Goal: Transaction & Acquisition: Purchase product/service

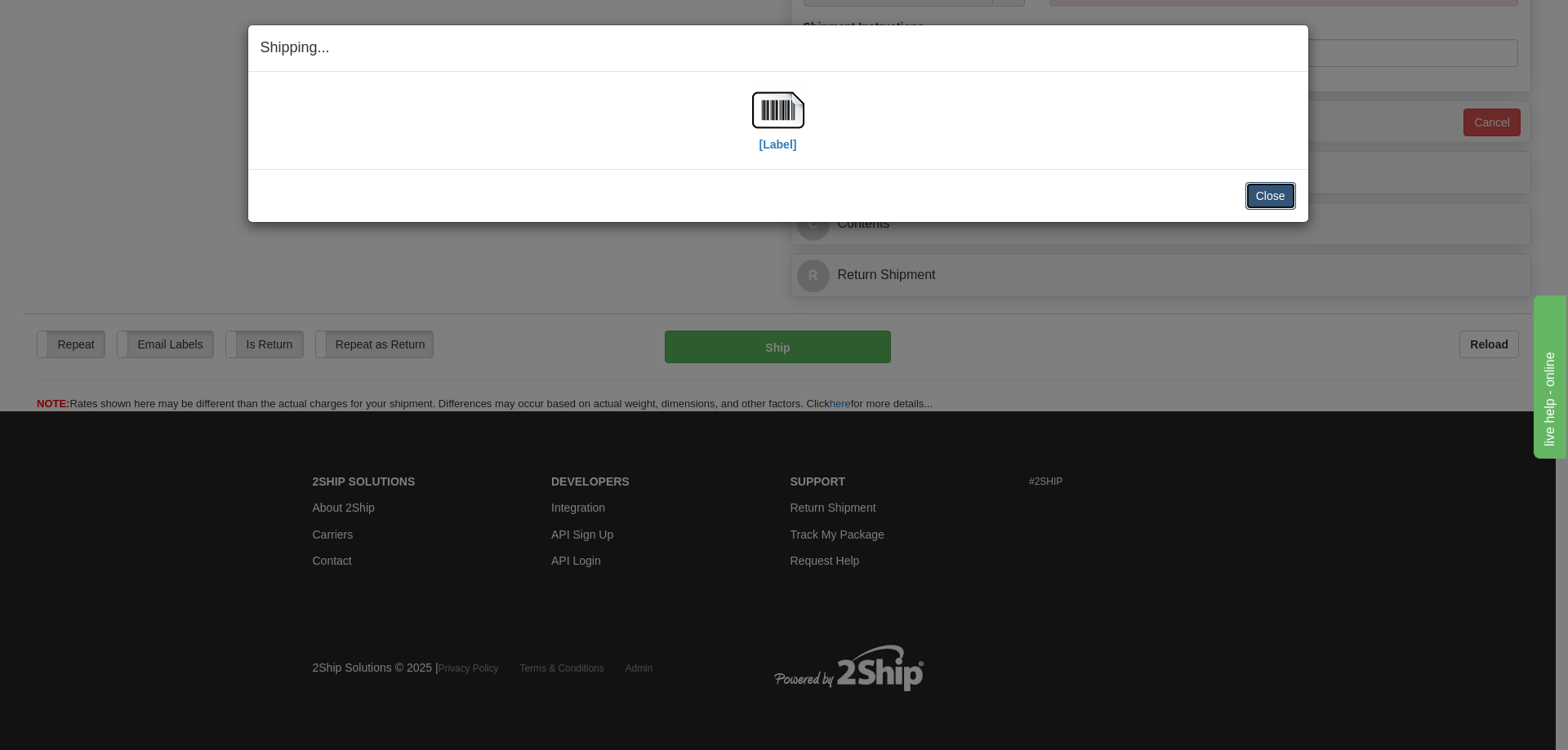
click at [1262, 197] on button "Close" at bounding box center [1271, 196] width 51 height 28
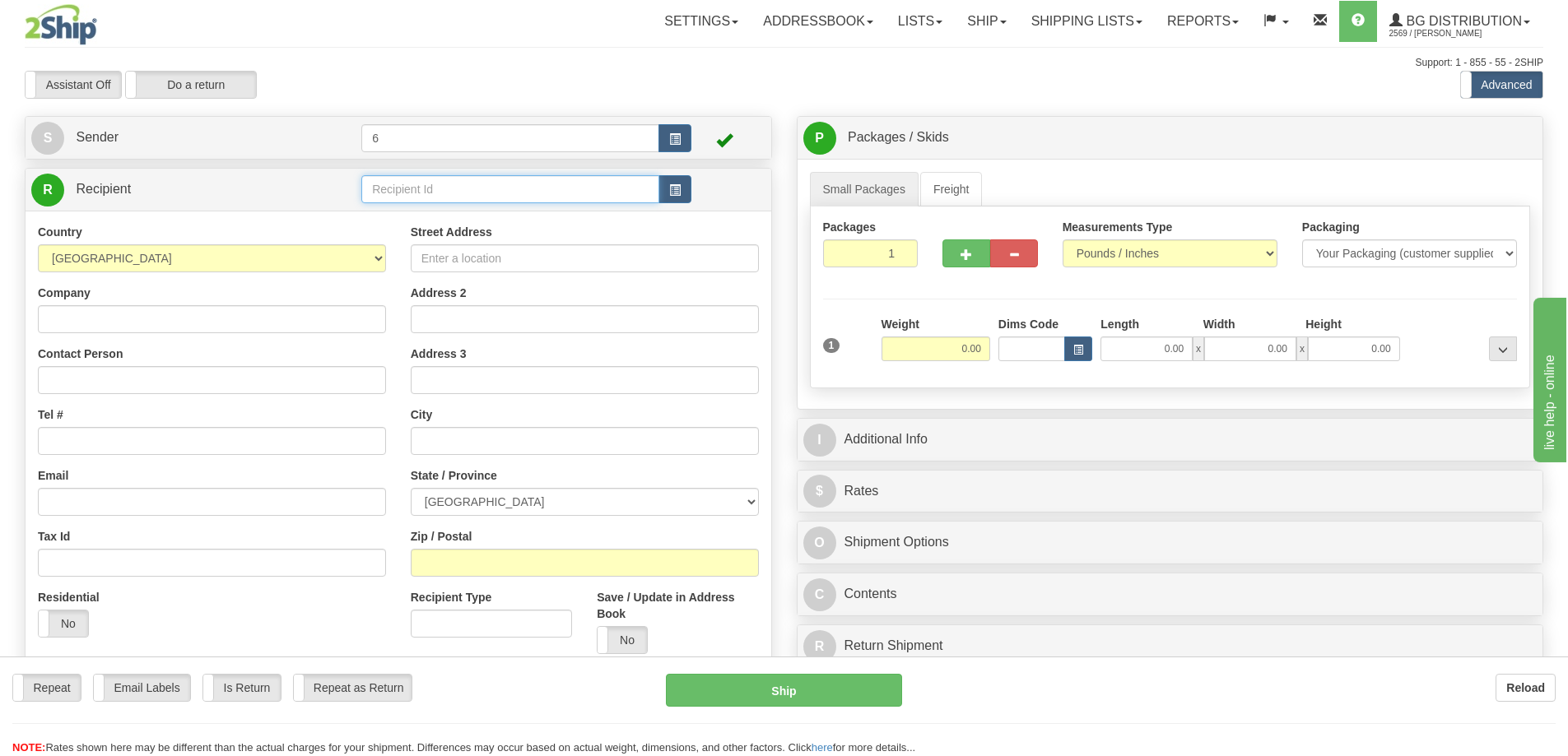
click at [432, 184] on input "text" at bounding box center [510, 189] width 298 height 28
type input "41012"
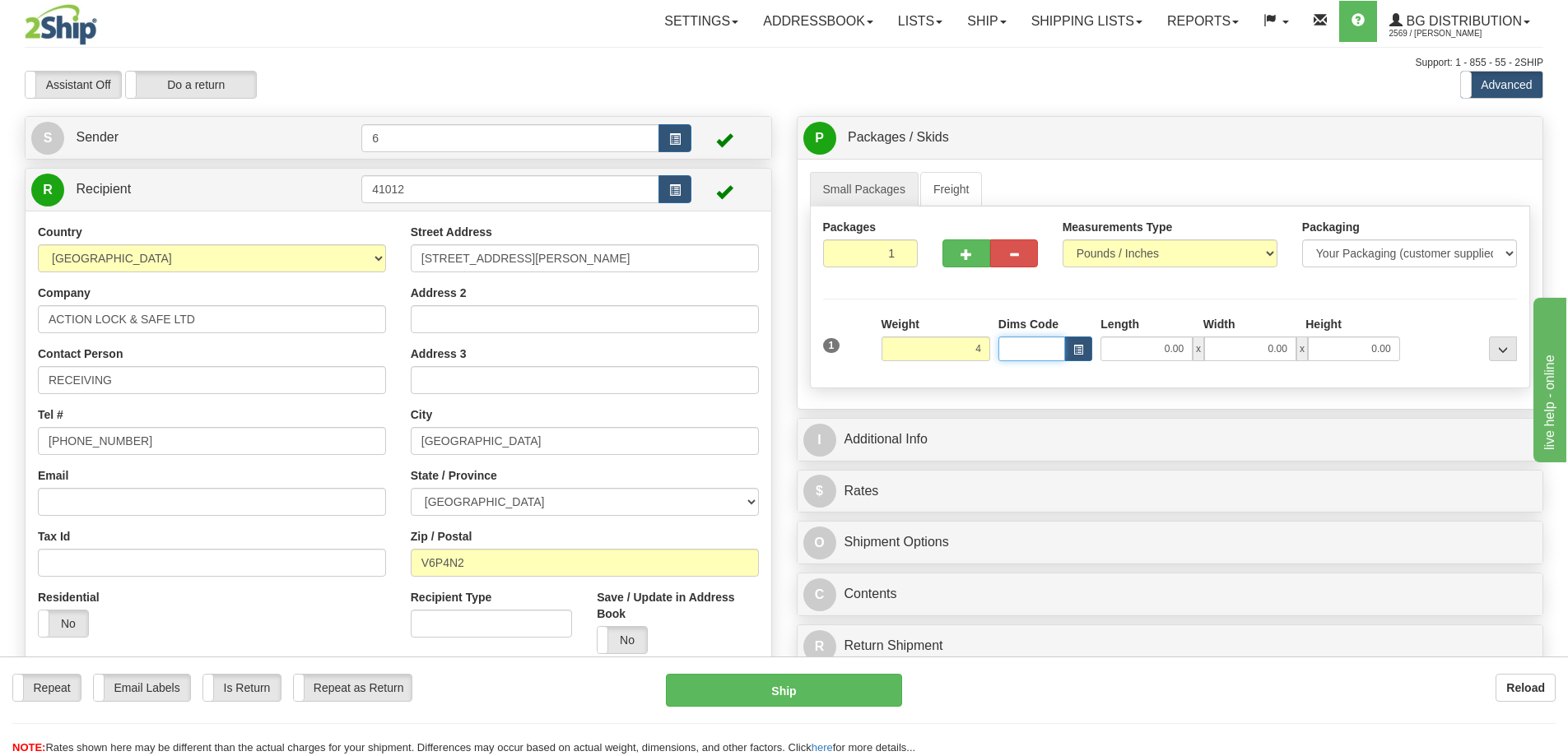
type input "4.00"
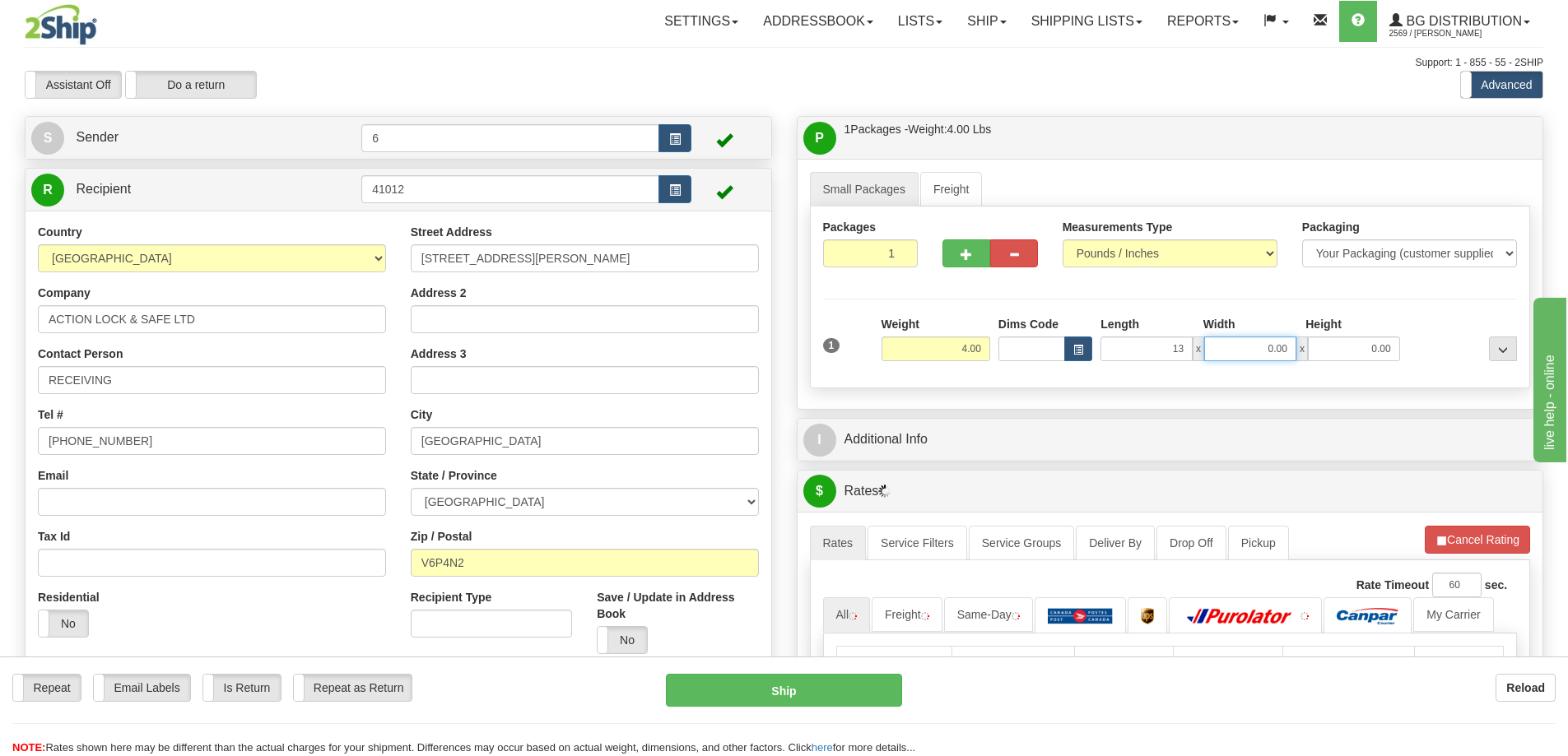
type input "13.00"
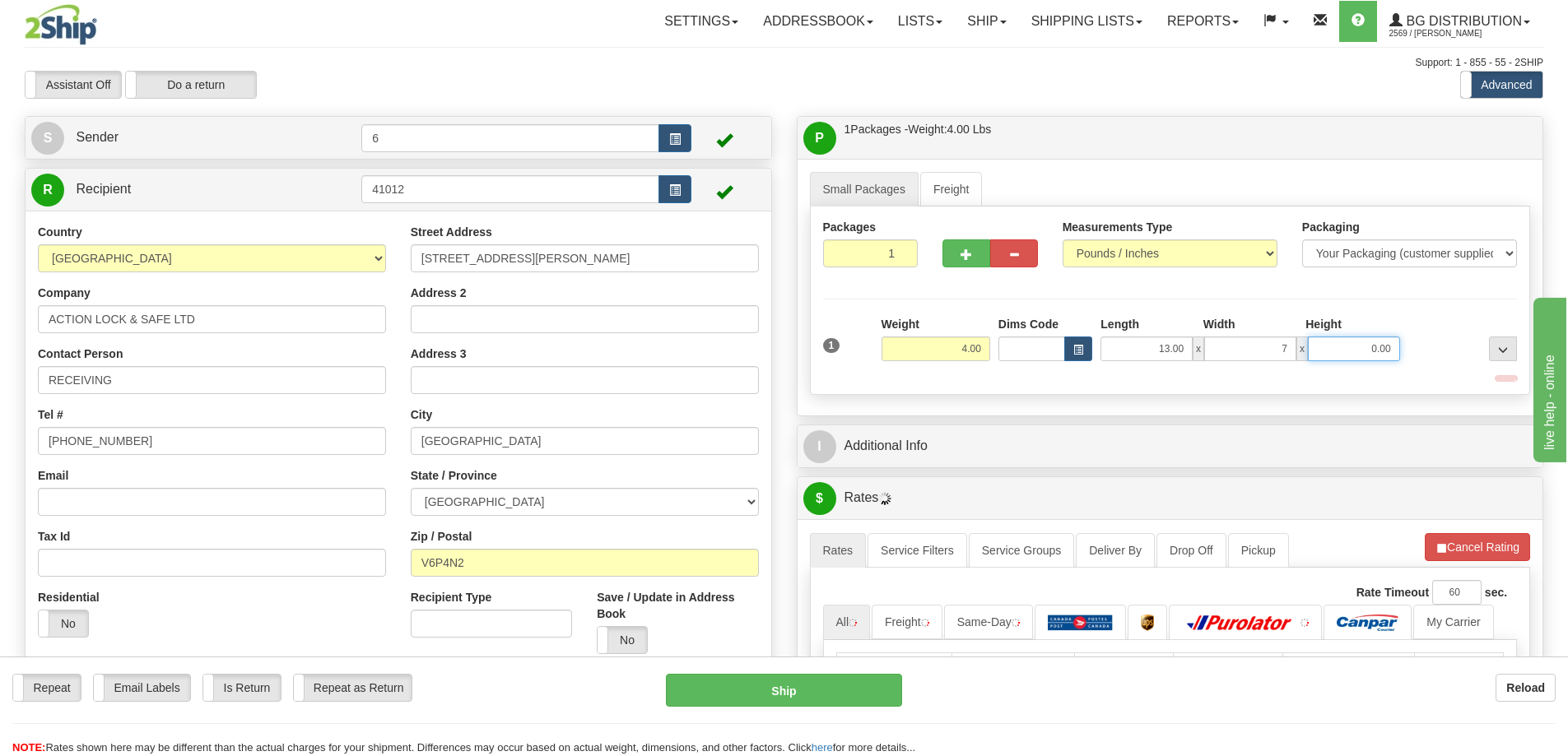
type input "7.00"
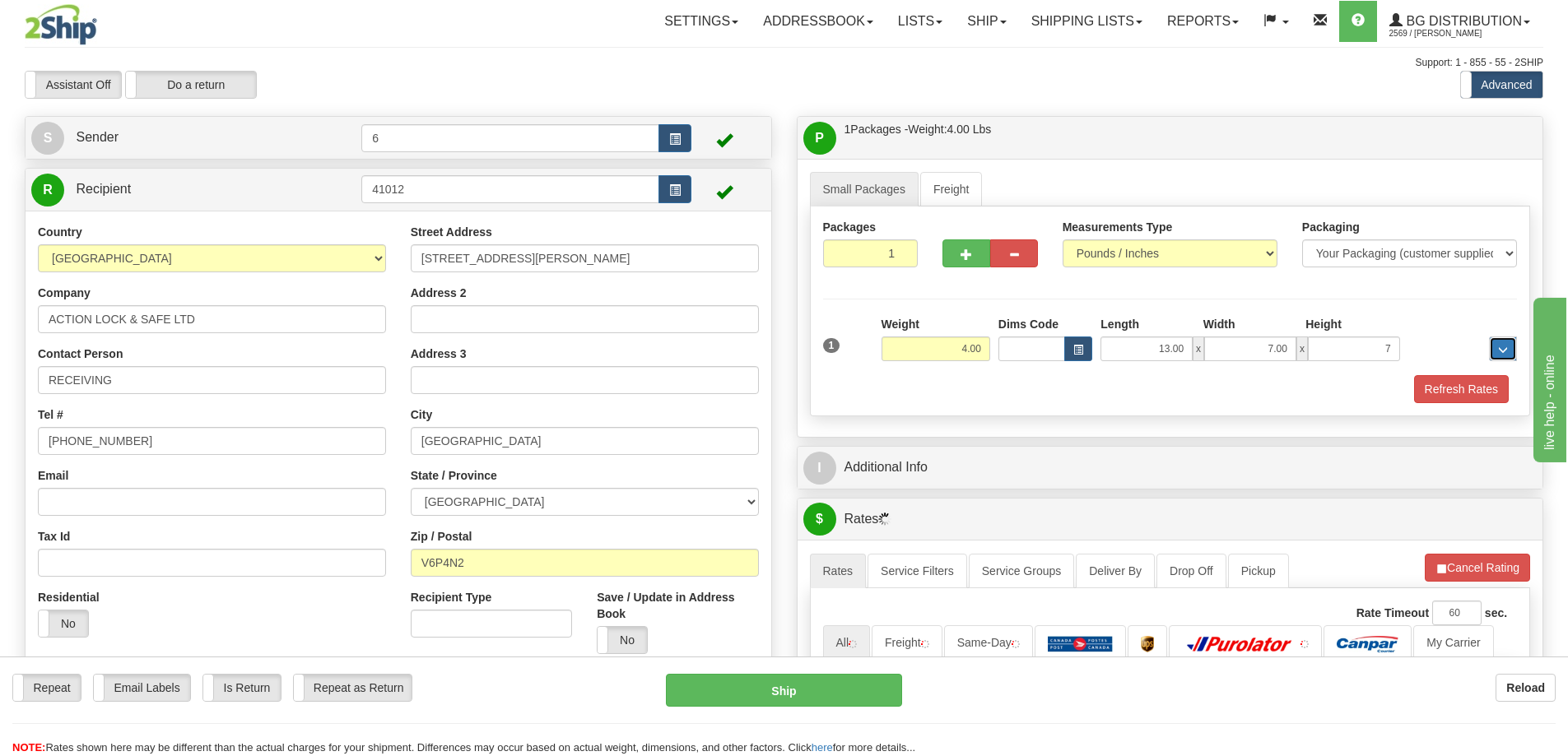
type input "7.00"
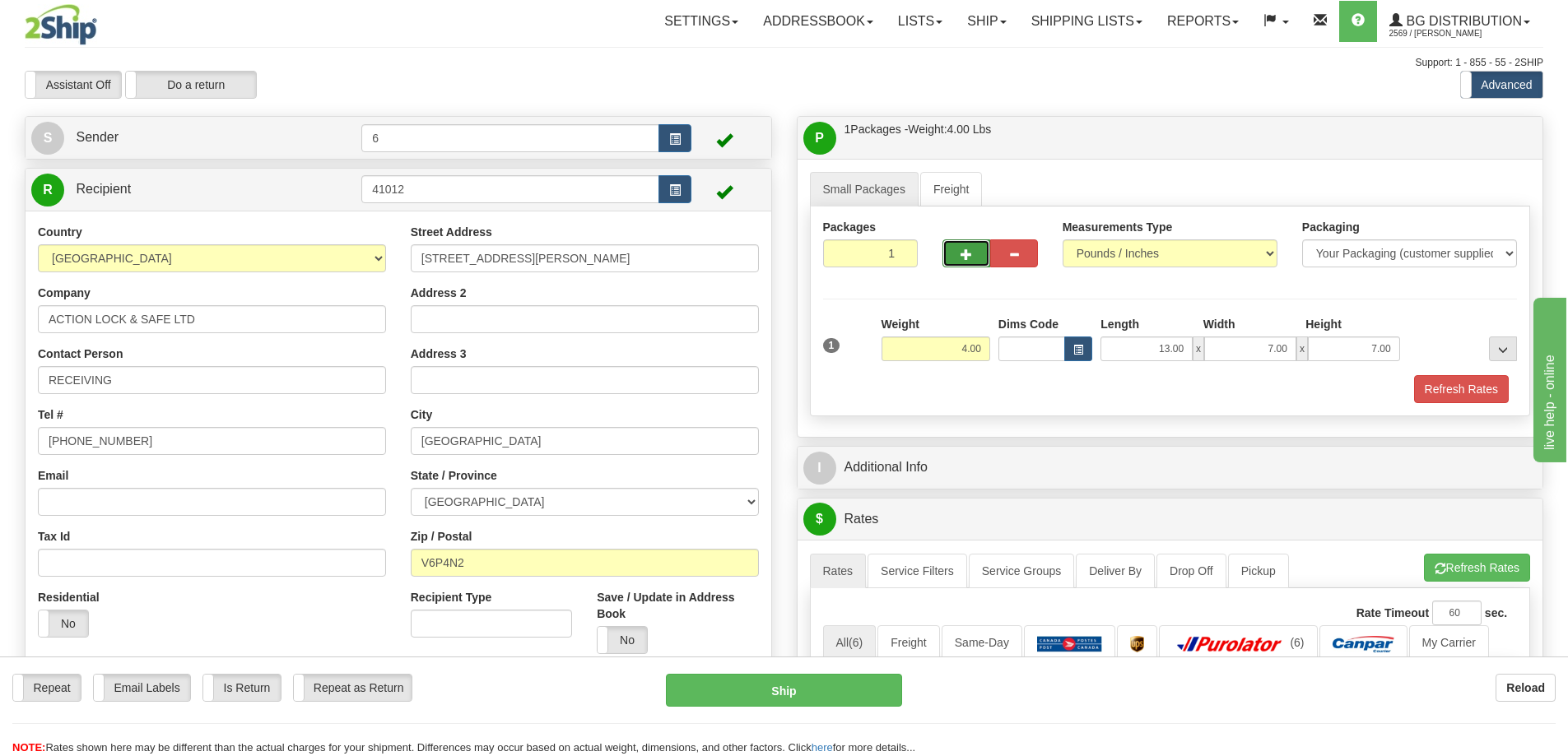
click at [972, 243] on button "button" at bounding box center [965, 254] width 47 height 28
radio input "true"
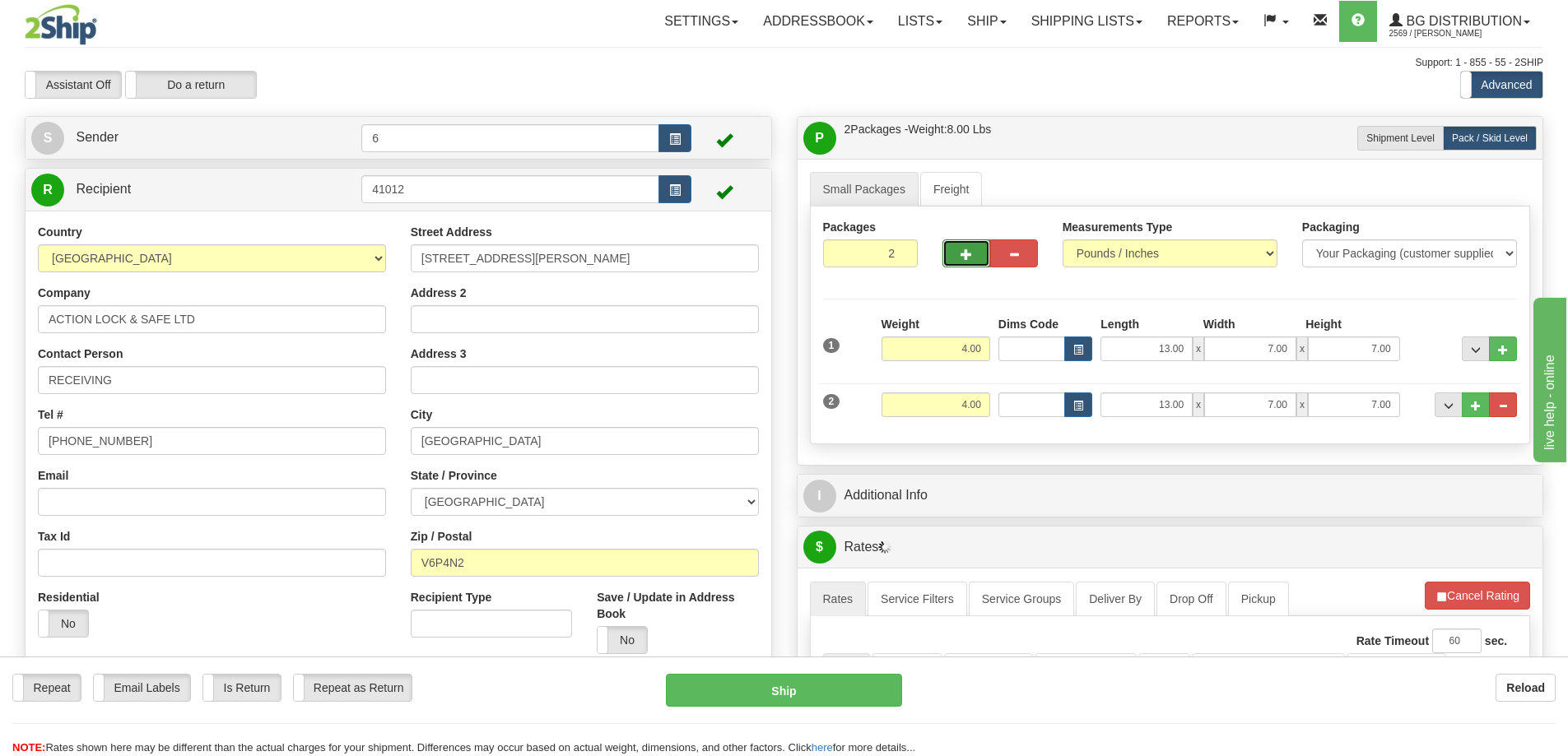
click at [962, 255] on span "button" at bounding box center [966, 255] width 11 height 11
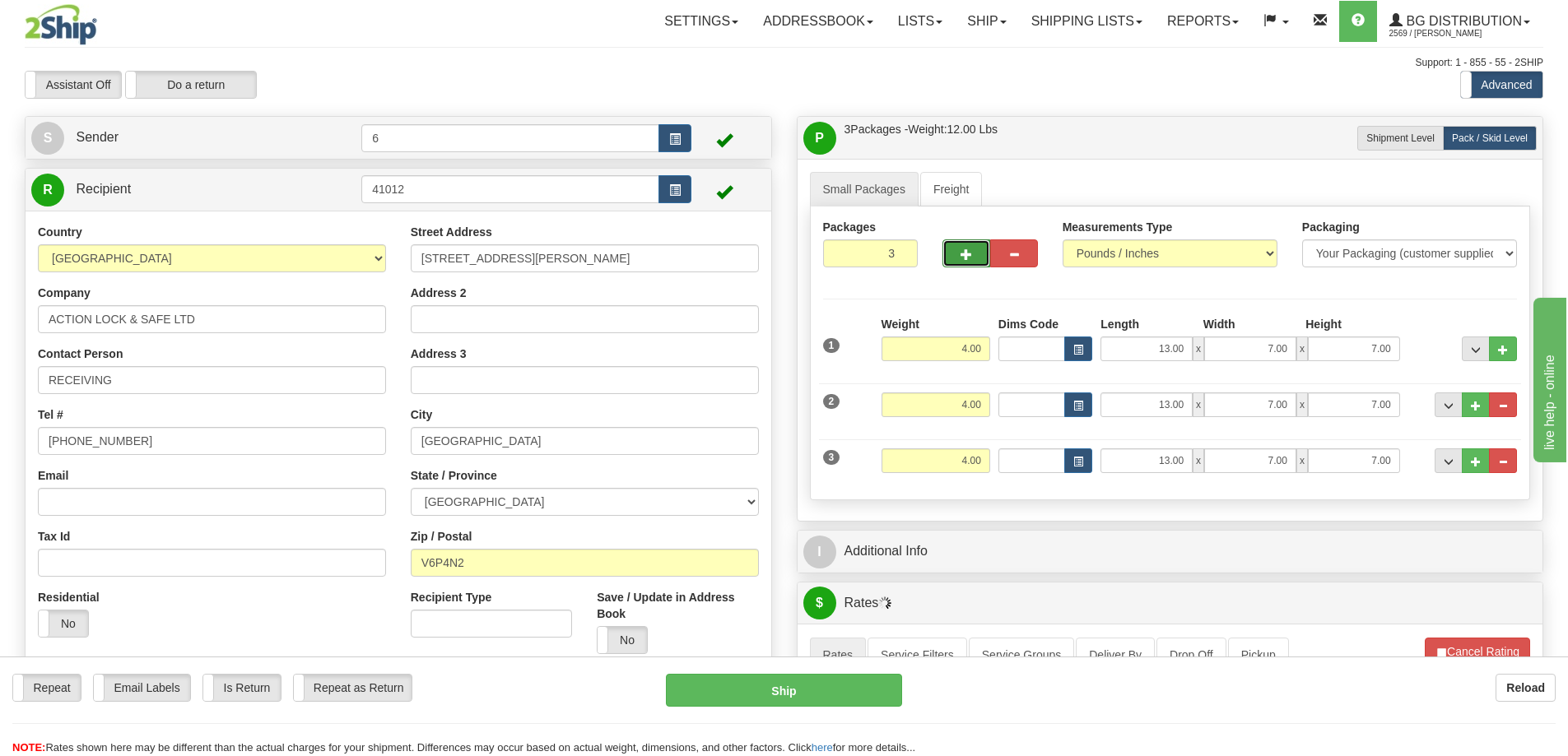
click at [970, 259] on span "button" at bounding box center [966, 255] width 11 height 11
type input "4"
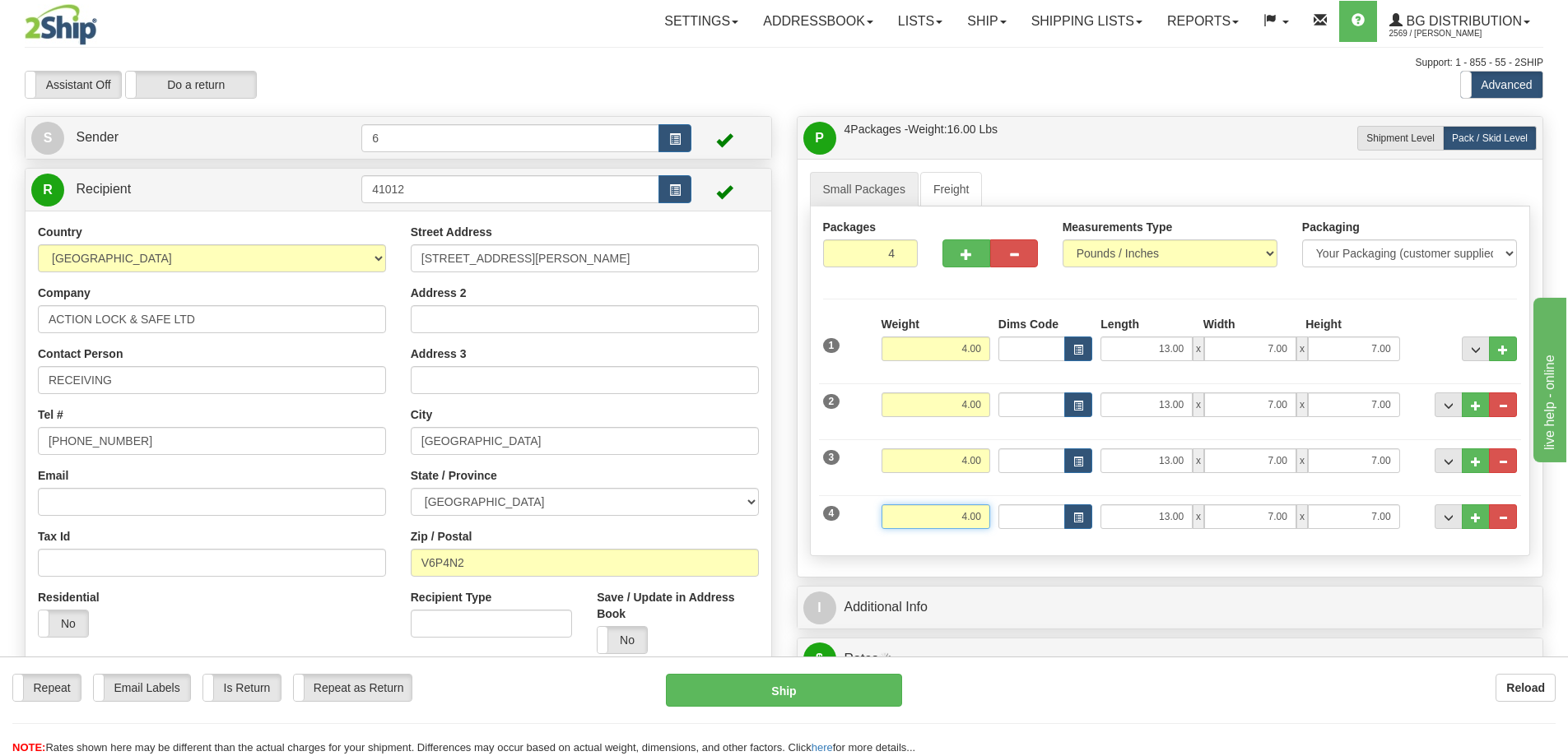
drag, startPoint x: 939, startPoint y: 521, endPoint x: 1149, endPoint y: 537, distance: 210.6
click at [1149, 537] on div "4 Weight 4.00 Dims Code Length Width Height" at bounding box center [1170, 514] width 703 height 55
type input "41.00"
type input "40.00"
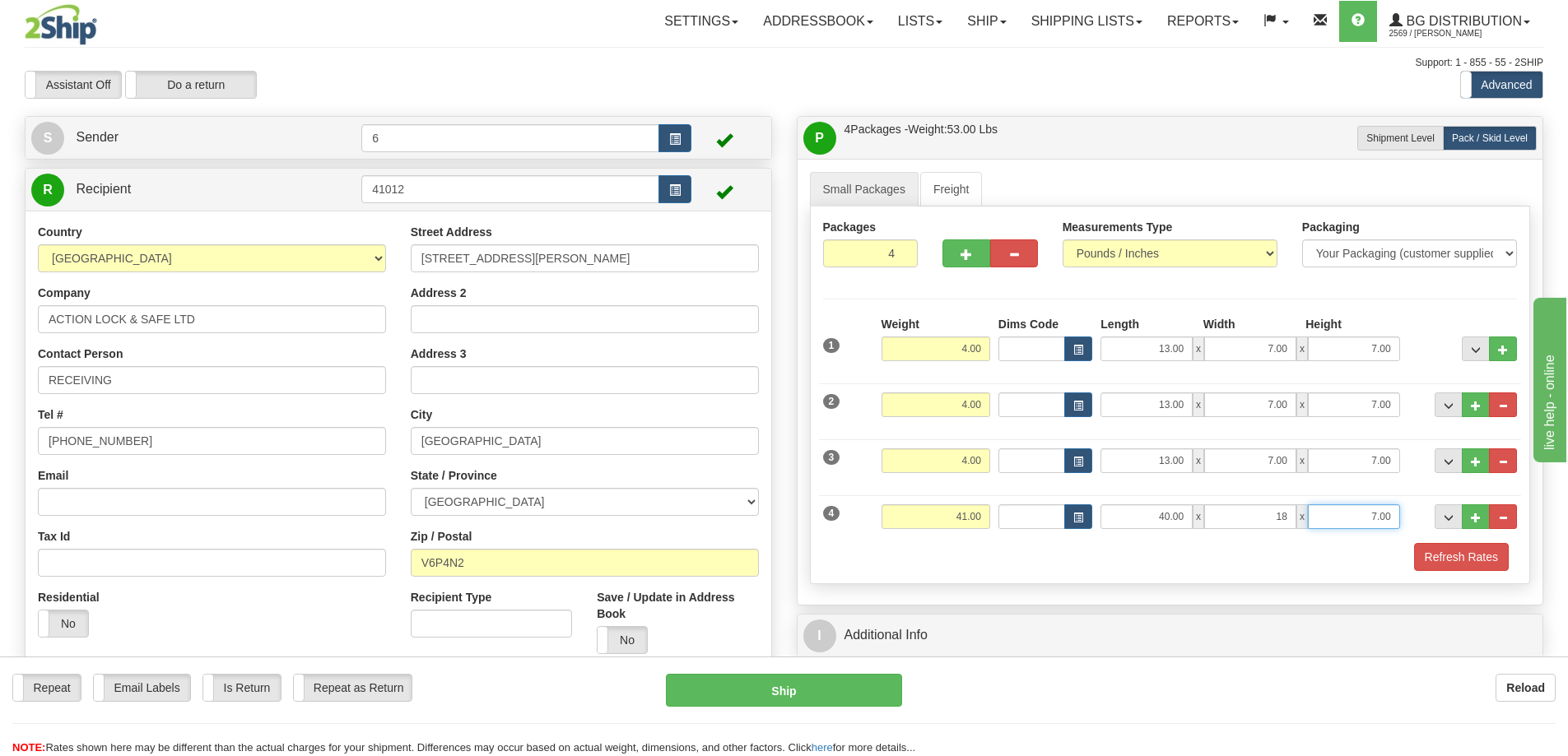
type input "18.00"
type input "13.00"
click at [1466, 566] on button "Refresh Rates" at bounding box center [1461, 557] width 95 height 28
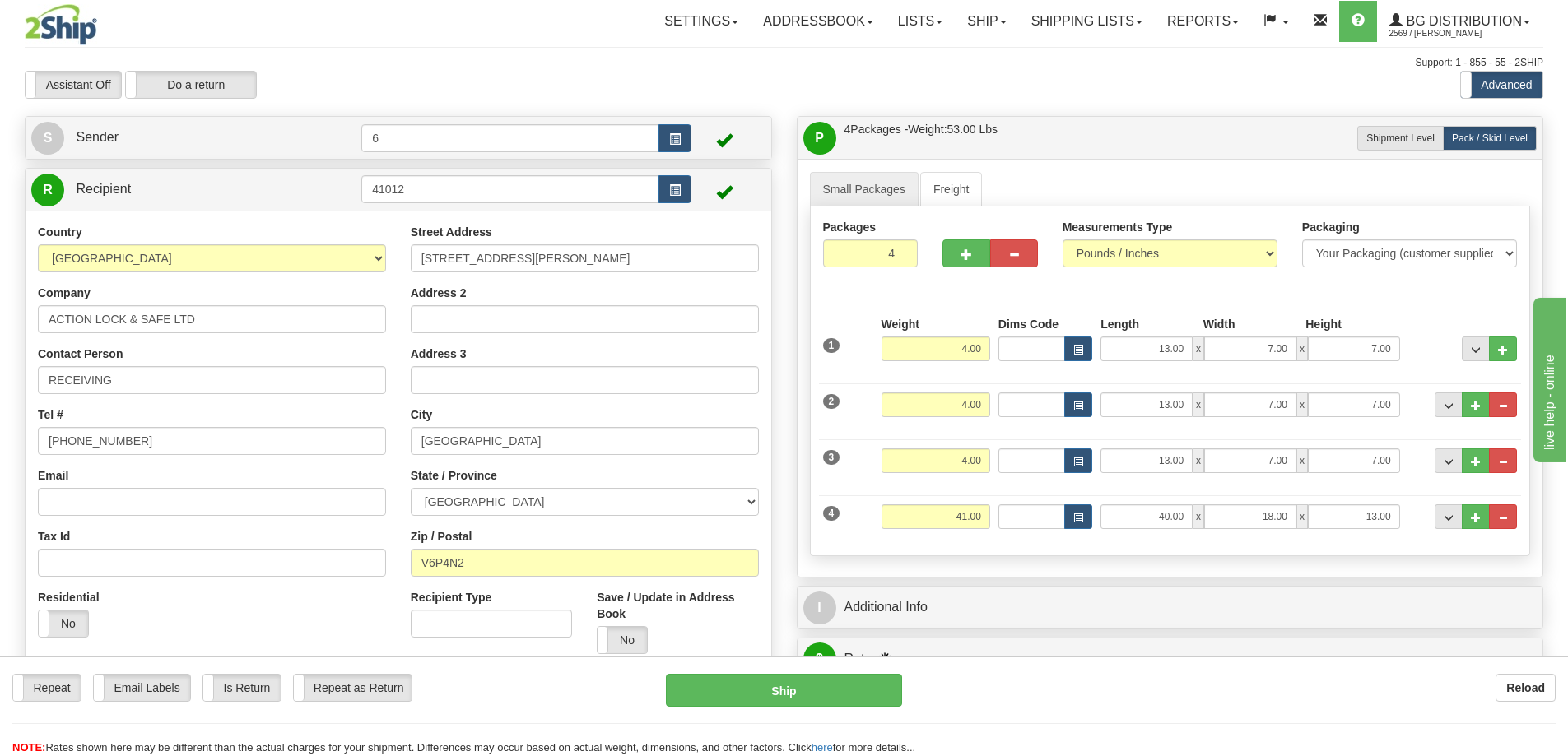
scroll to position [246, 0]
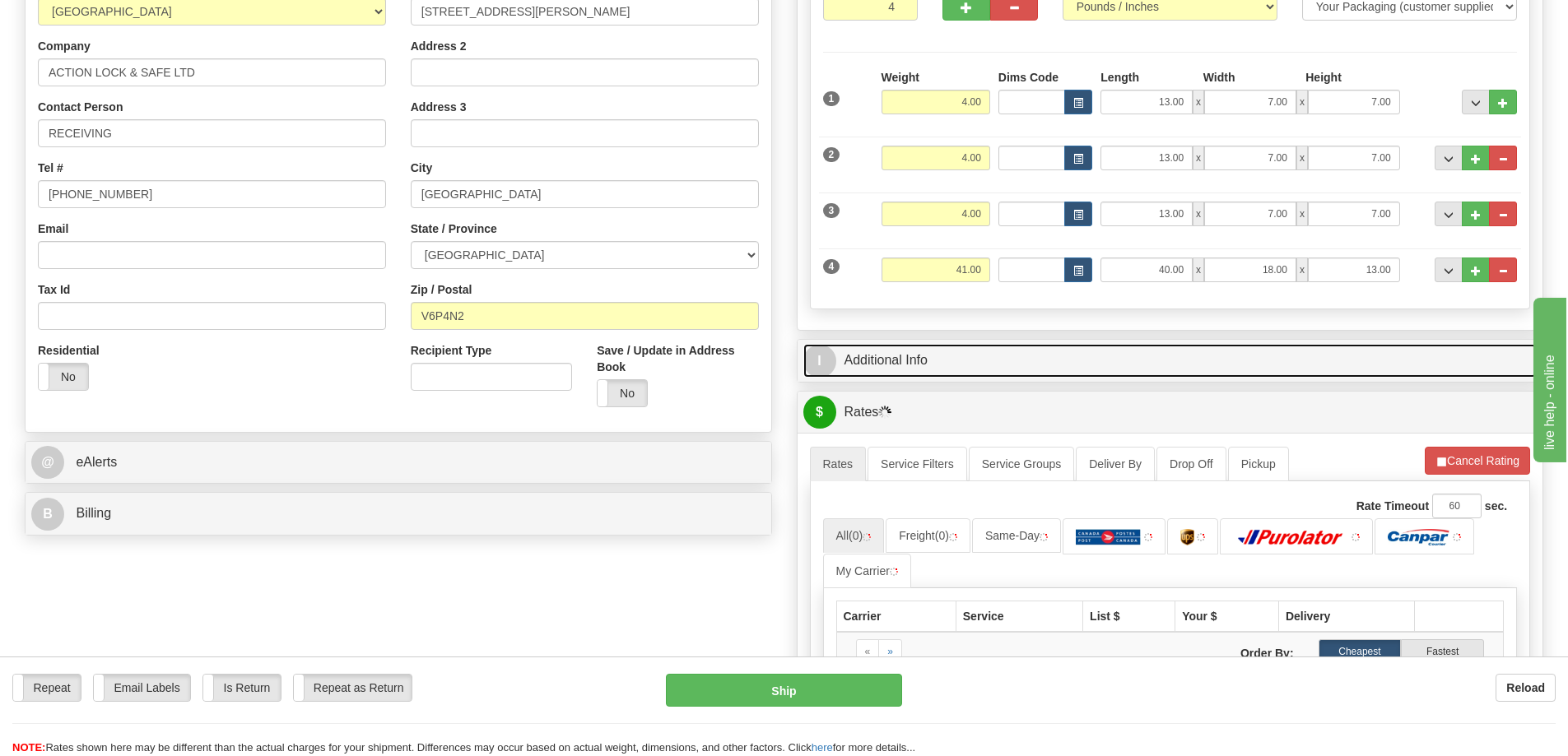
click at [1070, 371] on link "I Additional Info" at bounding box center [1170, 361] width 734 height 33
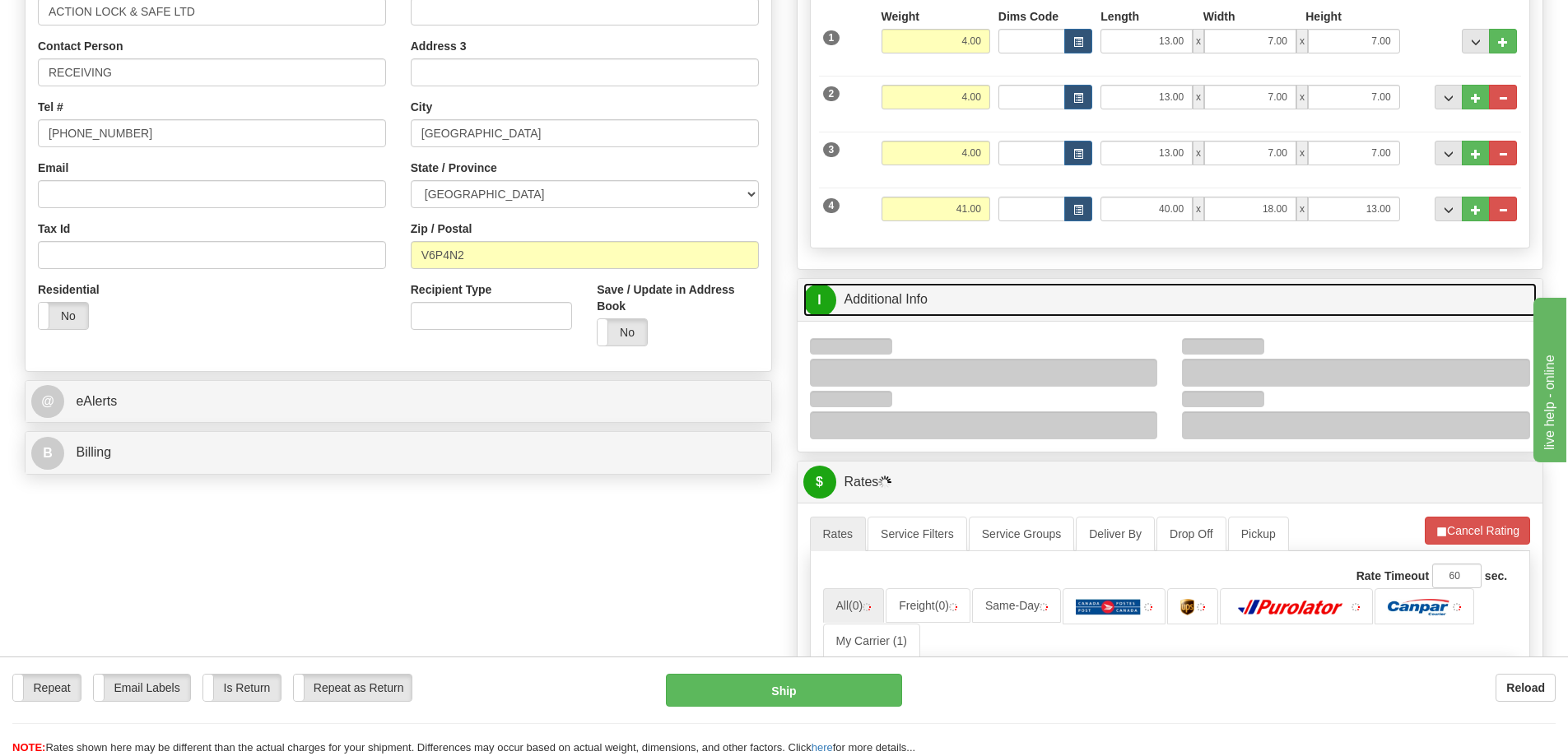
scroll to position [411, 0]
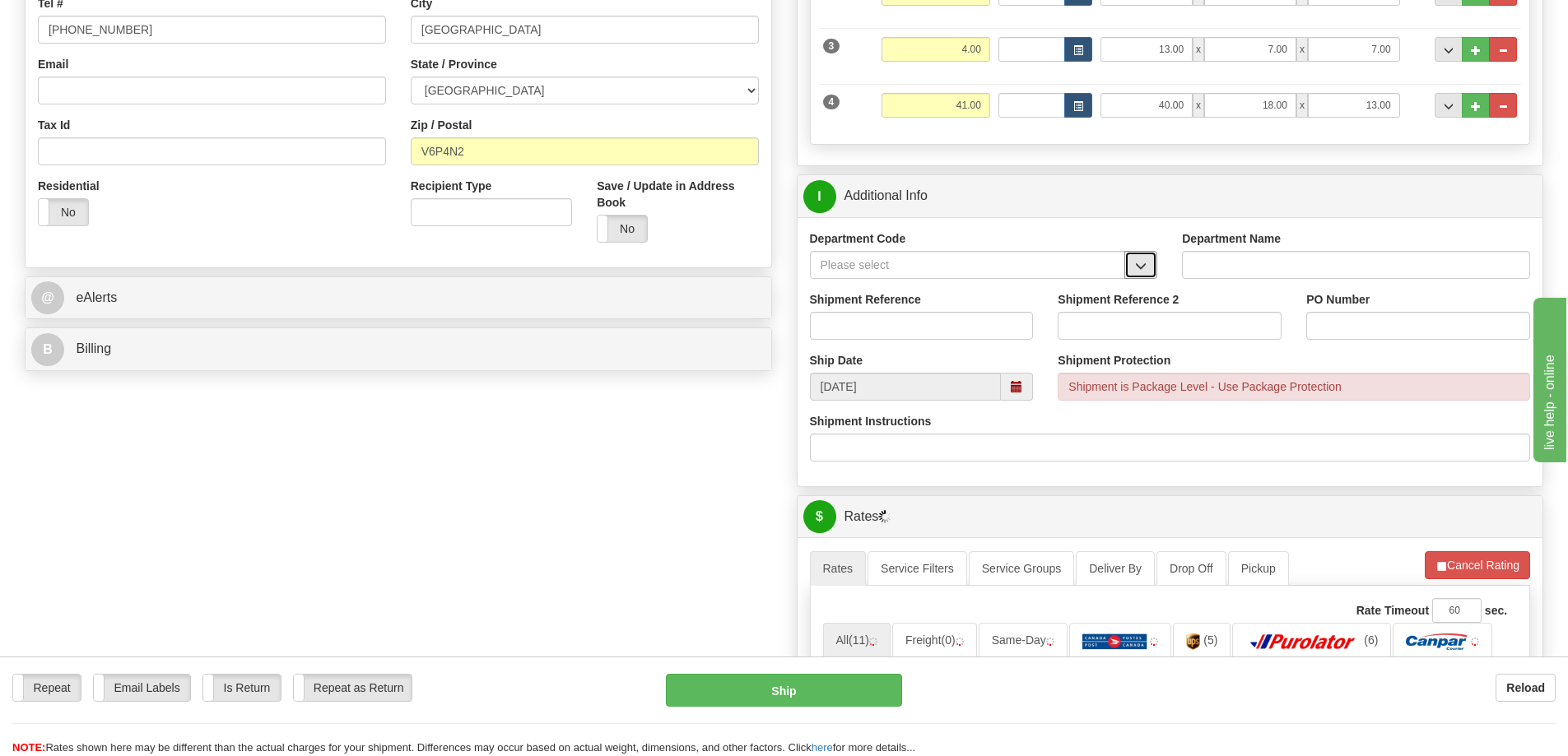
click at [1147, 271] on span "button" at bounding box center [1140, 267] width 11 height 11
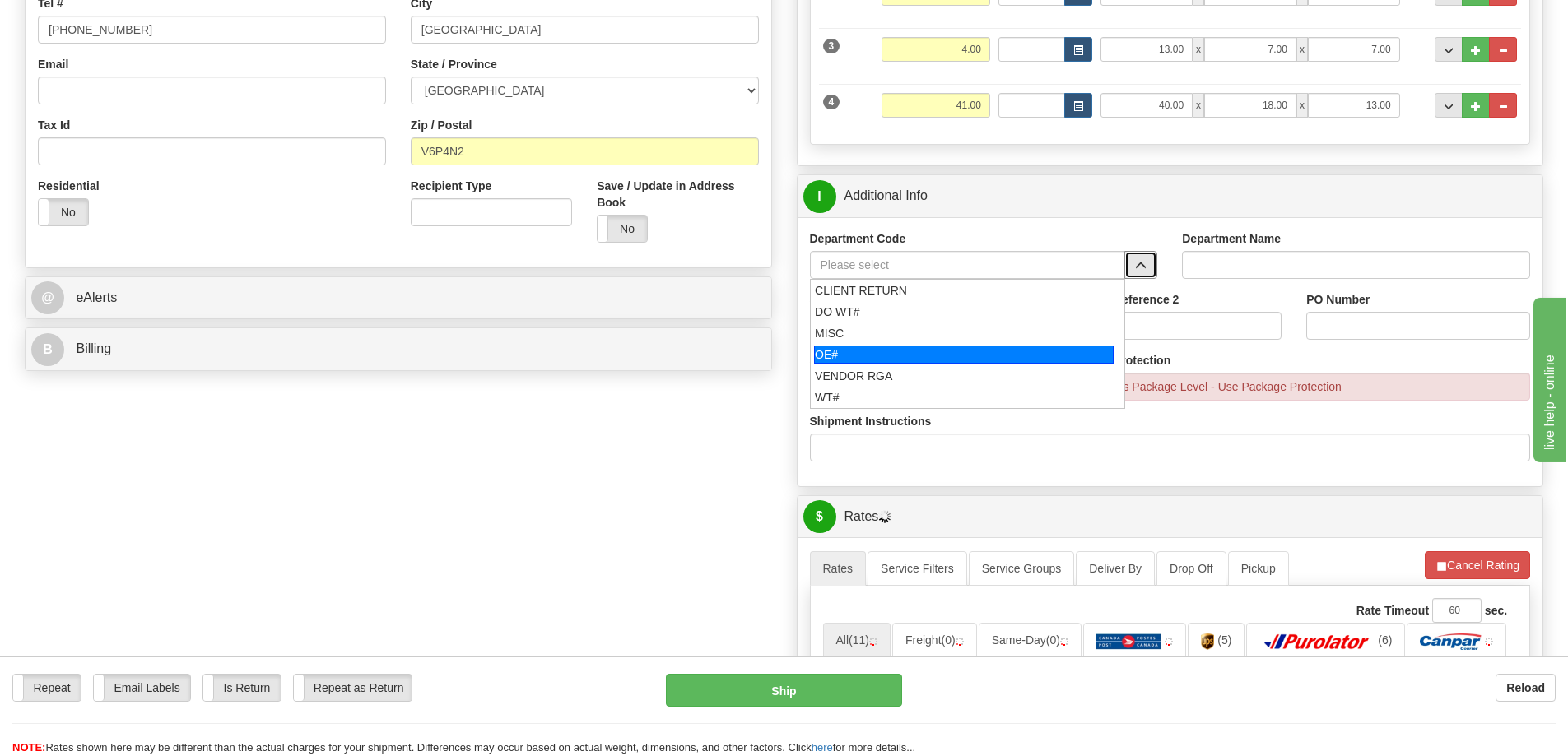
click at [858, 356] on div "OE#" at bounding box center [963, 354] width 299 height 18
type input "OE#"
type input "ORDERS"
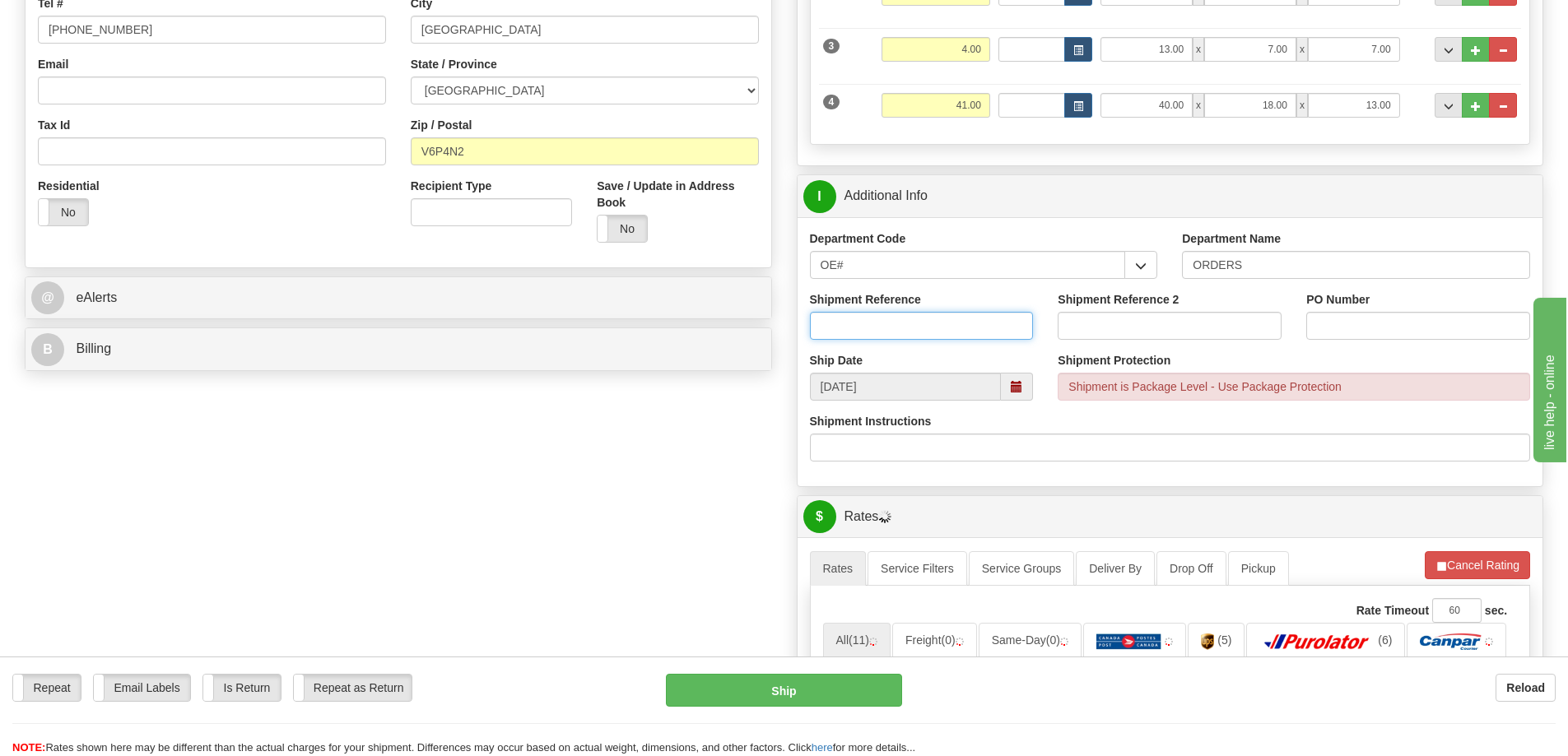
click at [866, 335] on input "Shipment Reference" at bounding box center [922, 325] width 224 height 28
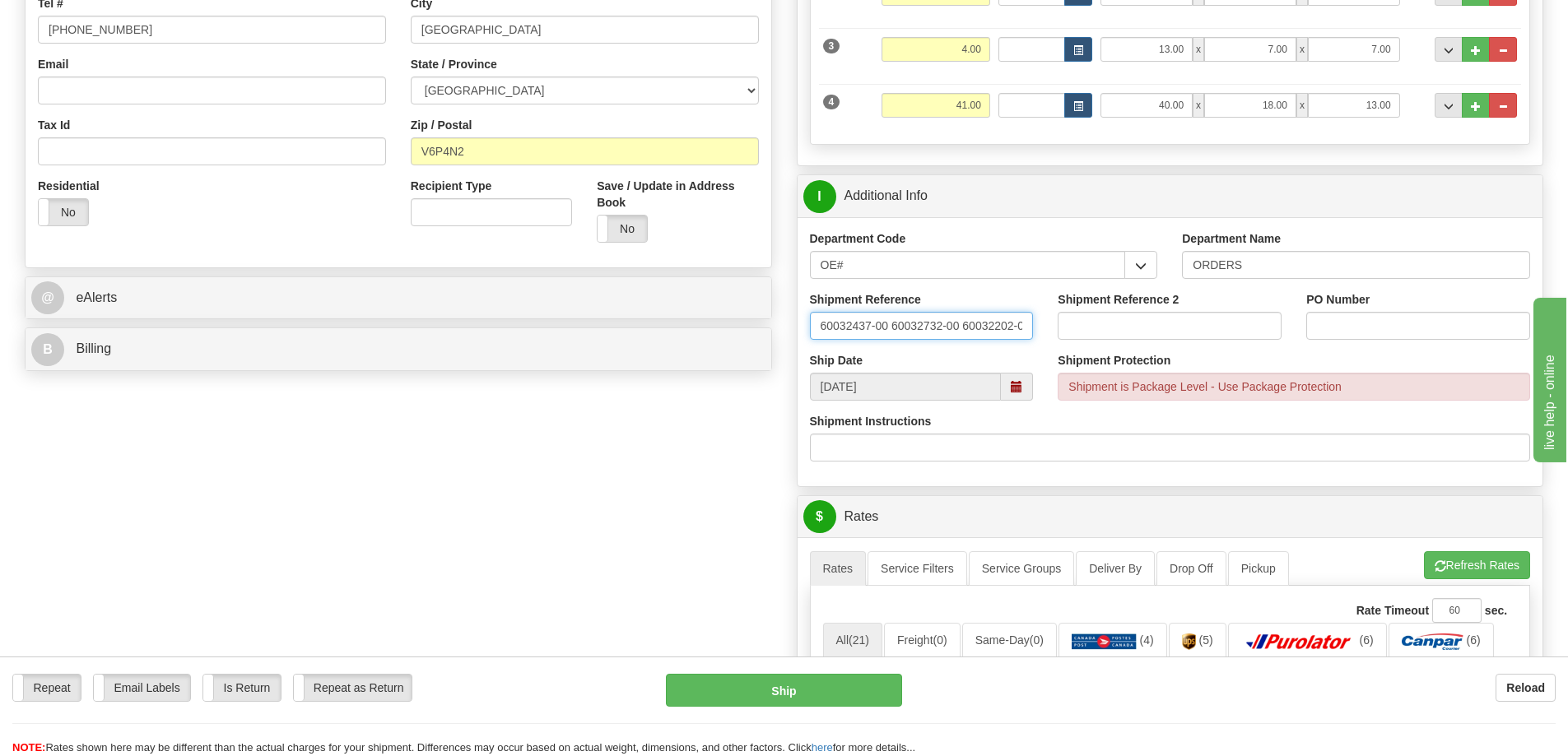
scroll to position [0, 7]
type input "60032437-00 60032732-00 60032202-02"
paste input "60032437-00 60032732-00 60032202-02"
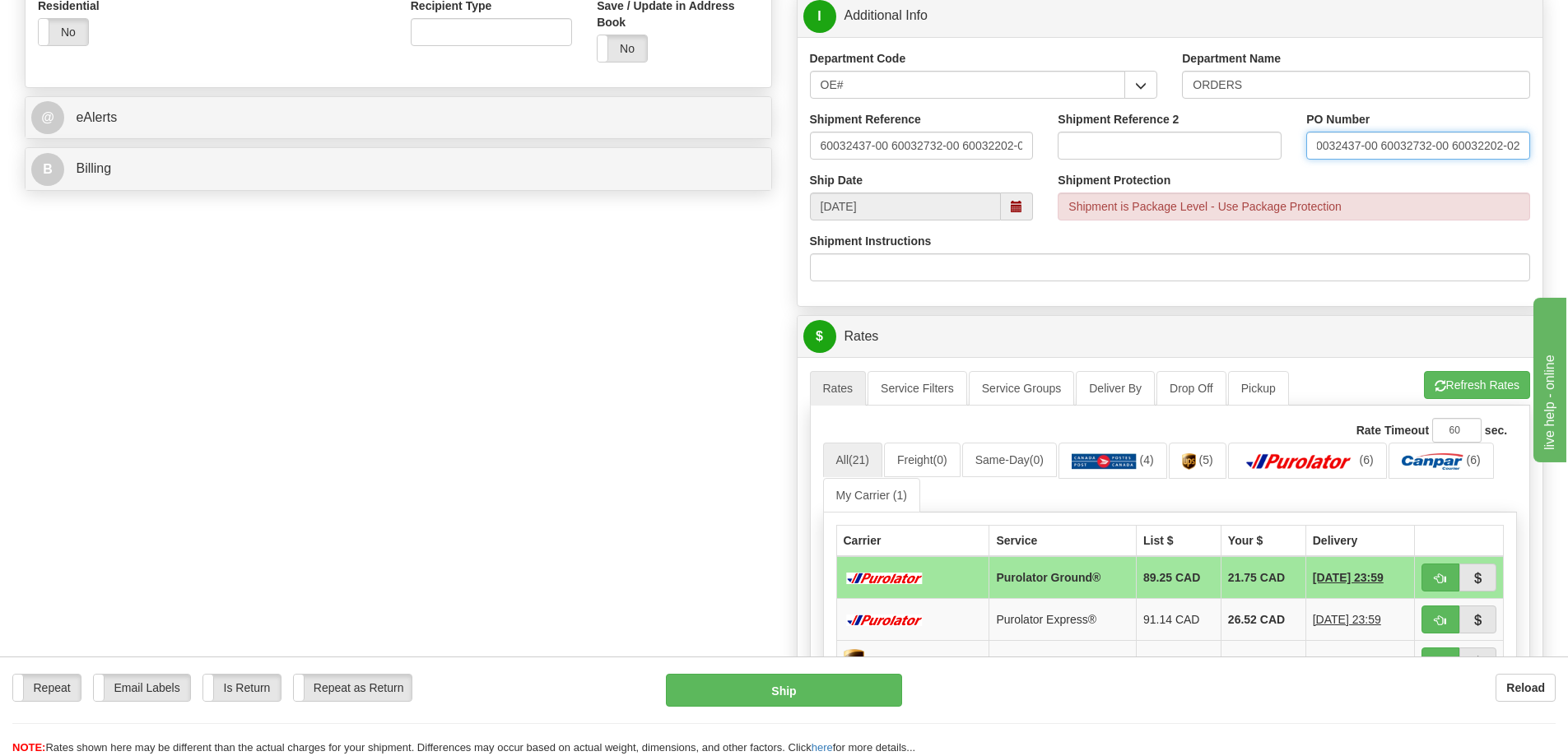
scroll to position [740, 0]
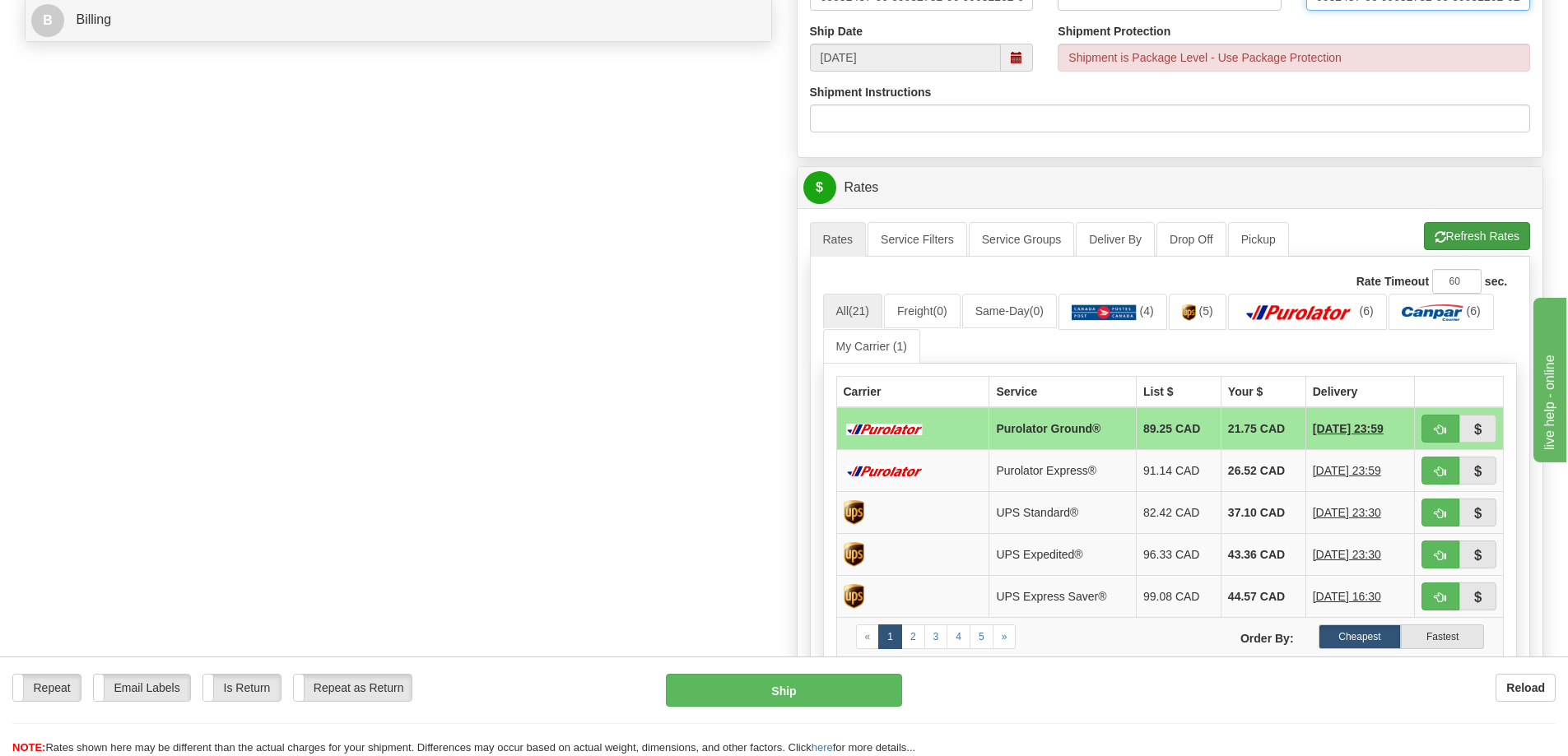
type input "60032437-00 60032732-00 60032202-02"
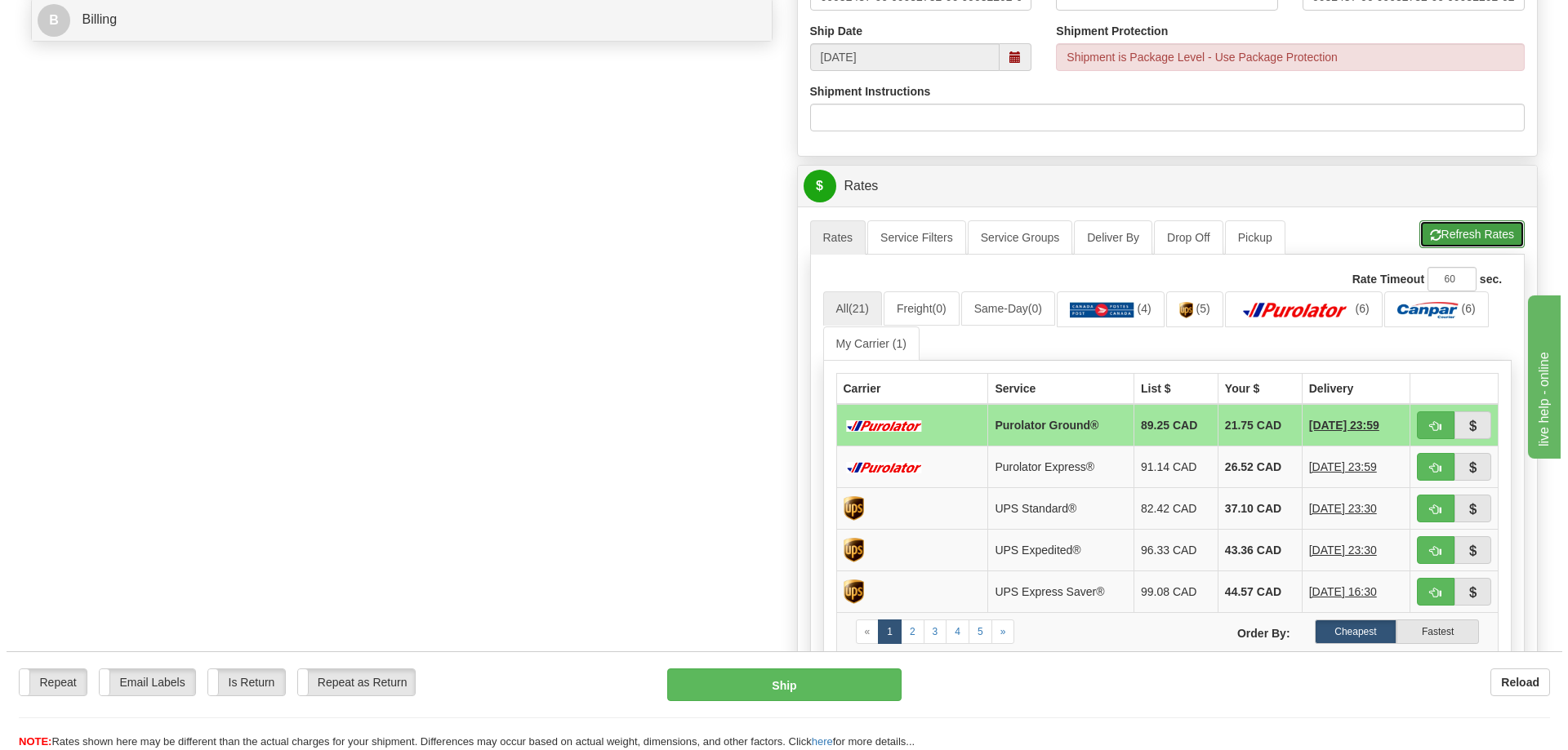
scroll to position [0, 0]
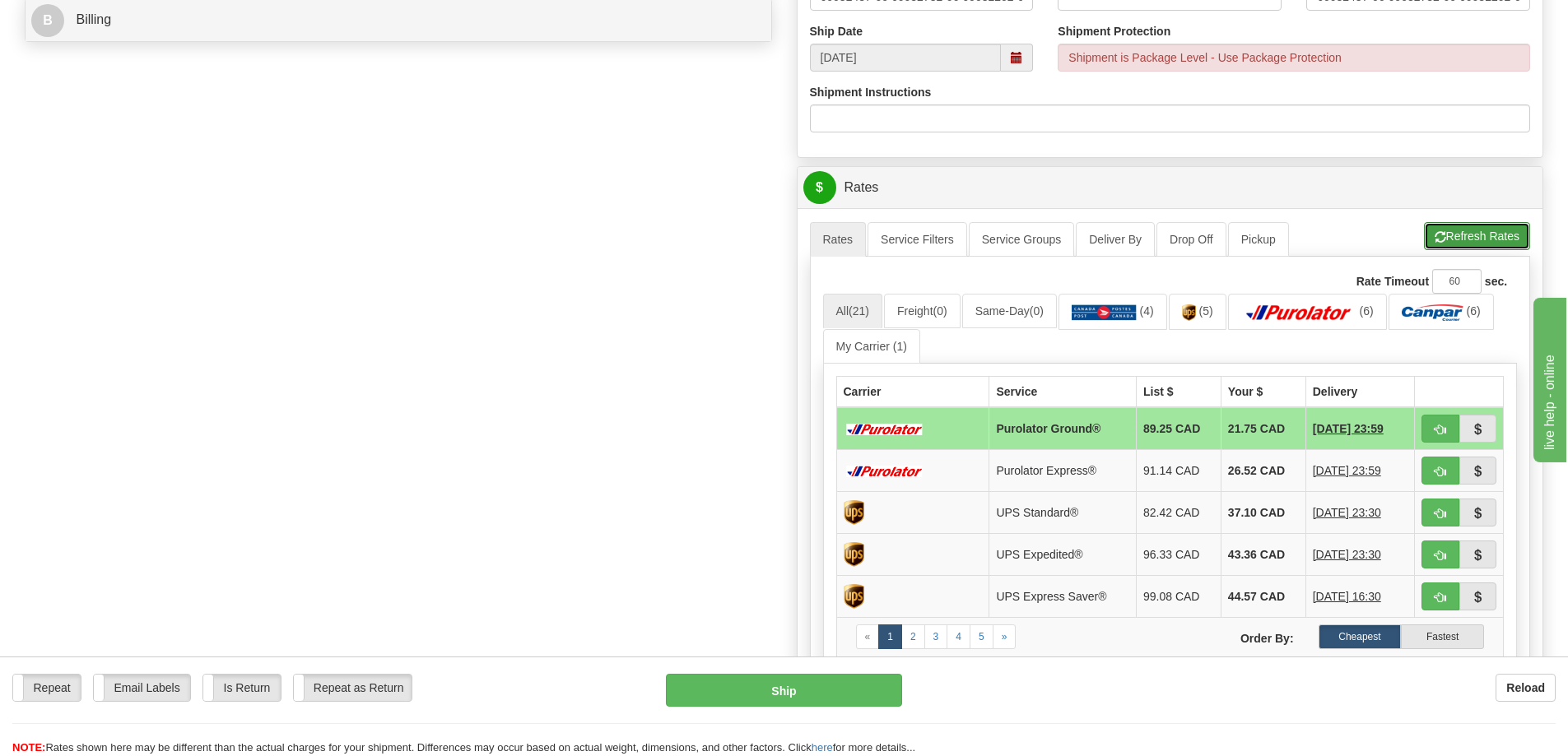
click at [1471, 245] on button "Refresh Rates" at bounding box center [1477, 236] width 106 height 28
click at [1441, 432] on span "button" at bounding box center [1440, 431] width 11 height 11
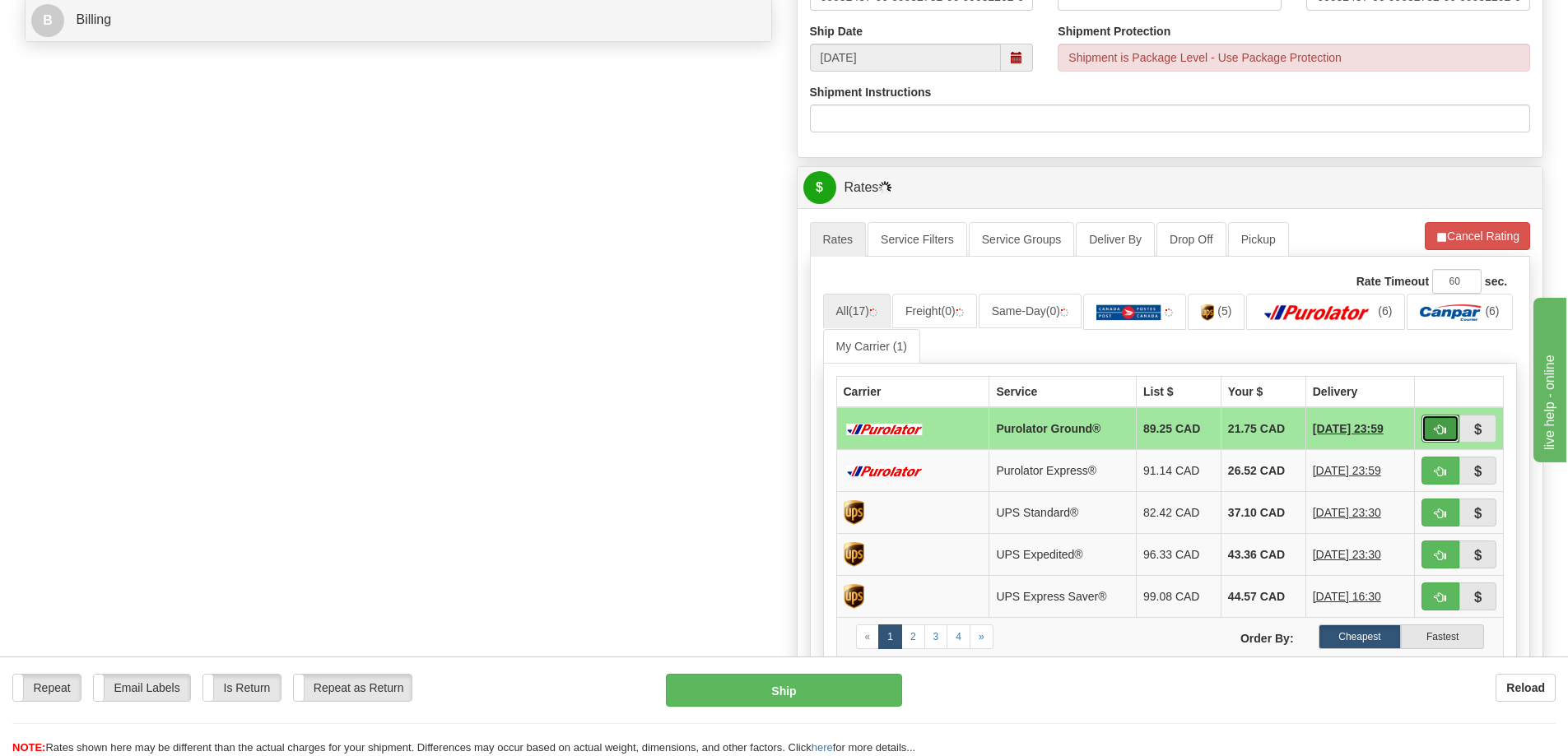
click at [1455, 431] on button "button" at bounding box center [1440, 429] width 38 height 28
click at [1450, 431] on button "button" at bounding box center [1440, 429] width 38 height 28
type input "260"
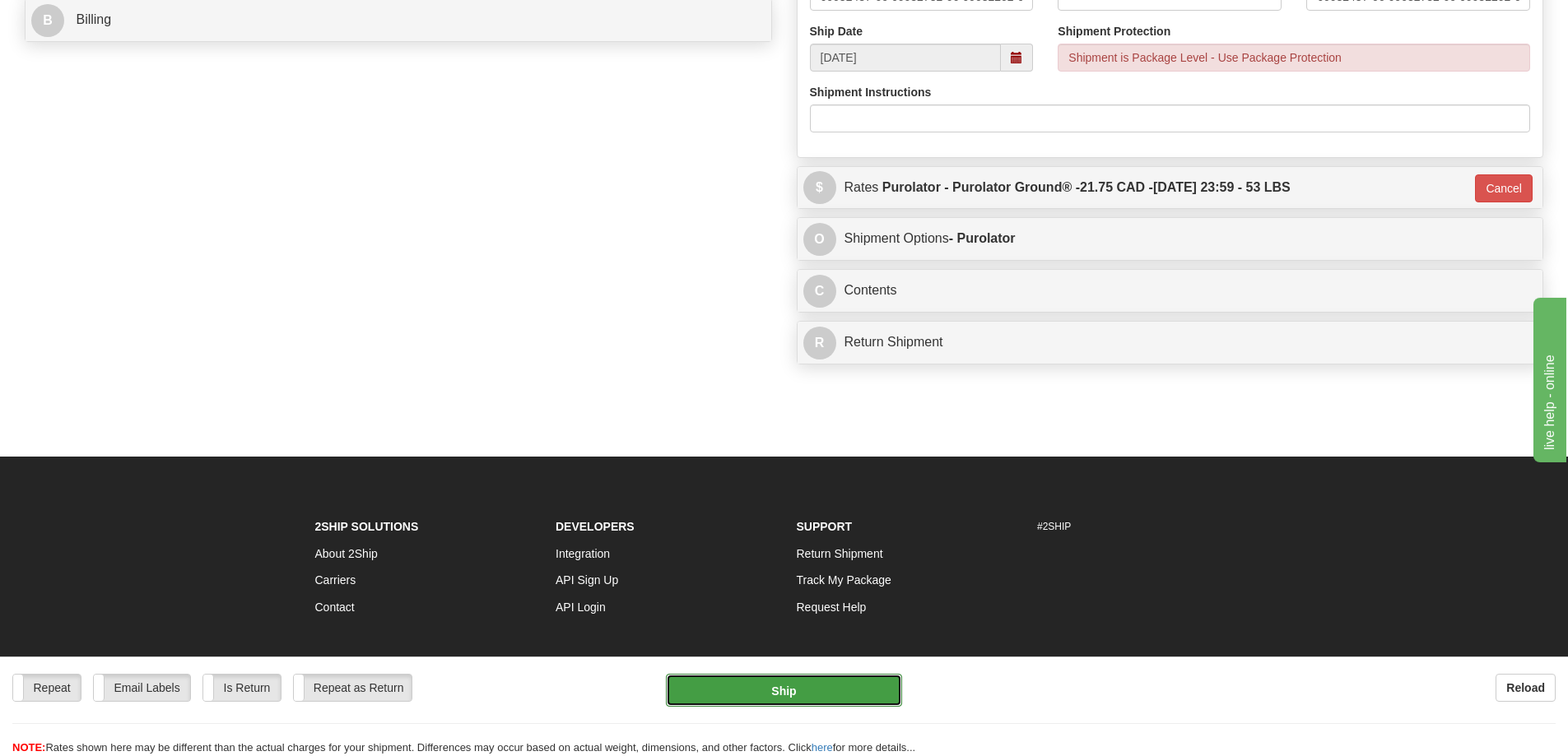
click at [728, 676] on button "Ship" at bounding box center [784, 690] width 236 height 33
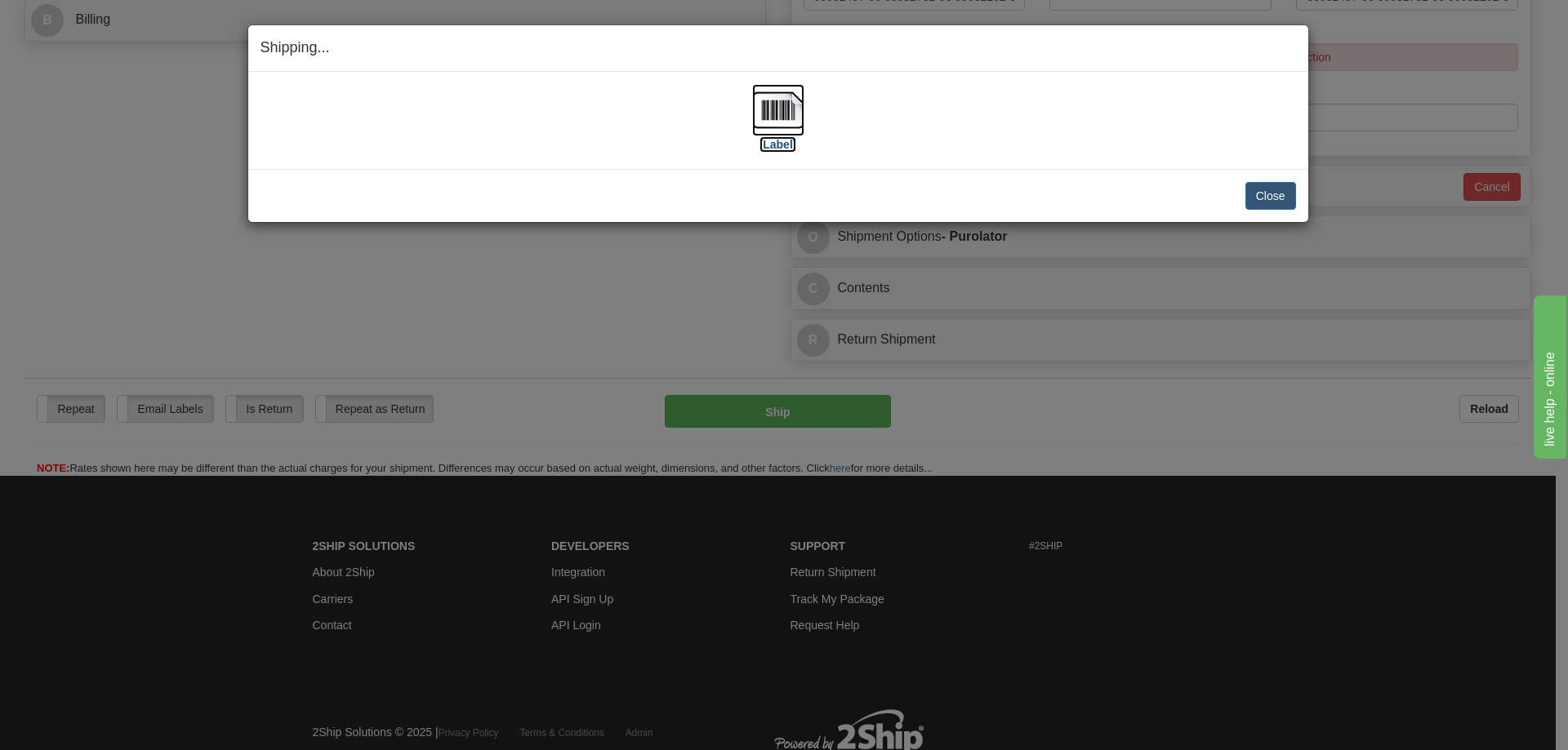
click at [784, 137] on label "[Label]" at bounding box center [778, 145] width 38 height 17
click at [1262, 208] on button "Close" at bounding box center [1271, 196] width 51 height 28
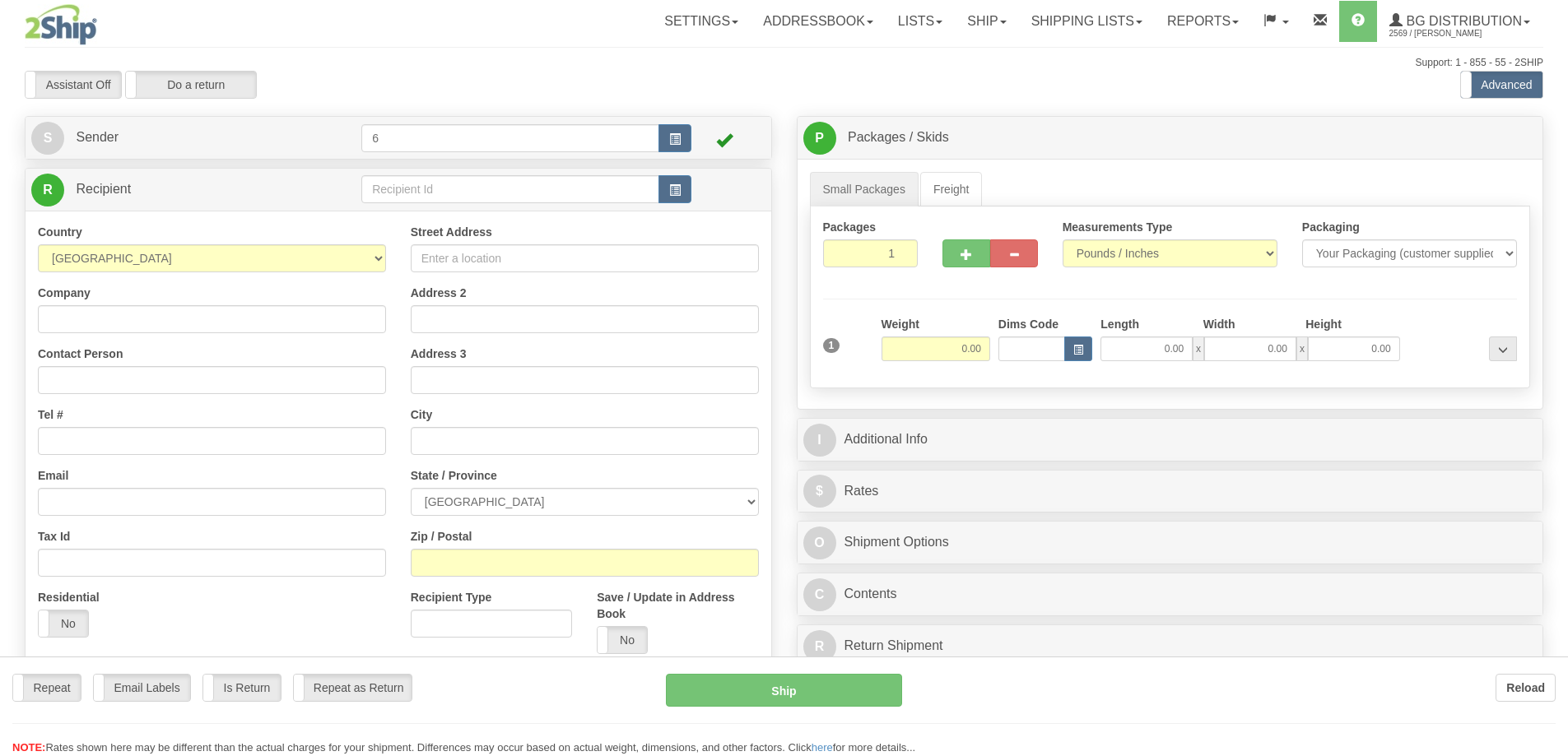
click at [458, 205] on div at bounding box center [784, 378] width 1568 height 756
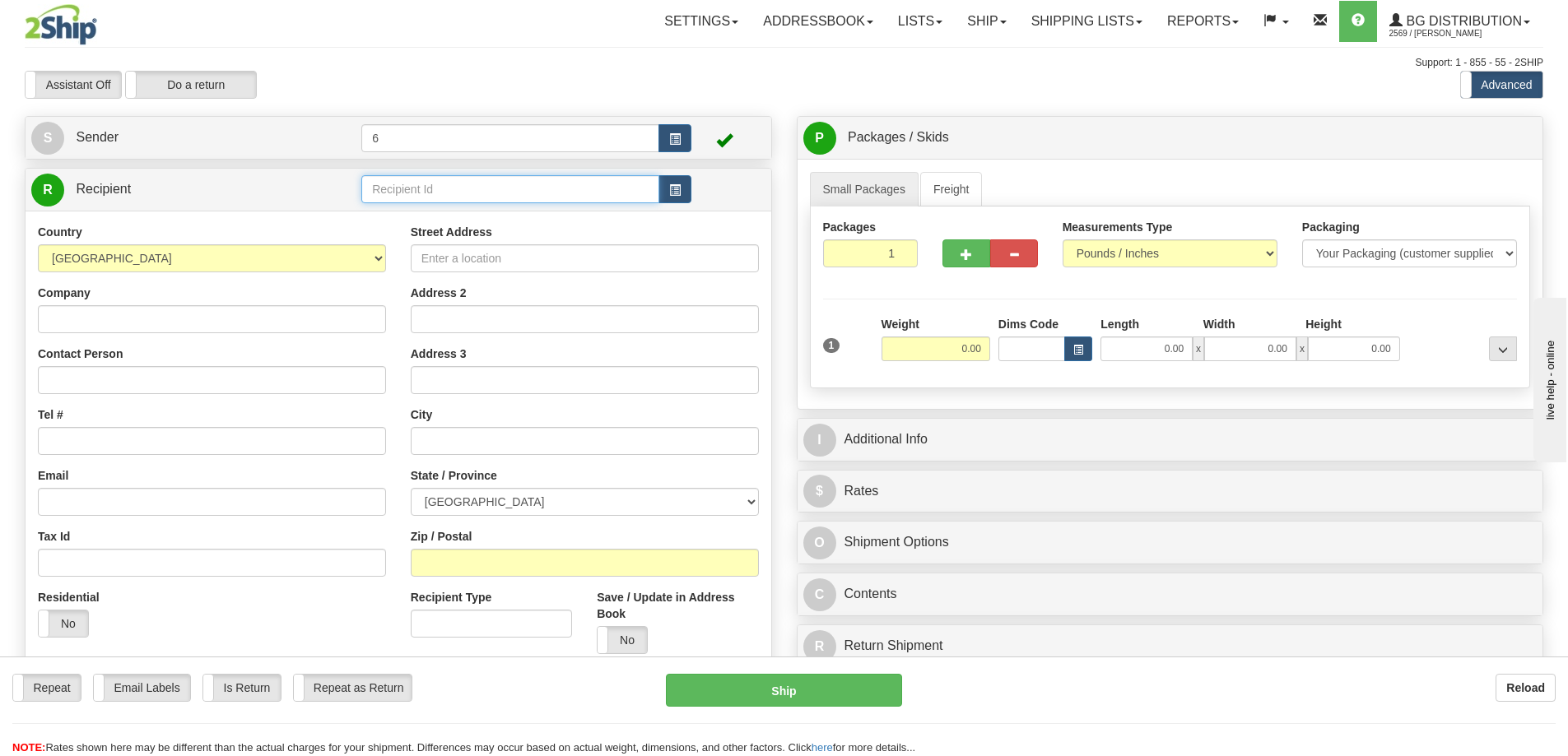
click at [458, 193] on input "text" at bounding box center [510, 189] width 298 height 28
type input "45017"
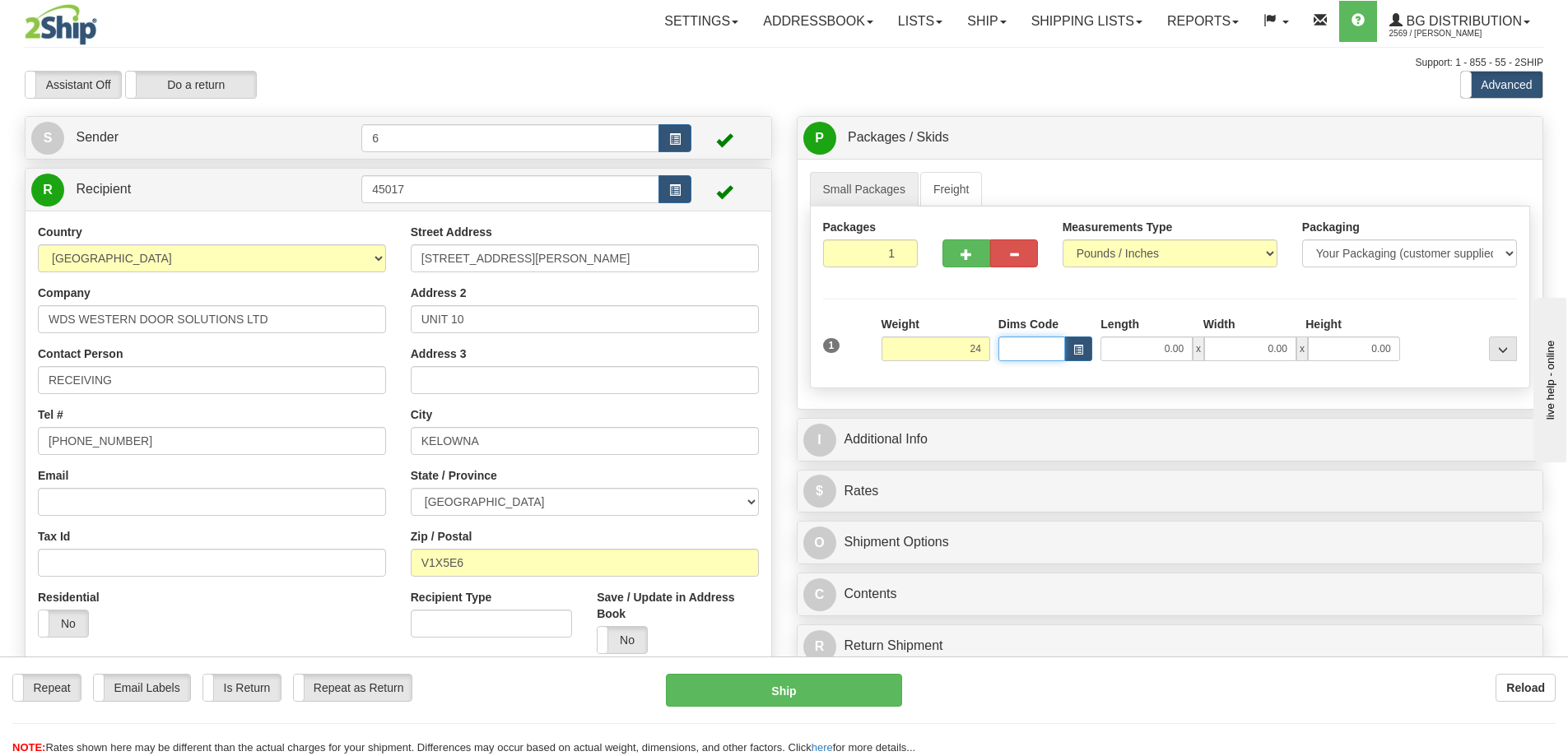
type input "24.00"
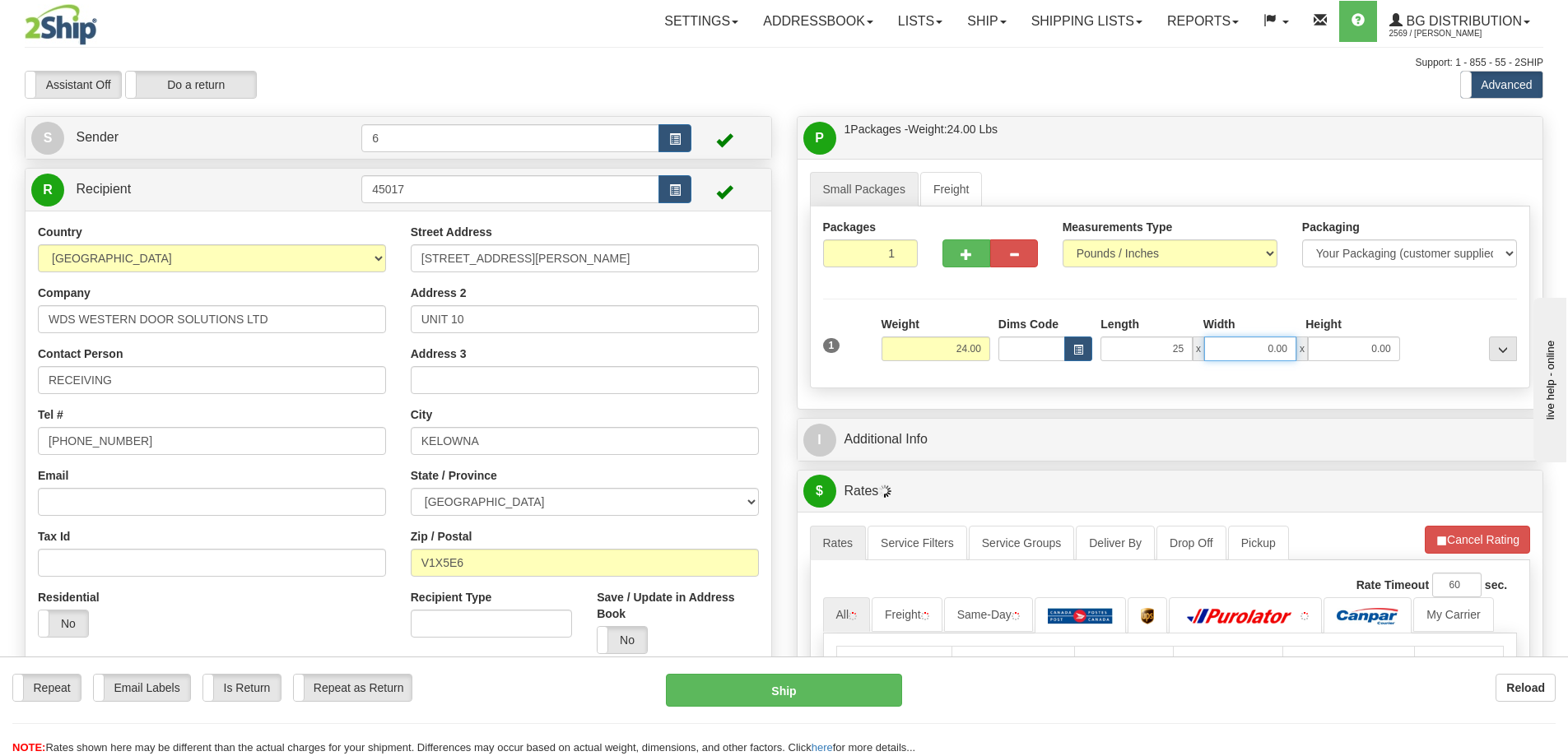
type input "25.00"
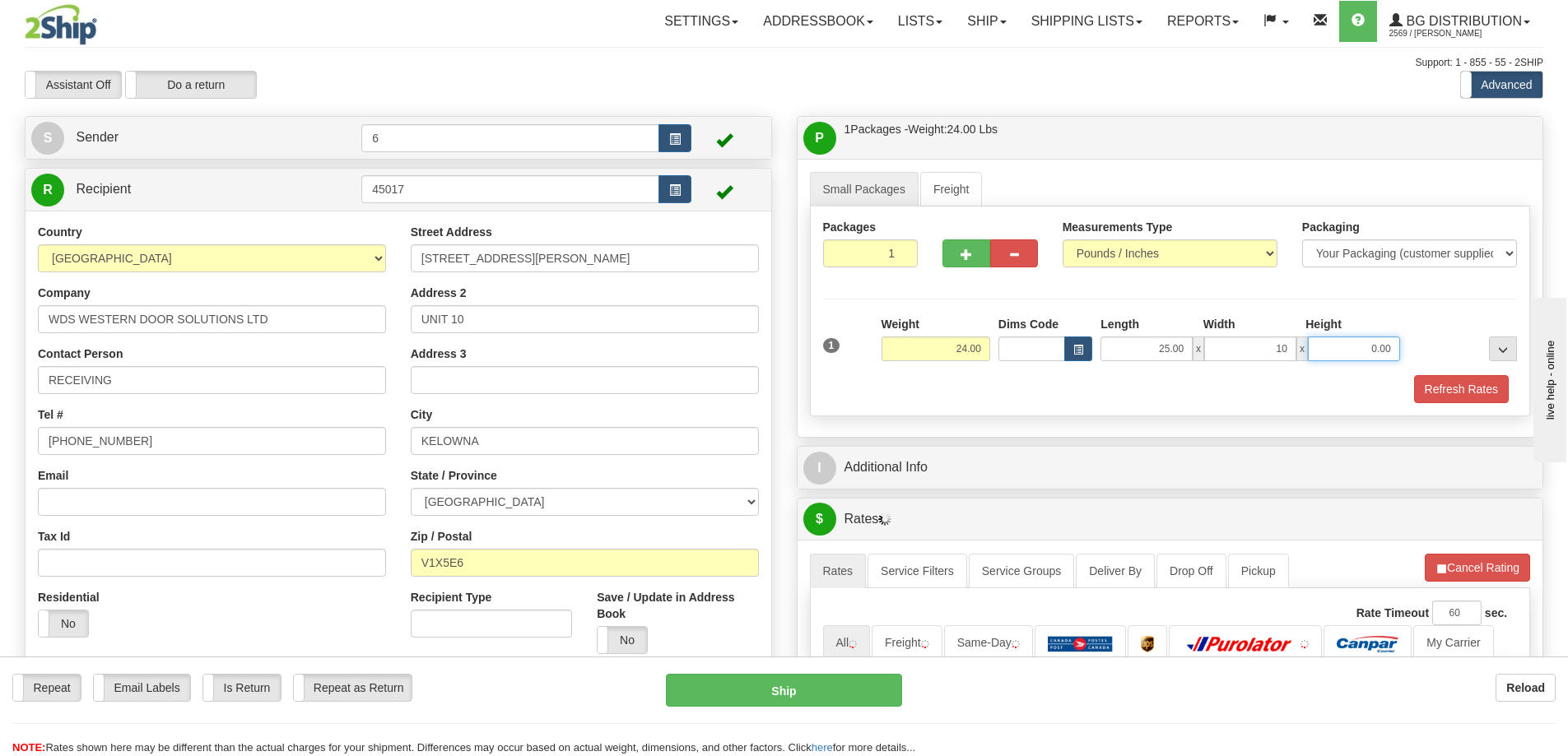
type input "10.00"
type input "1"
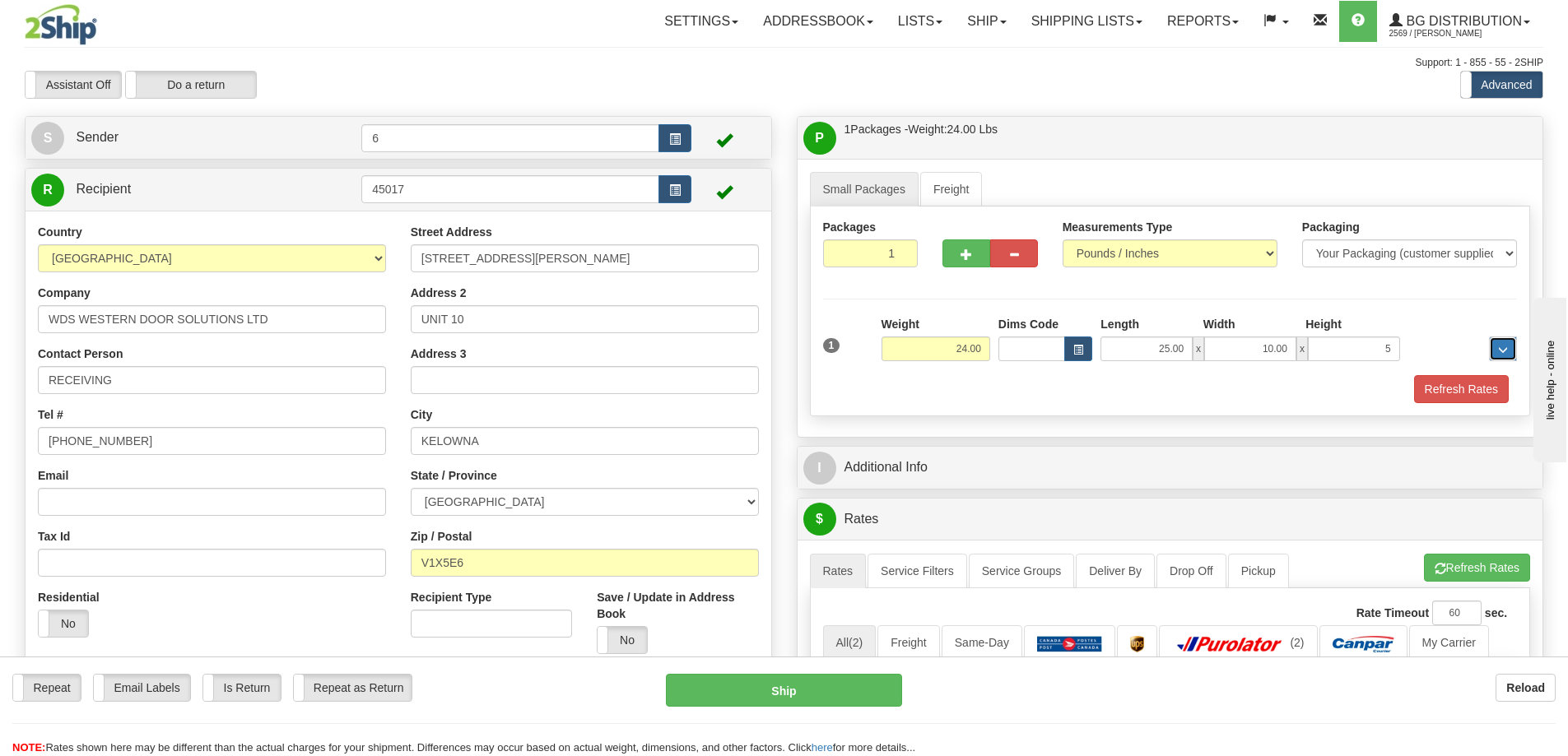
type input "5.00"
click at [1455, 391] on button "Refresh Rates" at bounding box center [1461, 390] width 95 height 28
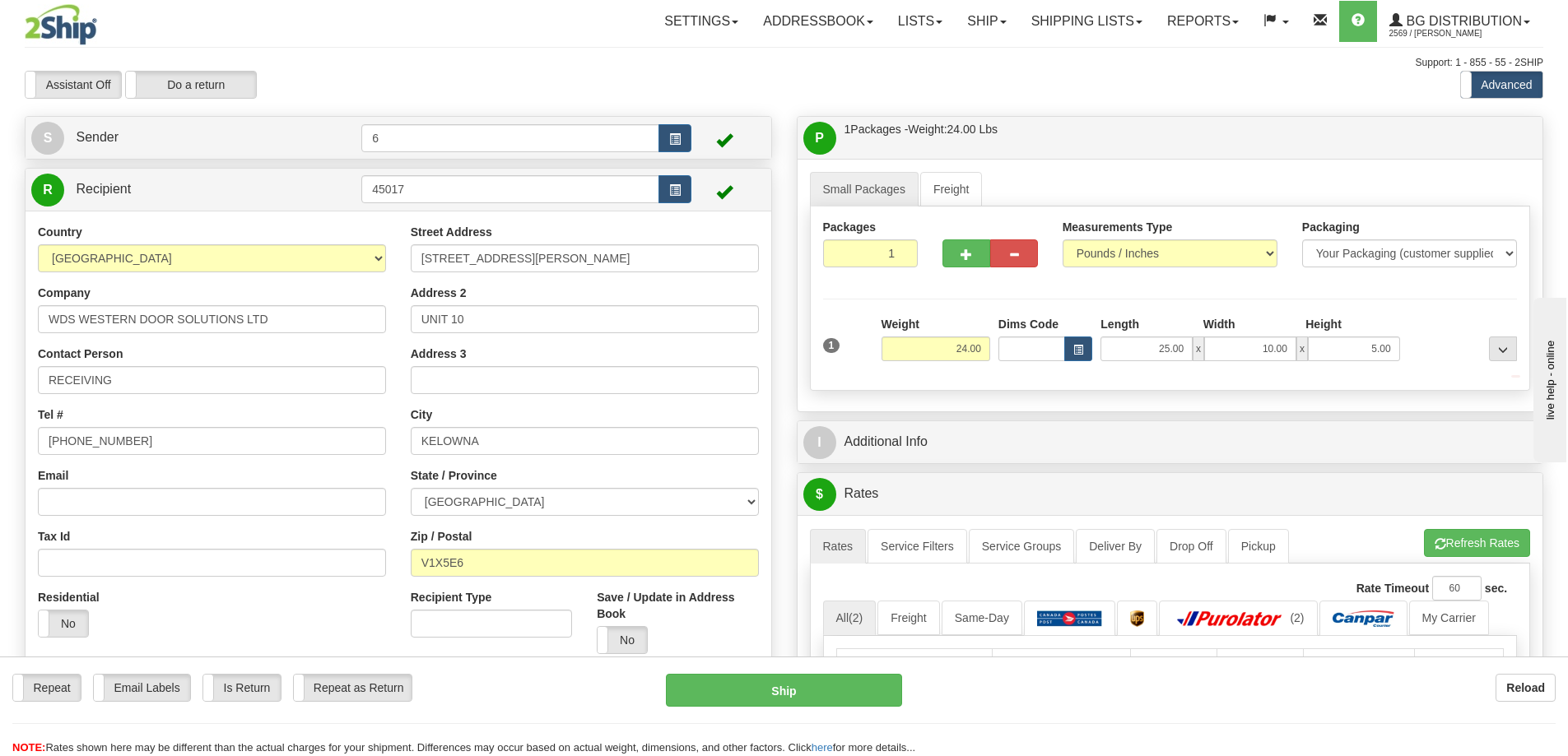
click at [1360, 461] on div "I Additional Info" at bounding box center [1170, 442] width 746 height 42
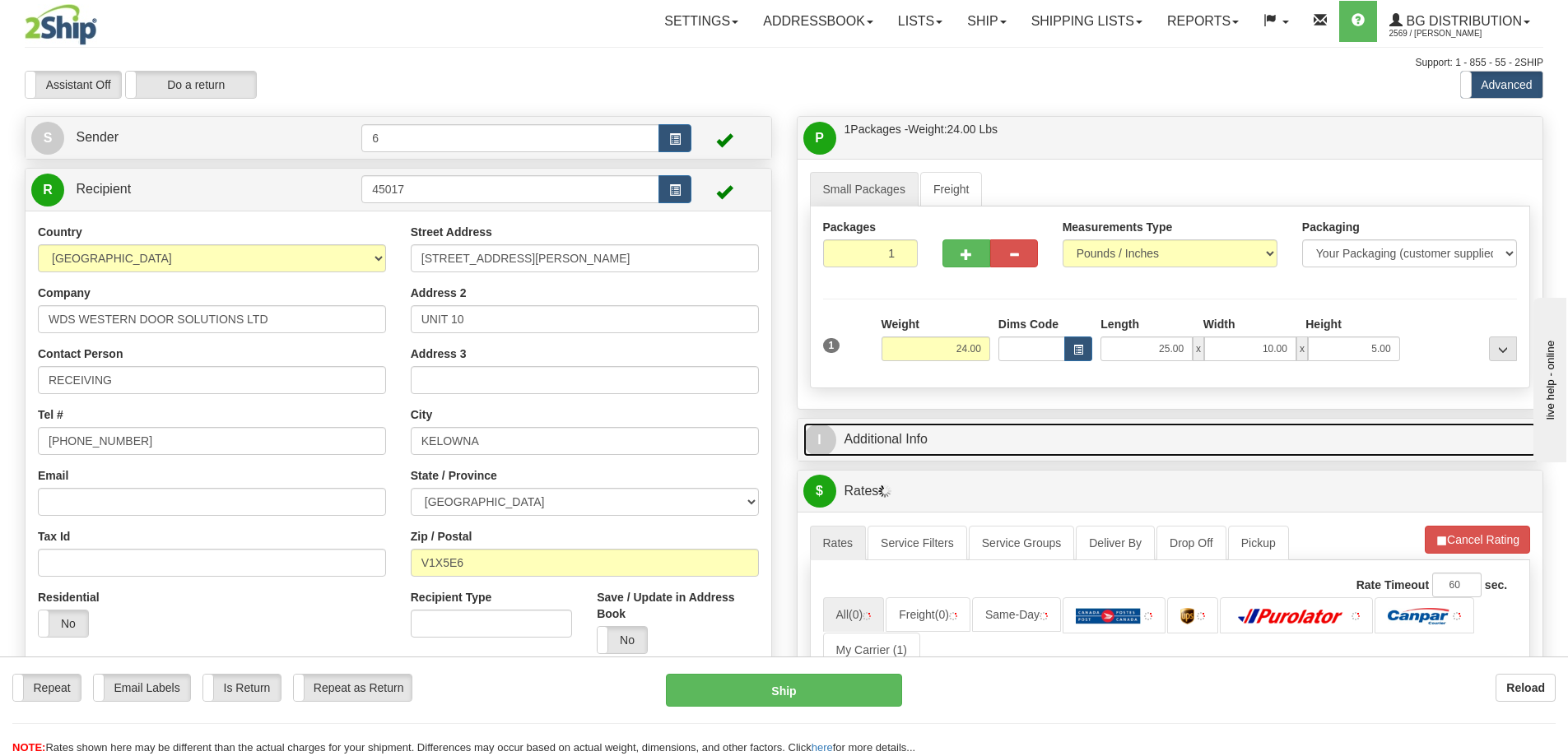
click at [1178, 436] on link "I Additional Info" at bounding box center [1170, 440] width 734 height 33
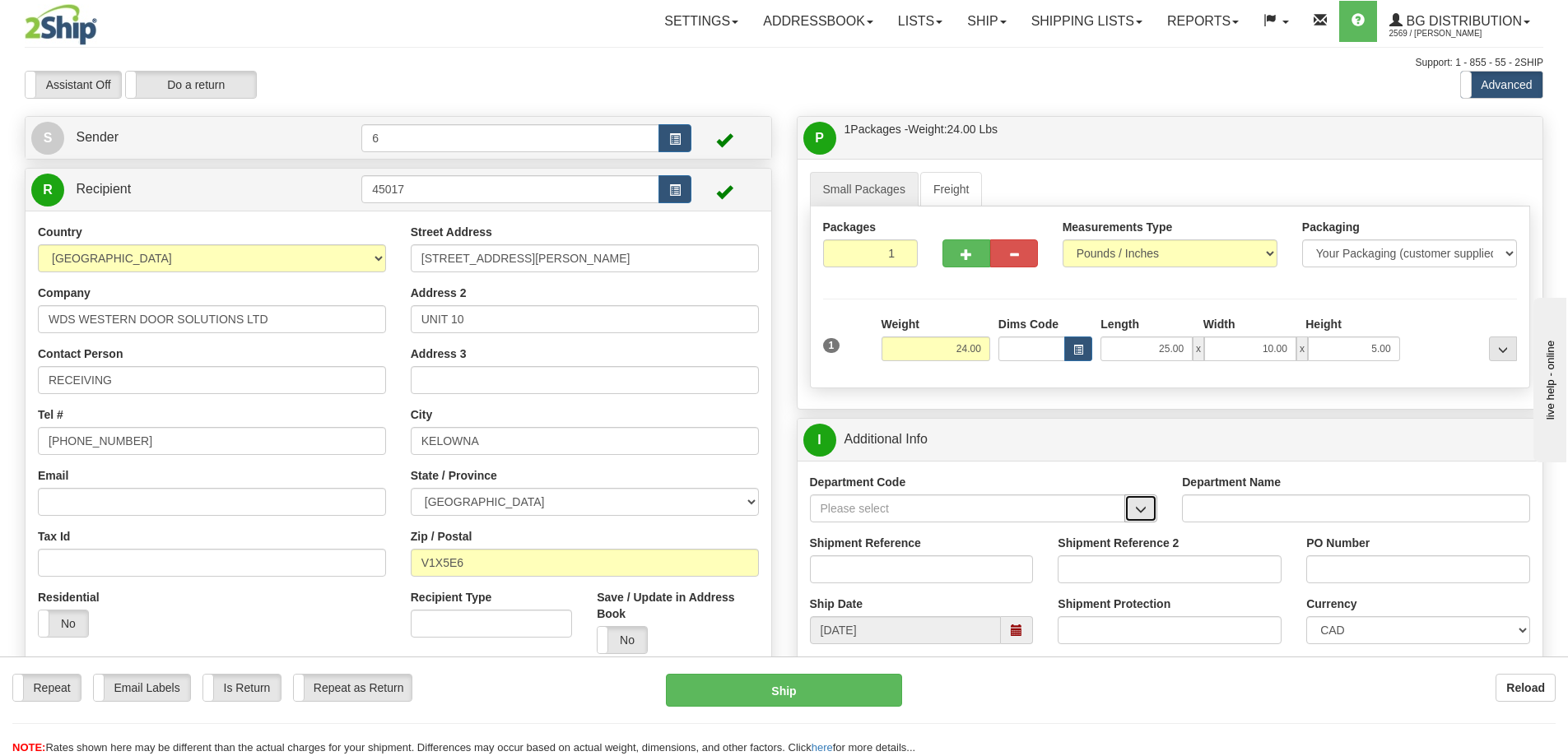
drag, startPoint x: 1148, startPoint y: 503, endPoint x: 1140, endPoint y: 509, distance: 10.0
click at [1147, 504] on button "button" at bounding box center [1140, 509] width 33 height 28
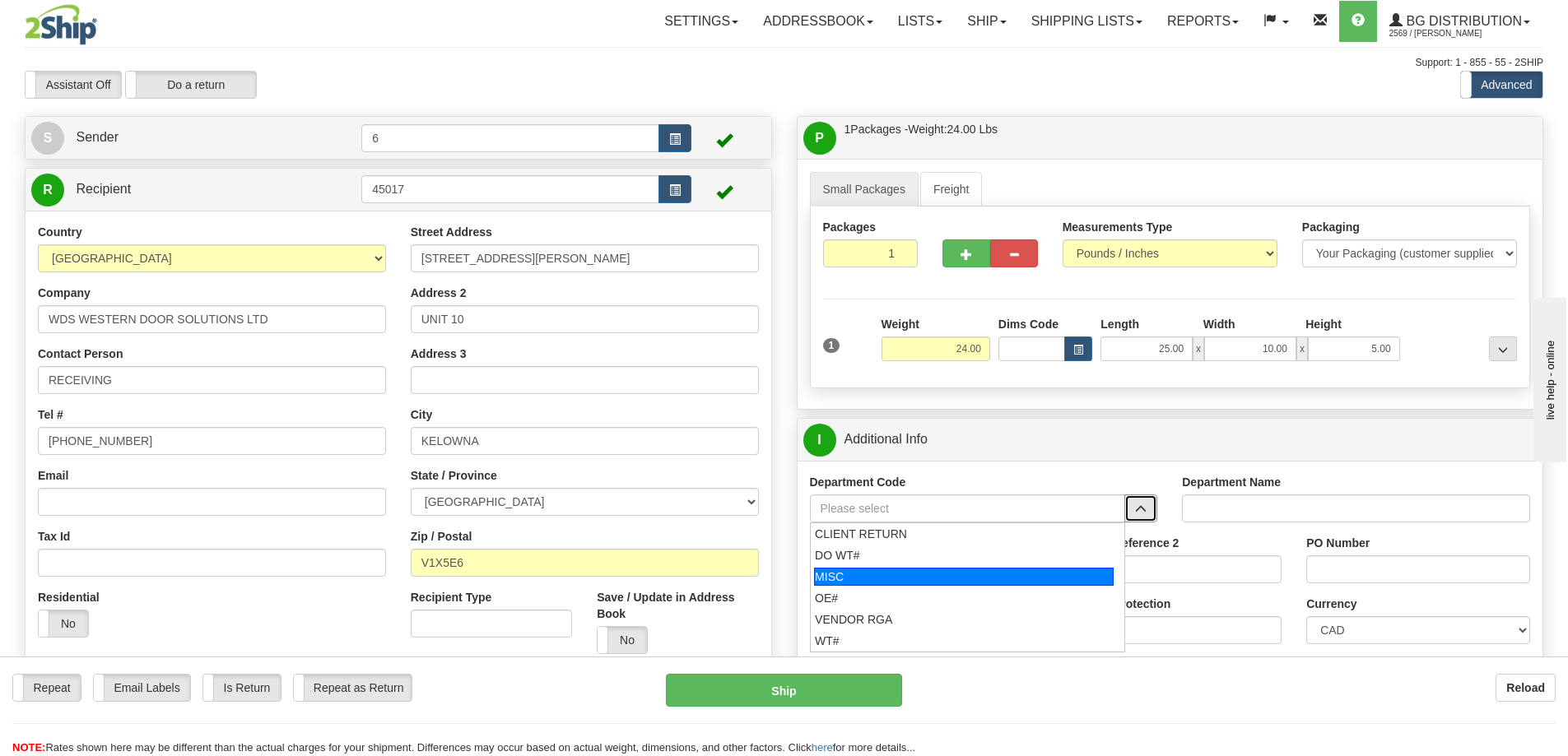
click at [916, 585] on div "MISC" at bounding box center [963, 577] width 299 height 18
type input "MISC"
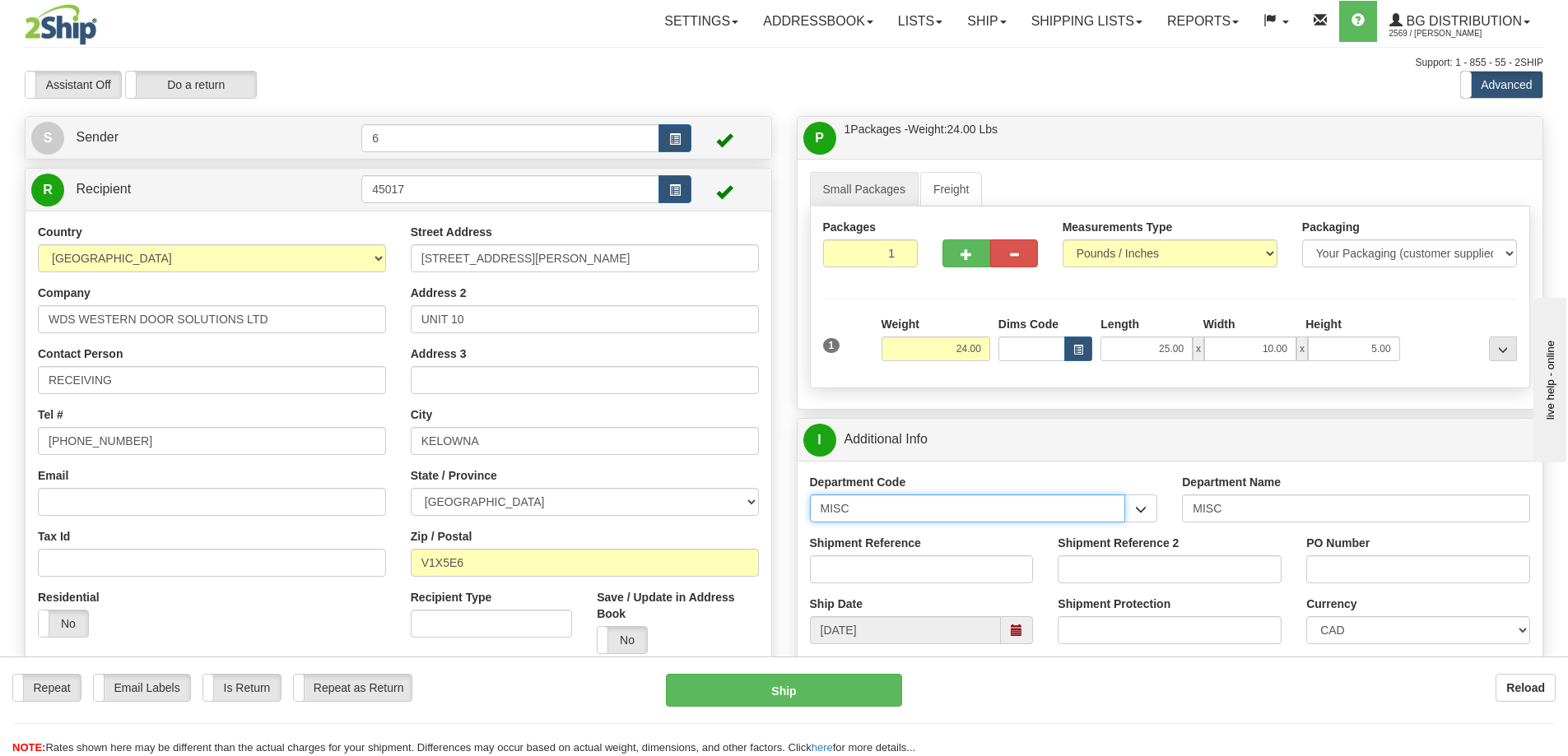
drag, startPoint x: 1063, startPoint y: 515, endPoint x: 820, endPoint y: 525, distance: 243.2
click at [820, 525] on div "Department Code MISC CLIENT RETURN DO WT# MISC OE# VENDOR RGA WT#" at bounding box center [983, 504] width 373 height 60
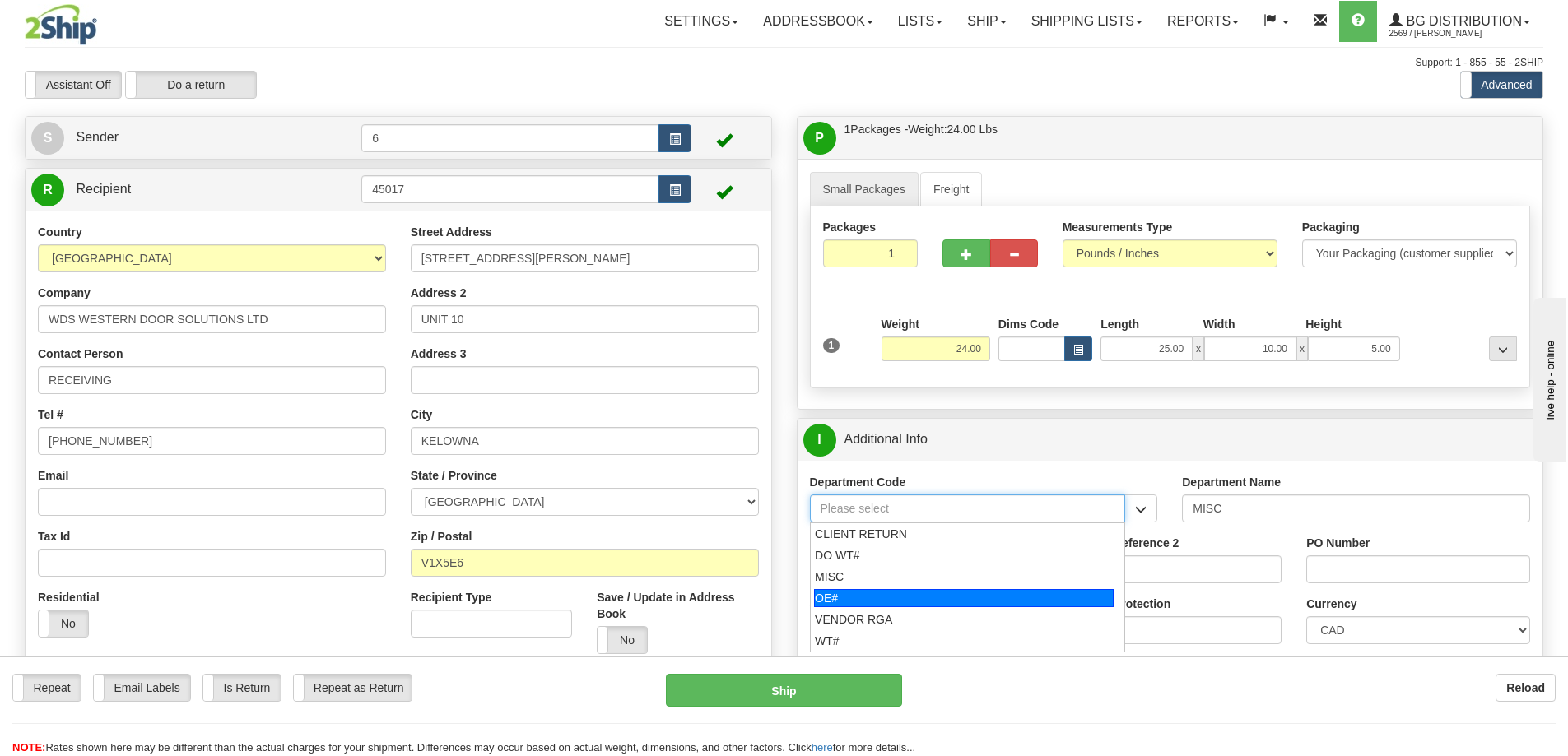
click at [877, 603] on div "OE#" at bounding box center [963, 598] width 299 height 18
type input "OE#"
type input "ORDERS"
type input "OE#"
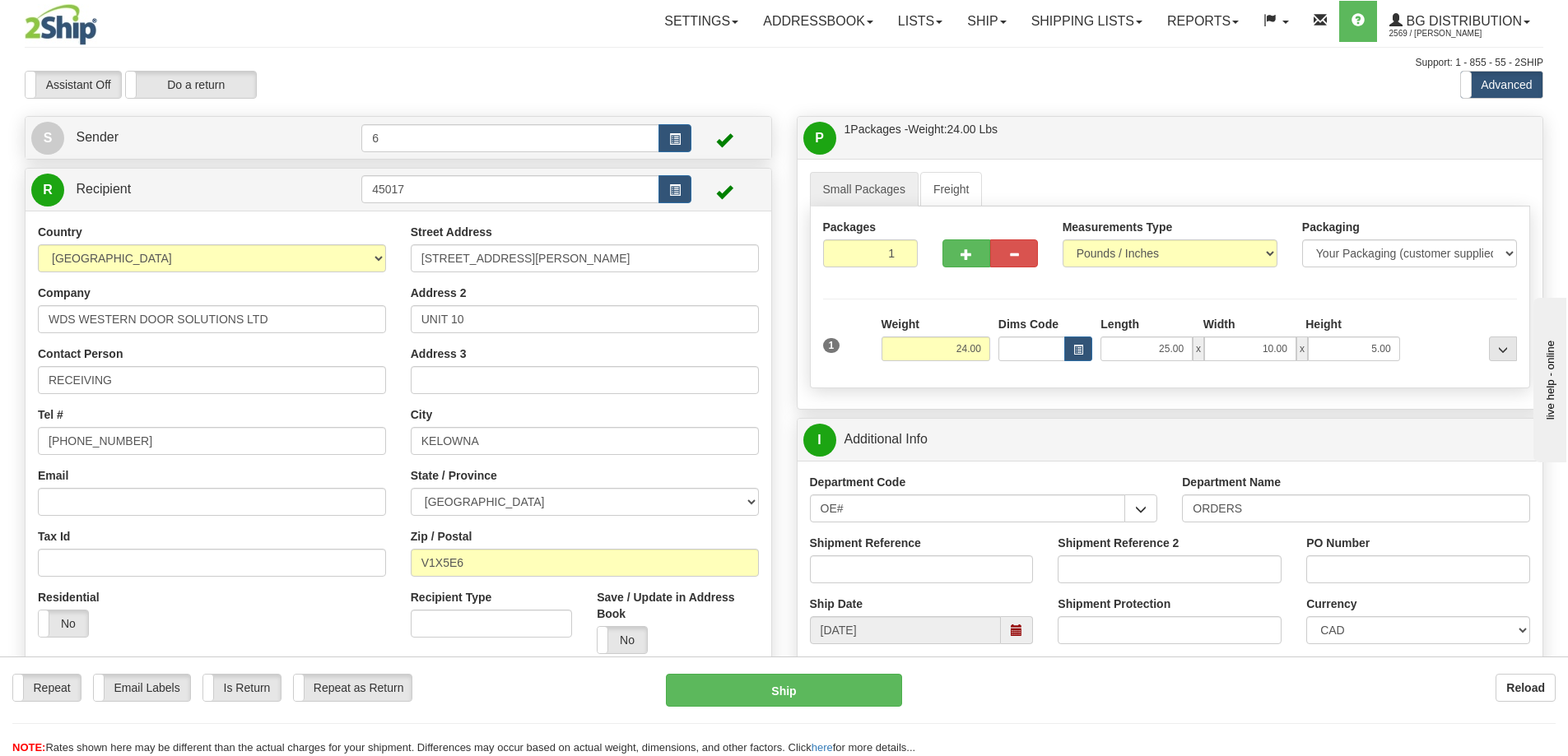
click at [880, 586] on div "Shipment Reference" at bounding box center [921, 564] width 248 height 60
click at [870, 572] on input "Shipment Reference" at bounding box center [922, 569] width 224 height 28
type input "60032697-00"
type input "2698"
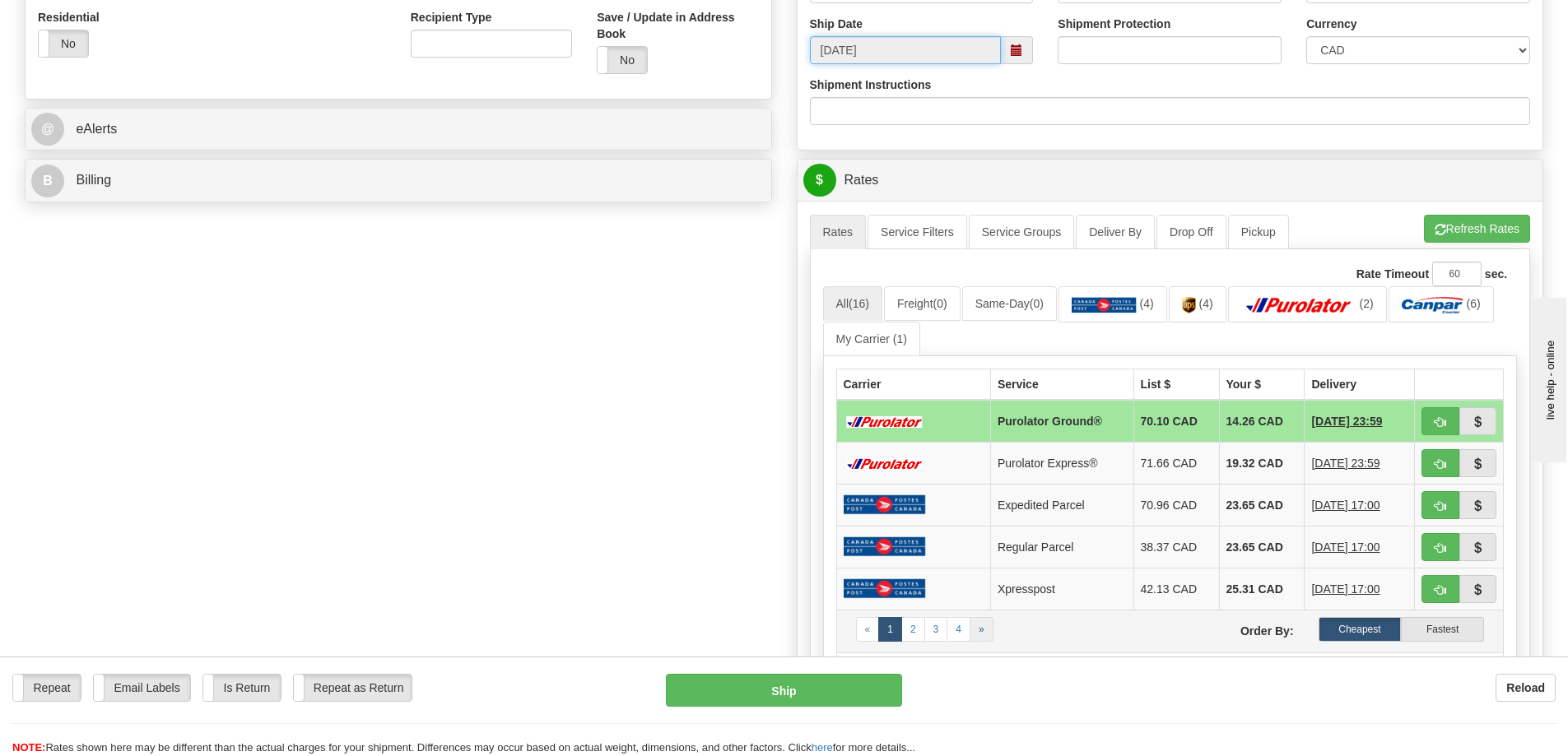
scroll to position [740, 0]
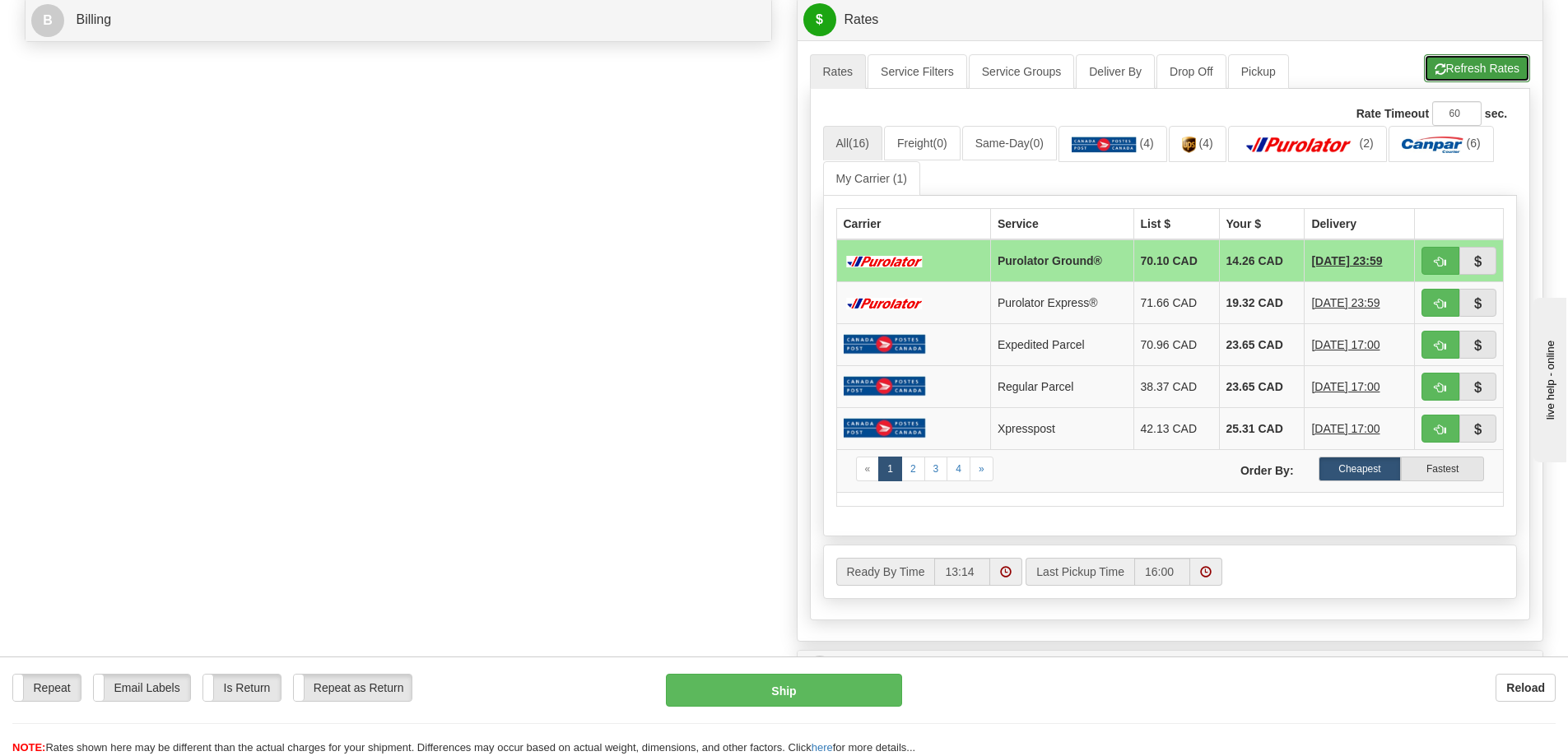
click at [1479, 60] on button "Refresh Rates" at bounding box center [1477, 68] width 106 height 28
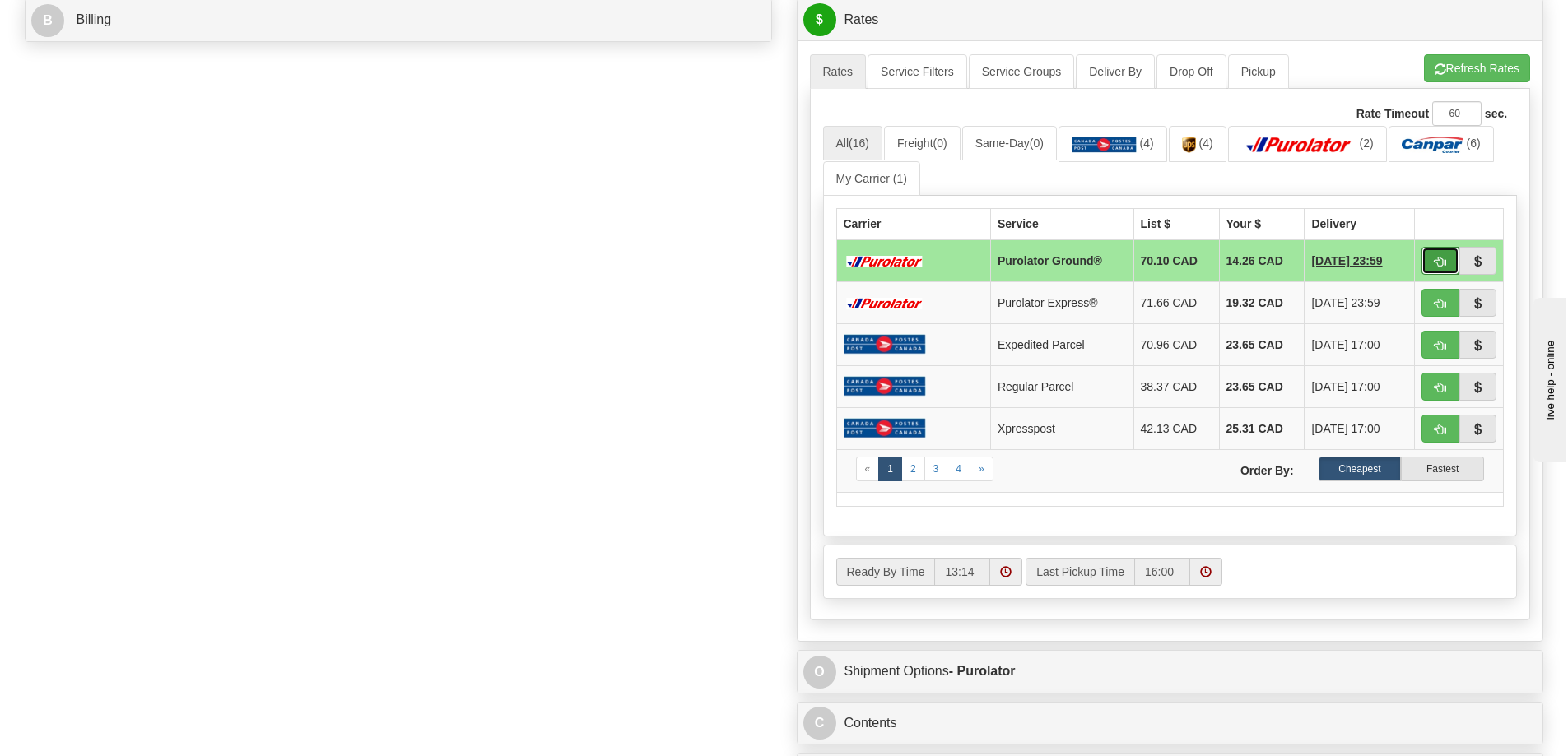
click at [1437, 258] on span "button" at bounding box center [1440, 262] width 11 height 11
type input "260"
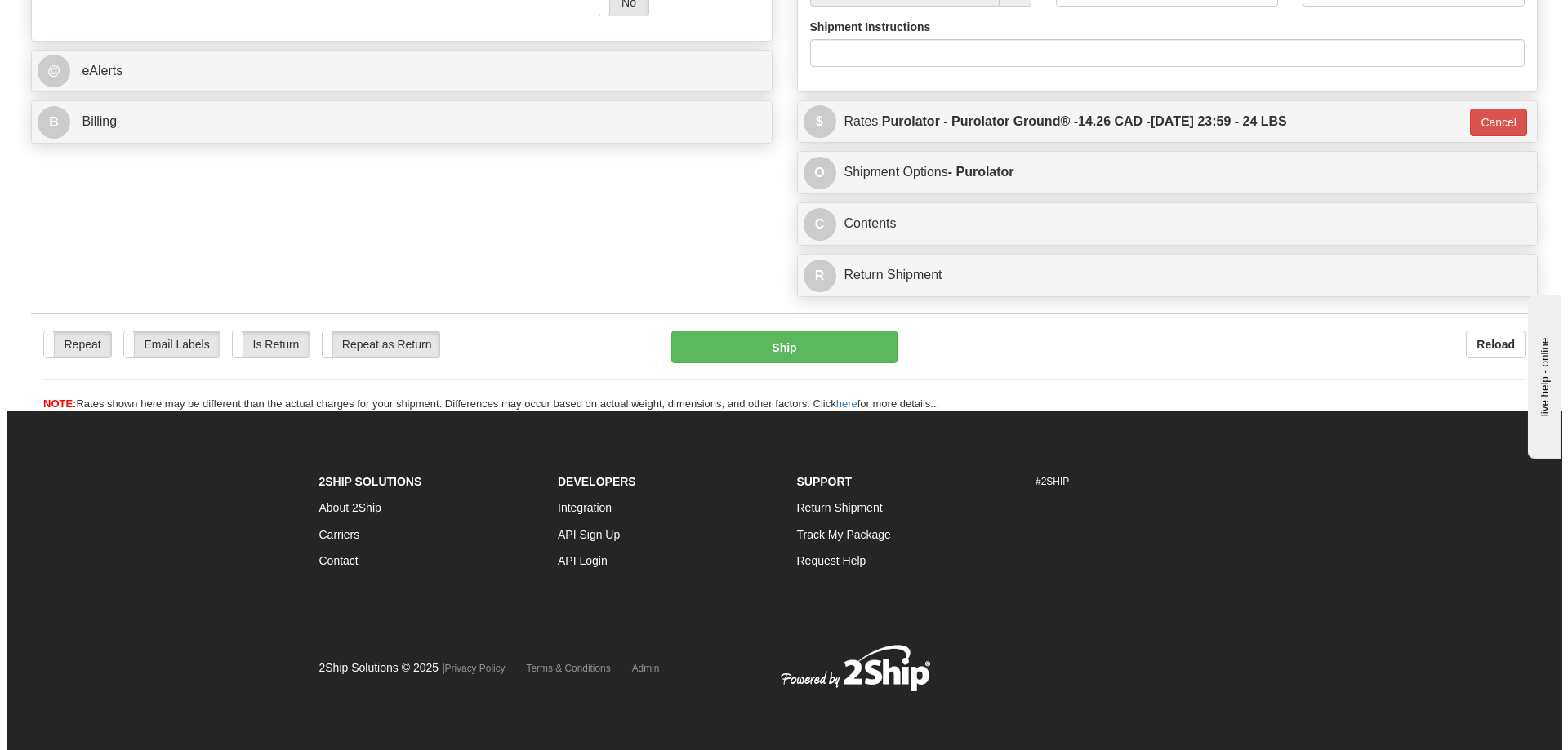
scroll to position [685, 0]
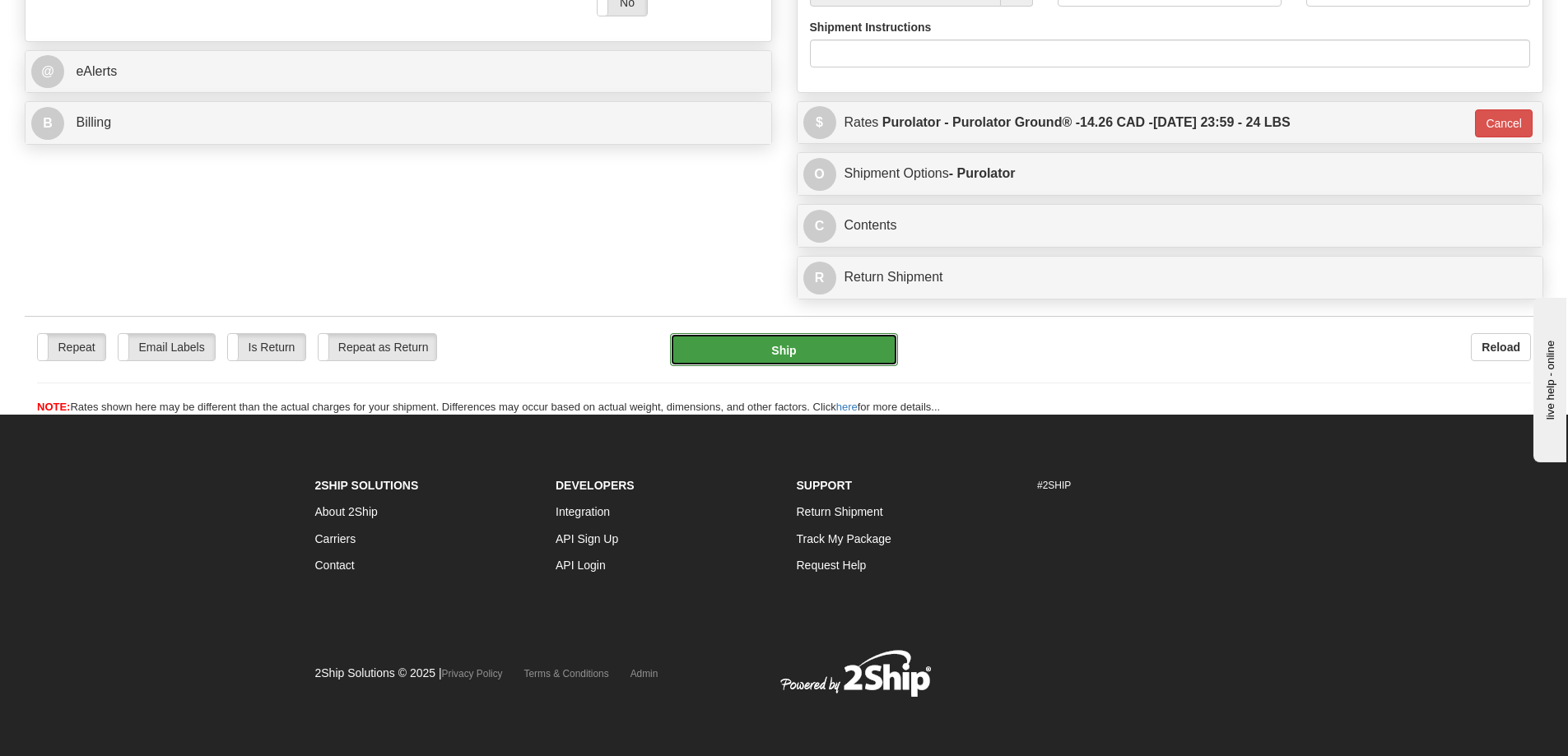
click at [820, 333] on button "Ship" at bounding box center [783, 349] width 228 height 33
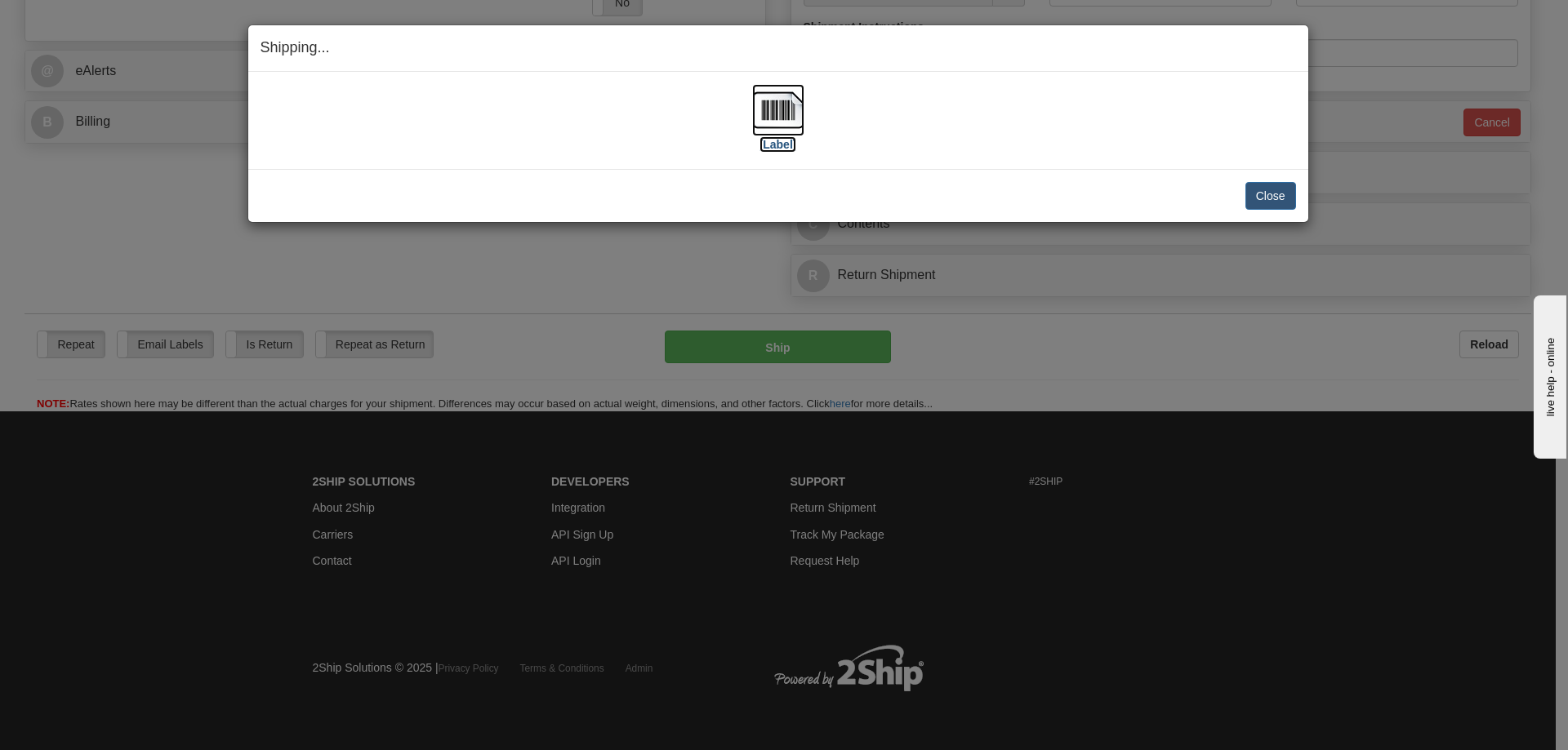
click at [783, 141] on label "[Label]" at bounding box center [778, 145] width 38 height 17
click at [1249, 200] on button "Close" at bounding box center [1271, 196] width 51 height 28
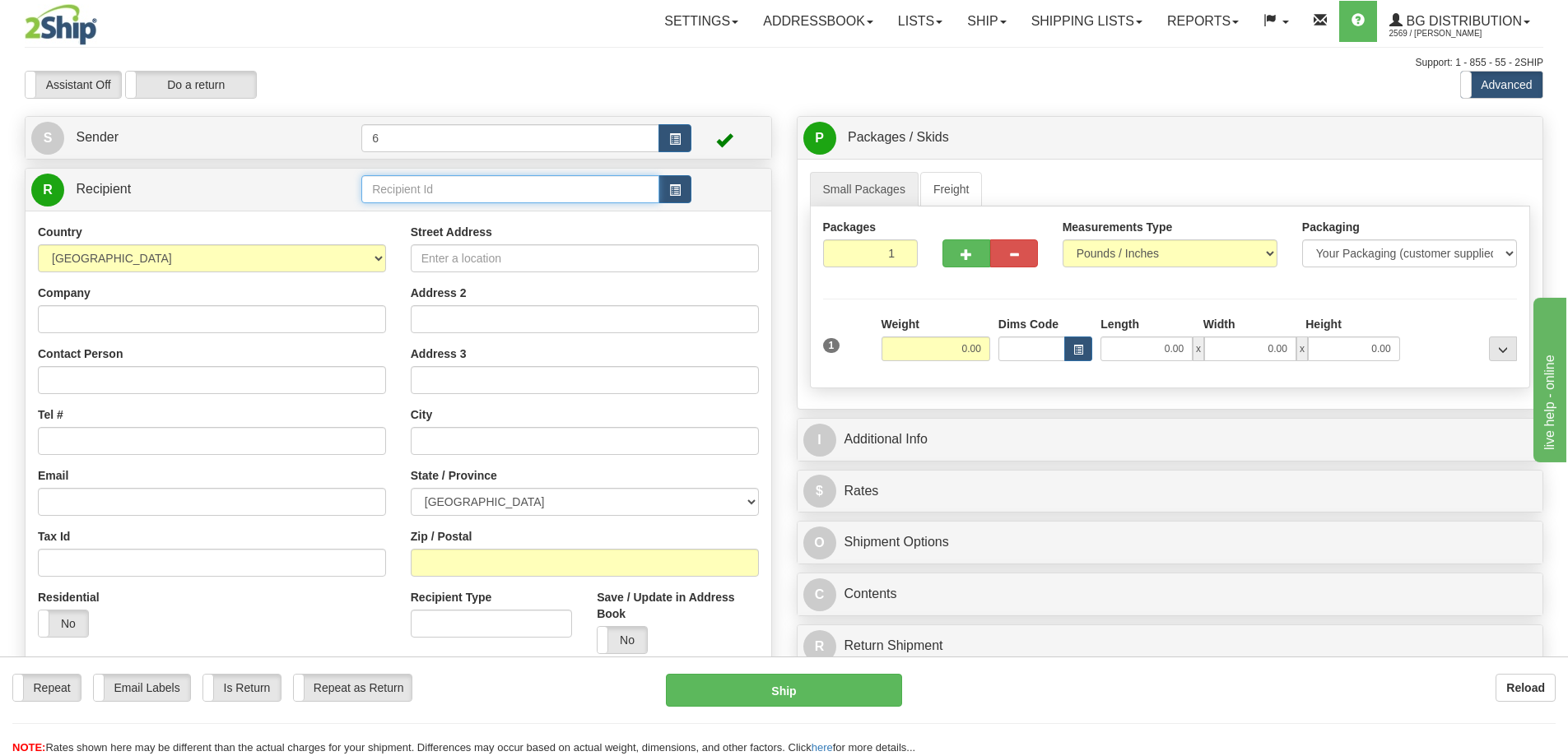
click at [425, 193] on input "text" at bounding box center [510, 189] width 298 height 28
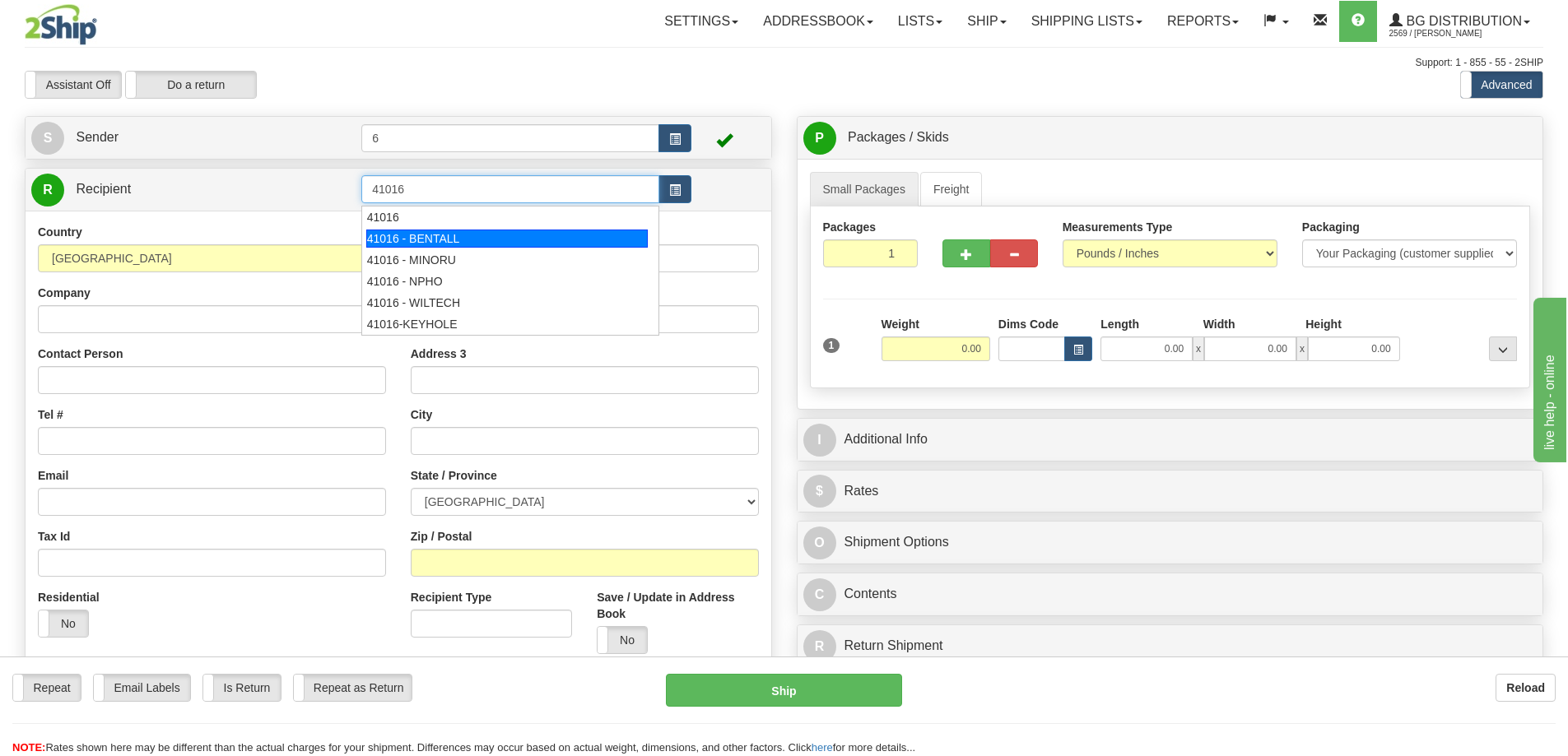
click at [412, 236] on div "41016 - BENTALL" at bounding box center [508, 238] width 283 height 18
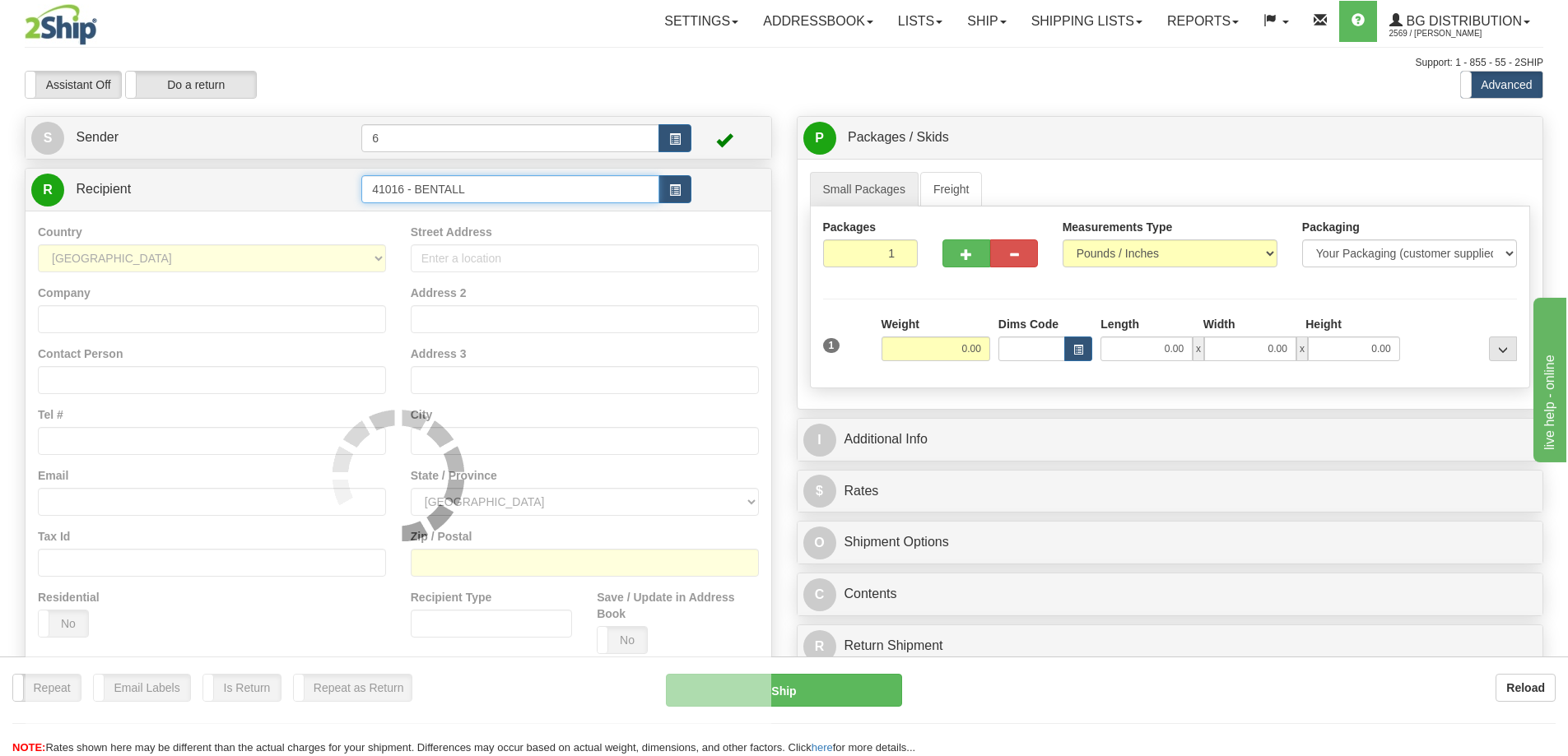
type input "41016 - BENTALL"
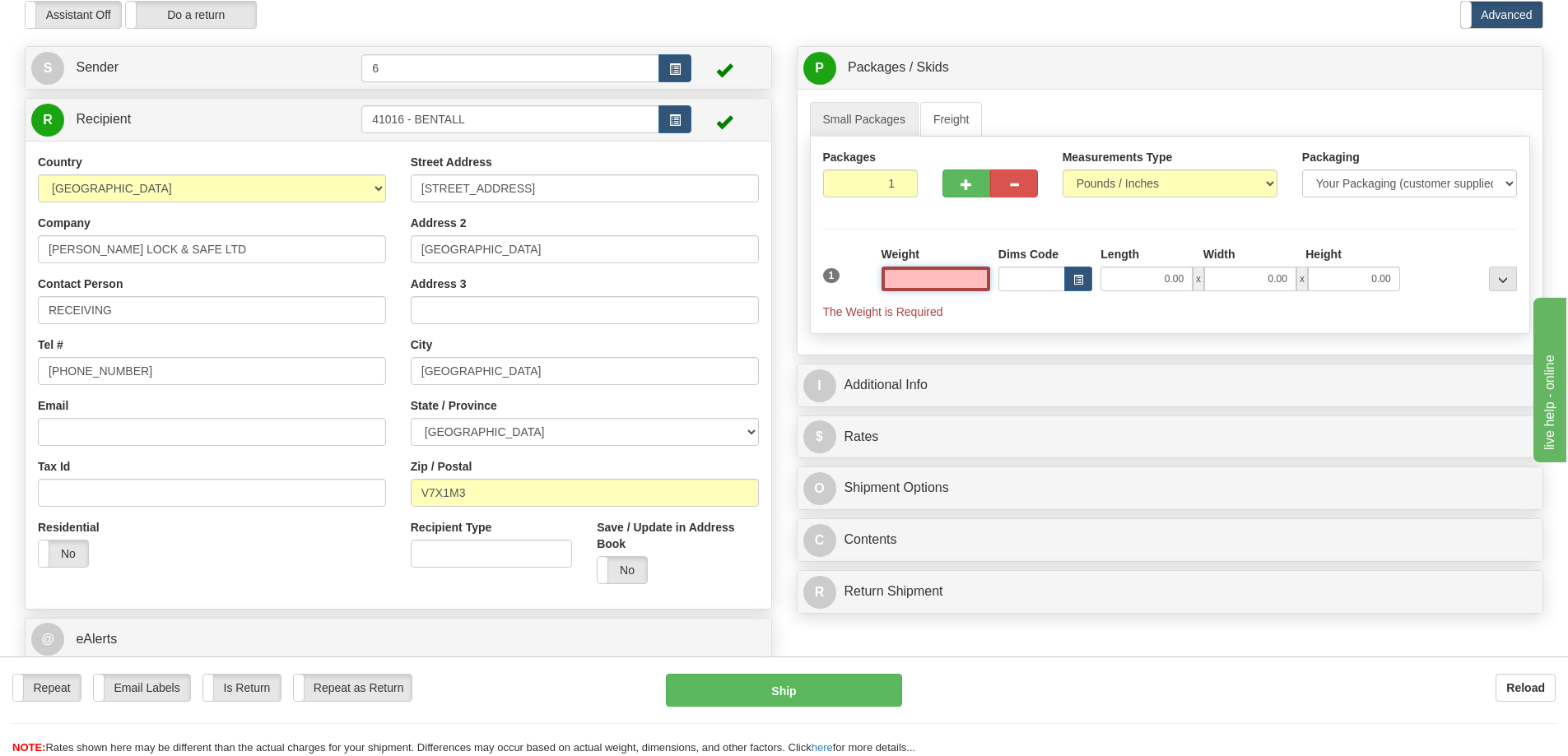
scroll to position [165, 0]
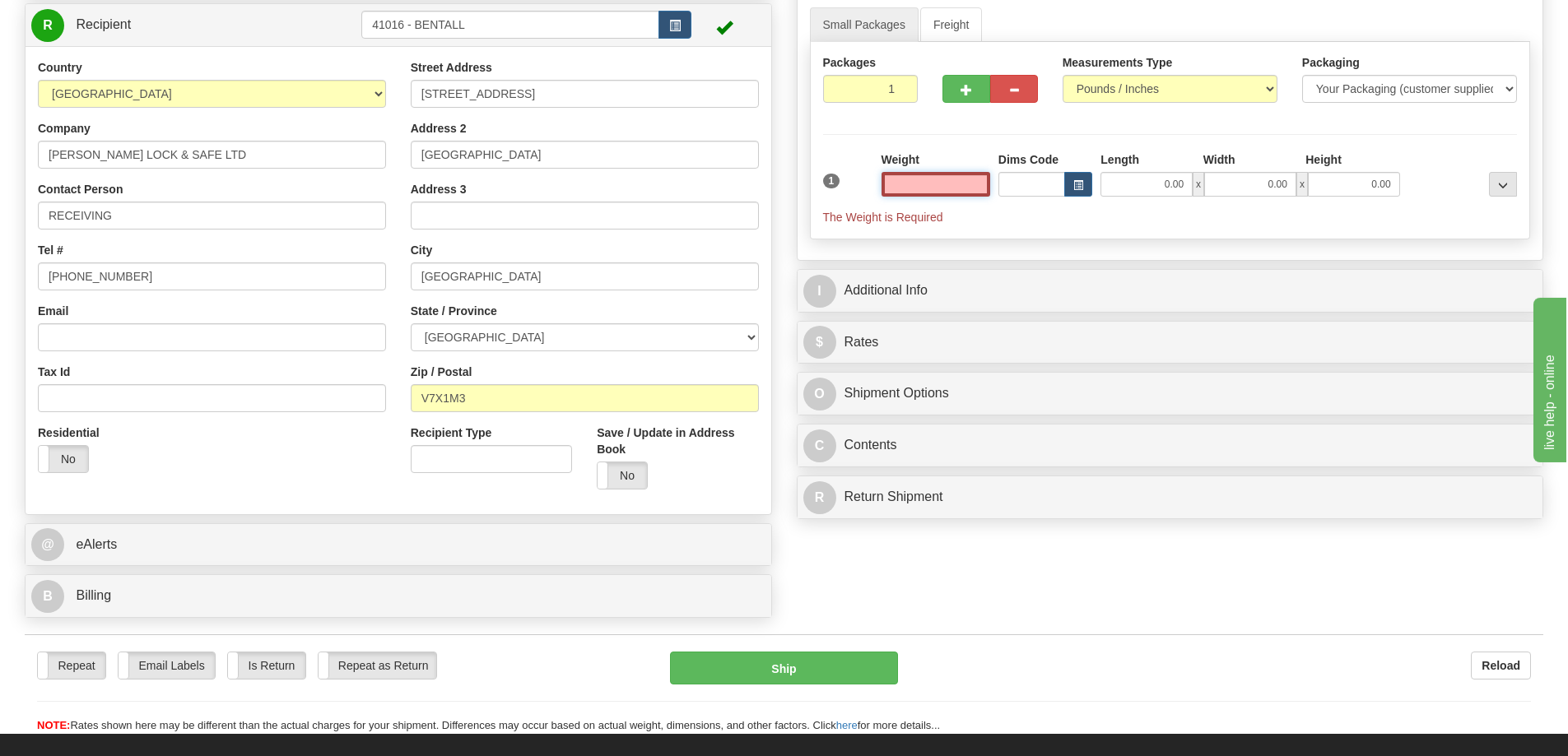
click at [963, 185] on input "text" at bounding box center [936, 184] width 109 height 25
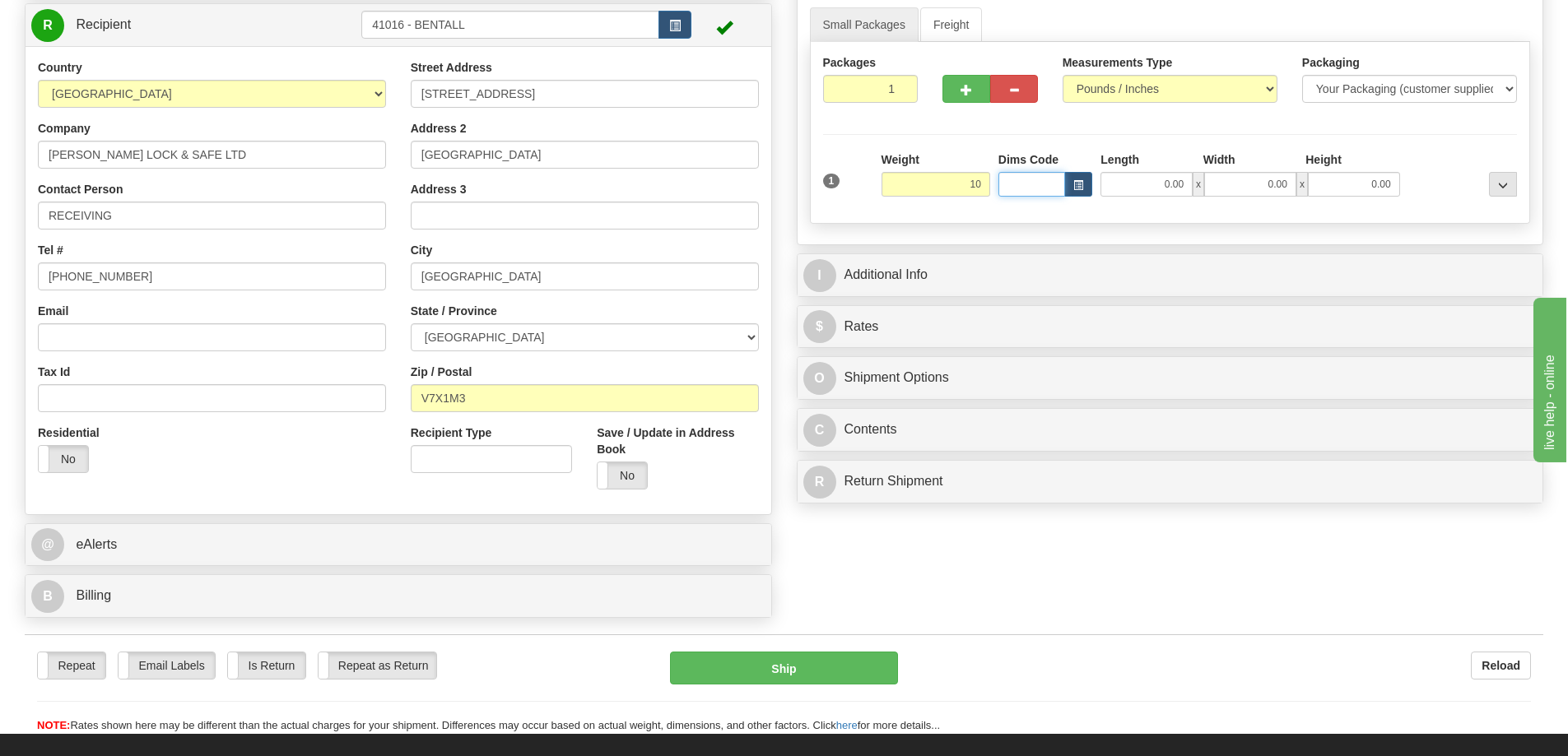
type input "10.00"
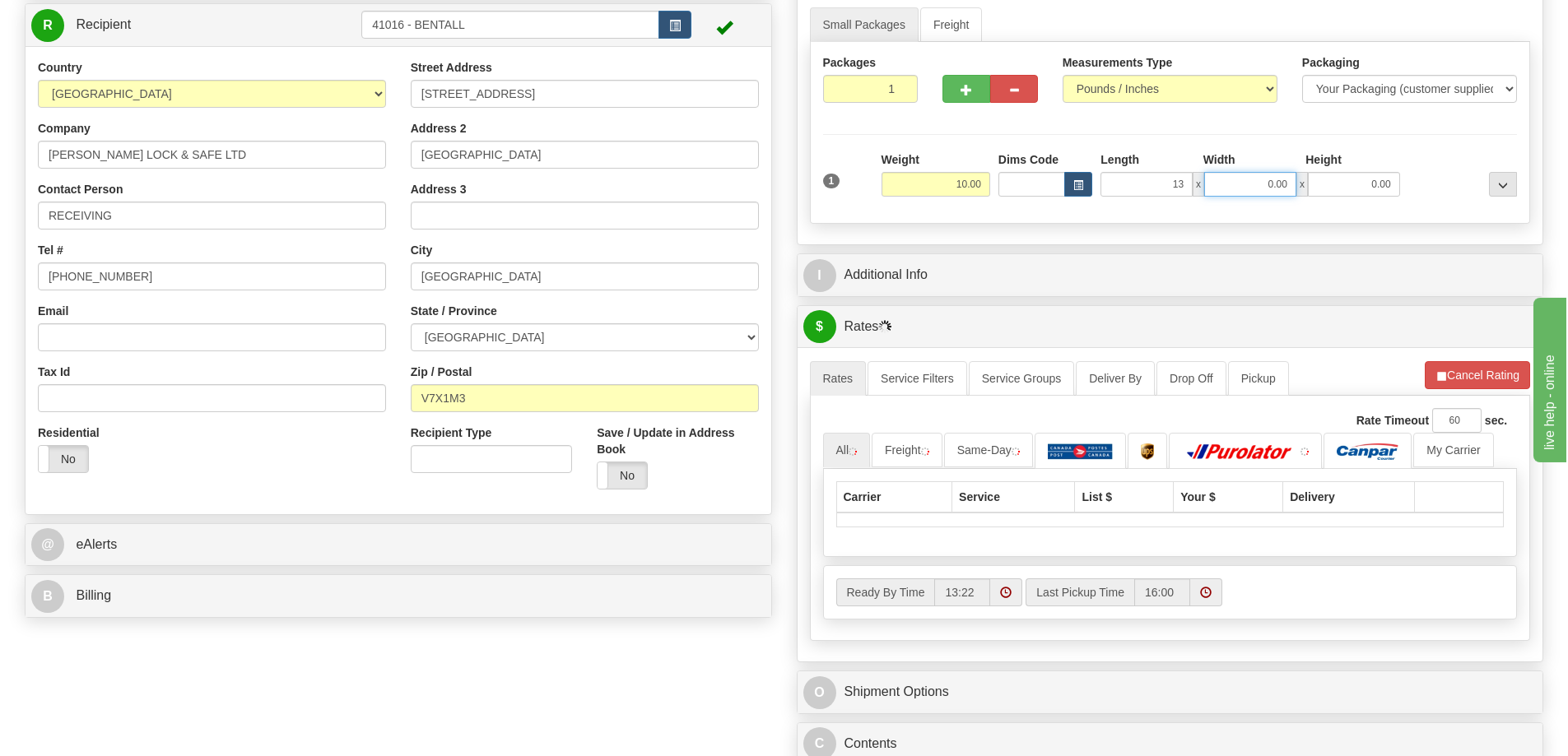
type input "13.00"
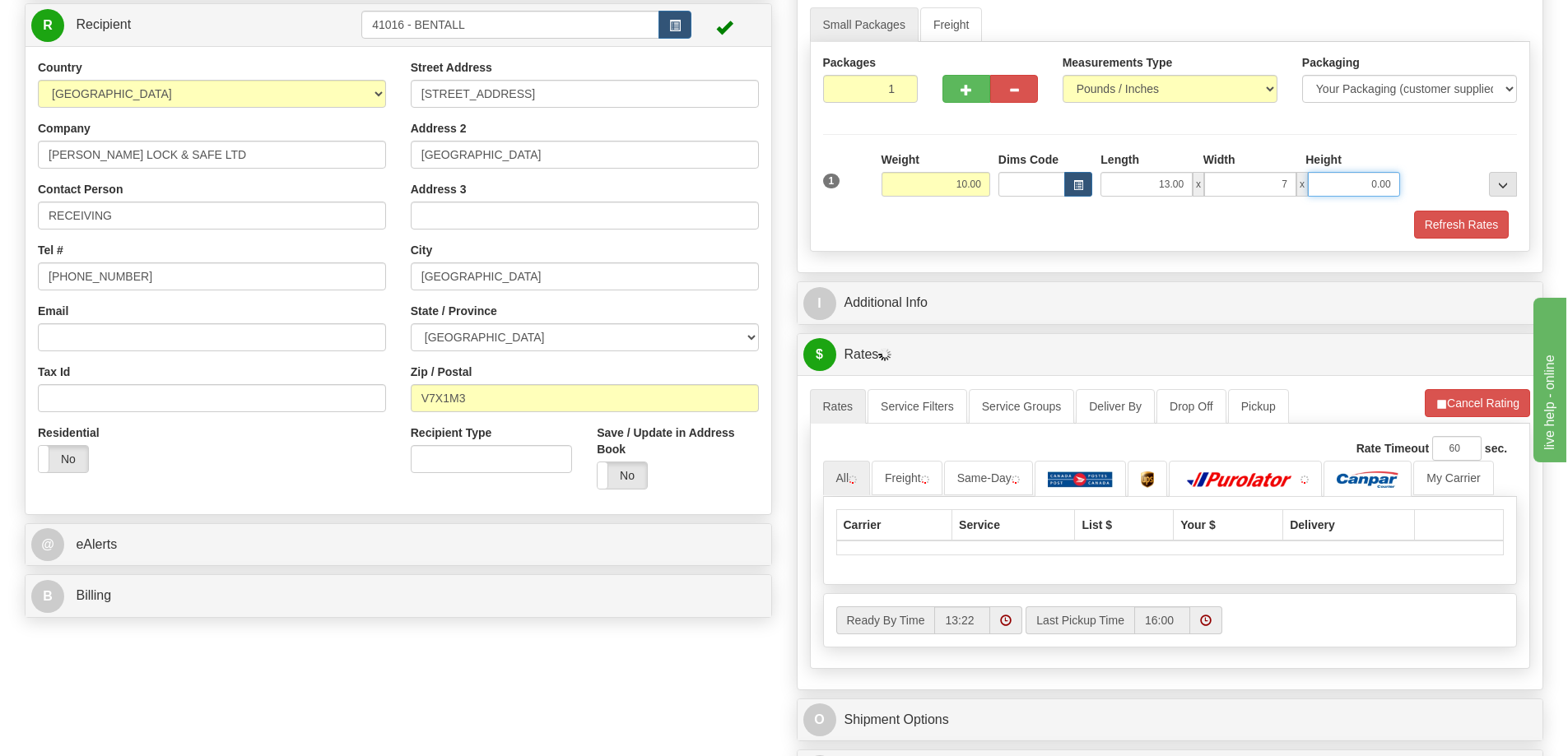
type input "7.00"
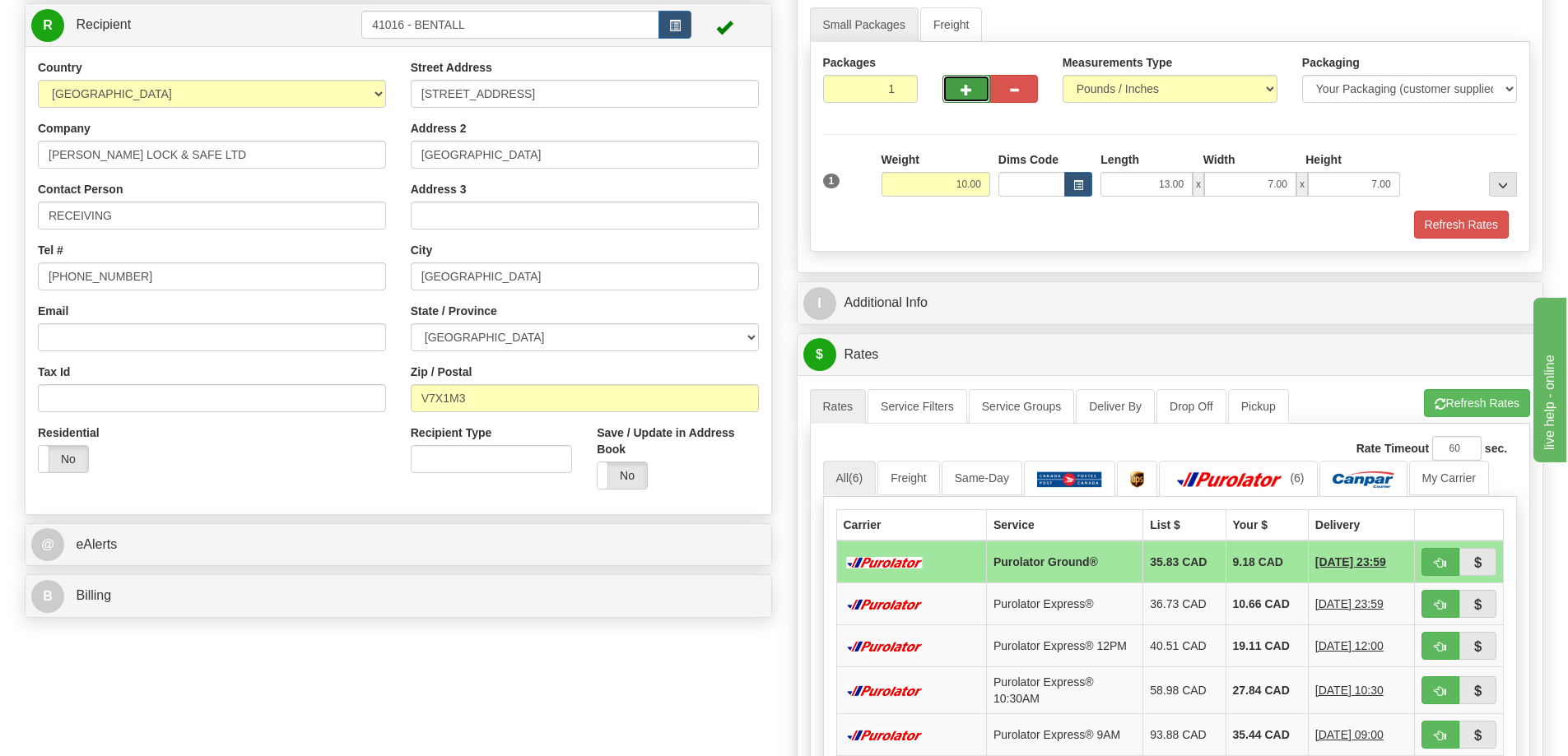
click at [962, 86] on span "button" at bounding box center [966, 90] width 11 height 11
radio input "true"
type input "2"
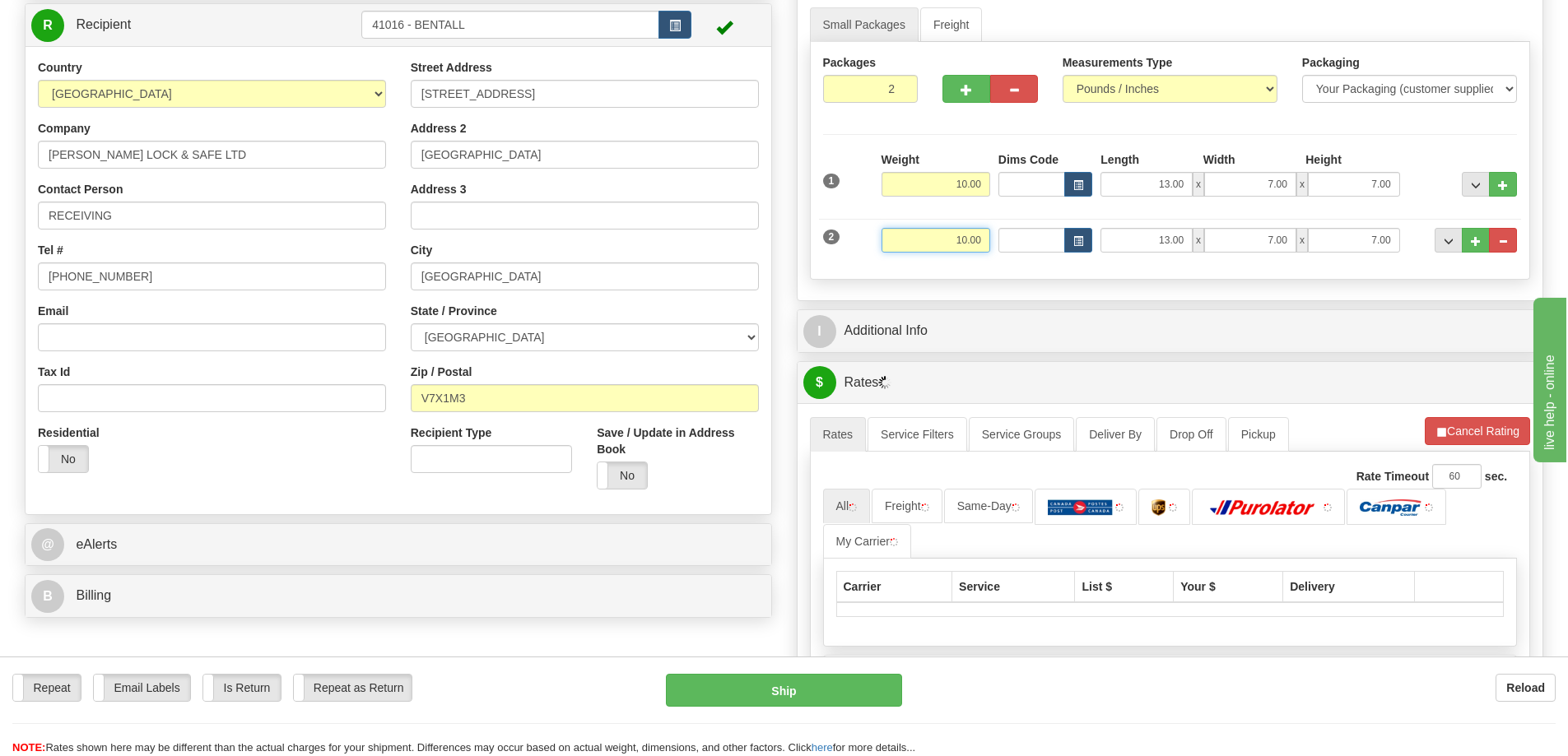
drag, startPoint x: 972, startPoint y: 245, endPoint x: 1104, endPoint y: 214, distance: 135.6
click at [1106, 214] on div "2 Weight 10.00 Dims Code Length Width Height" at bounding box center [1170, 238] width 703 height 55
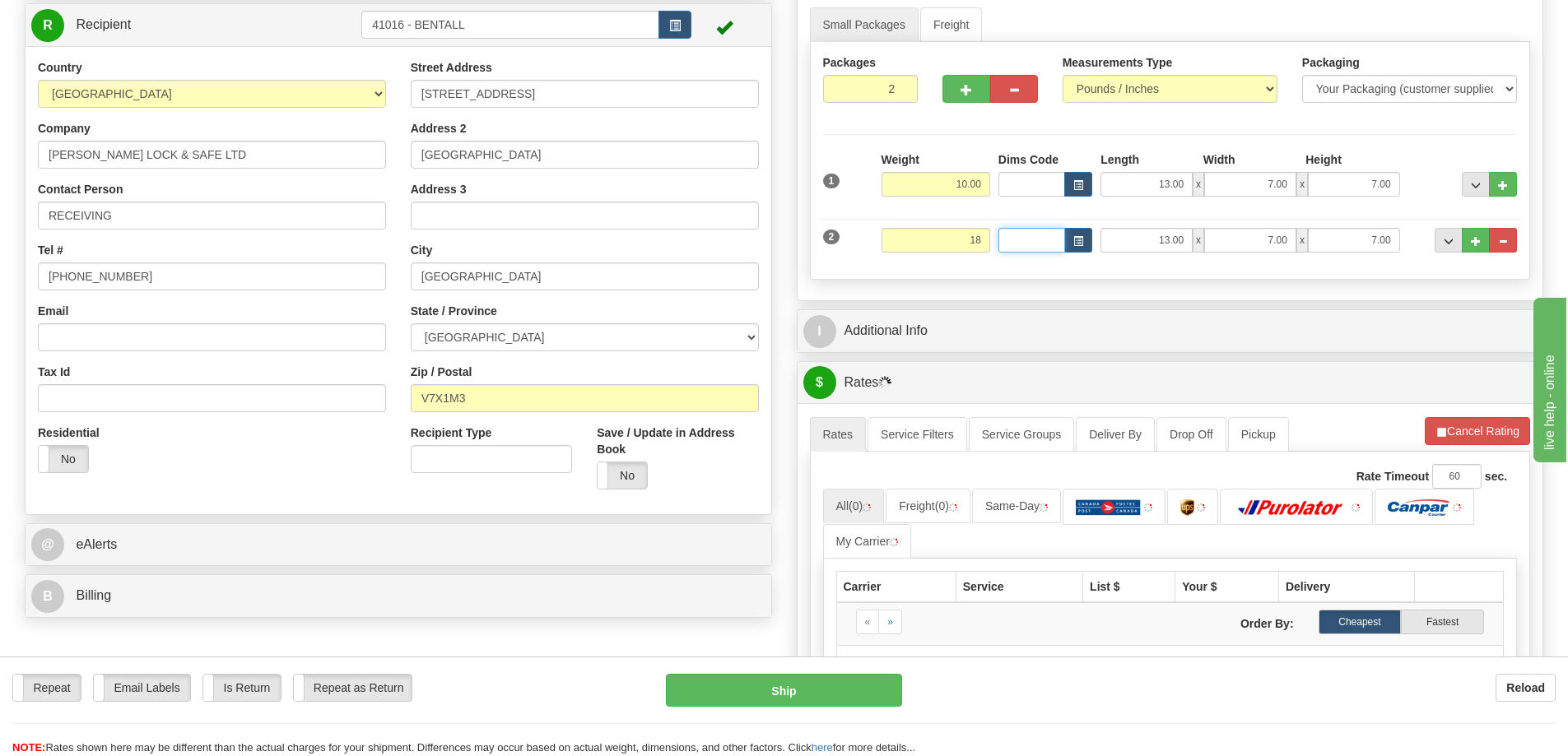
type input "18.00"
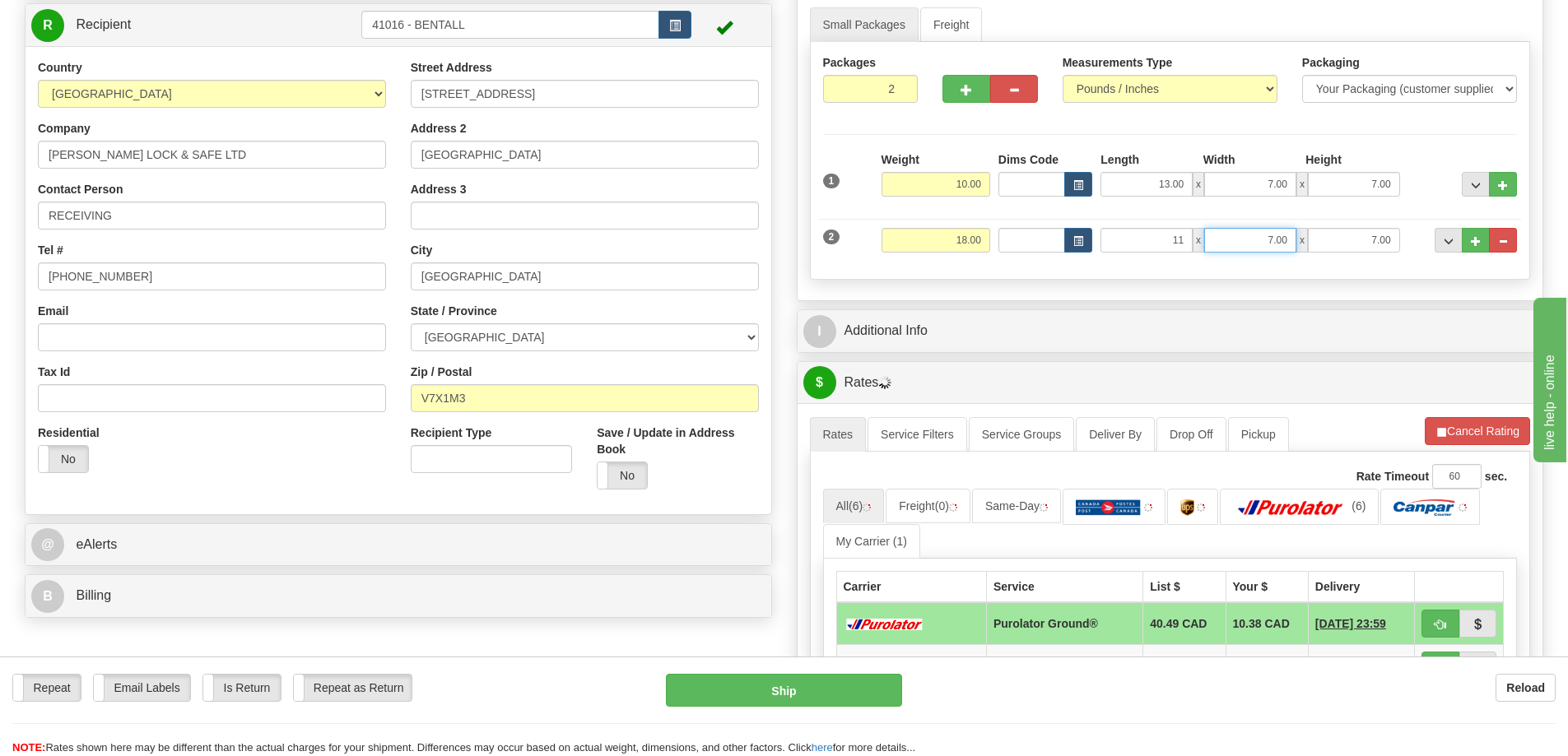
type input "11.00"
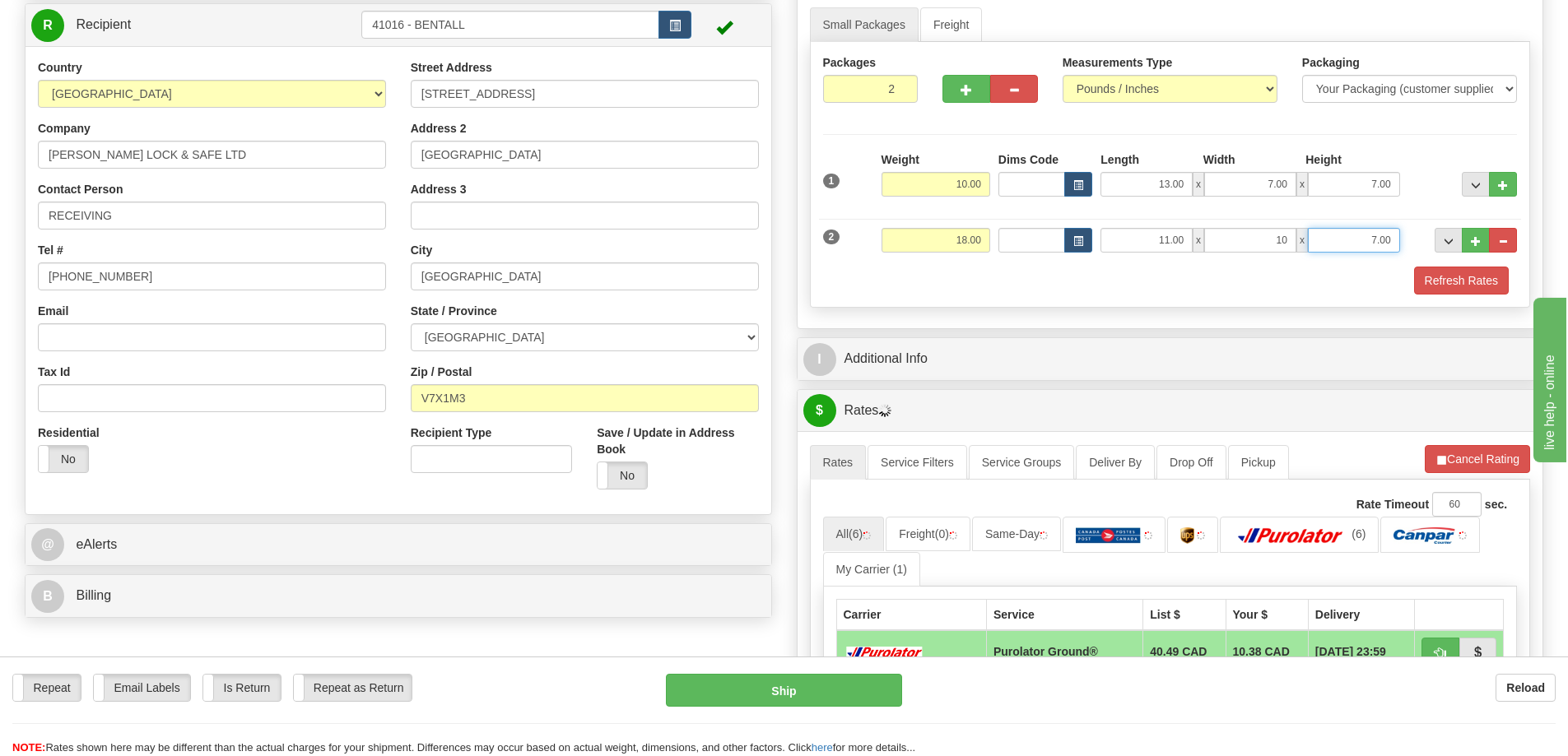
type input "10.00"
type input "7.00"
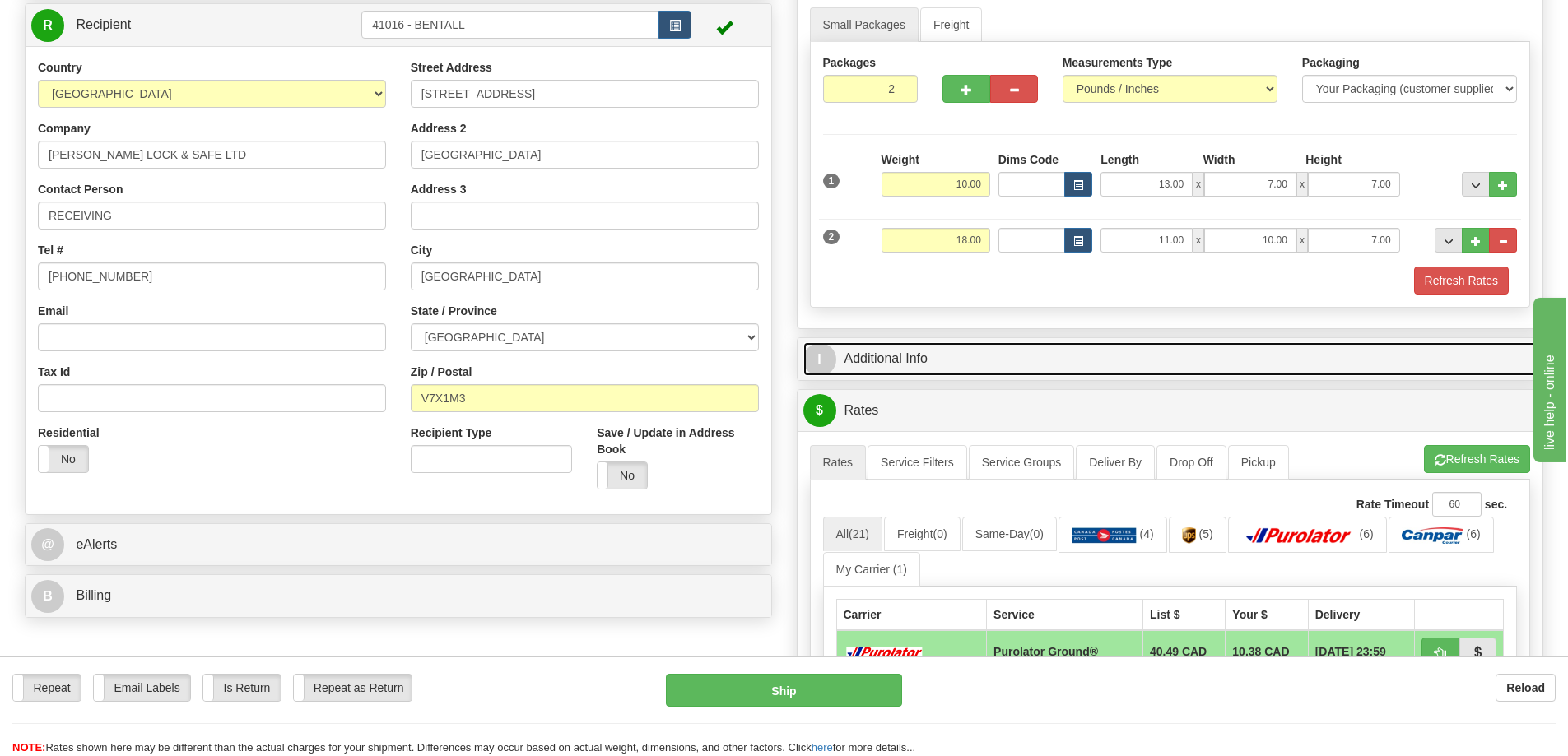
click at [1249, 376] on link "I Additional Info" at bounding box center [1170, 359] width 734 height 33
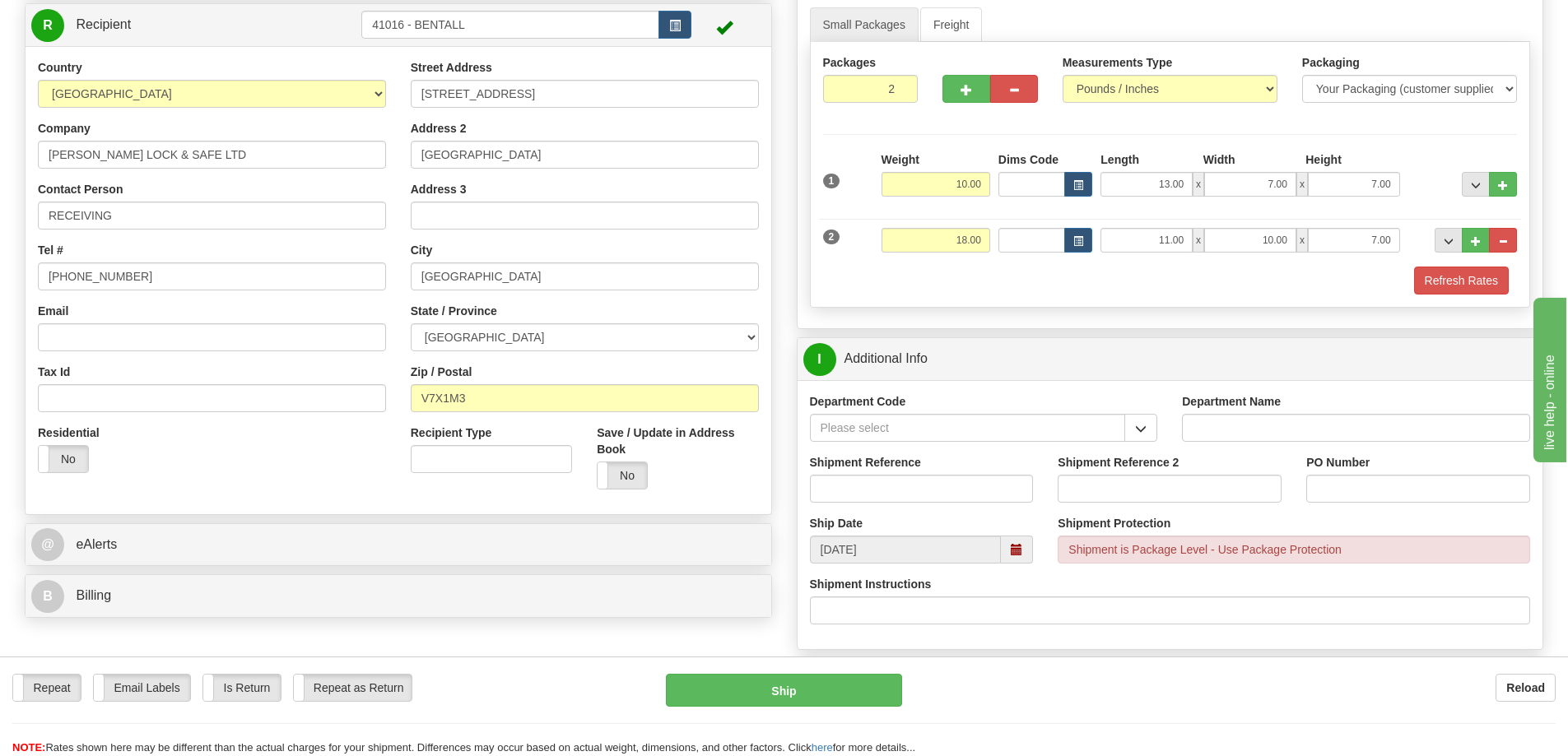
drag, startPoint x: 1162, startPoint y: 428, endPoint x: 1114, endPoint y: 447, distance: 51.6
click at [1160, 429] on div "Department Code" at bounding box center [983, 423] width 373 height 60
click at [1125, 431] on button "button" at bounding box center [1140, 428] width 33 height 28
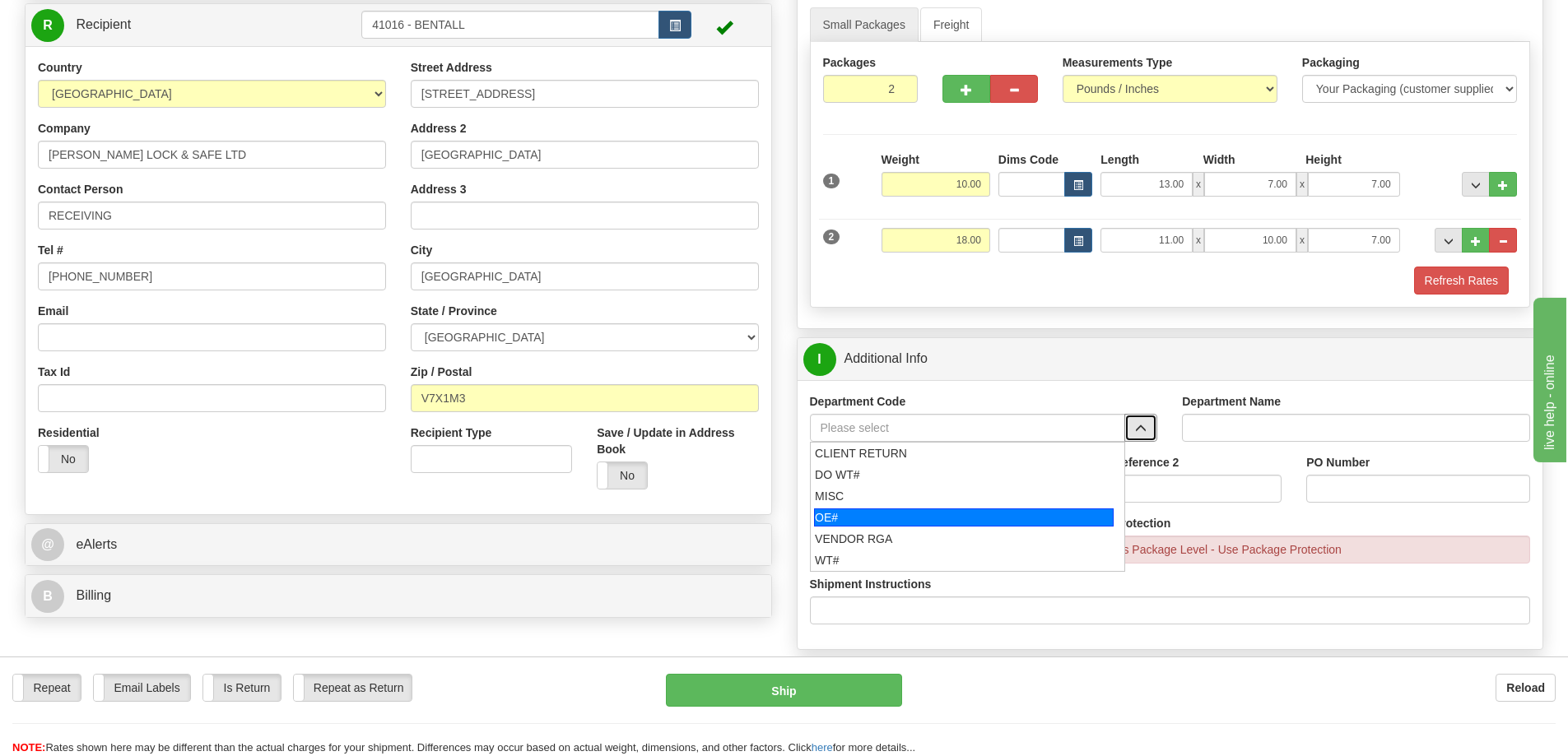
click at [841, 511] on div "OE#" at bounding box center [963, 517] width 299 height 18
type input "OE#"
type input "ORDERS"
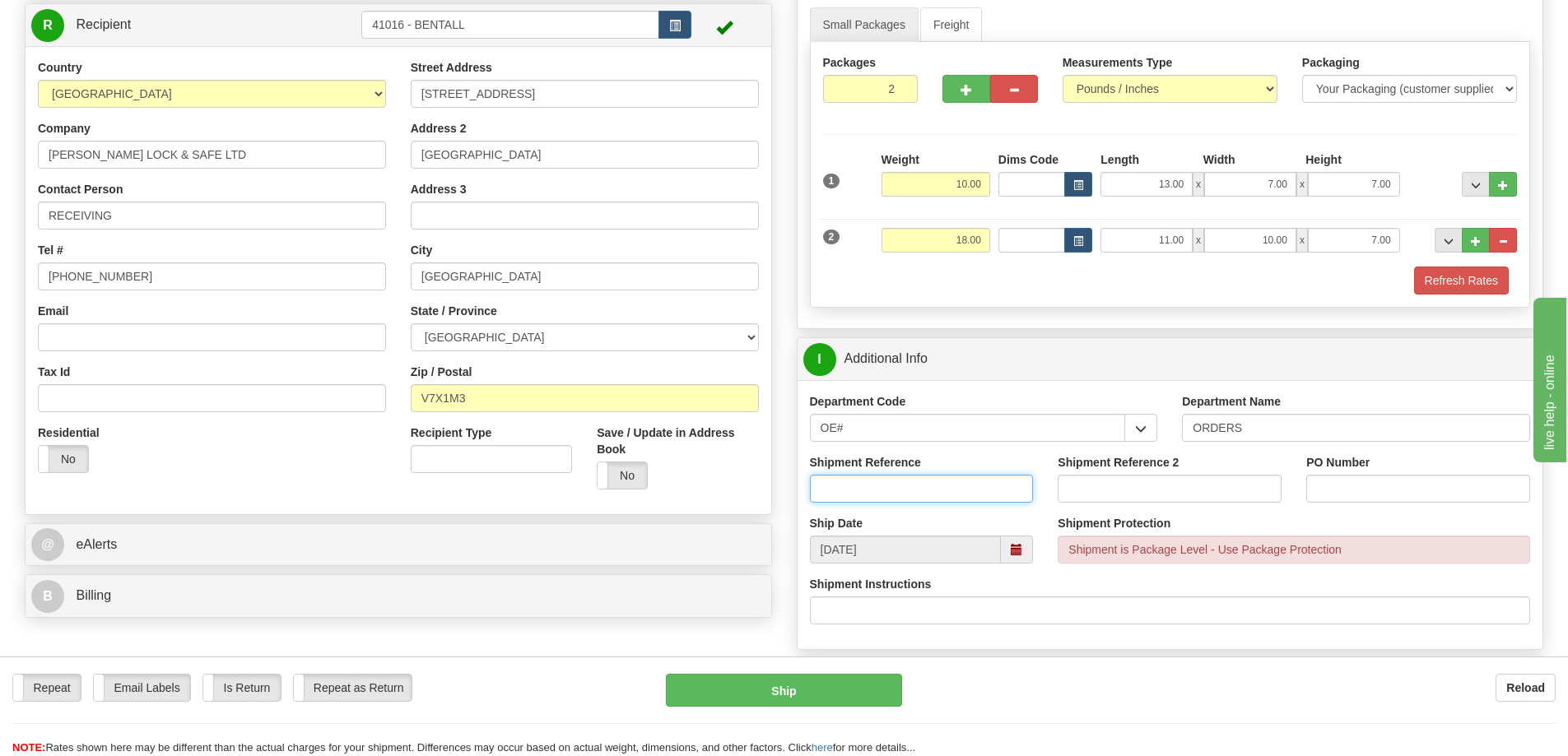
click at [870, 479] on input "Shipment Reference" at bounding box center [922, 489] width 224 height 28
type input "31378 32206"
paste input "31378 32206"
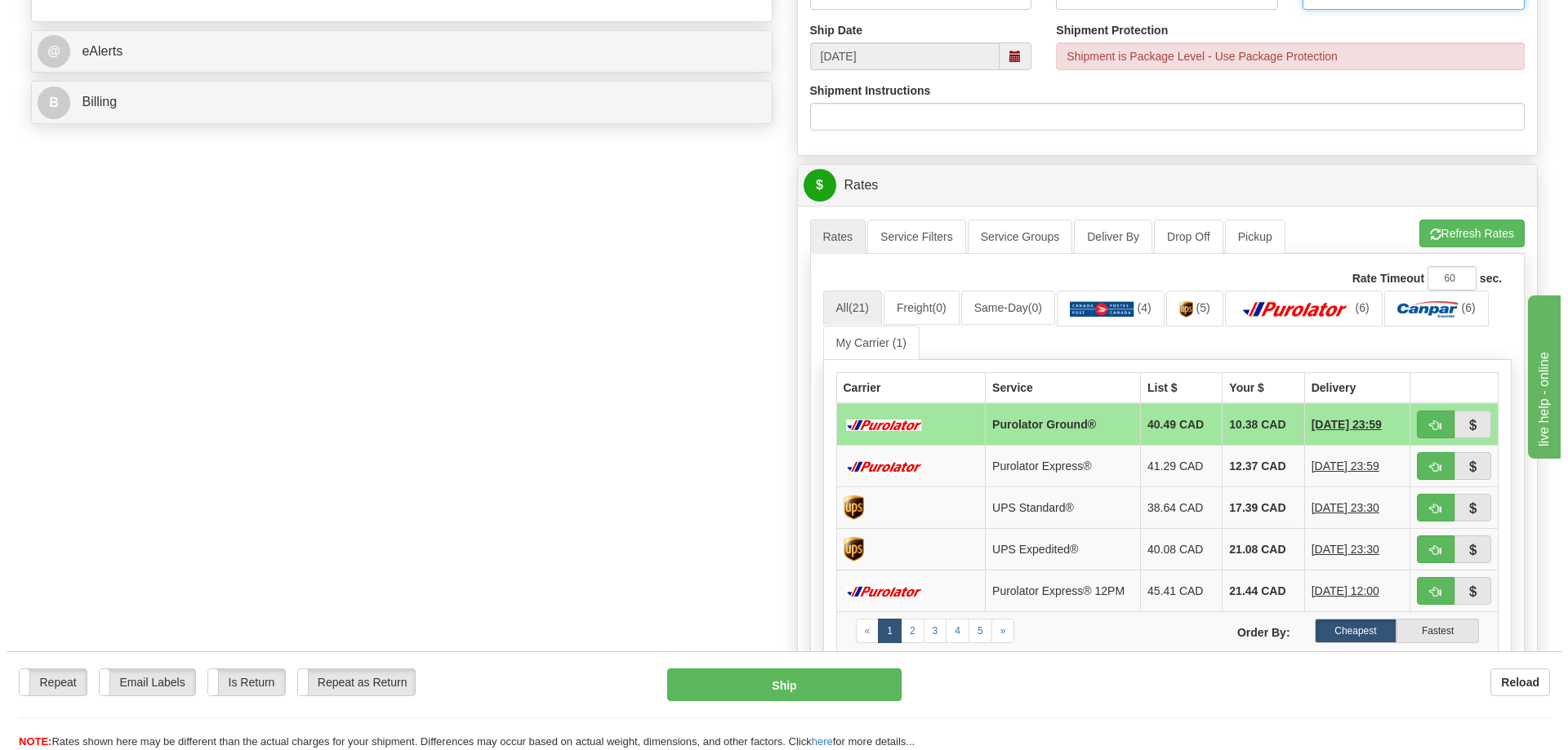
scroll to position [653, 0]
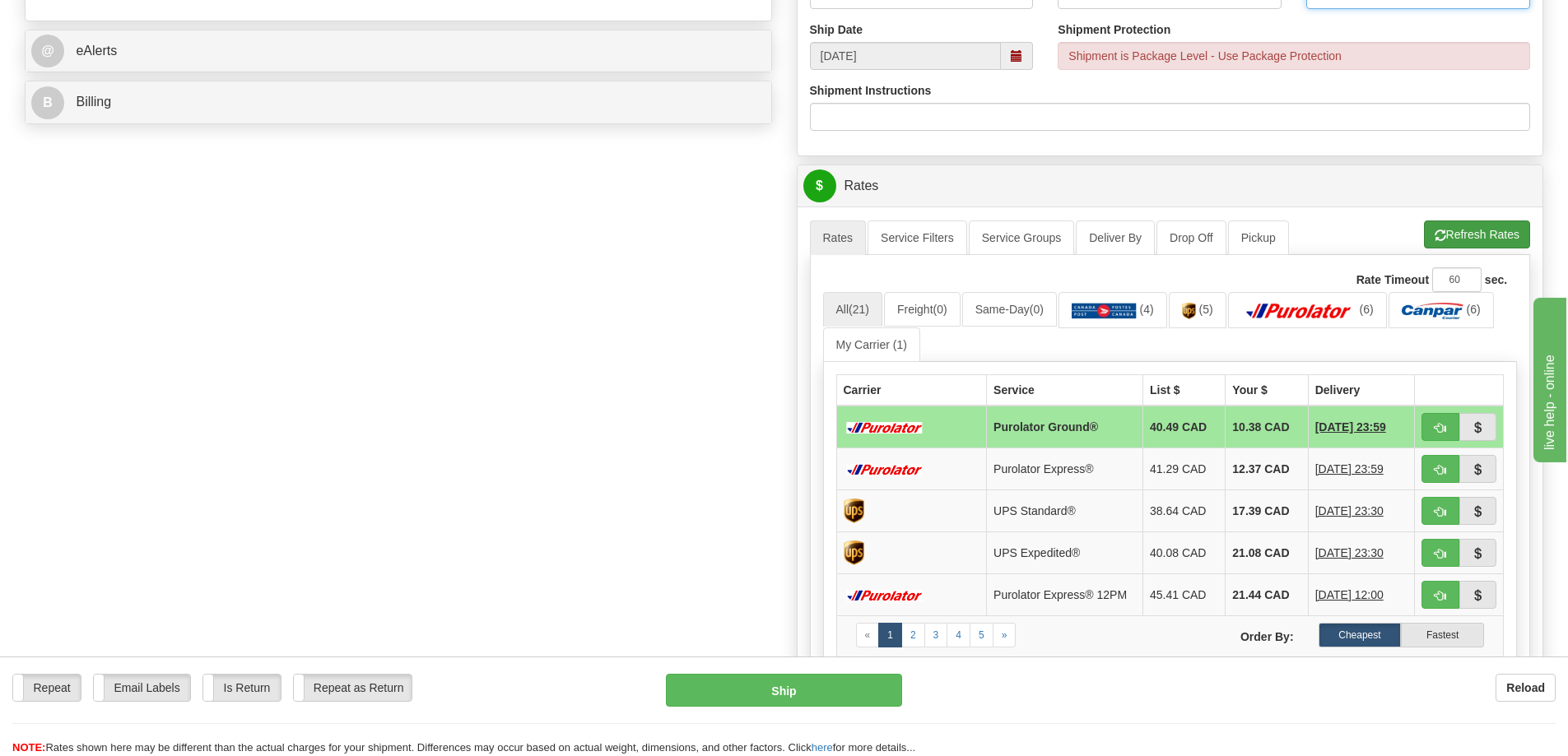
type input "31378 32206"
click at [1428, 231] on button "Refresh Rates" at bounding box center [1477, 234] width 106 height 28
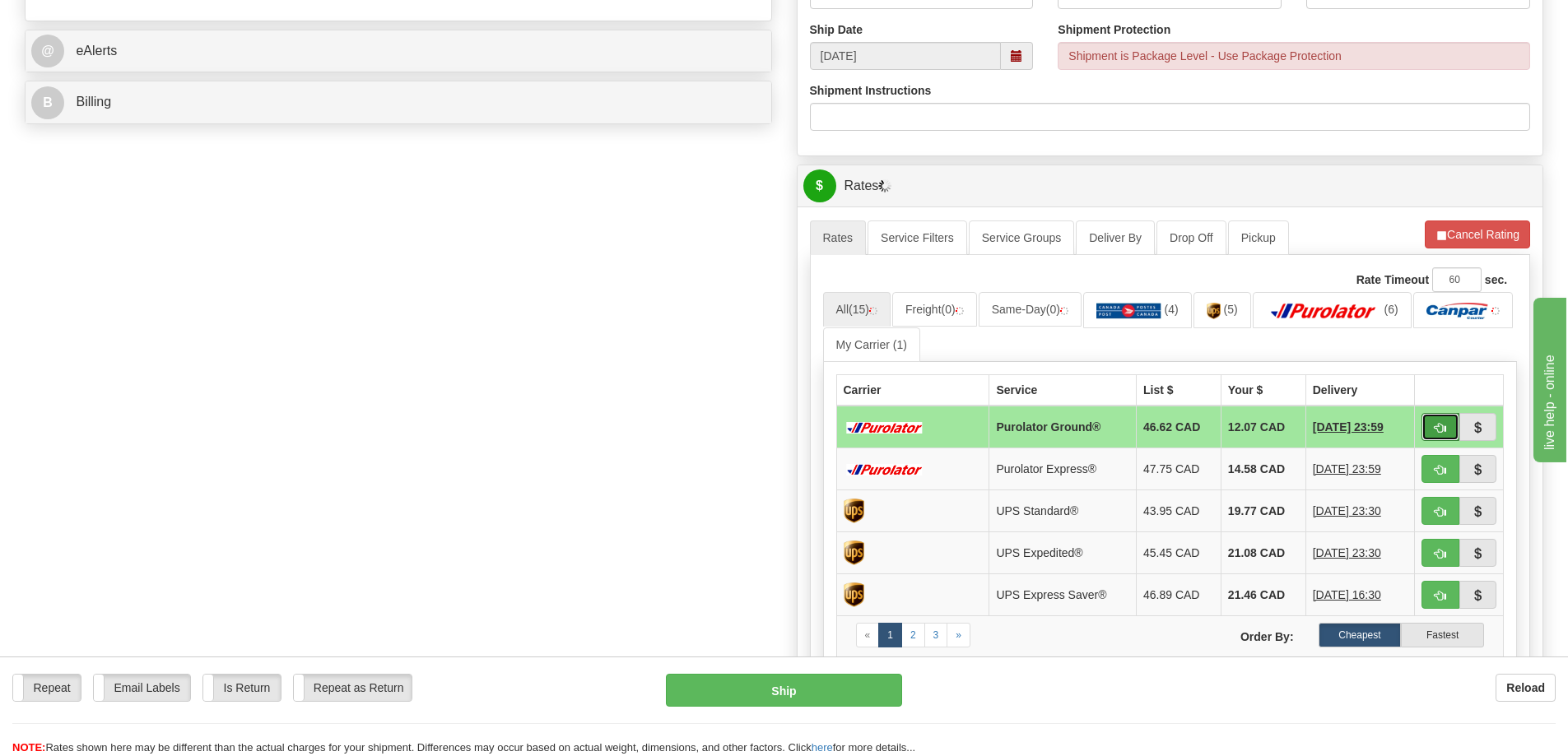
click at [1447, 432] on button "button" at bounding box center [1440, 427] width 38 height 28
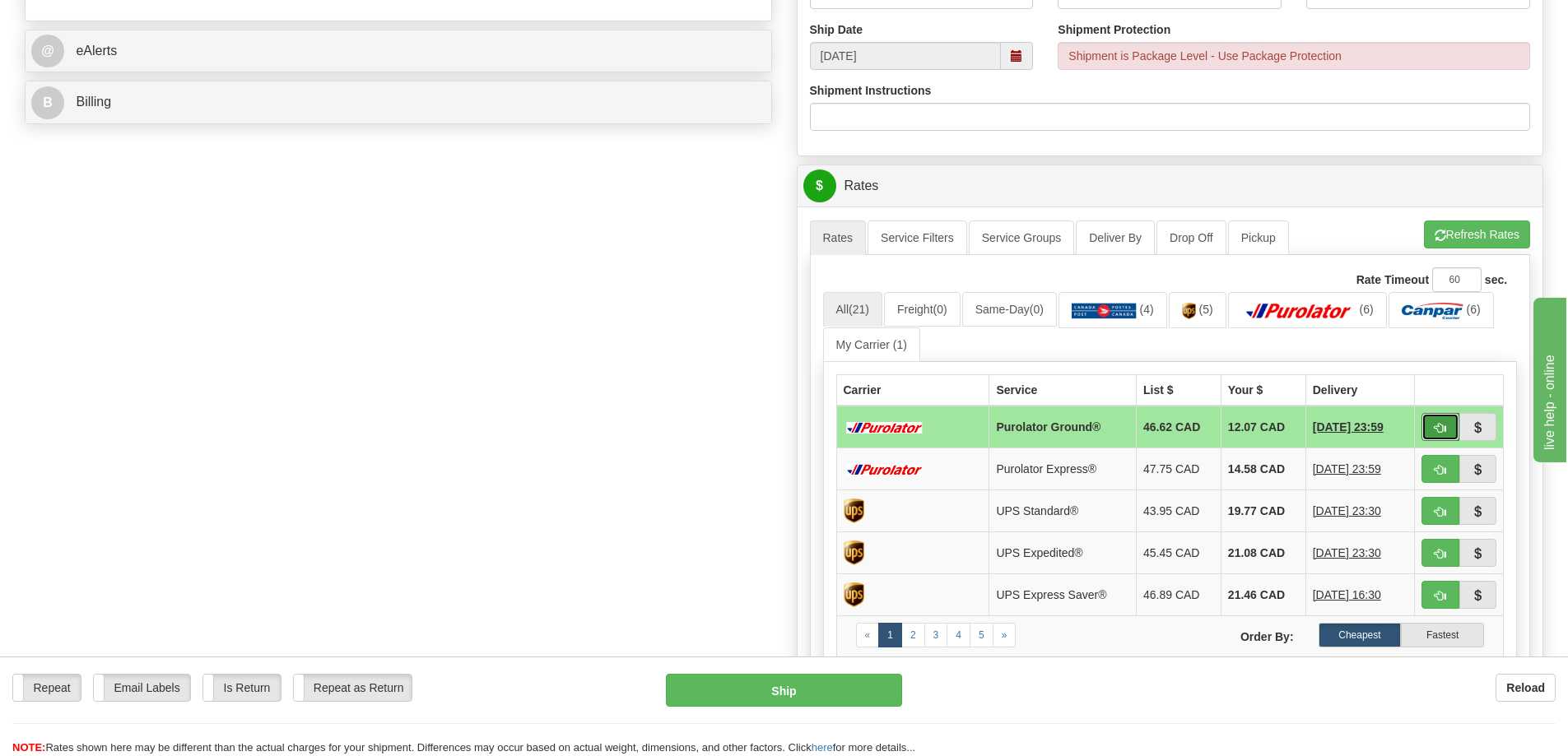
click at [1435, 430] on span "button" at bounding box center [1440, 429] width 11 height 11
type input "260"
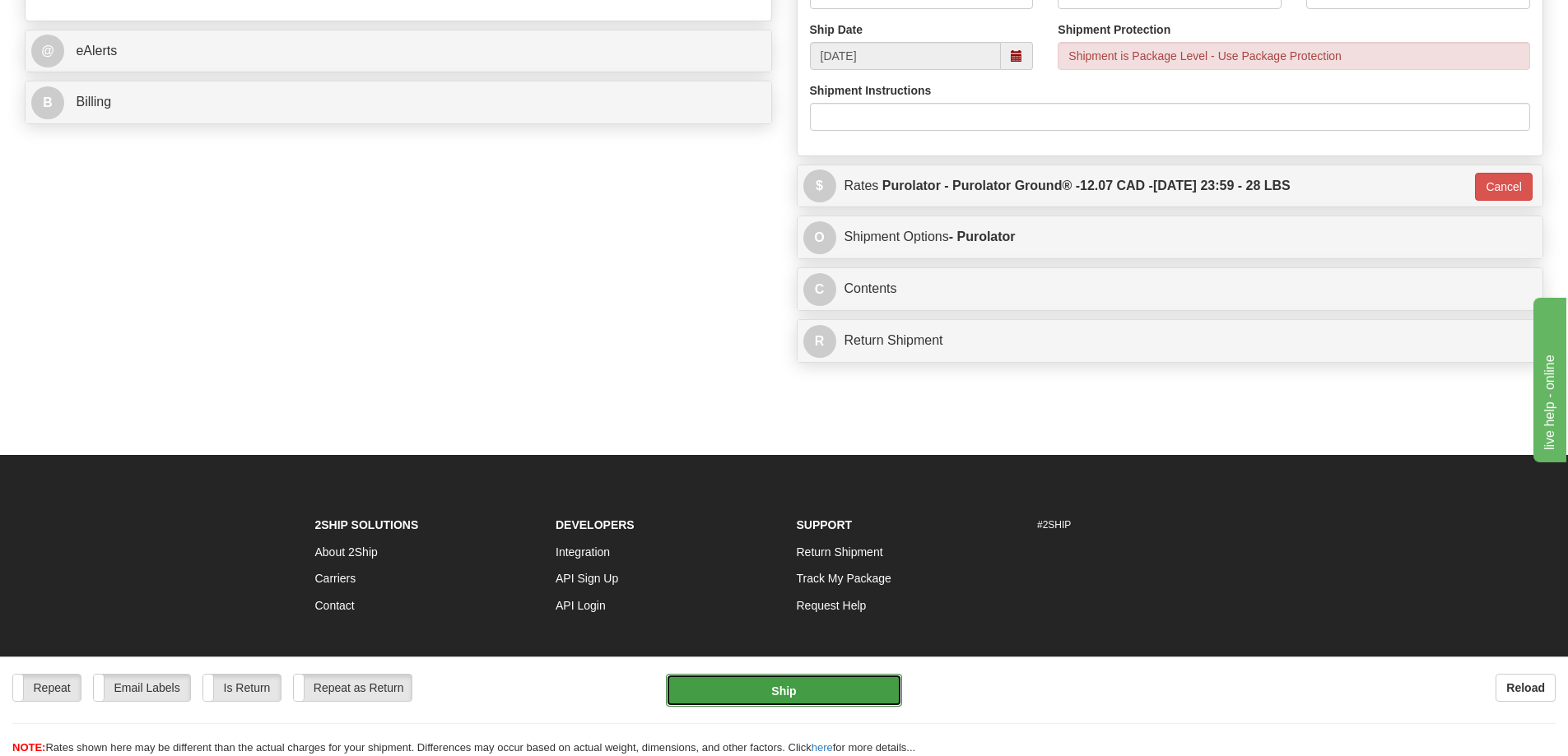
click at [830, 693] on button "Ship" at bounding box center [784, 690] width 236 height 33
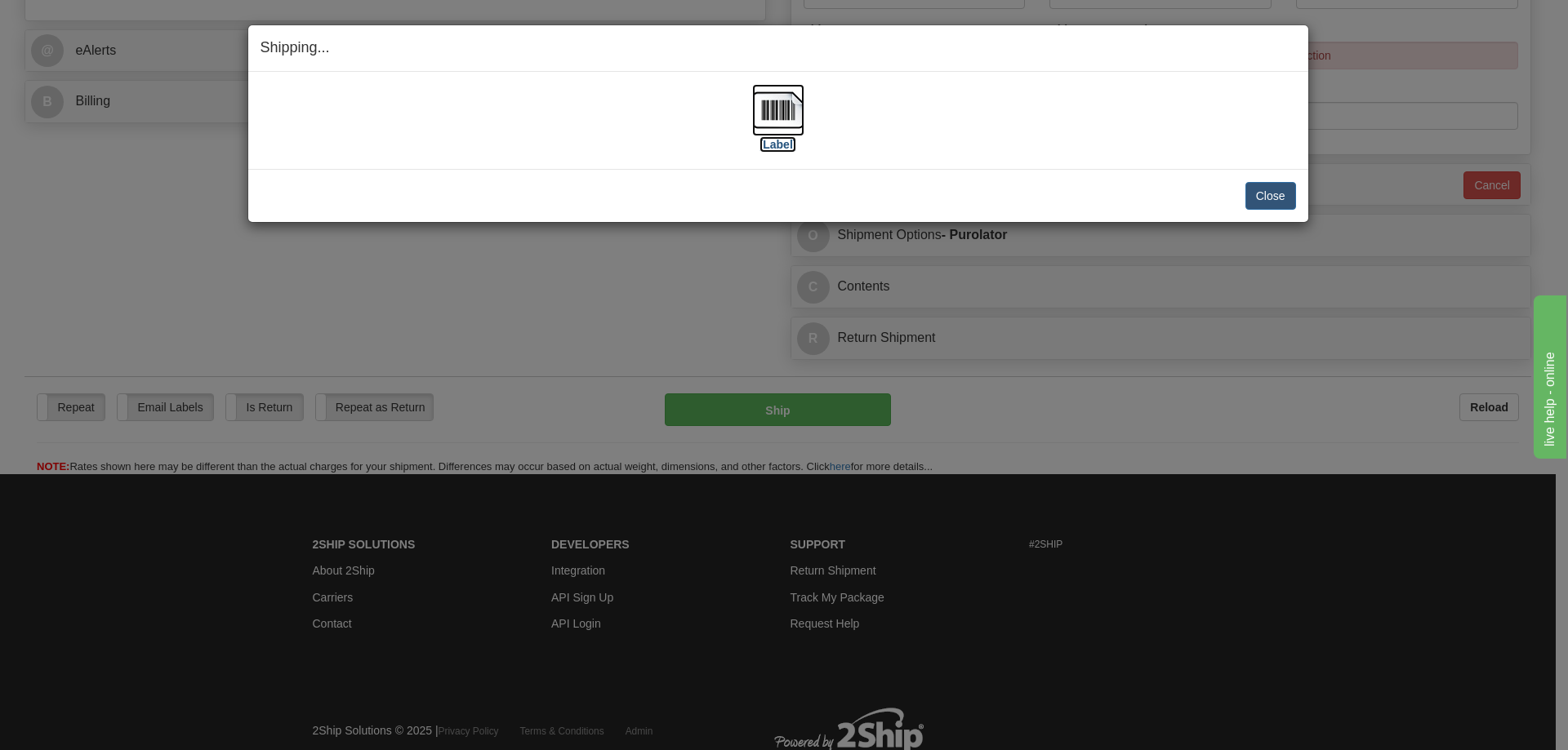
click at [783, 147] on label "[Label]" at bounding box center [778, 145] width 38 height 17
click at [1288, 187] on button "Close" at bounding box center [1271, 196] width 51 height 28
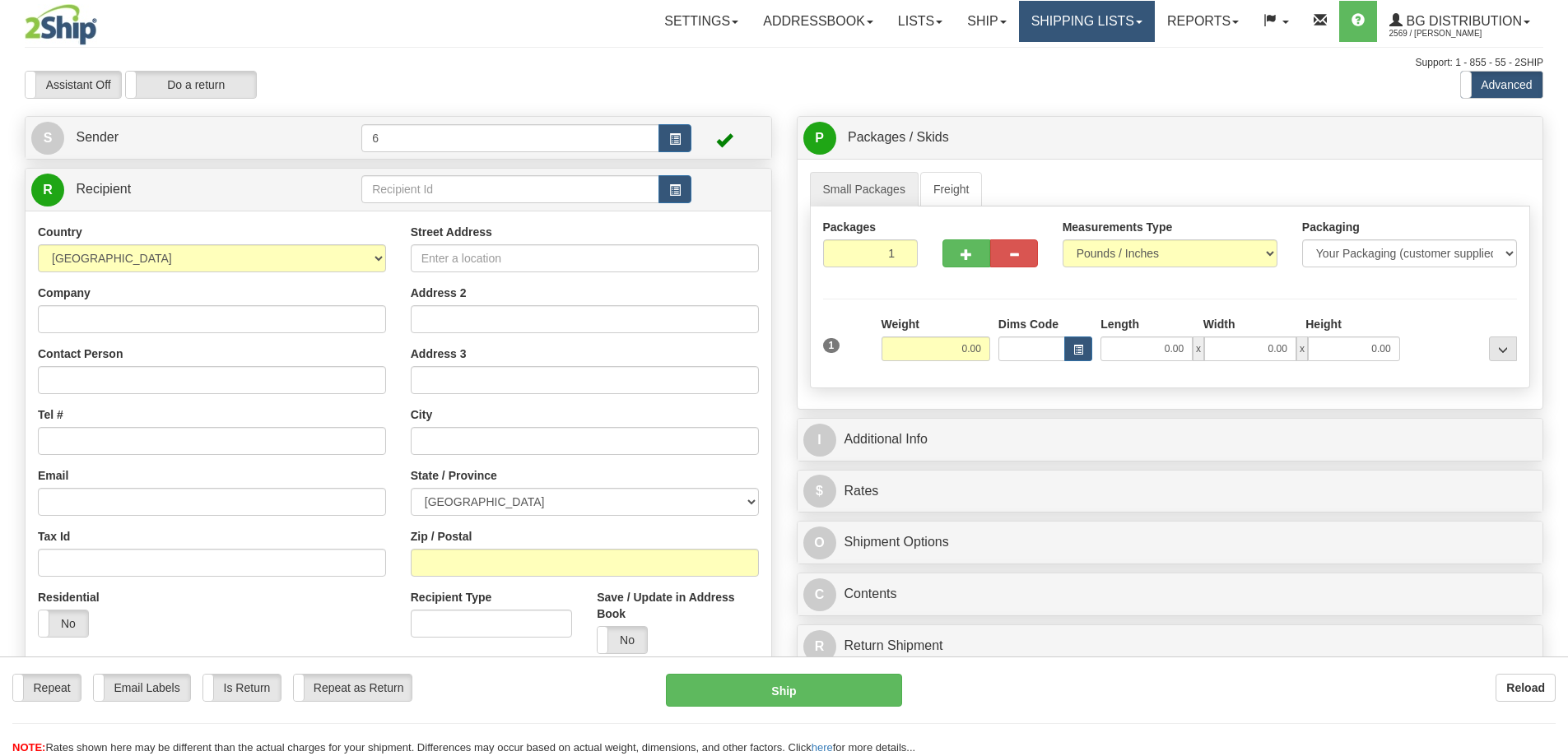
drag, startPoint x: 0, startPoint y: 0, endPoint x: 1081, endPoint y: 20, distance: 1081.2
click at [1081, 20] on div "Toggle navigation Settings Shipping Preferences Fields Preferences New" at bounding box center [784, 468] width 1568 height 935
click at [1081, 20] on link "Shipping lists" at bounding box center [1087, 21] width 136 height 41
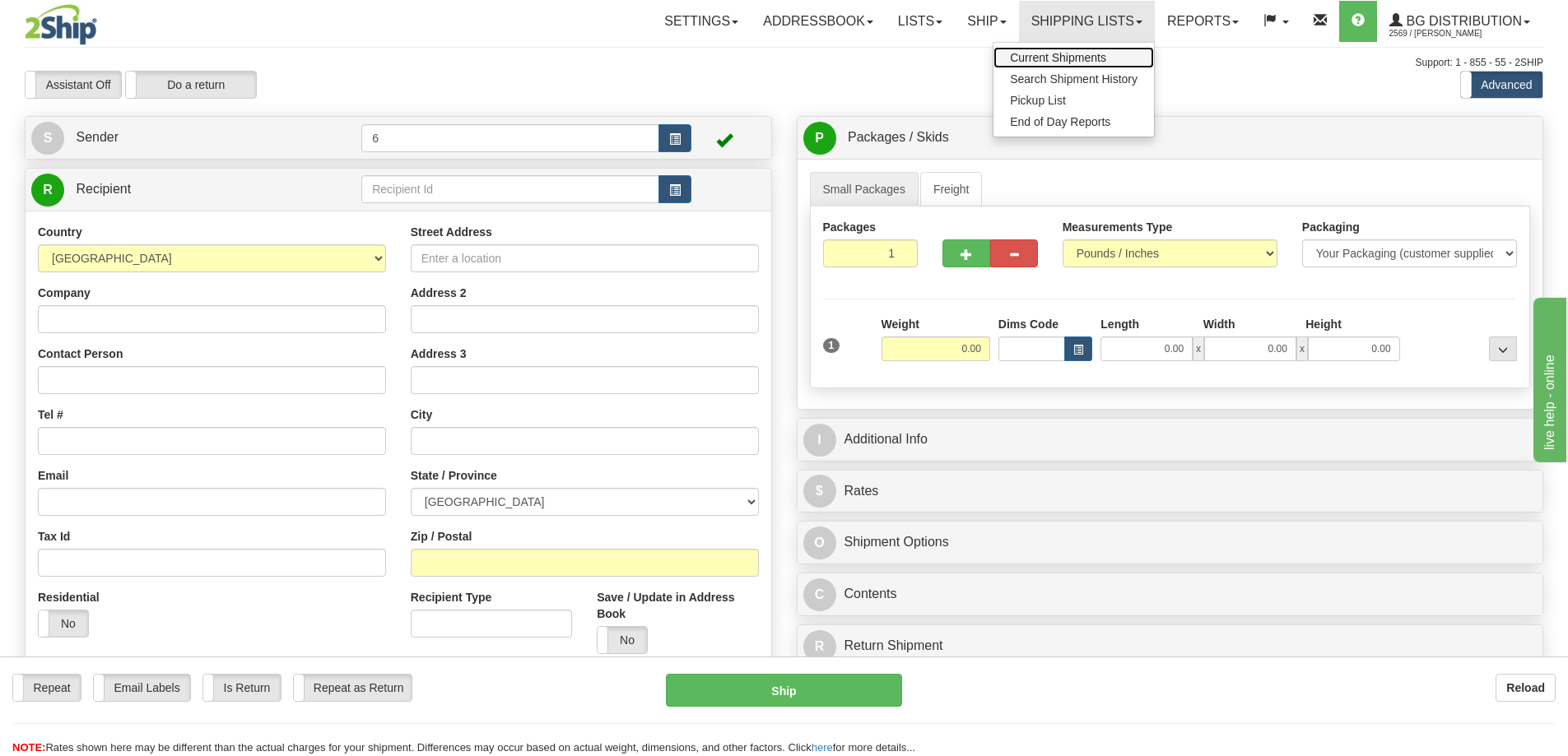
click at [1073, 54] on span "Current Shipments" at bounding box center [1058, 58] width 97 height 13
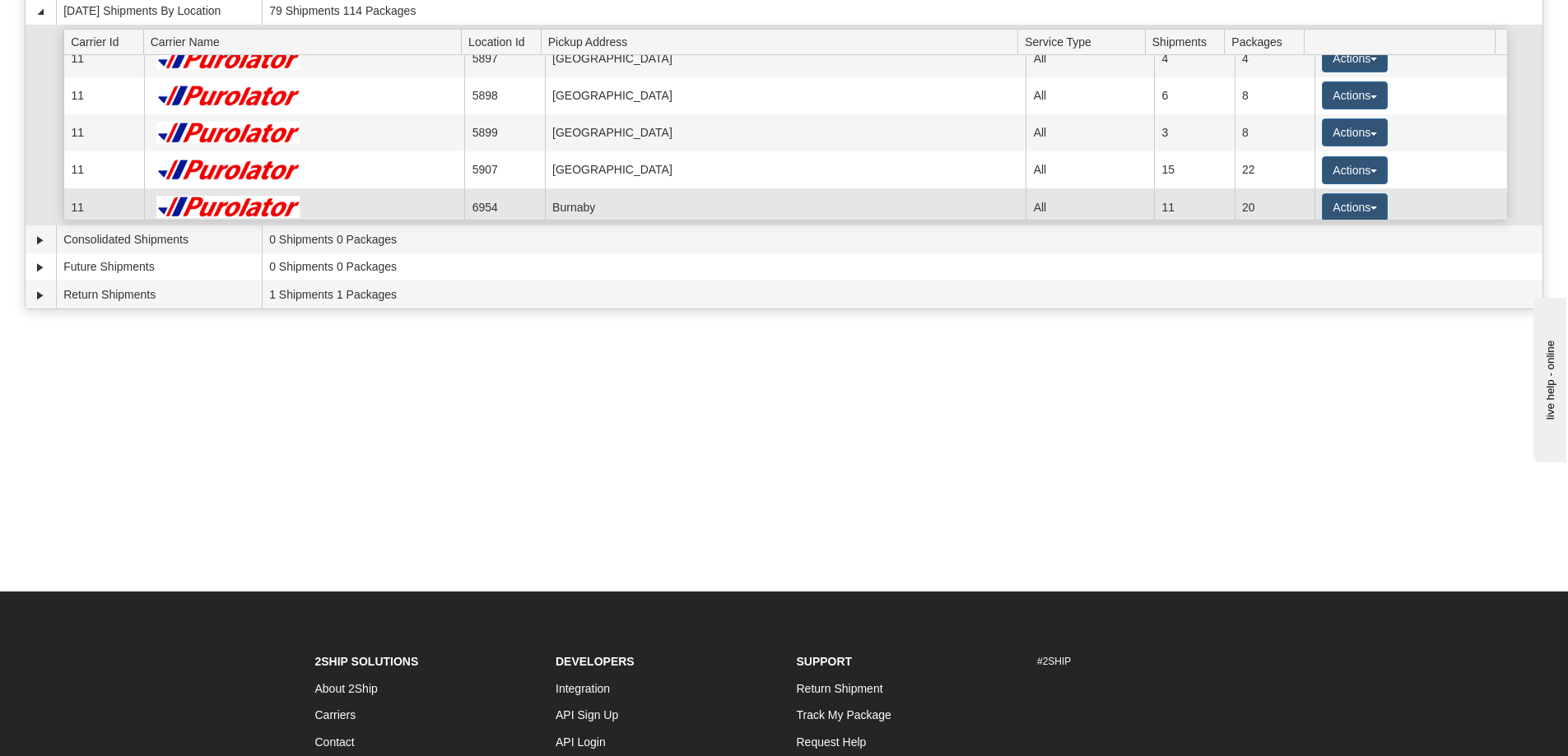
scroll to position [82, 0]
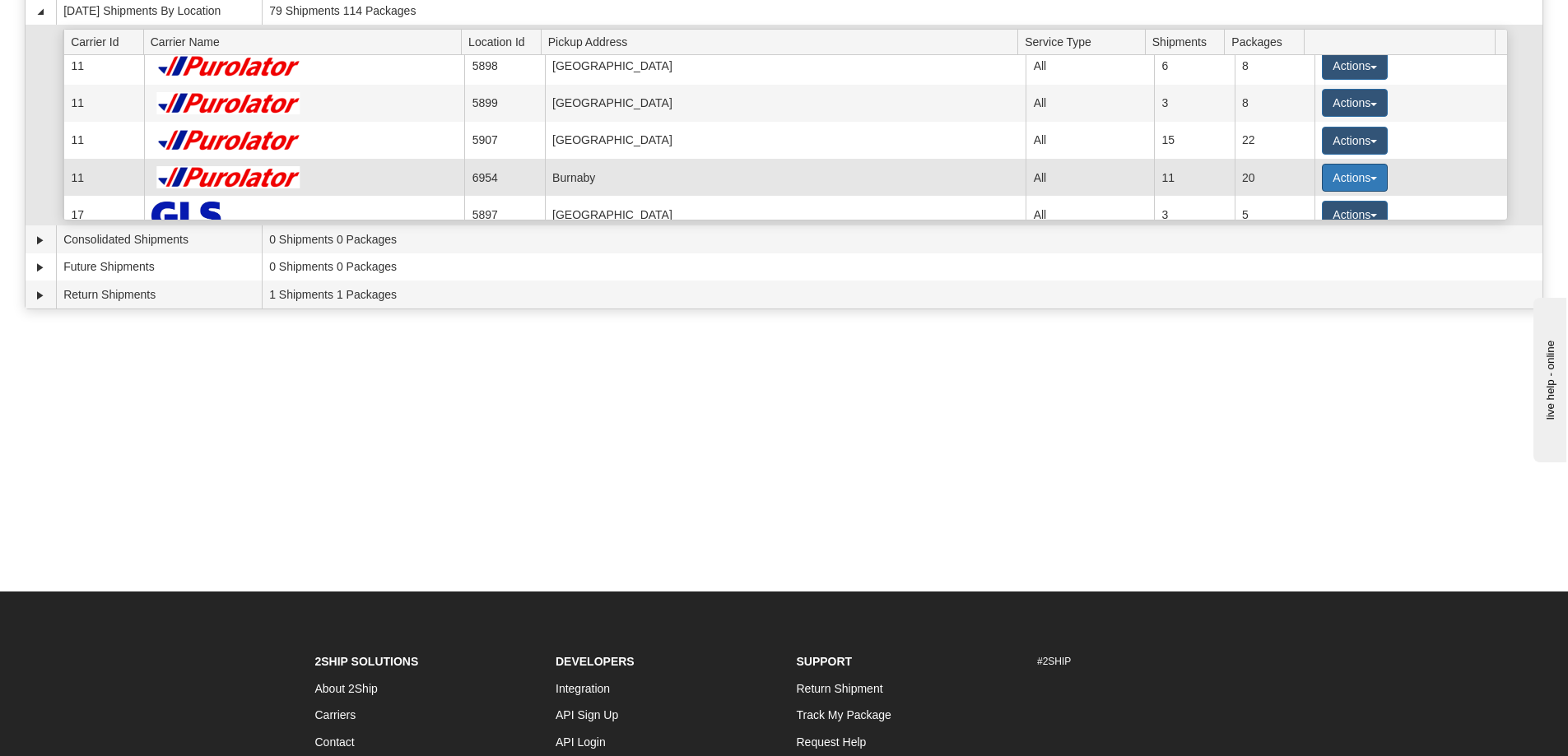
click at [1364, 185] on button "Actions" at bounding box center [1354, 178] width 66 height 28
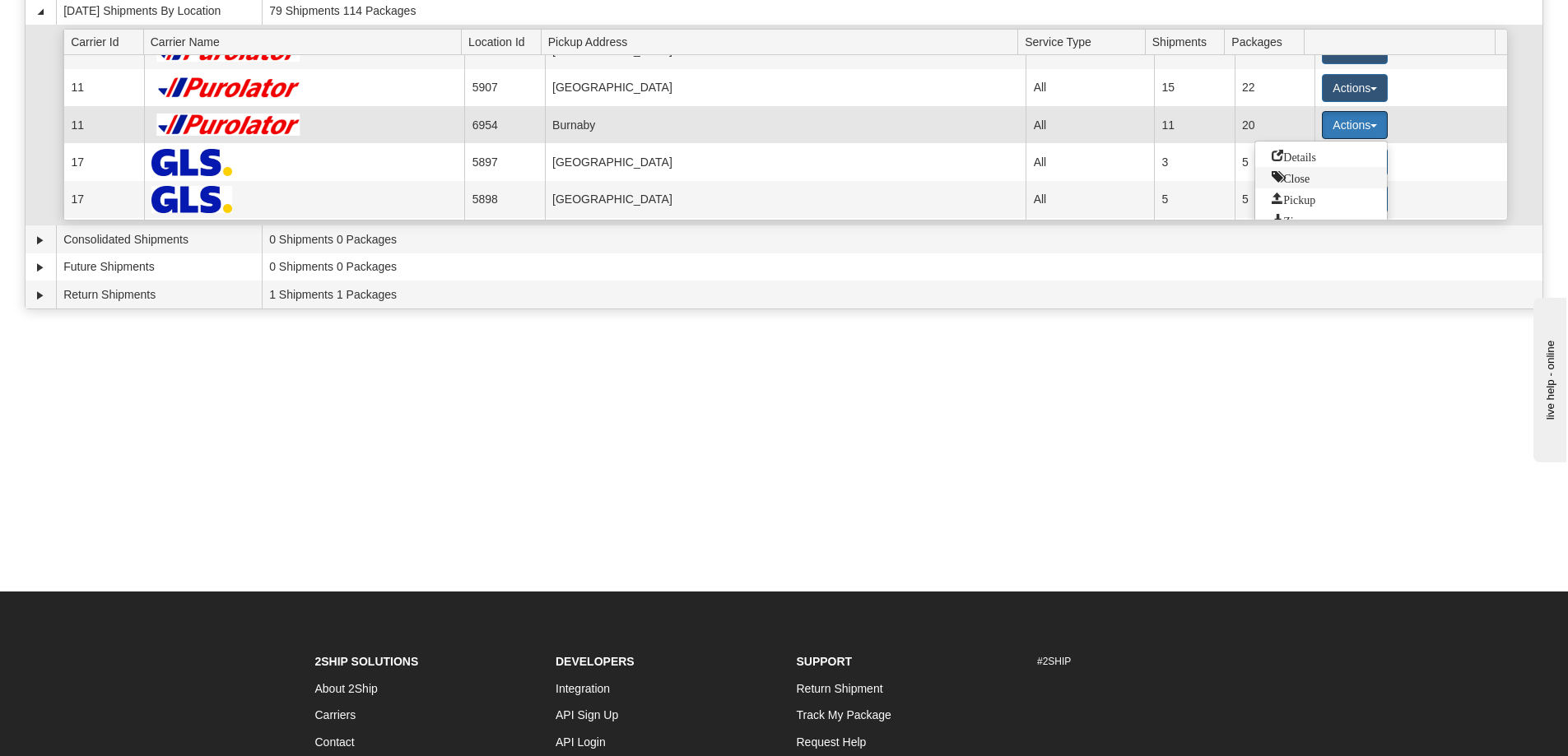
scroll to position [165, 0]
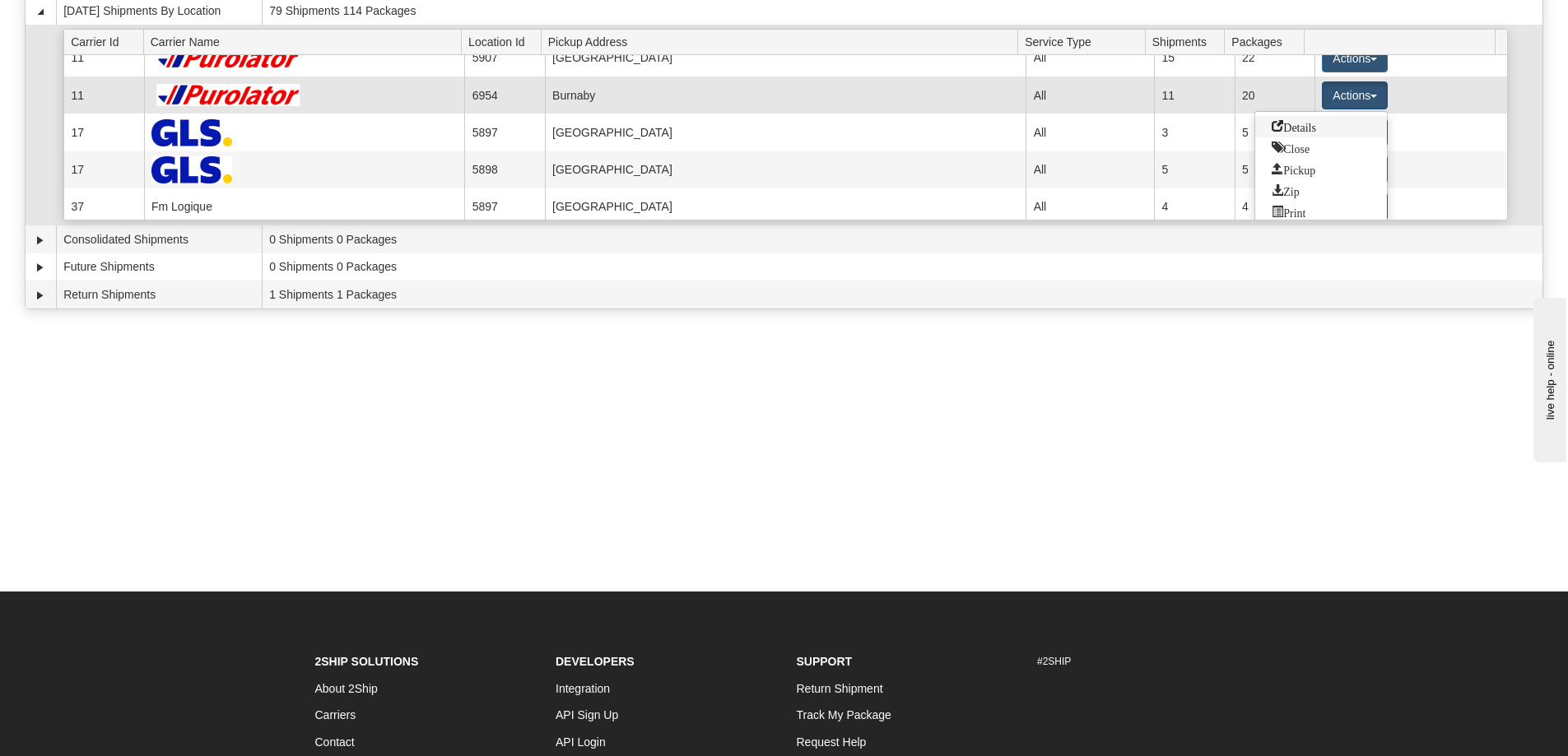
click at [1297, 129] on span "Details" at bounding box center [1294, 126] width 45 height 11
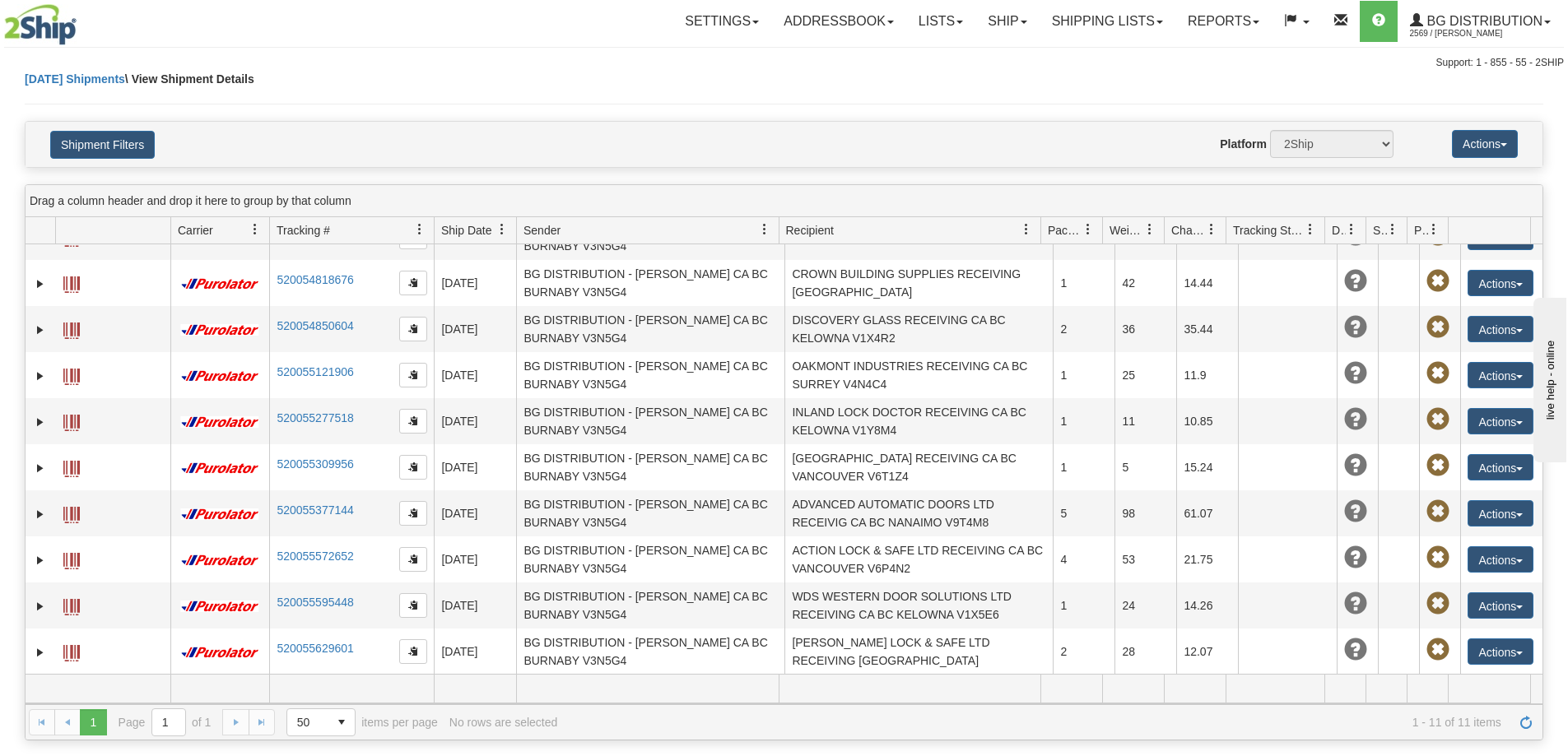
scroll to position [329, 0]
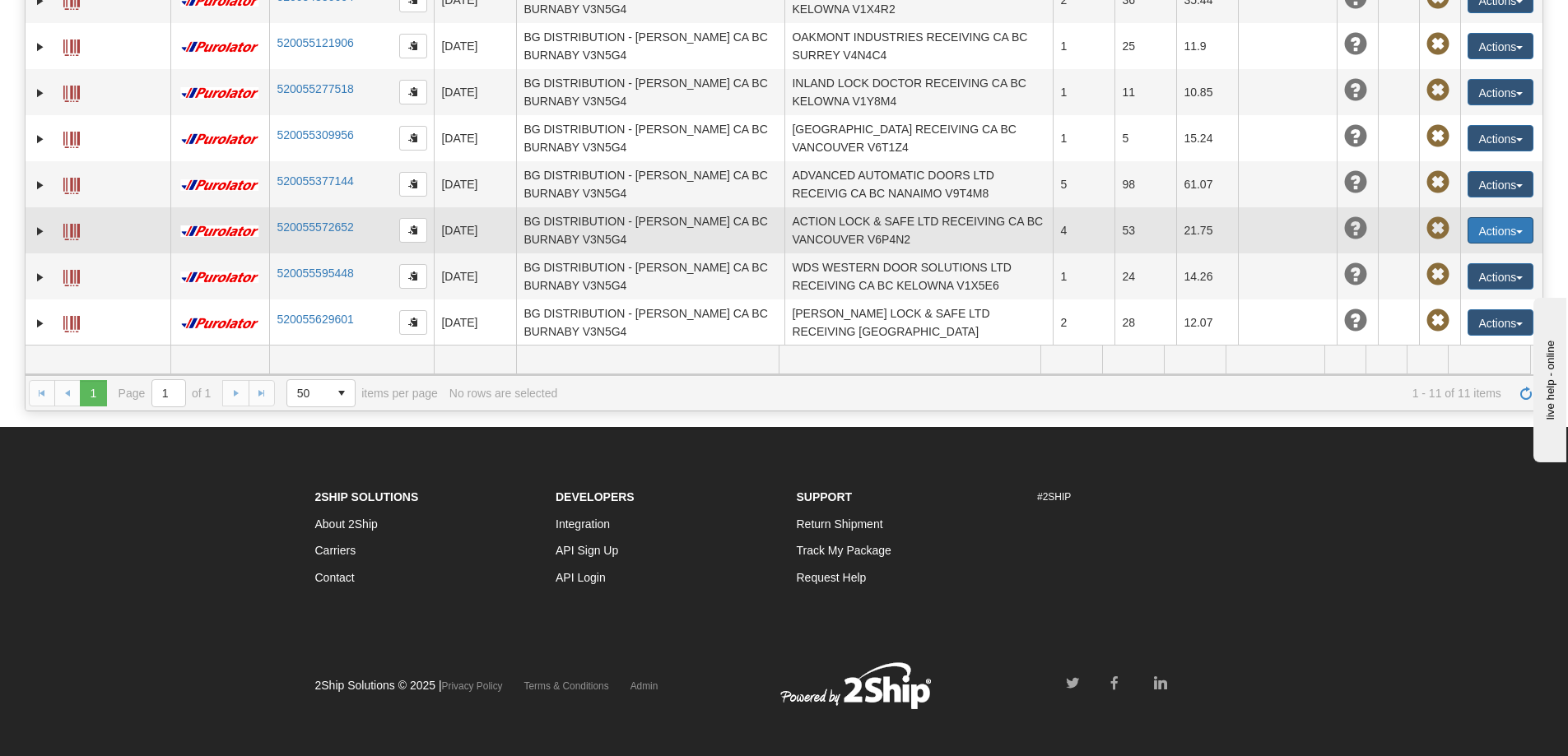
click at [1475, 233] on button "Actions" at bounding box center [1500, 231] width 66 height 26
click at [1427, 267] on link "Edit" at bounding box center [1467, 260] width 132 height 21
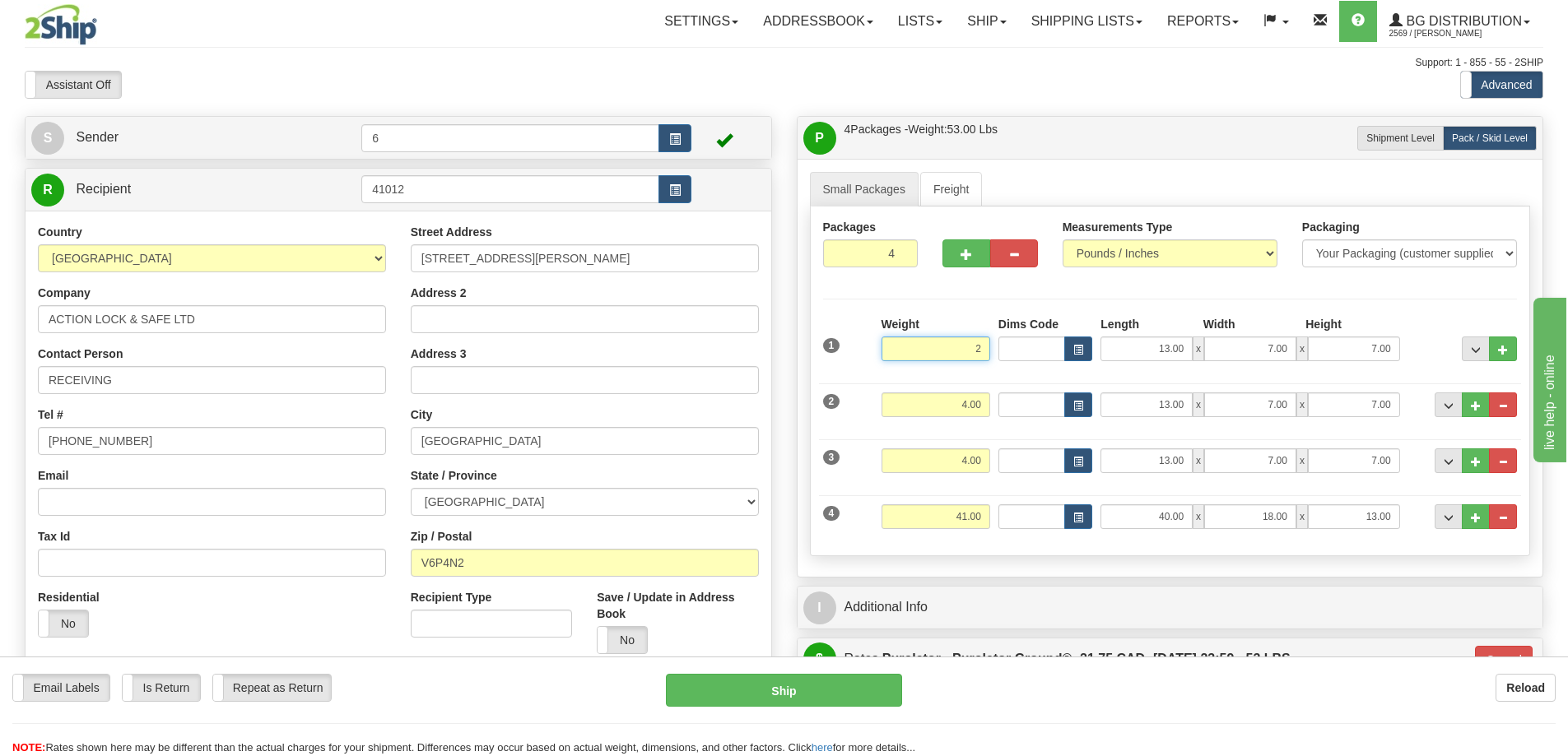
drag, startPoint x: 929, startPoint y: 350, endPoint x: 1030, endPoint y: 357, distance: 101.2
click at [1030, 357] on div "1 Weight 2 Dims Code Length" at bounding box center [1170, 345] width 703 height 59
type input "2.00"
type input "260"
click at [1521, 418] on div "Packages 4 4 Measurements Type" at bounding box center [1170, 381] width 721 height 350
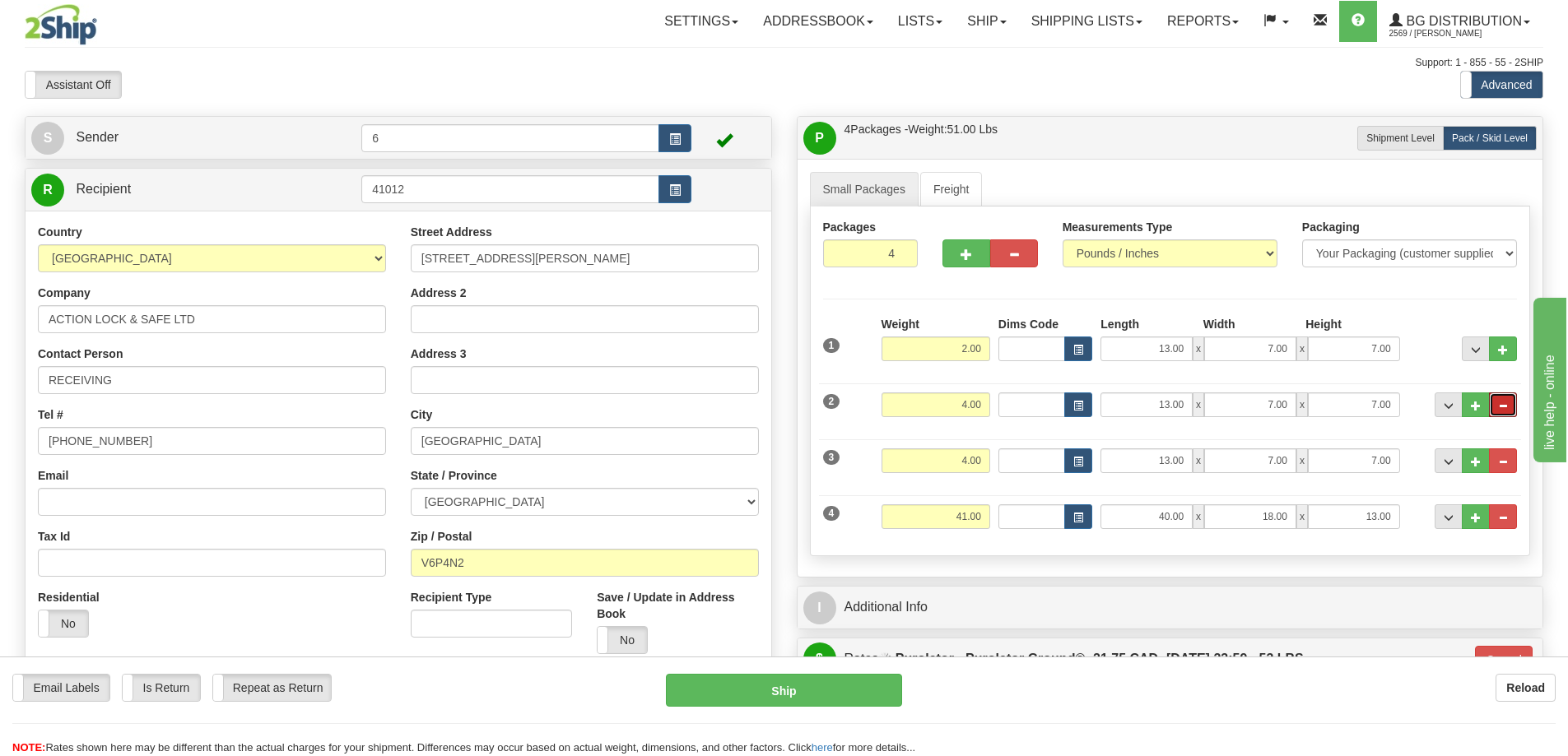
click at [1508, 418] on button "..." at bounding box center [1503, 405] width 28 height 25
type input "3"
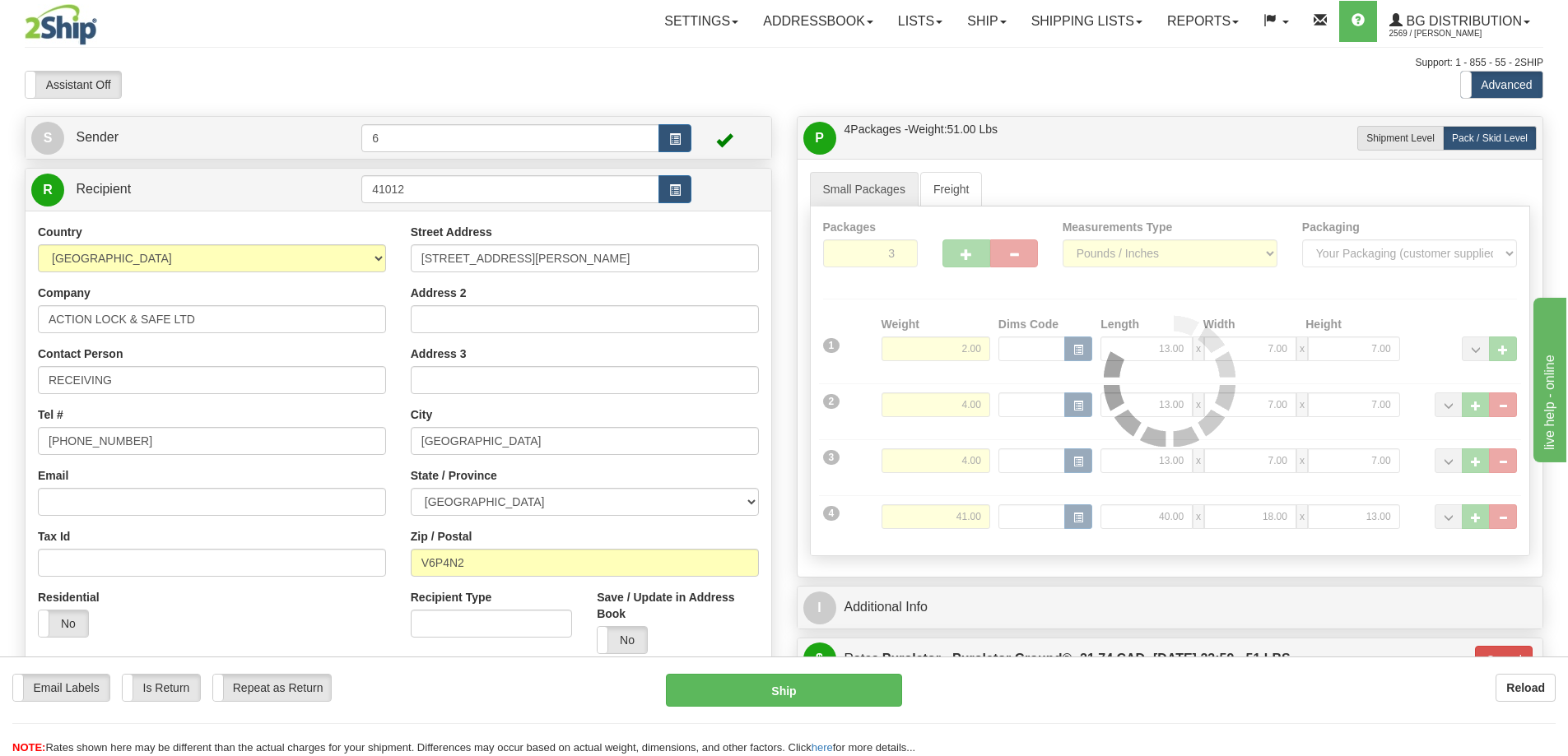
type input "260"
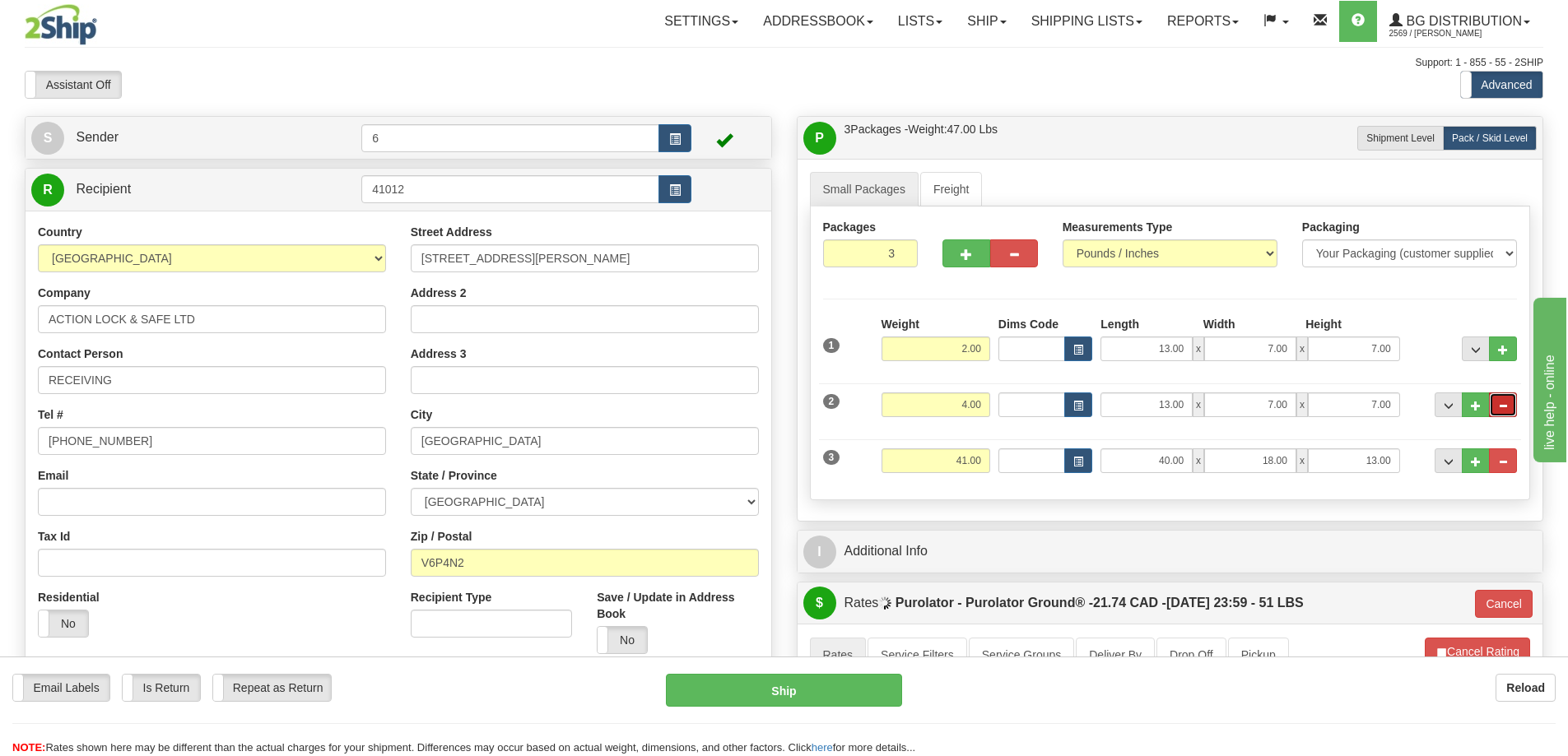
click at [1508, 415] on button "..." at bounding box center [1503, 405] width 28 height 25
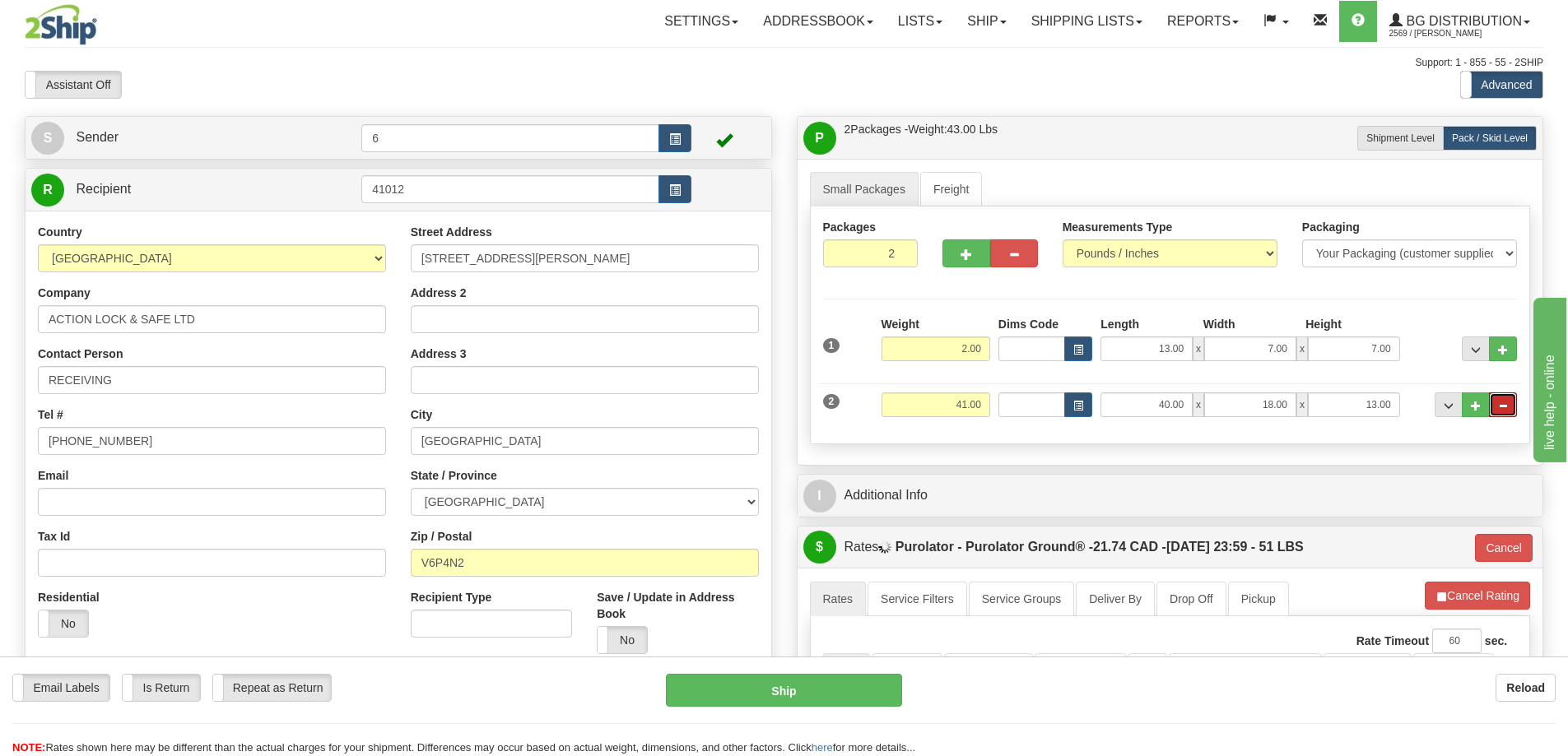
click at [1508, 415] on button "..." at bounding box center [1503, 405] width 28 height 25
type input "1"
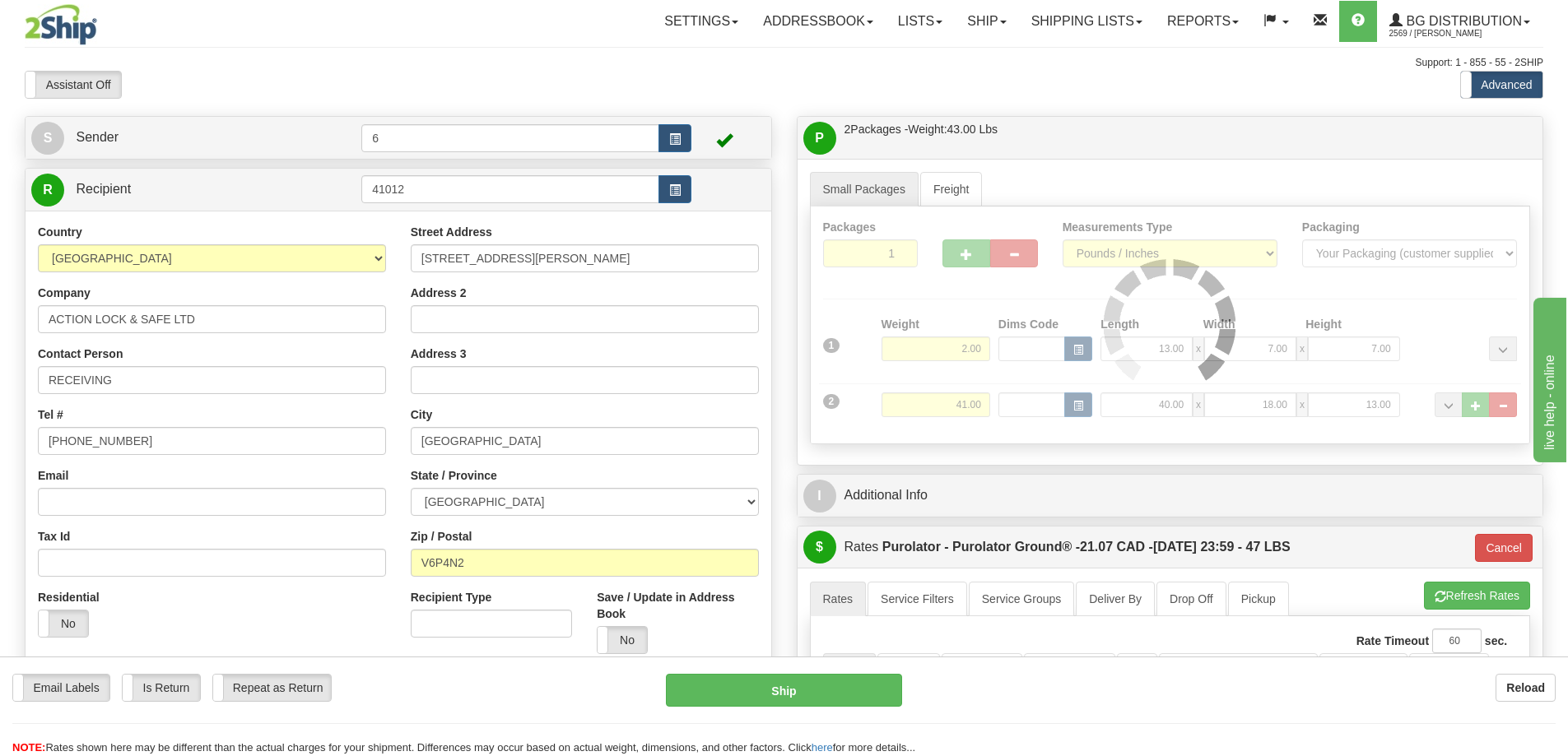
type input "260"
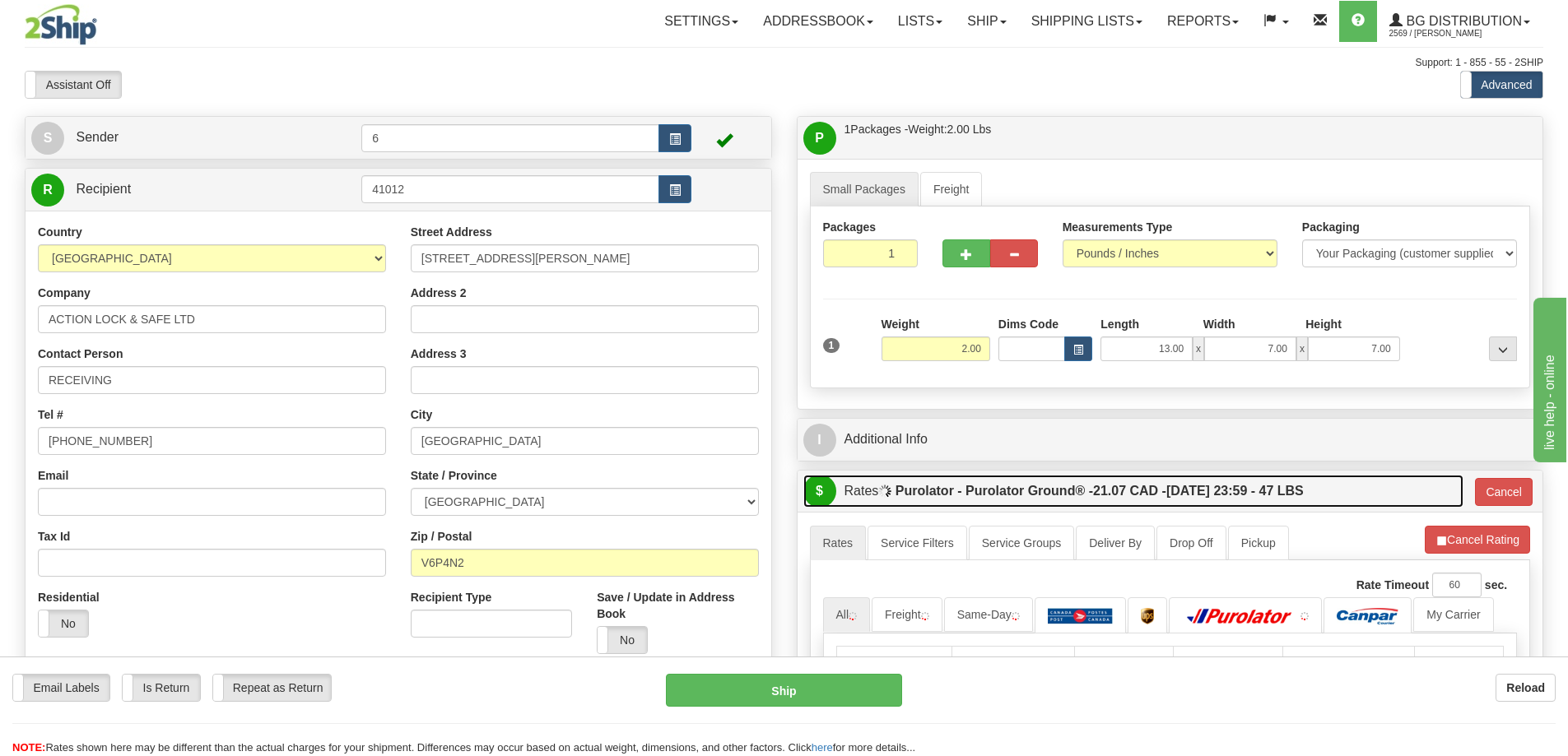
click at [1062, 502] on label "Purolator - Purolator Ground® - 21.07 CAD - 09/16/2025 23:59 - 47 LBS" at bounding box center [1099, 491] width 408 height 33
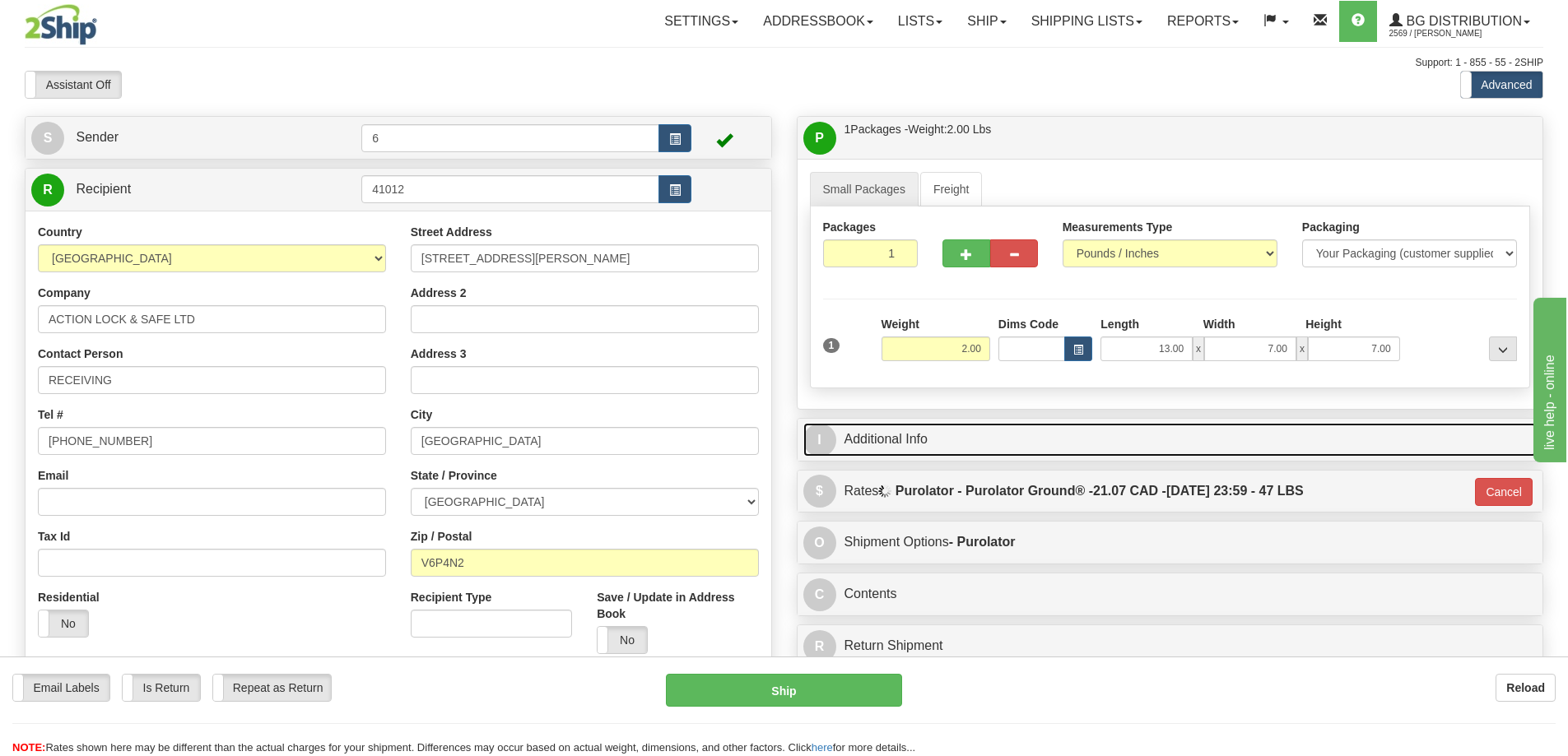
click at [1022, 428] on link "I Additional Info" at bounding box center [1170, 440] width 734 height 33
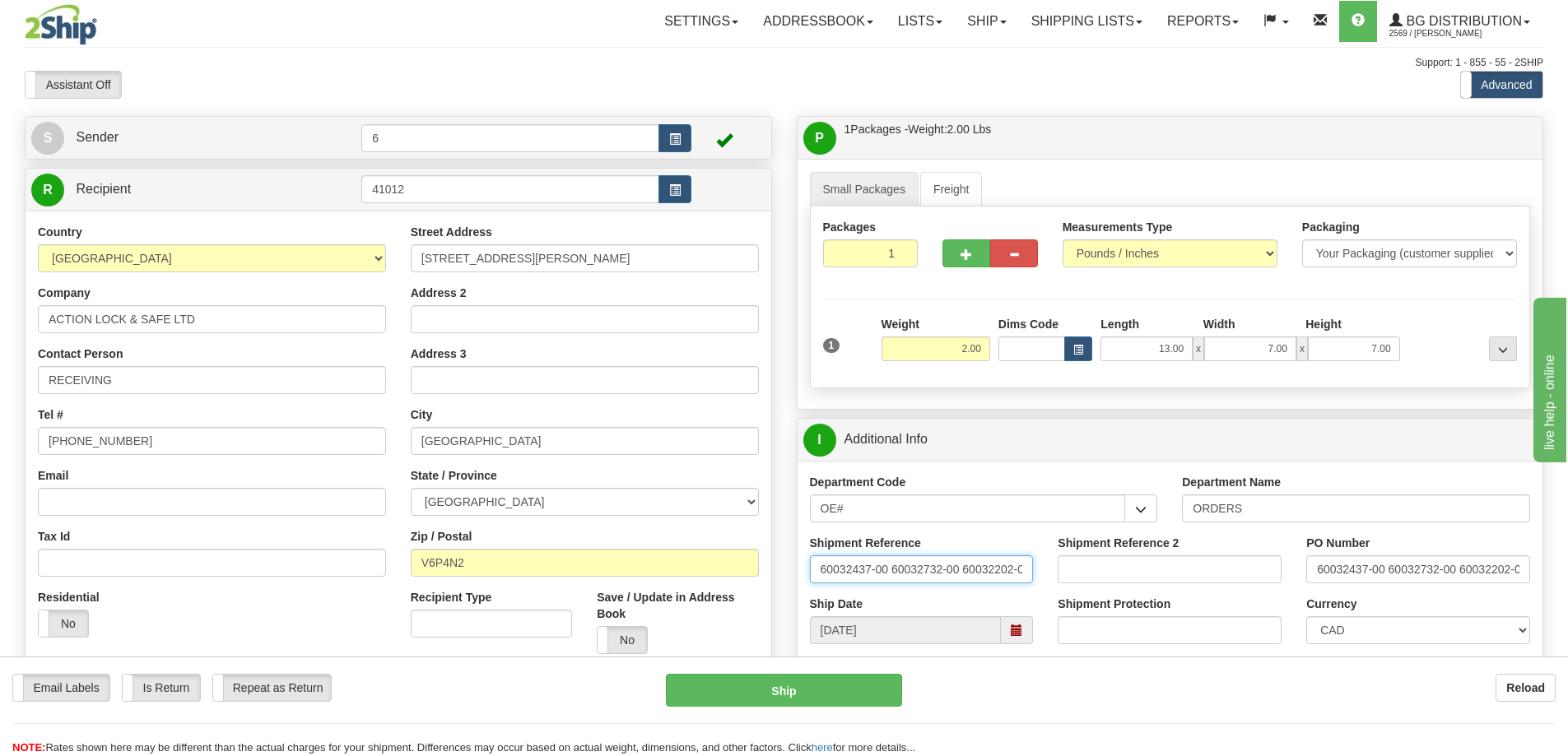
click at [931, 570] on input "60032437-00 60032732-00 60032202-02" at bounding box center [922, 569] width 224 height 28
type input "60032202-02"
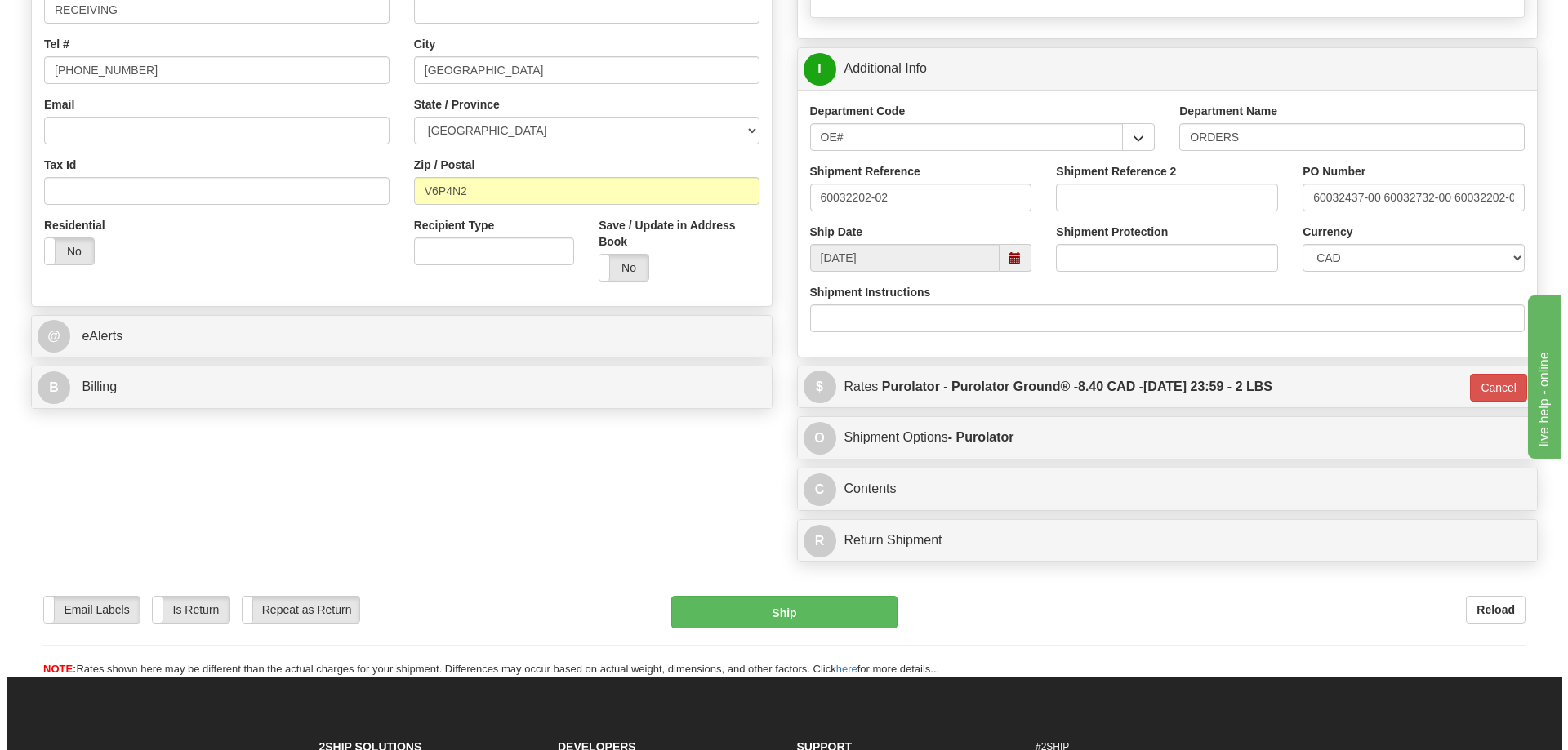
scroll to position [408, 0]
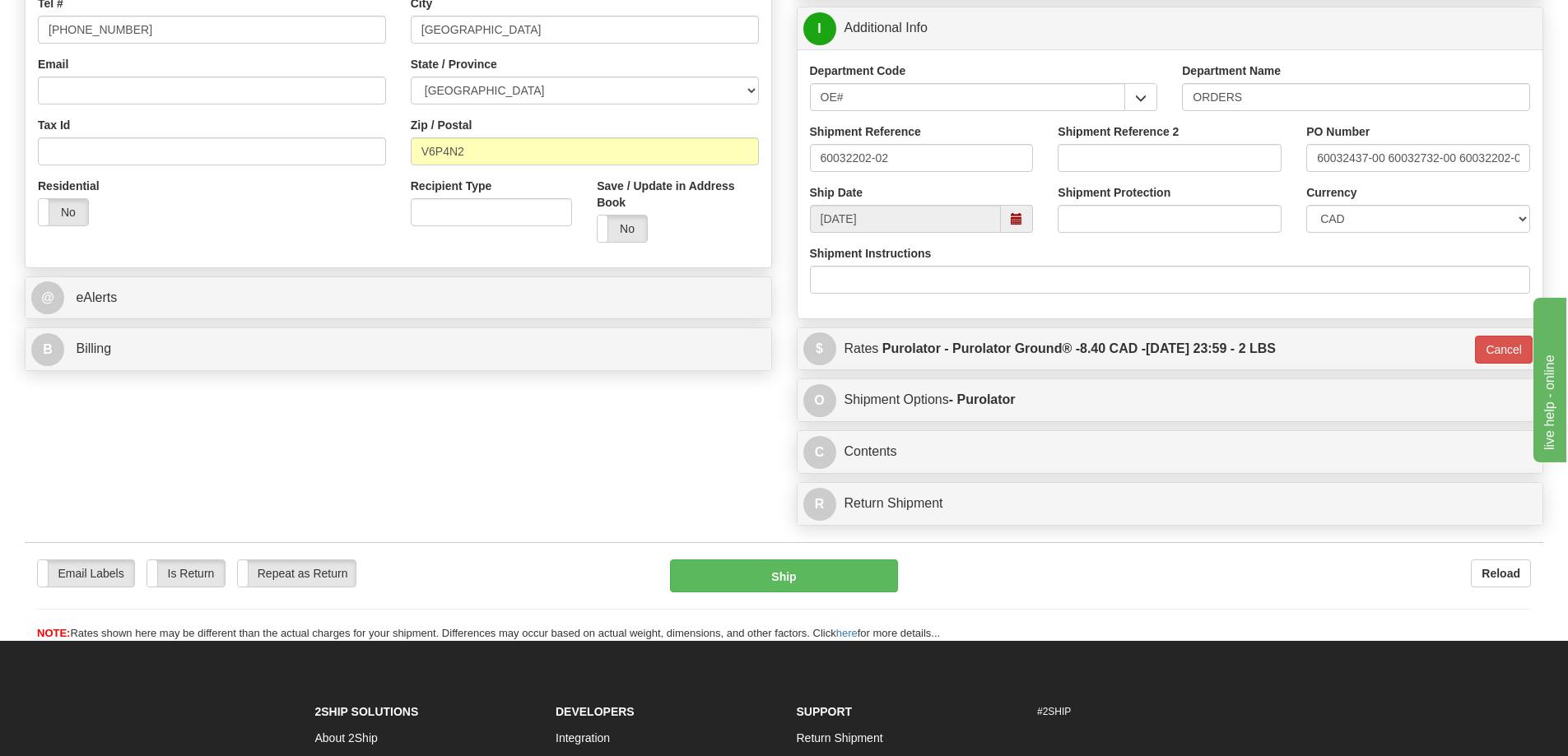
click at [782, 597] on div "Email Labels Email Labels Edit Is Return Is Return Repeat as Return Repeat as R…" at bounding box center [784, 601] width 1519 height 82
click at [777, 579] on button "Ship" at bounding box center [783, 576] width 228 height 33
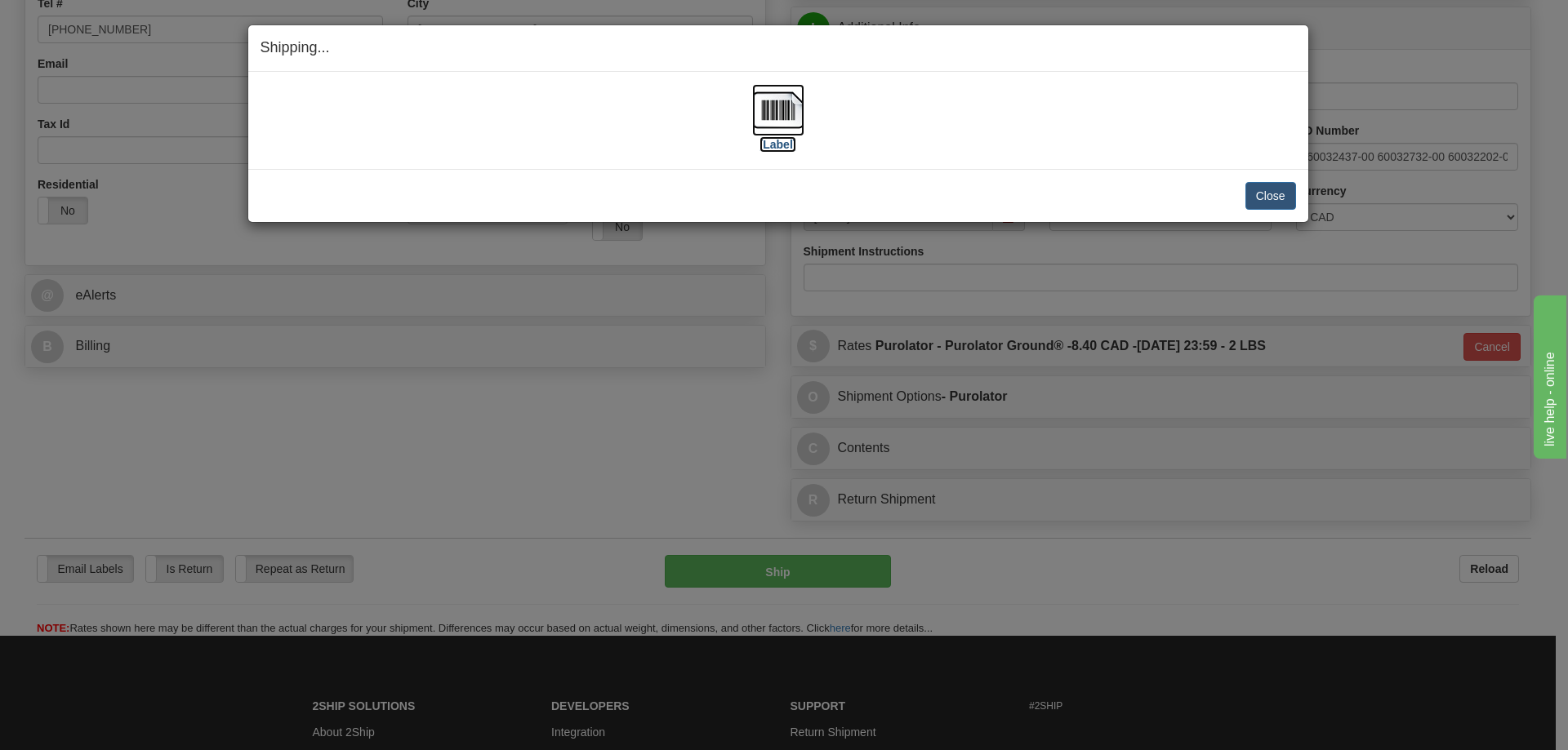
click at [791, 146] on label "[Label]" at bounding box center [778, 145] width 38 height 17
click at [1275, 193] on button "Close" at bounding box center [1271, 196] width 51 height 28
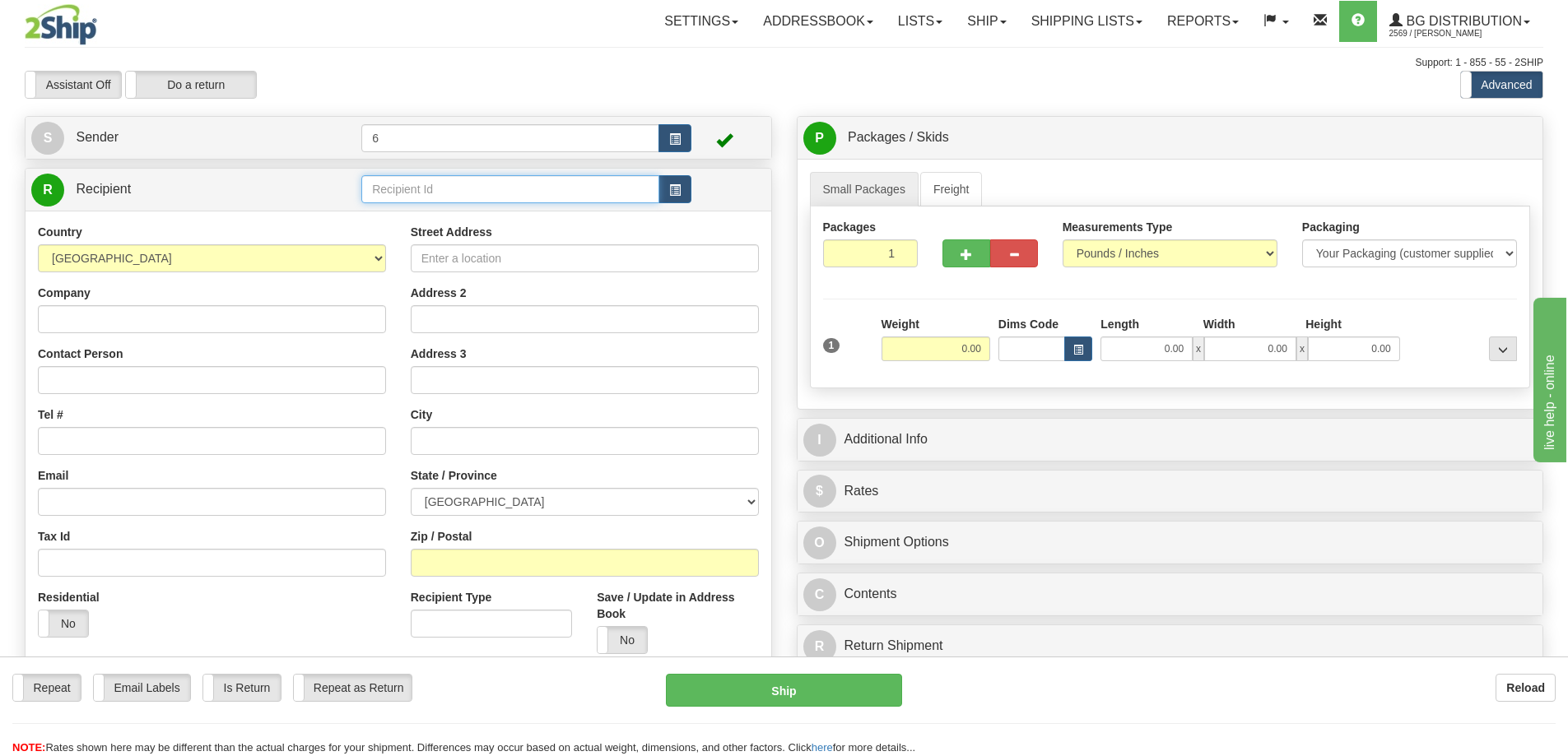
click at [418, 195] on input "text" at bounding box center [510, 189] width 298 height 28
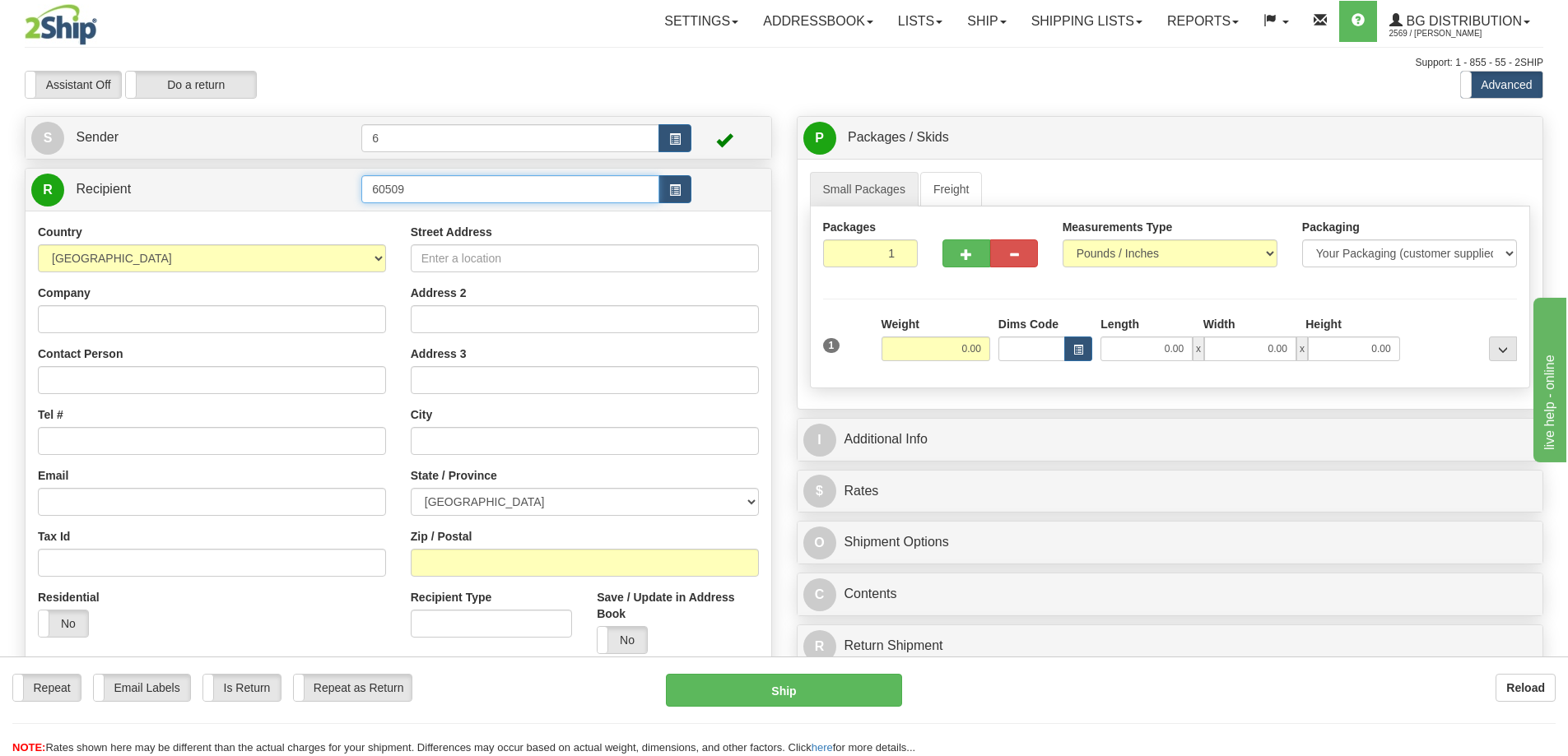
type input "60509"
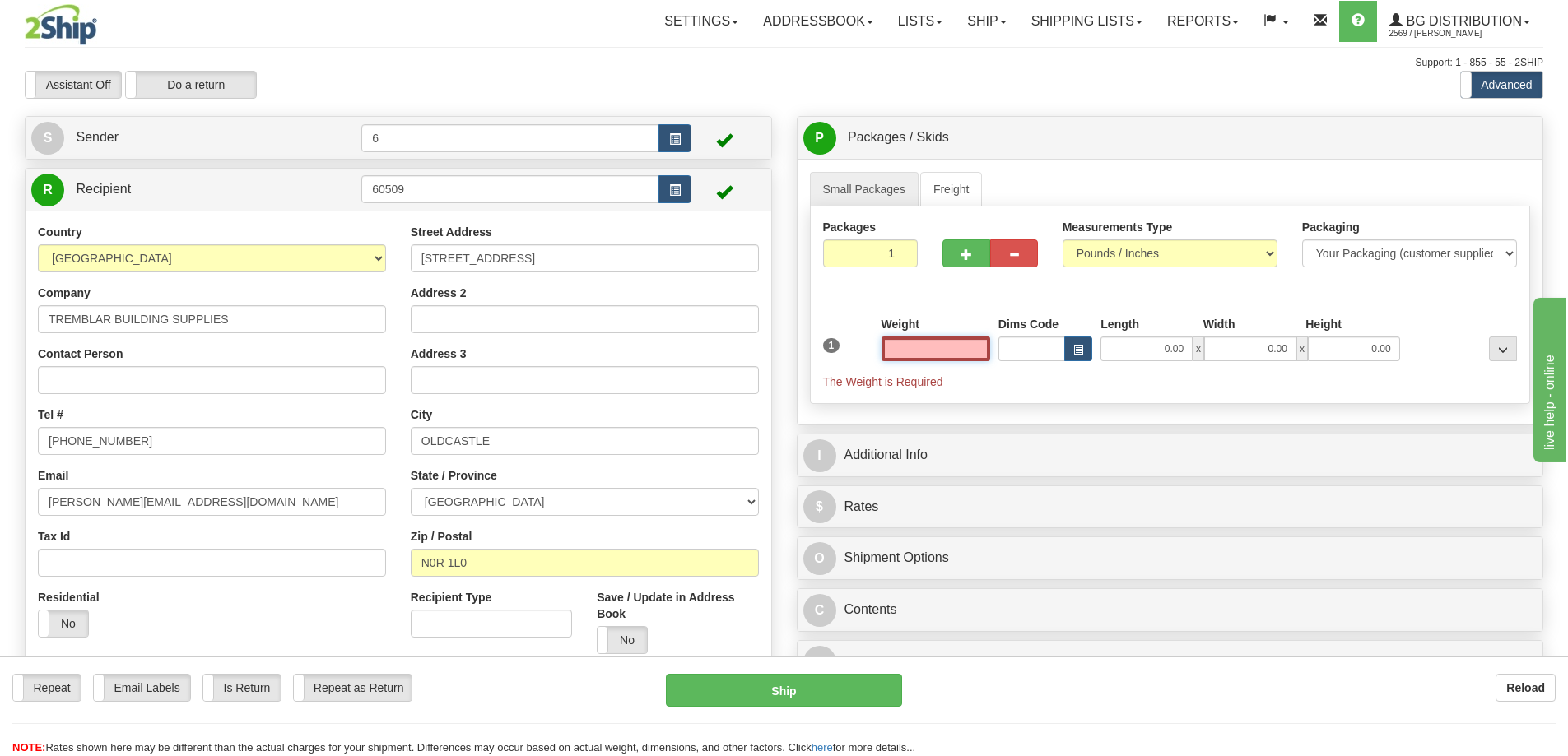
click at [926, 348] on input "text" at bounding box center [936, 349] width 109 height 25
type input "10.00"
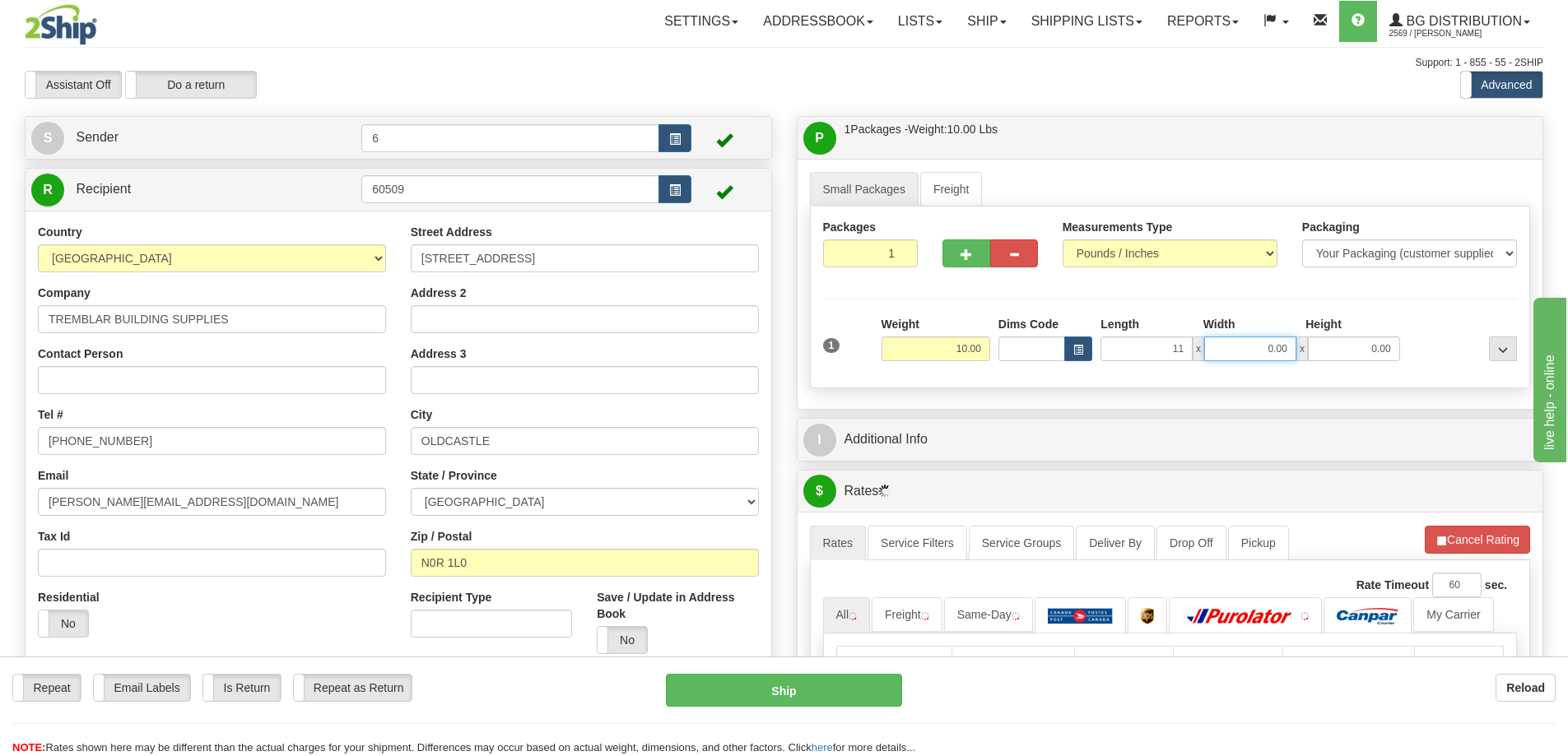
type input "11.00"
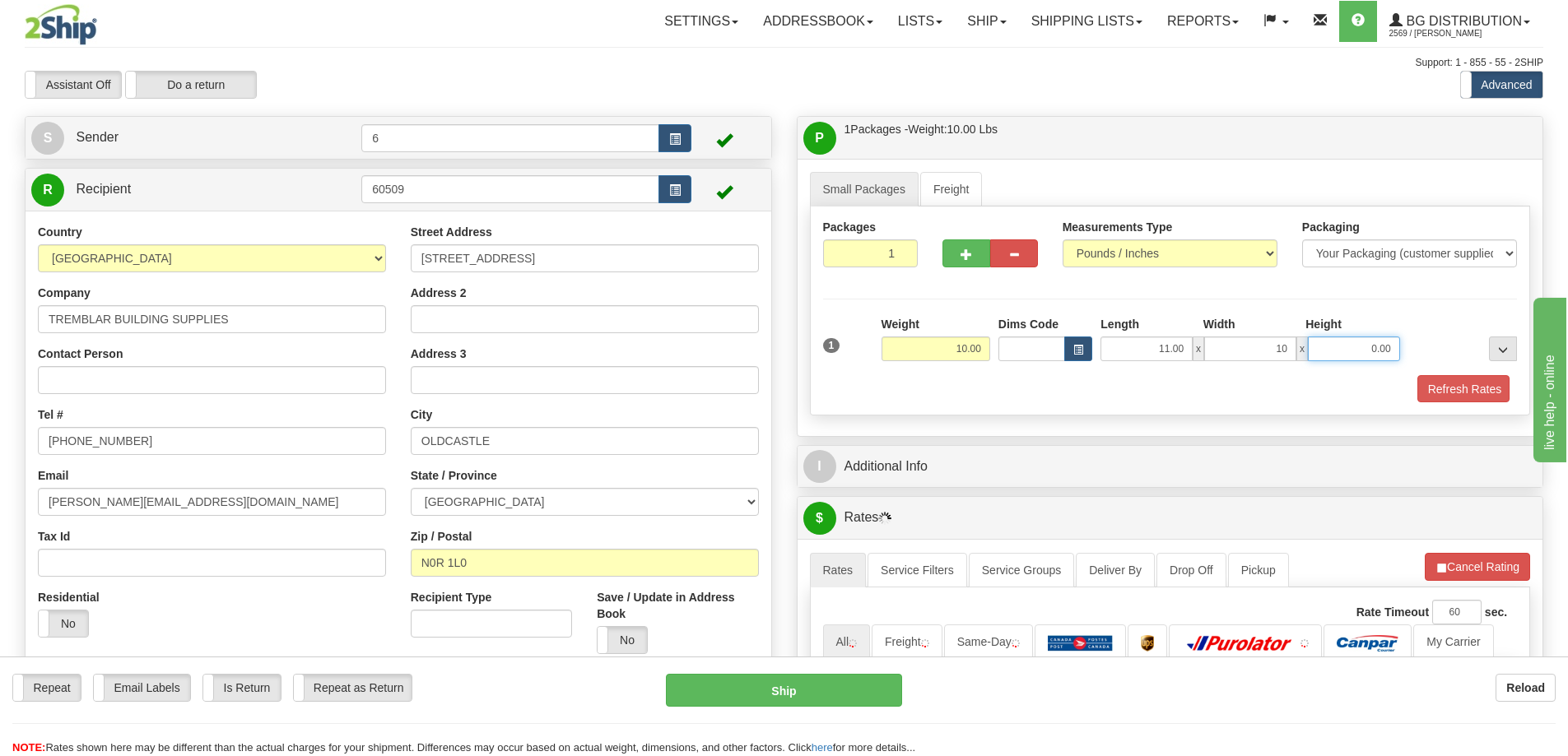
type input "10.00"
type input "7.00"
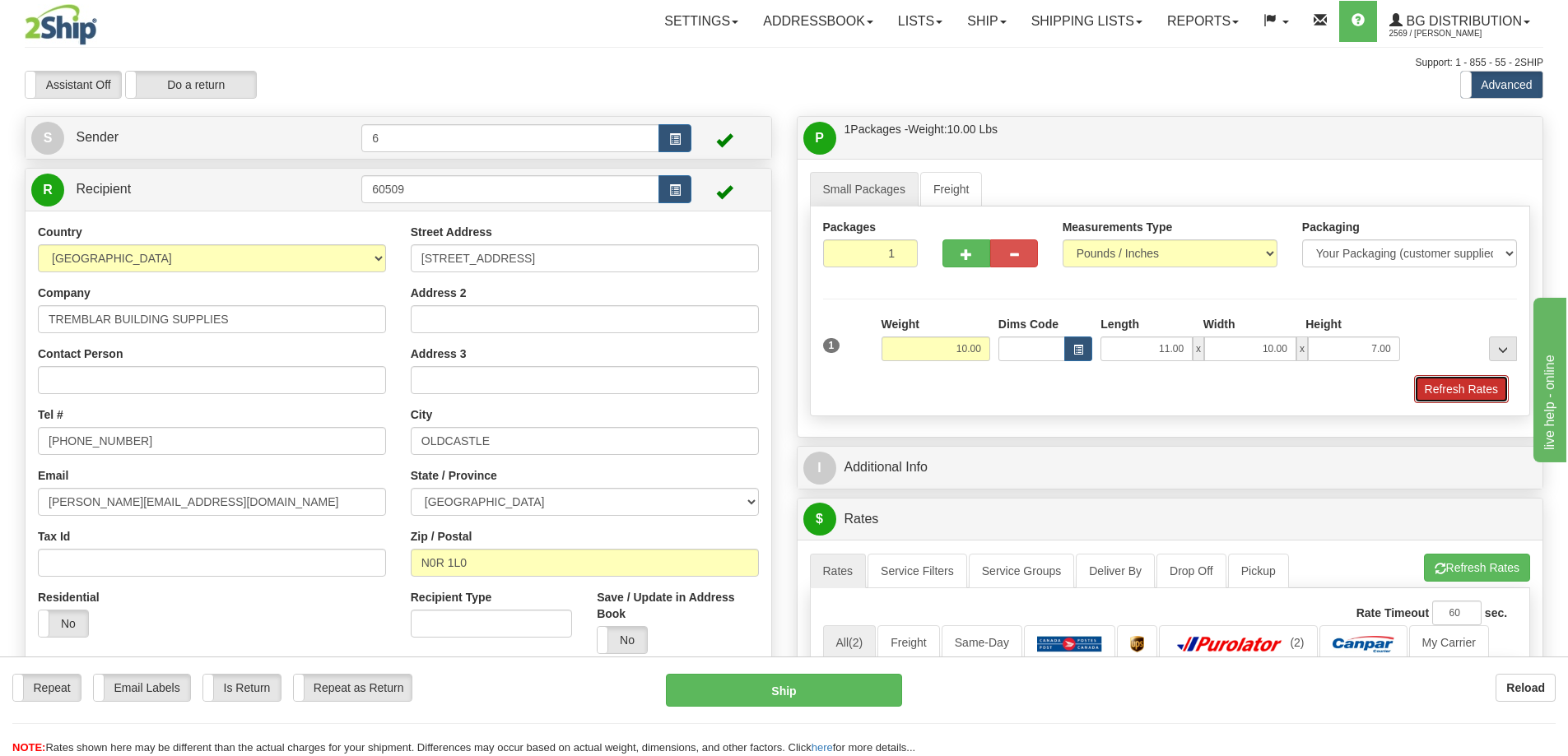
click at [1447, 393] on button "Refresh Rates" at bounding box center [1461, 390] width 95 height 28
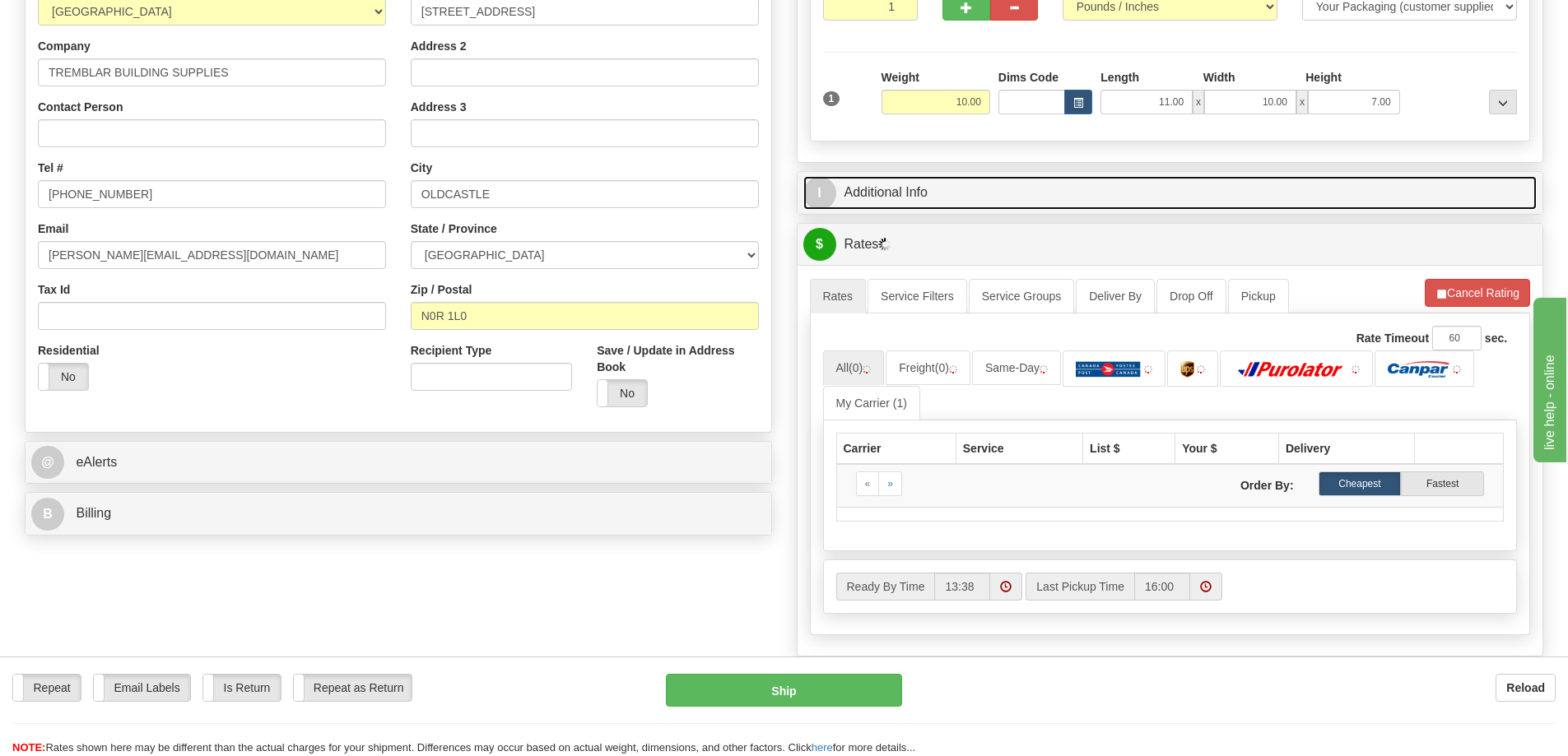
click at [1091, 189] on link "I Additional Info" at bounding box center [1170, 192] width 734 height 33
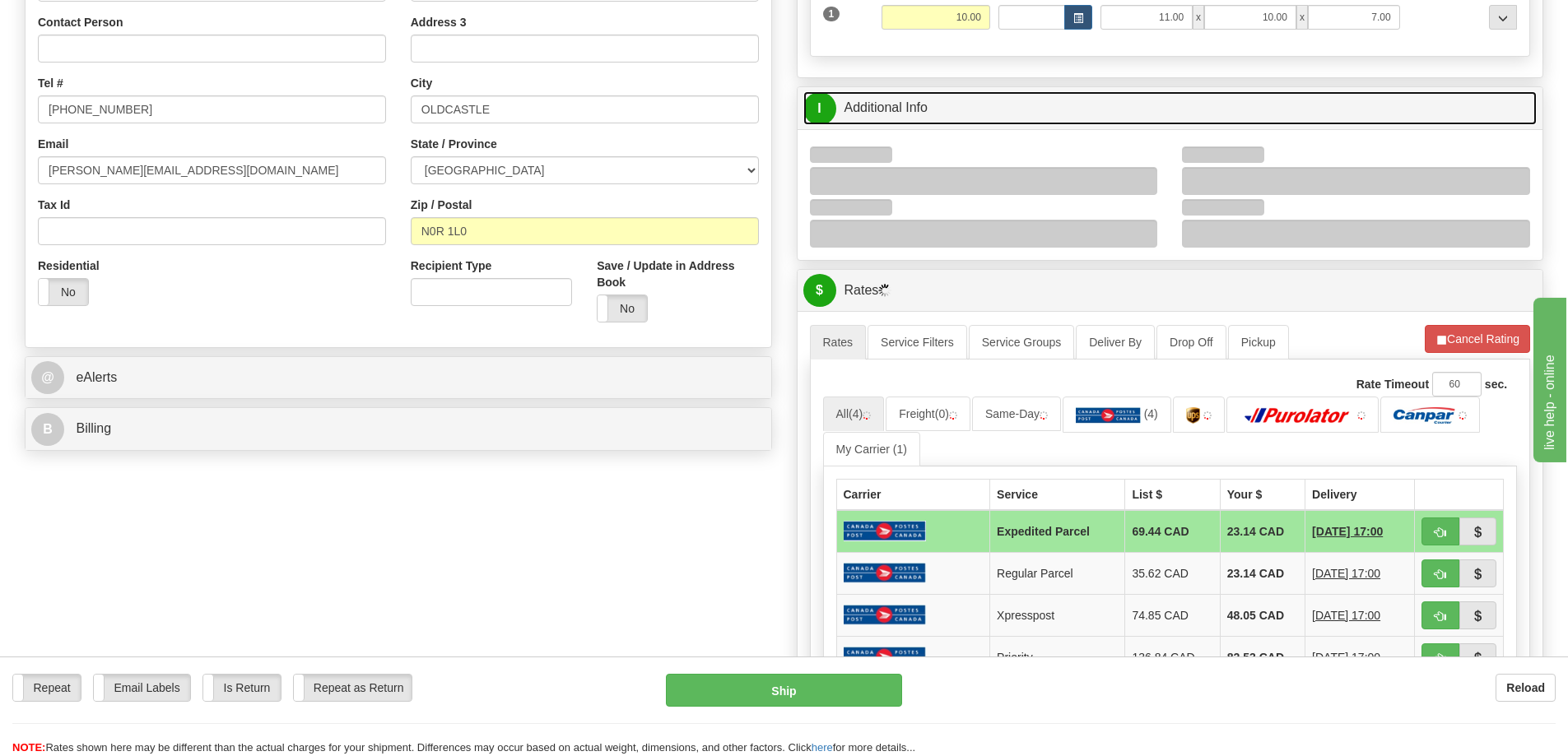
scroll to position [411, 0]
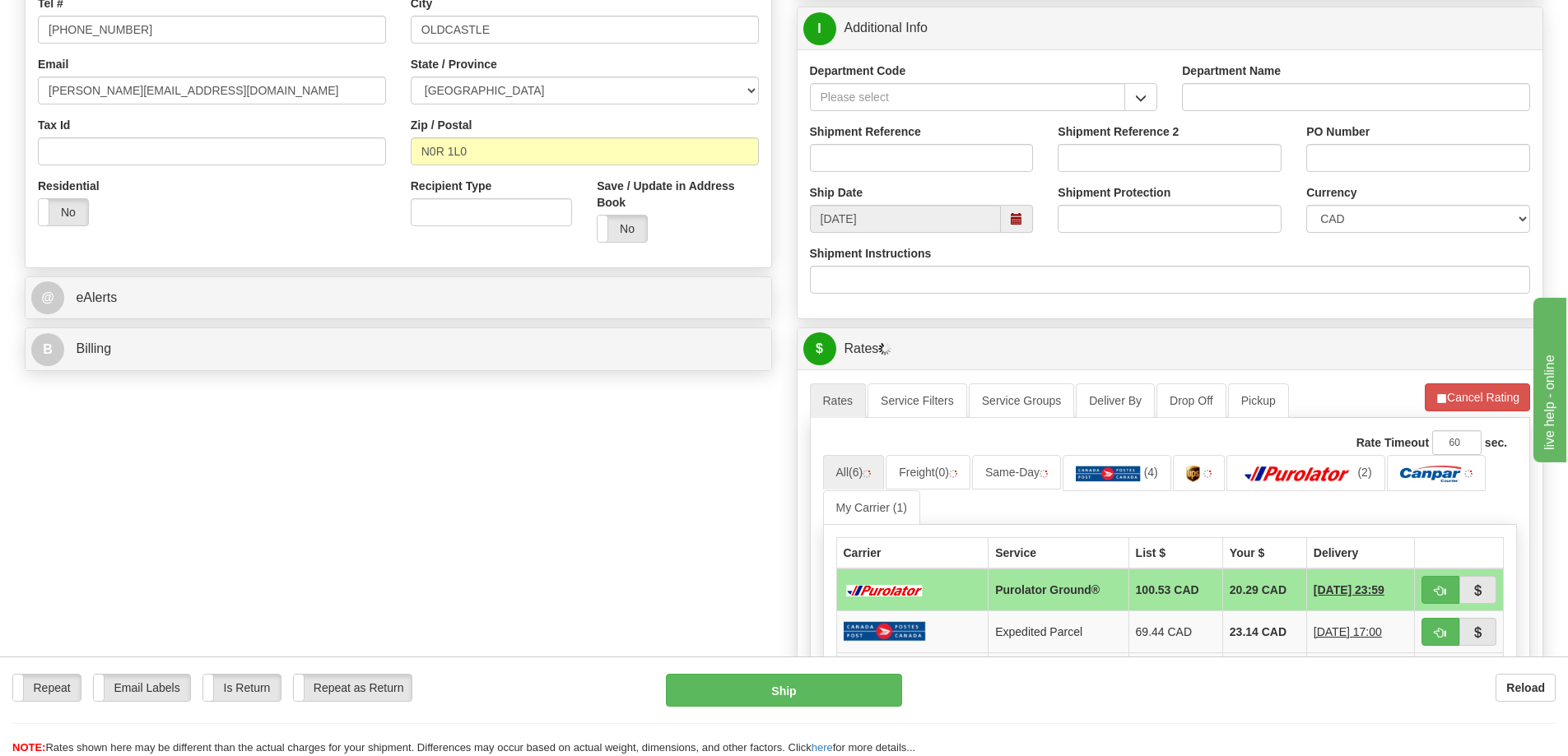
click at [1143, 114] on div "Department Code" at bounding box center [983, 92] width 373 height 60
click at [1128, 111] on button "button" at bounding box center [1140, 97] width 33 height 28
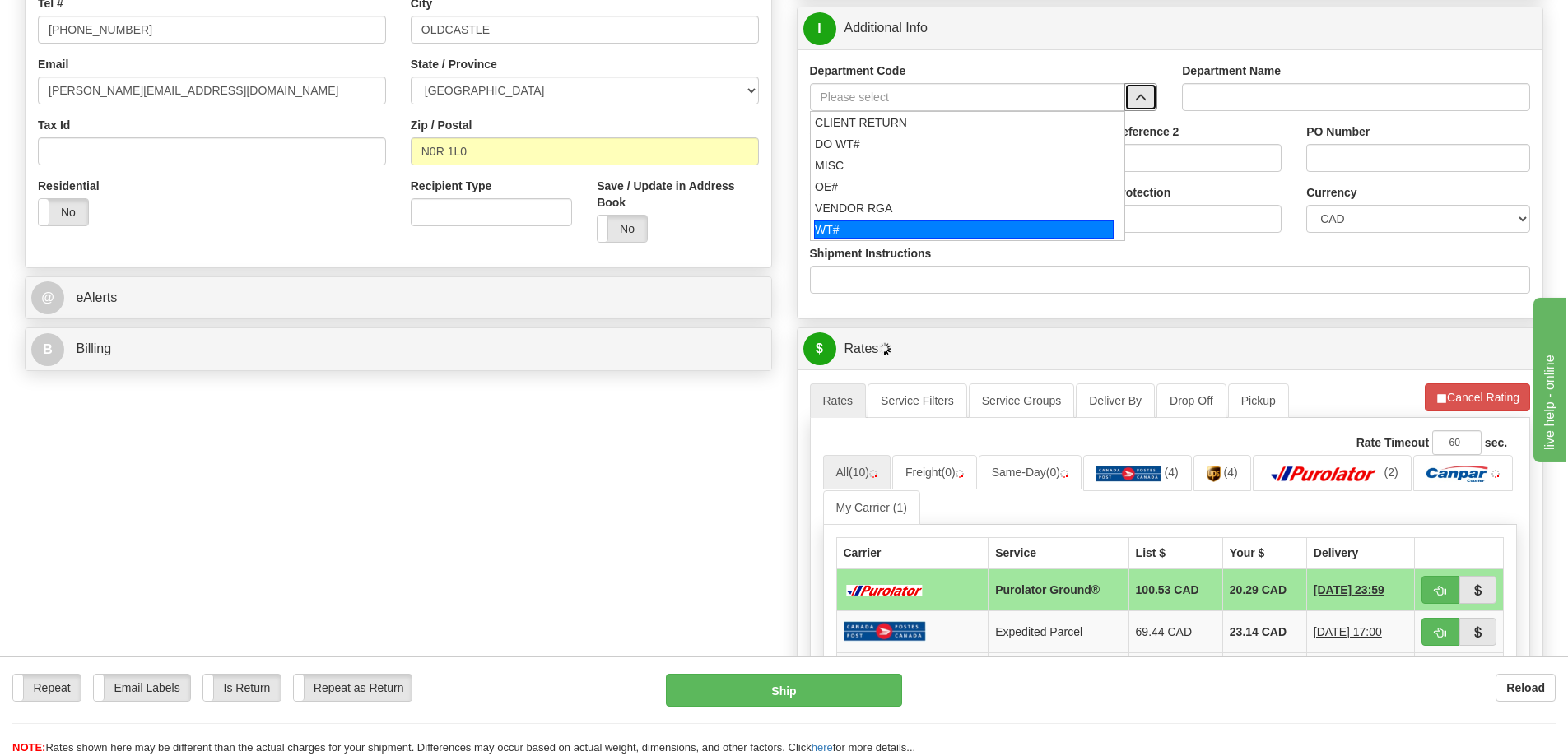
click at [910, 239] on div "WT#" at bounding box center [963, 229] width 299 height 18
type input "WT#"
type input "WAREHOUSE TRANSFERS"
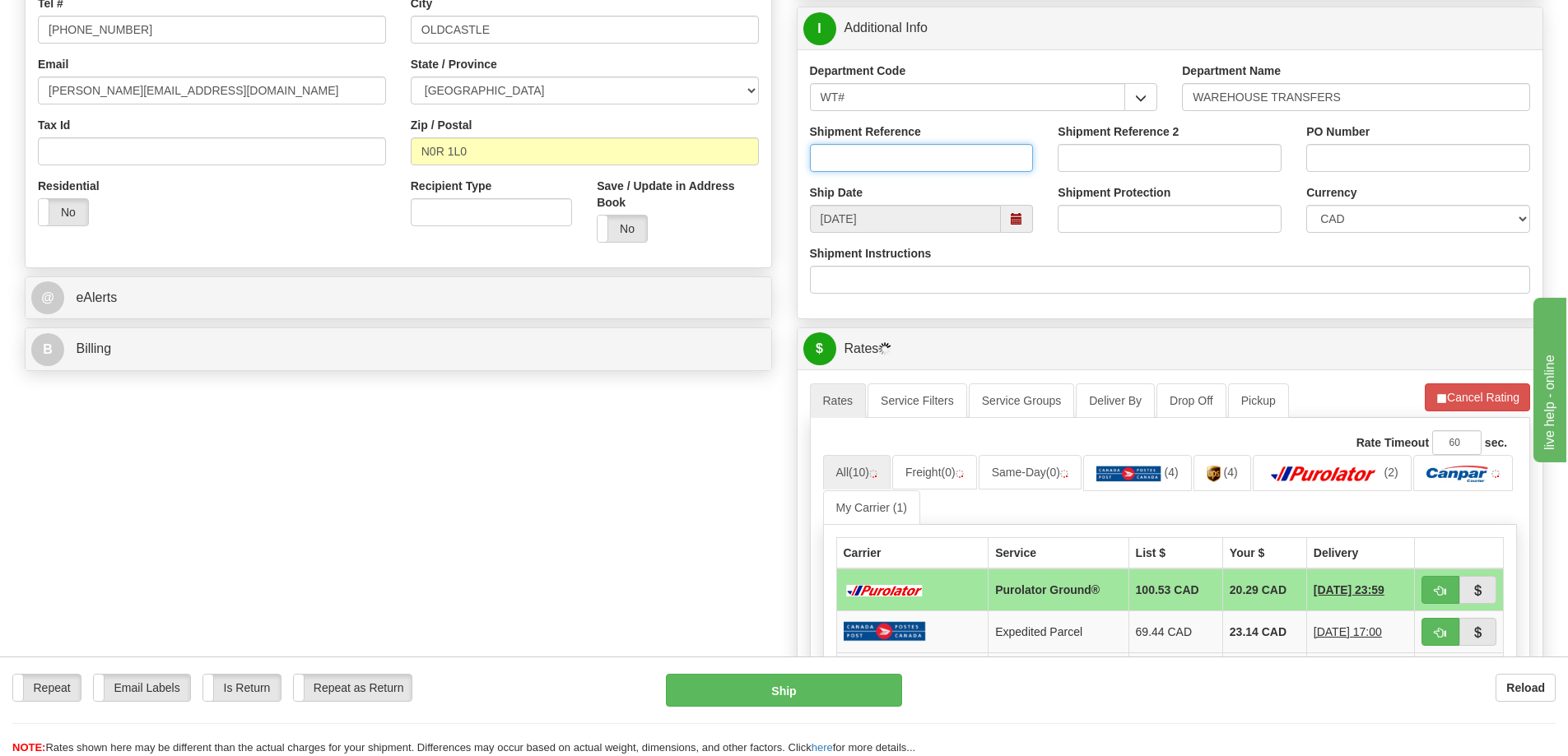
click at [870, 172] on input "Shipment Reference" at bounding box center [922, 158] width 224 height 28
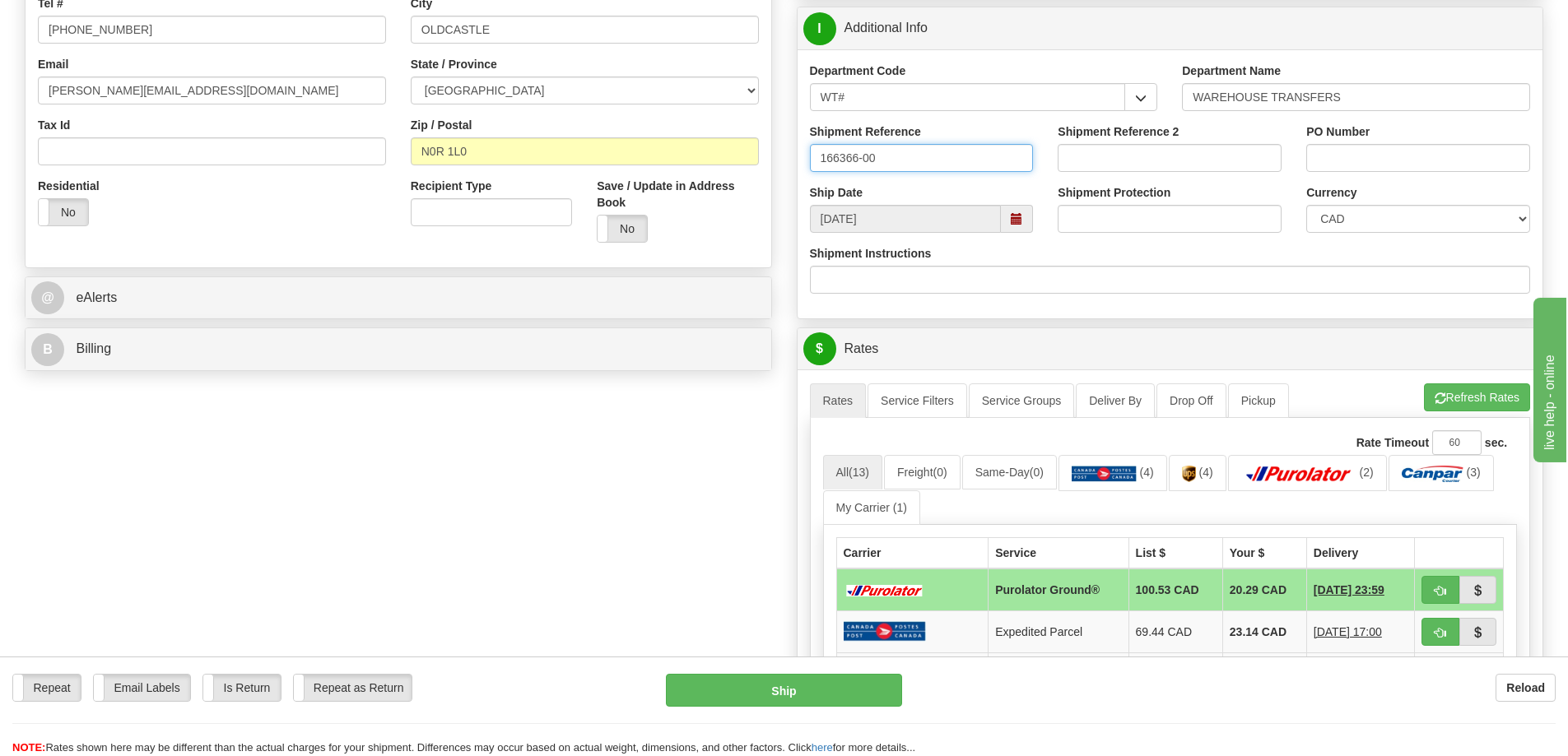
type input "166366-00"
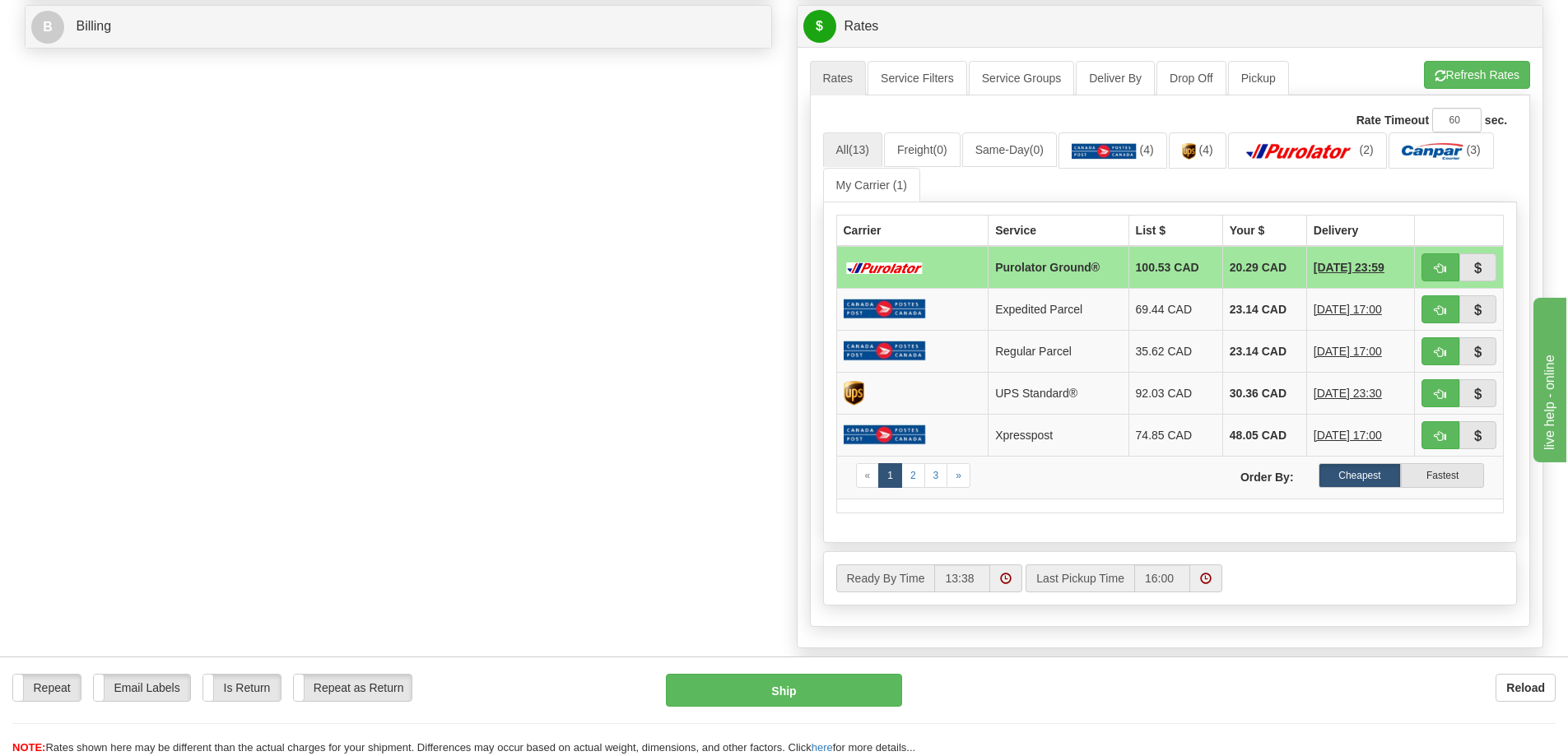
scroll to position [740, 0]
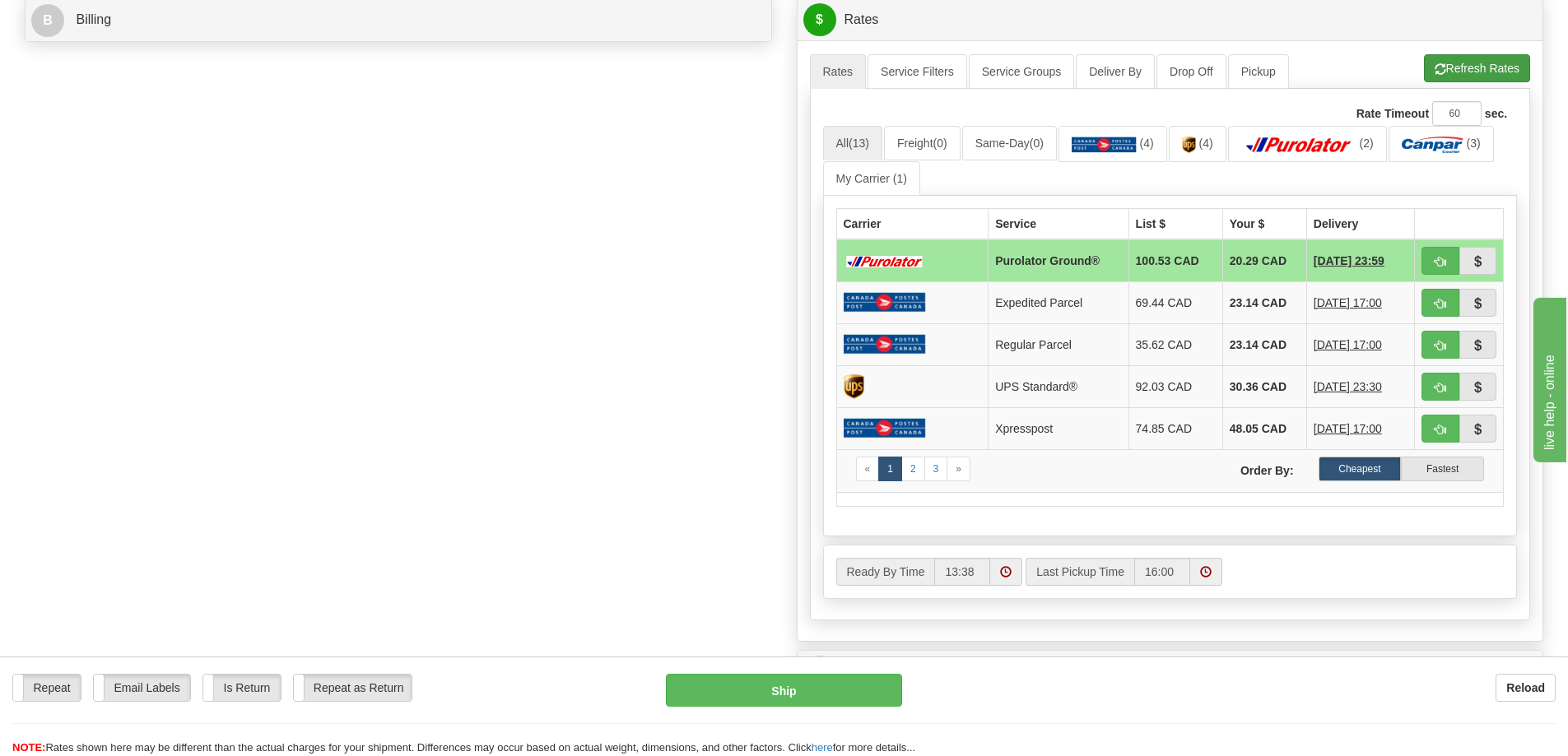
type input "2235"
click at [1478, 73] on button "Refresh Rates" at bounding box center [1477, 68] width 106 height 28
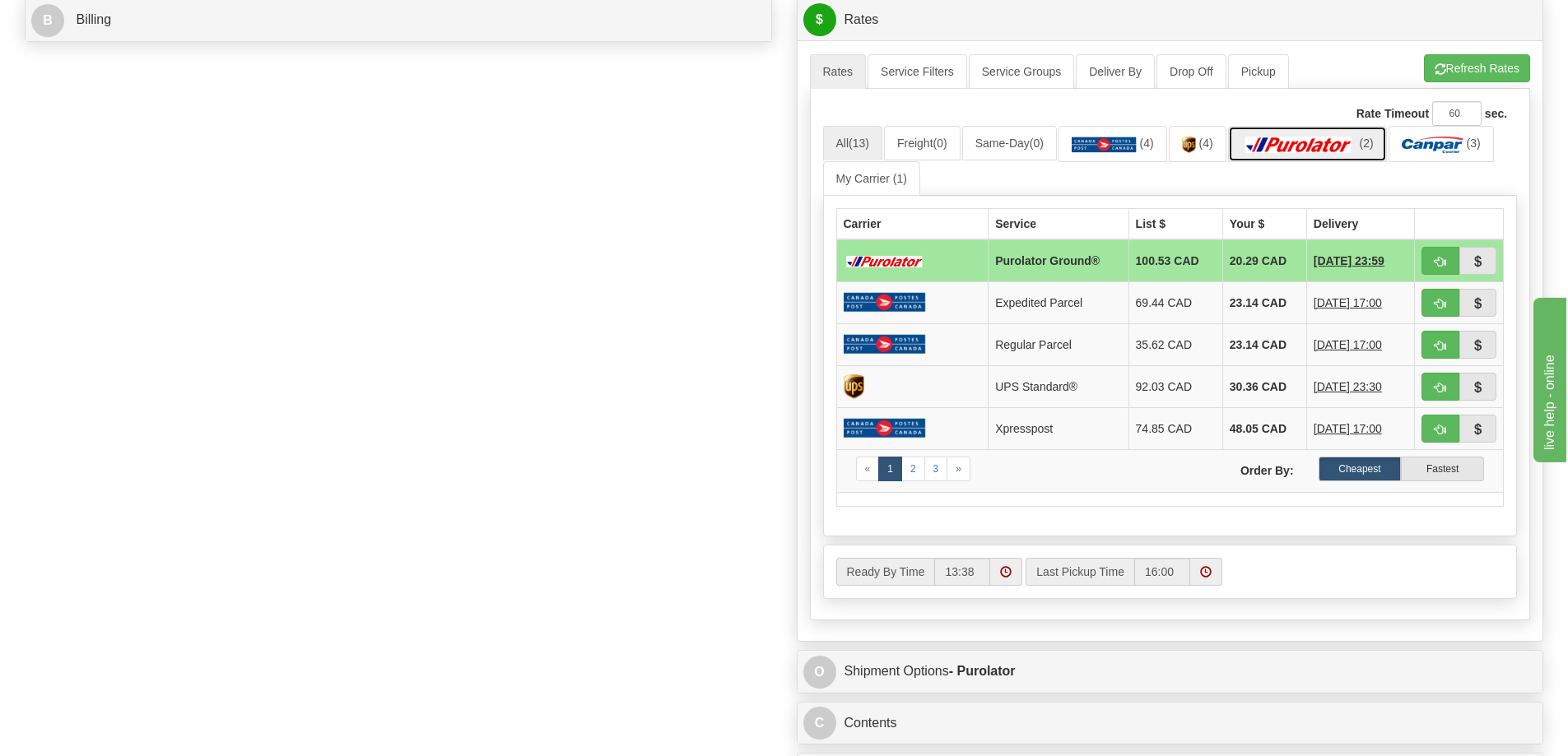
click at [1297, 140] on img at bounding box center [1298, 145] width 115 height 17
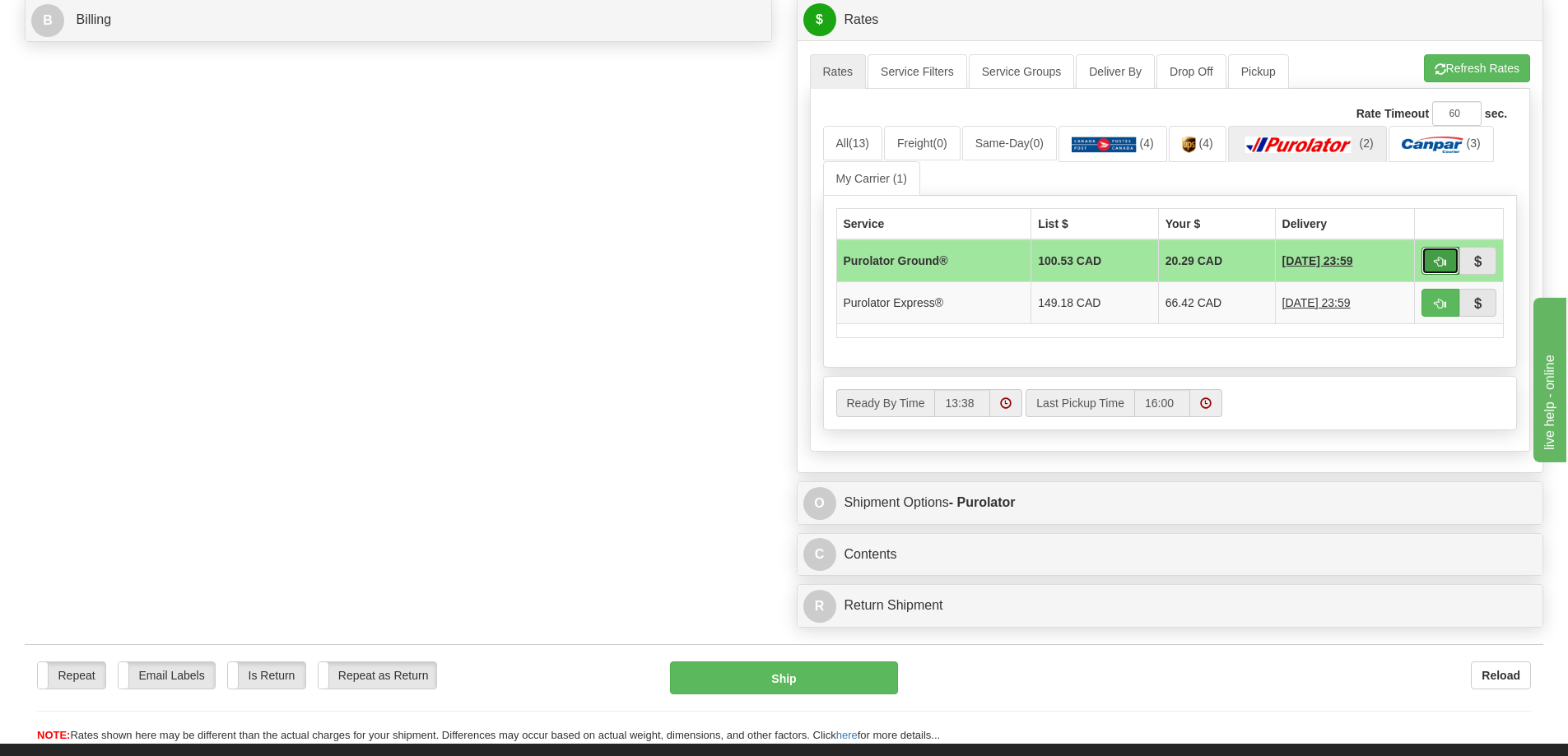
click at [1440, 268] on span "button" at bounding box center [1440, 262] width 11 height 11
type input "260"
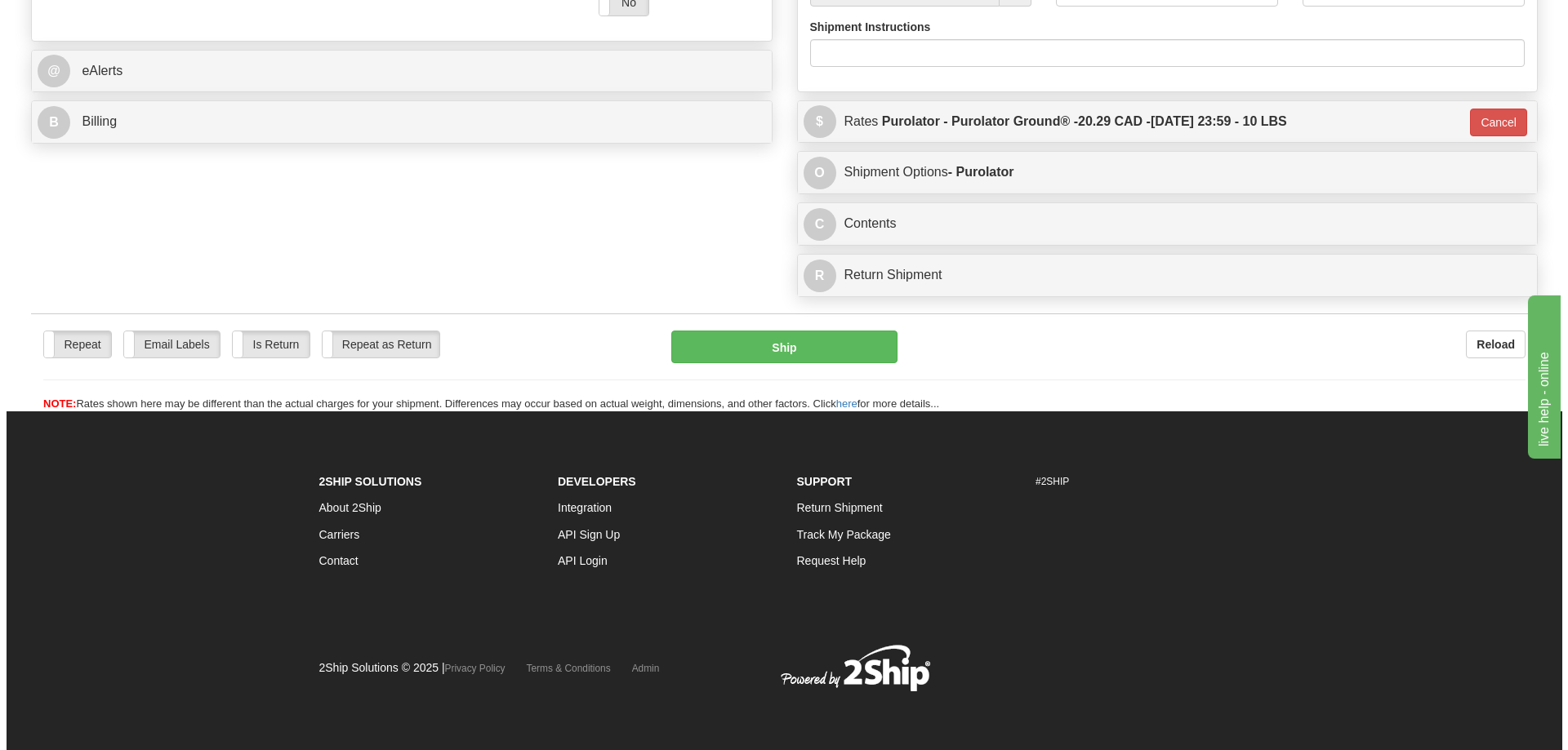
scroll to position [685, 0]
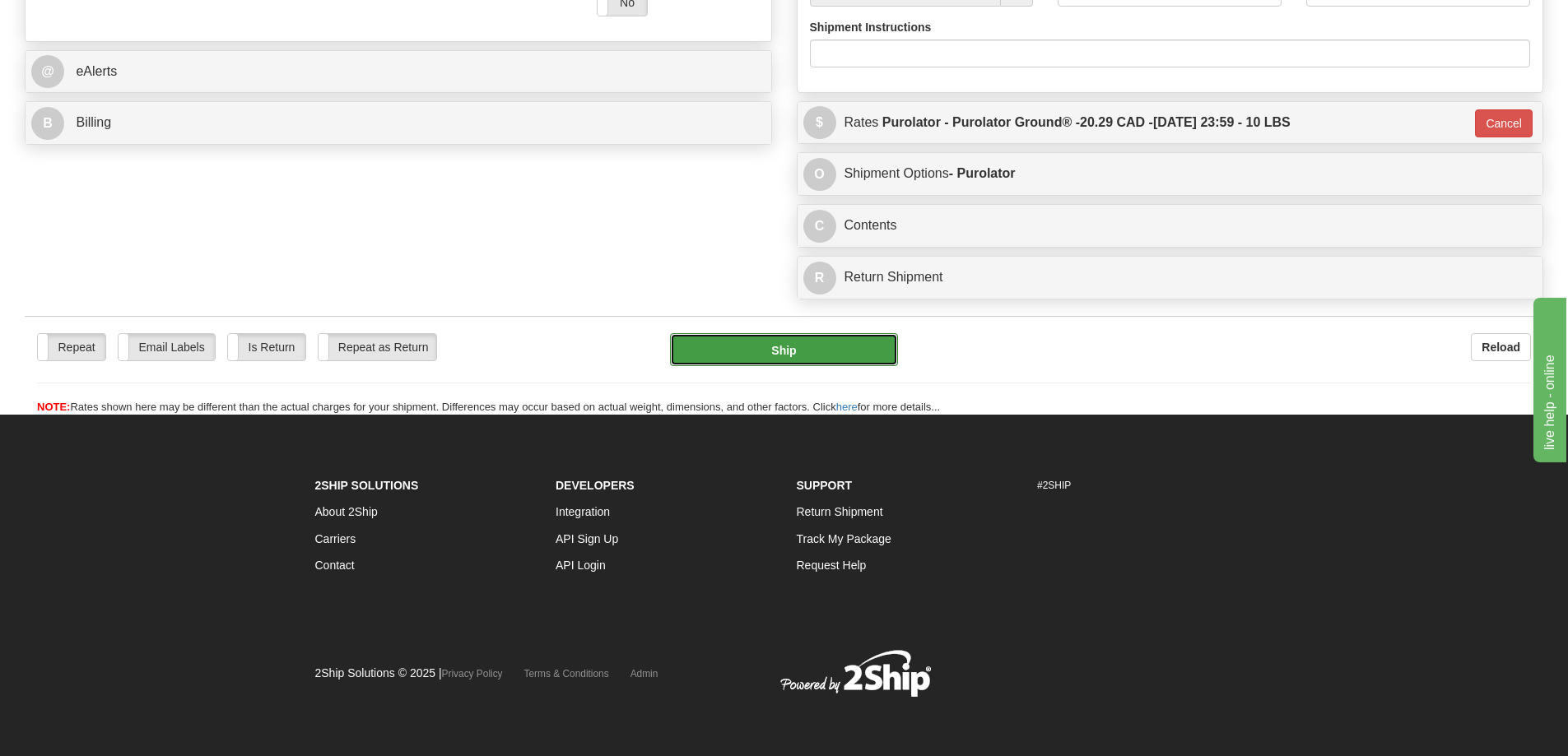
click at [859, 333] on button "Ship" at bounding box center [783, 349] width 228 height 33
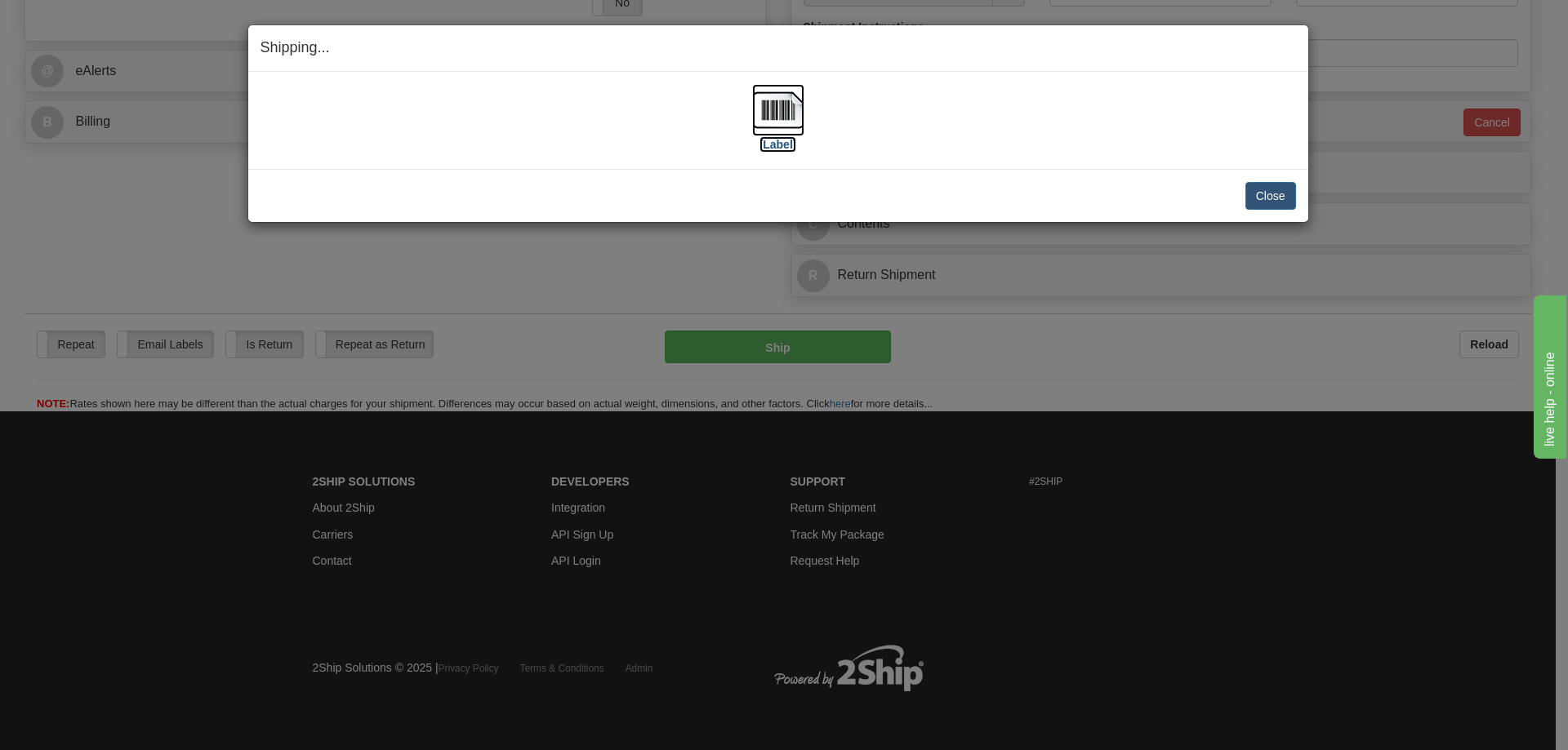
click at [778, 147] on label "[Label]" at bounding box center [778, 145] width 38 height 17
click at [1271, 197] on button "Close" at bounding box center [1271, 196] width 51 height 28
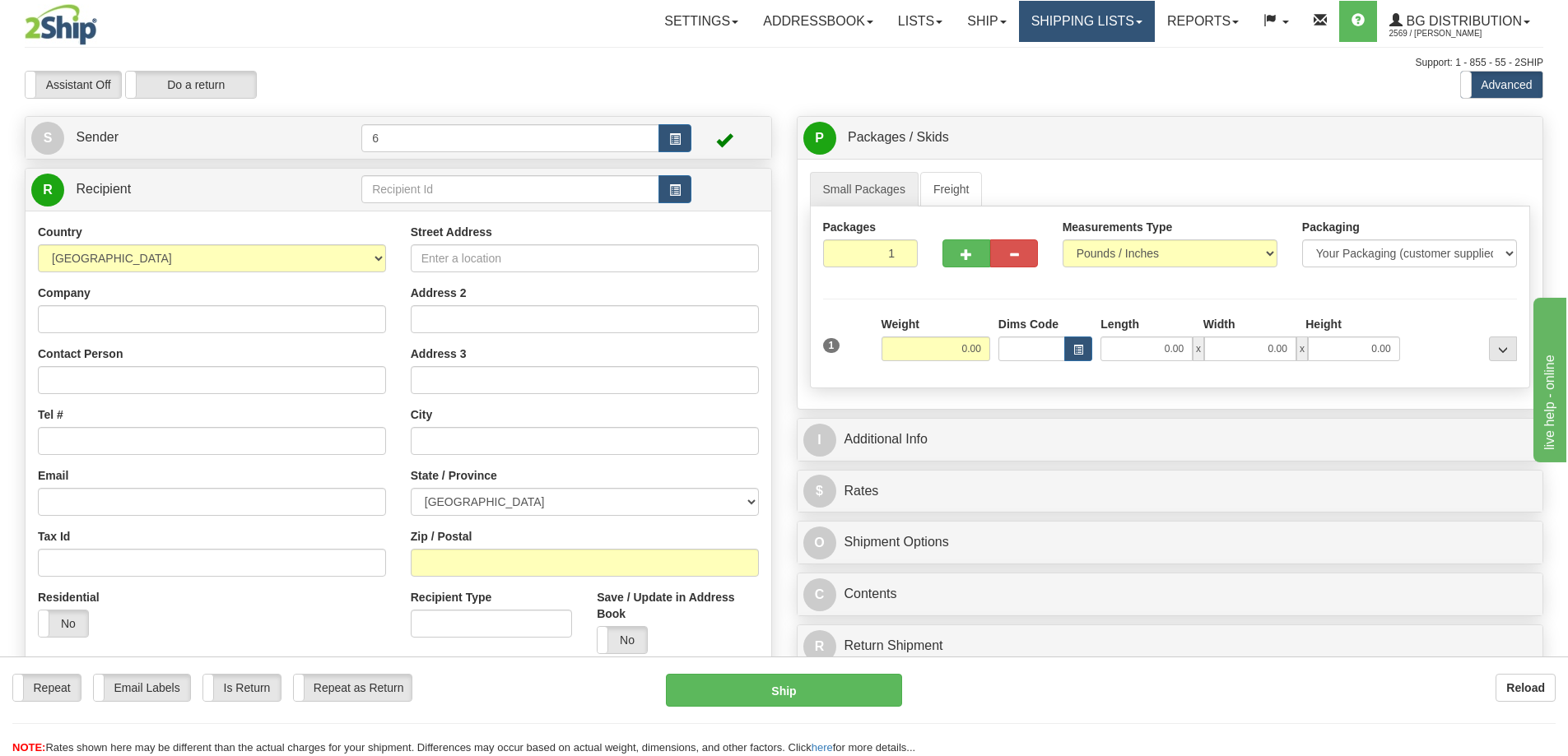
click at [1084, 27] on link "Shipping lists" at bounding box center [1087, 21] width 136 height 41
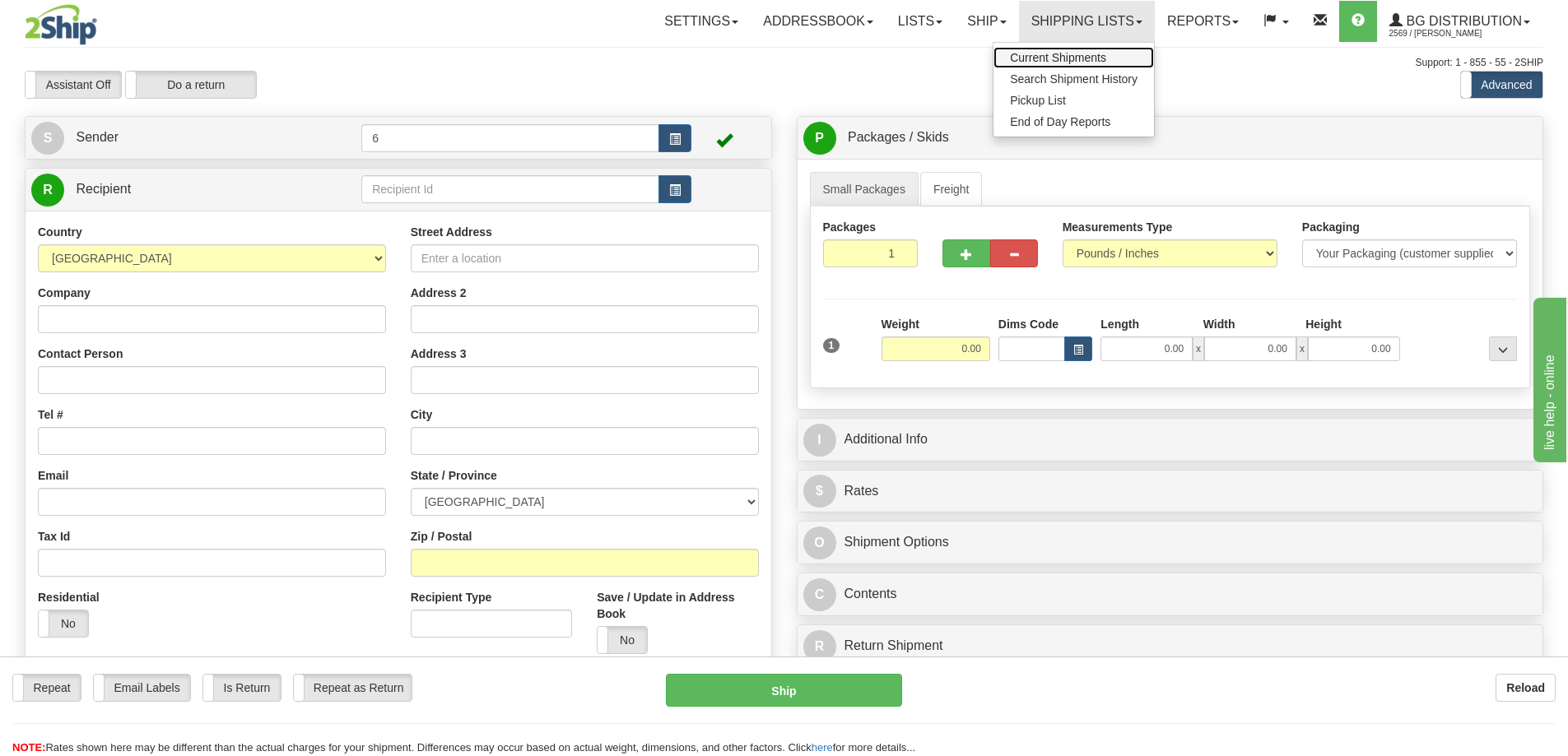
click at [1054, 59] on span "Current Shipments" at bounding box center [1058, 58] width 97 height 13
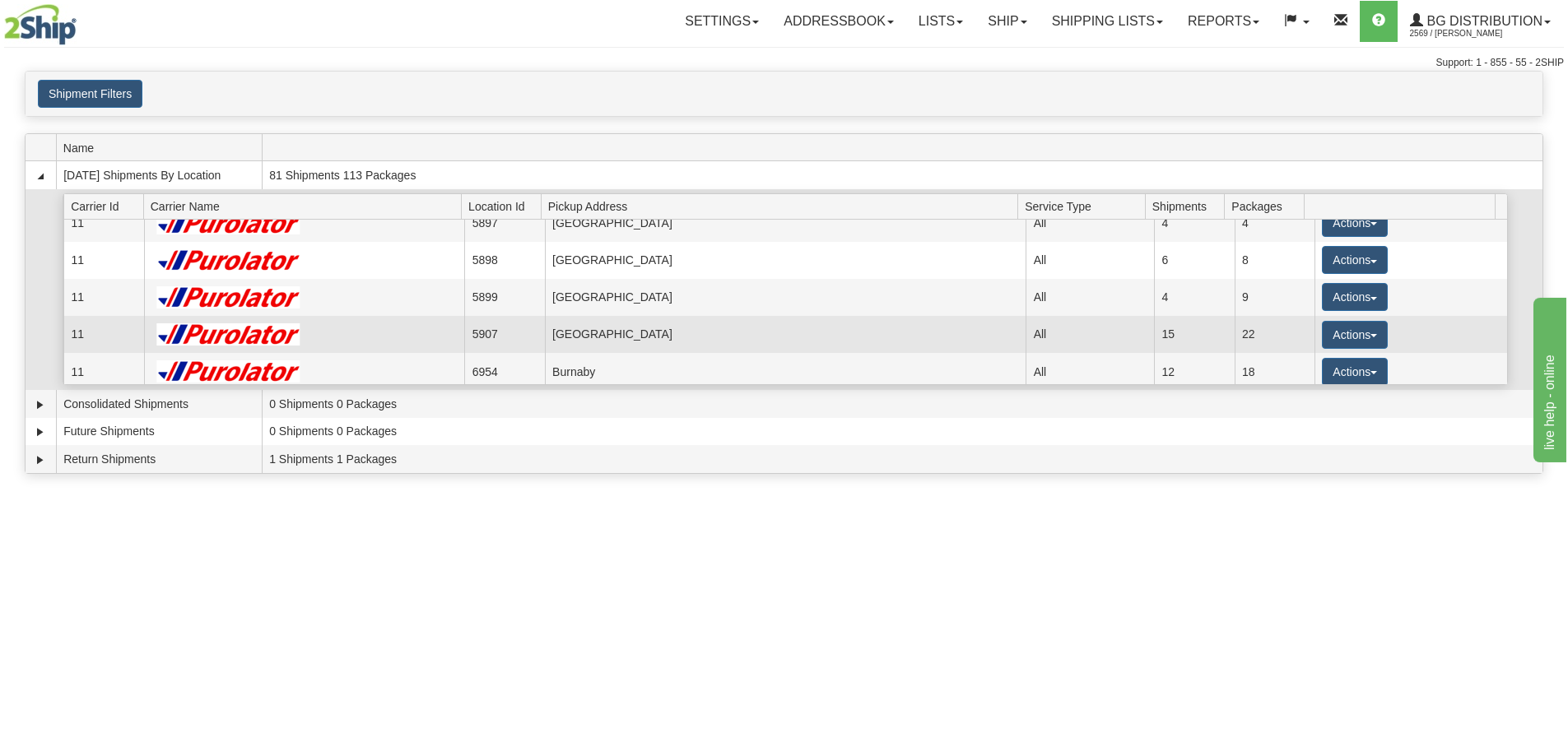
scroll to position [82, 0]
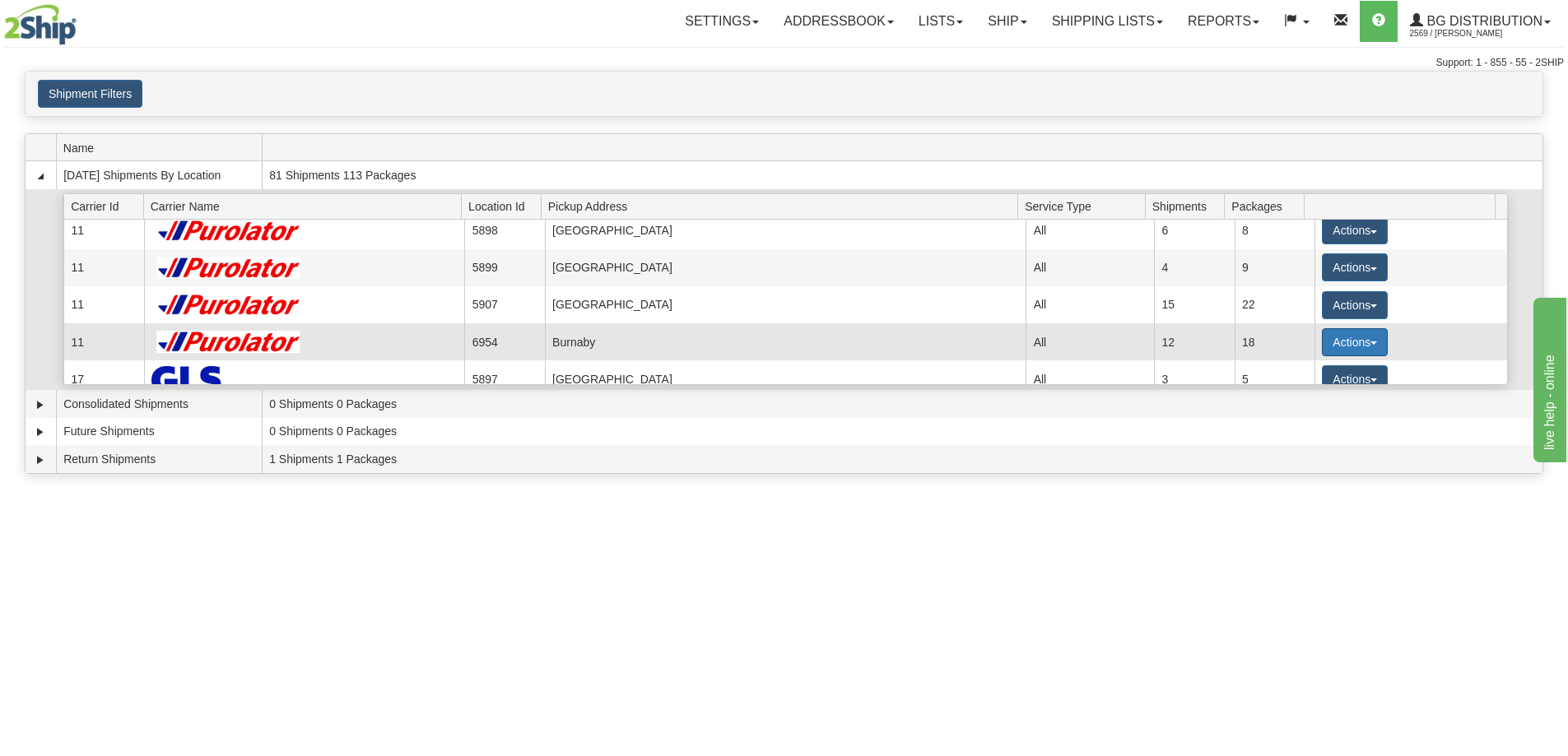
click at [1354, 346] on button "Actions" at bounding box center [1354, 342] width 66 height 28
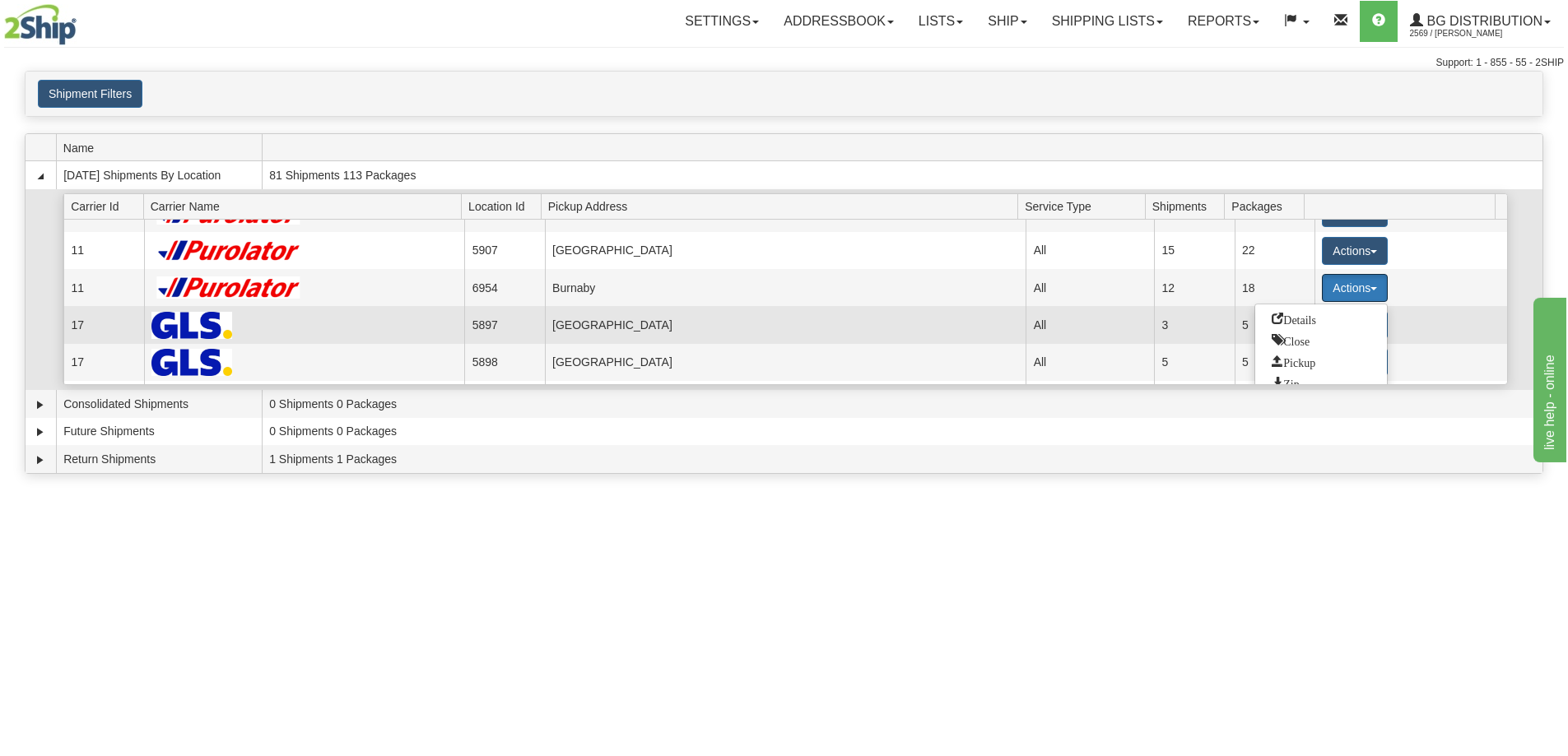
scroll to position [165, 0]
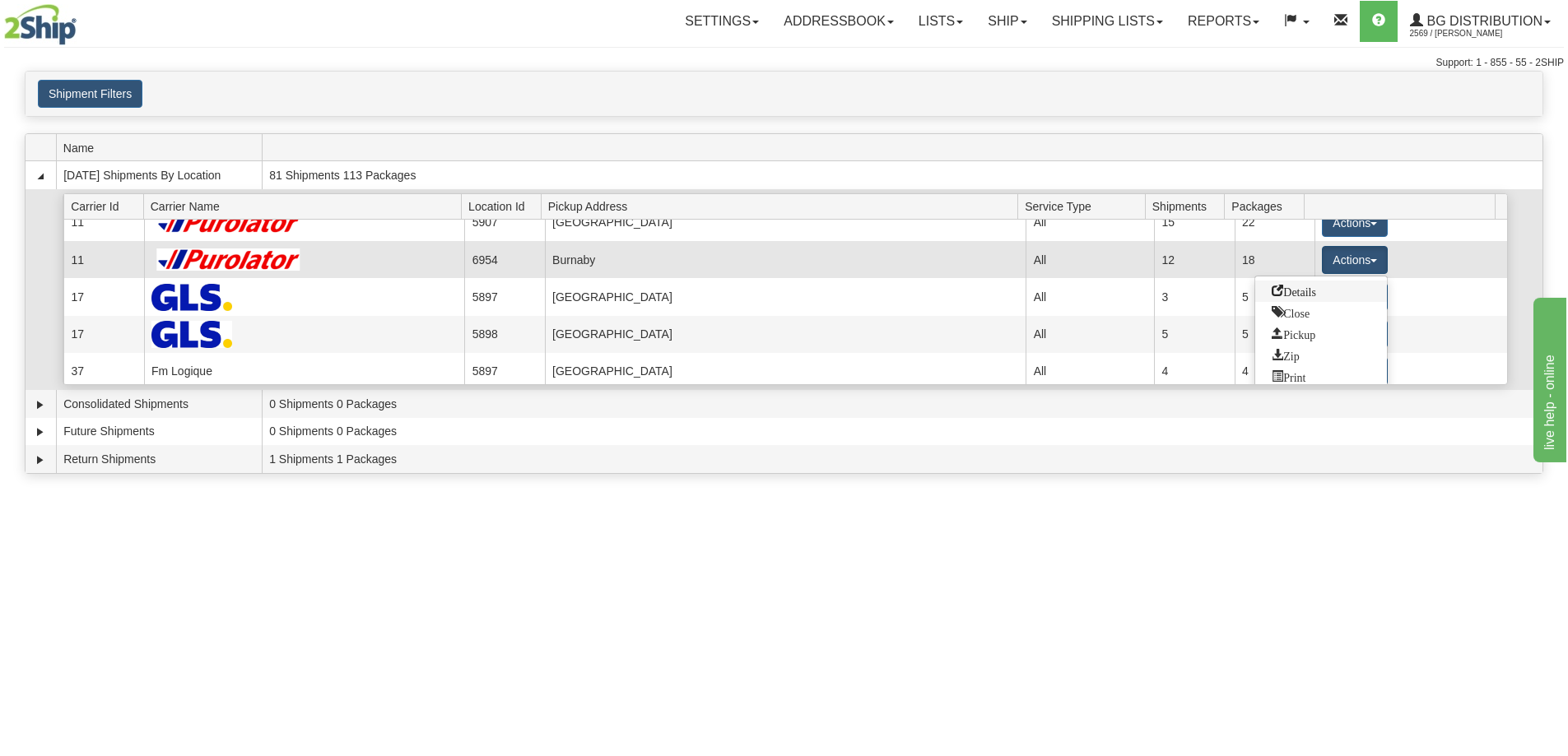
click at [1293, 299] on link "Details" at bounding box center [1322, 291] width 132 height 21
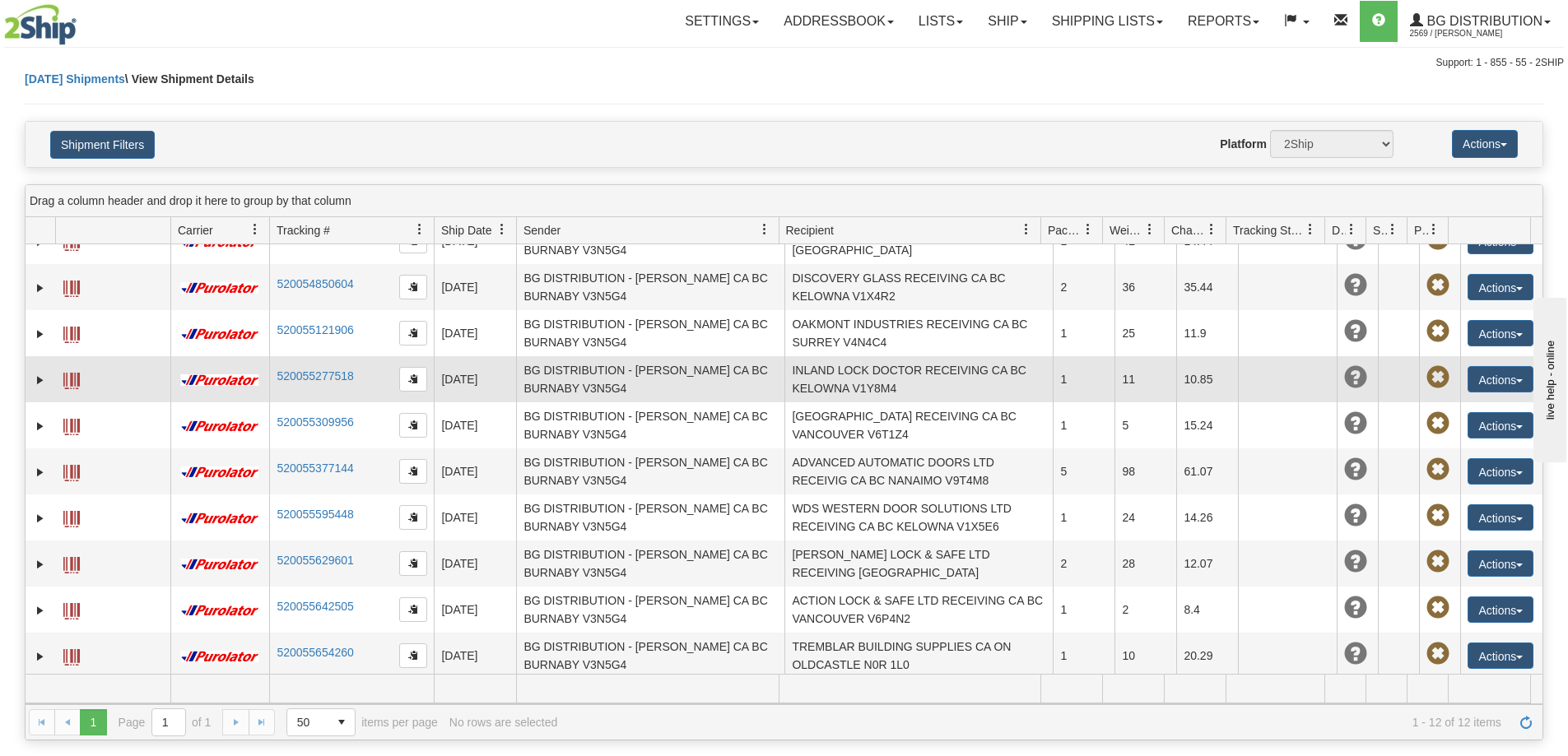
scroll to position [123, 0]
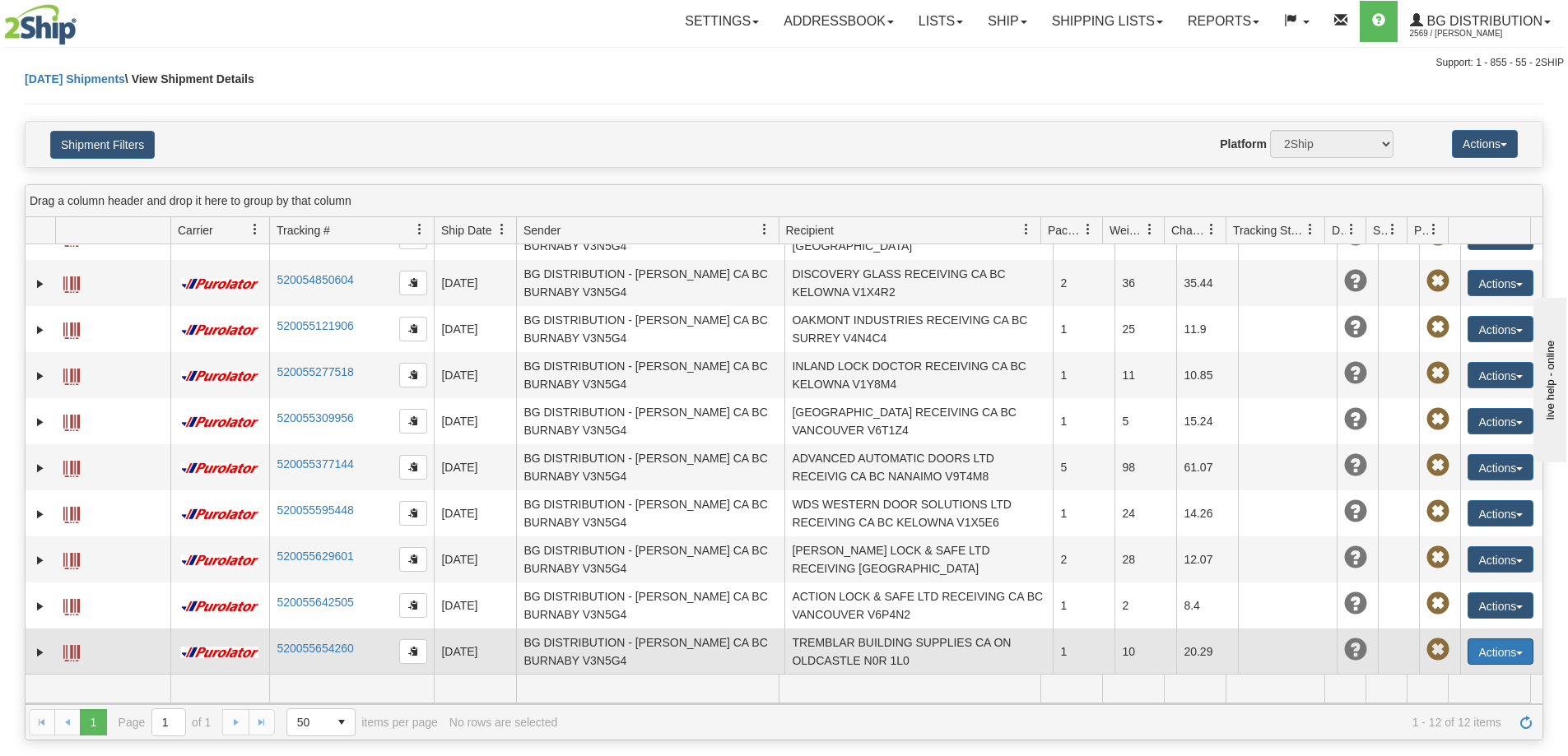
click at [1512, 647] on button "Actions" at bounding box center [1500, 652] width 66 height 26
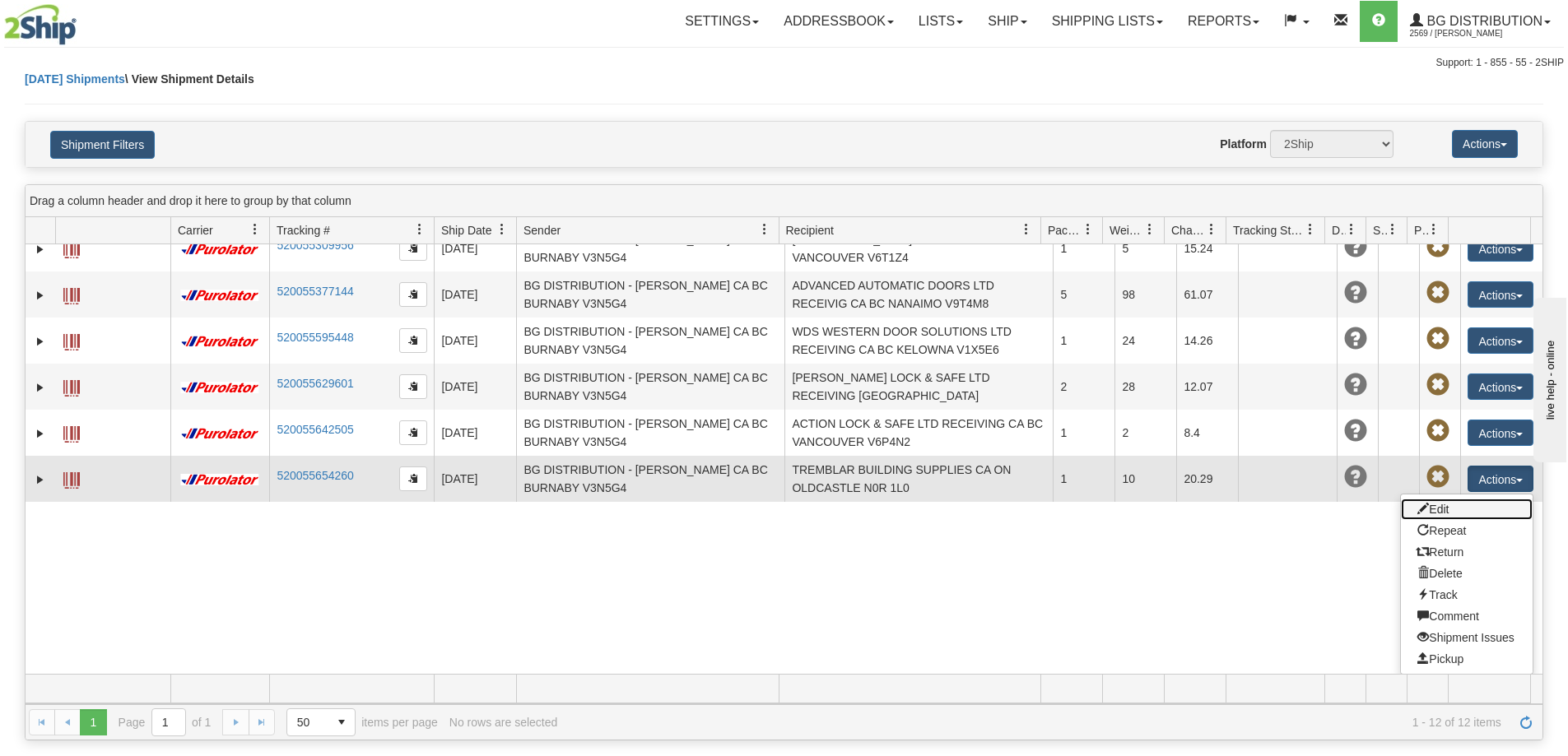
click at [1427, 506] on link "Edit" at bounding box center [1467, 509] width 132 height 21
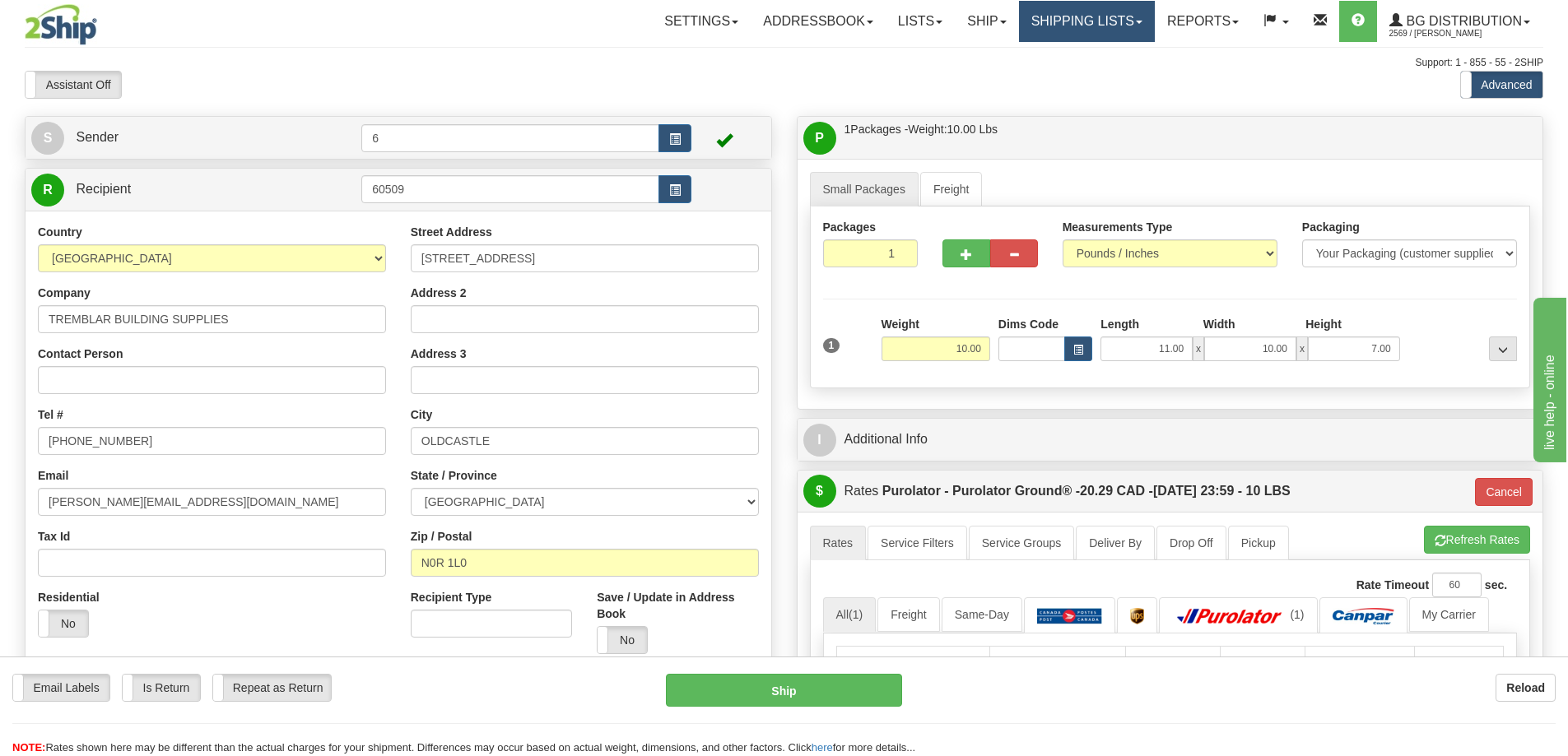
click at [1067, 15] on link "Shipping lists" at bounding box center [1087, 21] width 136 height 41
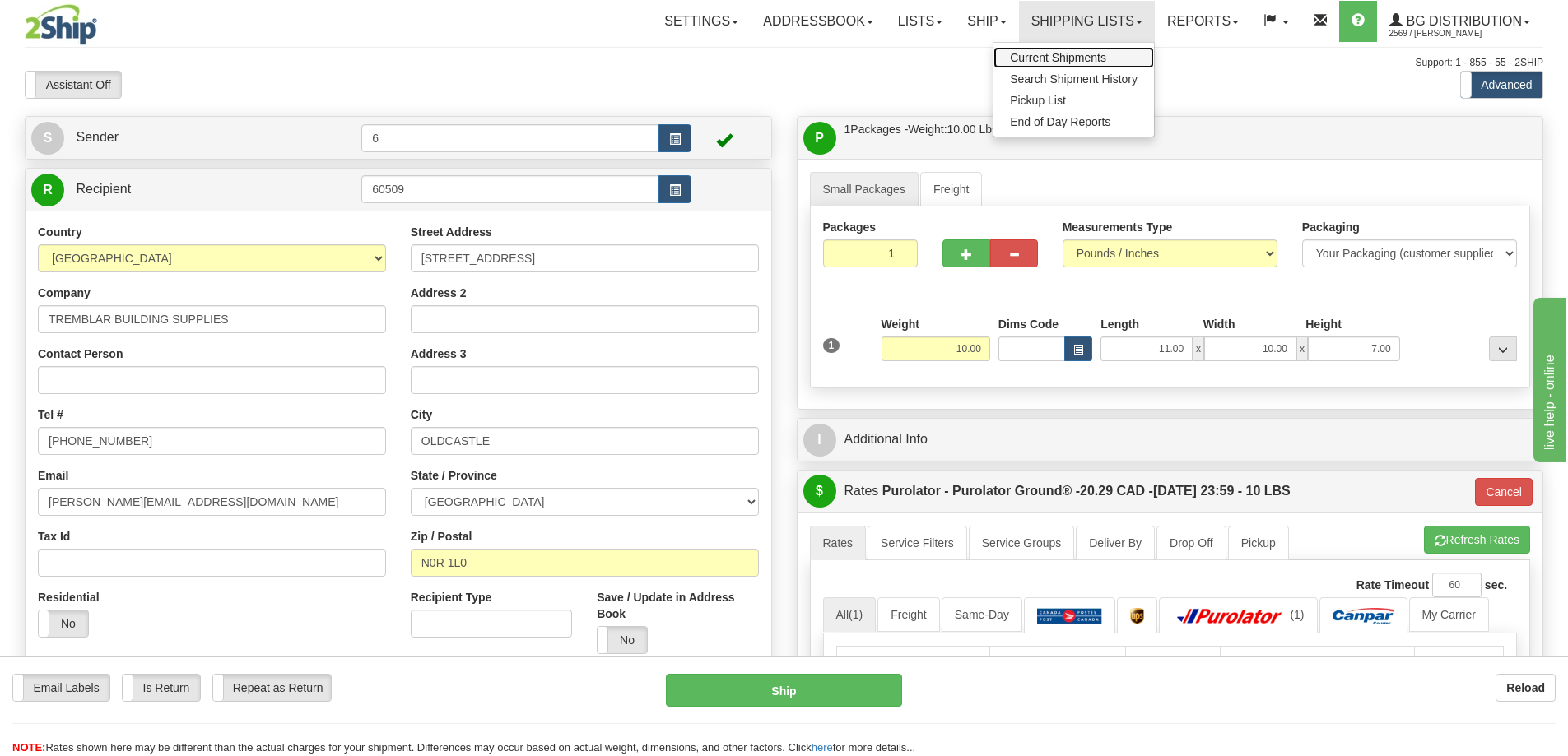
click at [1049, 61] on span "Current Shipments" at bounding box center [1058, 58] width 97 height 13
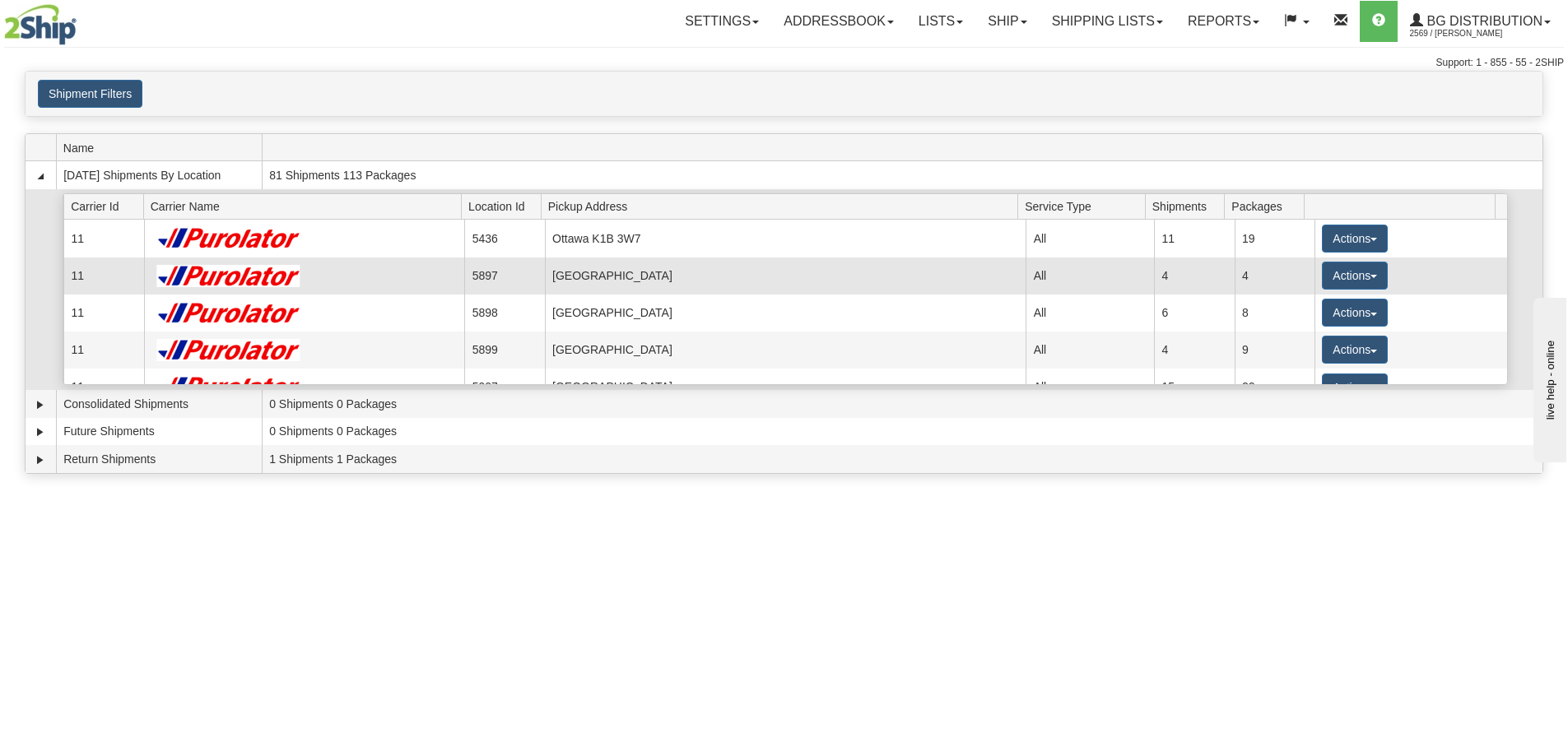
scroll to position [165, 0]
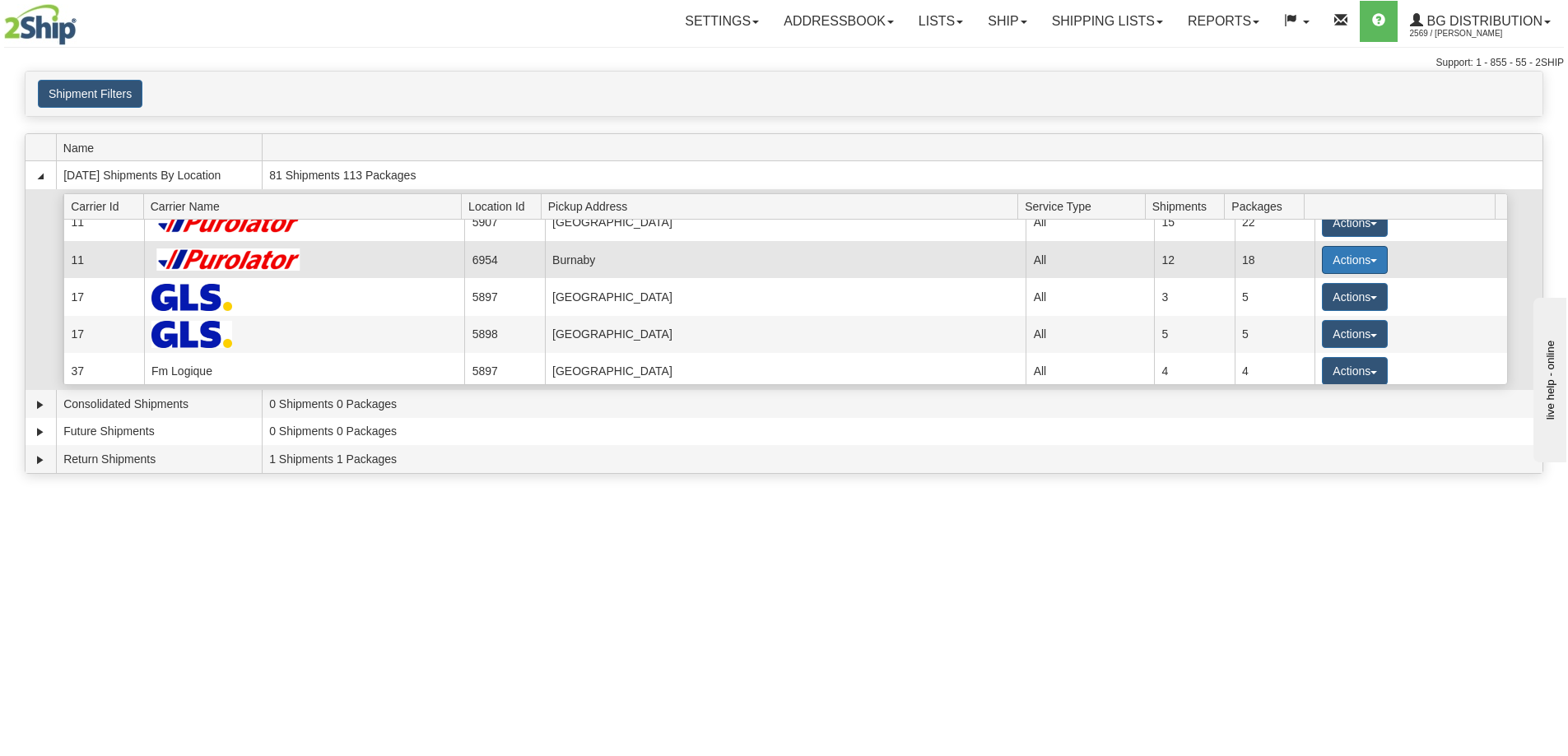
click at [1340, 255] on button "Actions" at bounding box center [1354, 260] width 66 height 28
click at [1333, 294] on link "Details" at bounding box center [1322, 291] width 132 height 21
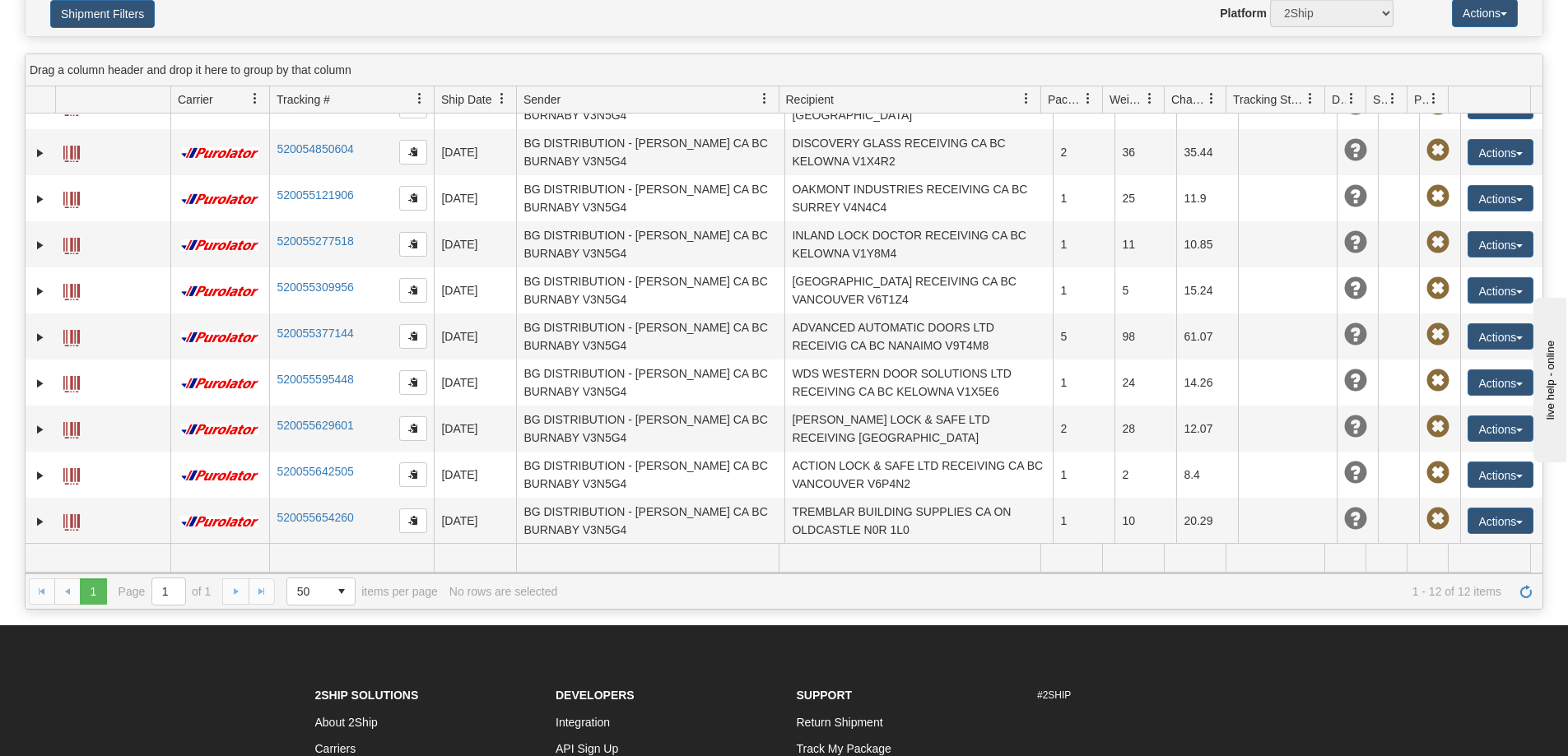
scroll to position [390, 0]
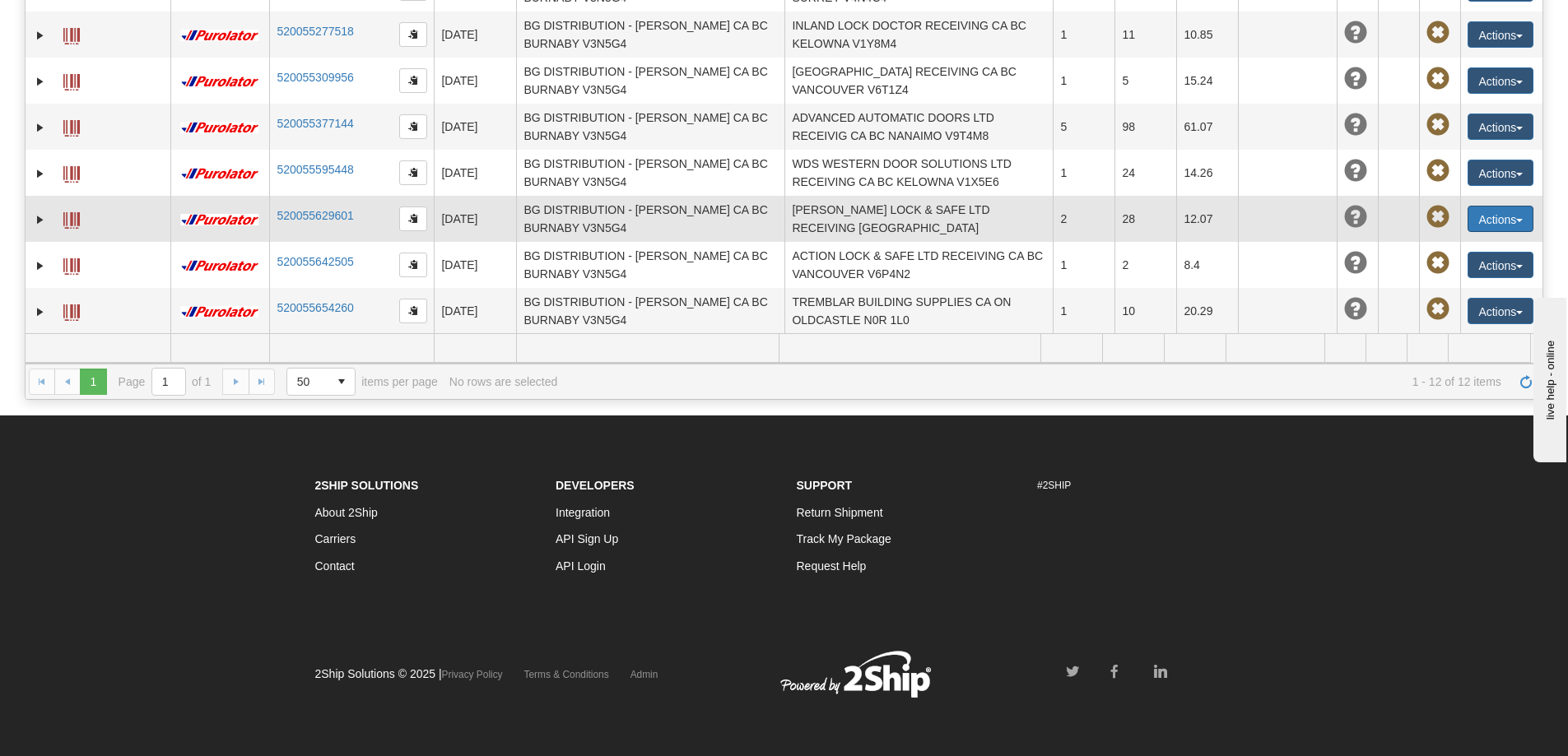
click at [1470, 206] on button "Actions" at bounding box center [1500, 219] width 66 height 26
click at [1445, 239] on link "Edit" at bounding box center [1467, 249] width 132 height 21
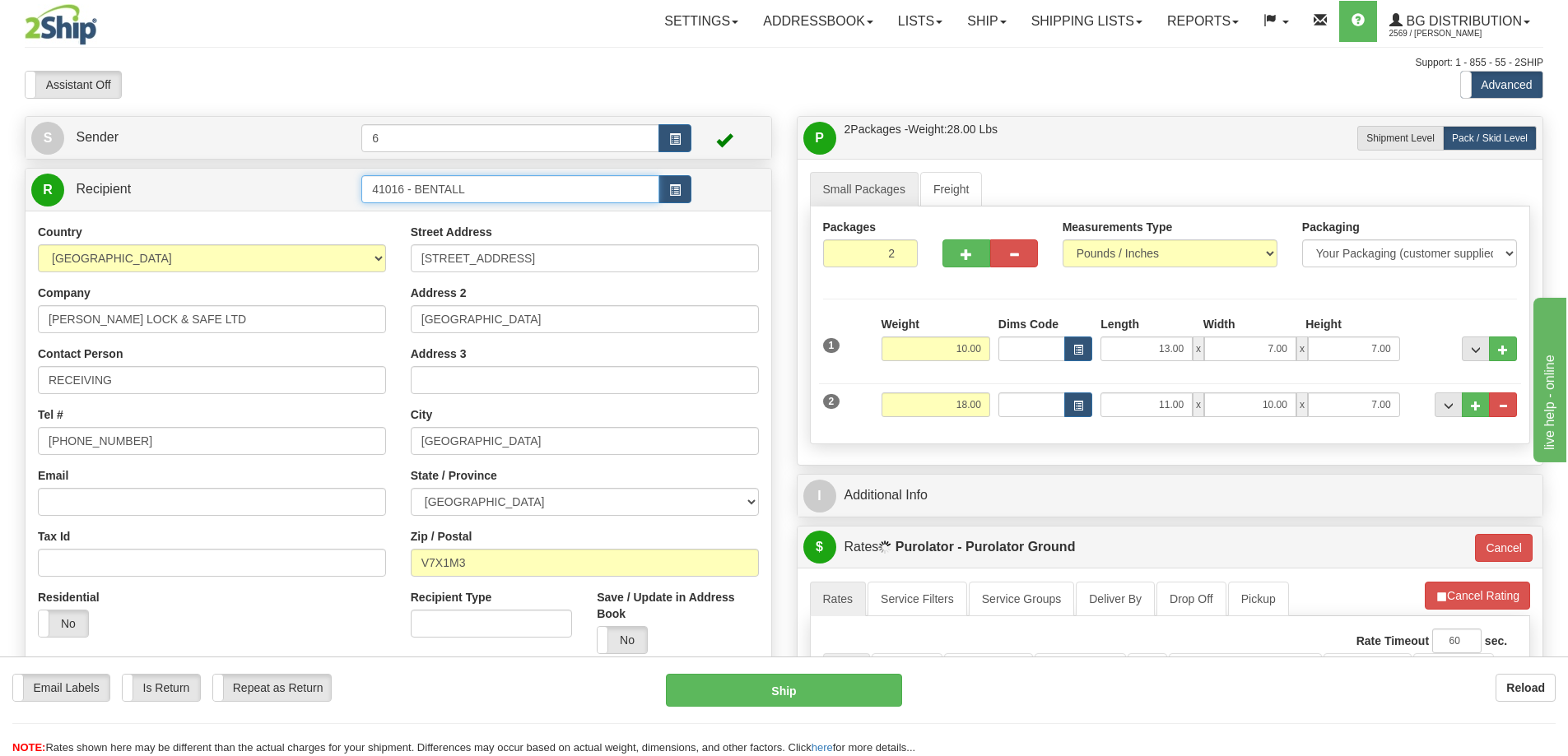
click at [499, 191] on input "41016 - BENTALL" at bounding box center [510, 189] width 298 height 28
drag, startPoint x: 299, startPoint y: 188, endPoint x: 278, endPoint y: 166, distance: 30.4
click at [297, 188] on tr "R Recipient 41016 - BENTALL" at bounding box center [398, 190] width 734 height 33
type input "41099"
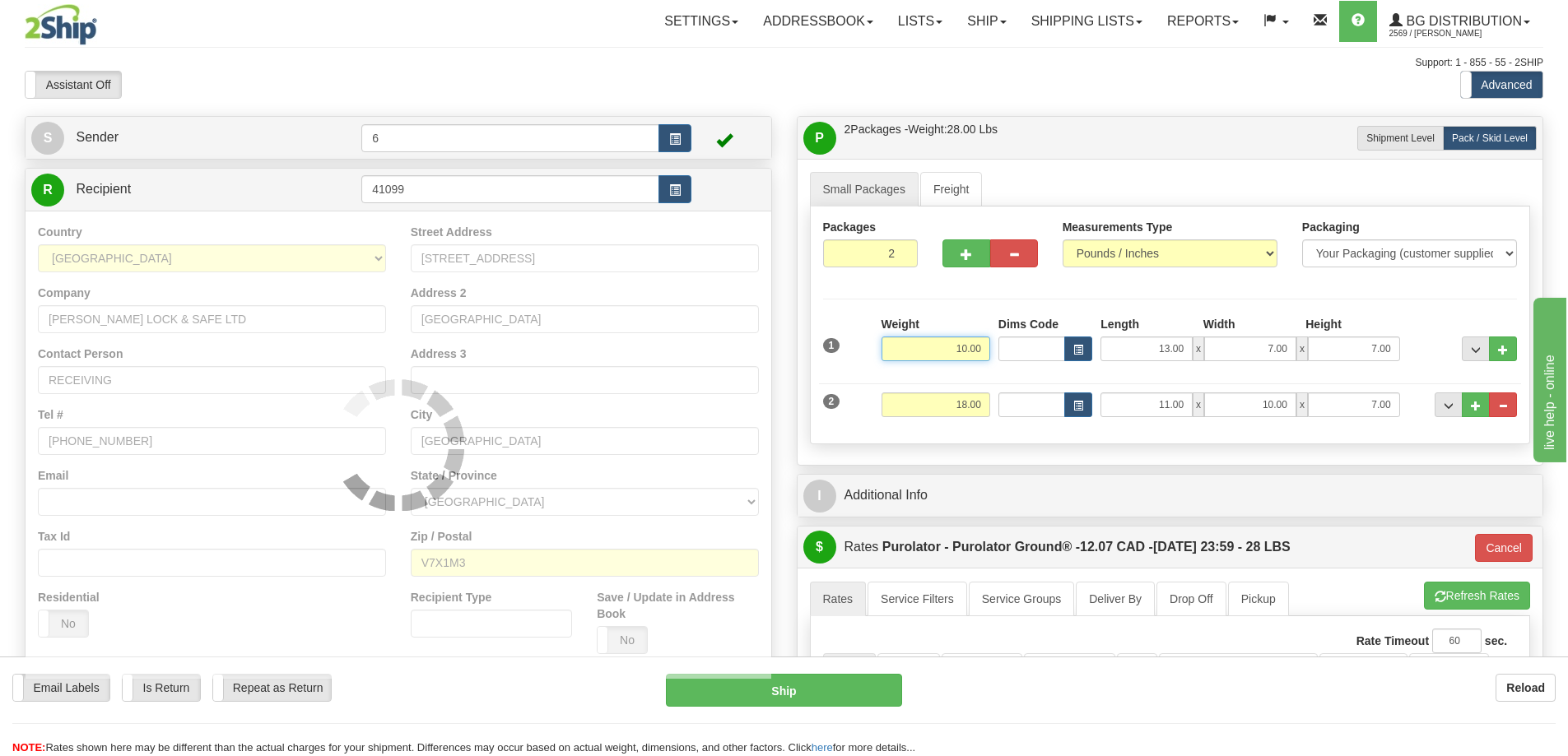
type input "260"
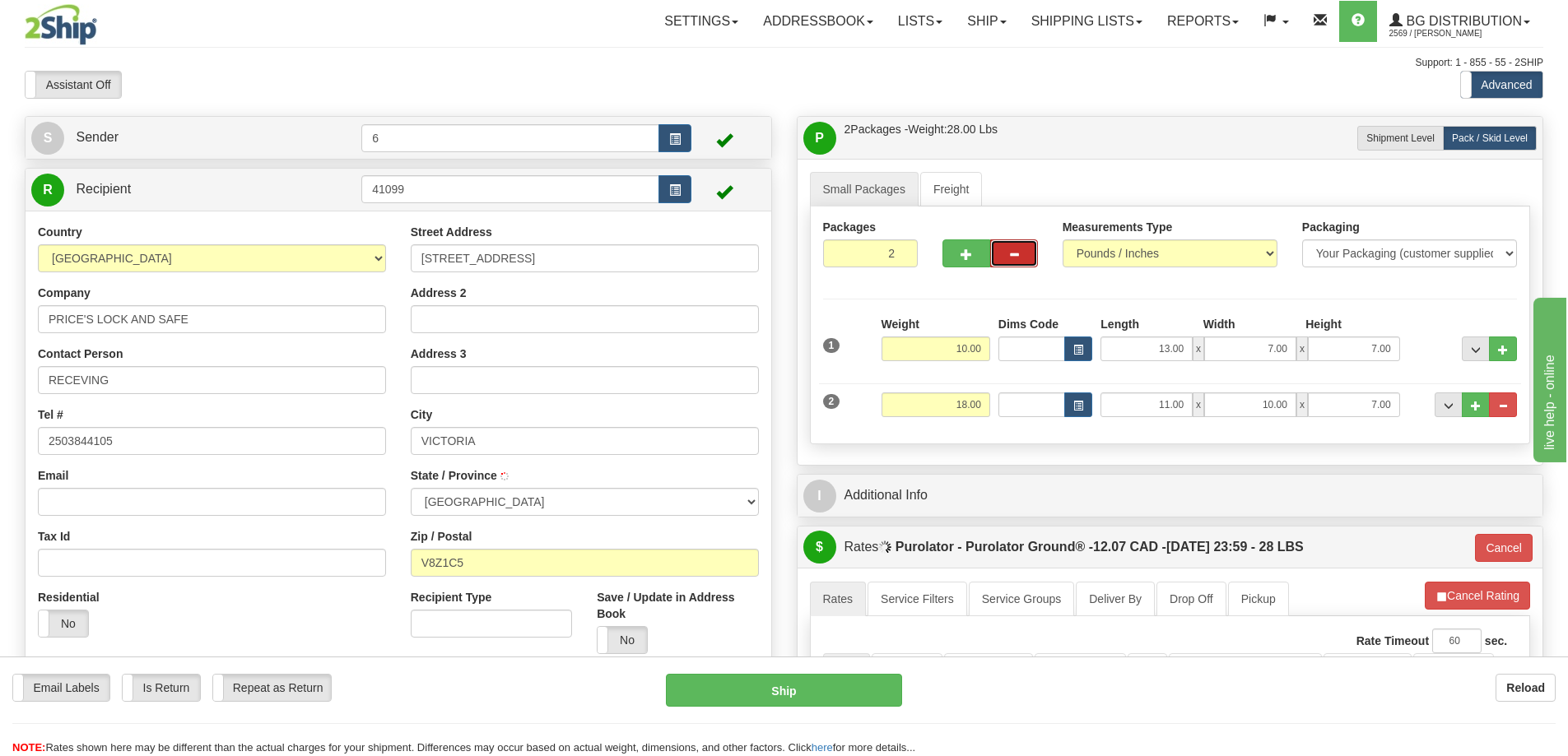
click at [1019, 251] on span "button" at bounding box center [1014, 255] width 11 height 11
type input "1"
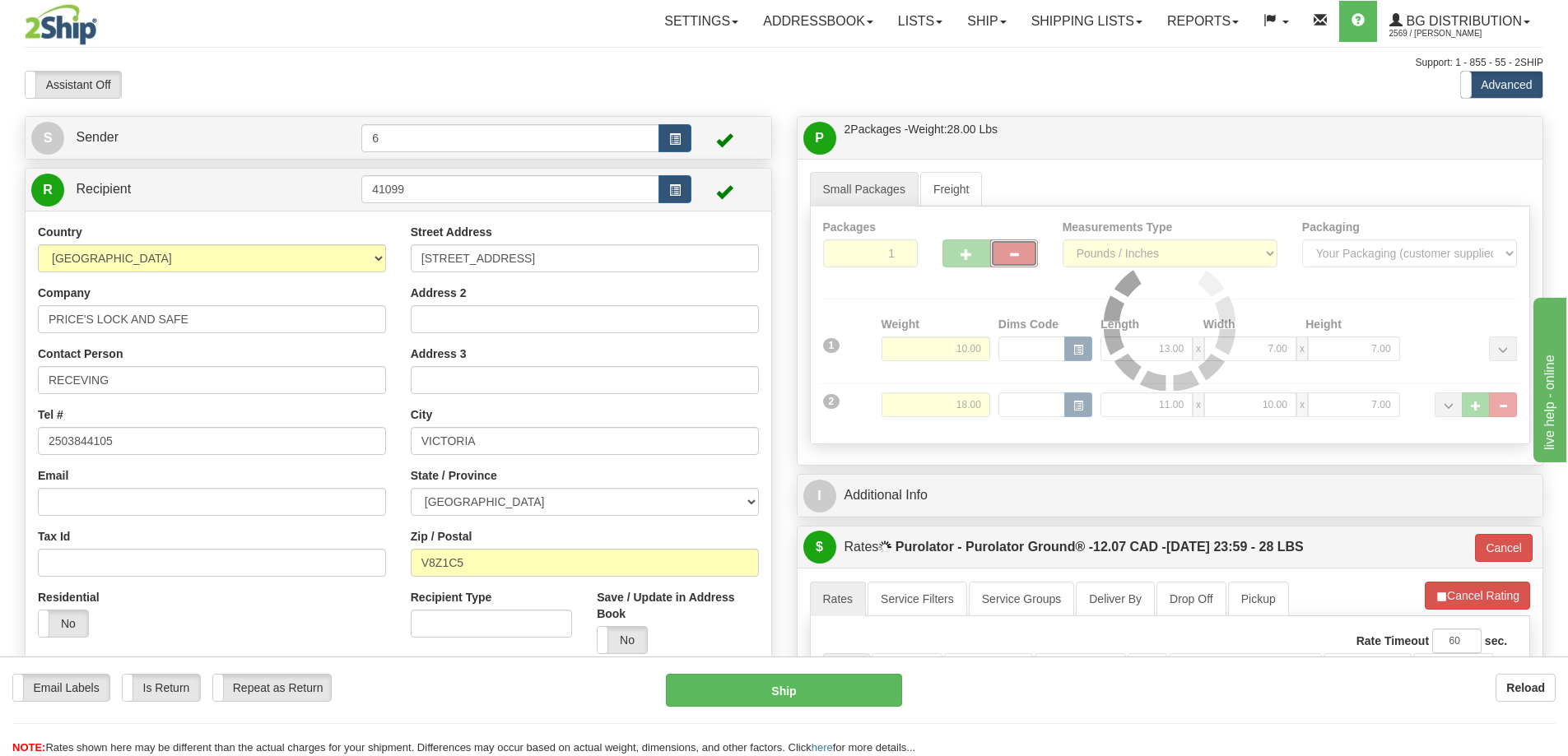
type input "260"
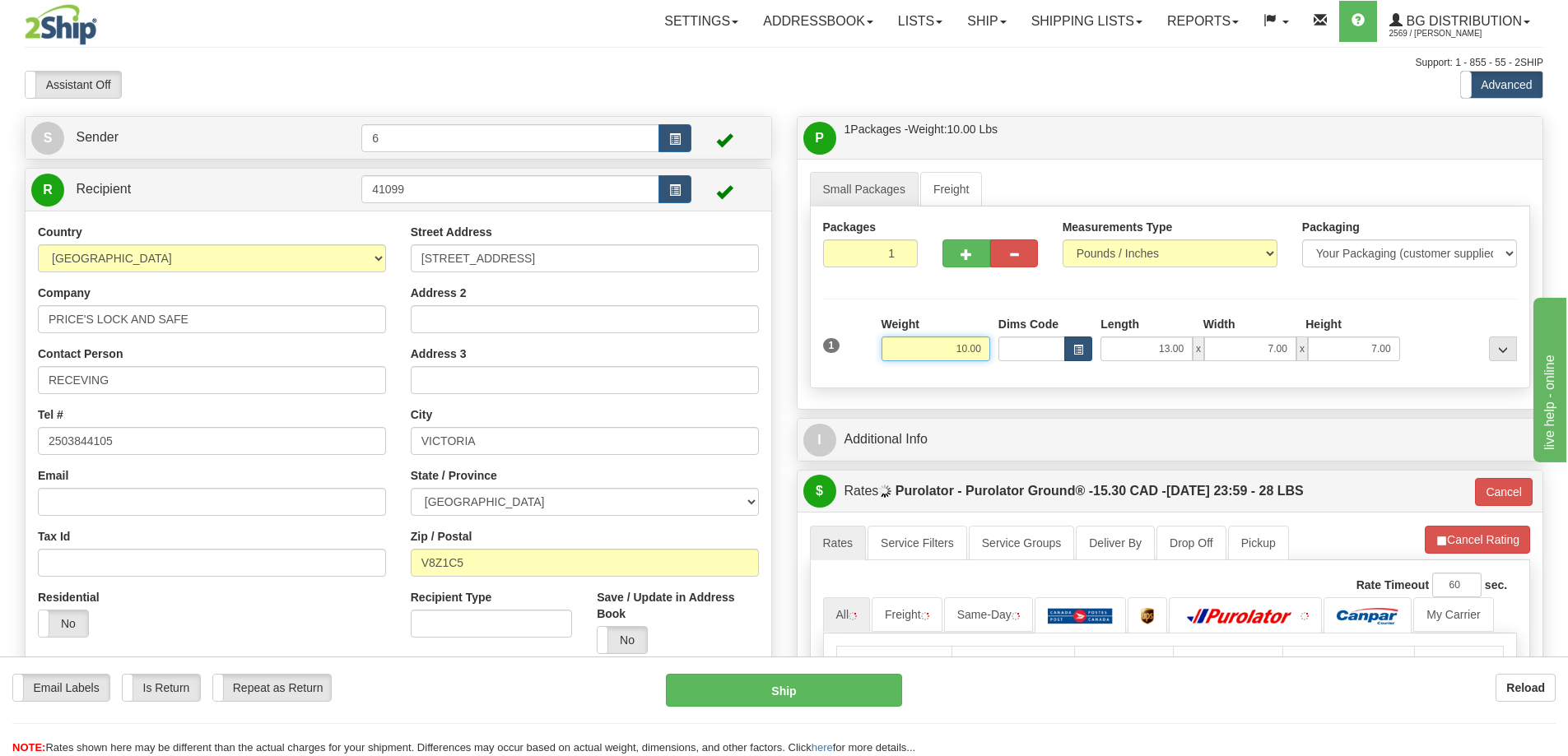
drag, startPoint x: 937, startPoint y: 359, endPoint x: 1024, endPoint y: 325, distance: 93.4
click at [1065, 344] on div "1 Weight 10.00 Dims Code x x" at bounding box center [1170, 345] width 703 height 59
type input "6"
type input "260"
type input "6.00"
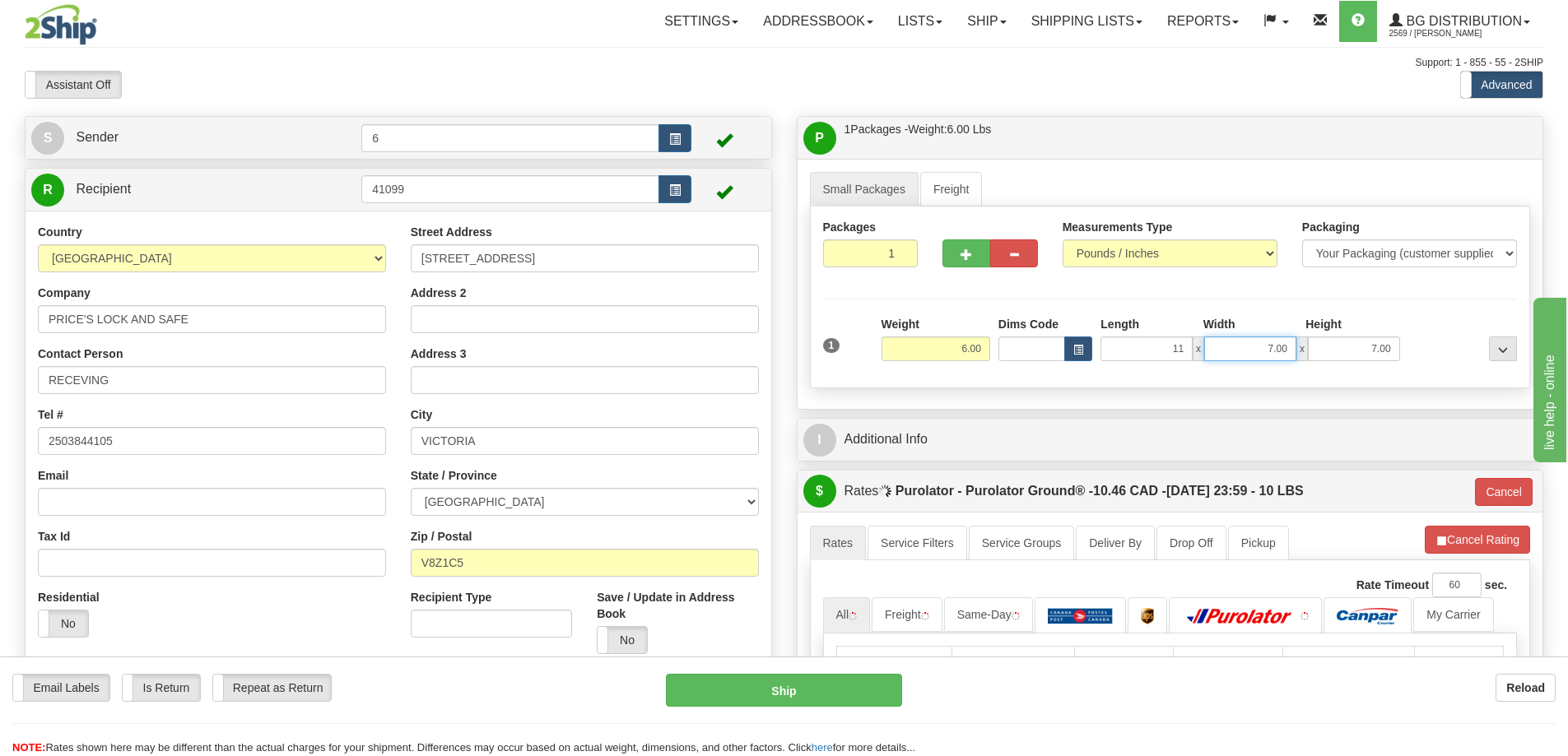
type input "11.00"
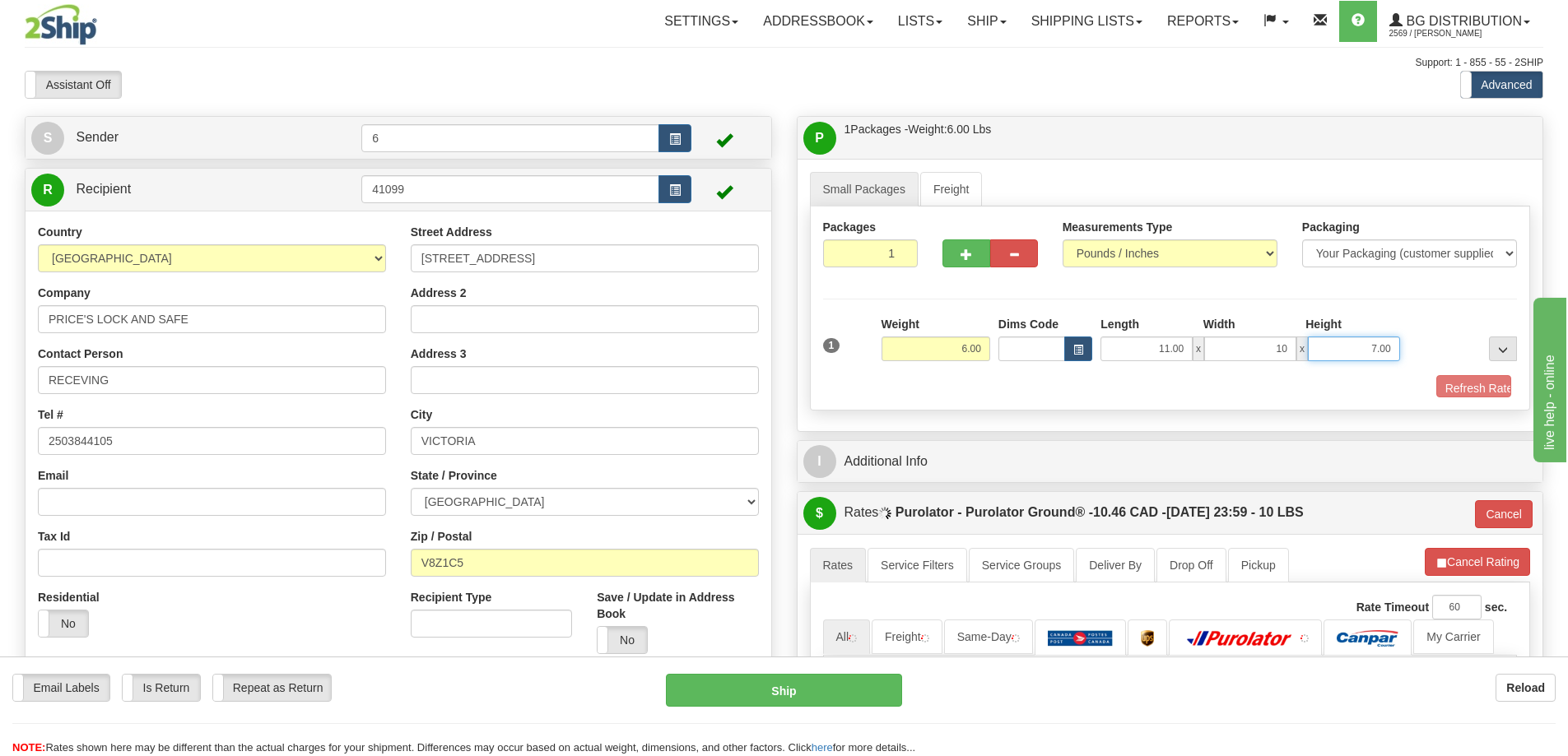
type input "10.00"
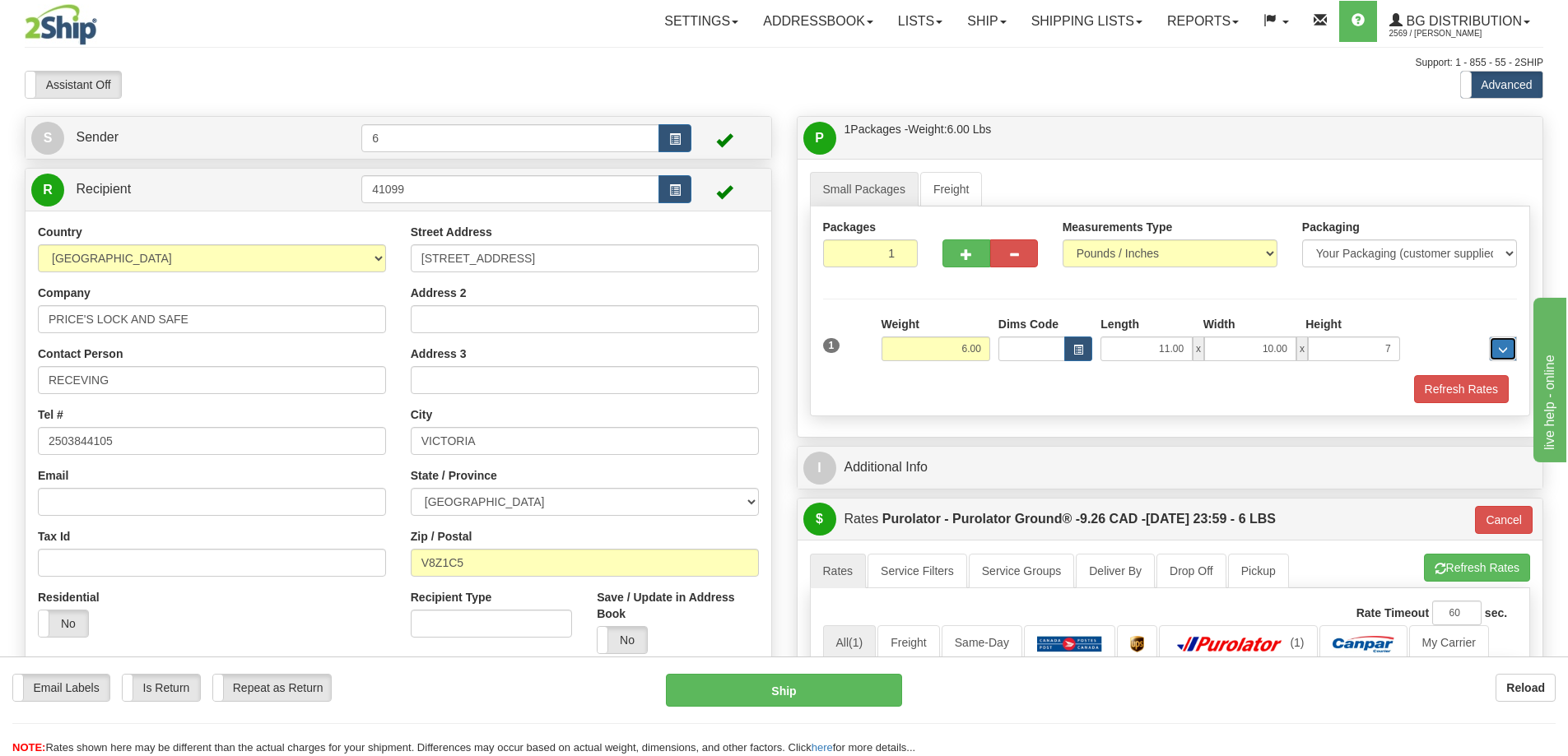
type input "7.00"
click at [1448, 390] on button "Refresh Rates" at bounding box center [1461, 390] width 95 height 28
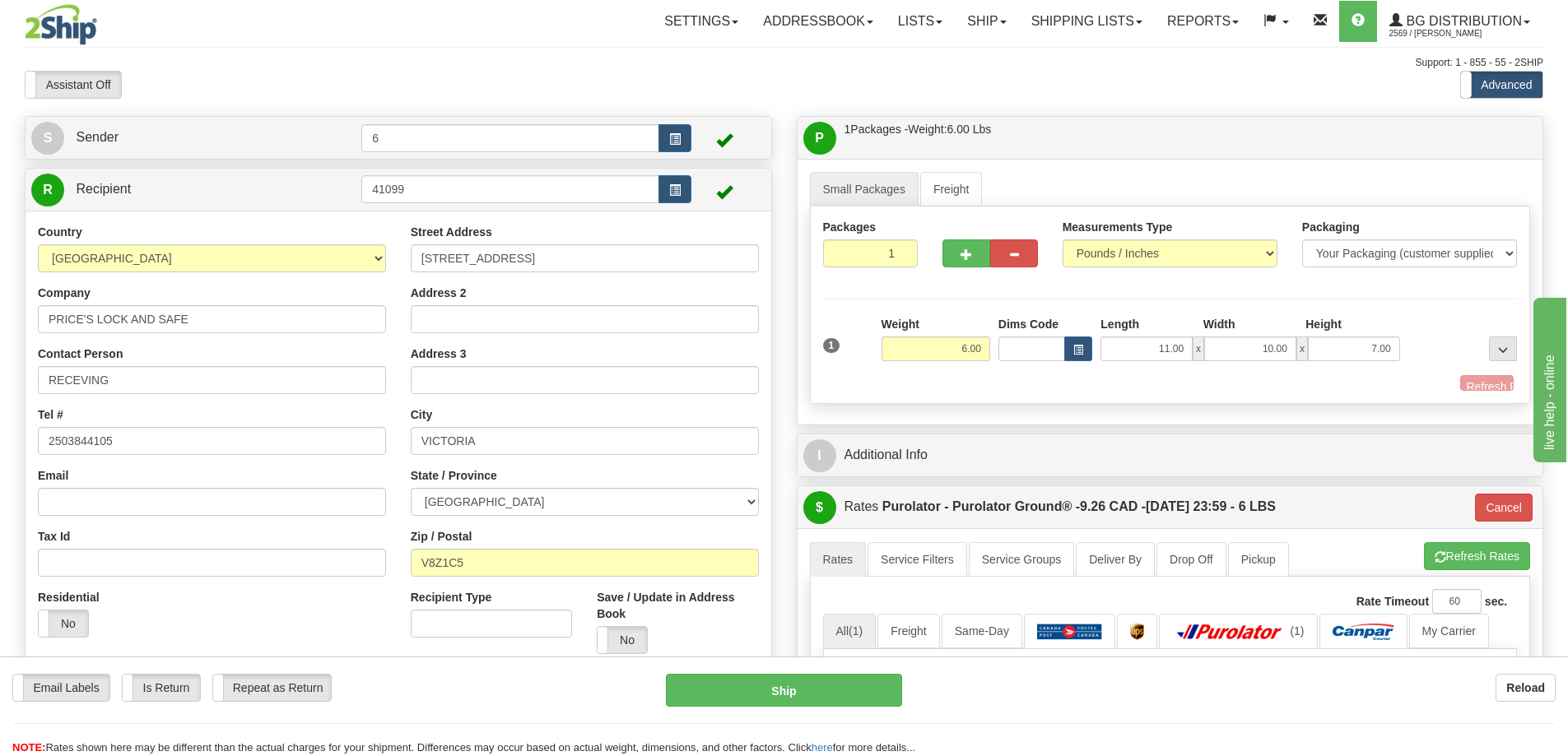
type input "260"
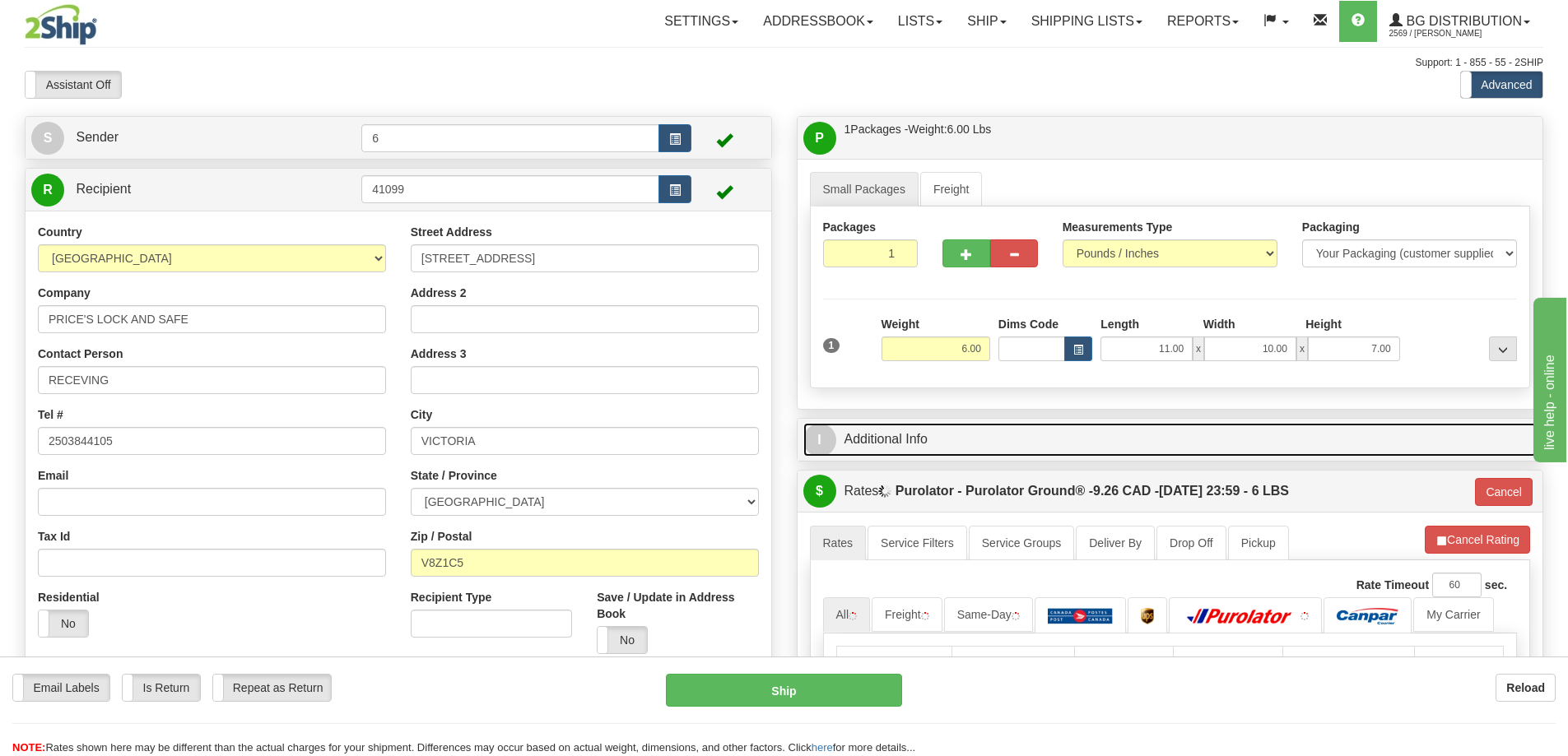
click at [1356, 436] on link "I Additional Info" at bounding box center [1170, 440] width 734 height 33
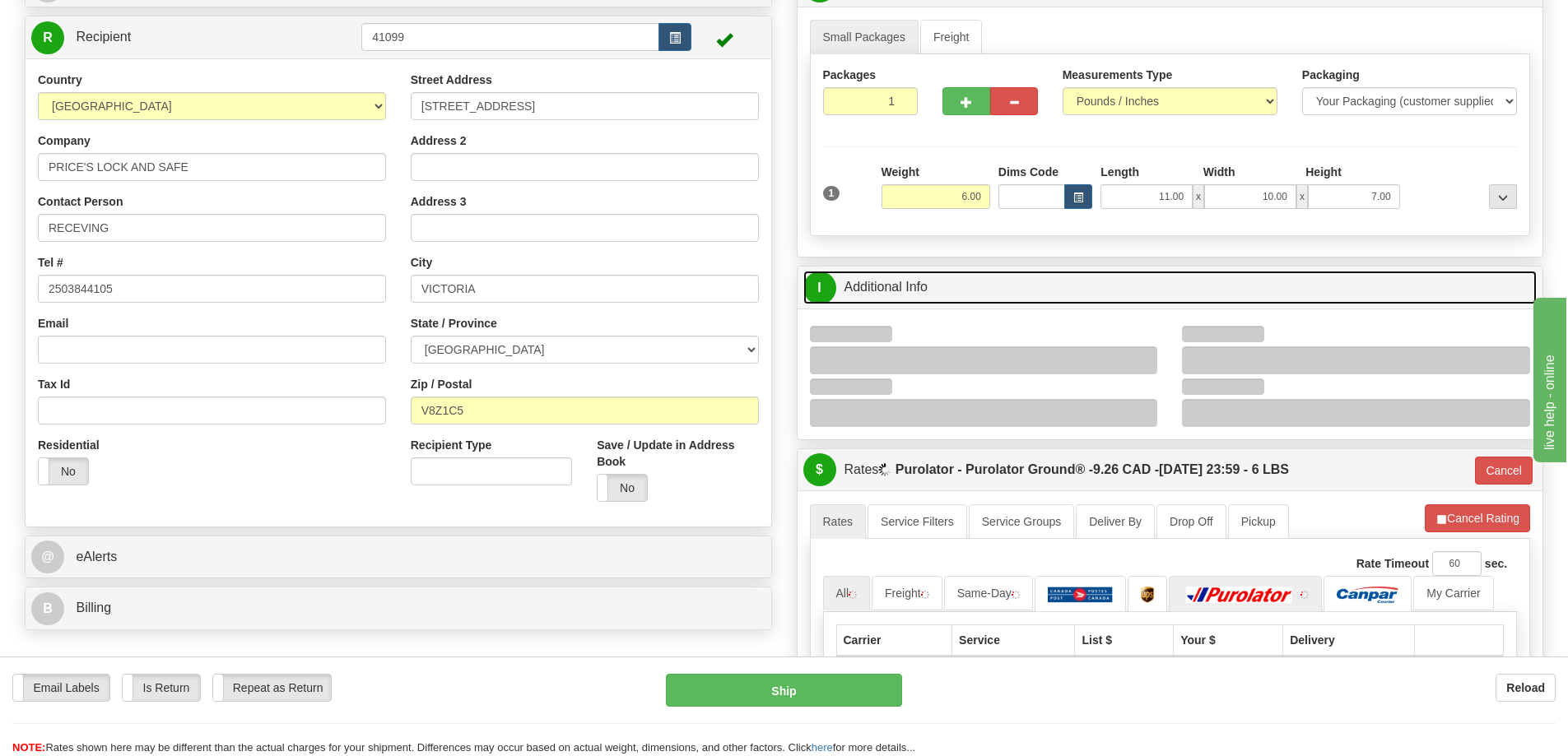
scroll to position [329, 0]
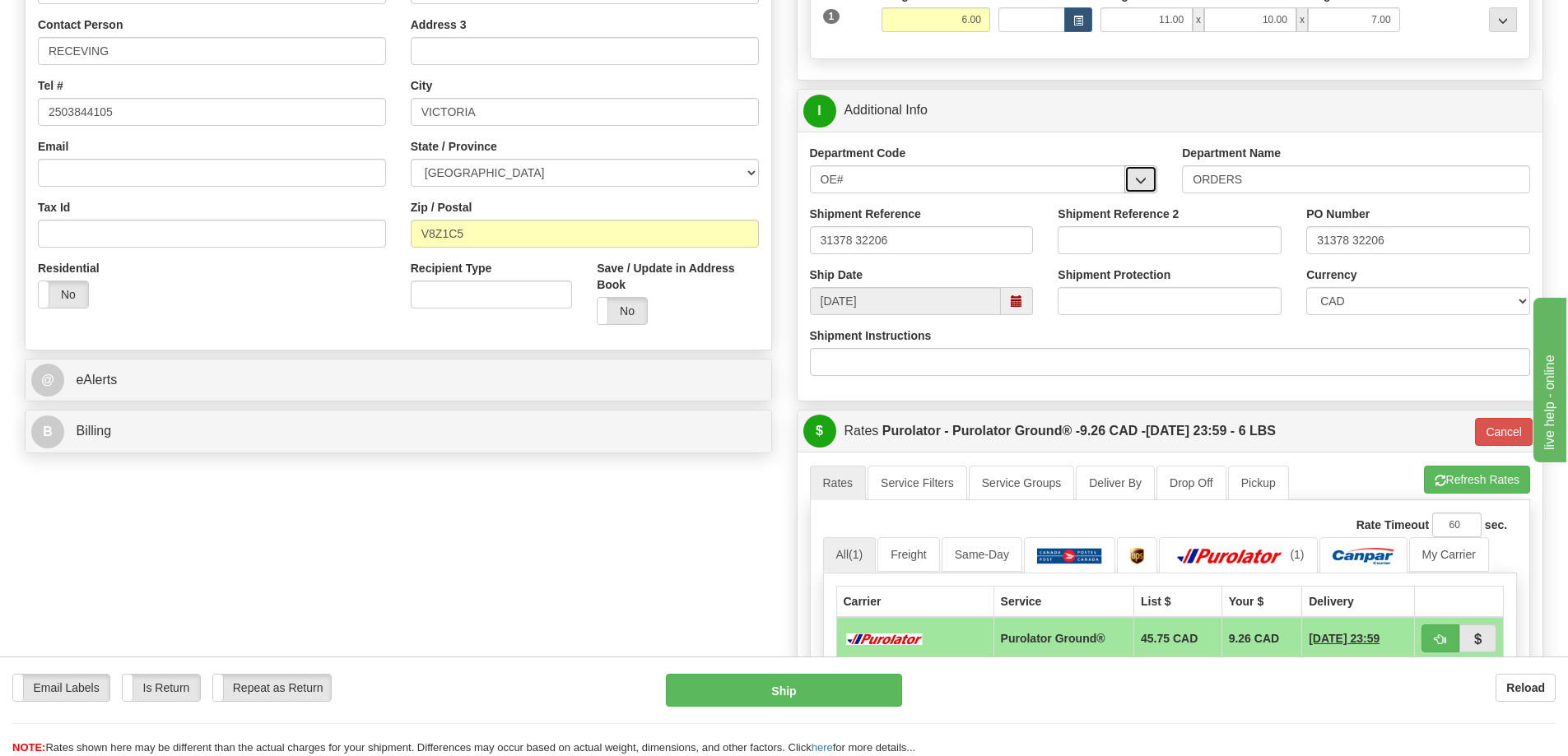
drag, startPoint x: 1146, startPoint y: 169, endPoint x: 1130, endPoint y: 179, distance: 18.9
click at [1146, 169] on button "button" at bounding box center [1140, 179] width 33 height 28
click at [923, 211] on div "OE#" at bounding box center [963, 205] width 299 height 18
drag, startPoint x: 925, startPoint y: 240, endPoint x: 646, endPoint y: 268, distance: 280.4
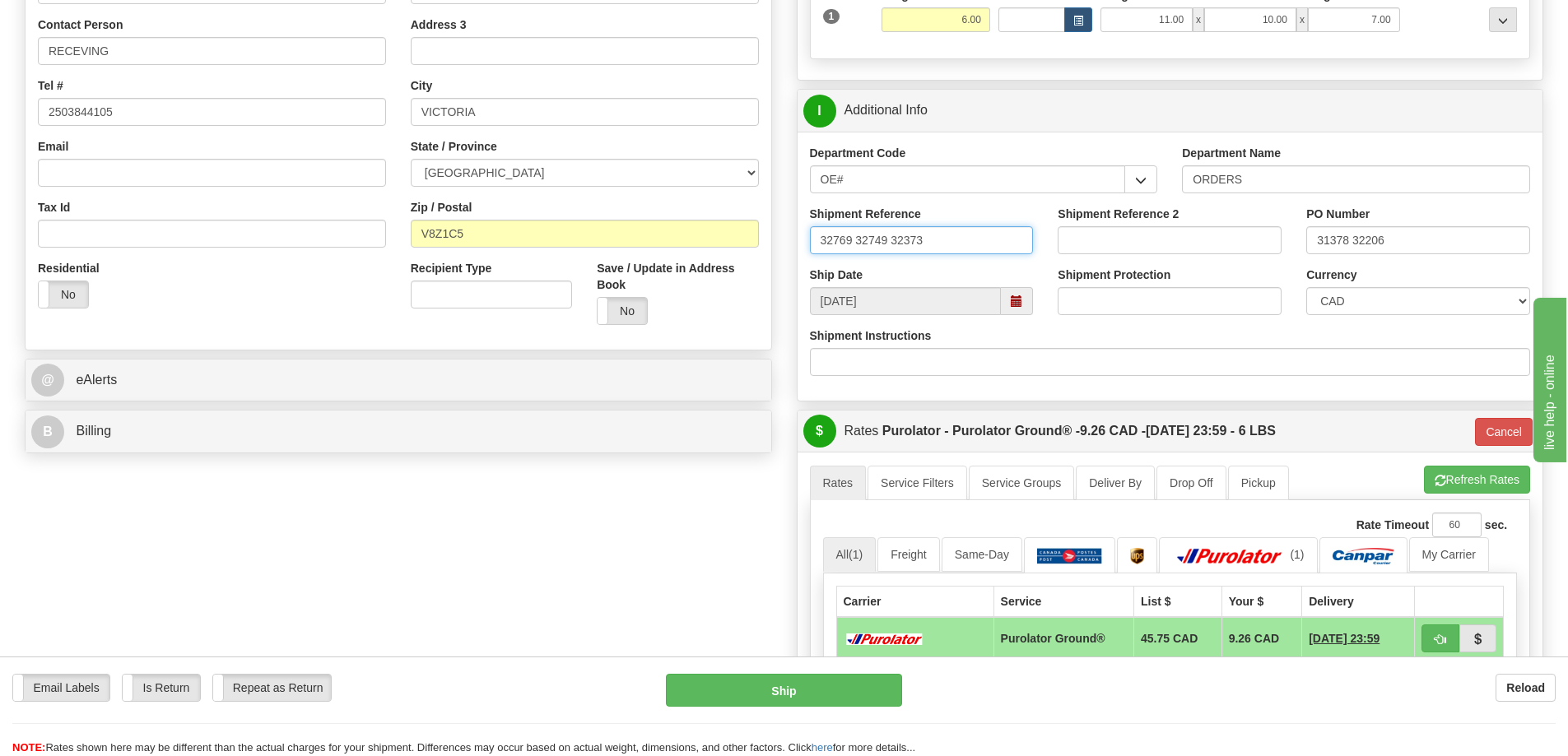
type input "32769 32749 32373"
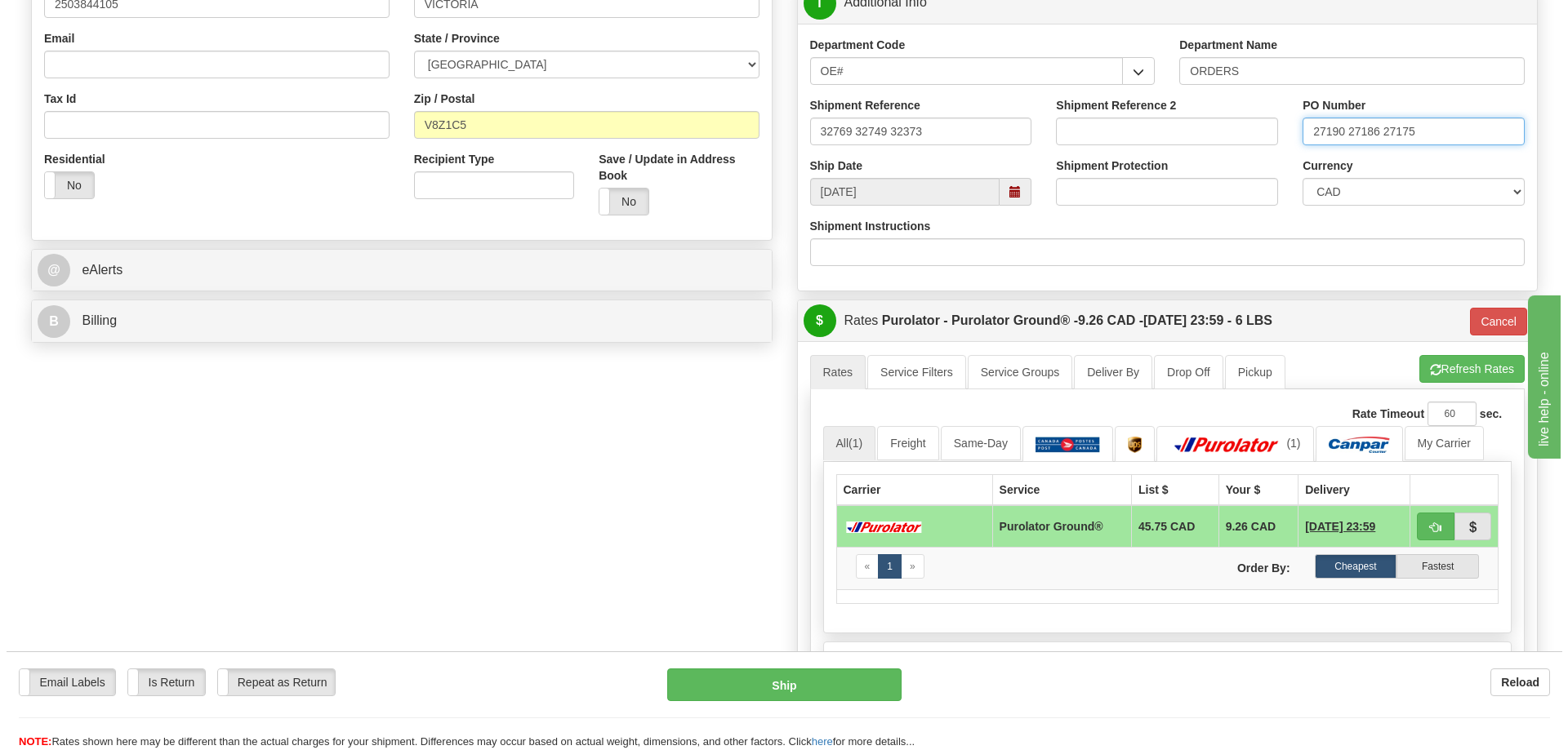
scroll to position [571, 0]
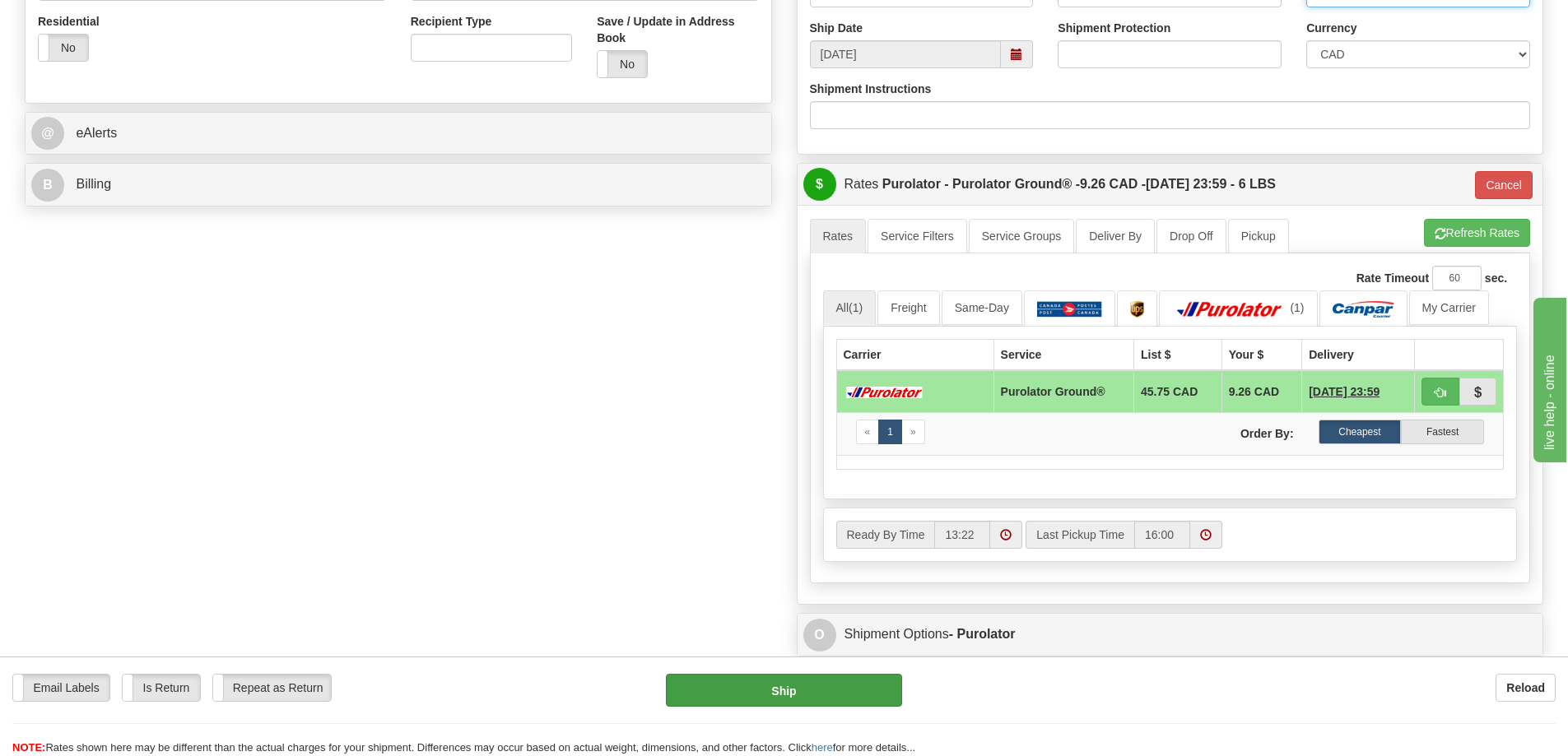
type input "27190 27186 27175"
click at [827, 697] on button "Ship" at bounding box center [784, 690] width 236 height 33
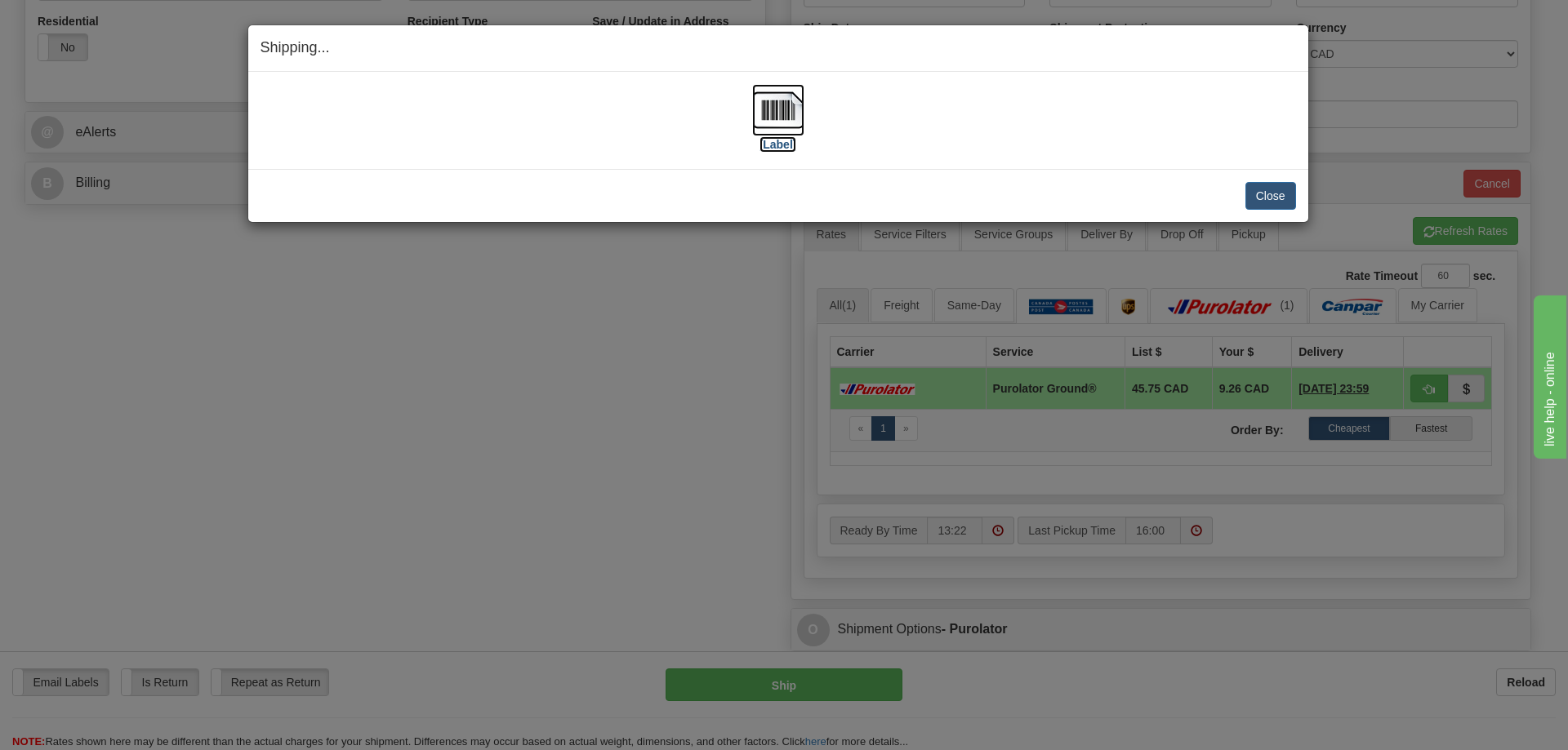
click at [763, 147] on label "[Label]" at bounding box center [778, 145] width 38 height 17
click at [1269, 196] on button "Close" at bounding box center [1271, 196] width 51 height 28
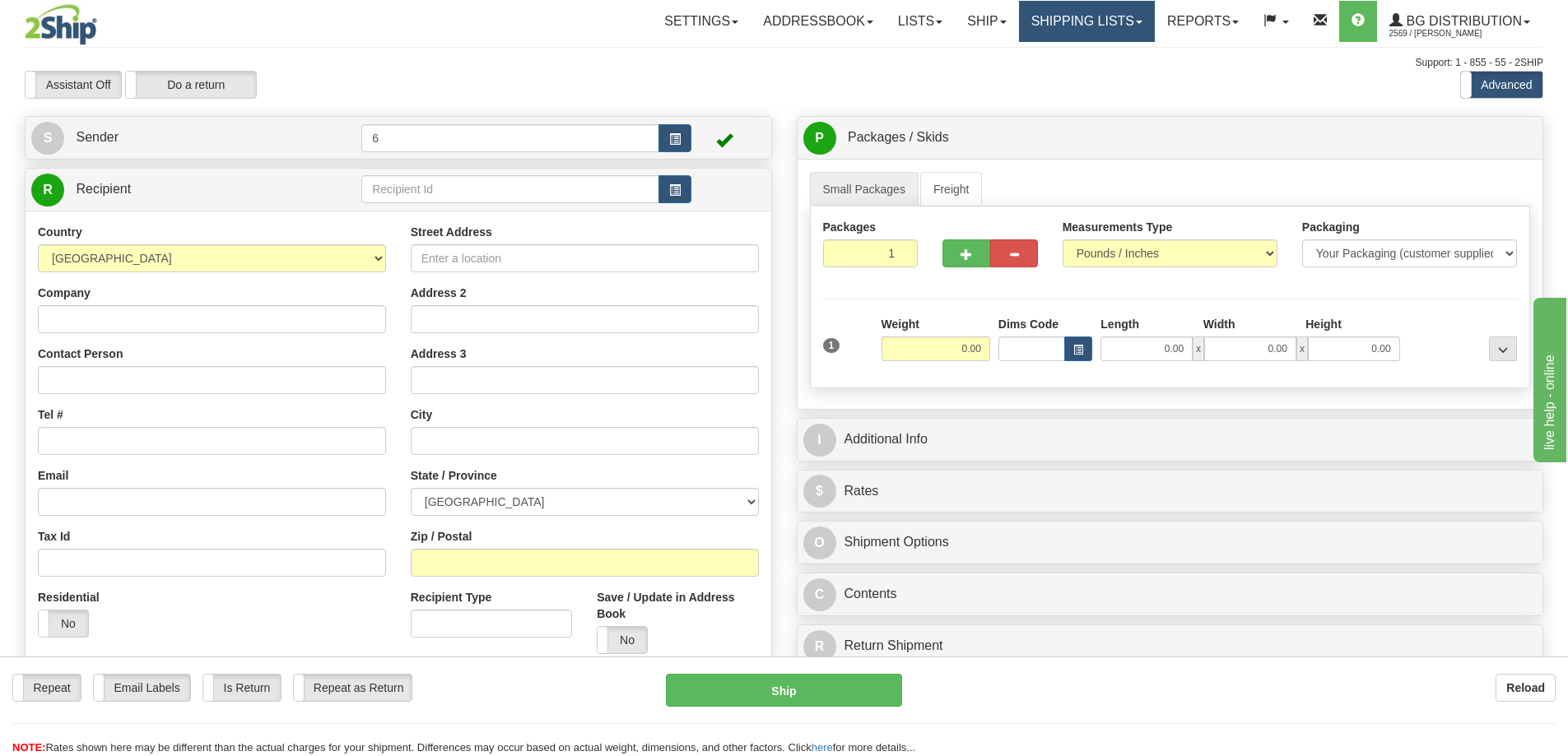
click at [1060, 25] on link "Shipping lists" at bounding box center [1087, 21] width 136 height 41
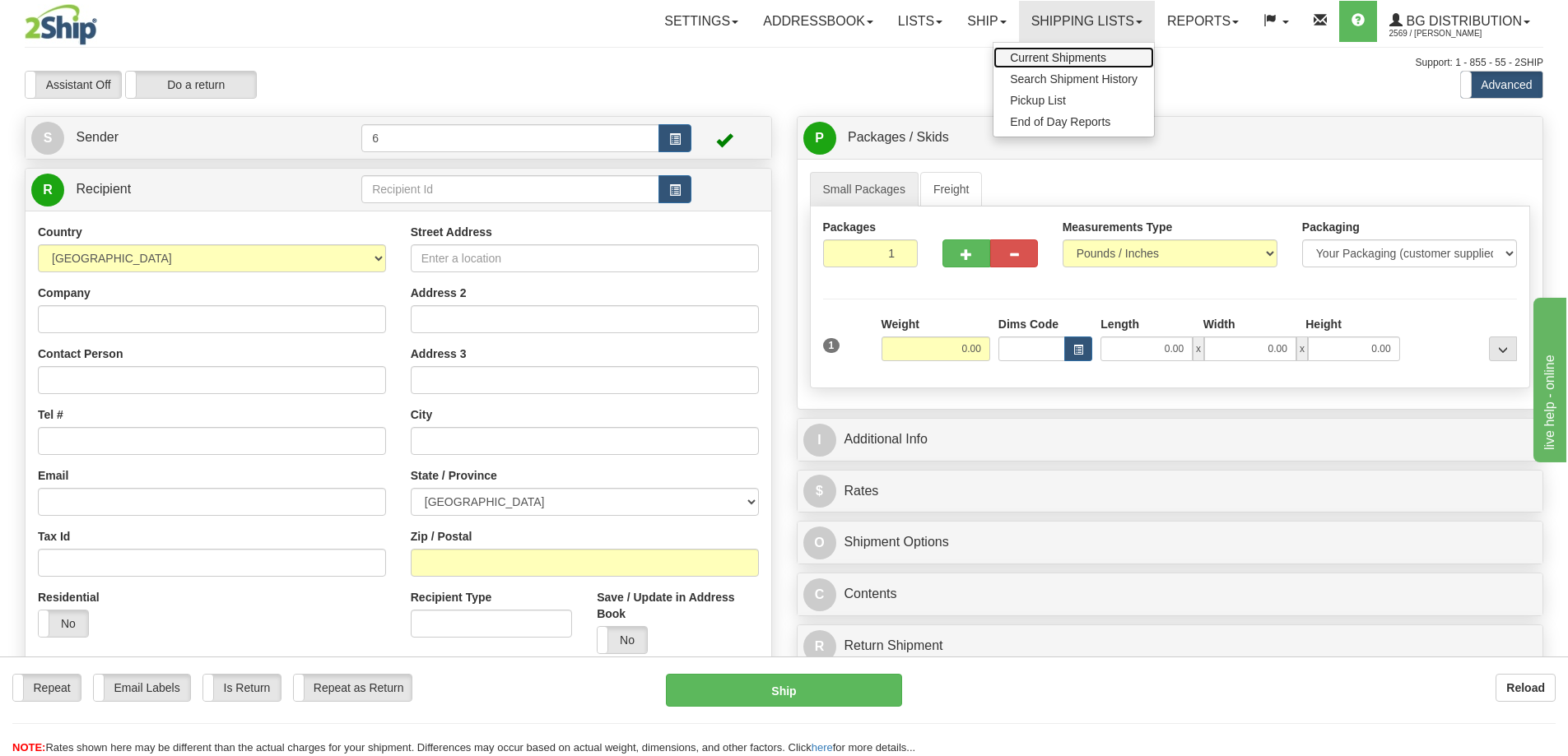
click at [1042, 59] on span "Current Shipments" at bounding box center [1058, 58] width 97 height 13
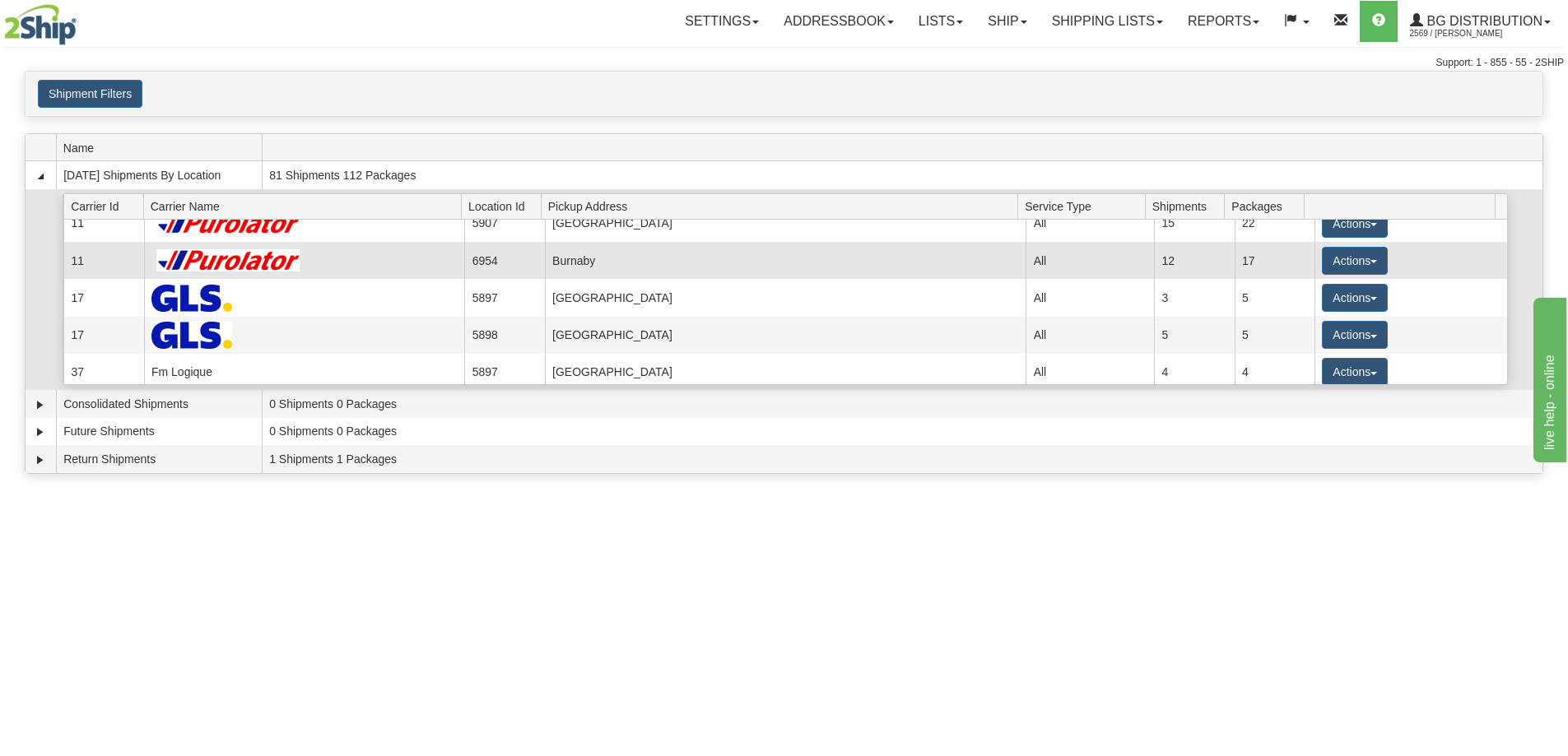
scroll to position [165, 0]
click at [1351, 263] on button "Actions" at bounding box center [1354, 260] width 66 height 28
click at [1316, 295] on span "Details" at bounding box center [1294, 290] width 45 height 11
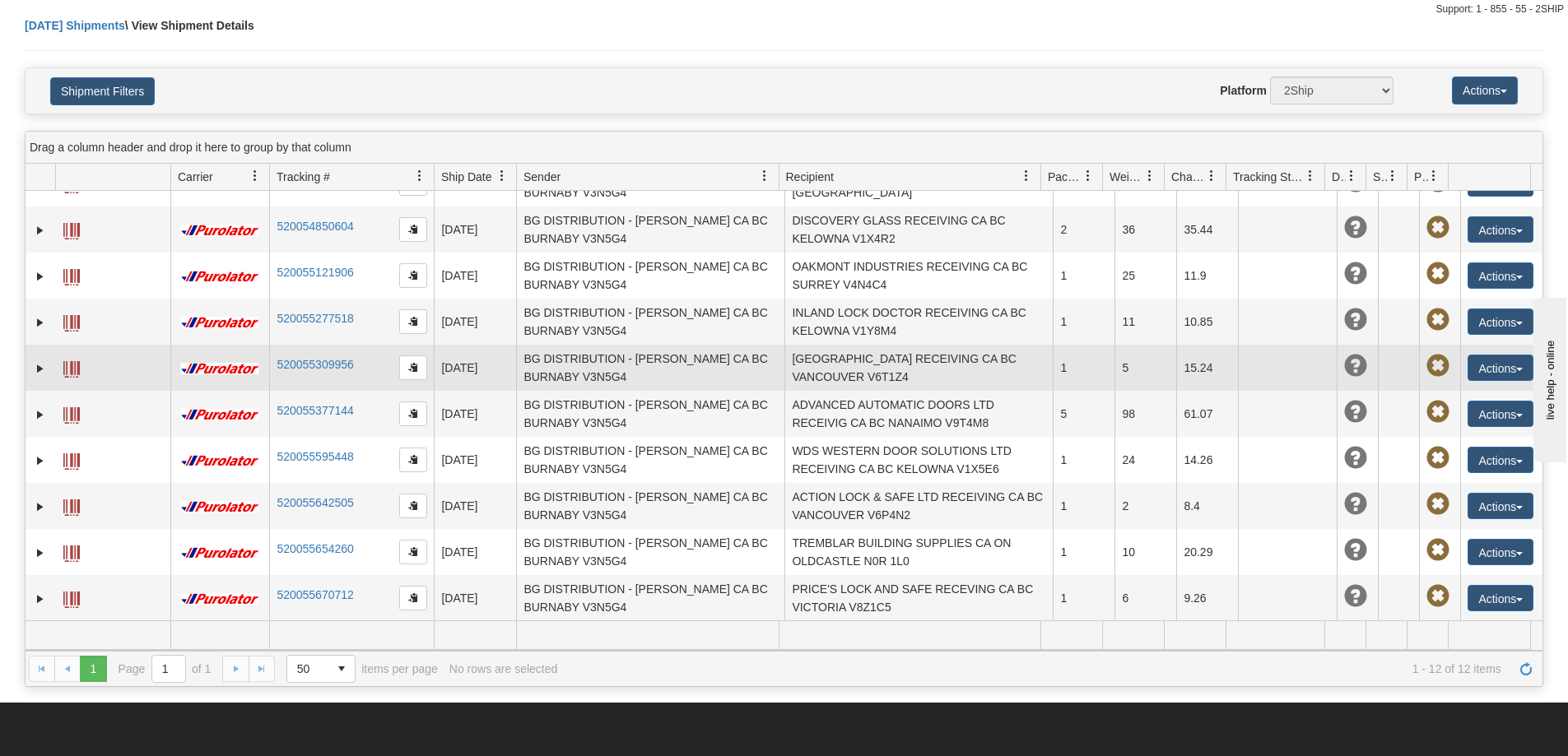
scroll to position [82, 0]
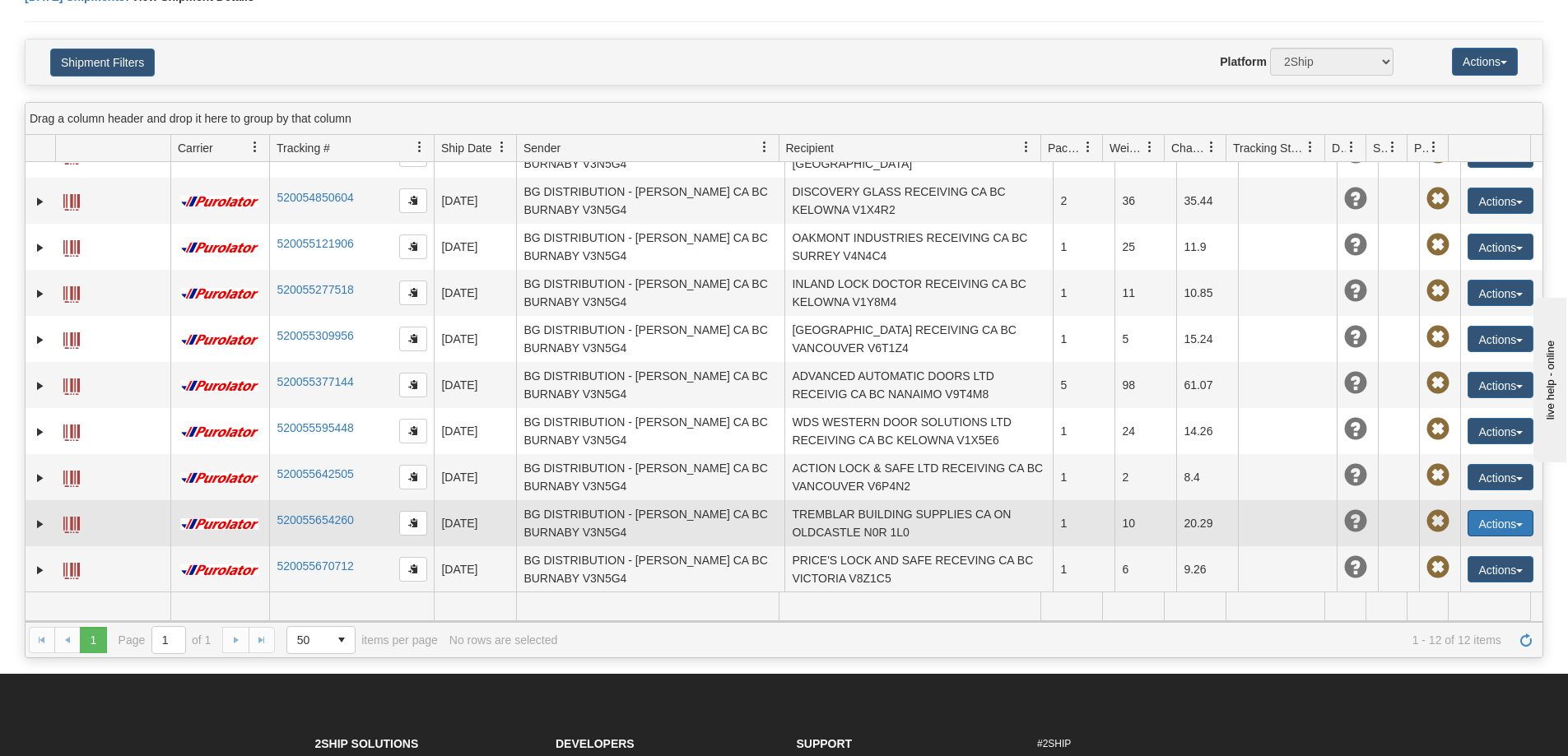
click at [1499, 525] on button "Actions" at bounding box center [1500, 524] width 66 height 26
click at [1452, 554] on link "Edit" at bounding box center [1467, 553] width 132 height 21
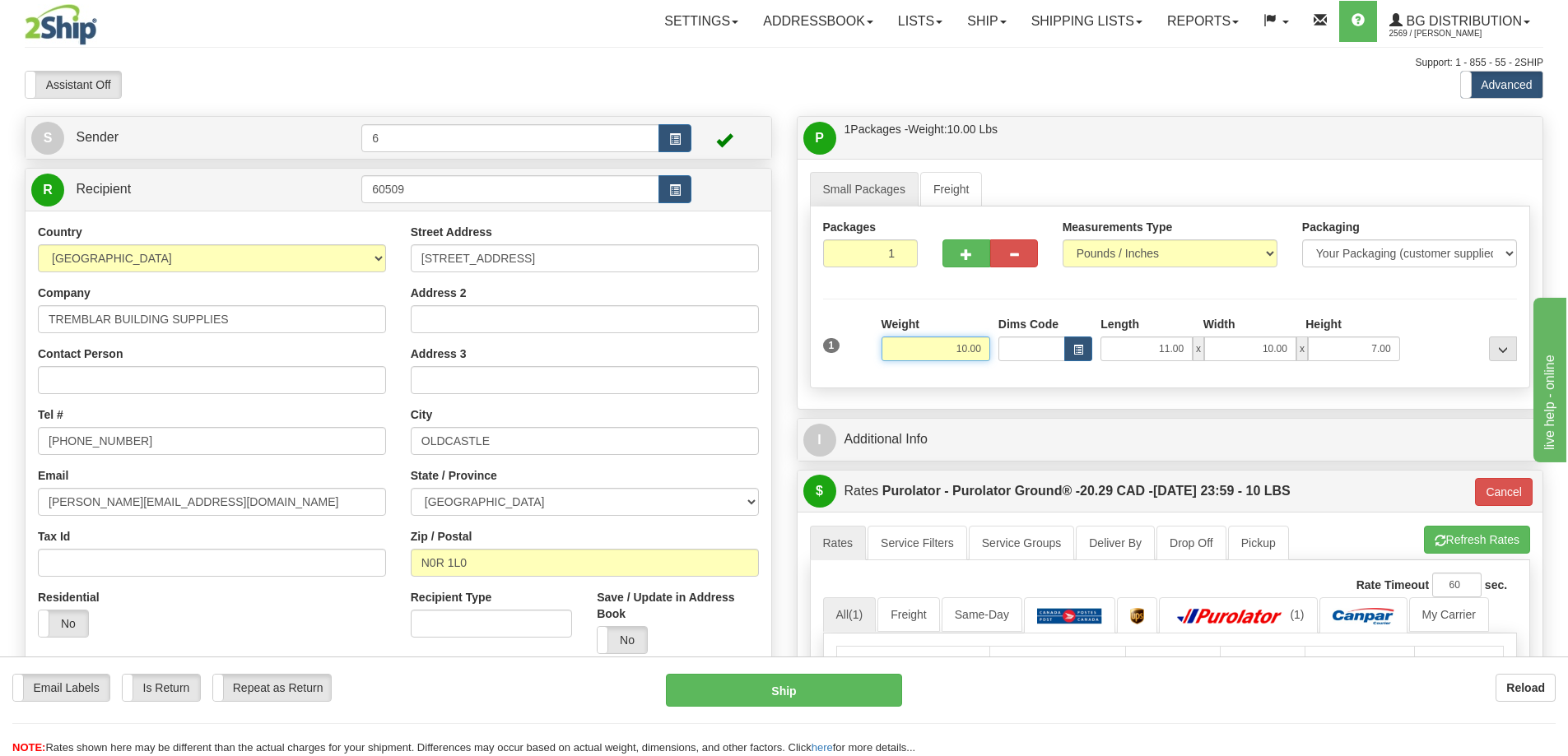
drag, startPoint x: 1030, startPoint y: 354, endPoint x: 1023, endPoint y: 330, distance: 25.0
click at [1054, 340] on div "1 Weight 10.00 Dims Code x x" at bounding box center [1170, 345] width 703 height 59
type input "6.00"
type input "260"
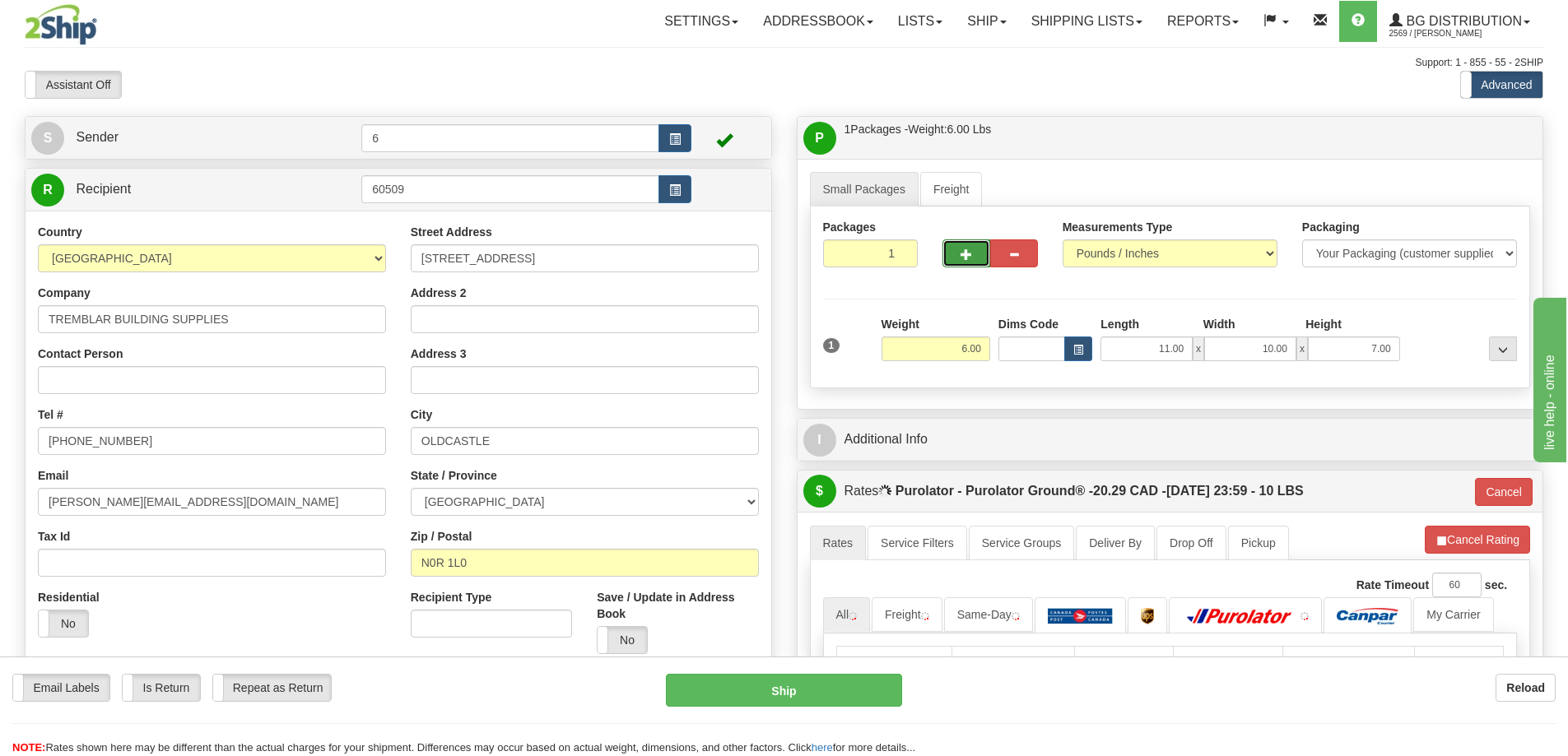
click at [961, 253] on span "button" at bounding box center [966, 255] width 11 height 11
radio input "true"
type input "2"
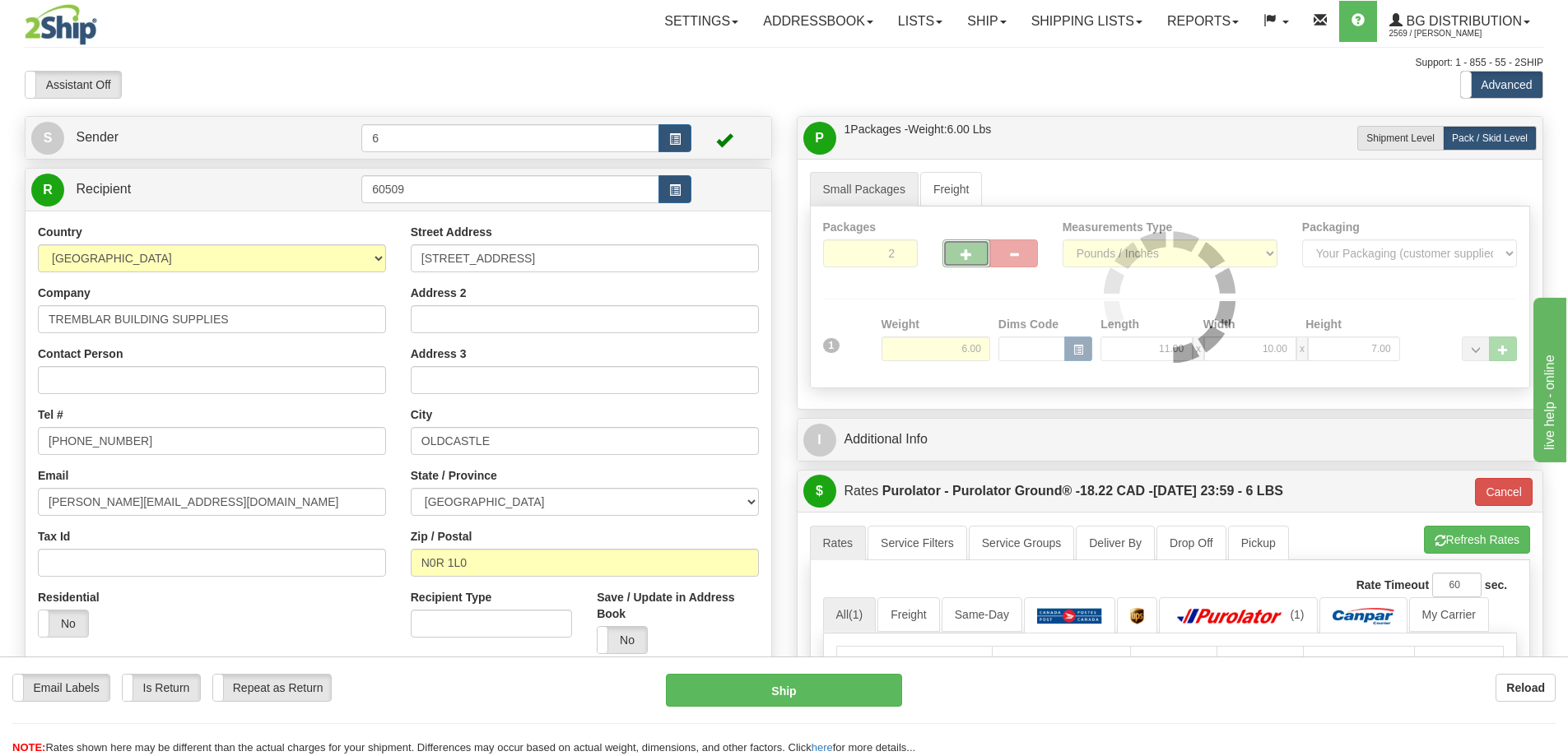
type input "260"
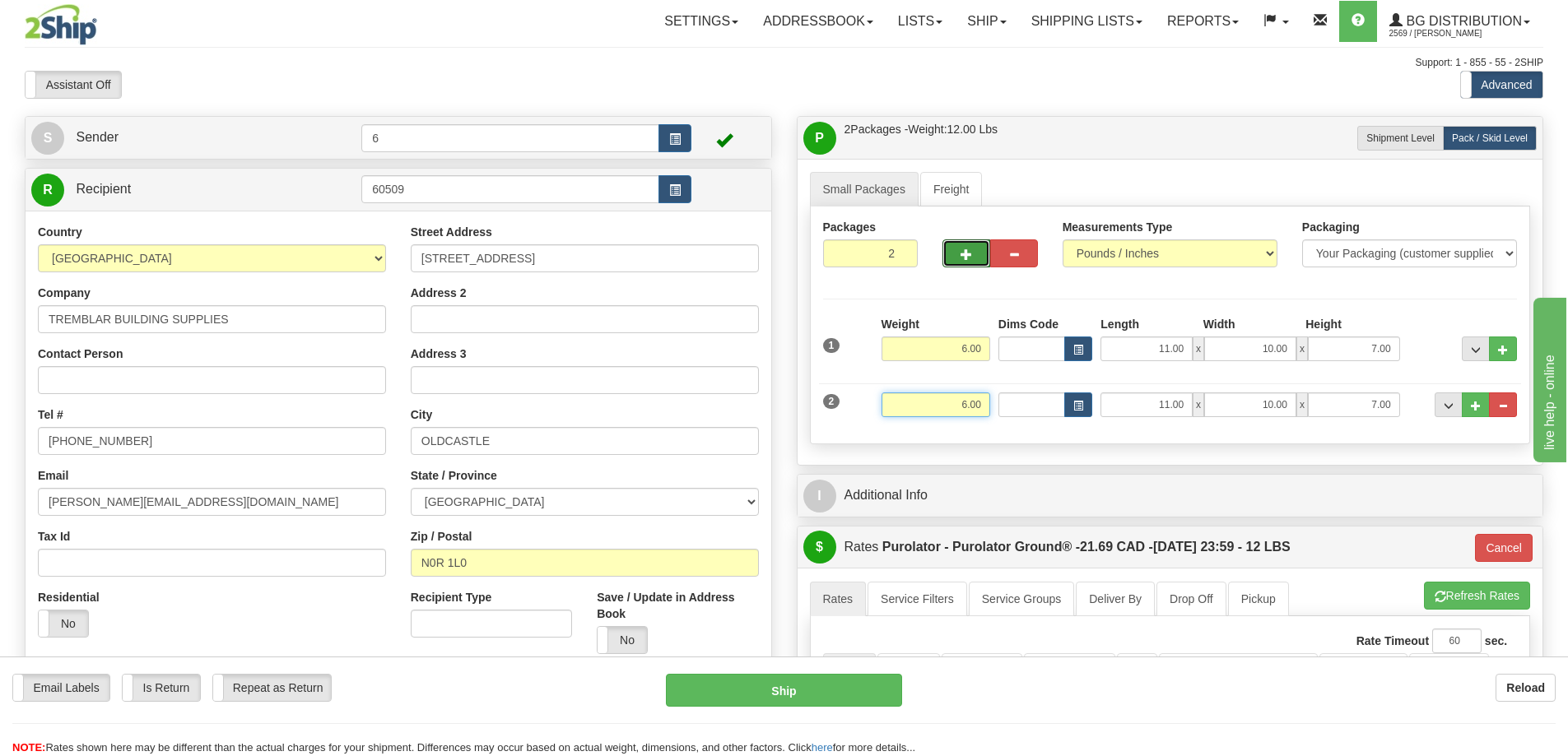
drag, startPoint x: 931, startPoint y: 406, endPoint x: 1298, endPoint y: 411, distance: 367.0
click at [1298, 411] on div "2 Weight 6.00 Dims Code Length Width Height" at bounding box center [1170, 403] width 703 height 55
type input "7"
type input "260"
type input "7.00"
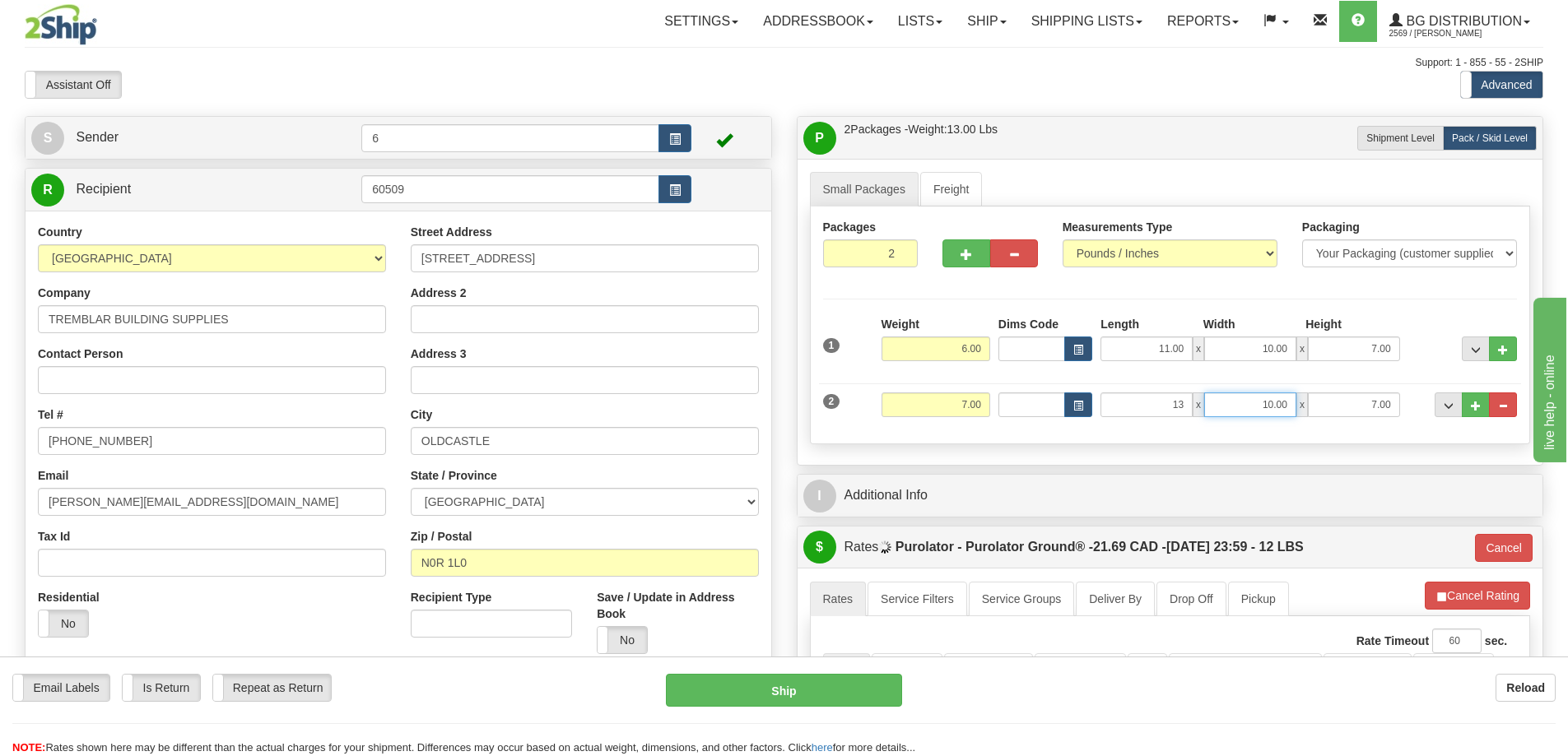
type input "13.00"
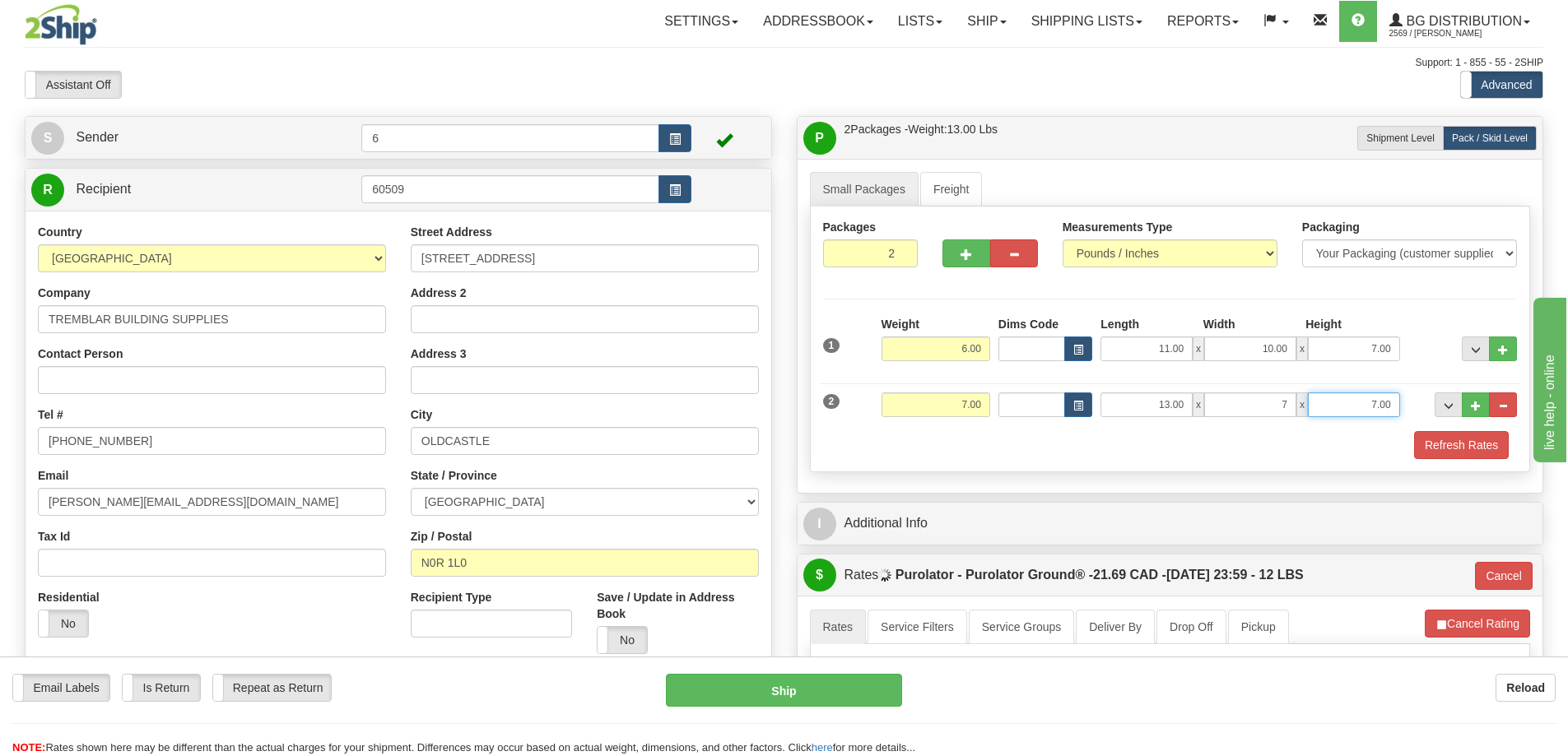
type input "7.00"
click at [1475, 435] on button "Refresh Rates" at bounding box center [1461, 445] width 95 height 28
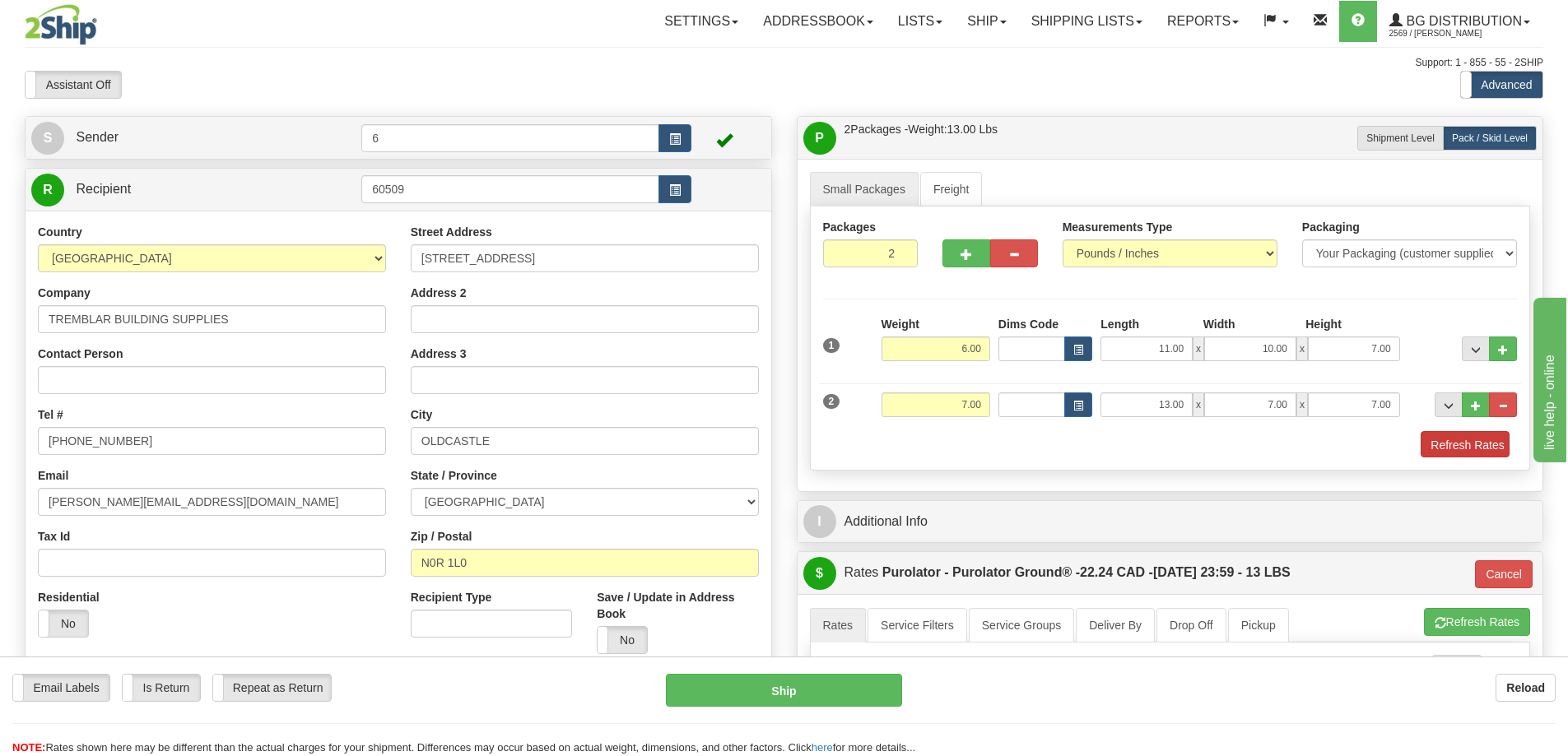
type input "260"
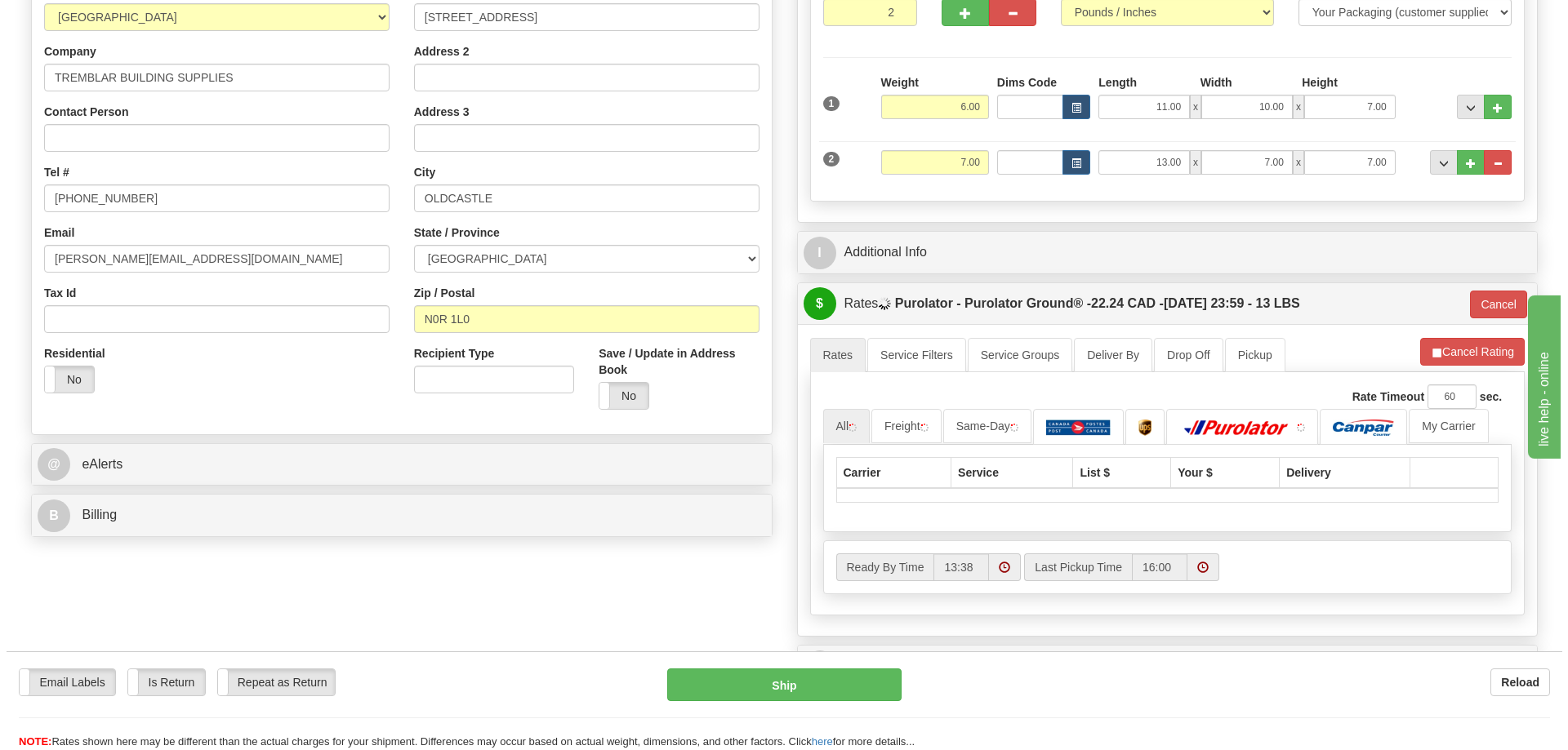
scroll to position [244, 0]
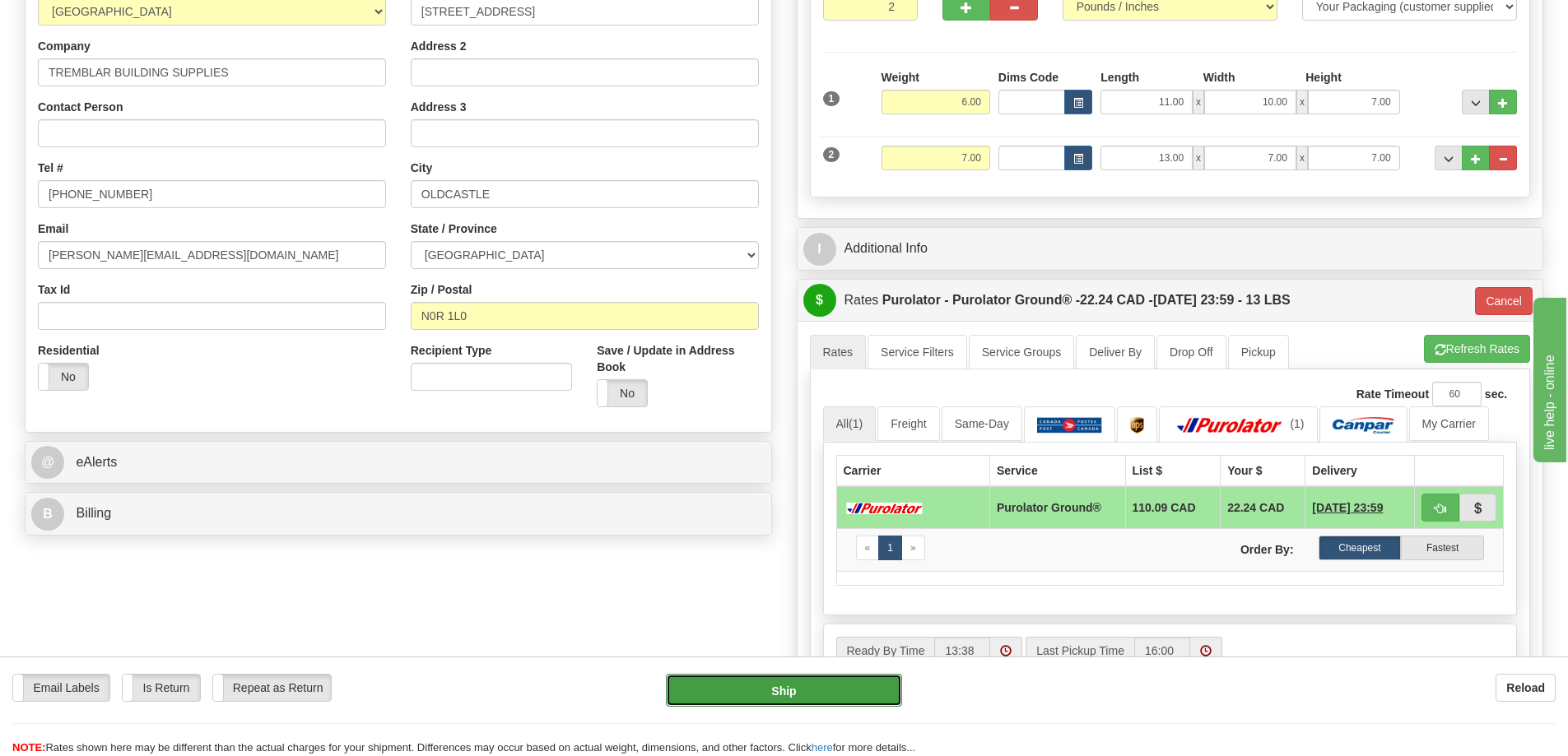
click at [804, 688] on button "Ship" at bounding box center [784, 690] width 236 height 33
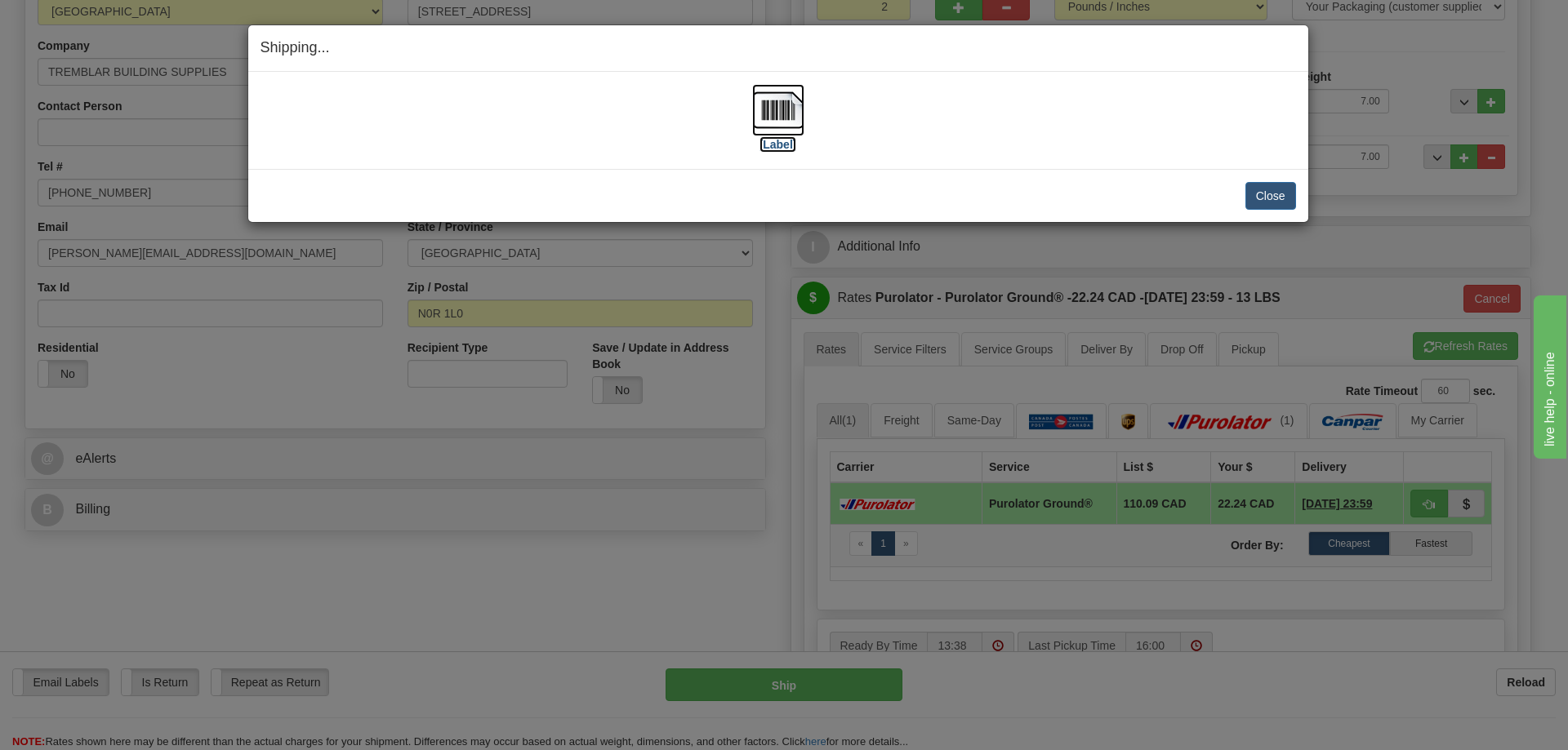
click at [785, 143] on label "[Label]" at bounding box center [778, 145] width 38 height 17
click at [1285, 199] on button "Close" at bounding box center [1271, 196] width 51 height 28
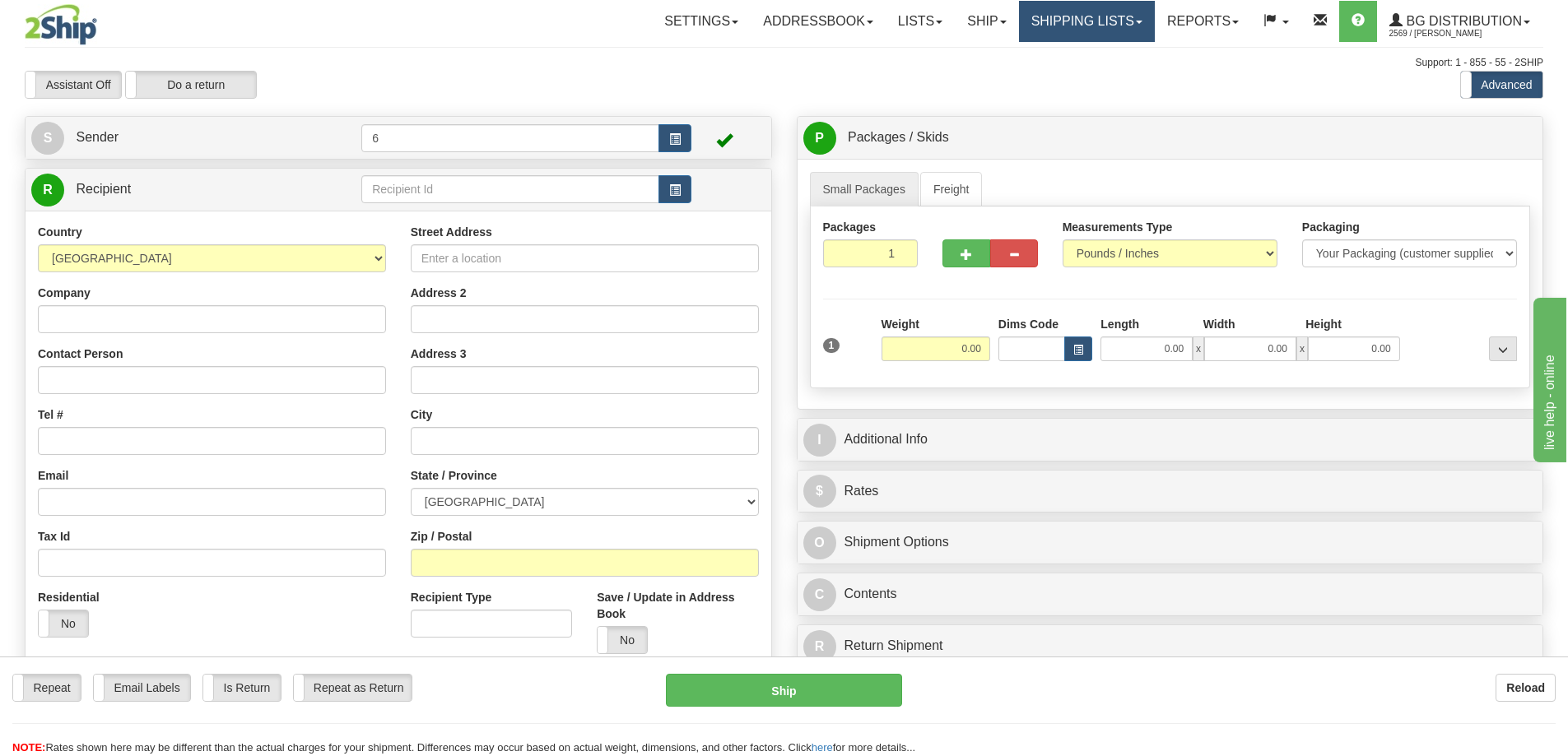
click at [1093, 32] on link "Shipping lists" at bounding box center [1087, 21] width 136 height 41
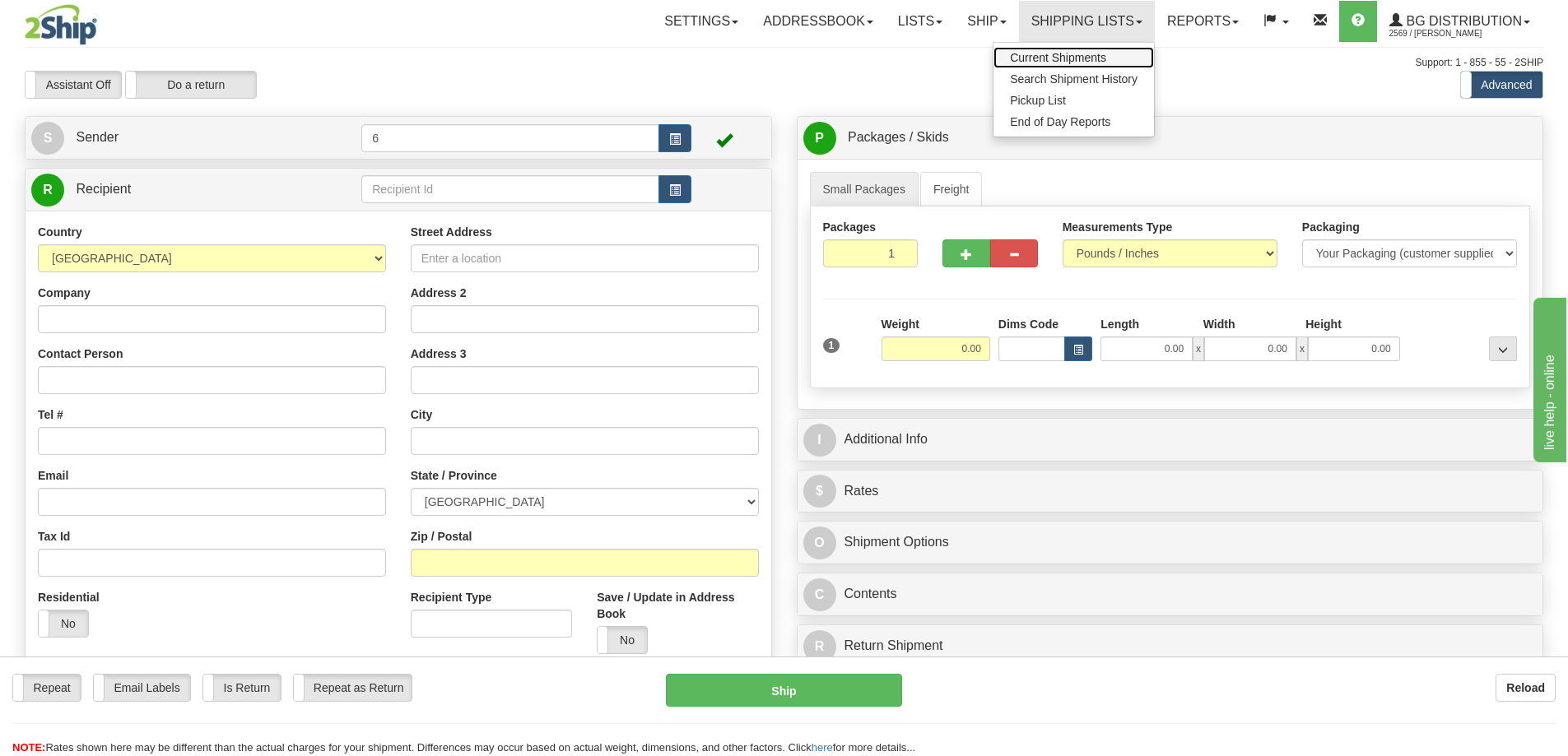
click at [1073, 60] on span "Current Shipments" at bounding box center [1058, 58] width 97 height 13
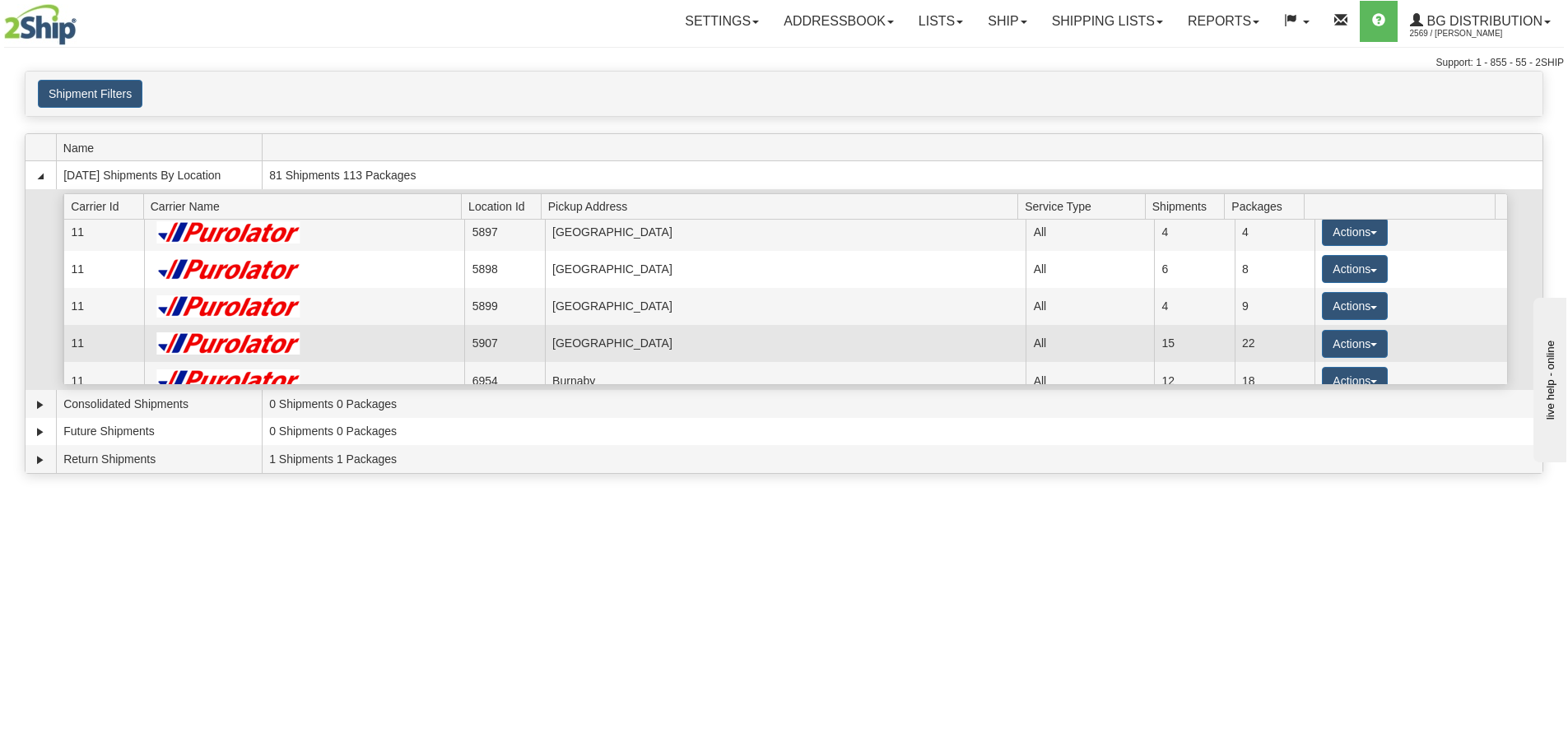
scroll to position [82, 0]
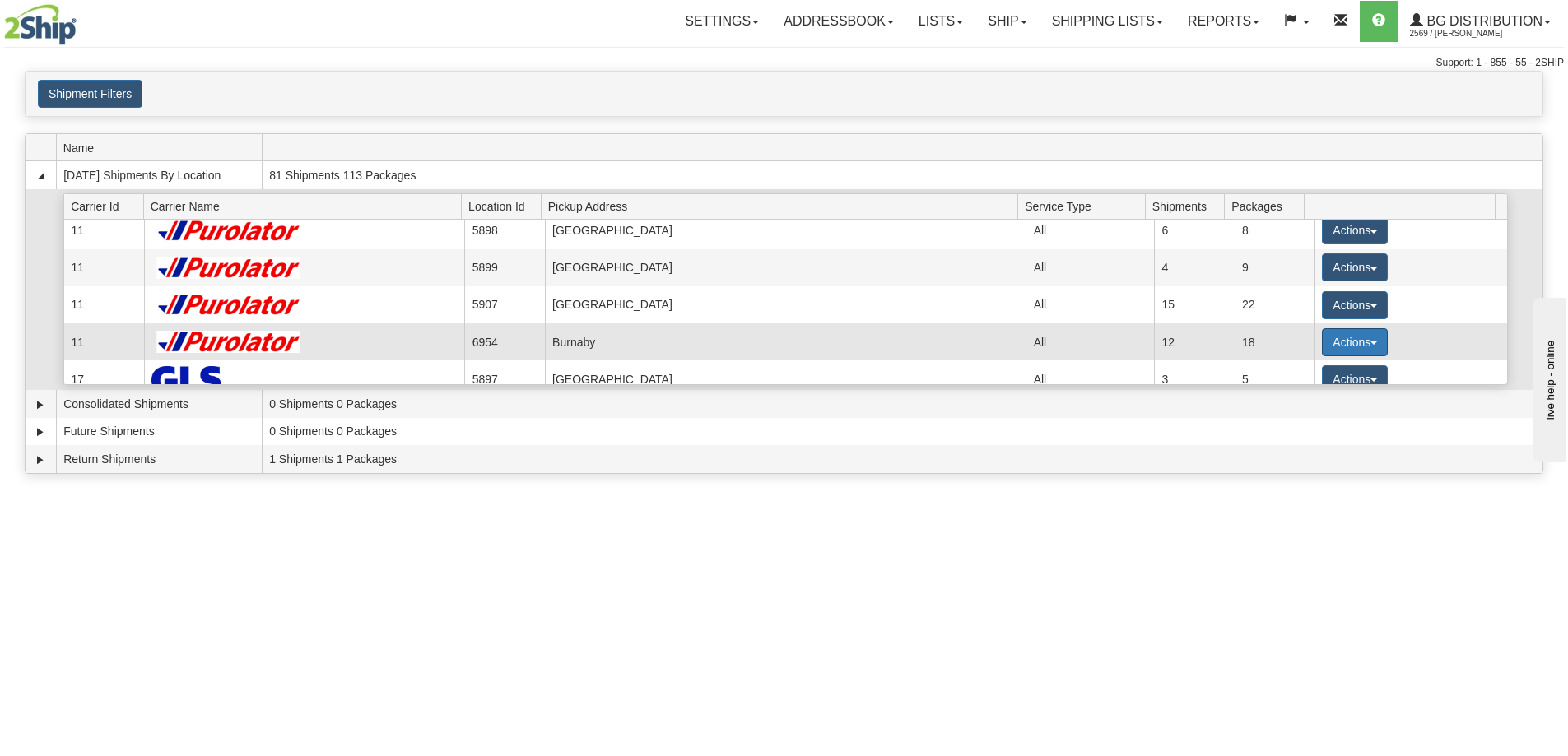
click at [1338, 343] on button "Actions" at bounding box center [1354, 342] width 66 height 28
click at [1296, 372] on span "Details" at bounding box center [1294, 373] width 45 height 11
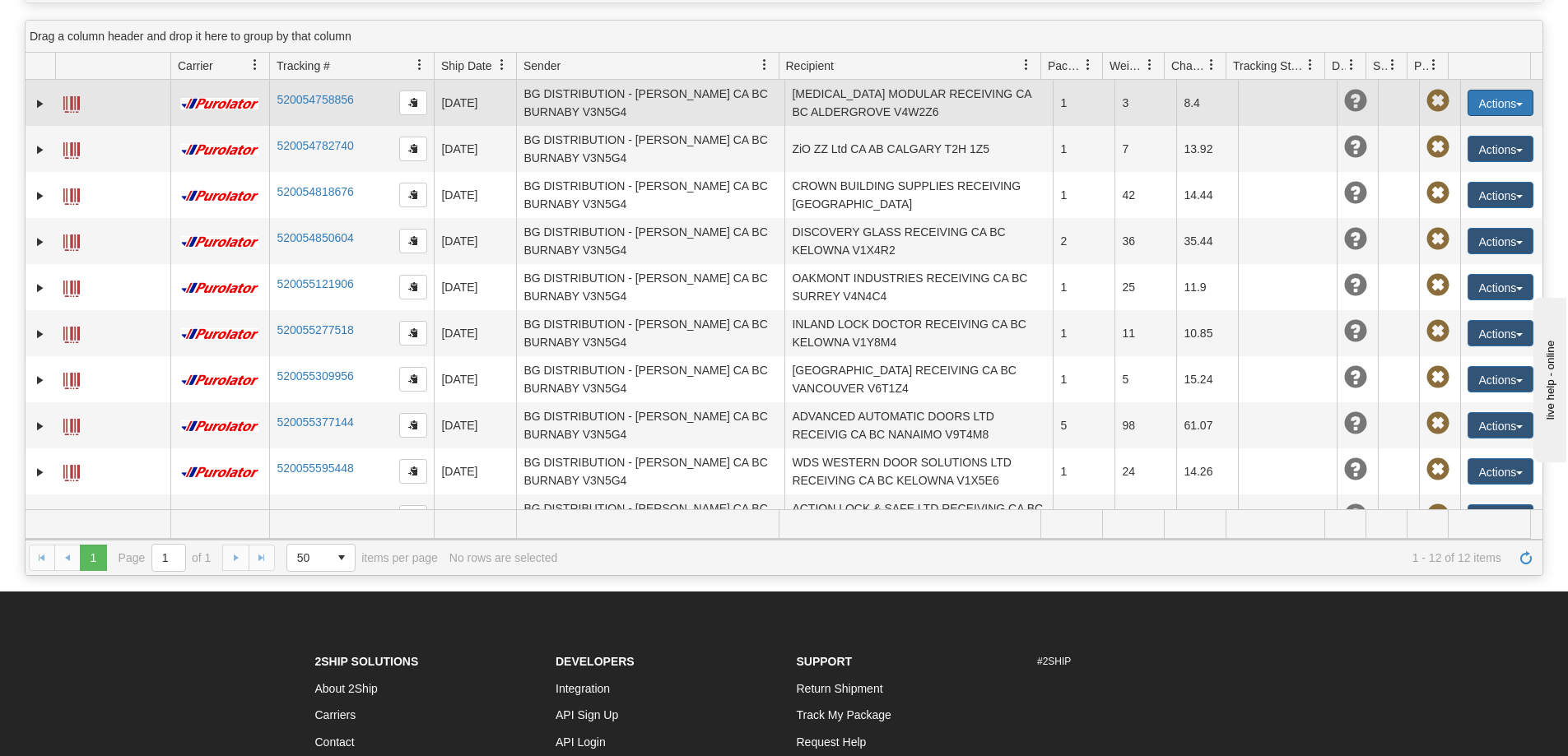
click at [1505, 108] on button "Actions" at bounding box center [1500, 102] width 66 height 26
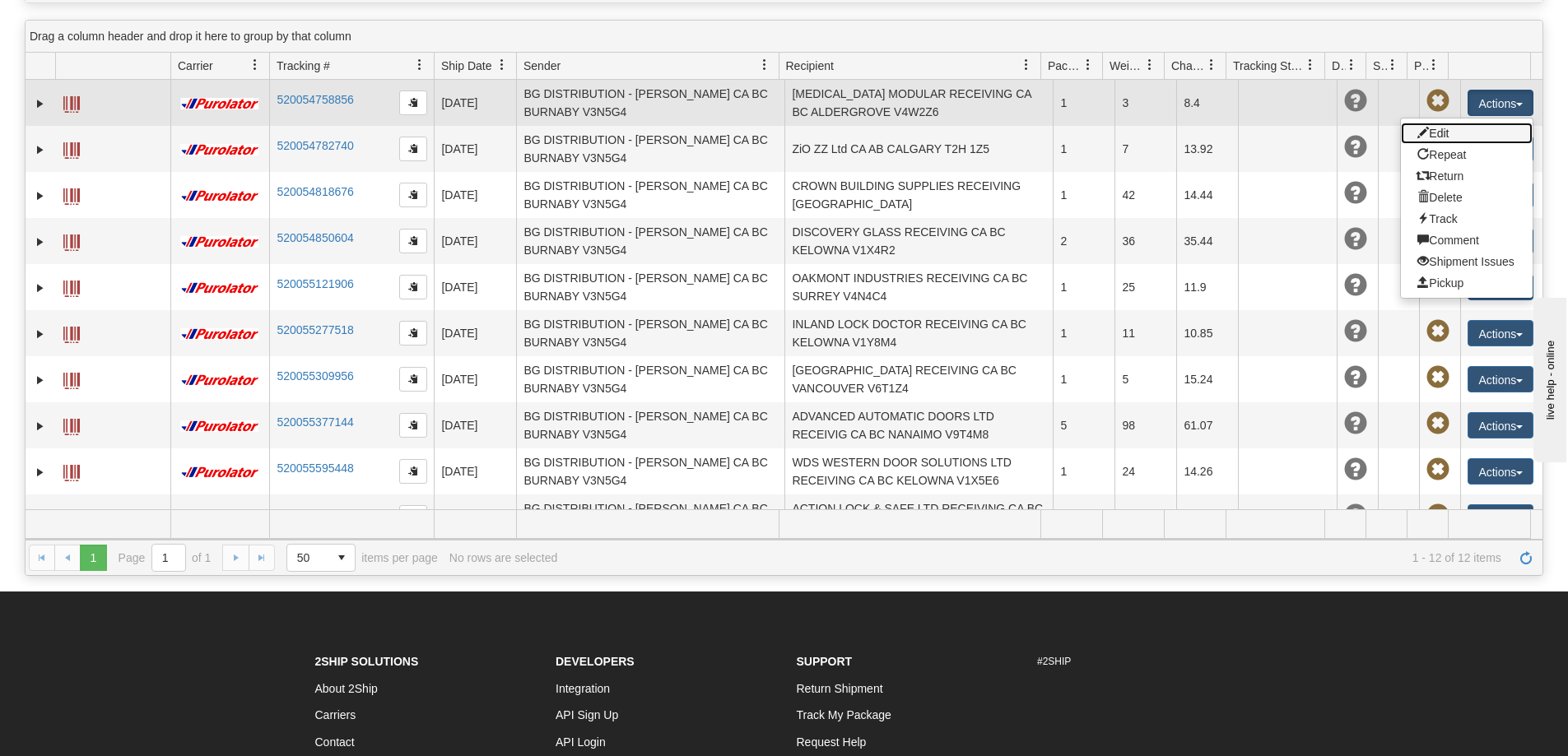
click at [1426, 133] on link "Edit" at bounding box center [1467, 133] width 132 height 21
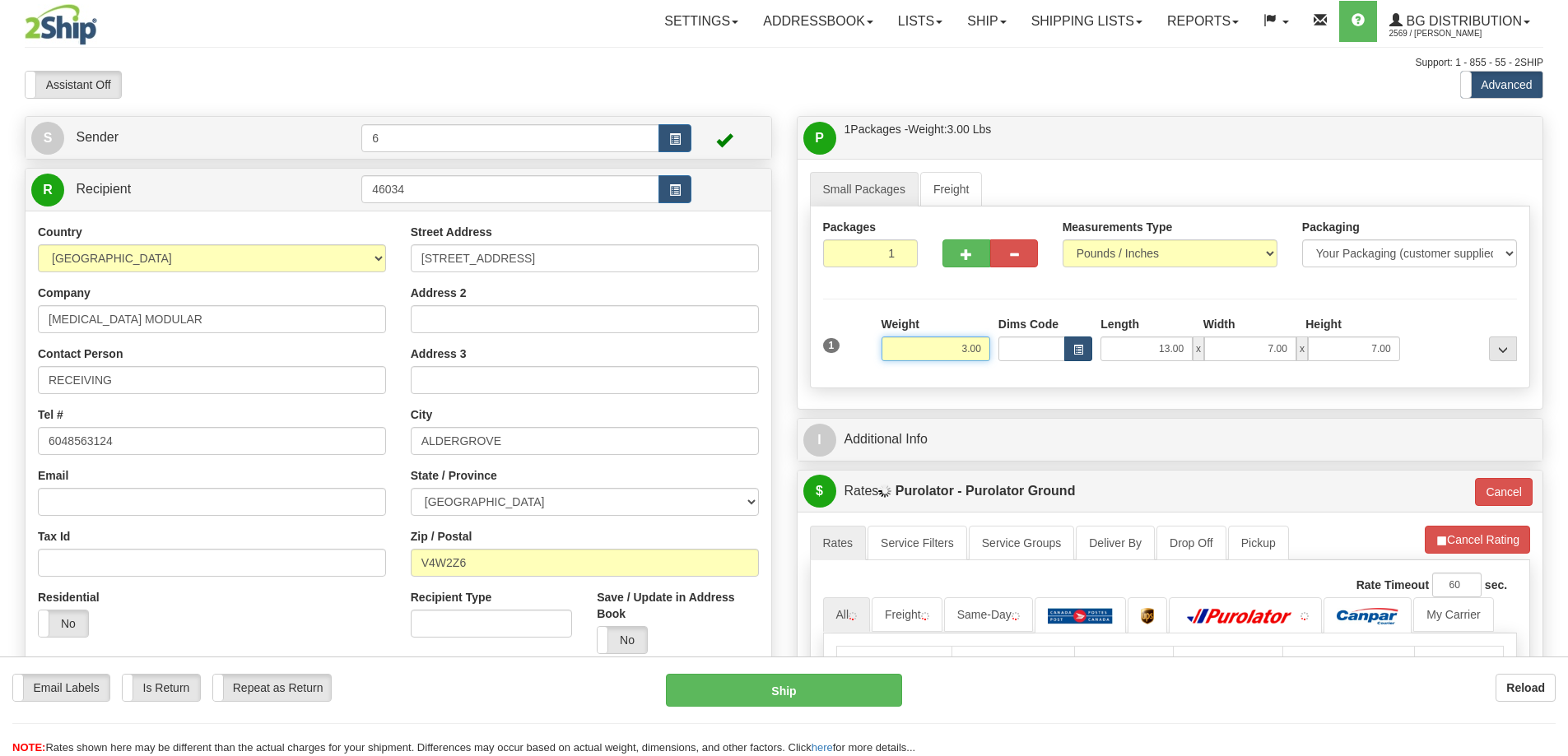
click at [1089, 351] on div "1 Weight 3.00 Dims Code x x" at bounding box center [1170, 345] width 703 height 59
type input "43.00"
type input "17.00"
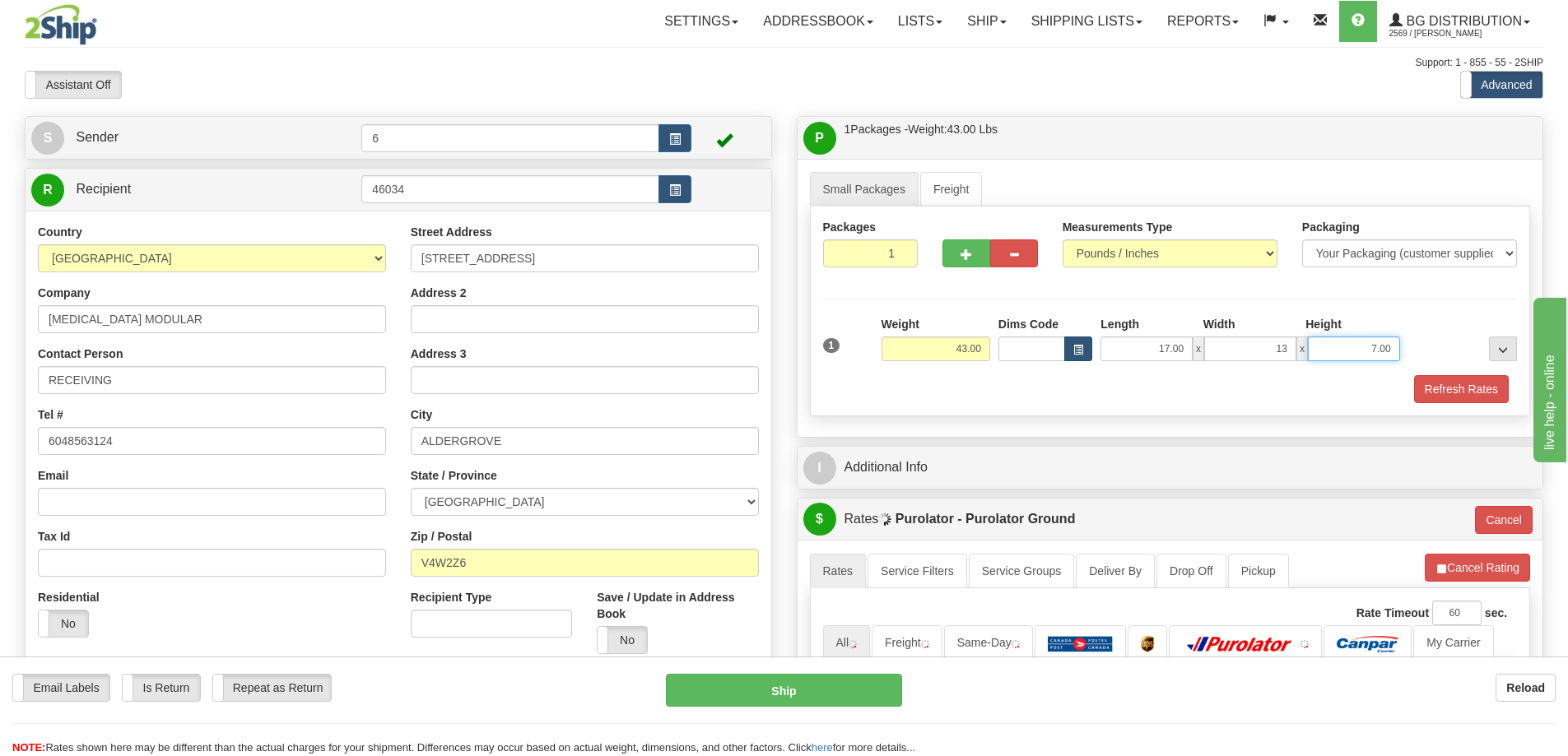
type input "13.00"
type input "11.00"
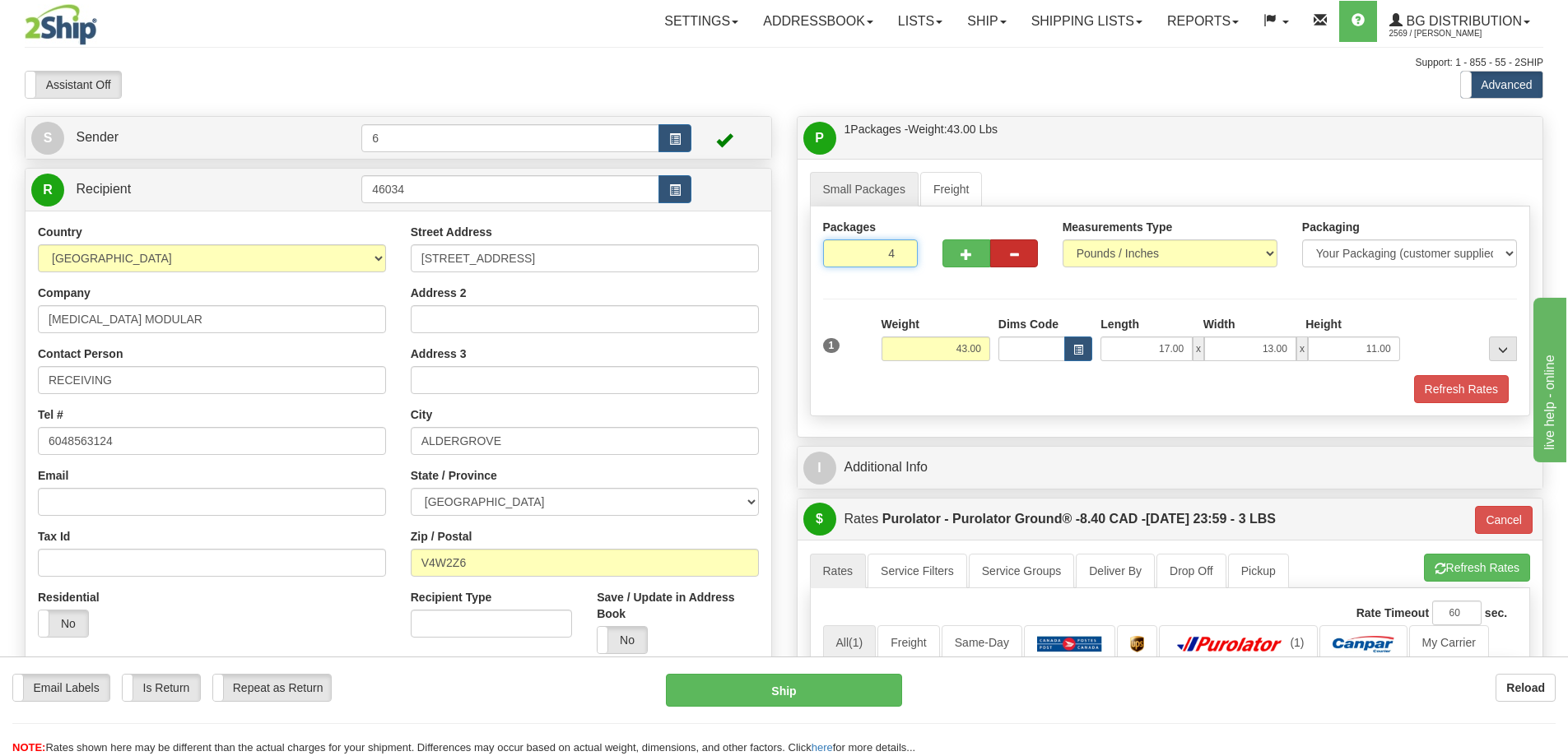
drag, startPoint x: 874, startPoint y: 261, endPoint x: 1015, endPoint y: 257, distance: 141.1
click at [1004, 250] on div "Packages 4 1" at bounding box center [1170, 250] width 719 height 63
type input "4"
radio input "true"
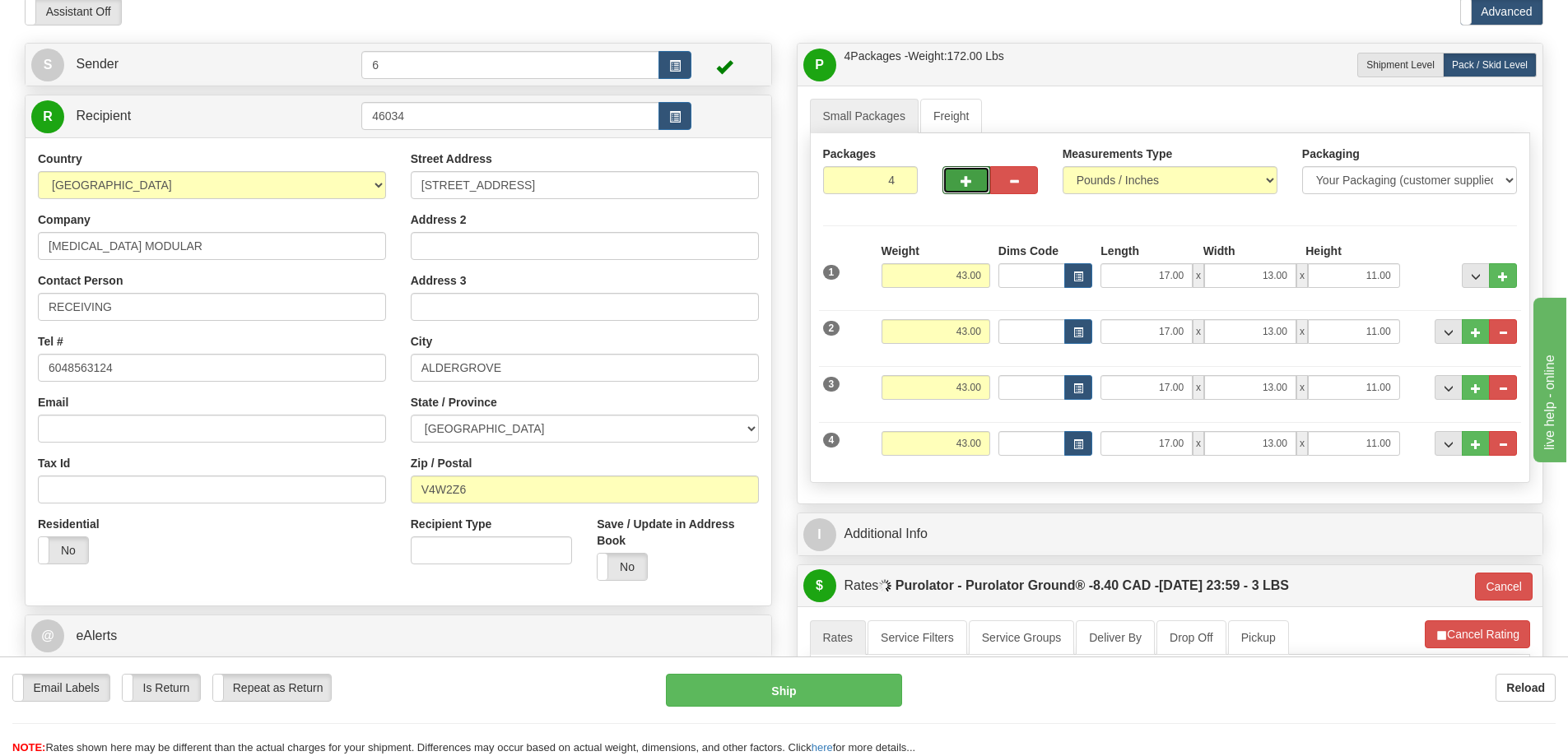
scroll to position [165, 0]
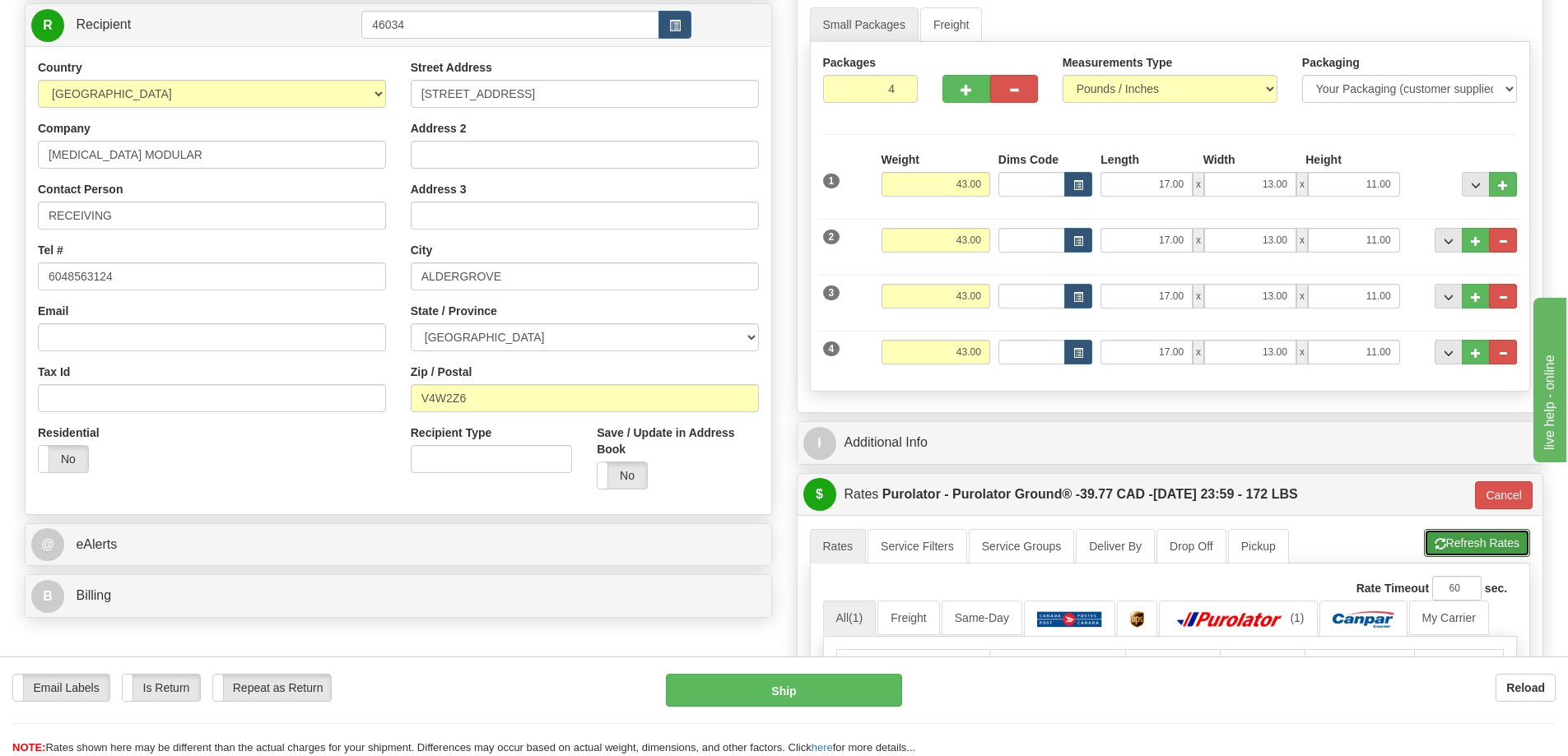
click at [1481, 554] on button "Refresh Rates" at bounding box center [1477, 543] width 106 height 28
click at [1491, 541] on button "Cancel Rating" at bounding box center [1477, 543] width 105 height 28
click at [1491, 541] on button "Refresh Rates" at bounding box center [1477, 543] width 106 height 28
type input "260"
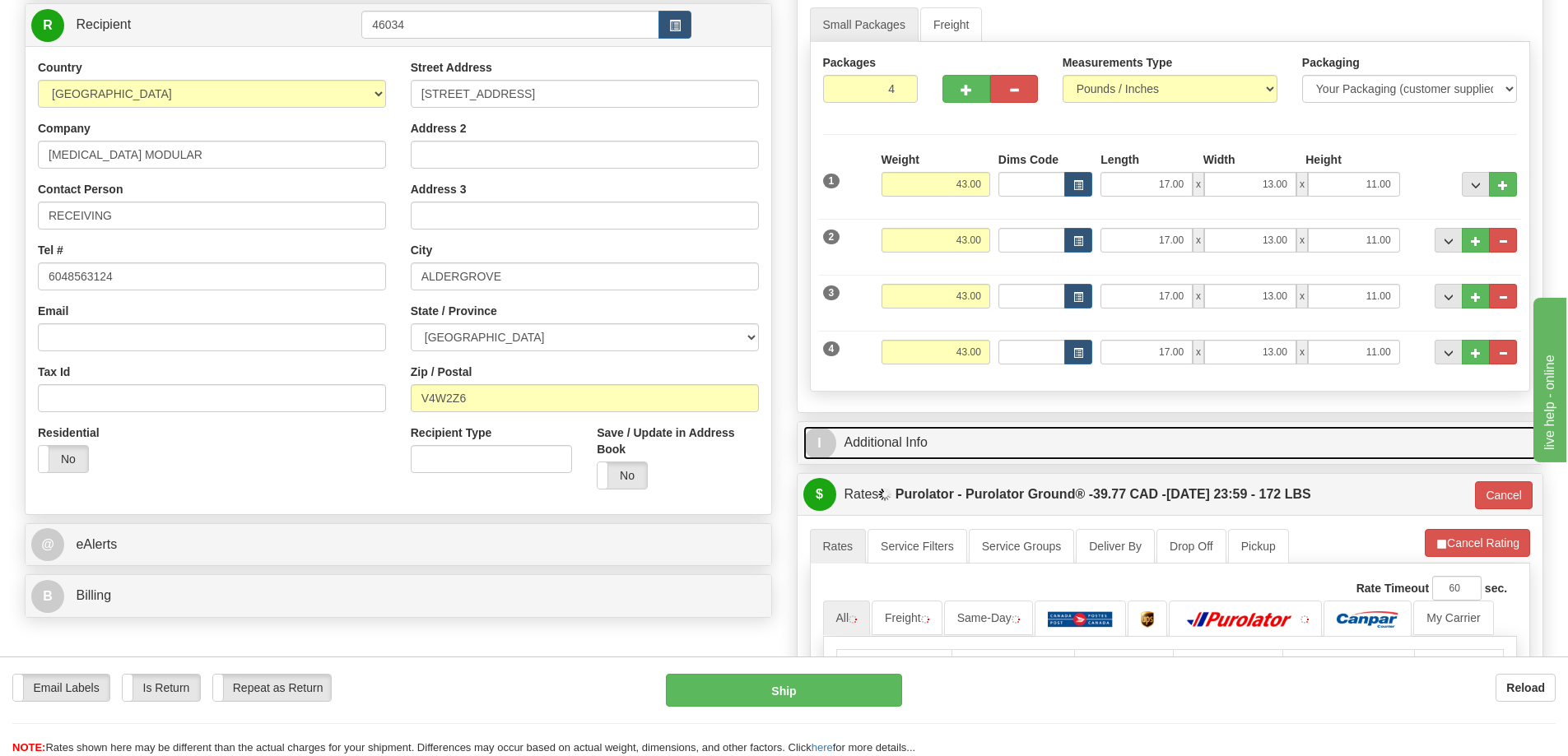
click at [1238, 430] on link "I Additional Info" at bounding box center [1170, 443] width 734 height 33
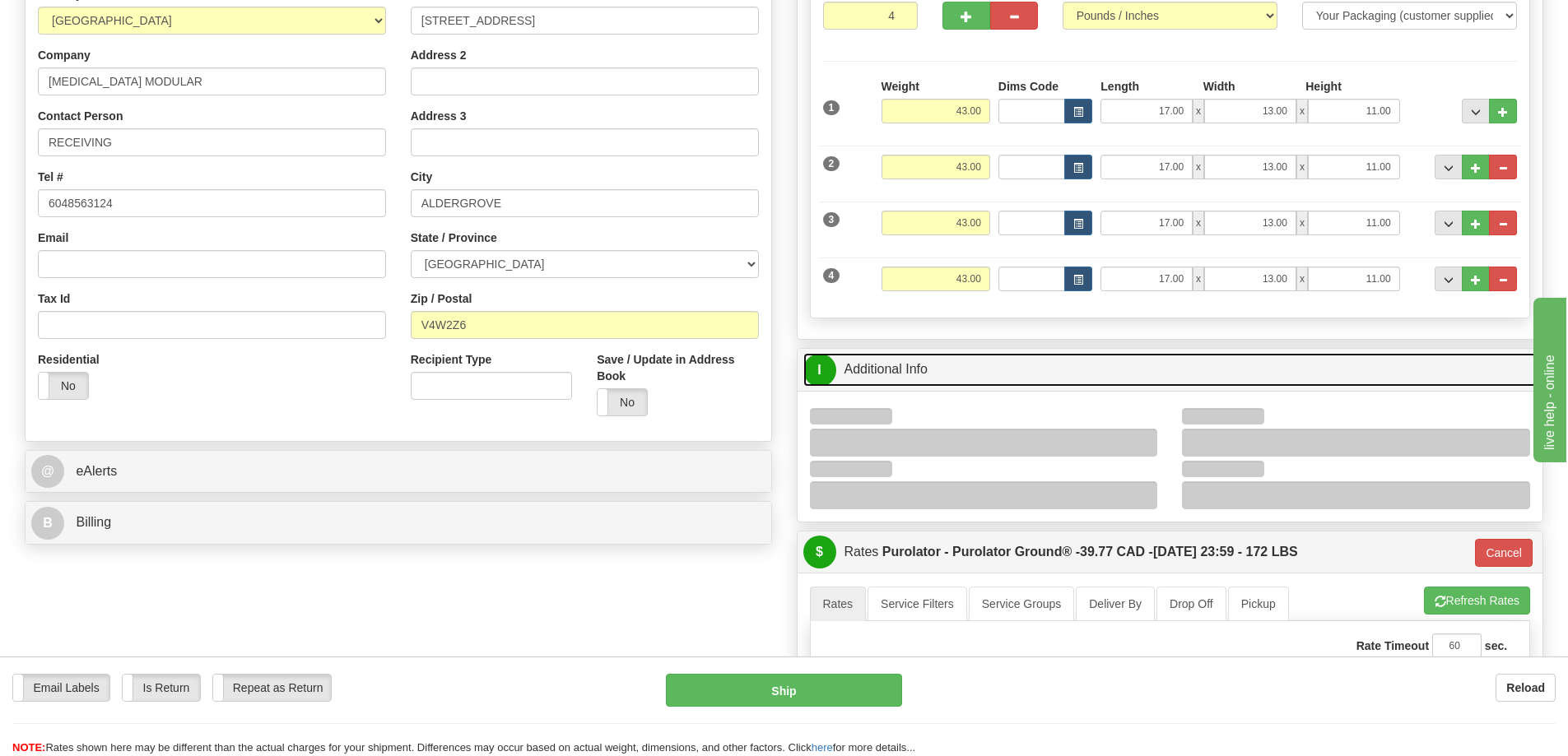
scroll to position [329, 0]
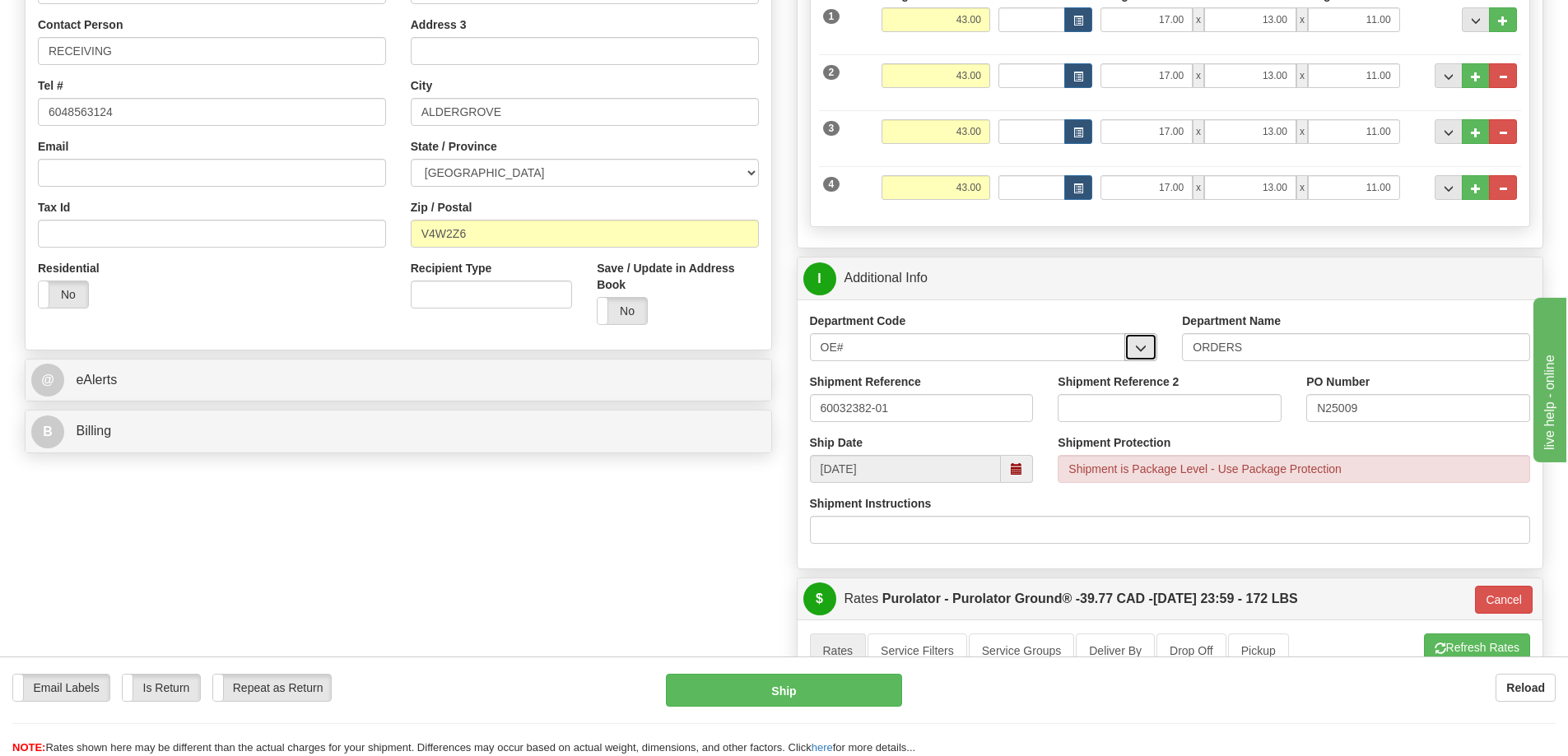
click at [1135, 340] on button "button" at bounding box center [1140, 347] width 33 height 28
click at [1036, 375] on div "OE#" at bounding box center [963, 372] width 299 height 18
drag, startPoint x: 898, startPoint y: 411, endPoint x: 860, endPoint y: 434, distance: 44.4
click at [860, 434] on div "Shipment Reference 60032382-01" at bounding box center [921, 404] width 248 height 60
click at [920, 409] on input "60032382-01" at bounding box center [922, 408] width 224 height 28
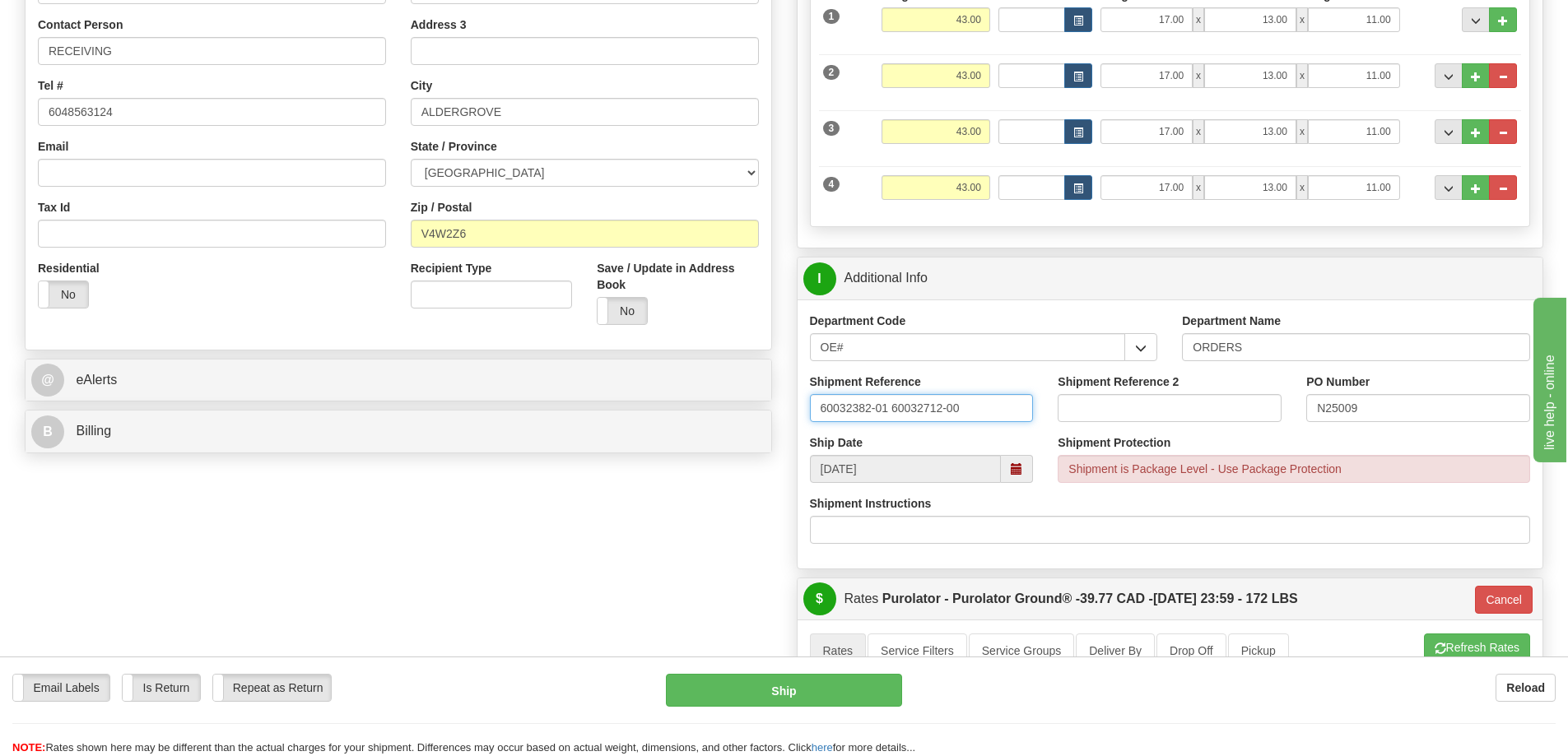
type input "60032382-01 60032712-00"
type input "N25009"
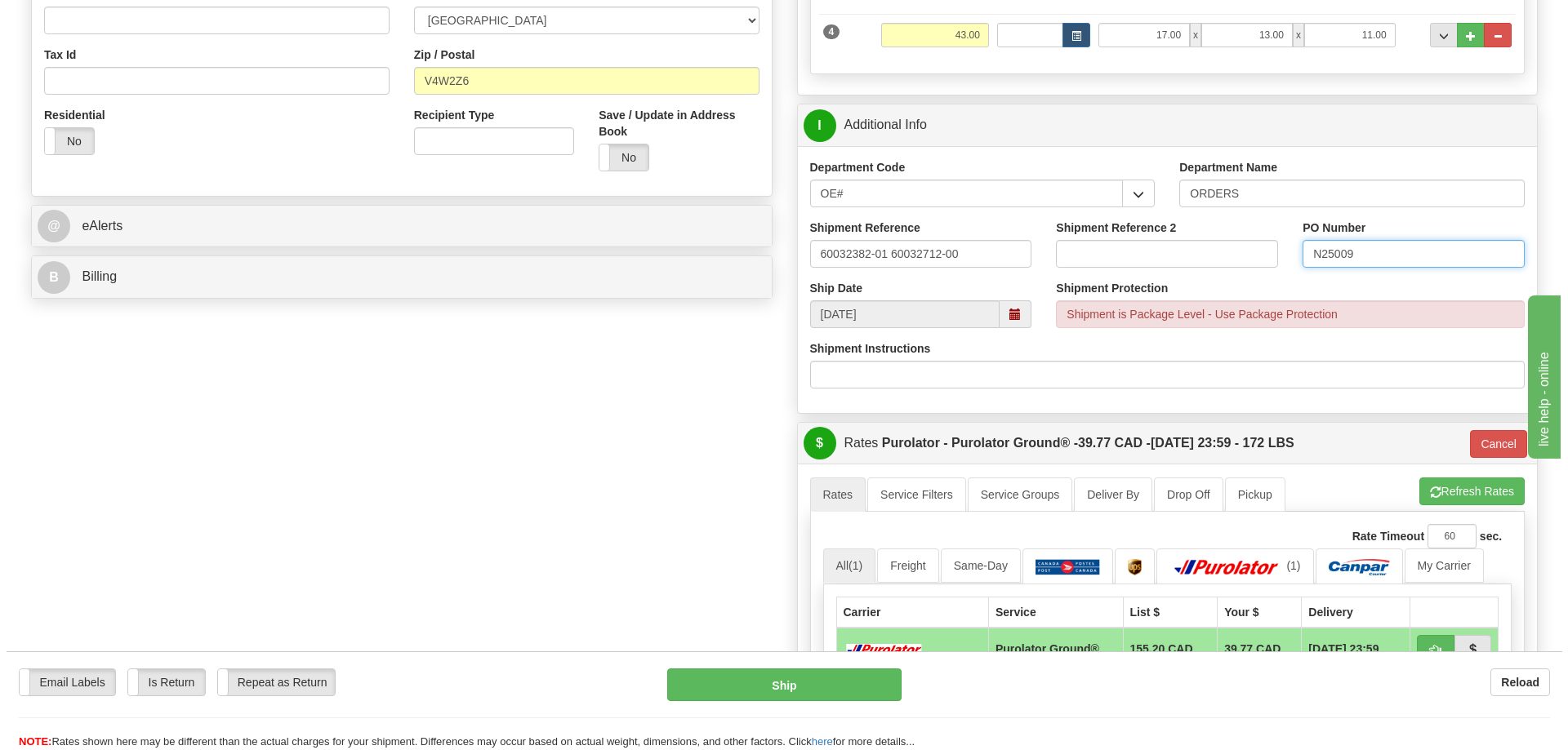
scroll to position [653, 0]
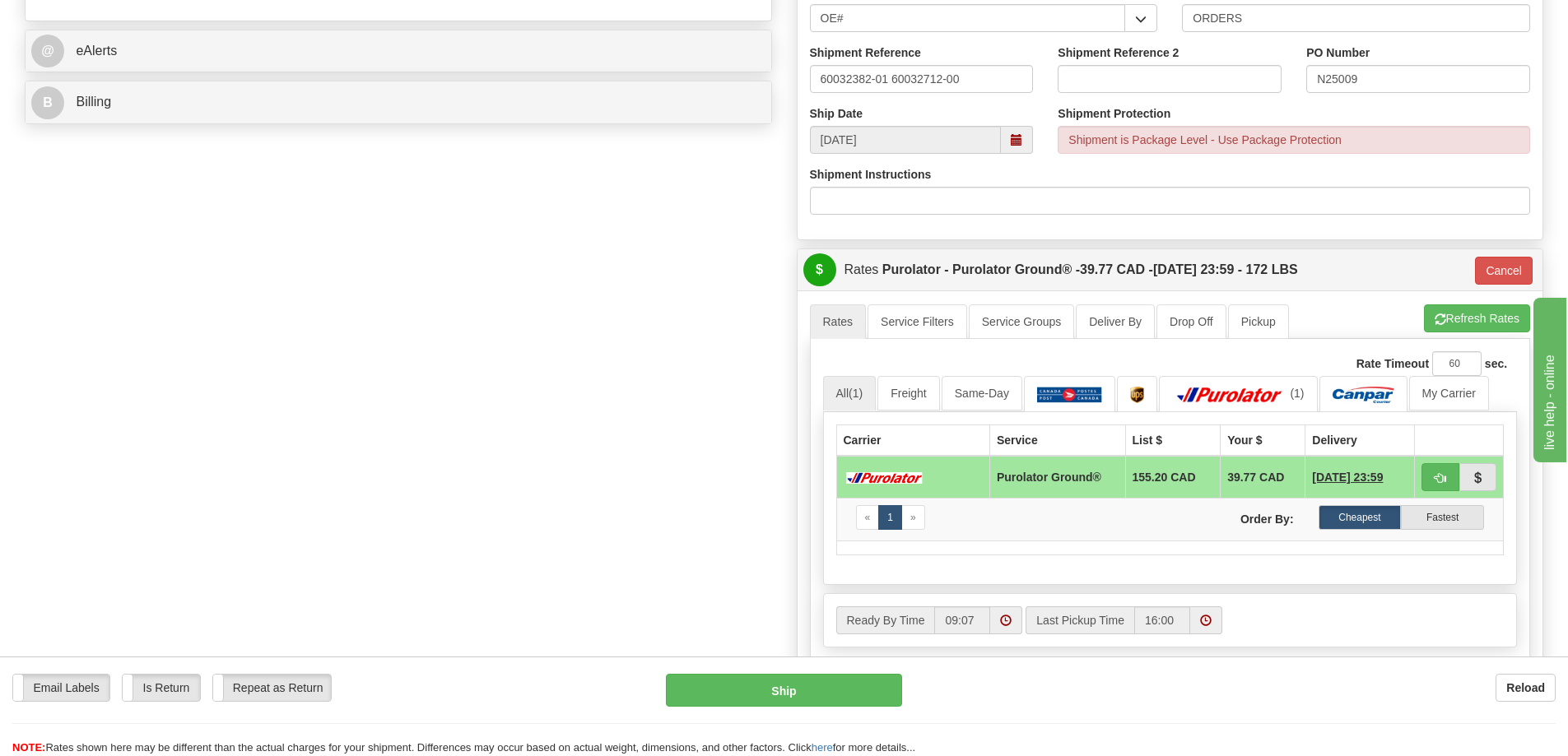
click at [811, 706] on div "Email Labels Email Labels Edit Is Return Is Return Repeat as Return Repeat as R…" at bounding box center [784, 715] width 1568 height 82
click at [813, 684] on button "Ship" at bounding box center [784, 690] width 236 height 33
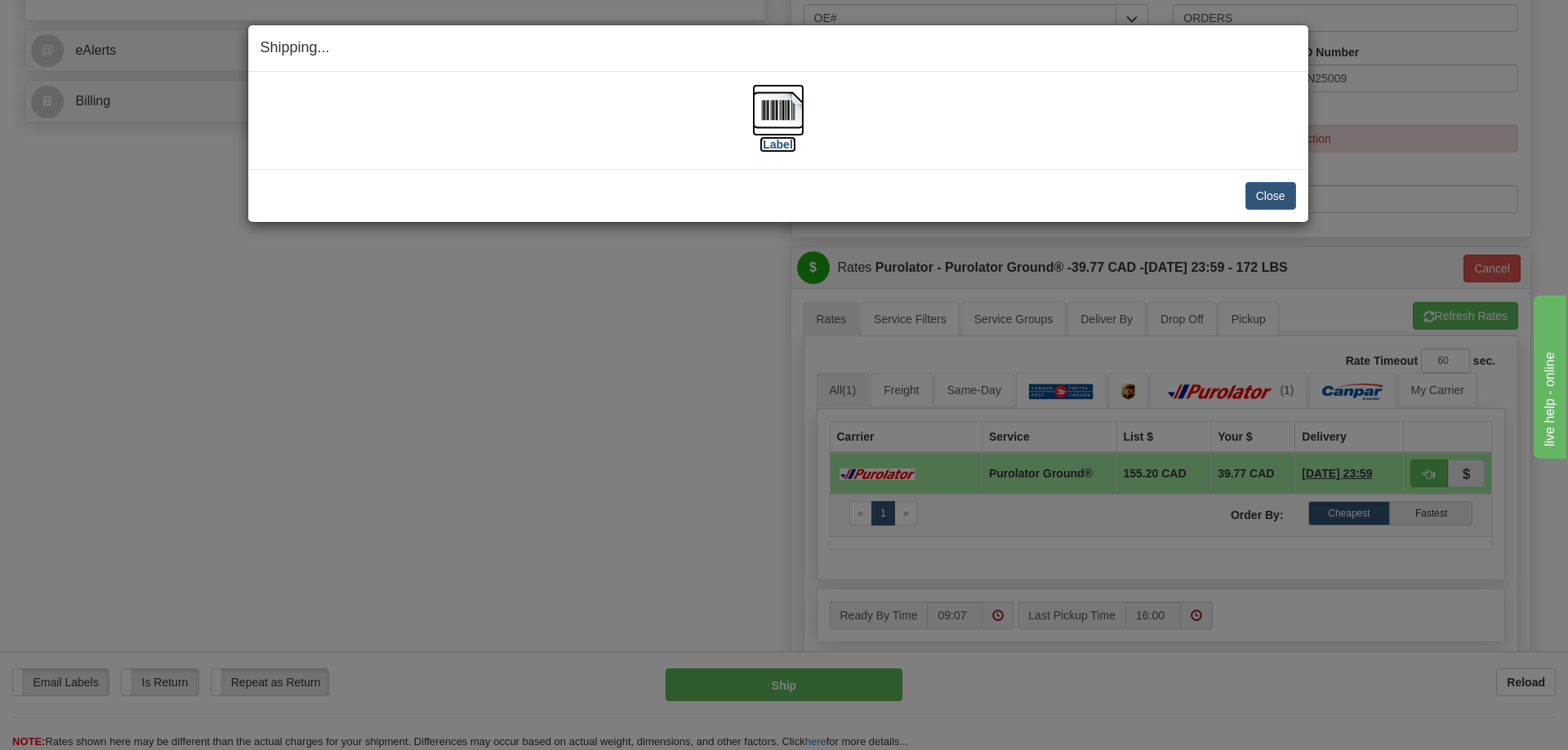
click at [784, 144] on label "[Label]" at bounding box center [778, 145] width 38 height 17
click at [1251, 202] on button "Close" at bounding box center [1271, 196] width 51 height 28
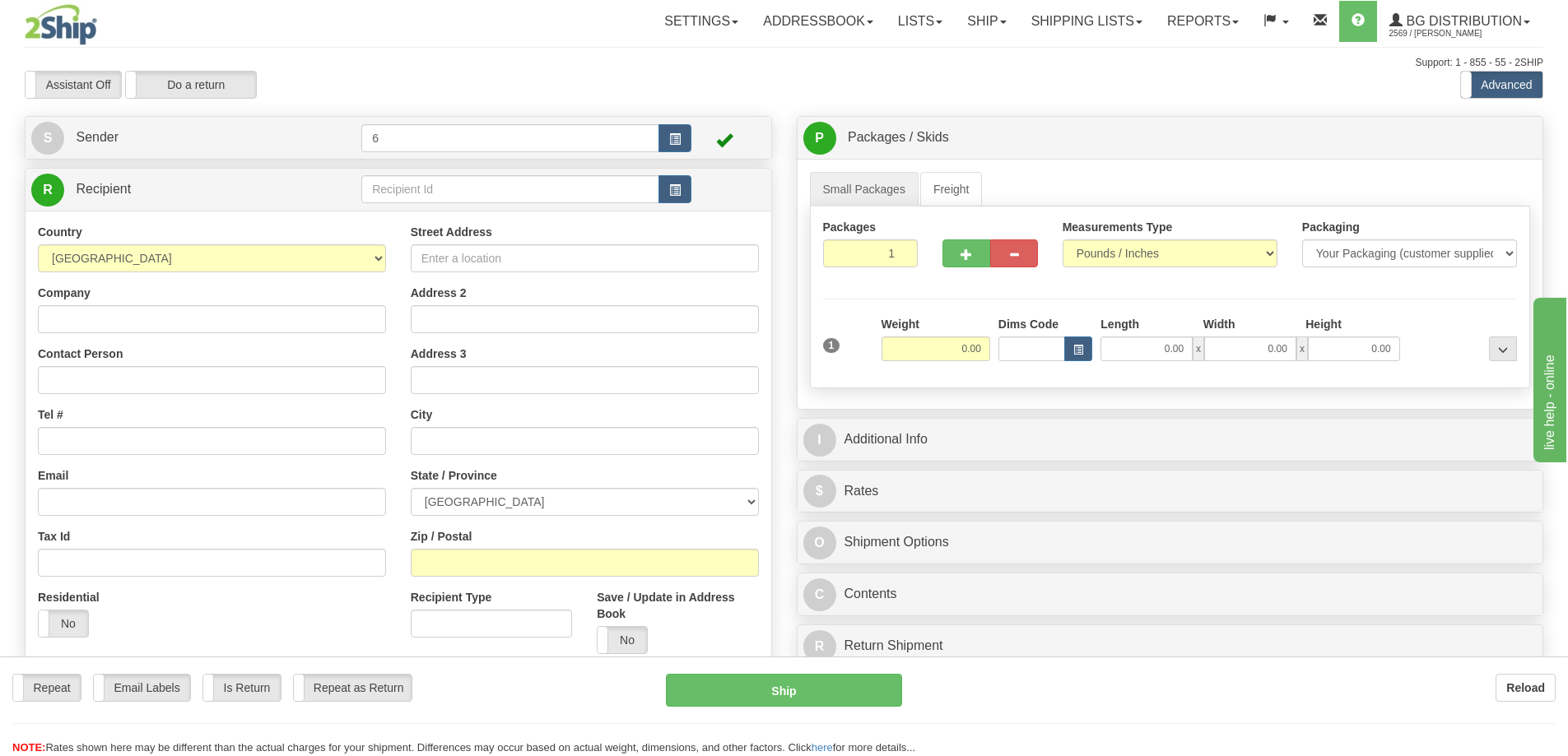
click at [434, 178] on div "Toggle navigation Settings Shipping Preferences Fields Preferences New" at bounding box center [784, 468] width 1568 height 935
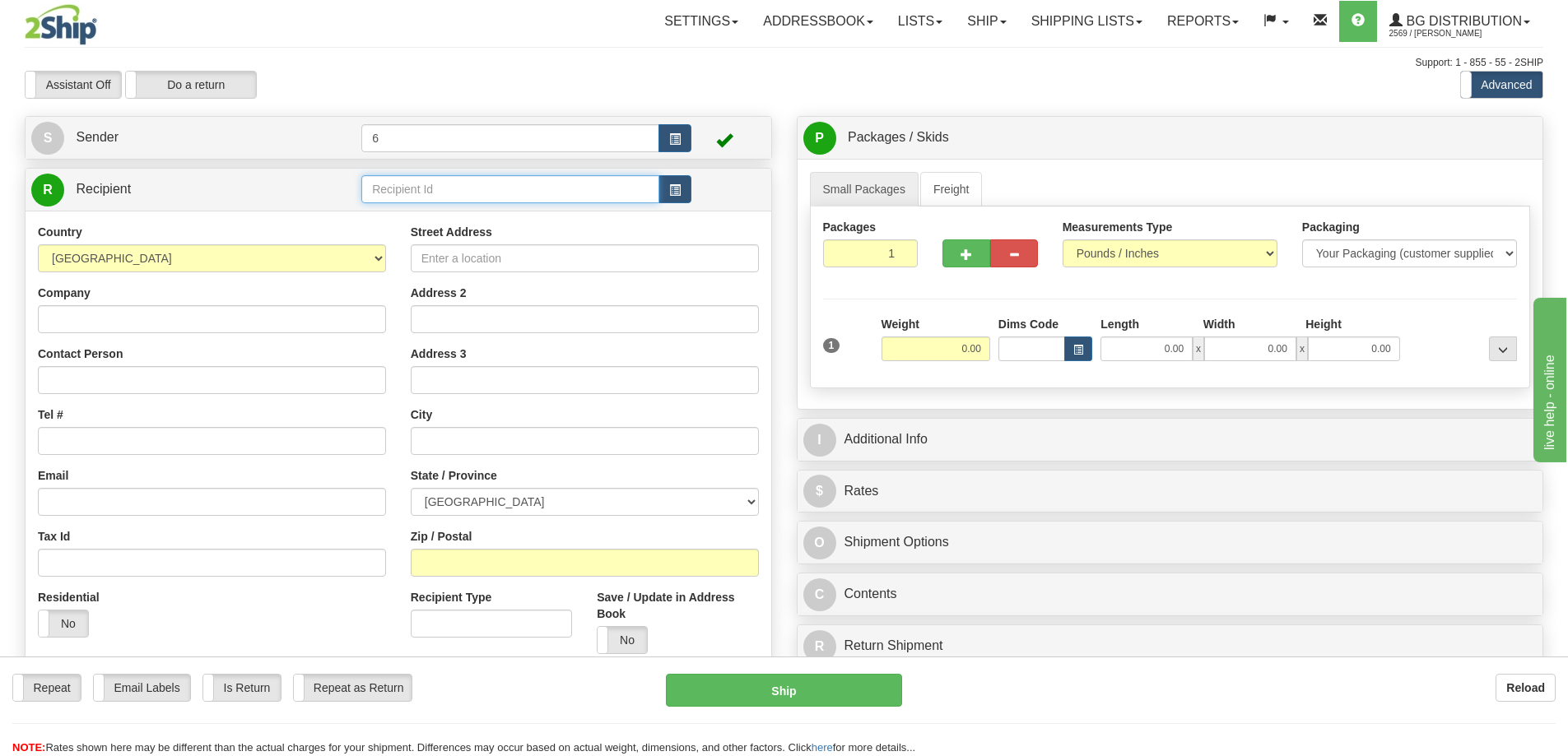
click at [432, 188] on input "text" at bounding box center [510, 189] width 298 height 28
click at [684, 193] on button "button" at bounding box center [674, 189] width 33 height 28
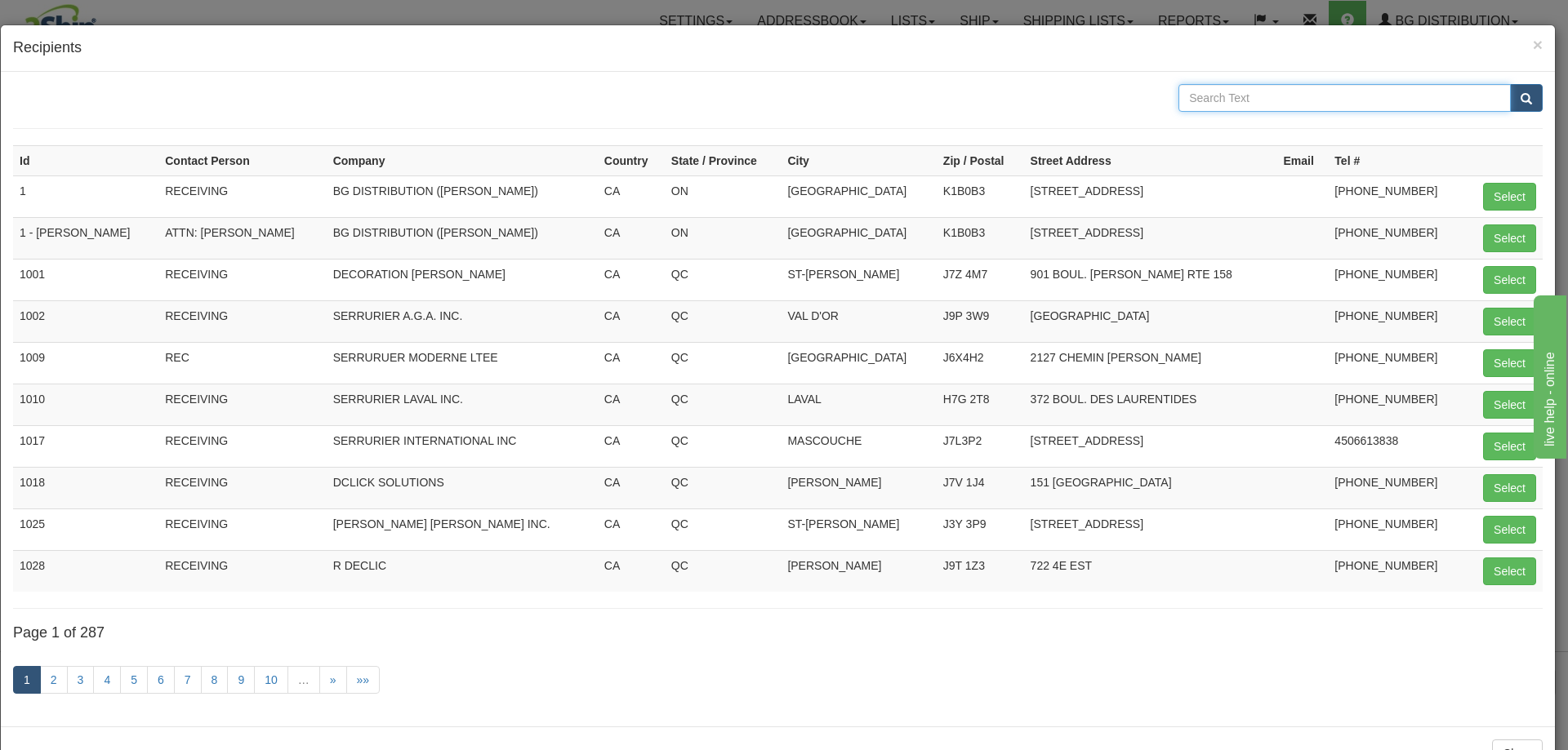
click at [1202, 84] on input "text" at bounding box center [1345, 98] width 332 height 28
type input "rutland"
click at [1510, 84] on button "submit" at bounding box center [1526, 98] width 32 height 28
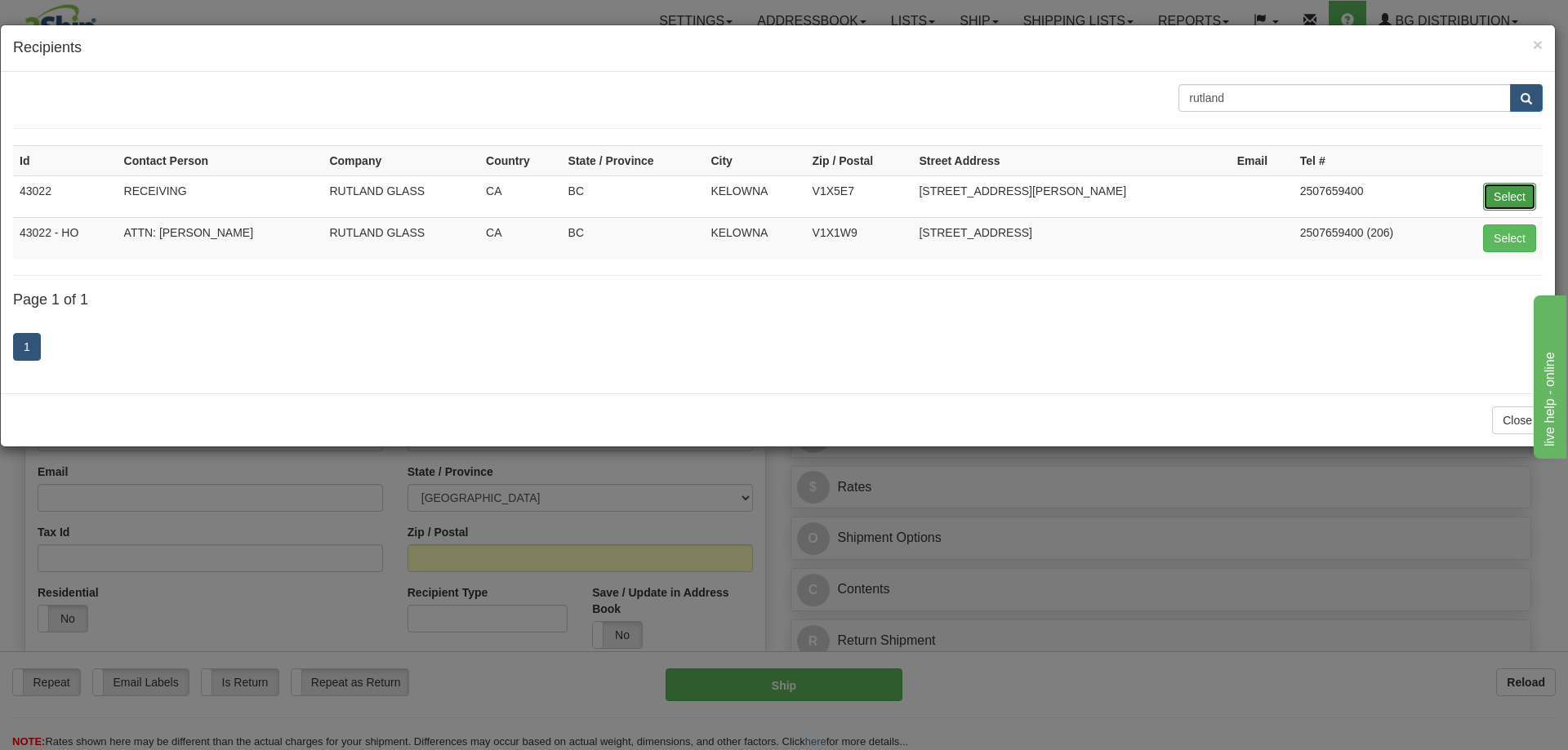
click at [1516, 189] on button "Select" at bounding box center [1510, 196] width 54 height 28
type input "43022"
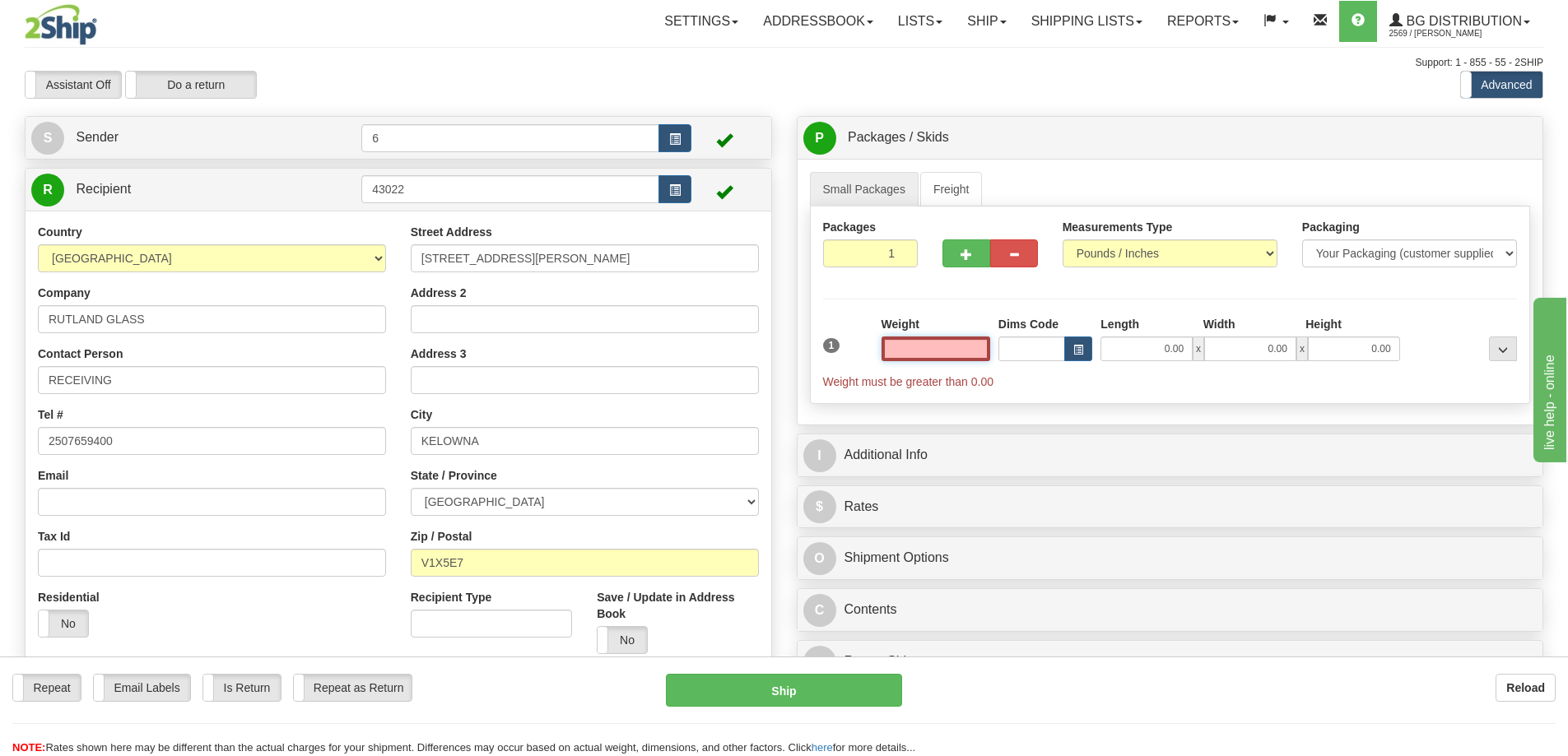
click at [956, 360] on input "text" at bounding box center [936, 349] width 109 height 25
type input "11.00"
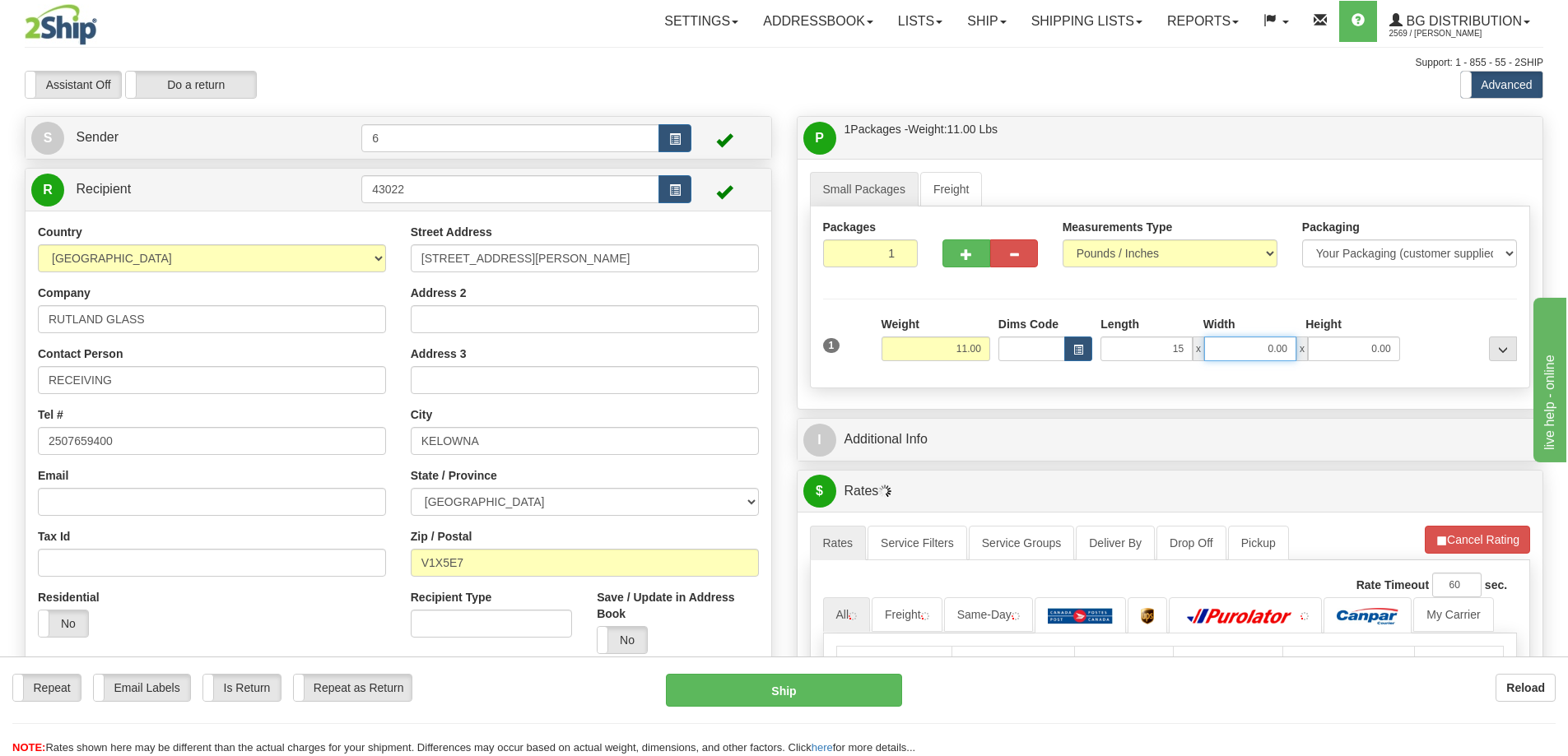
type input "15.00"
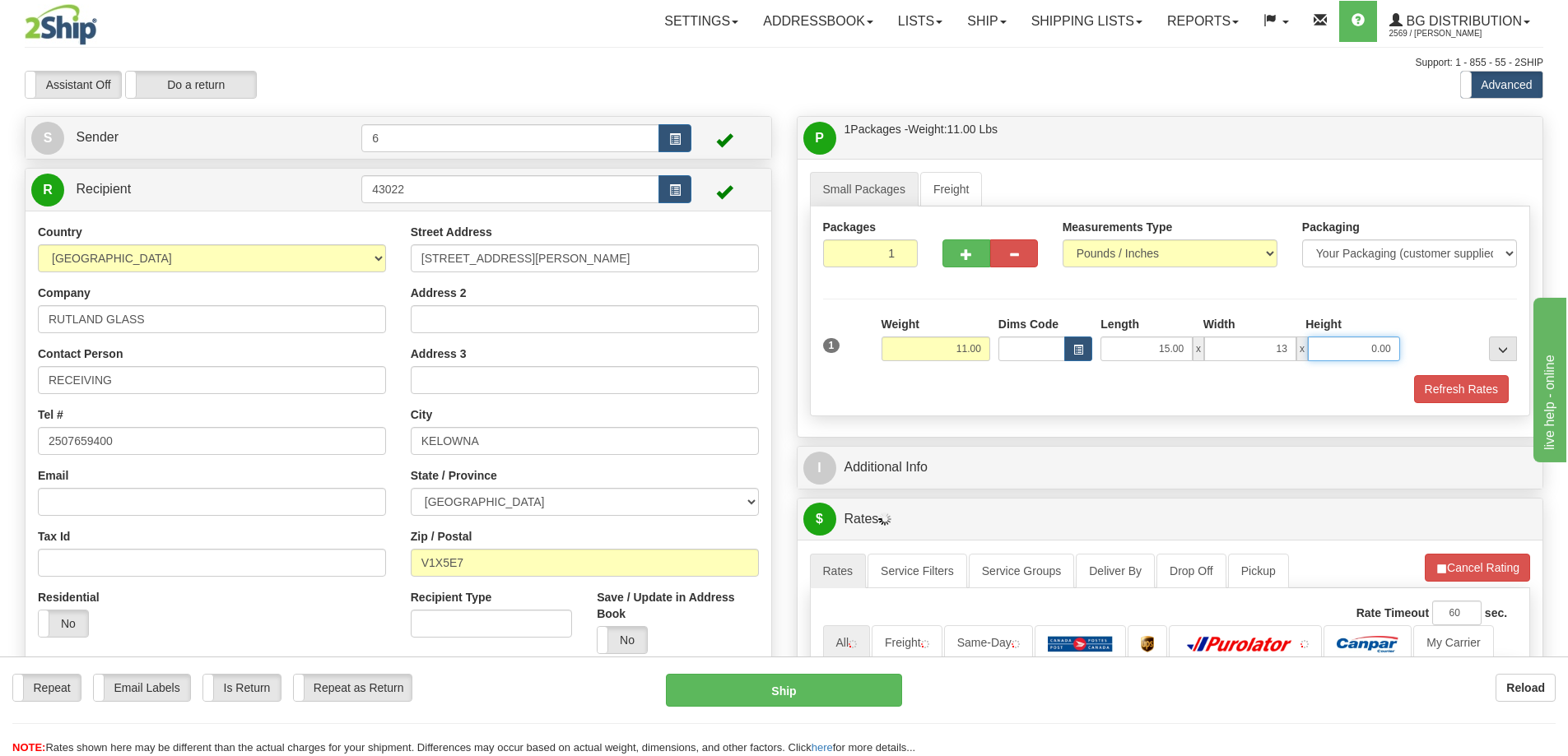
type input "13.00"
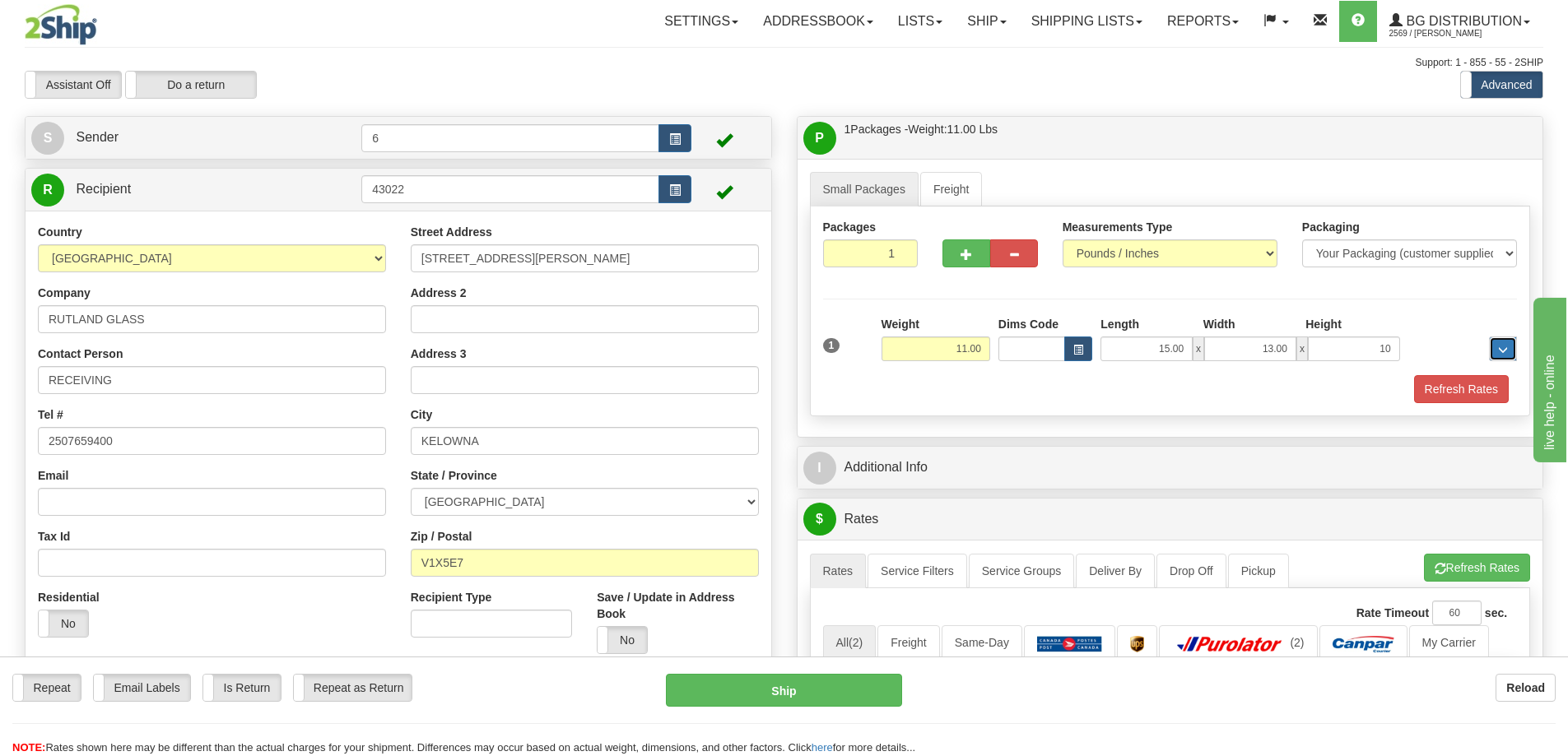
type input "10.00"
click at [1452, 385] on button "Refresh Rates" at bounding box center [1461, 390] width 95 height 28
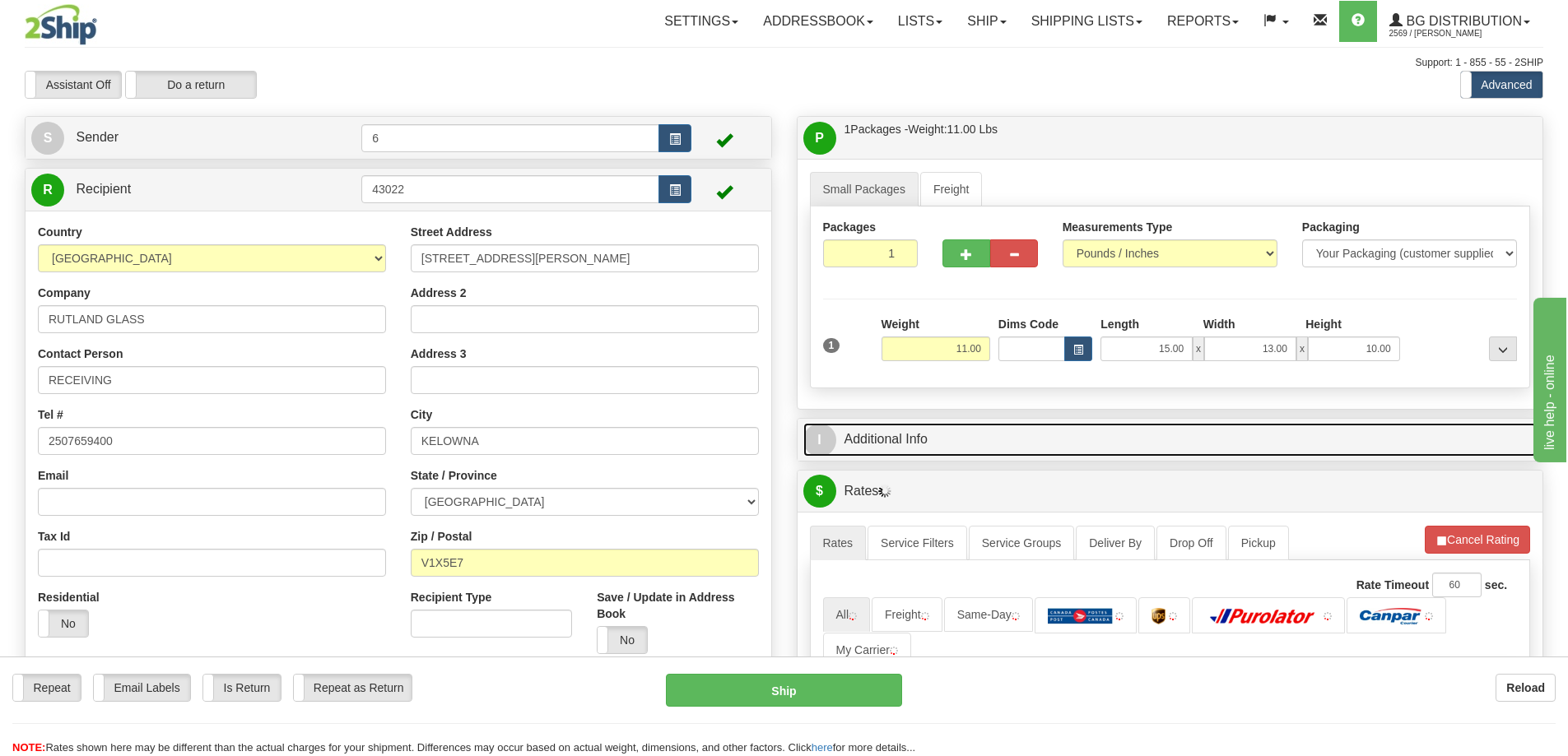
click at [1402, 457] on link "I Additional Info" at bounding box center [1170, 440] width 734 height 33
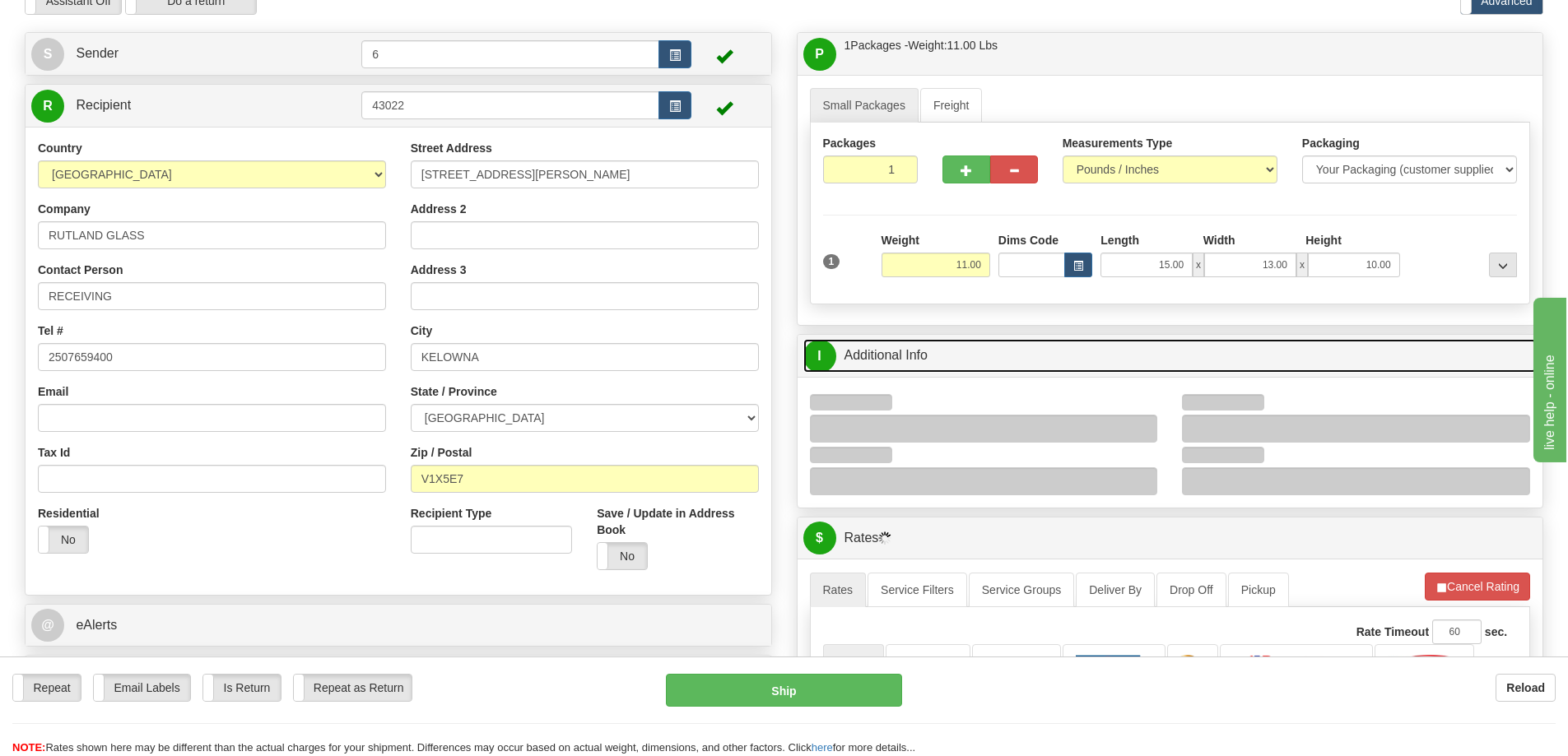
scroll to position [165, 0]
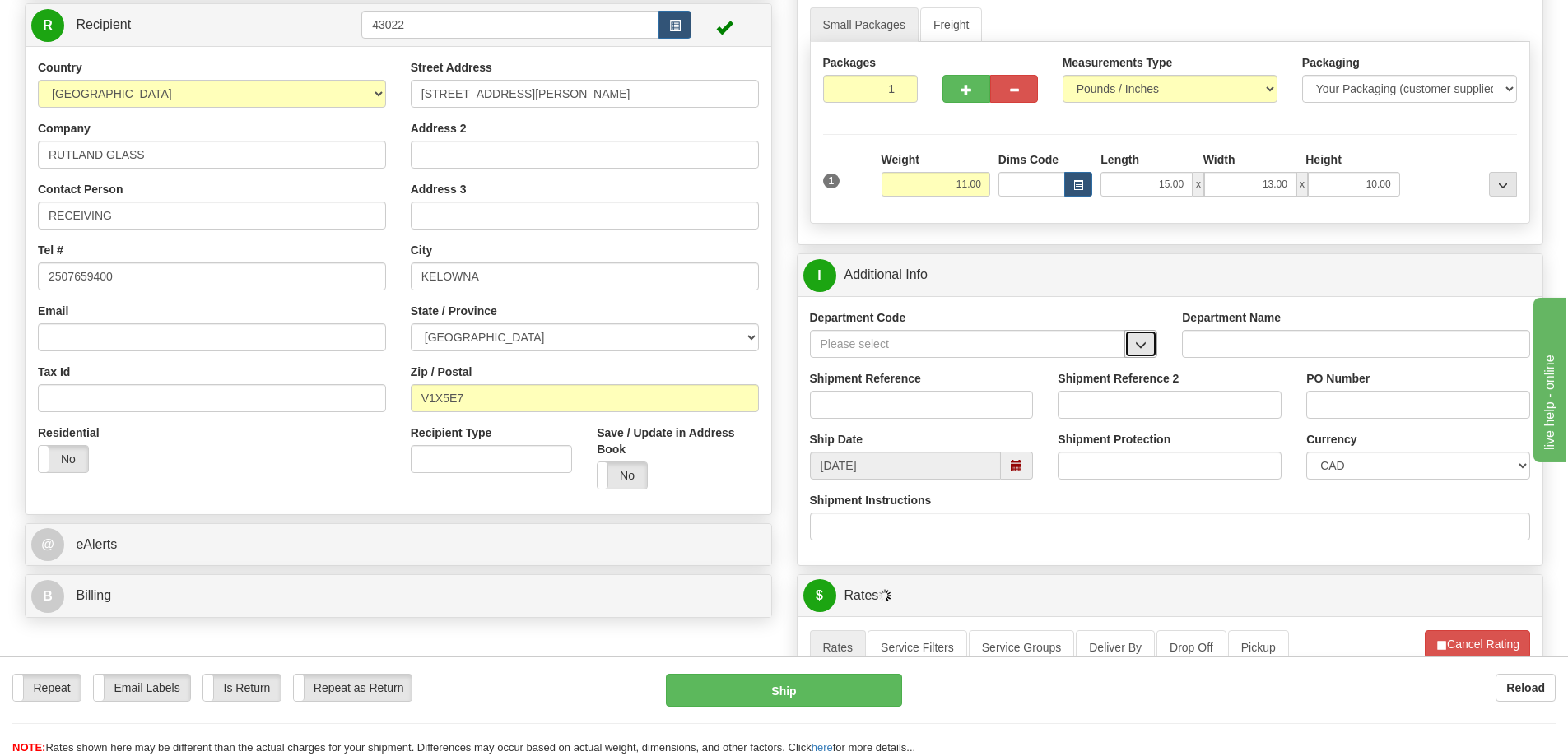
click at [1136, 347] on span "button" at bounding box center [1140, 345] width 11 height 11
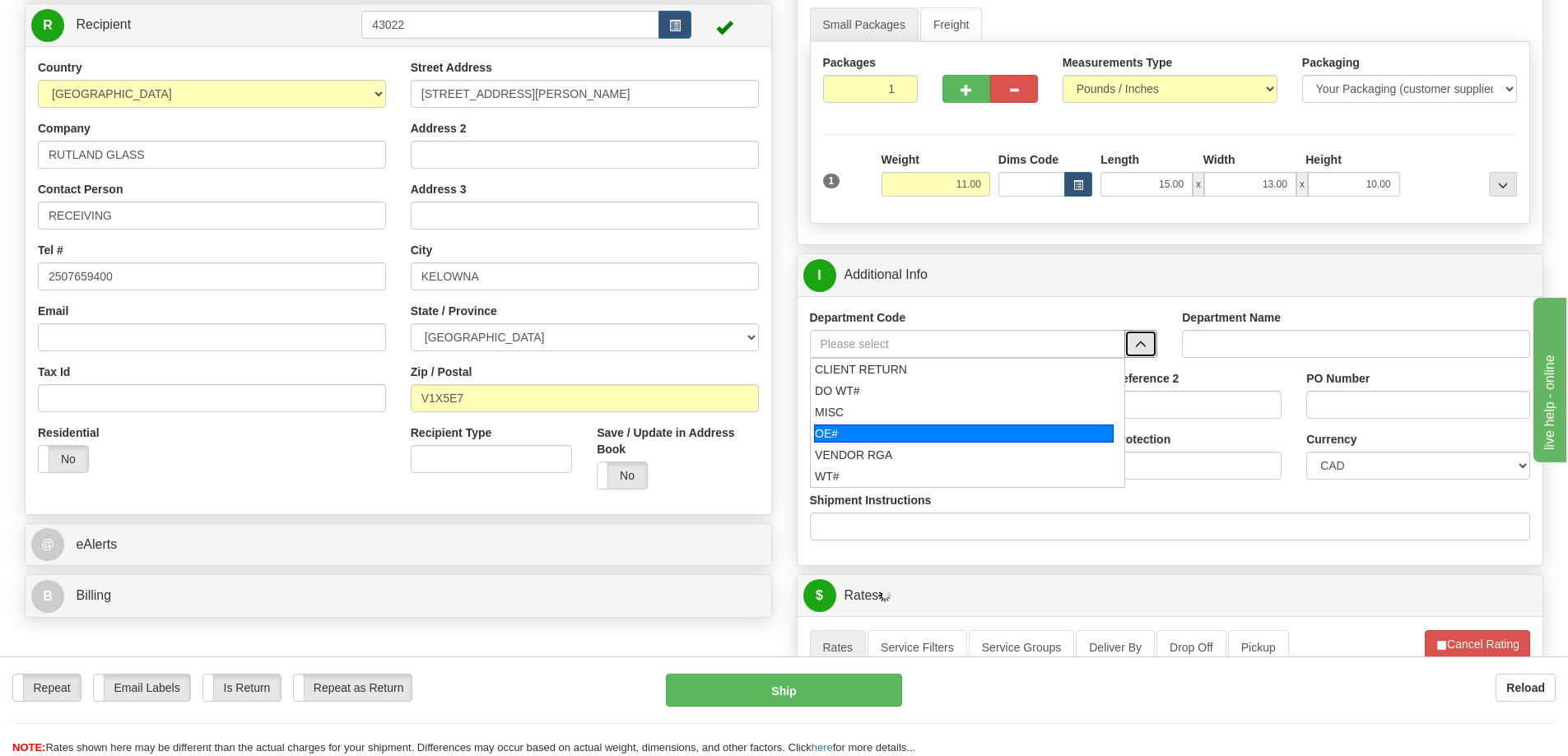
click at [949, 432] on div "OE#" at bounding box center [963, 433] width 299 height 18
type input "OE#"
type input "ORDERS"
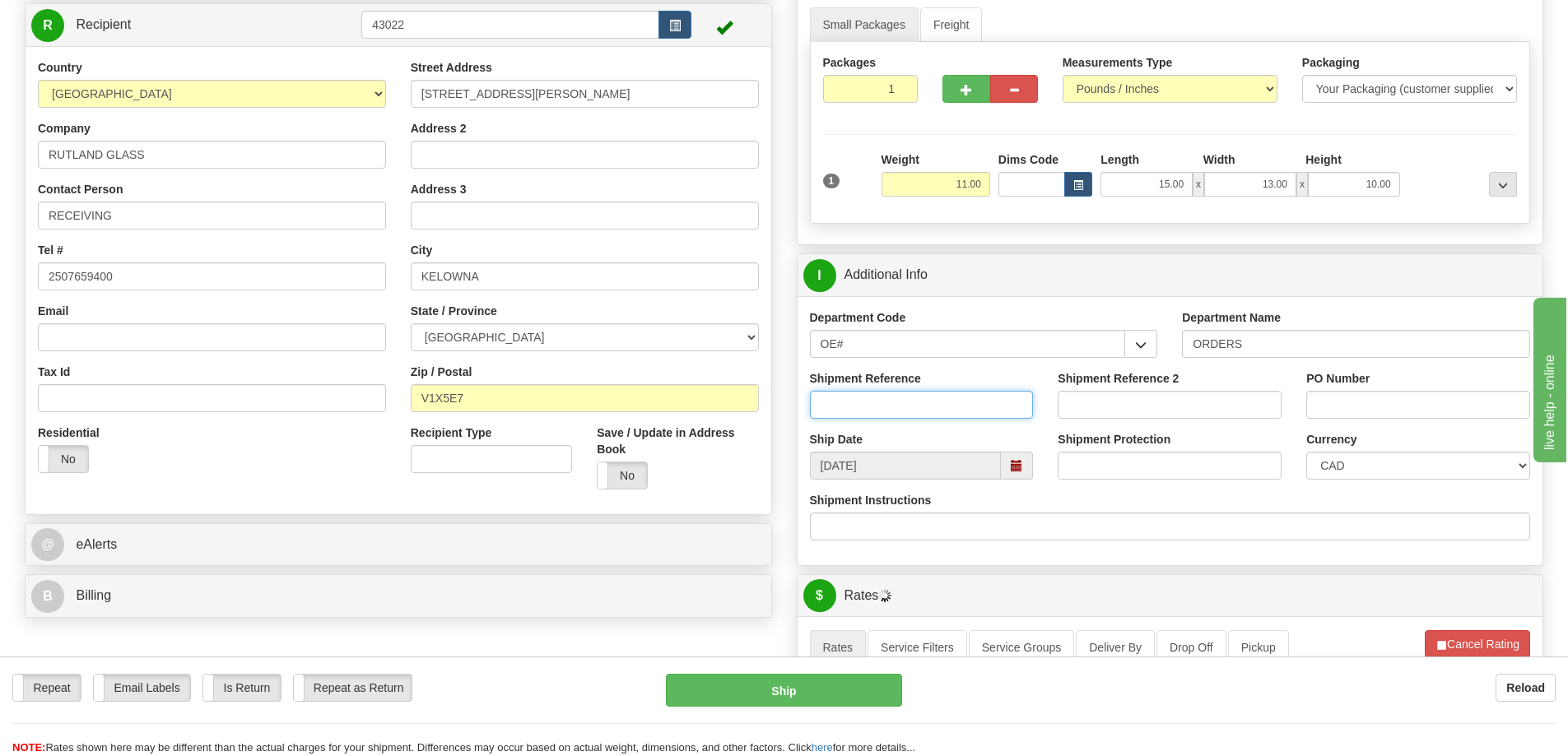
click at [943, 402] on input "Shipment Reference" at bounding box center [922, 405] width 224 height 28
type input "60032783-00"
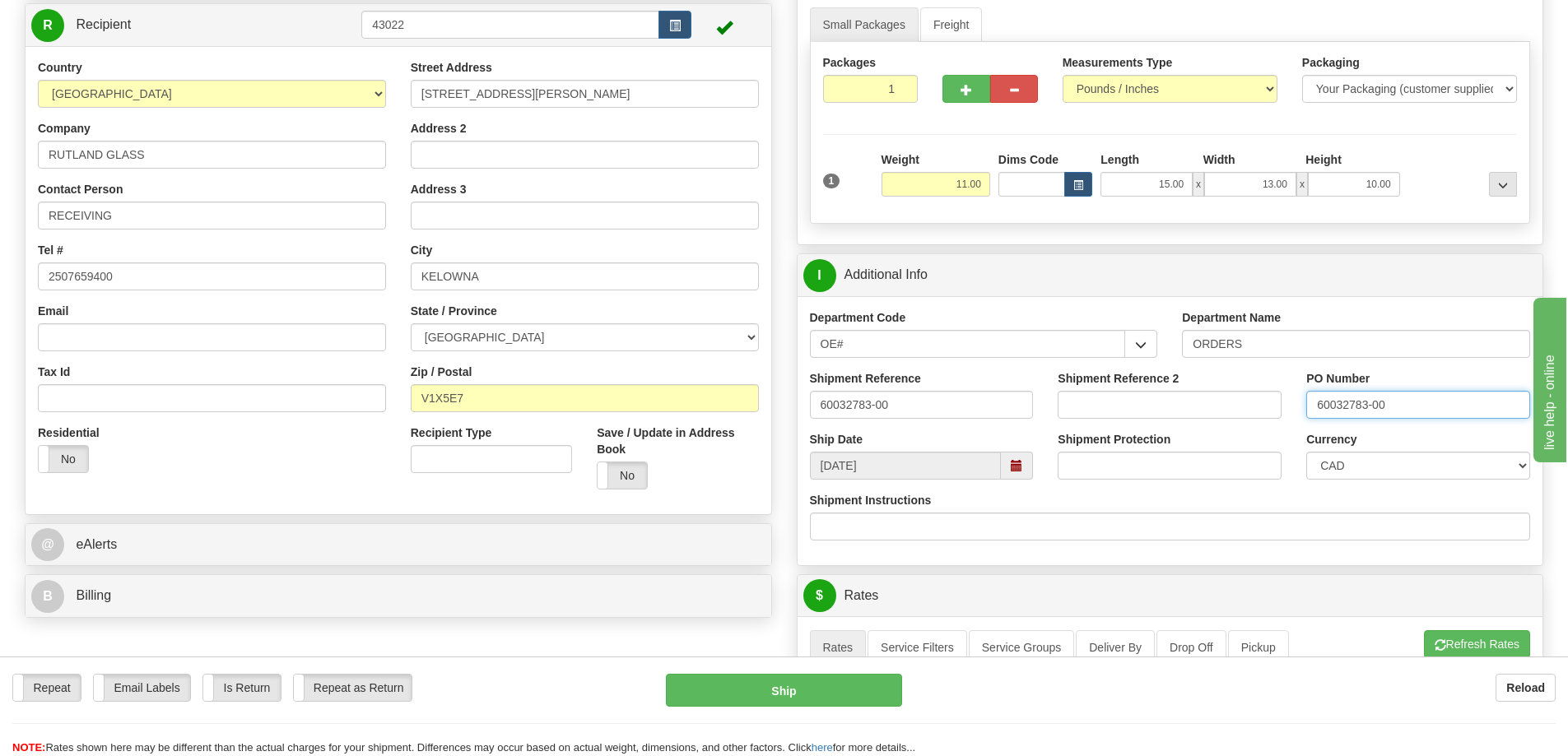
type input "60032783-00"
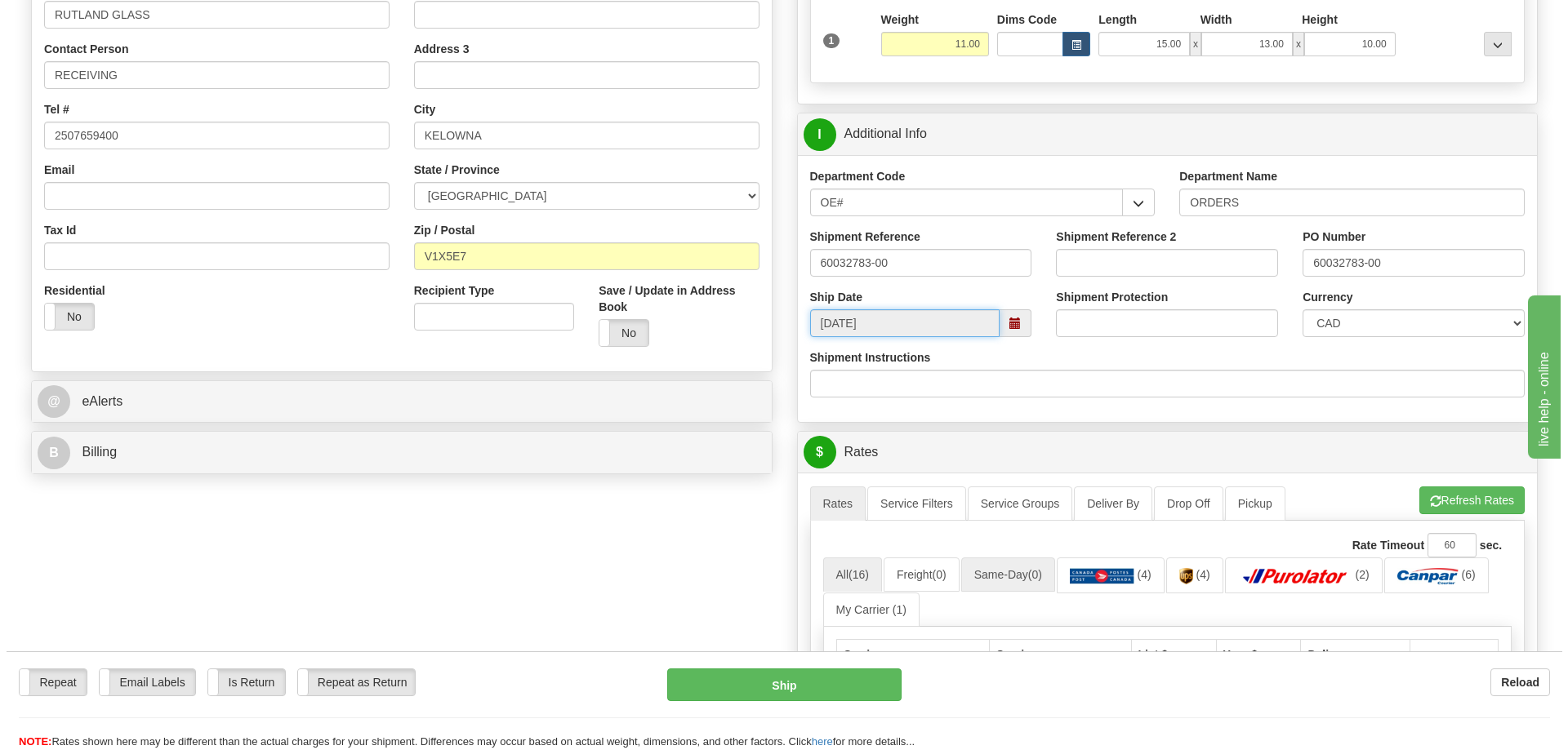
scroll to position [490, 0]
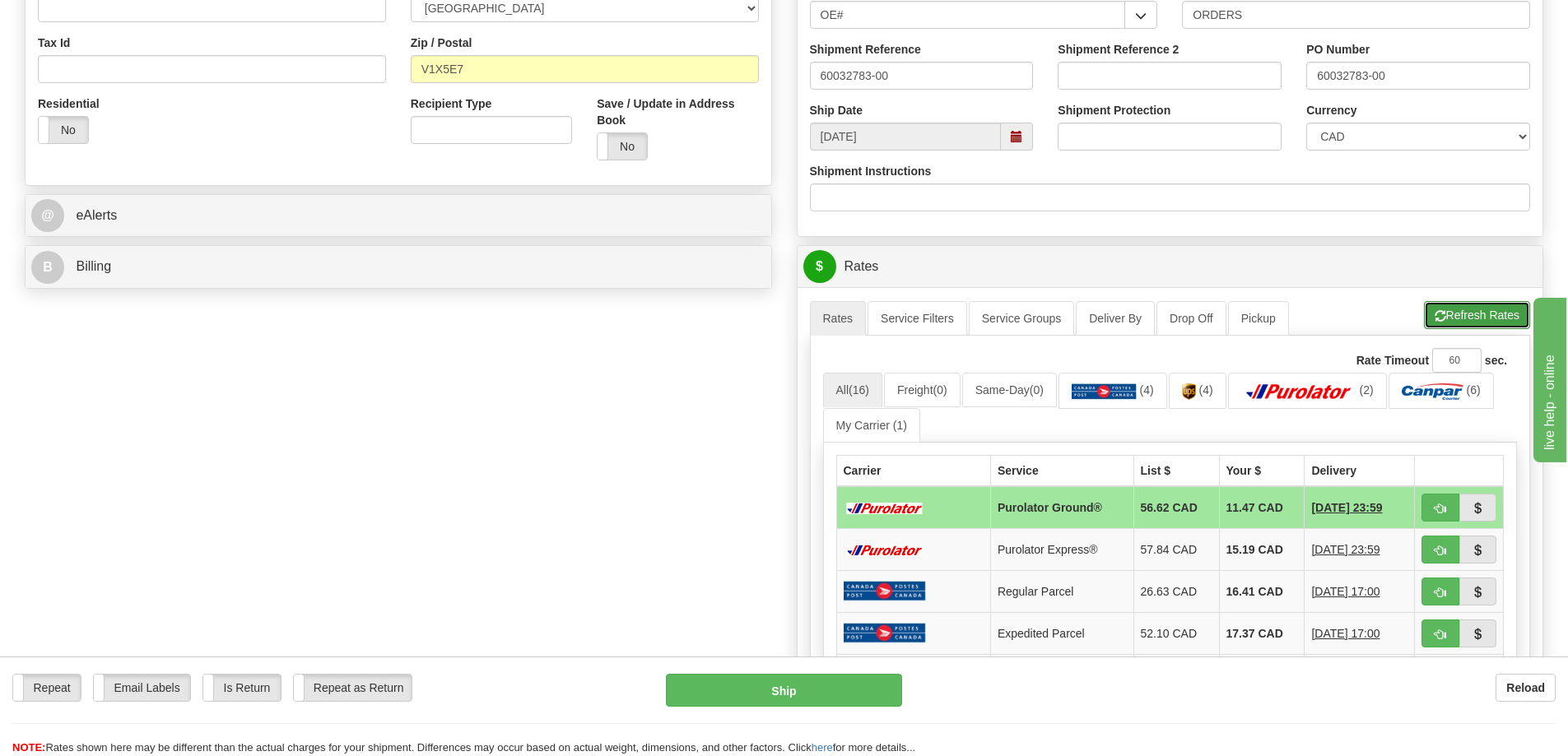
click at [1499, 320] on button "Refresh Rates" at bounding box center [1477, 315] width 106 height 28
click at [1428, 510] on button "button" at bounding box center [1440, 508] width 38 height 28
type input "260"
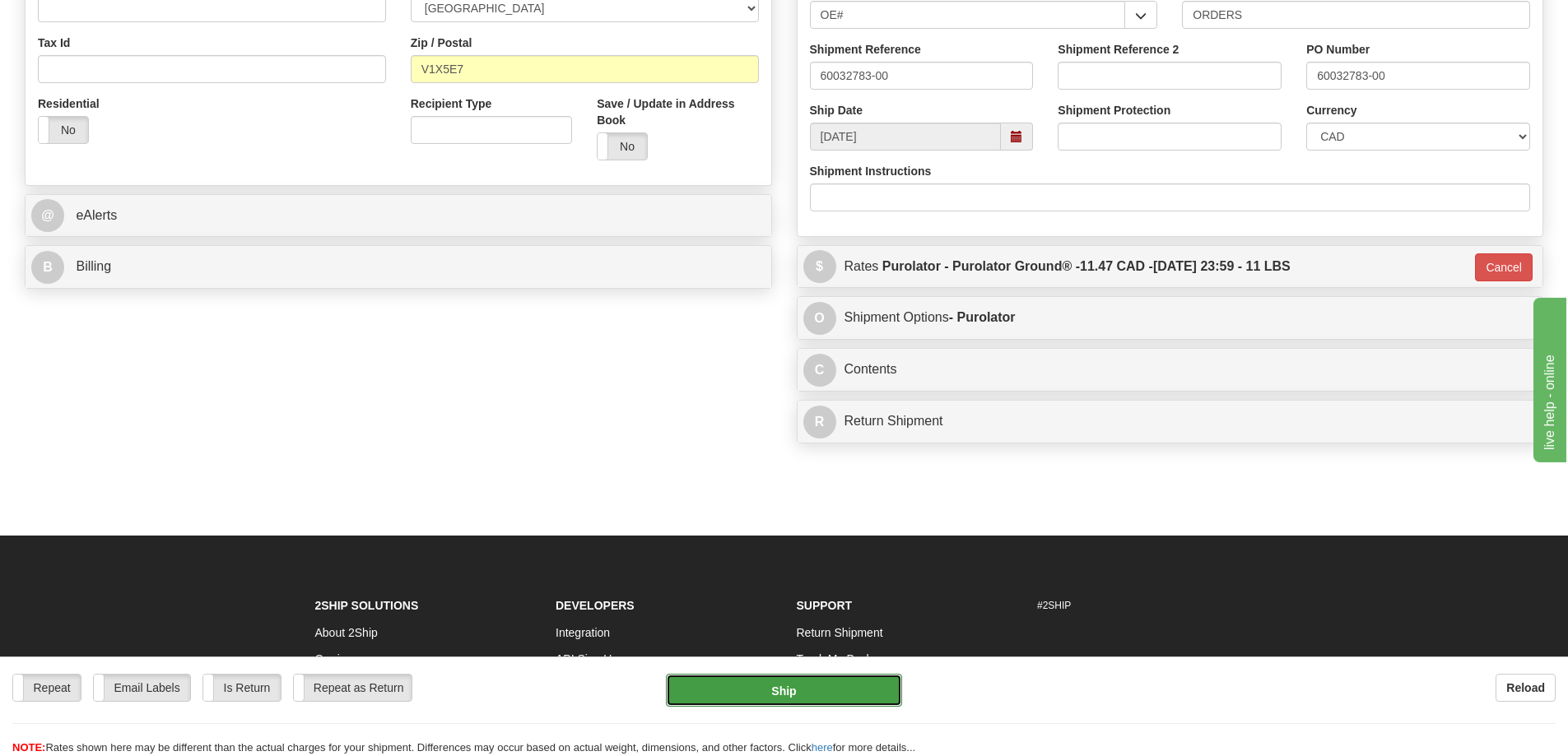
click at [786, 690] on button "Ship" at bounding box center [784, 690] width 236 height 33
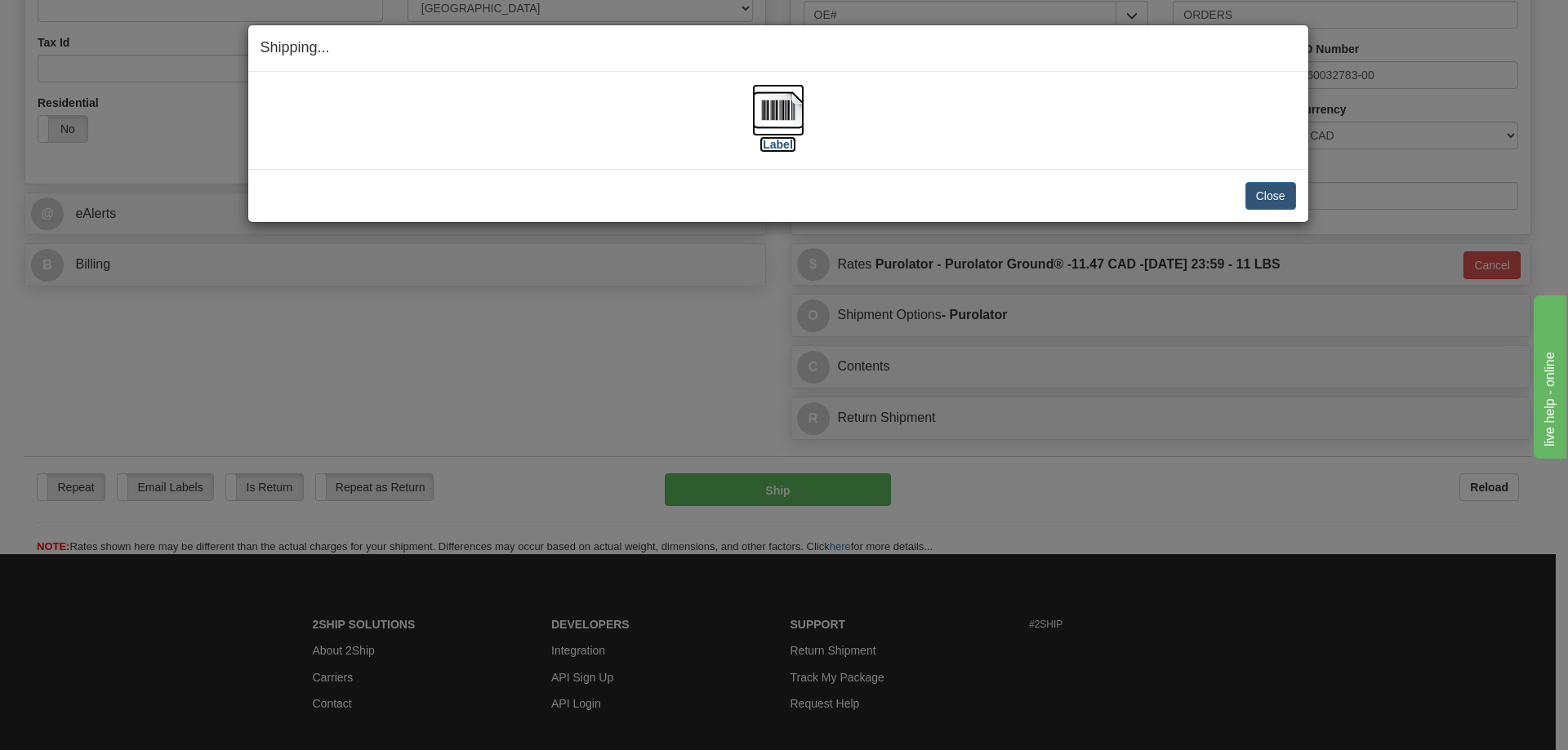
click at [791, 143] on label "[Label]" at bounding box center [778, 145] width 38 height 17
click at [1279, 189] on button "Close" at bounding box center [1271, 196] width 51 height 28
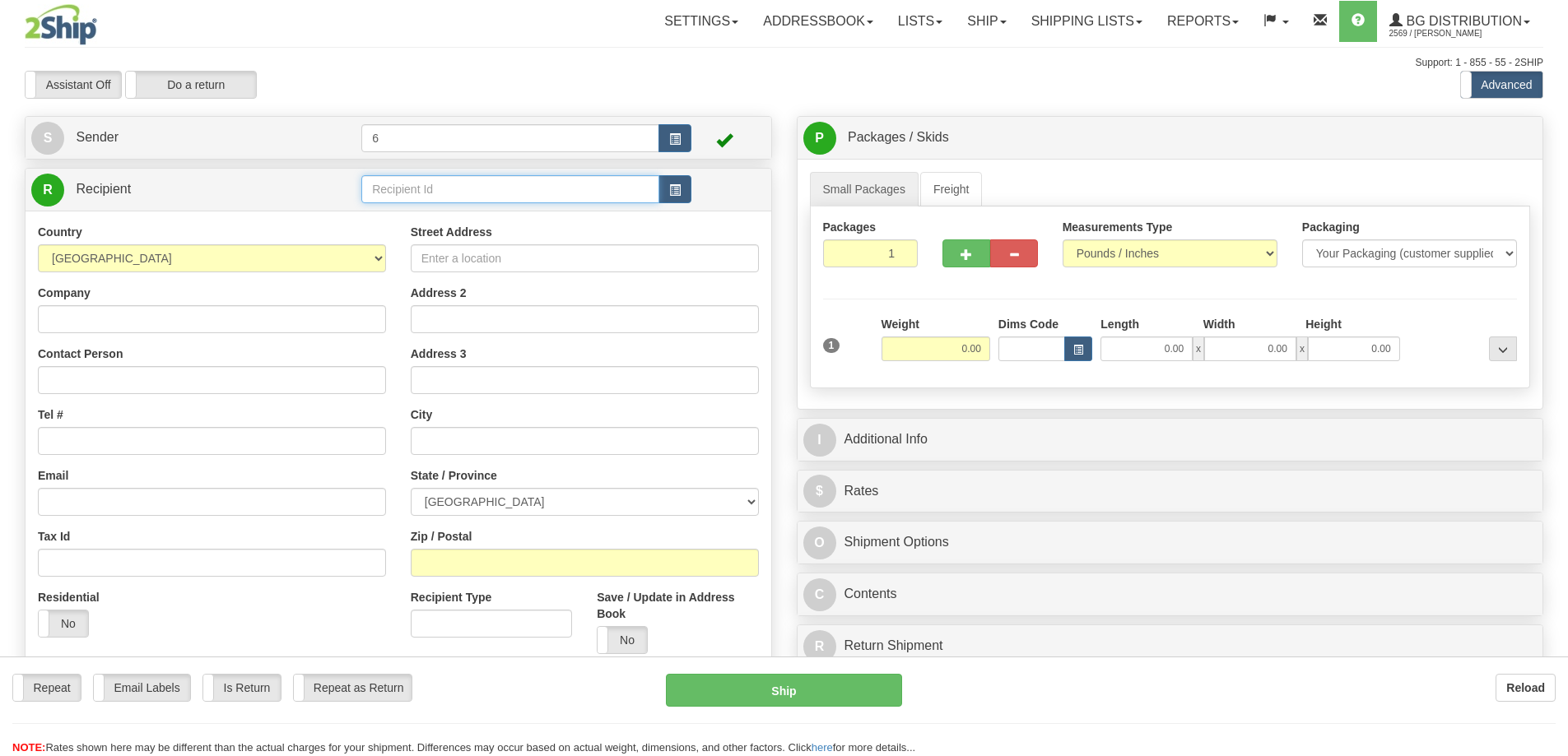
click at [441, 196] on input "text" at bounding box center [510, 189] width 298 height 28
type input "9"
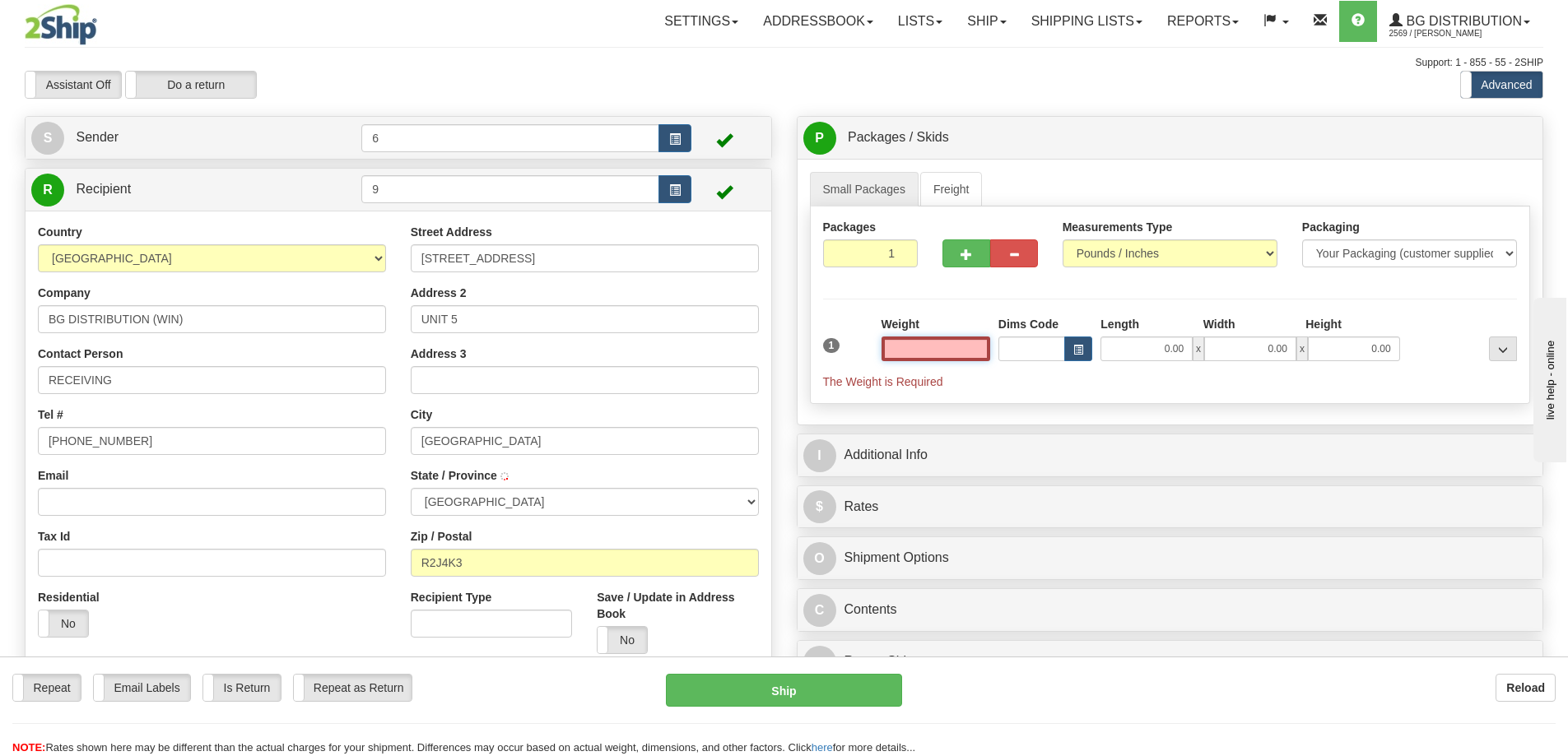
click at [963, 351] on input "text" at bounding box center [936, 349] width 109 height 25
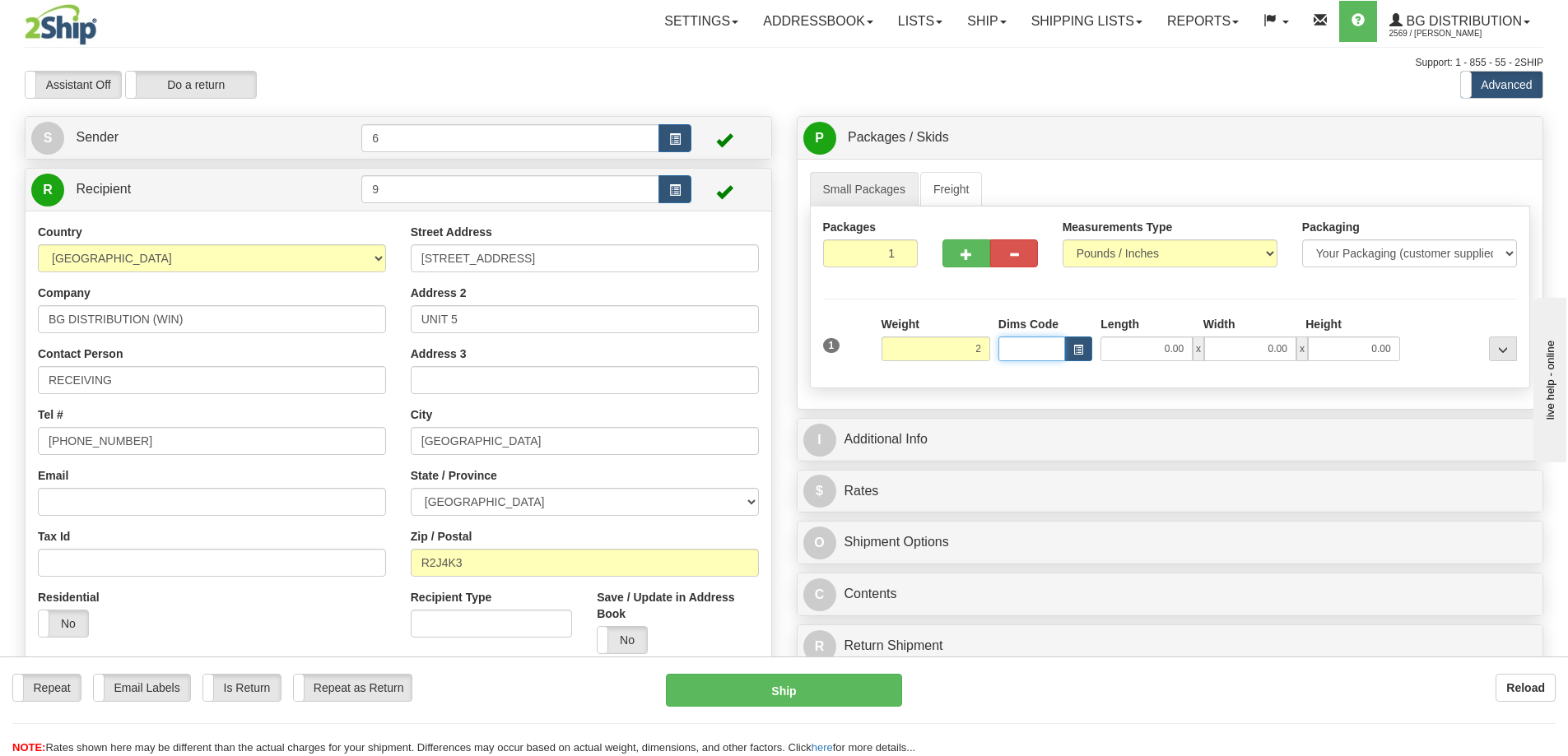
type input "2.00"
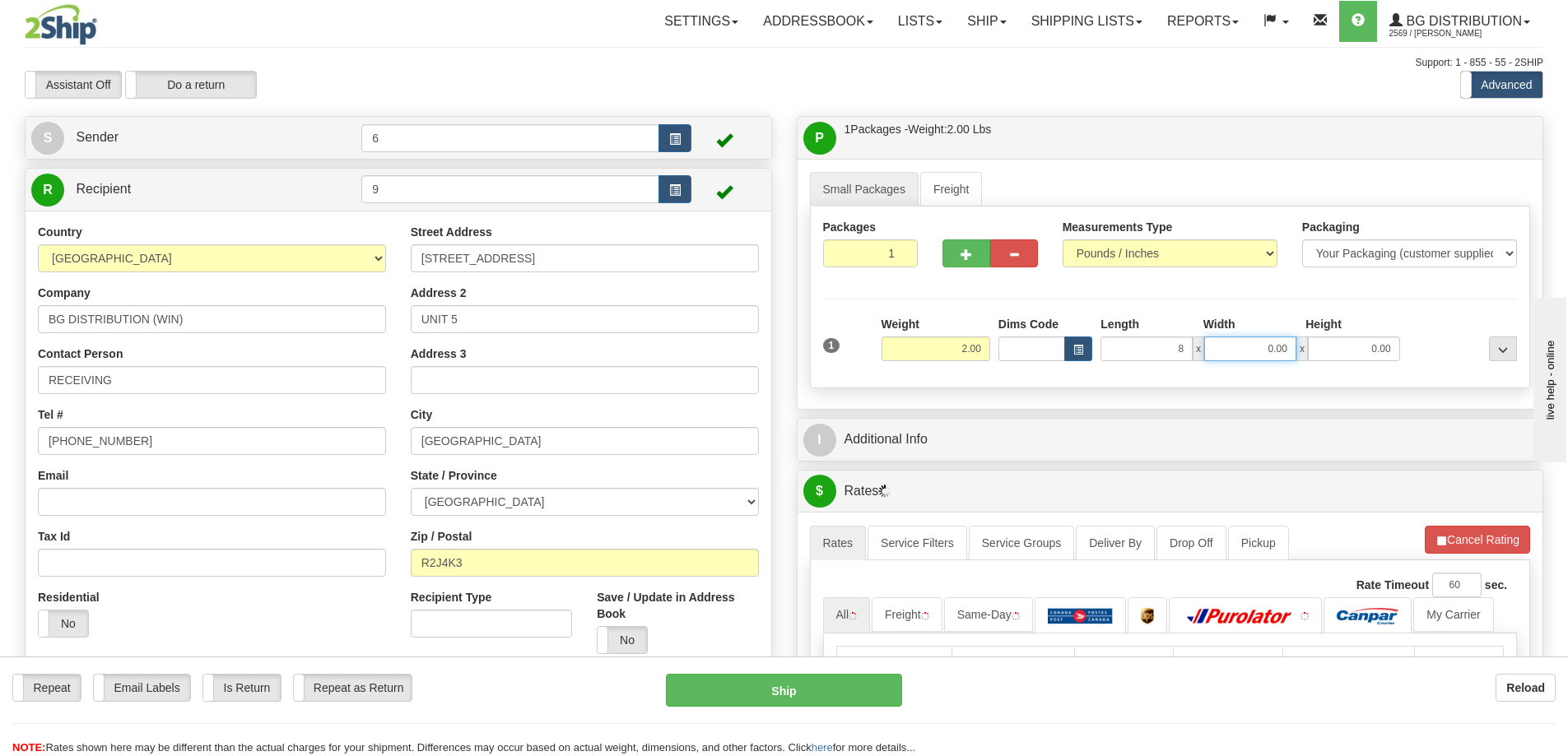
type input "8.00"
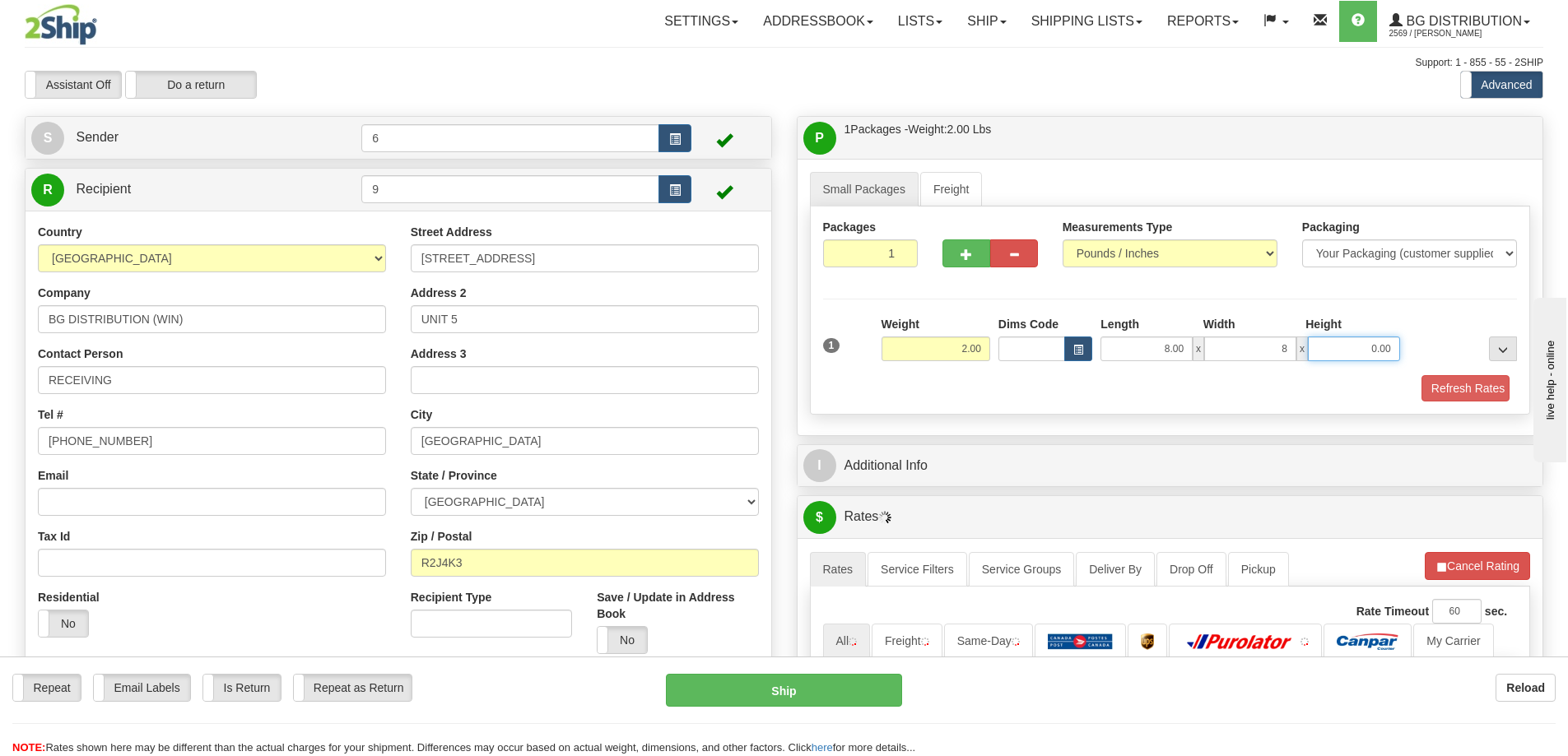
type input "8.00"
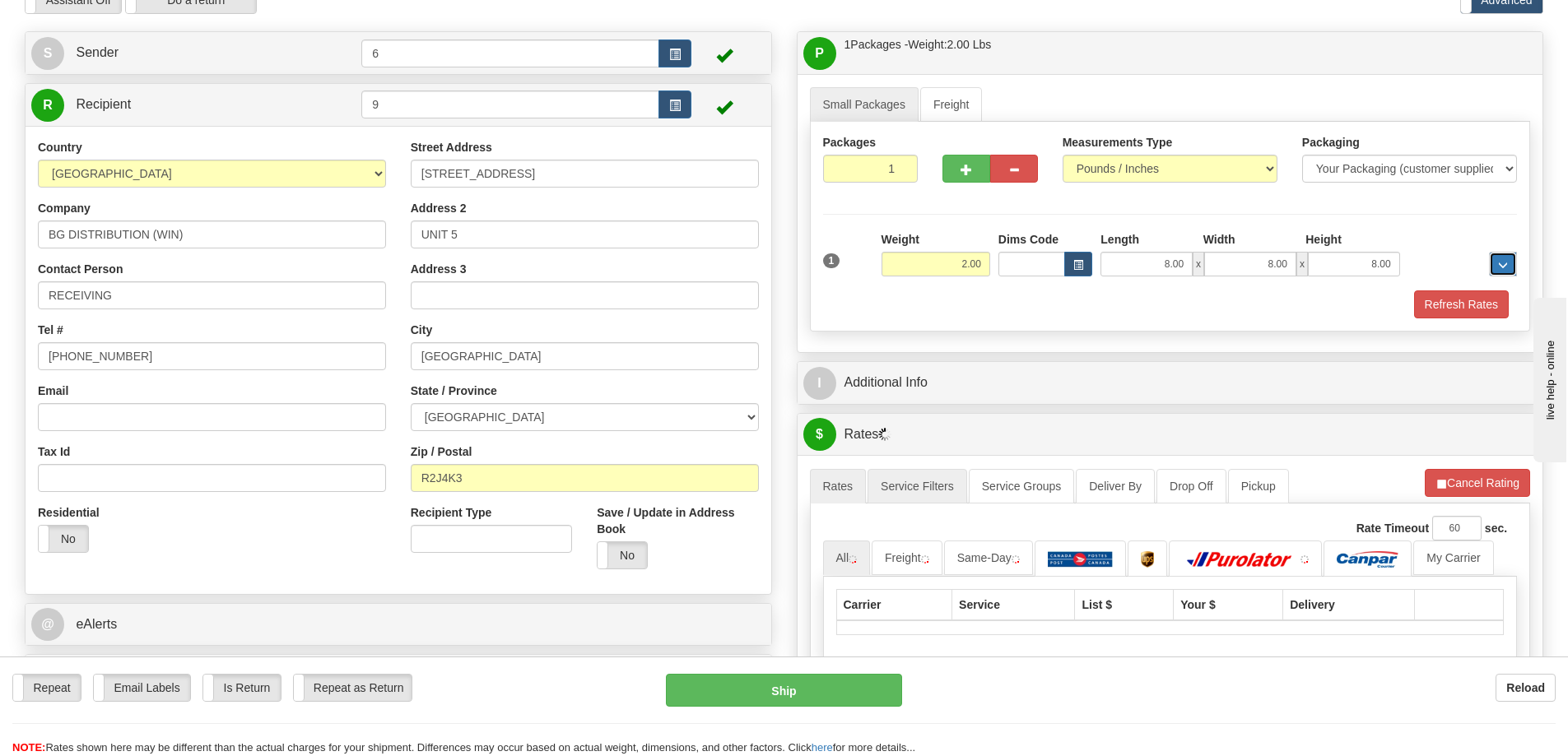
scroll to position [165, 0]
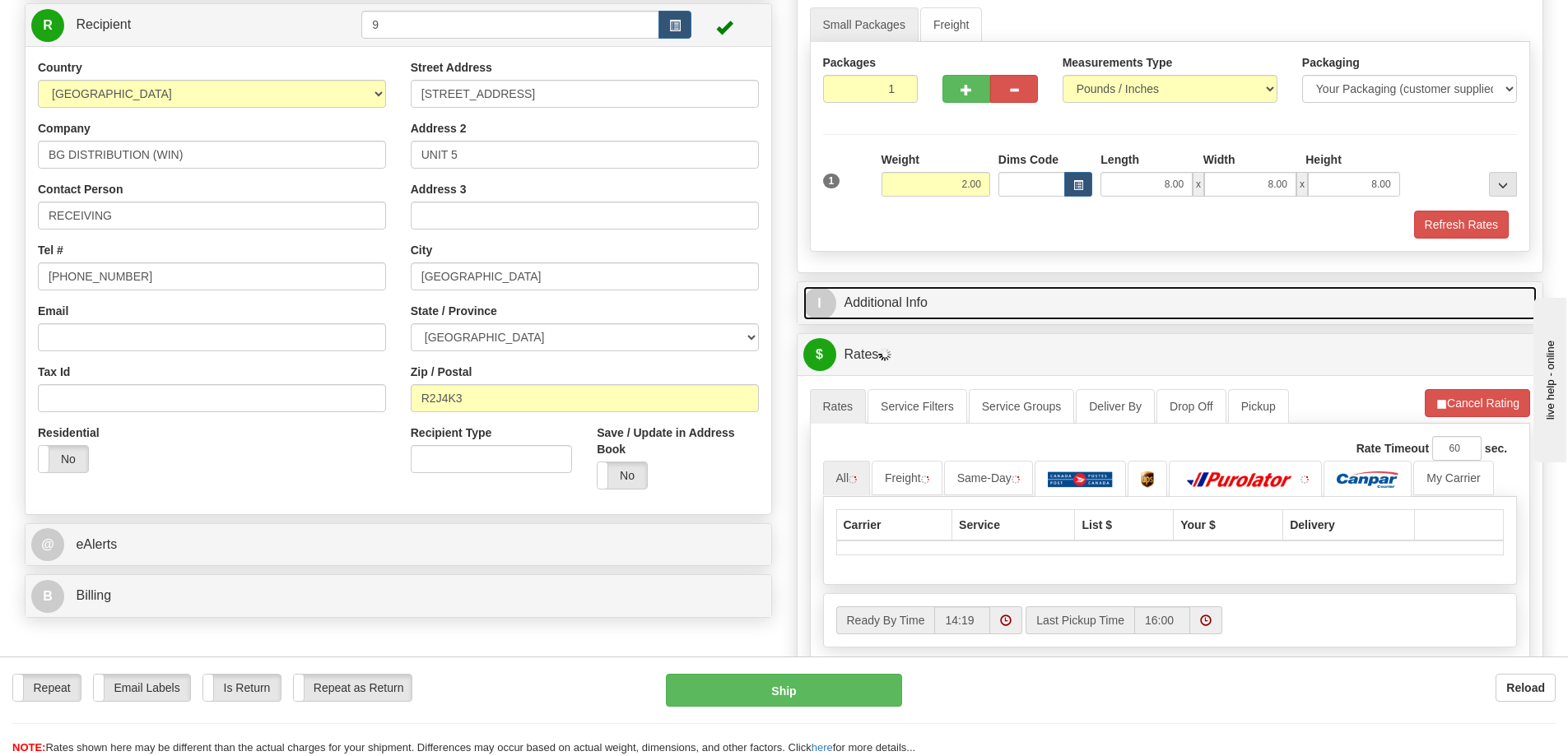
click at [894, 301] on link "I Additional Info" at bounding box center [1170, 303] width 734 height 33
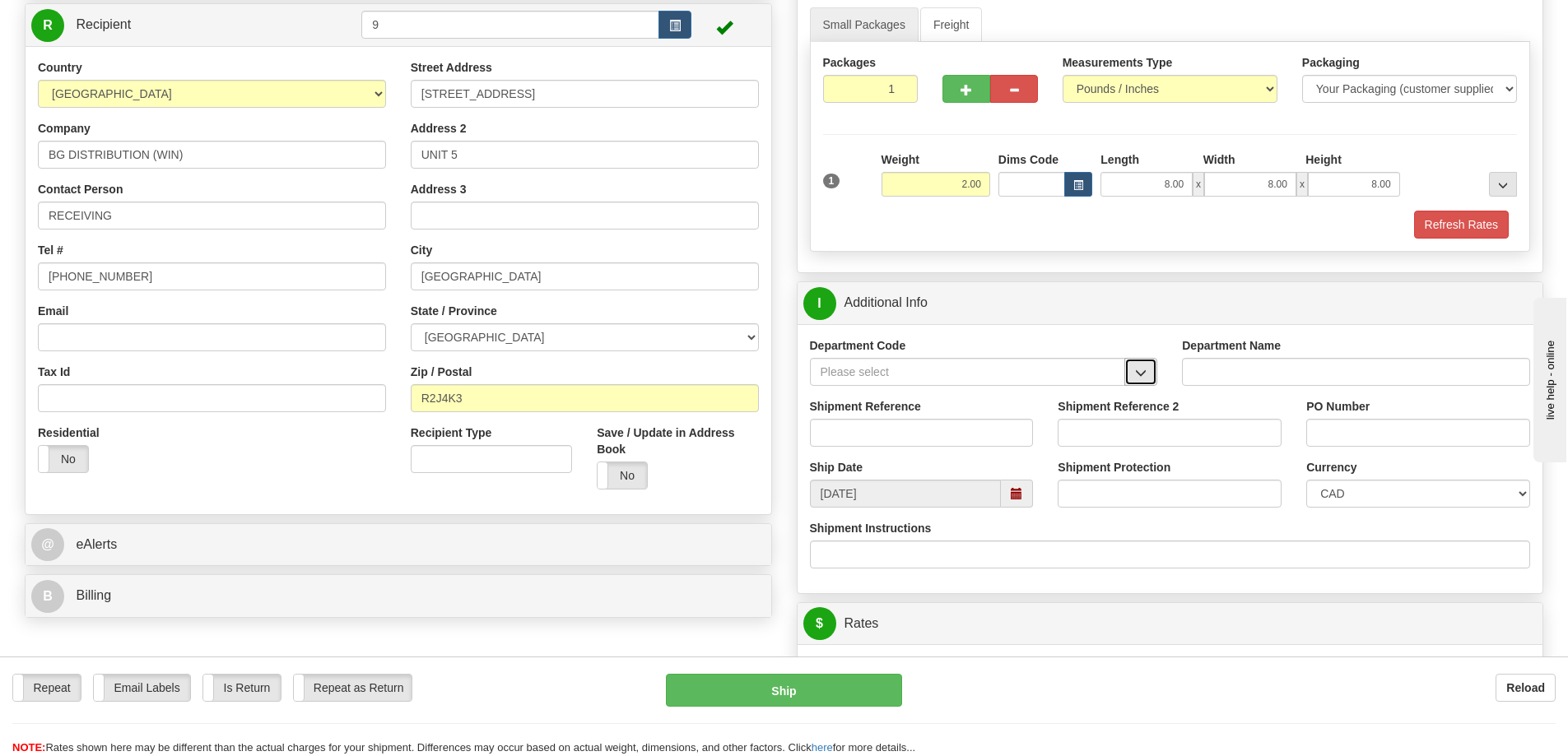
click at [1148, 381] on button "button" at bounding box center [1140, 372] width 33 height 28
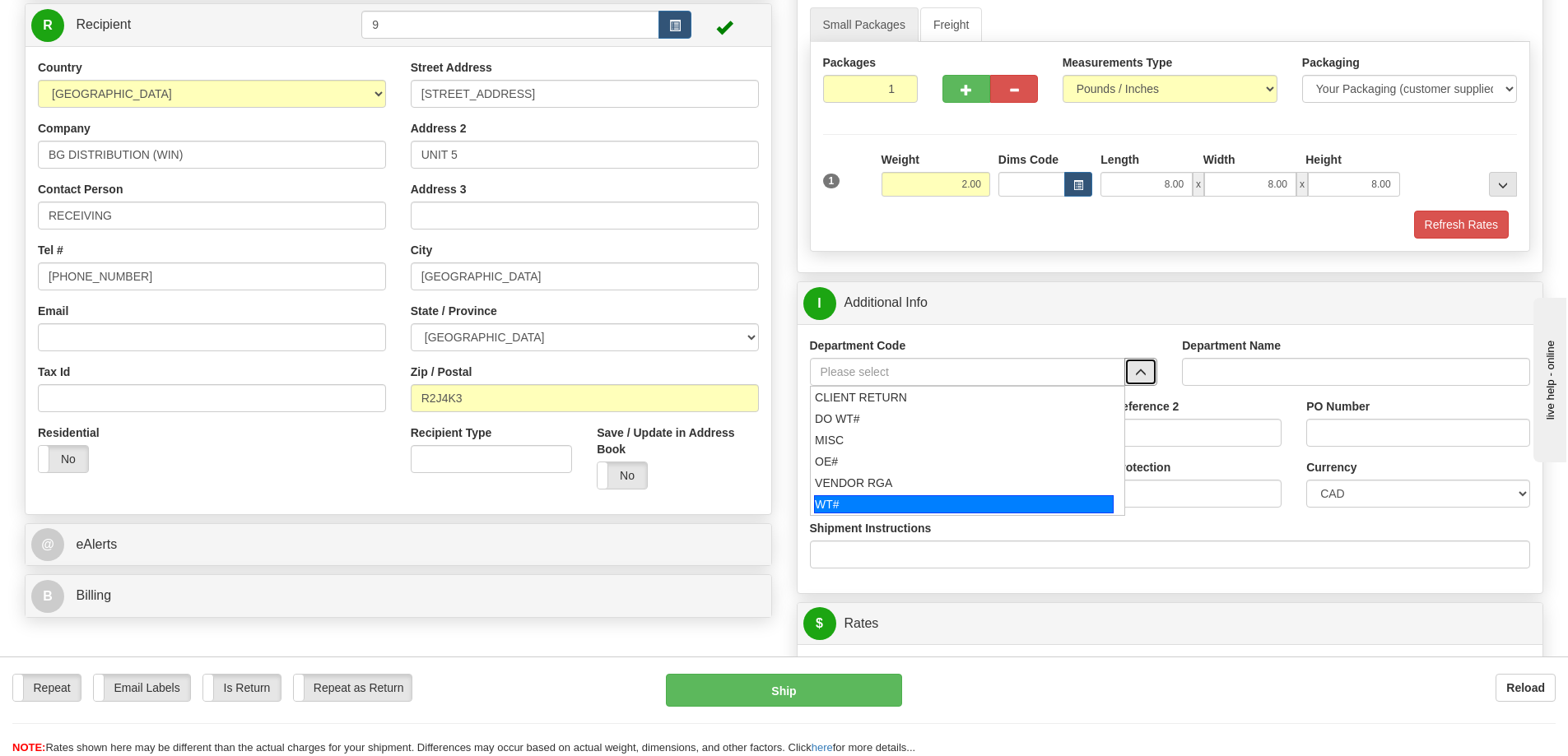
drag, startPoint x: 903, startPoint y: 516, endPoint x: 762, endPoint y: 587, distance: 157.9
click at [902, 515] on li "WT#" at bounding box center [968, 504] width 314 height 21
type input "WT#"
type input "WAREHOUSE TRANSFERS"
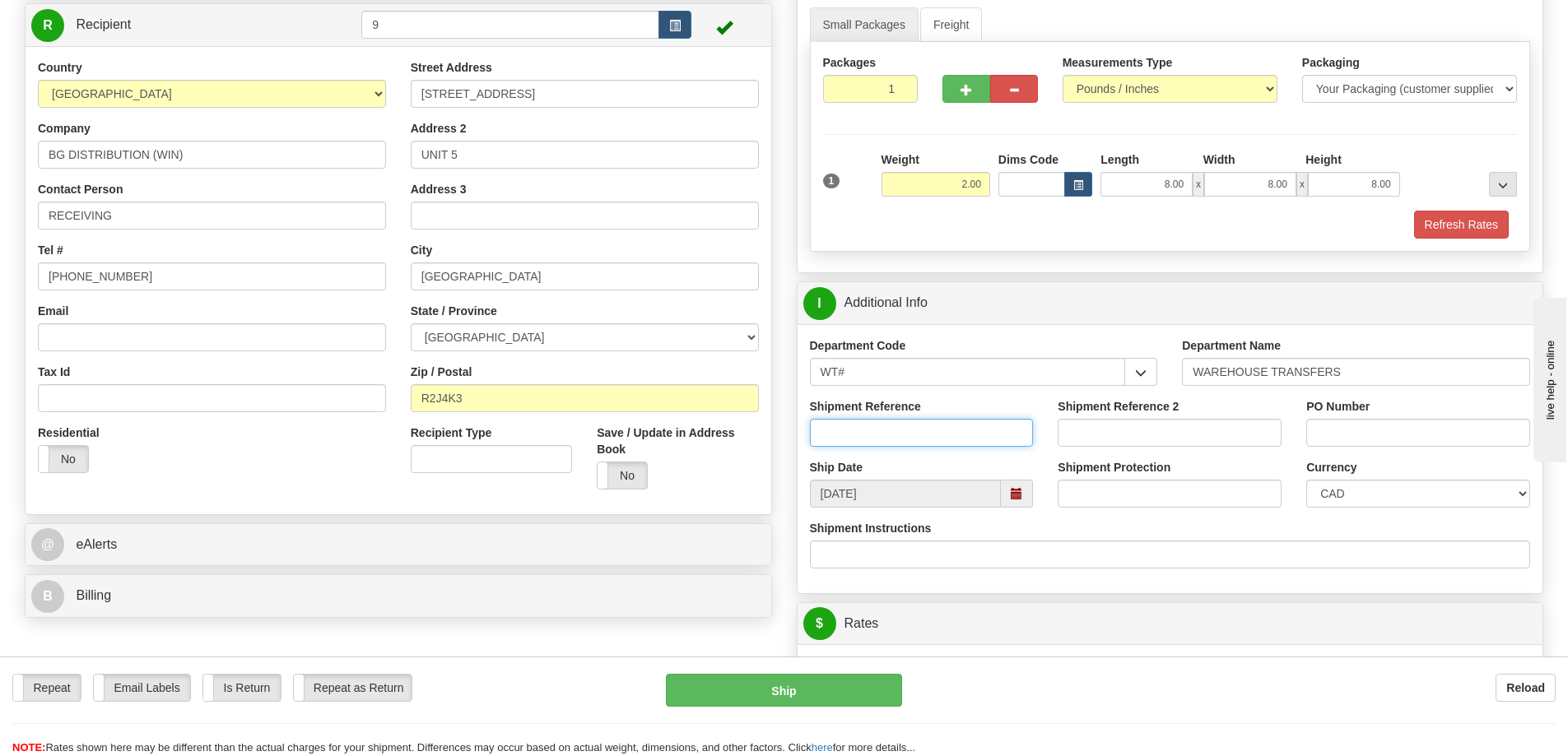
drag, startPoint x: 902, startPoint y: 431, endPoint x: 911, endPoint y: 425, distance: 10.8
click at [906, 431] on input "Shipment Reference" at bounding box center [922, 432] width 224 height 28
type input "166371-00"
click at [1419, 228] on button "Refresh Rates" at bounding box center [1461, 225] width 95 height 28
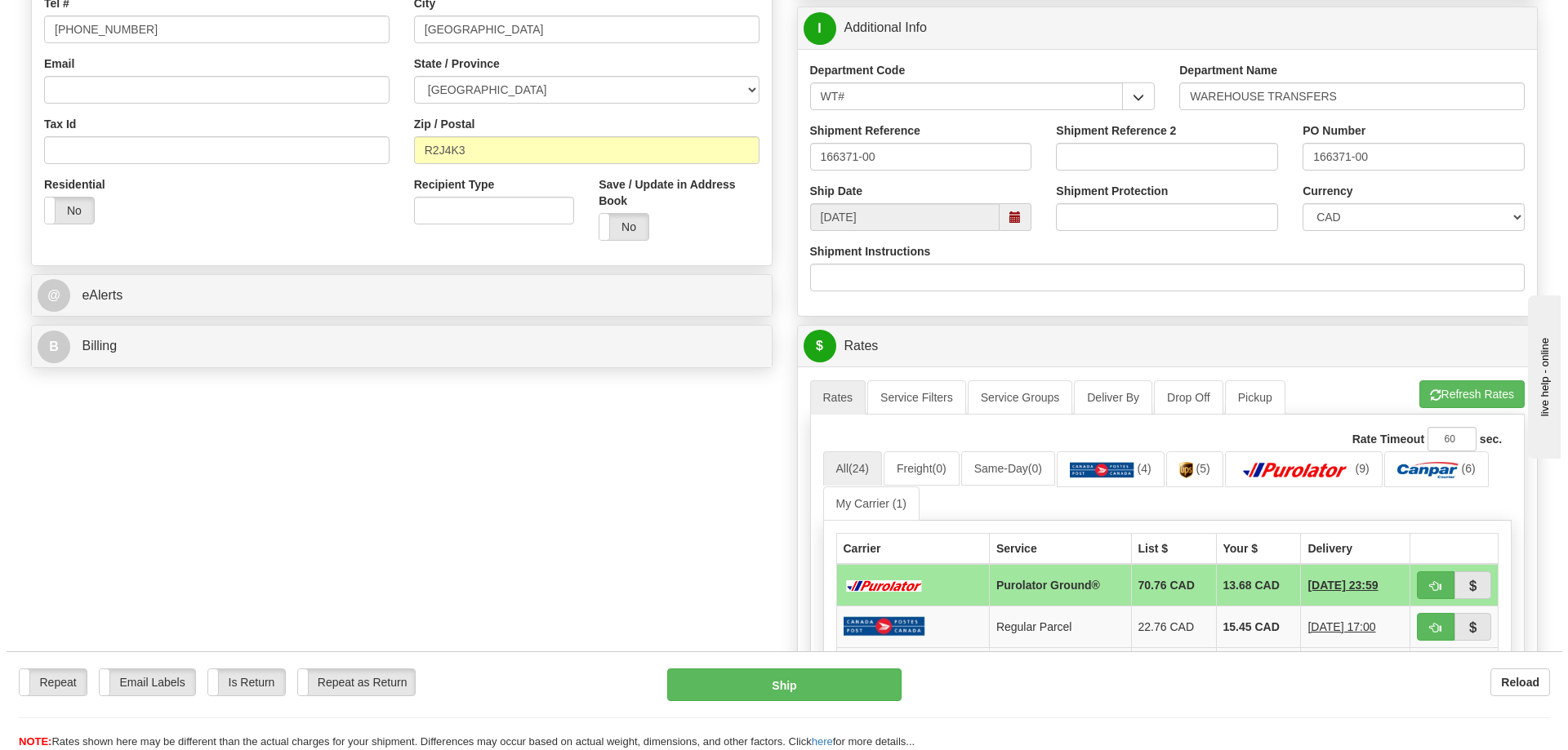
scroll to position [490, 0]
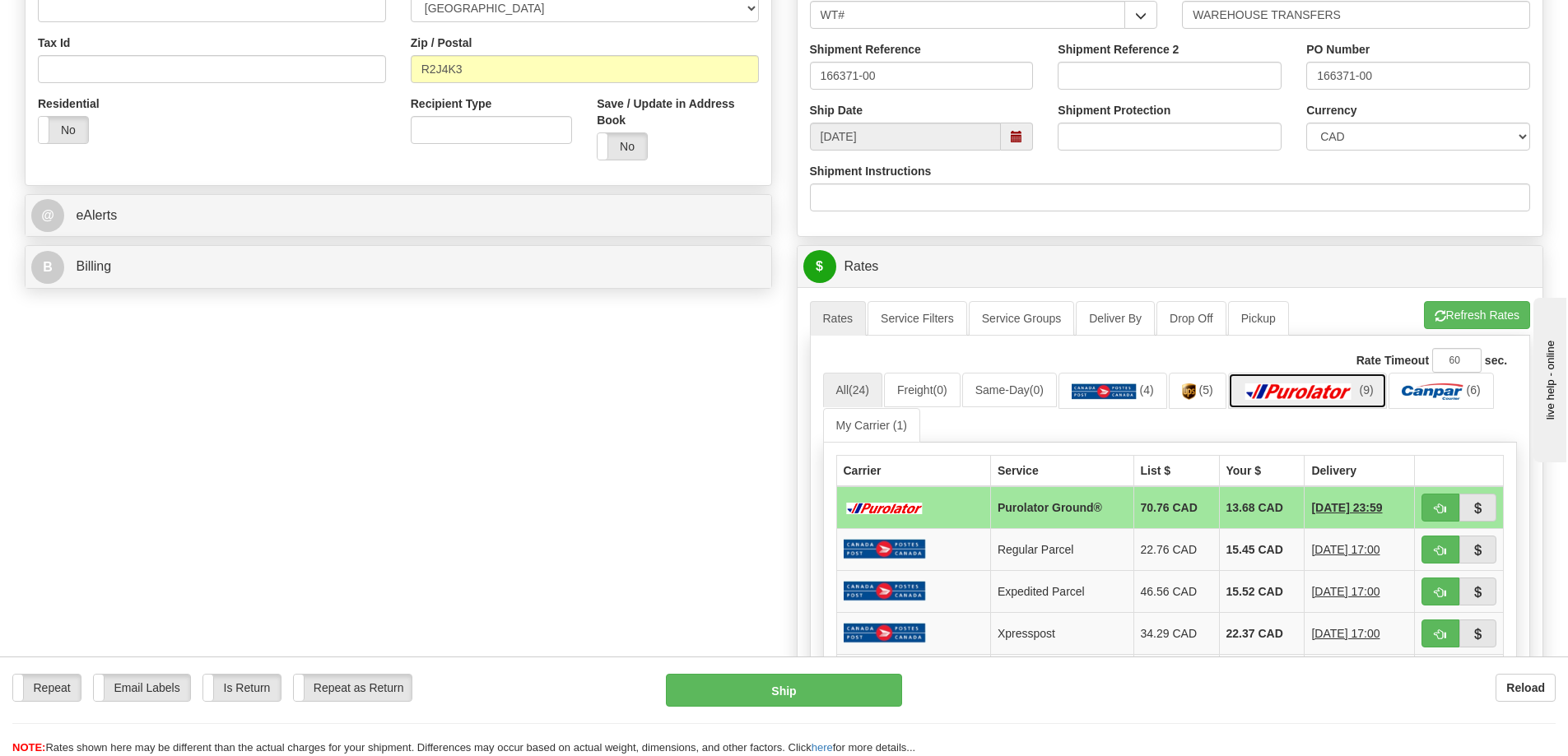
click at [1283, 406] on link "(9)" at bounding box center [1307, 391] width 159 height 35
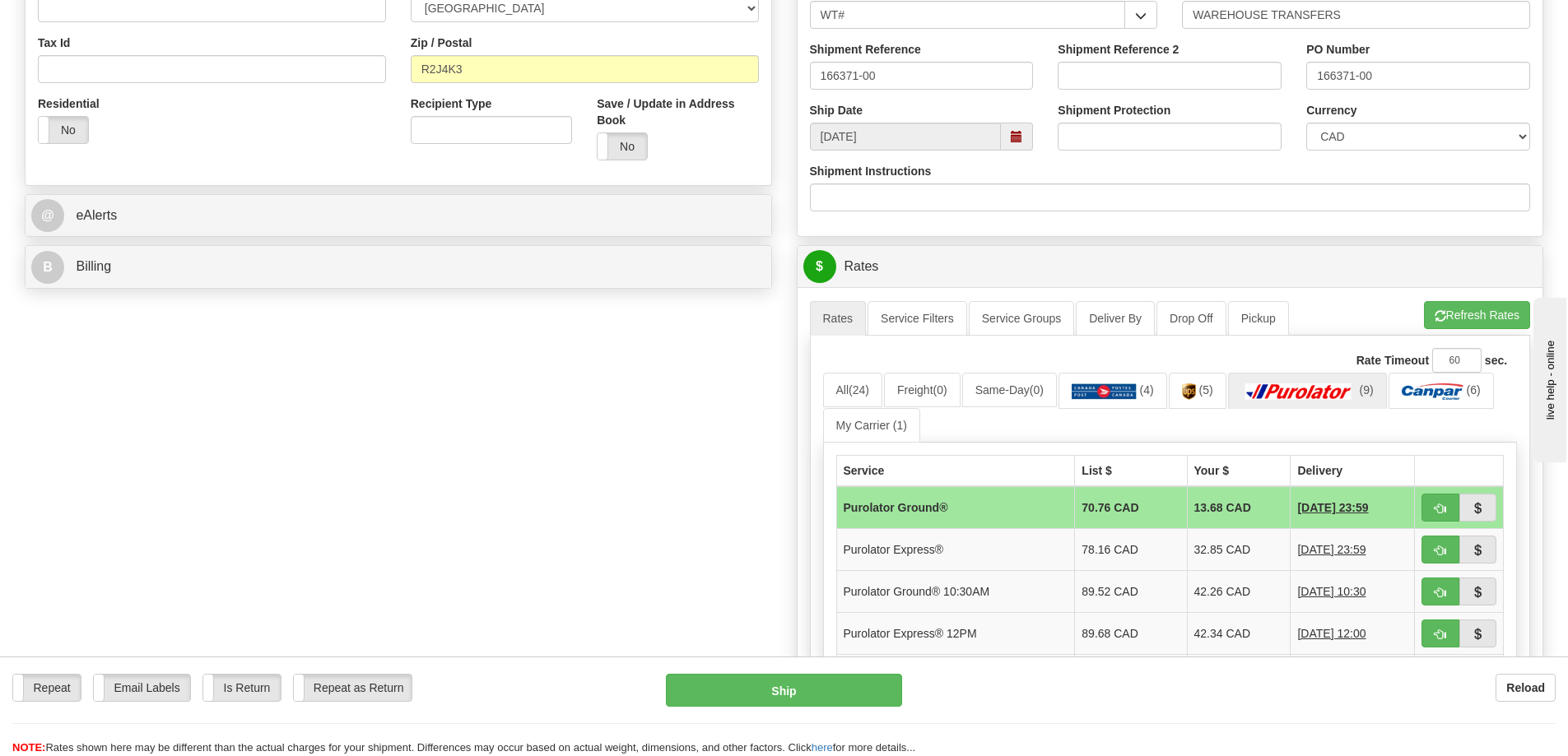
drag, startPoint x: 1144, startPoint y: 514, endPoint x: 1130, endPoint y: 522, distance: 16.1
click at [1144, 514] on td "70.76 CAD" at bounding box center [1131, 508] width 112 height 43
click at [1437, 512] on span "button" at bounding box center [1440, 510] width 11 height 11
type input "260"
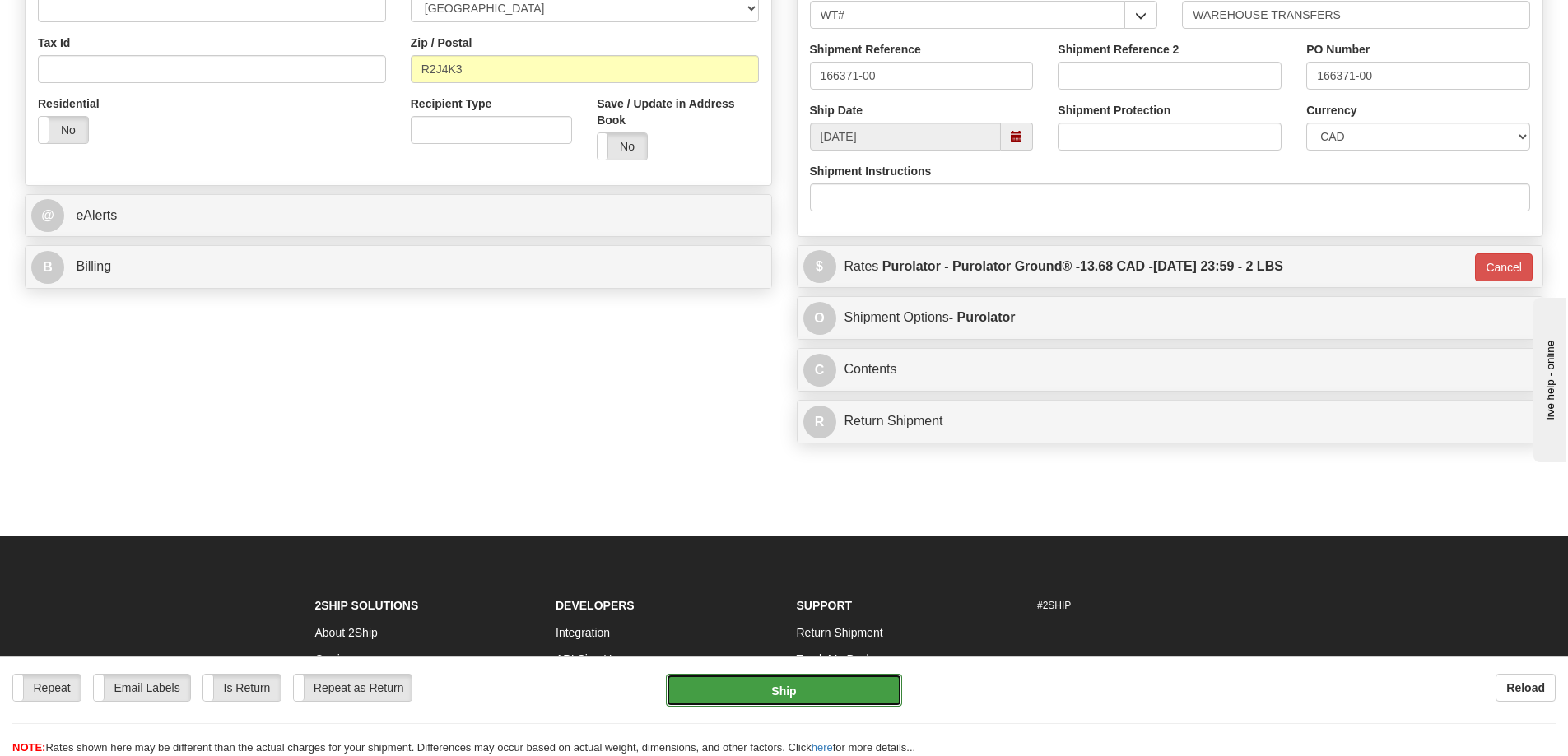
click at [743, 696] on button "Ship" at bounding box center [784, 690] width 236 height 33
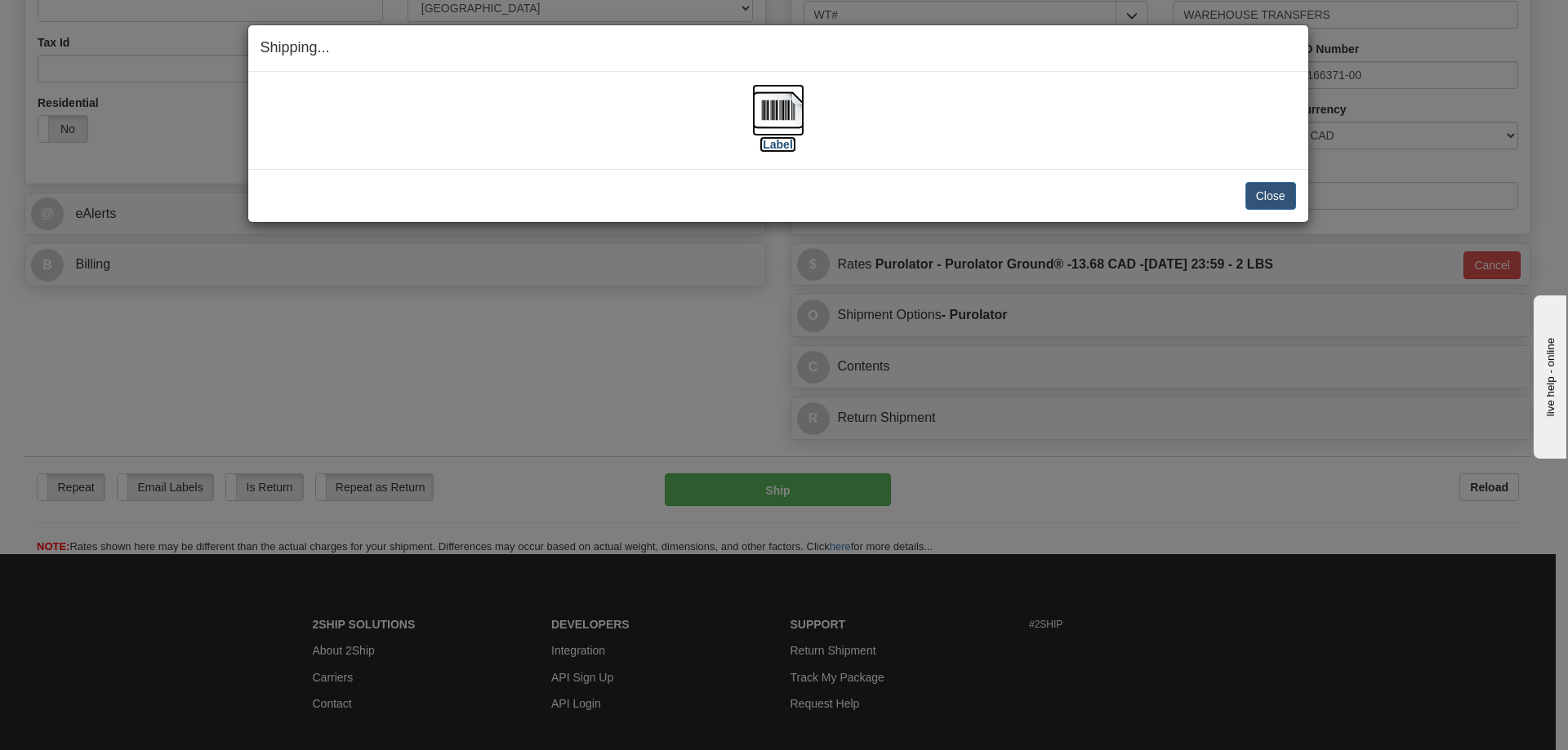
click at [773, 148] on label "[Label]" at bounding box center [778, 145] width 38 height 17
click at [1263, 192] on button "Close" at bounding box center [1271, 196] width 51 height 28
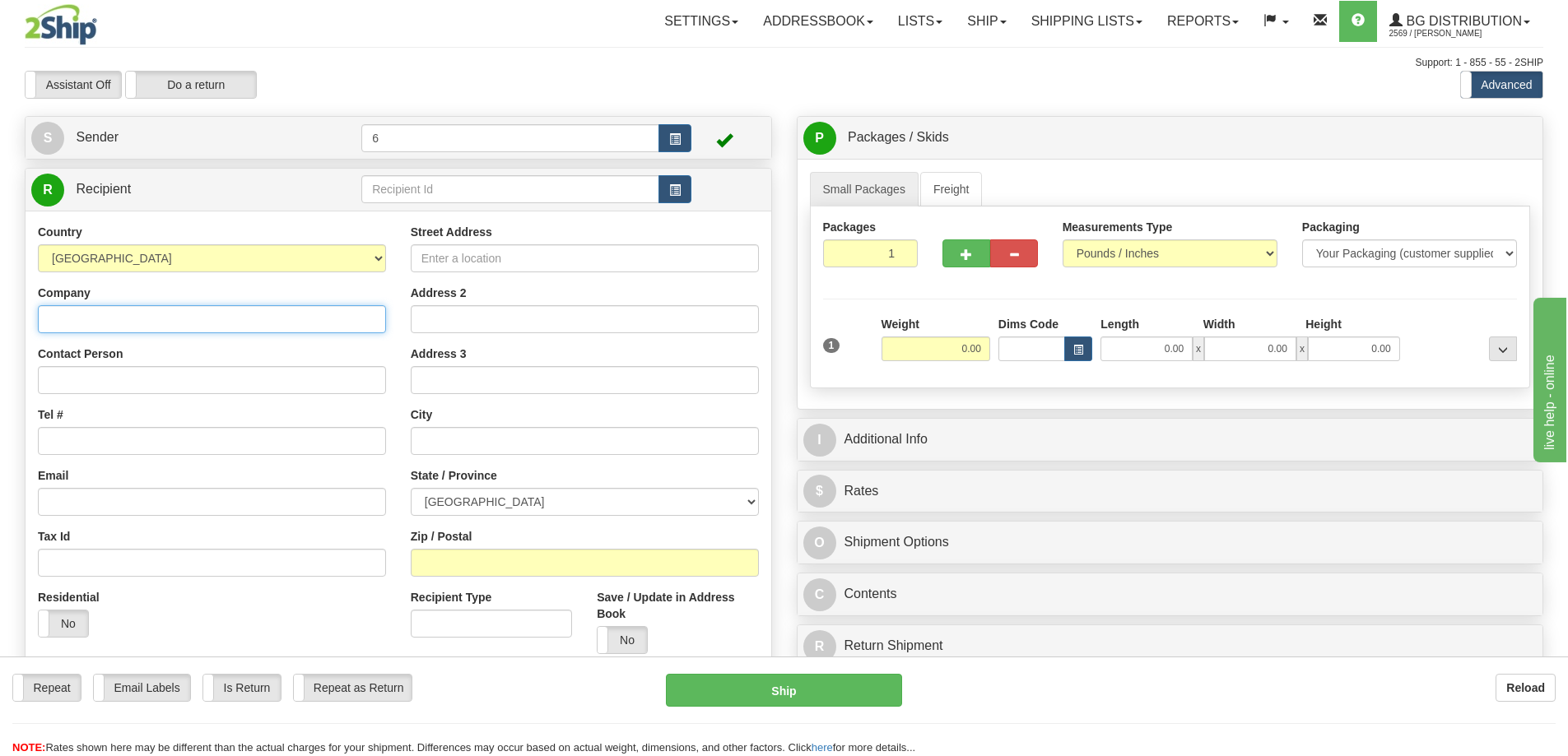
click at [118, 333] on input "Company" at bounding box center [212, 319] width 348 height 28
type input "glass medic ltd"
type input "r"
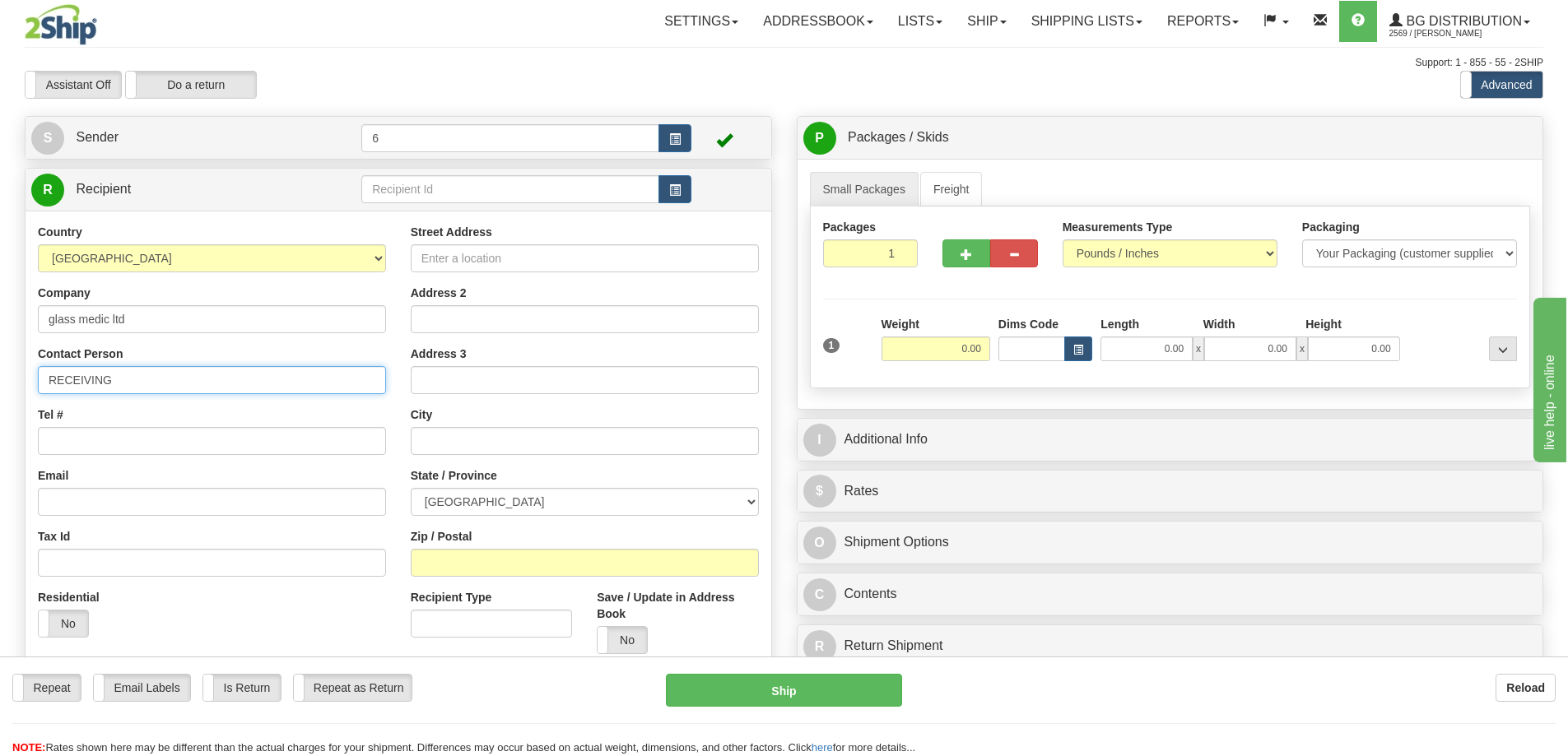
type input "RECEIVING"
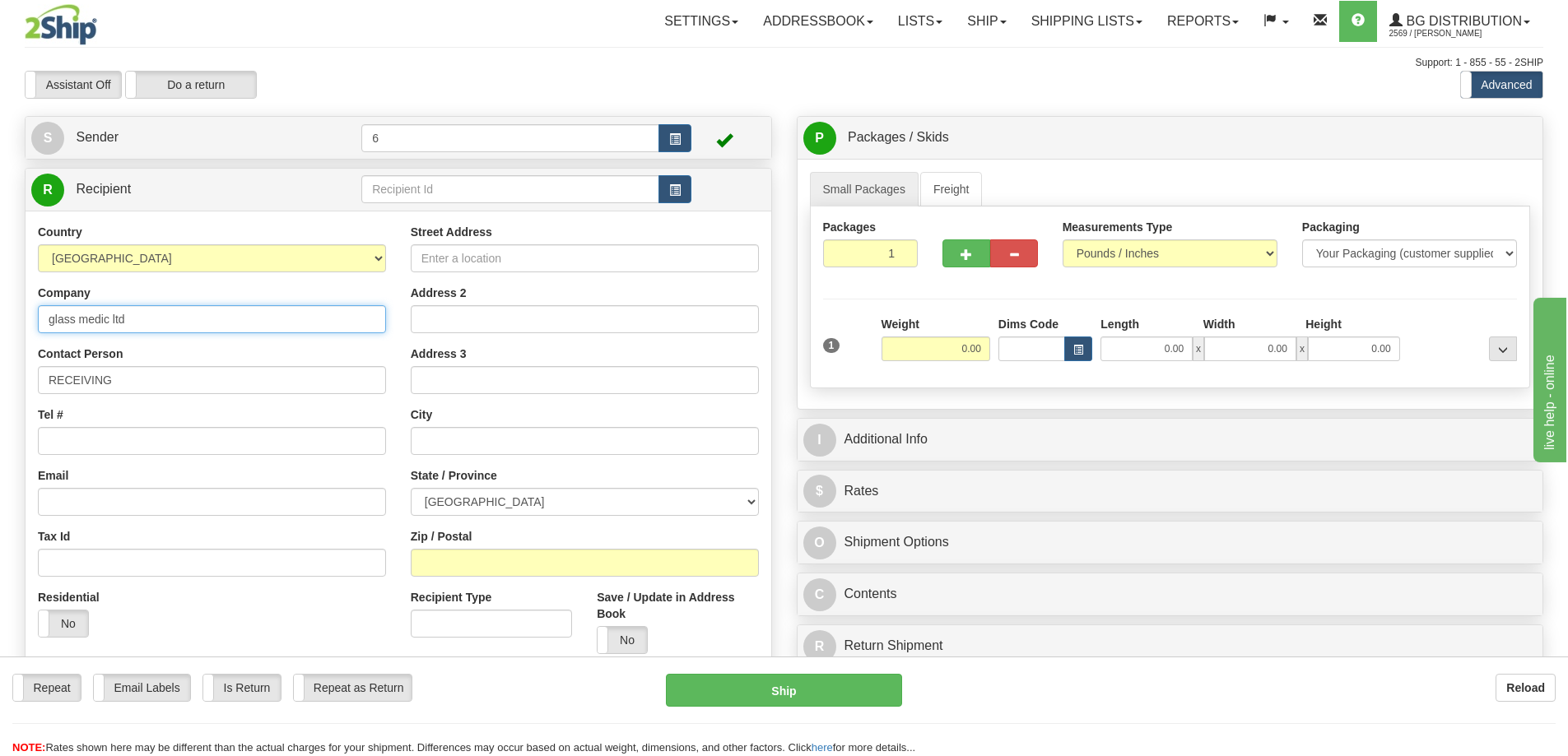
drag, startPoint x: 161, startPoint y: 325, endPoint x: -303, endPoint y: 274, distance: 466.8
click at [0, 274] on html "Training Course Close Toggle navigation Settings Shipping Preferences New Sende…" at bounding box center [784, 378] width 1568 height 756
type input "GLASS MEDIC LTD"
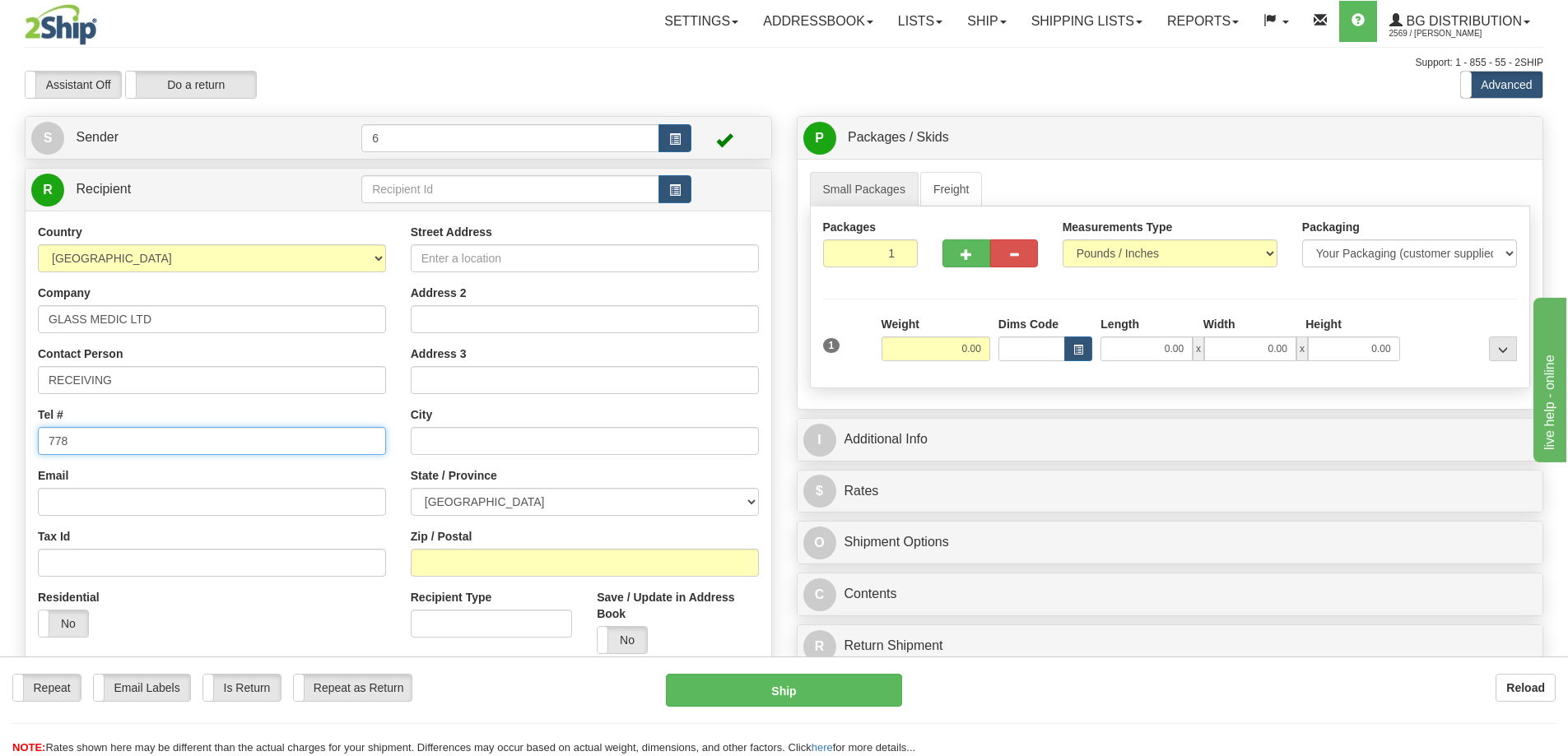
click at [105, 453] on input "778" at bounding box center [212, 441] width 348 height 28
type input "7783091683"
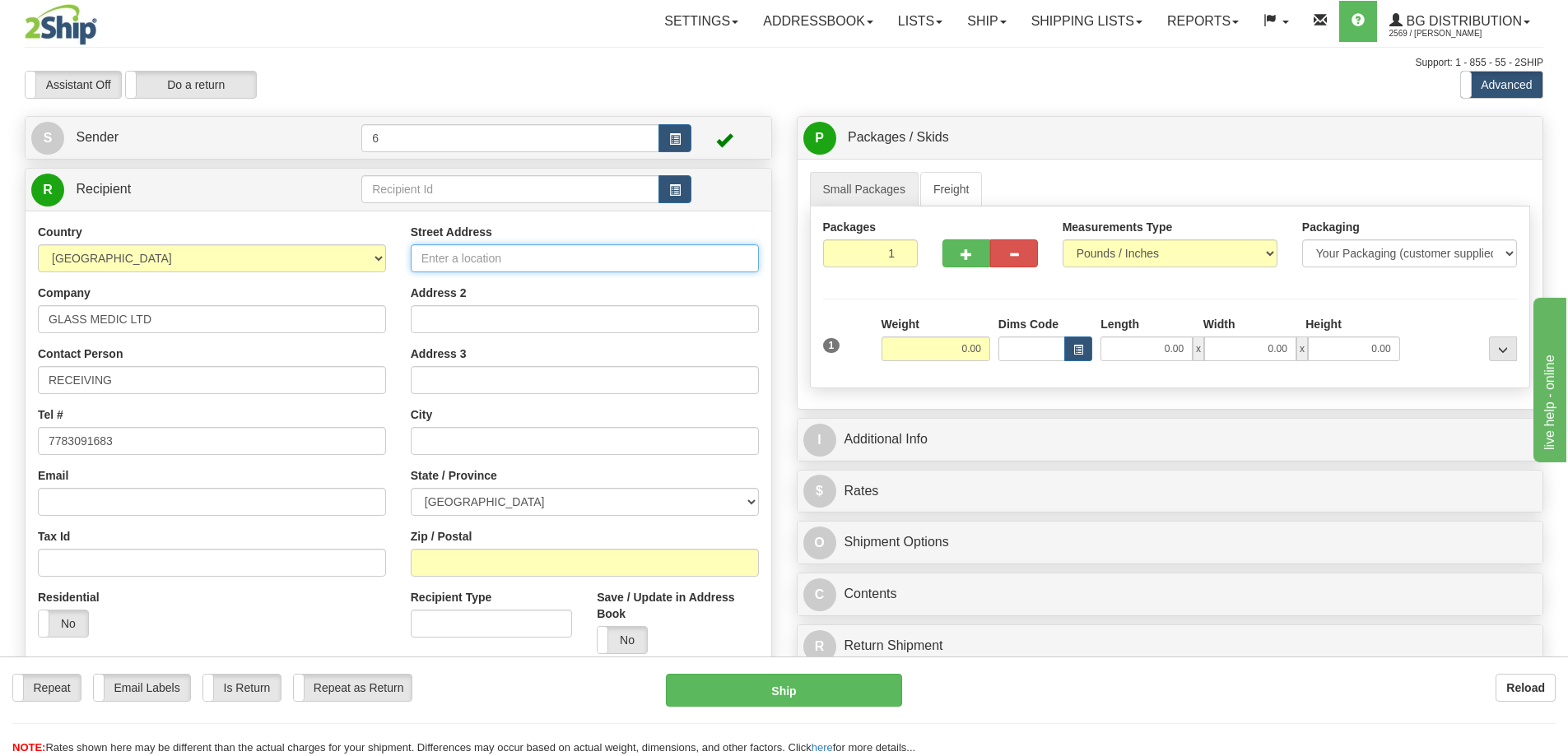
click at [578, 257] on input "Street Address" at bounding box center [585, 259] width 348 height 28
drag, startPoint x: 225, startPoint y: 368, endPoint x: -121, endPoint y: 388, distance: 346.6
click at [0, 388] on html "Training Course Close Toggle navigation Settings Shipping Preferences New Sende…" at bounding box center [784, 378] width 1568 height 756
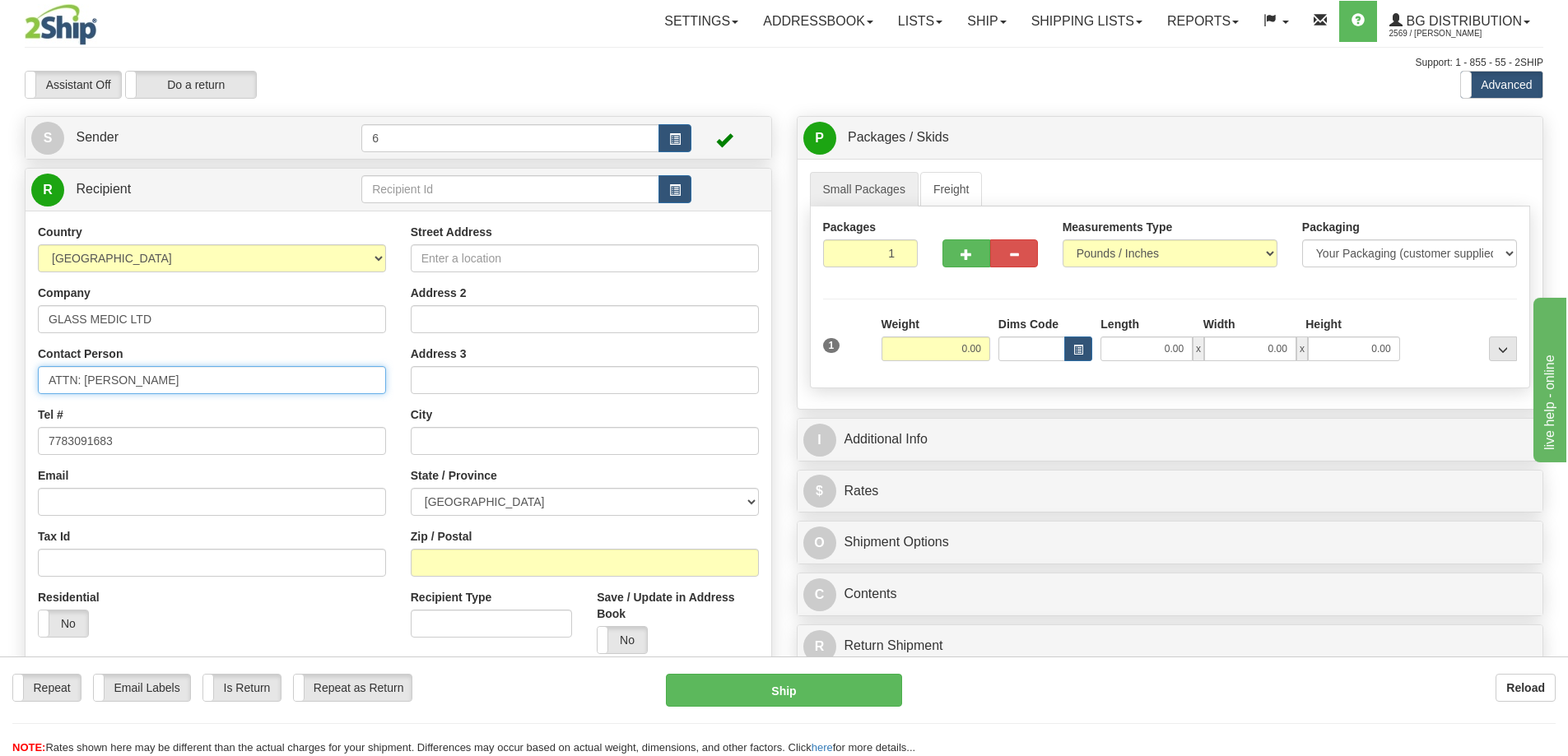
type input "ATTN: TROY PAULHUS"
click at [481, 261] on input "Street Address" at bounding box center [585, 259] width 348 height 28
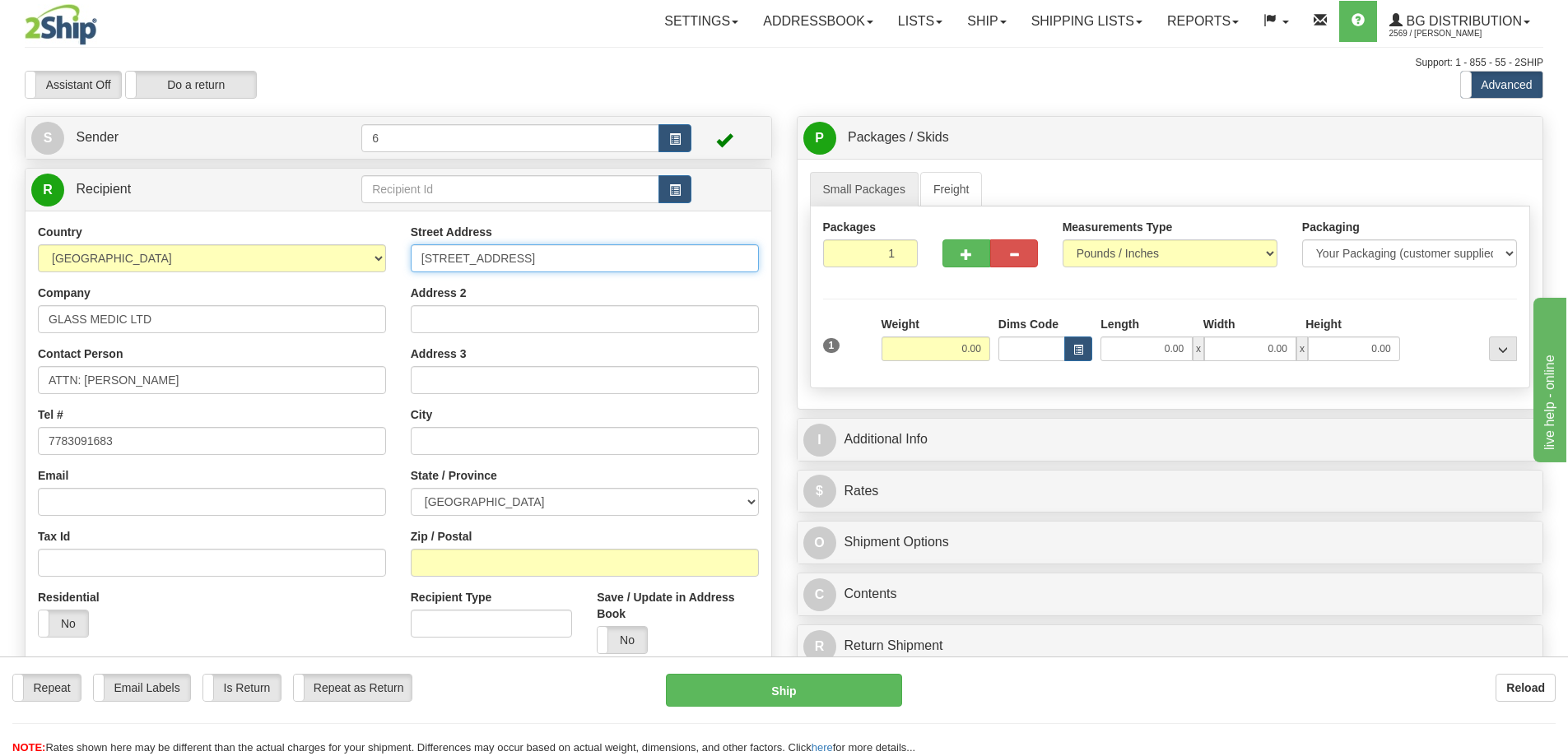
type input "455 OKANAGAN AVE E"
click at [427, 449] on input "text" at bounding box center [585, 441] width 348 height 28
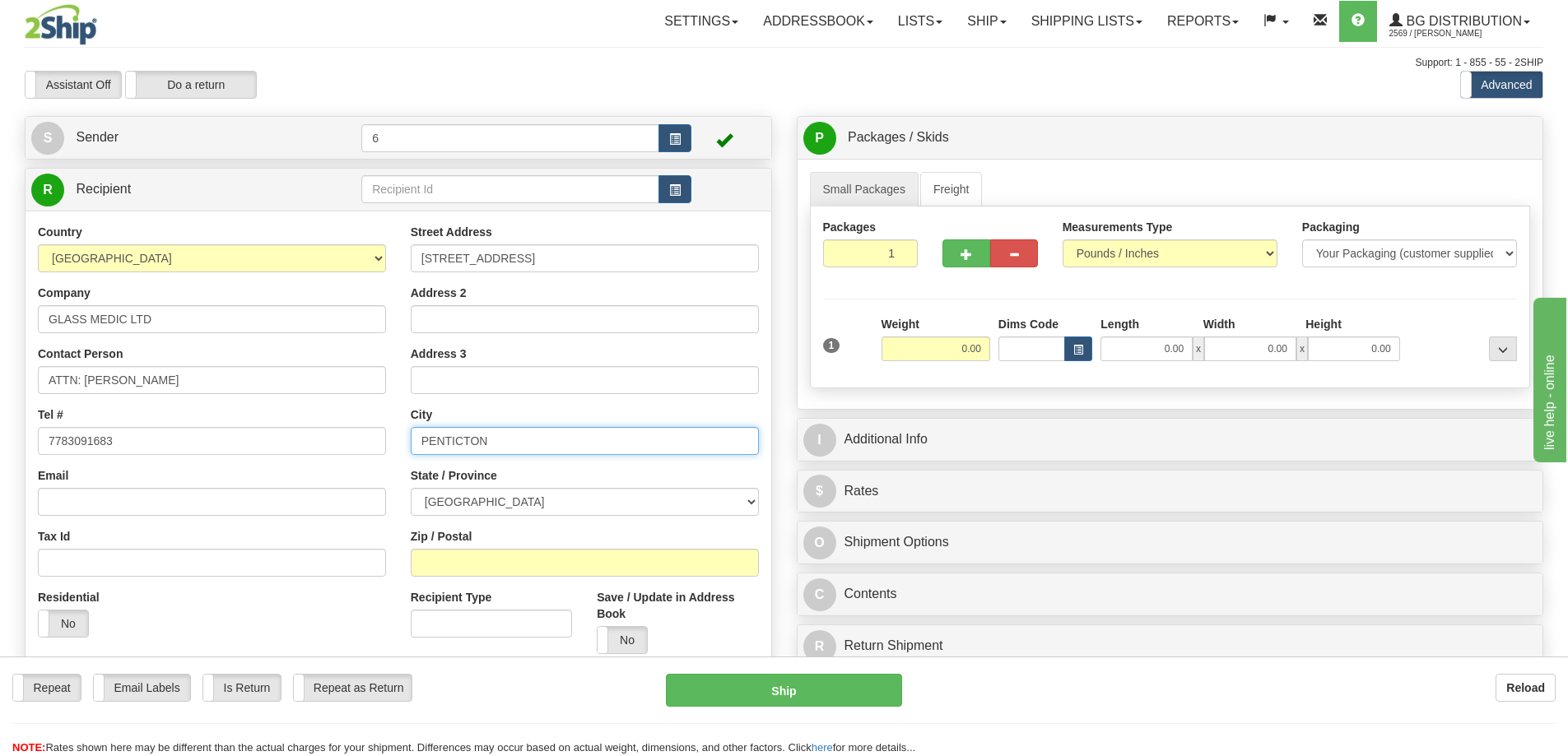
type input "PENTICTON"
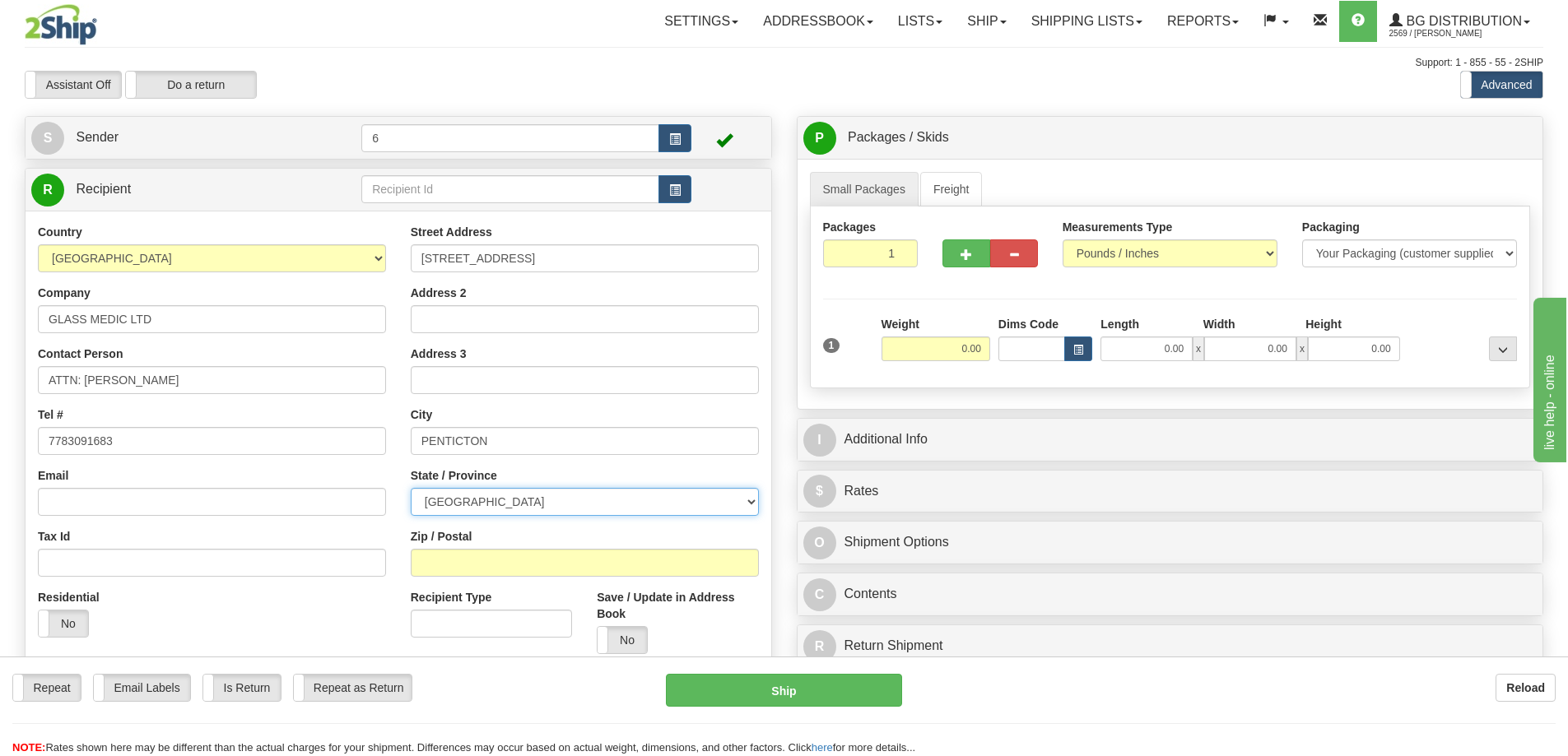
click at [469, 502] on select "ALBERTA BRITISH COLUMBIA MANITOBA NEW BRUNSWICK NEWFOUNDLAND NOVA SCOTIA NUNAVU…" at bounding box center [585, 502] width 348 height 28
select select "BC"
click at [411, 490] on select "ALBERTA BRITISH COLUMBIA MANITOBA NEW BRUNSWICK NEWFOUNDLAND NOVA SCOTIA NUNAVU…" at bounding box center [585, 502] width 348 height 28
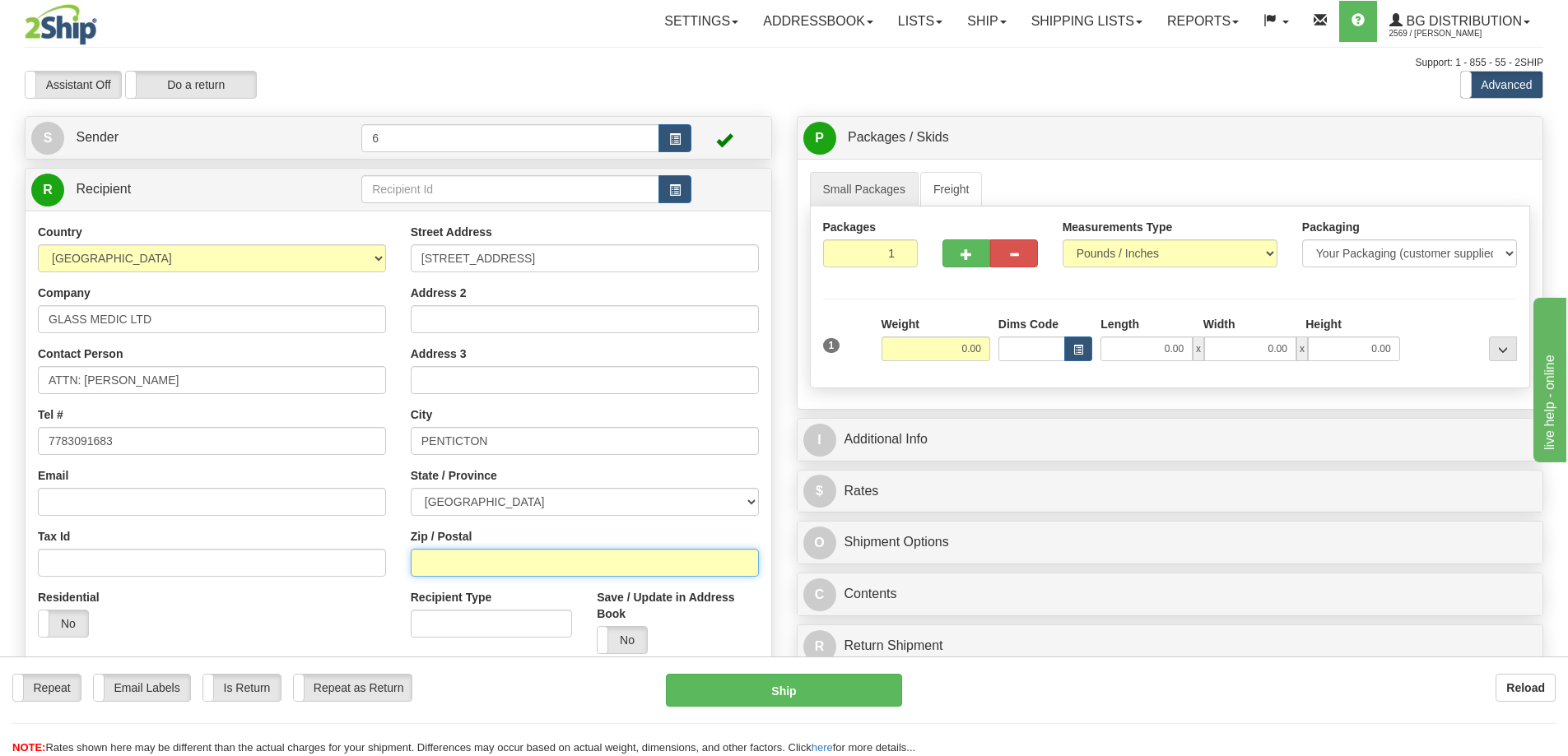
click at [494, 568] on input "Zip / Postal" at bounding box center [585, 563] width 348 height 28
type input "V2A3K1"
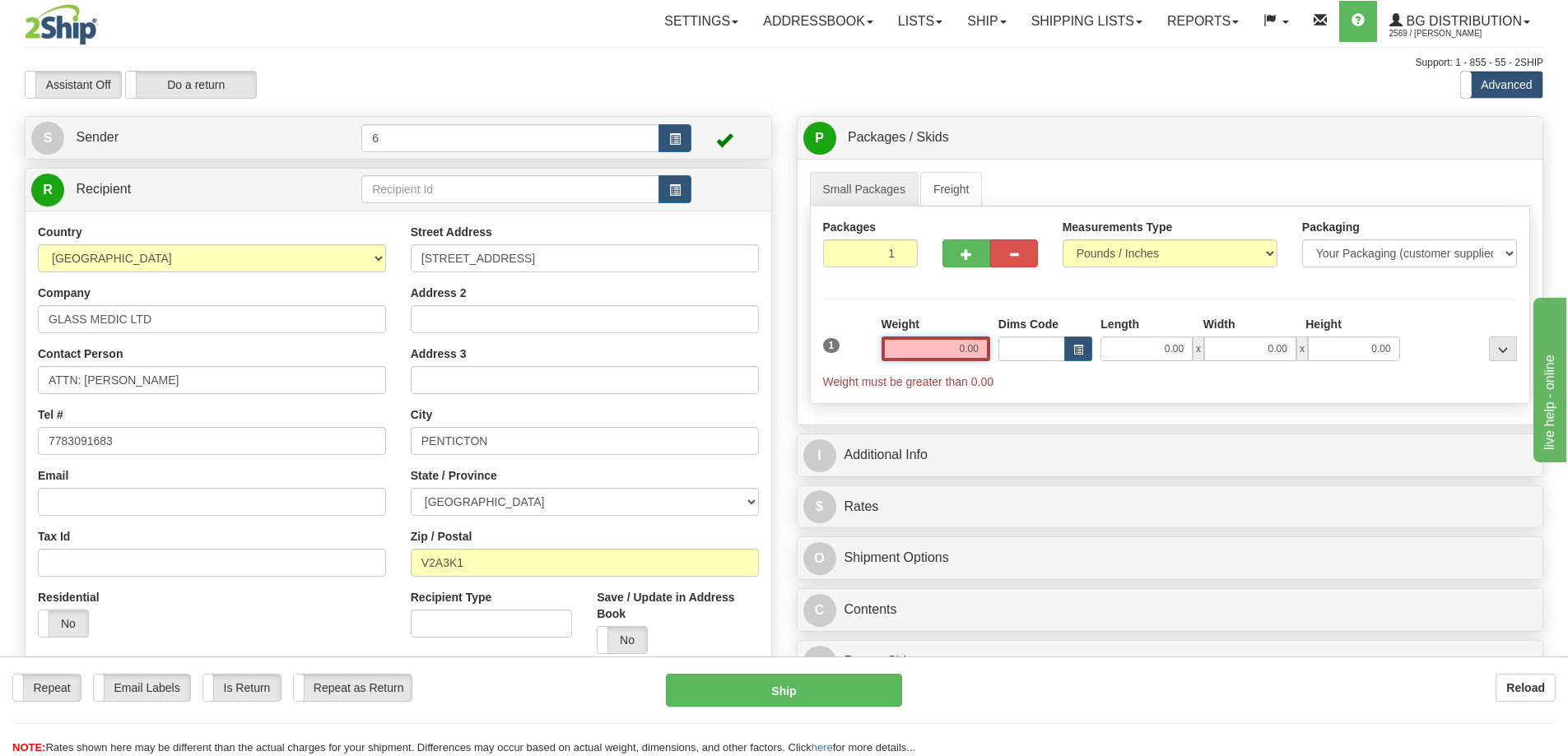
click at [942, 349] on input "0.00" at bounding box center [936, 349] width 109 height 25
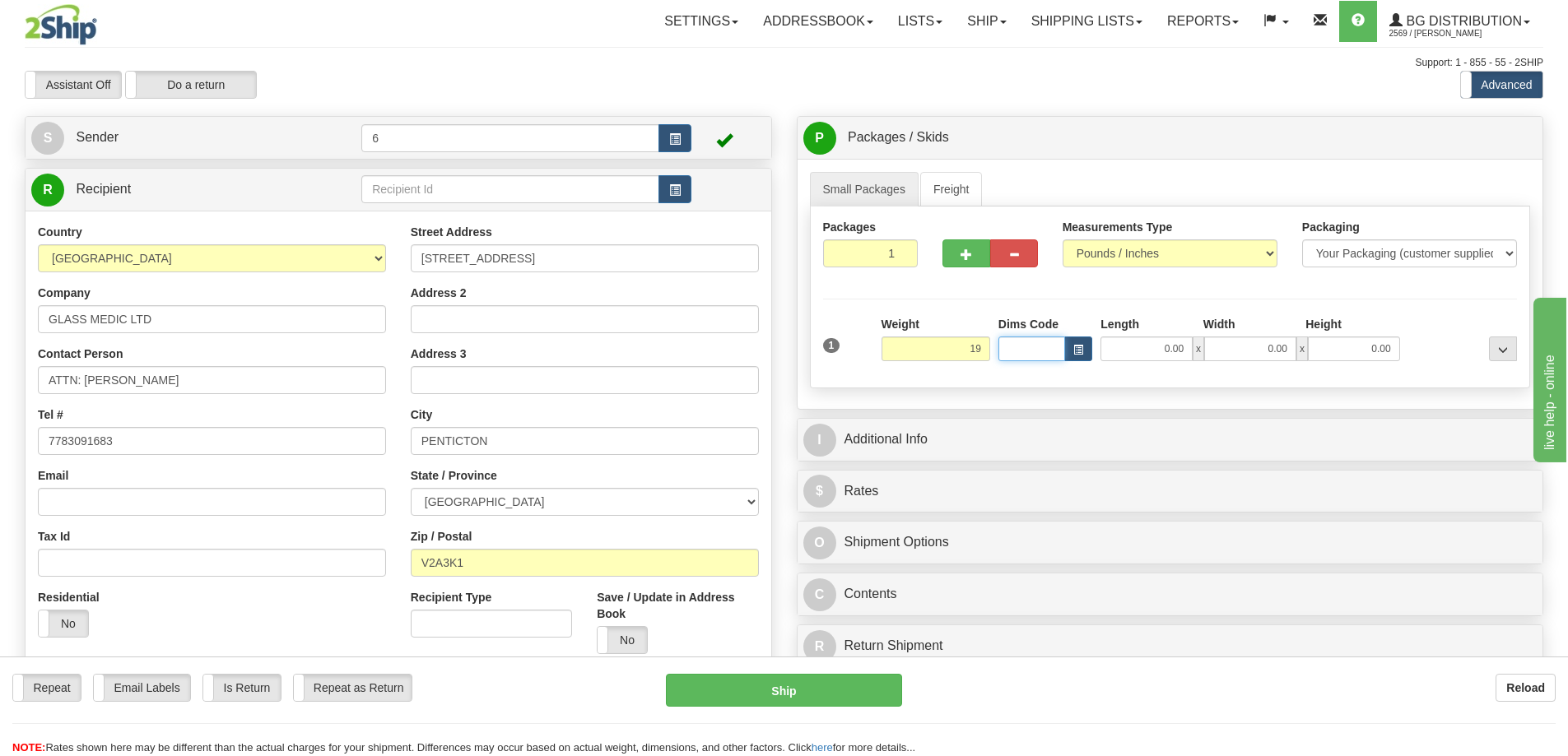
type input "19.00"
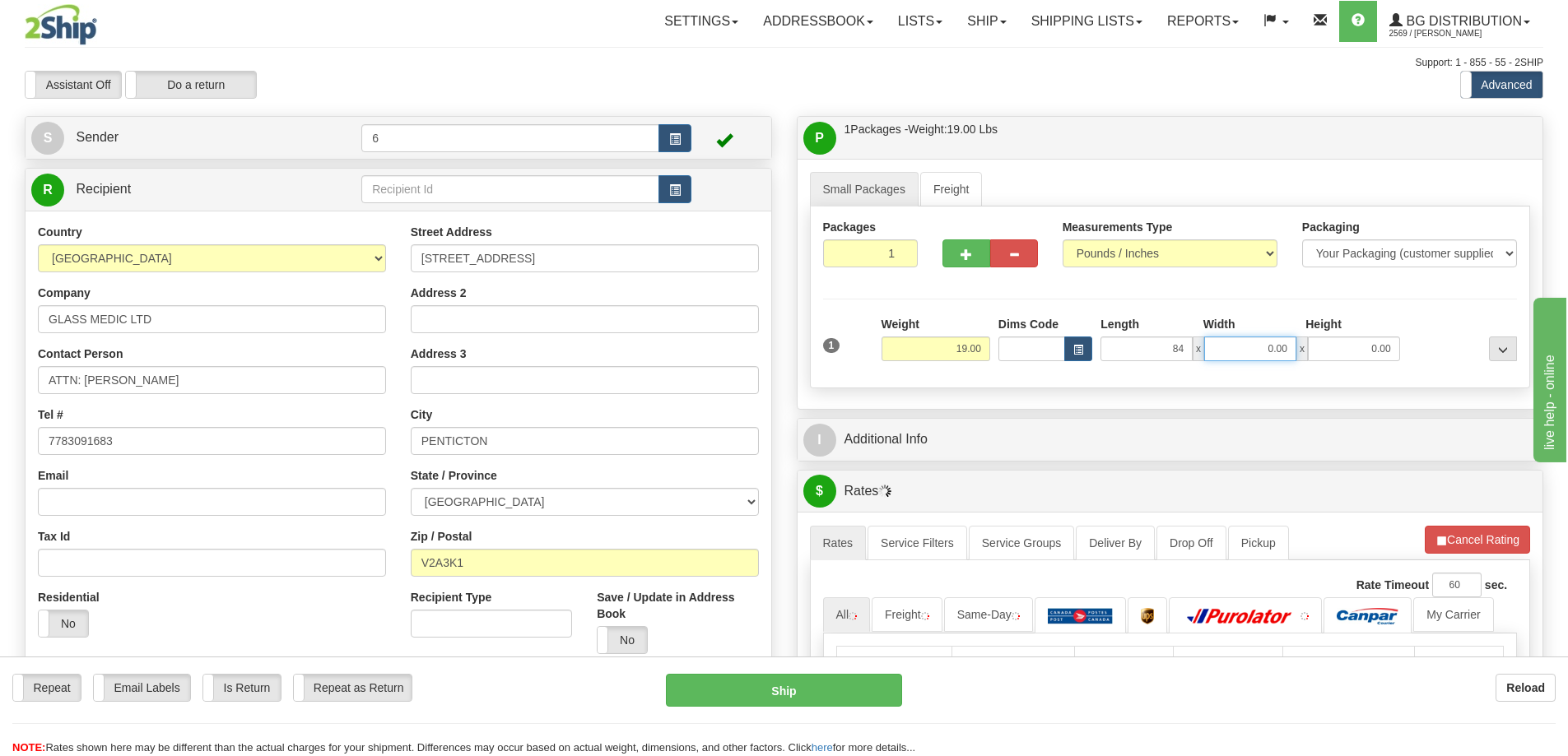
type input "84.00"
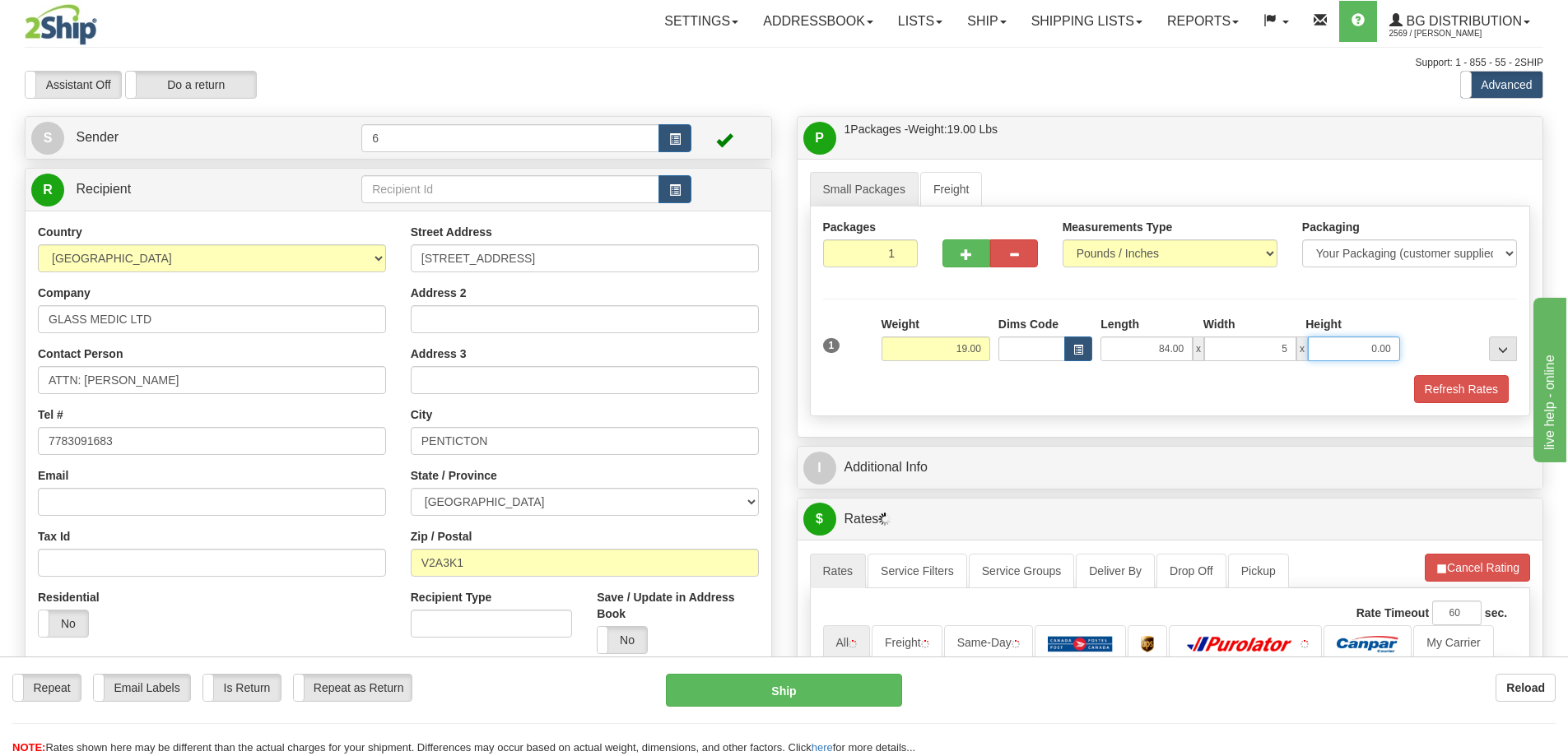
type input "5.00"
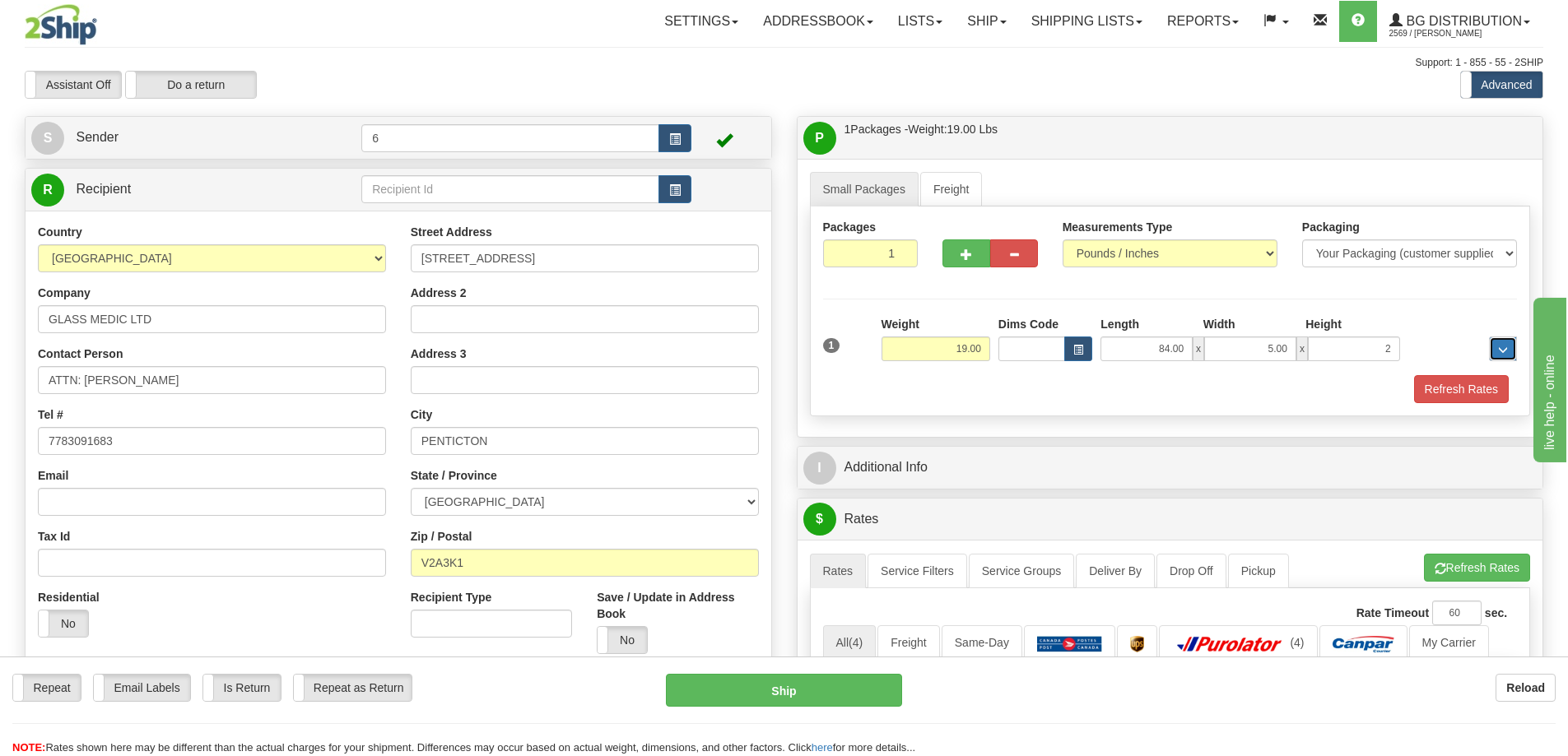
type input "2.00"
click at [1466, 396] on button "Refresh Rates" at bounding box center [1461, 390] width 95 height 28
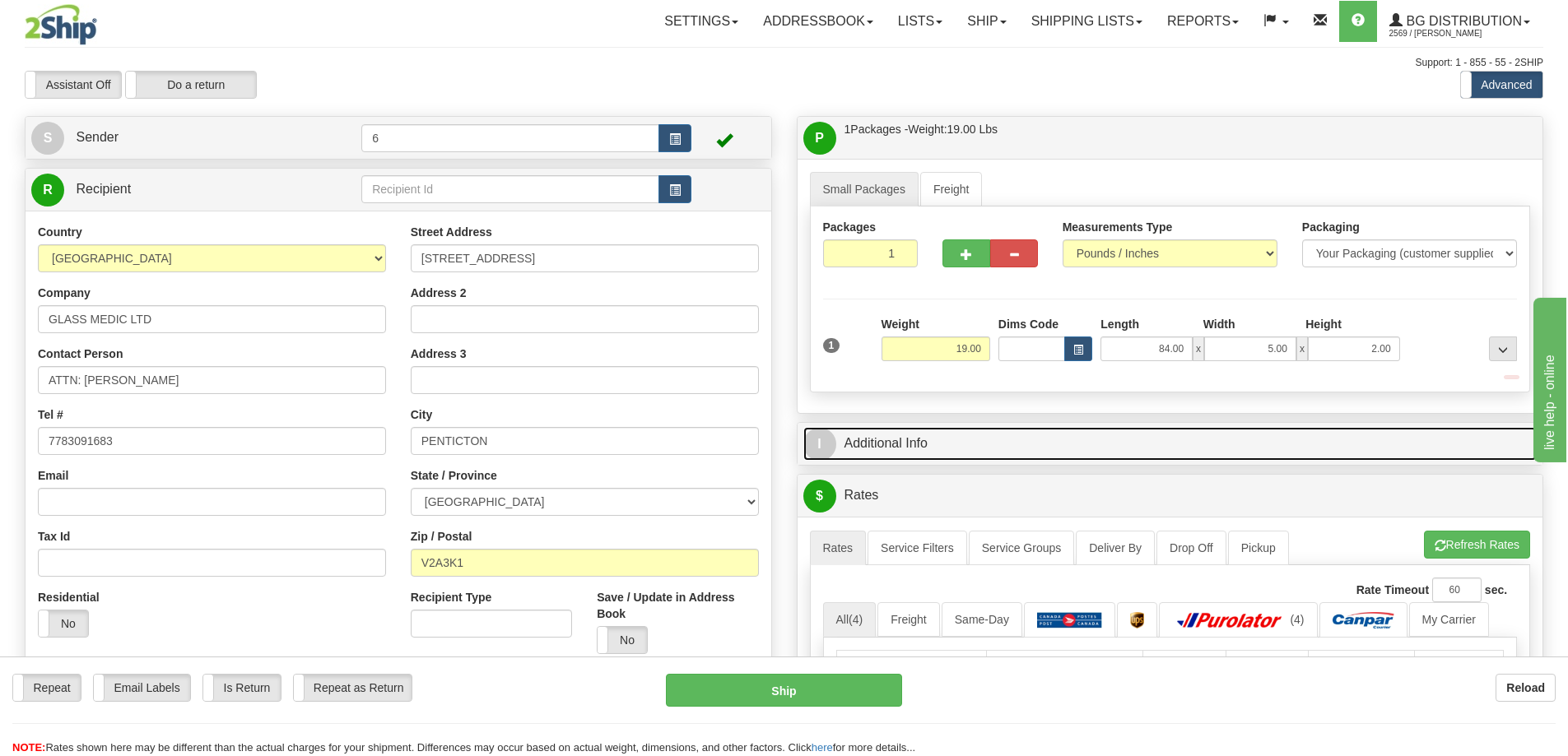
click at [1386, 444] on link "I Additional Info" at bounding box center [1170, 444] width 734 height 33
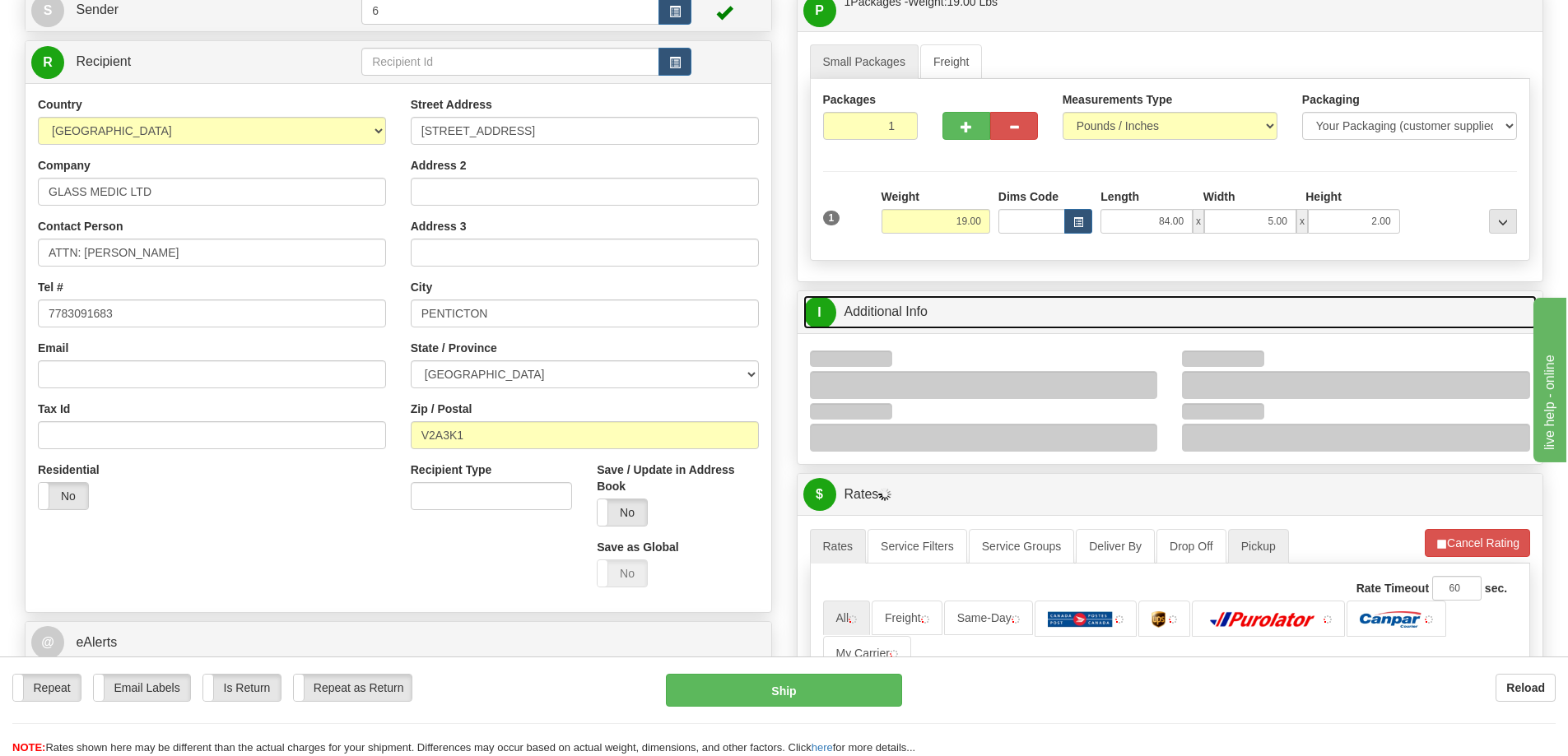
scroll to position [246, 0]
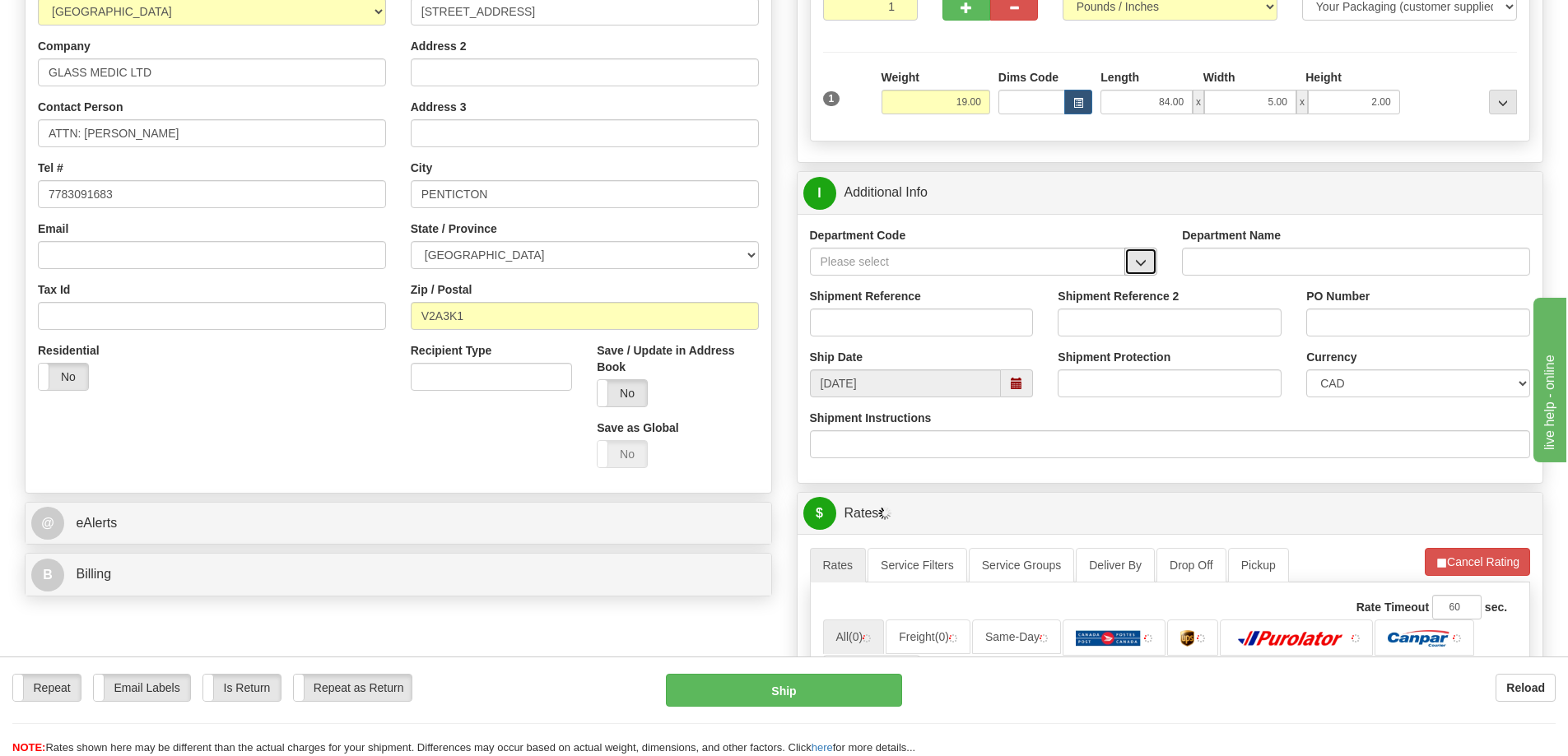
click at [1142, 268] on span "button" at bounding box center [1140, 263] width 11 height 11
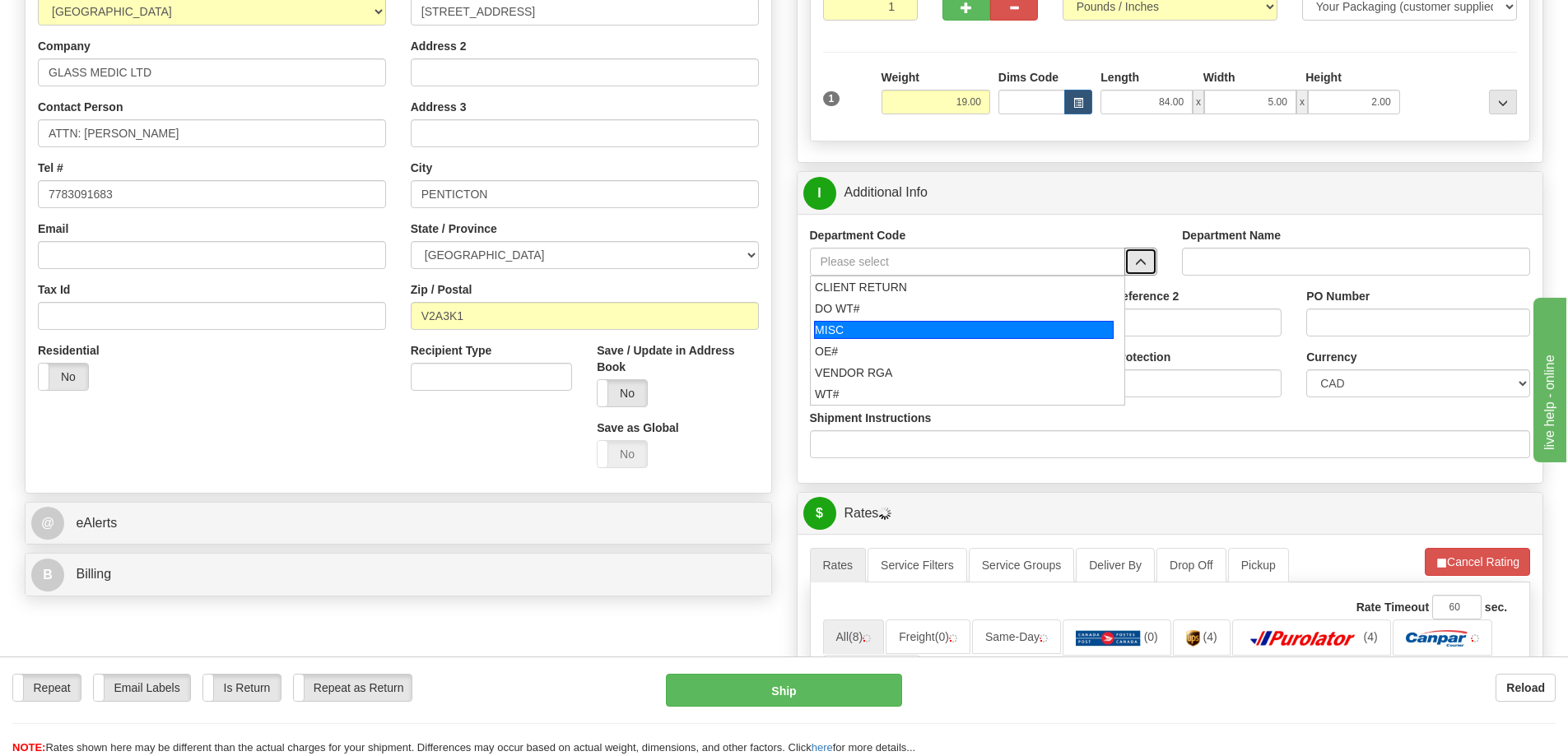
click at [926, 351] on div "OE#" at bounding box center [963, 351] width 298 height 17
type input "OE#"
type input "ORDERS"
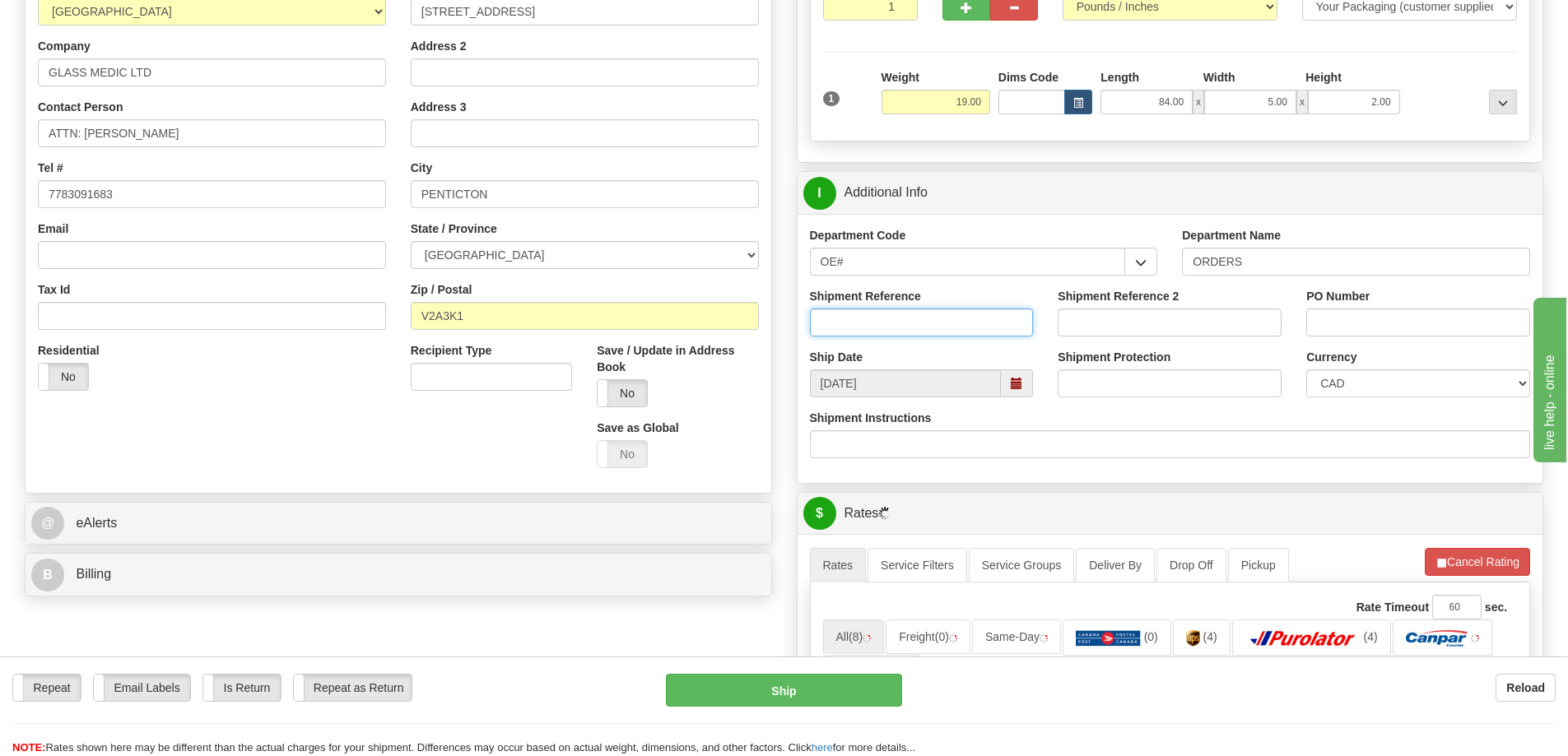
click at [933, 322] on input "Shipment Reference" at bounding box center [922, 323] width 224 height 28
type input "60032474-00"
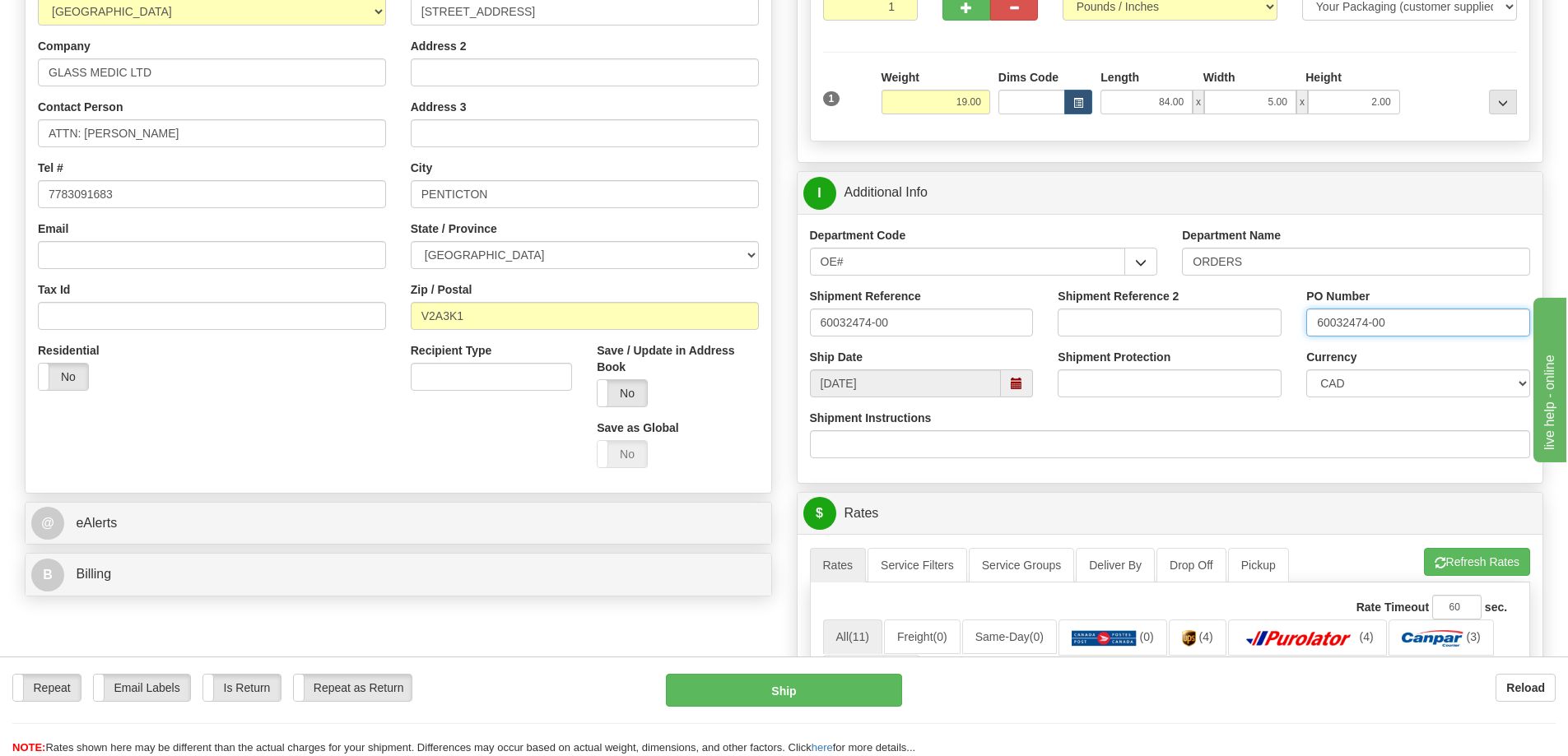
type input "60032474-00"
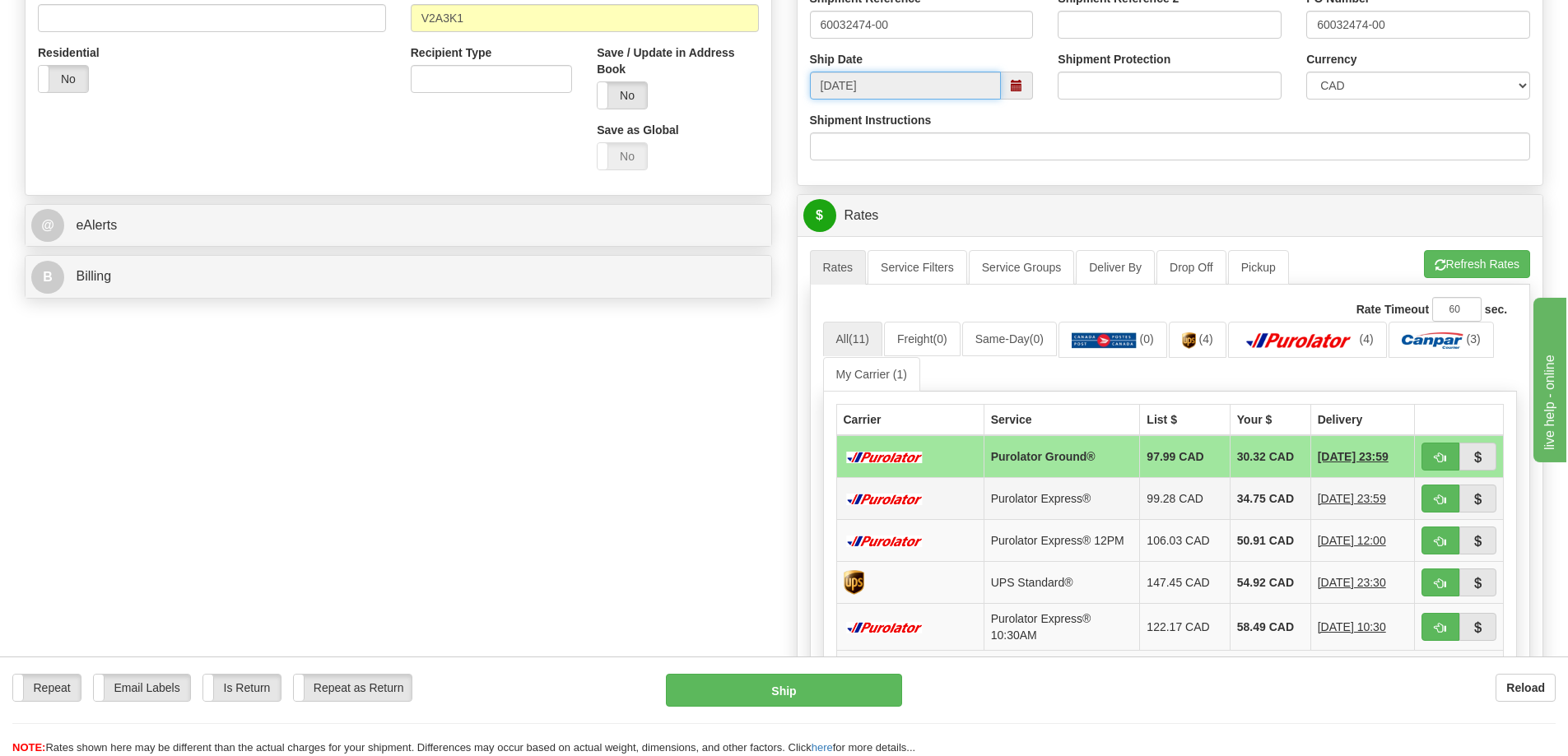
scroll to position [740, 0]
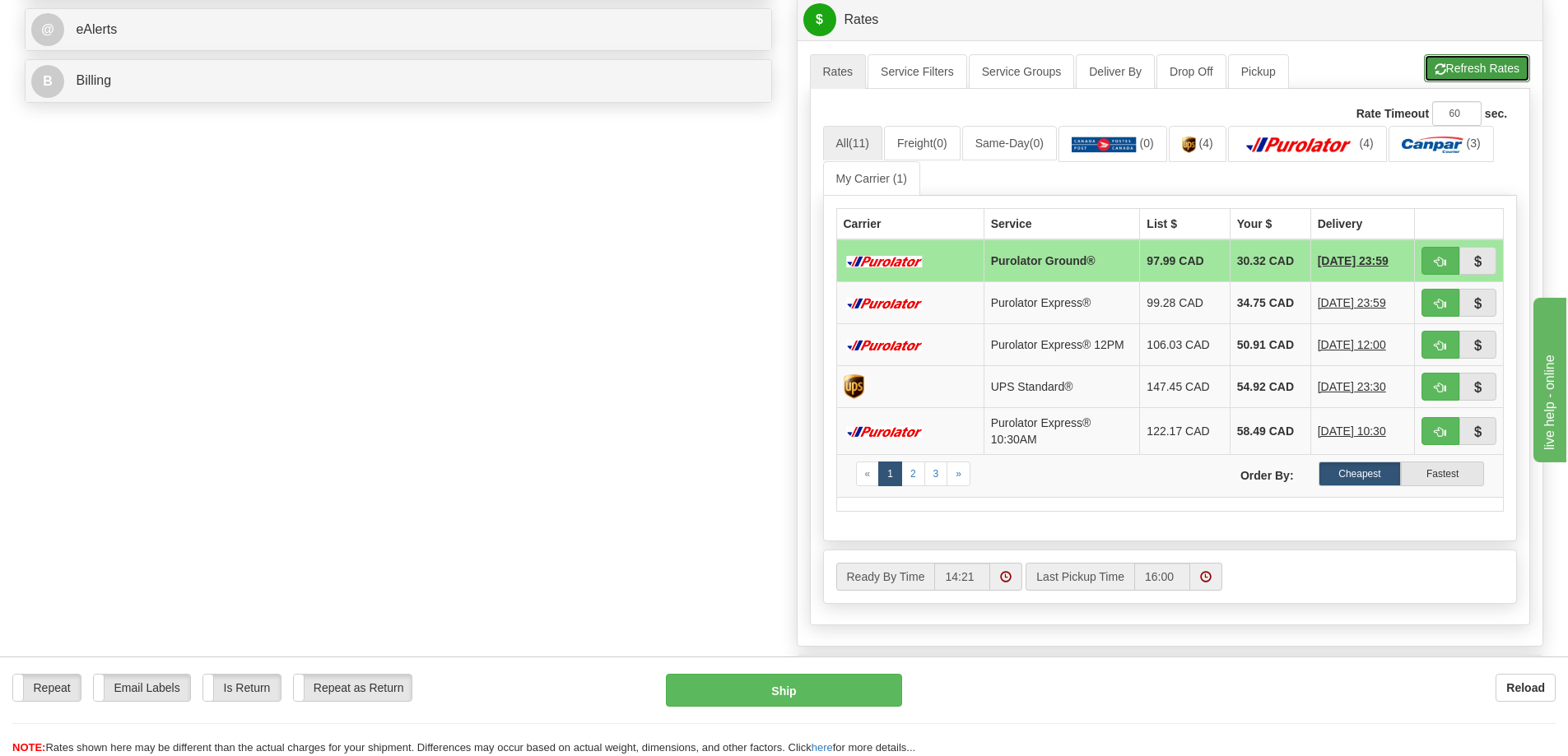
click at [1449, 66] on button "Refresh Rates" at bounding box center [1477, 68] width 106 height 28
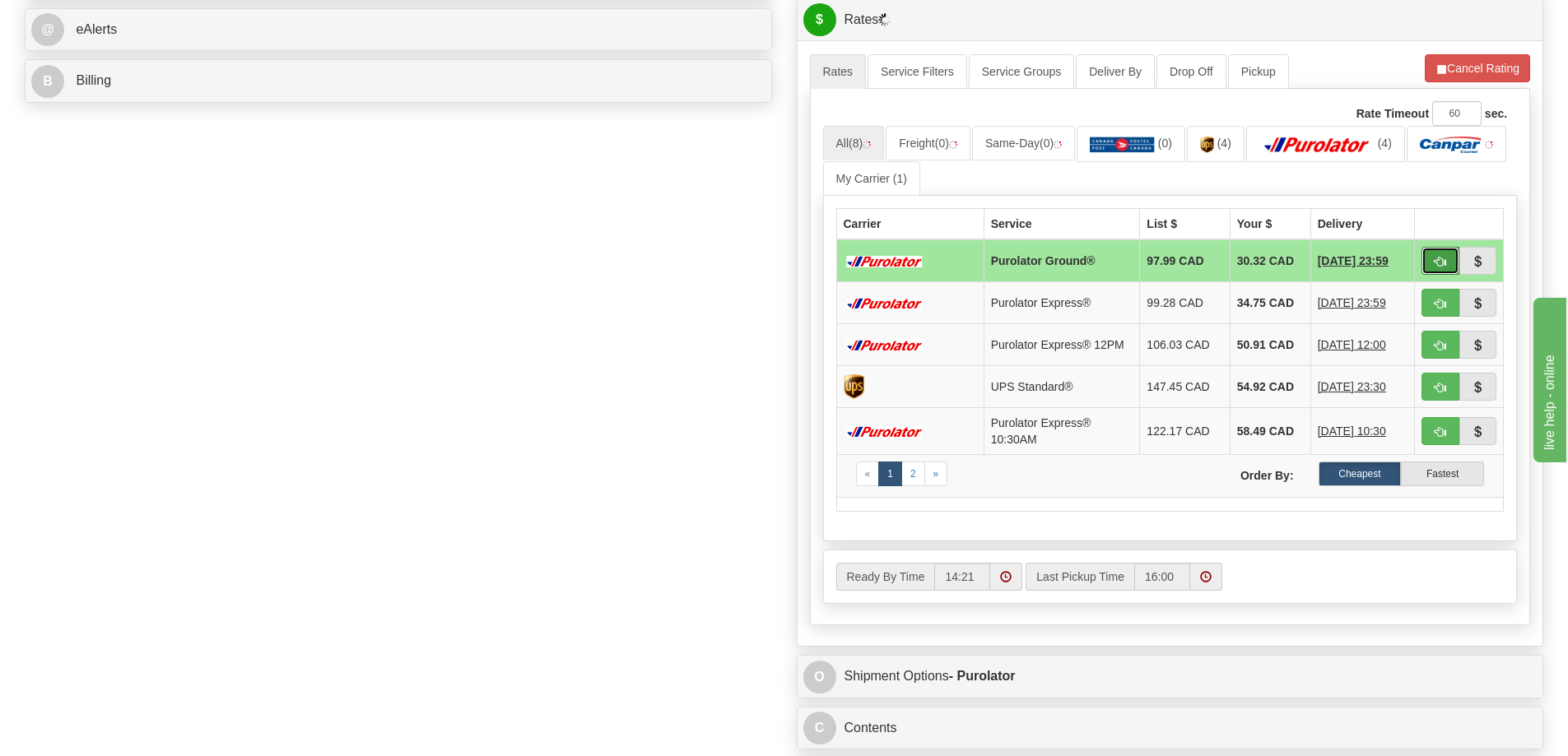
click at [1437, 251] on button "button" at bounding box center [1440, 260] width 38 height 28
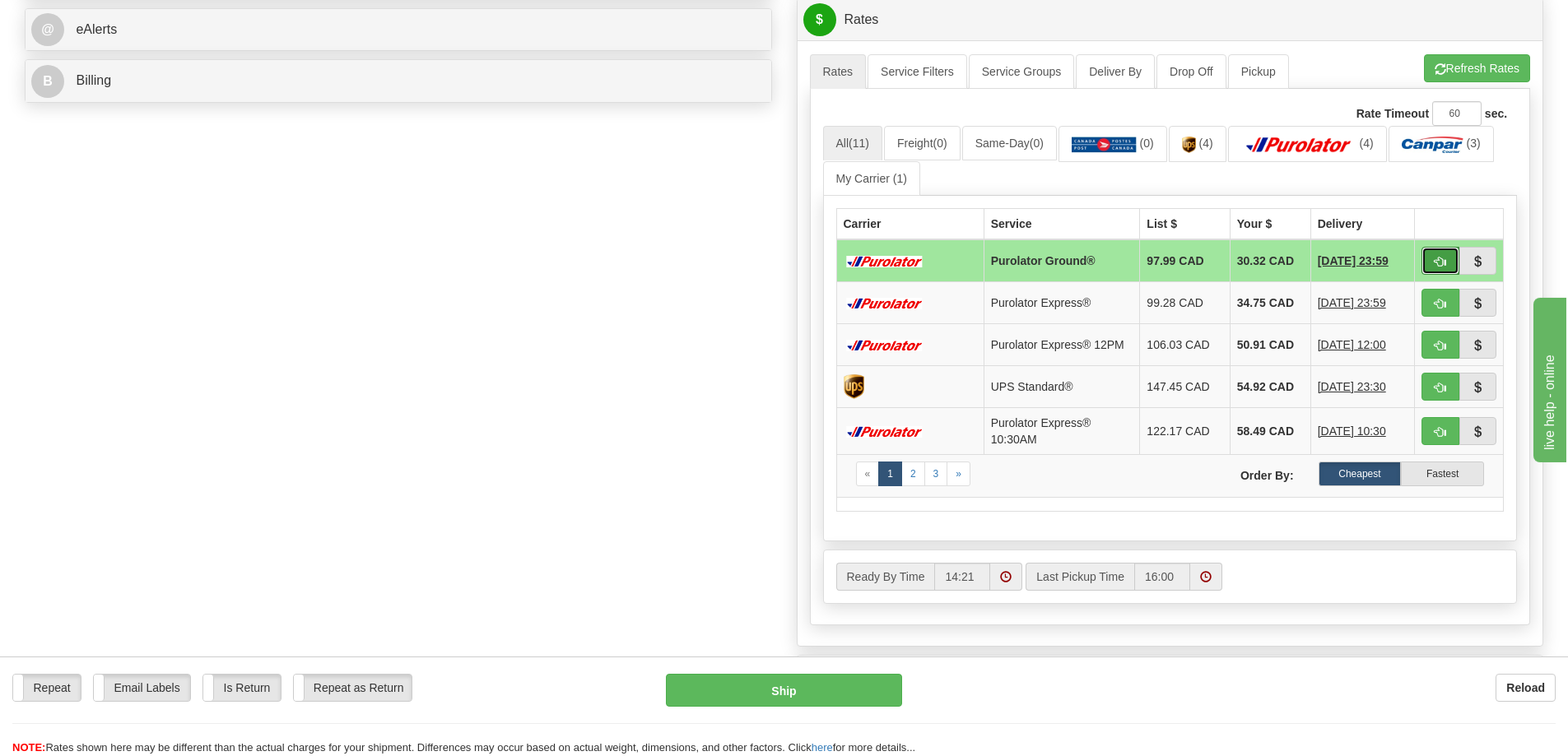
click at [1442, 274] on button "button" at bounding box center [1440, 260] width 38 height 28
type input "260"
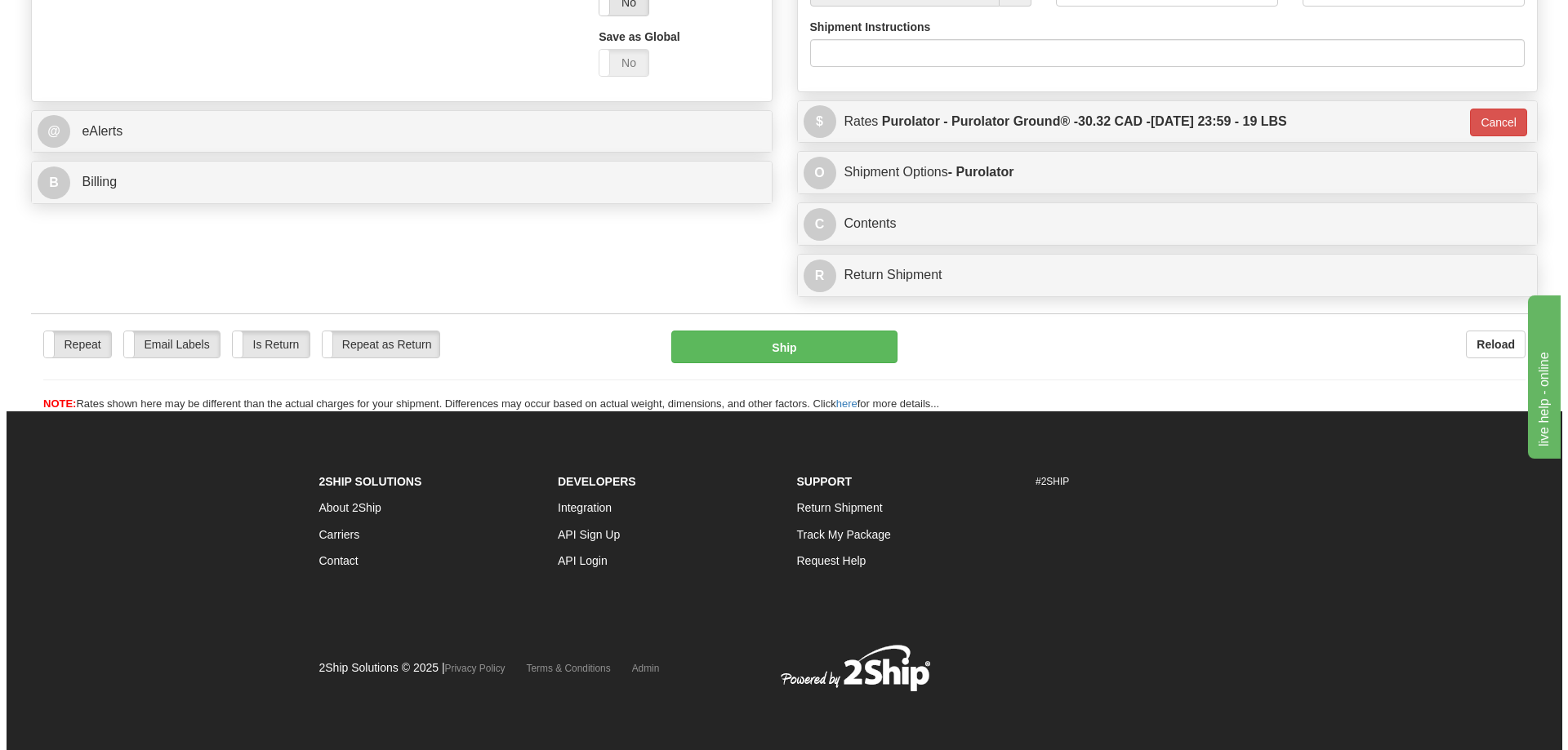
scroll to position [685, 0]
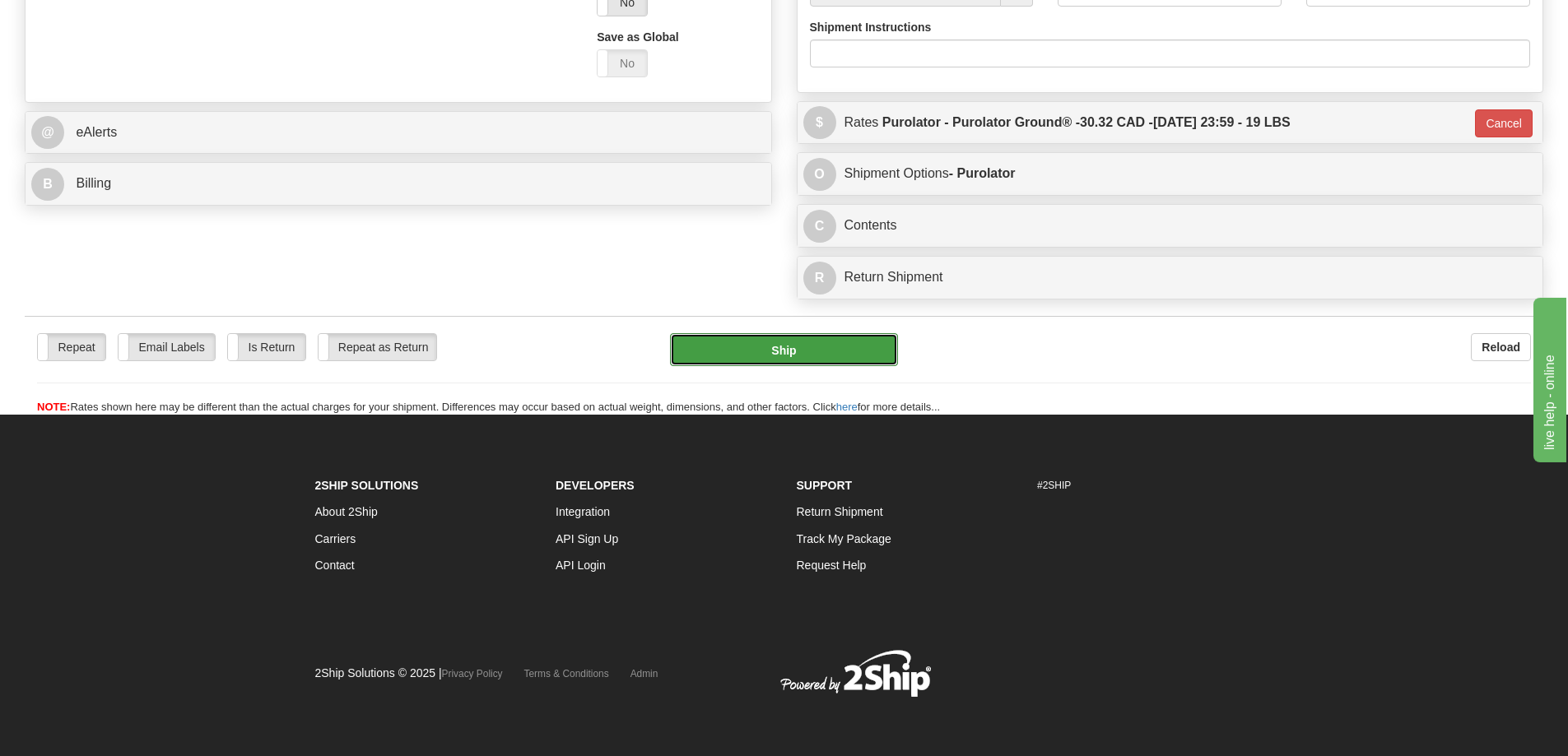
click at [846, 333] on button "Ship" at bounding box center [783, 349] width 228 height 33
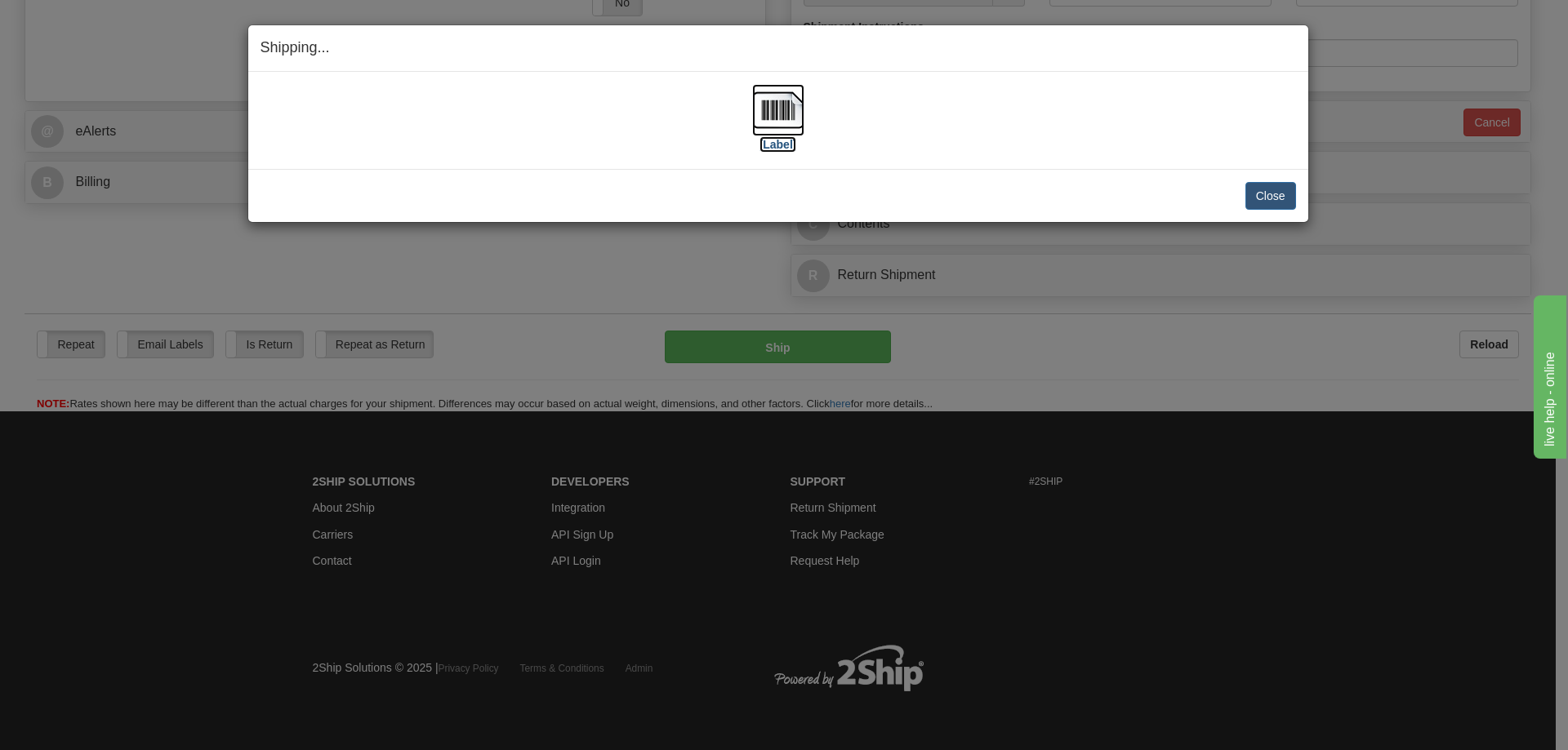
click at [784, 148] on label "[Label]" at bounding box center [778, 145] width 38 height 17
click at [1275, 184] on button "Close" at bounding box center [1271, 196] width 51 height 28
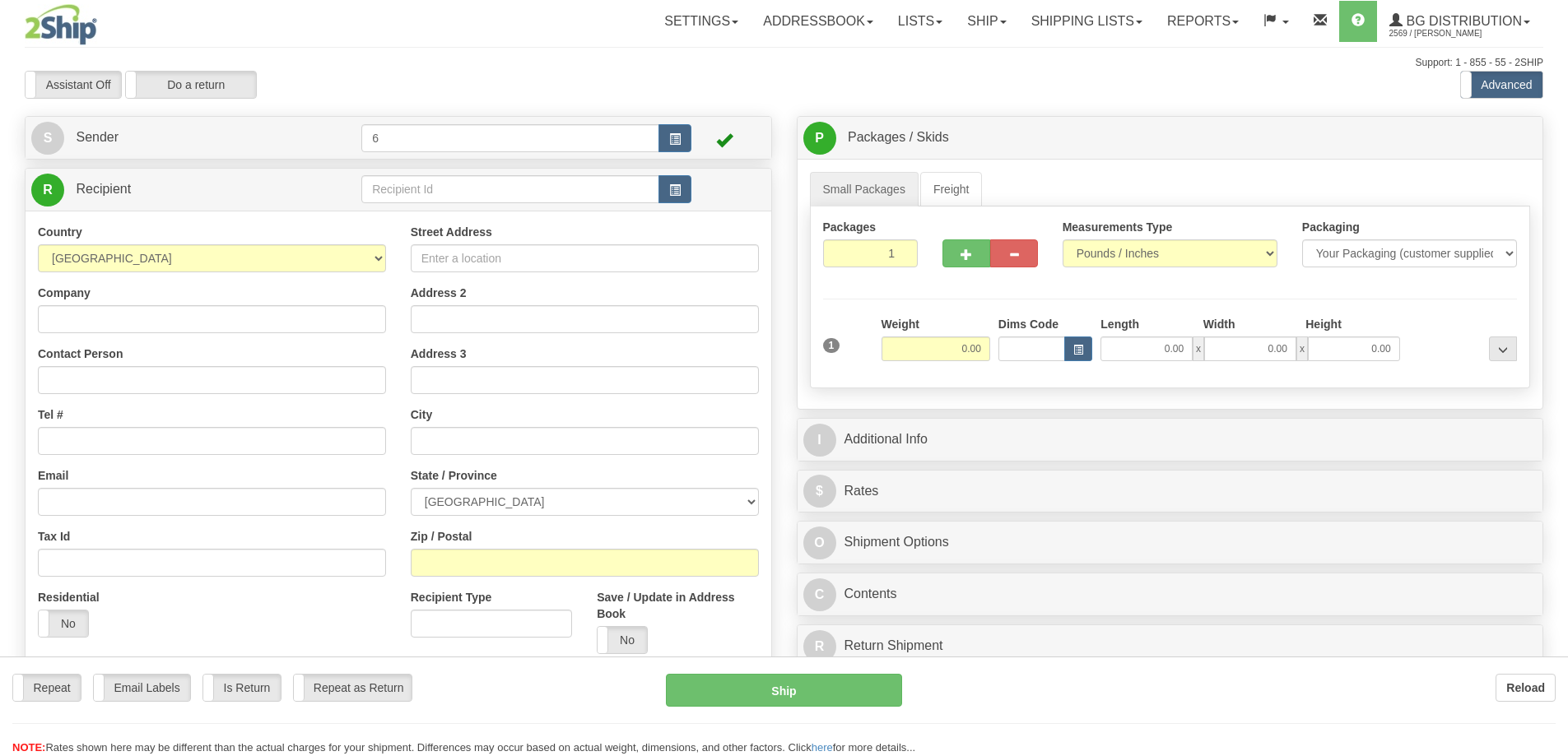
click at [472, 204] on div at bounding box center [784, 378] width 1568 height 756
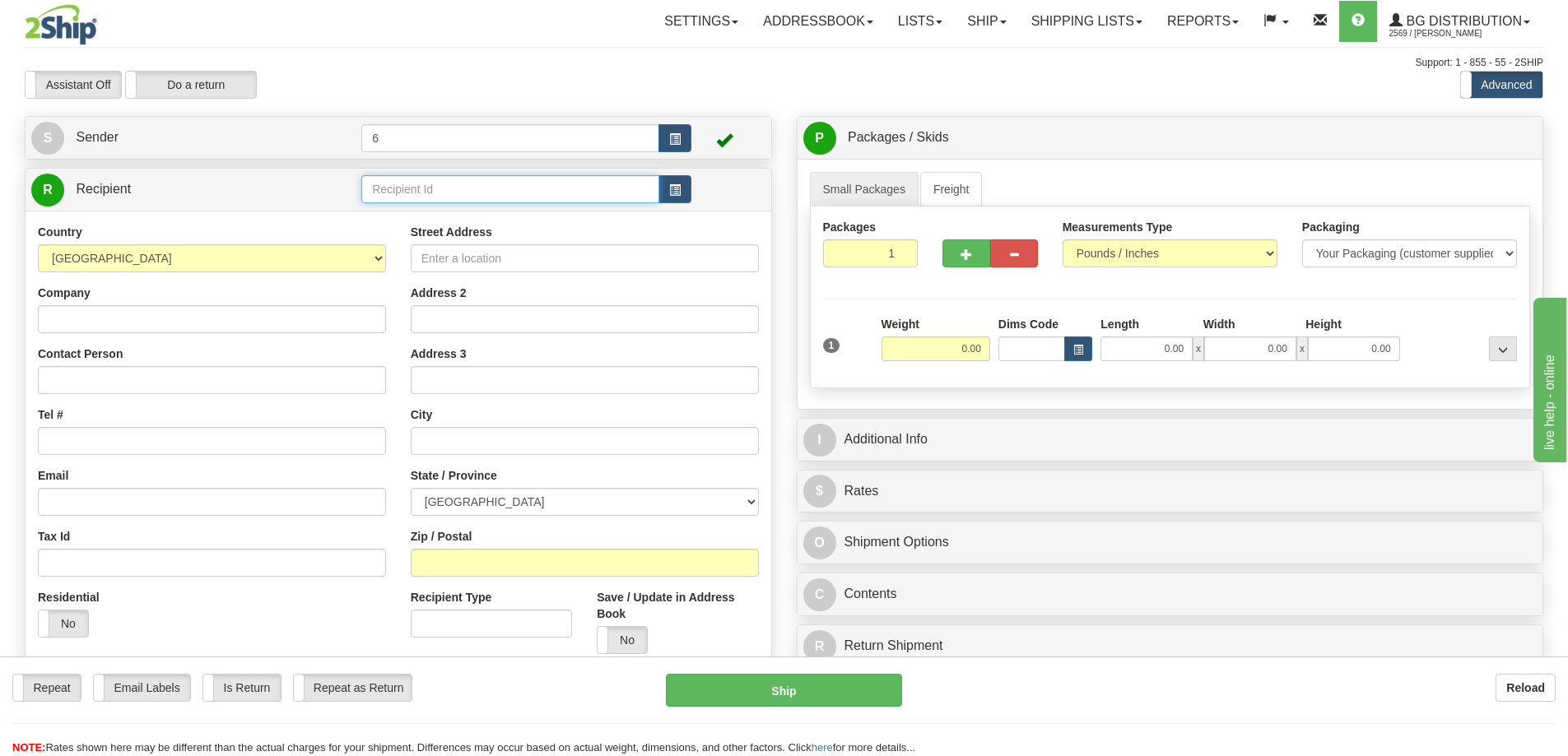
click at [472, 196] on input "text" at bounding box center [510, 189] width 298 height 28
click at [474, 196] on input "text" at bounding box center [510, 189] width 298 height 28
click at [432, 257] on div "[GEOGRAPHIC_DATA]" at bounding box center [508, 259] width 283 height 18
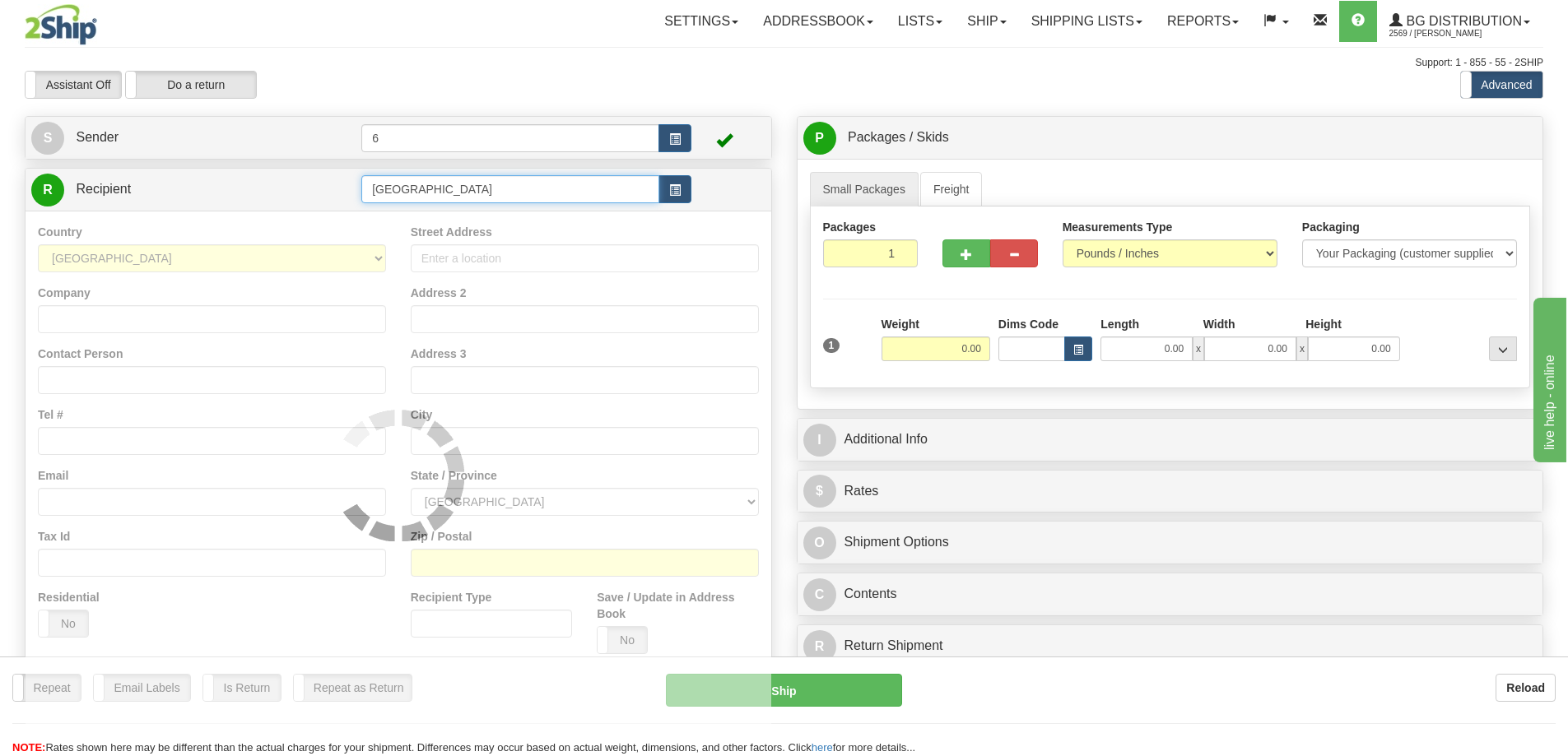
type input "[GEOGRAPHIC_DATA]"
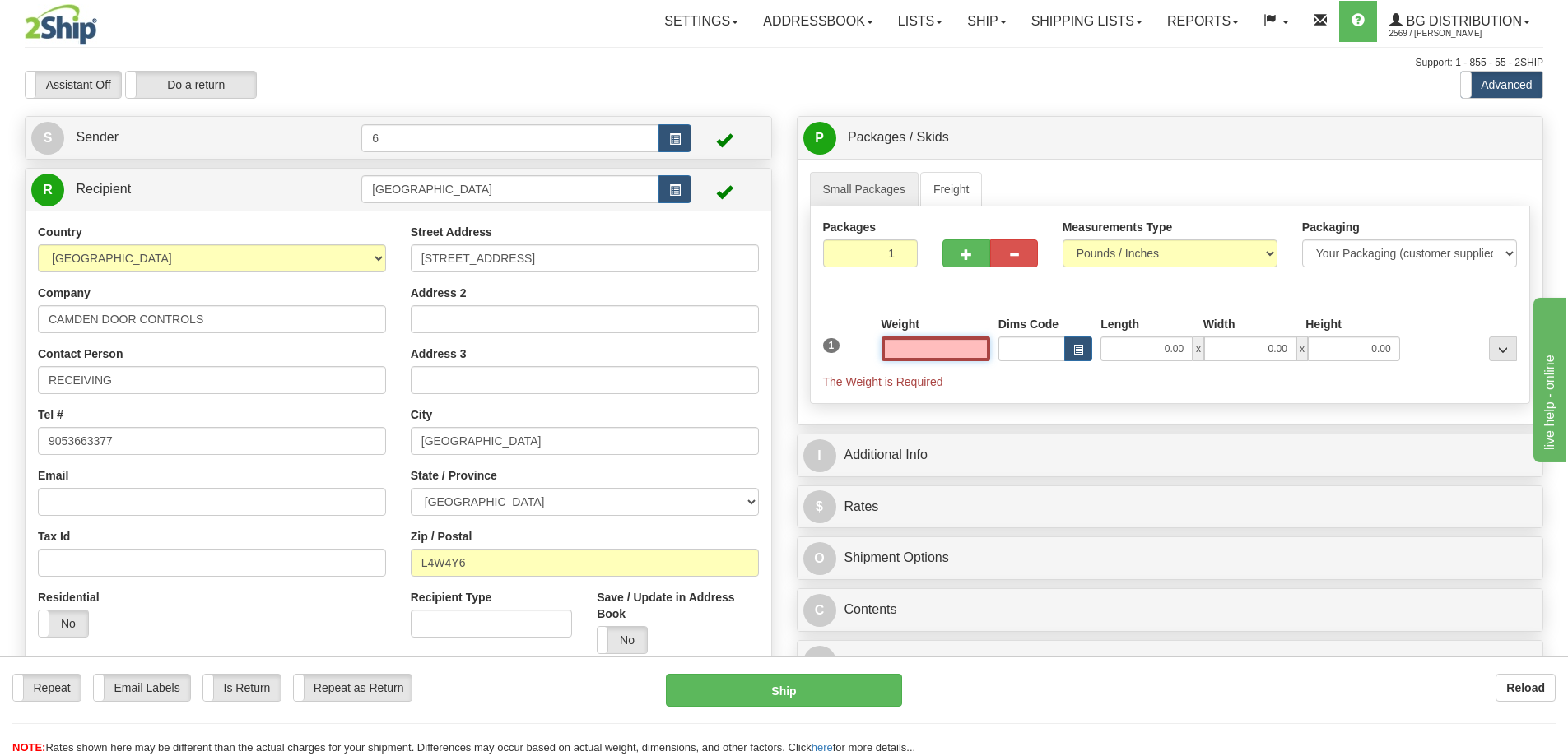
click at [933, 348] on input "text" at bounding box center [936, 349] width 109 height 25
type input "2.00"
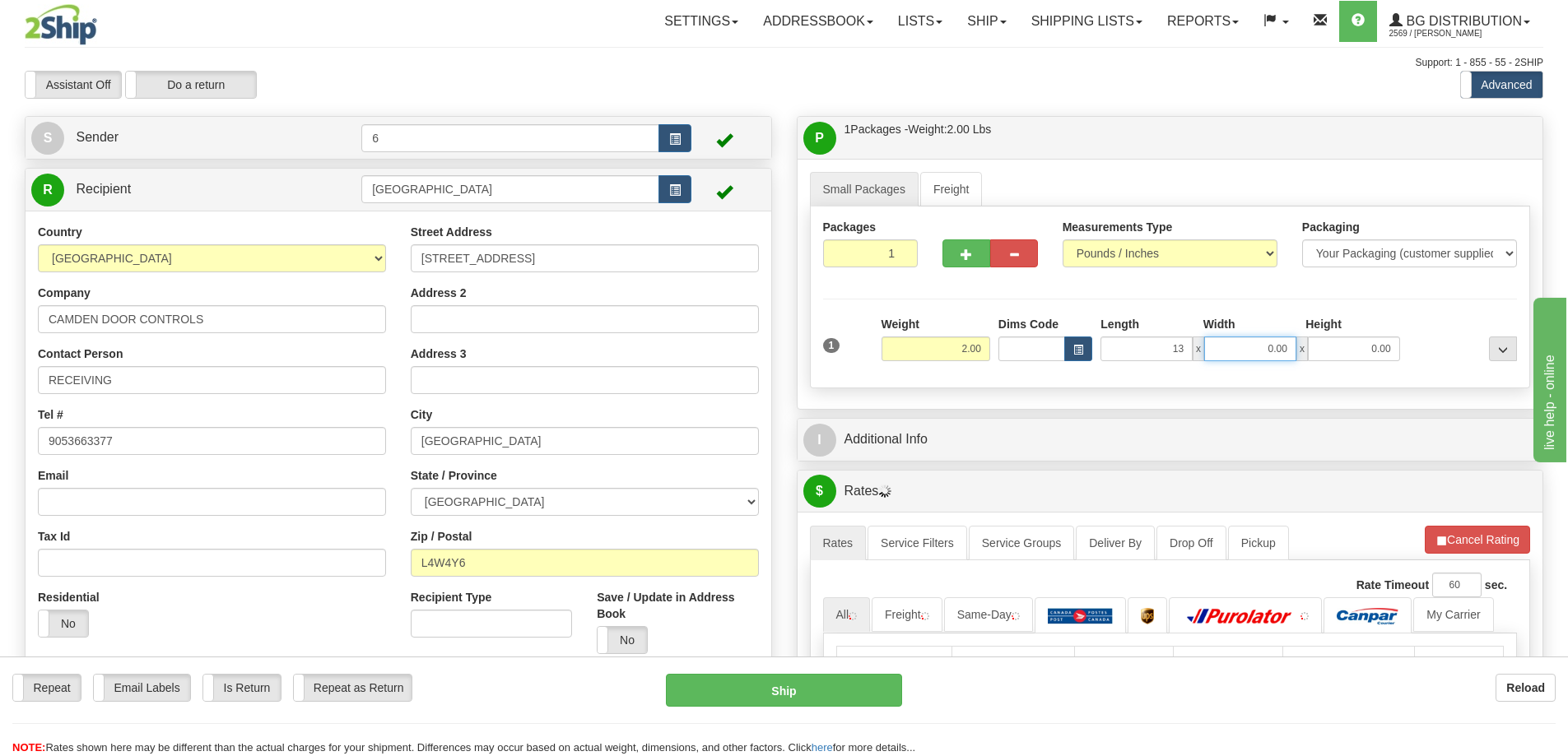
type input "13.00"
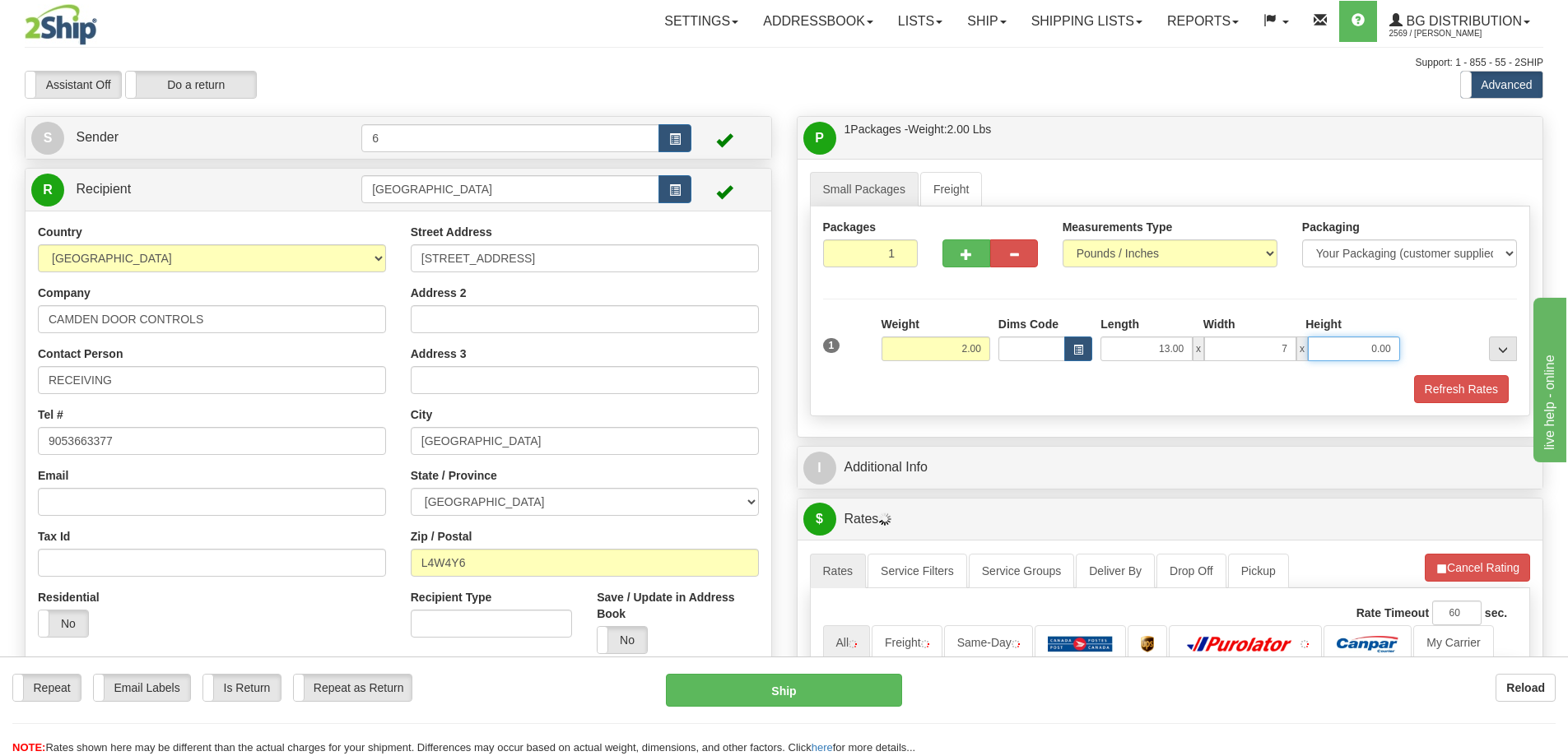
type input "7.00"
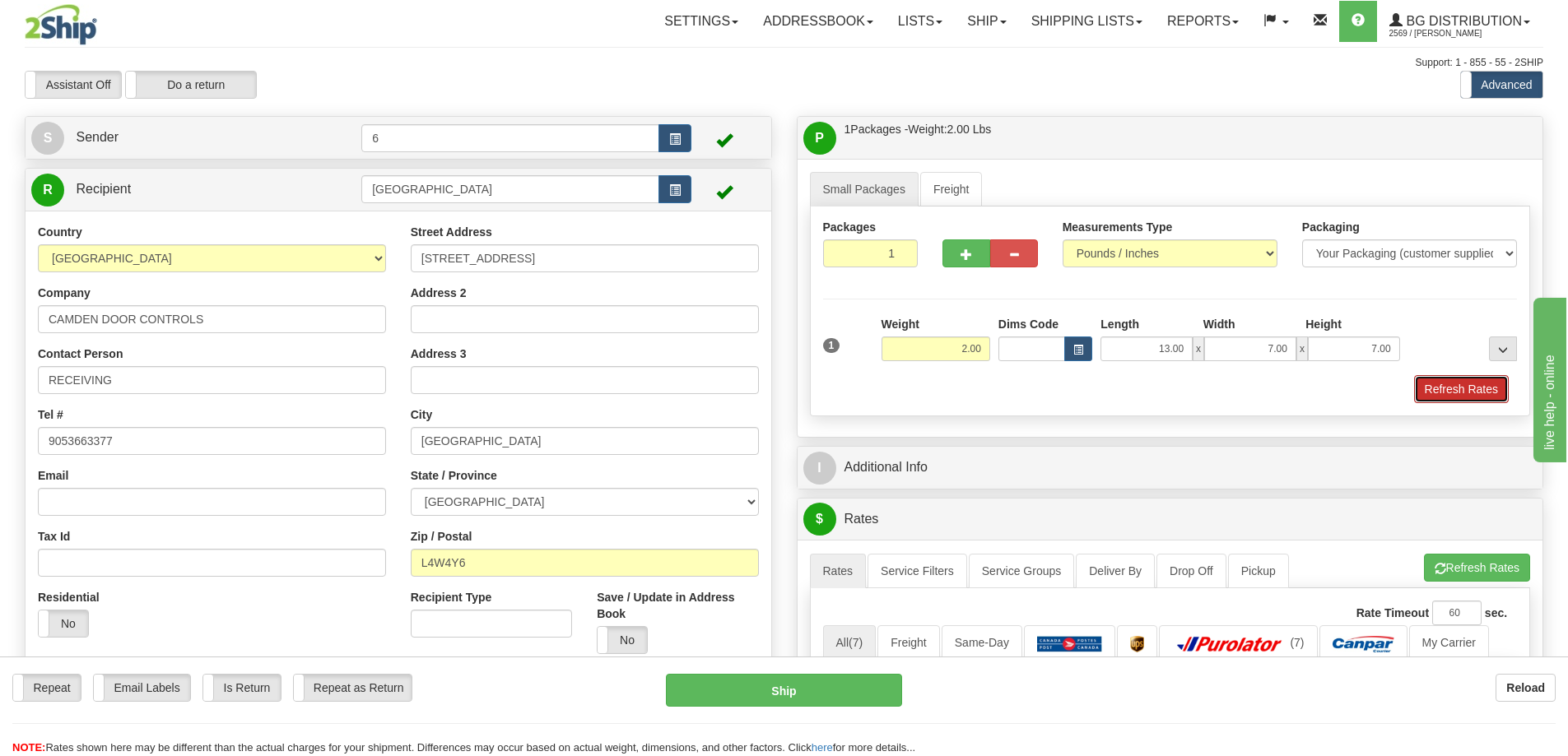
click at [1450, 383] on button "Refresh Rates" at bounding box center [1461, 390] width 95 height 28
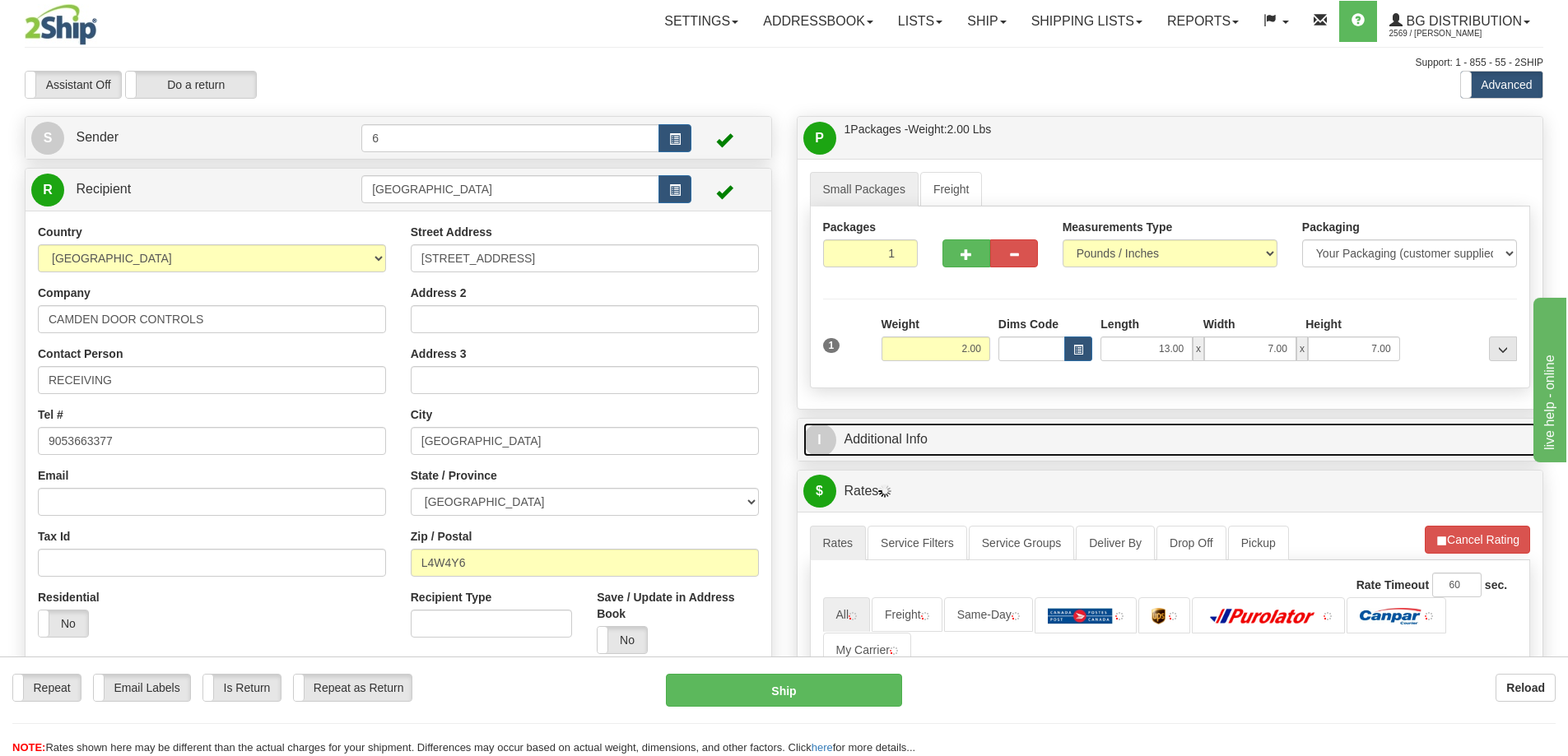
click at [1373, 433] on link "I Additional Info" at bounding box center [1170, 440] width 734 height 33
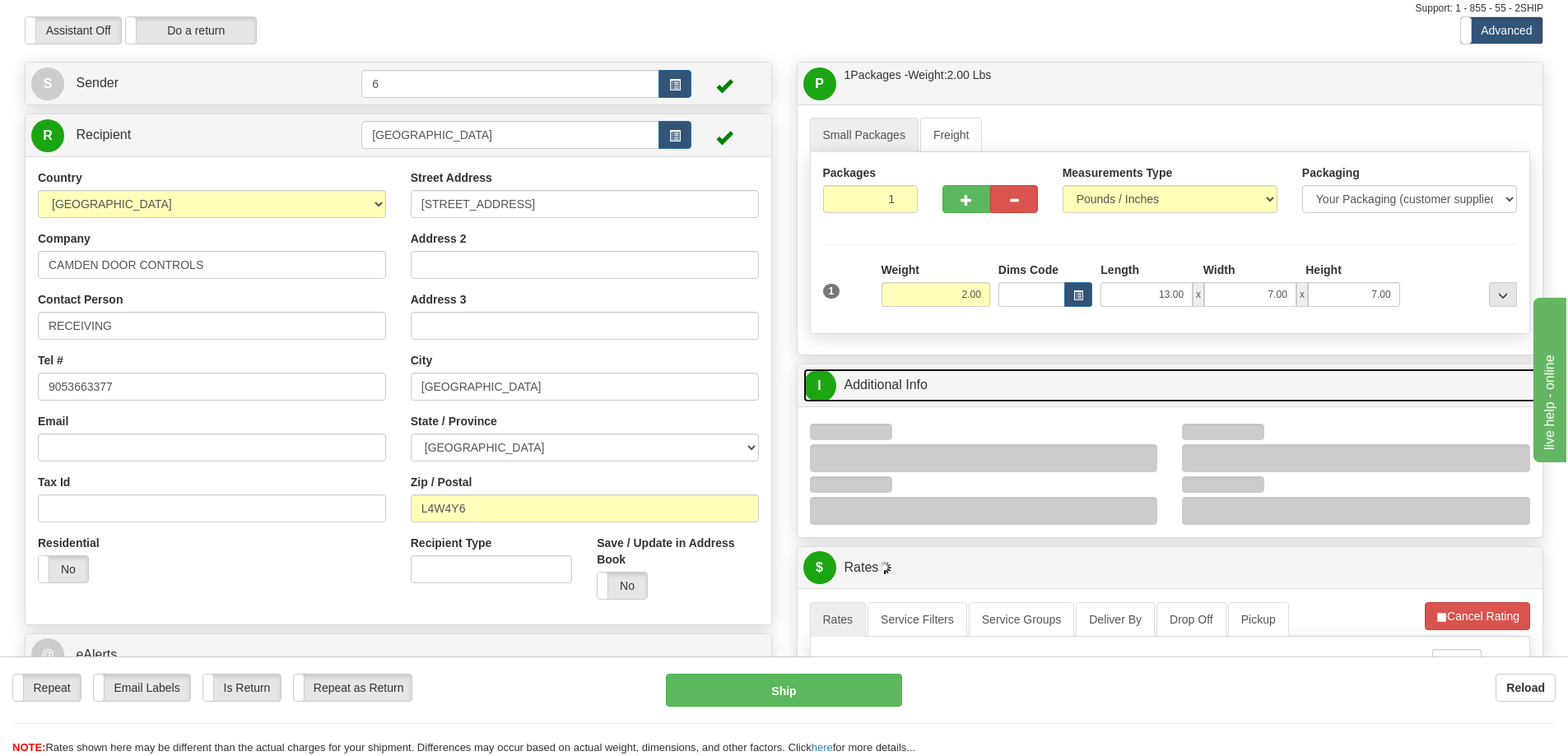
scroll to position [165, 0]
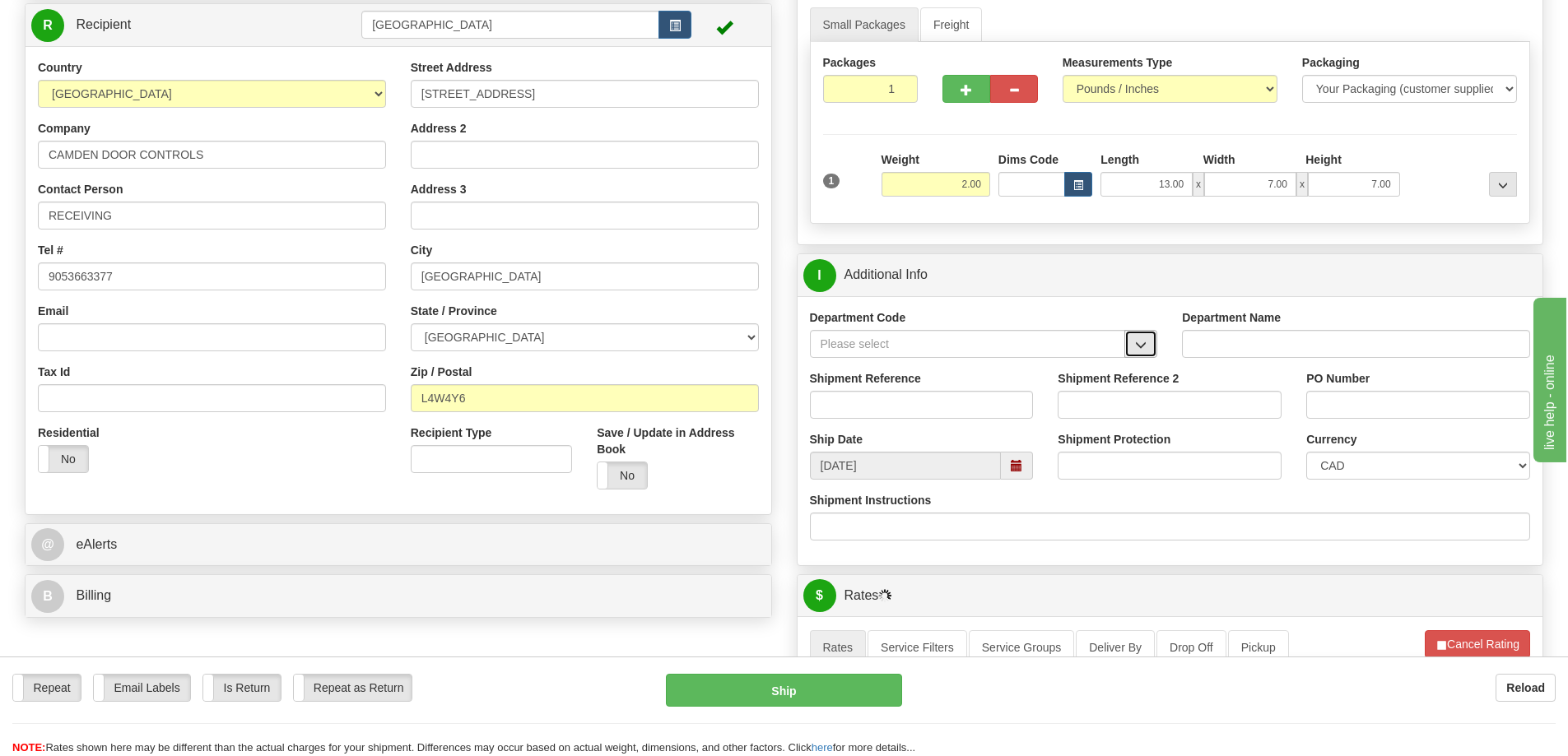
click at [1143, 345] on span "button" at bounding box center [1140, 345] width 11 height 11
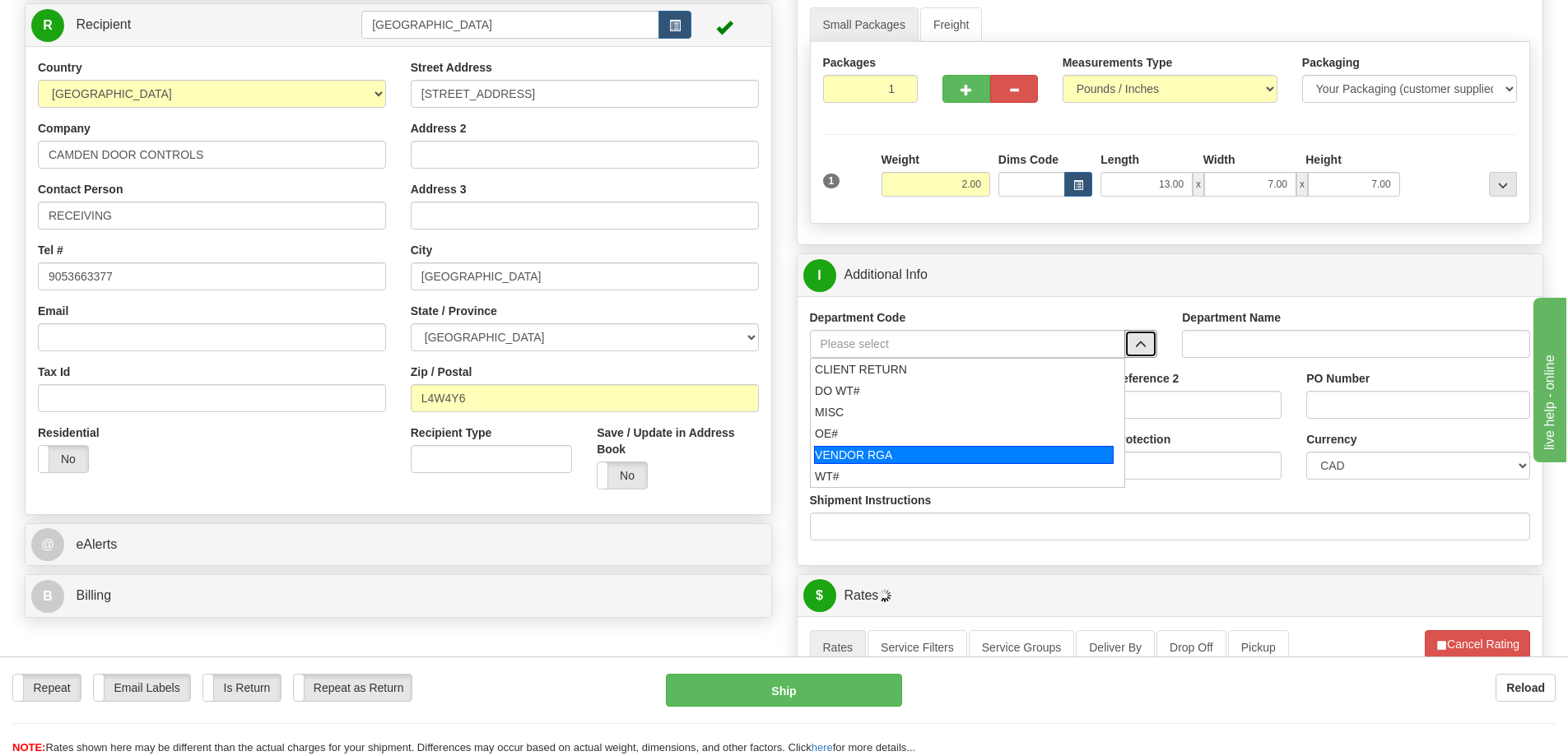
click at [860, 442] on div "OE#" at bounding box center [963, 434] width 298 height 17
type input "OE#"
type input "ORDERS"
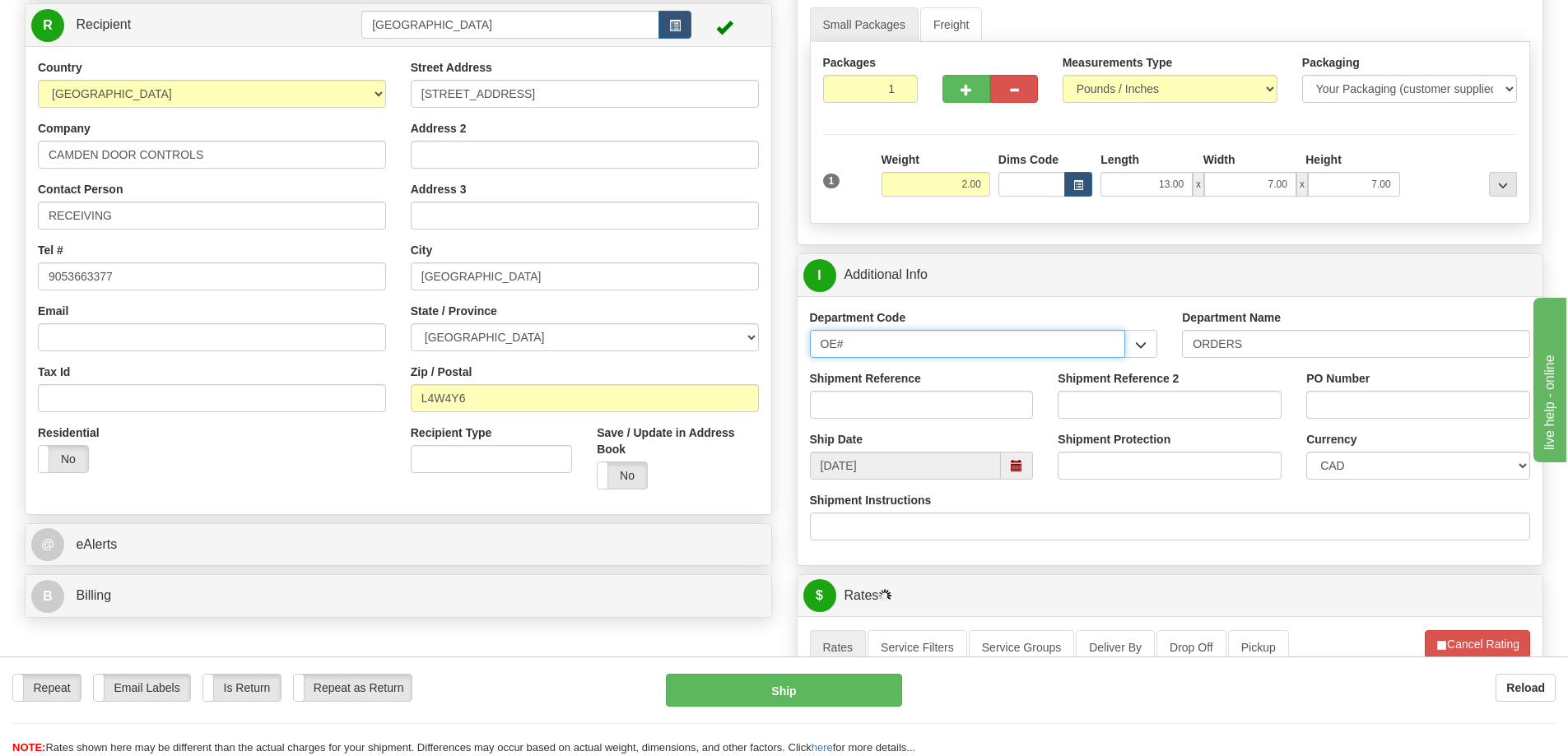
drag, startPoint x: 914, startPoint y: 344, endPoint x: 411, endPoint y: 316, distance: 503.8
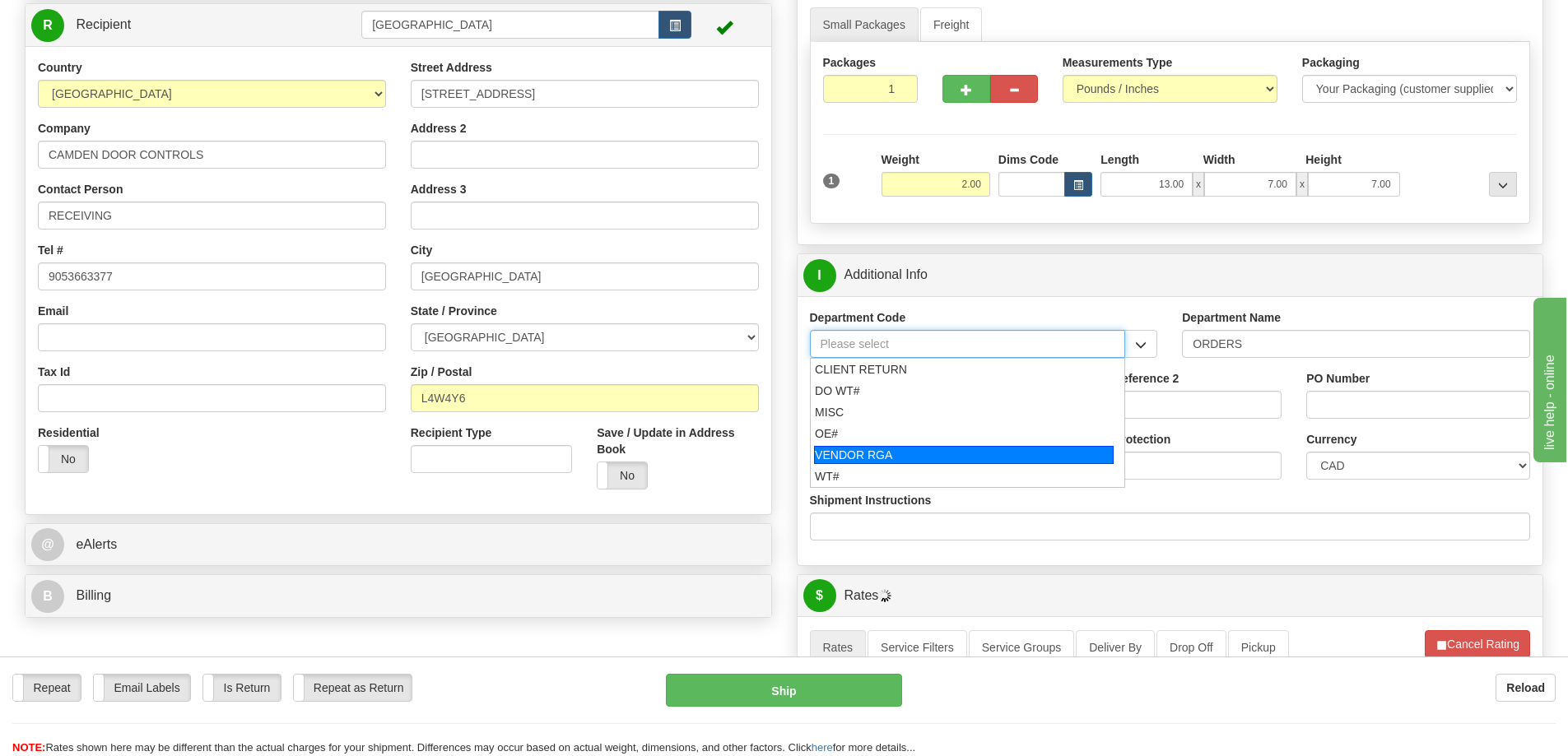
click at [884, 460] on div "VENDOR RGA" at bounding box center [963, 455] width 299 height 18
type input "VENDOR RGA"
type input "VENDOR RETURNS"
type input "VENDOR RGA"
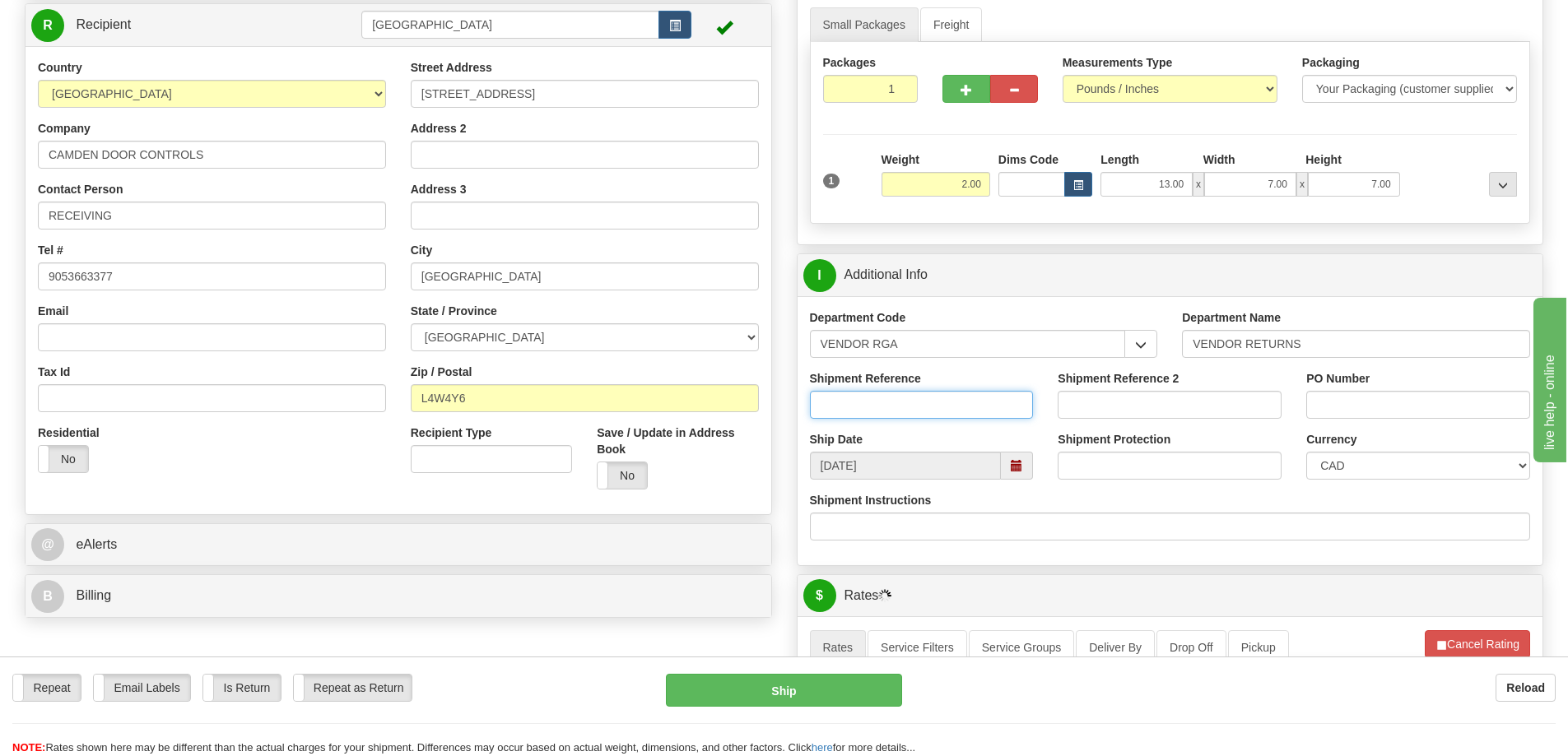
click at [877, 399] on input "Shipment Reference" at bounding box center [922, 405] width 224 height 28
type input "r"
type input "RA - C013559"
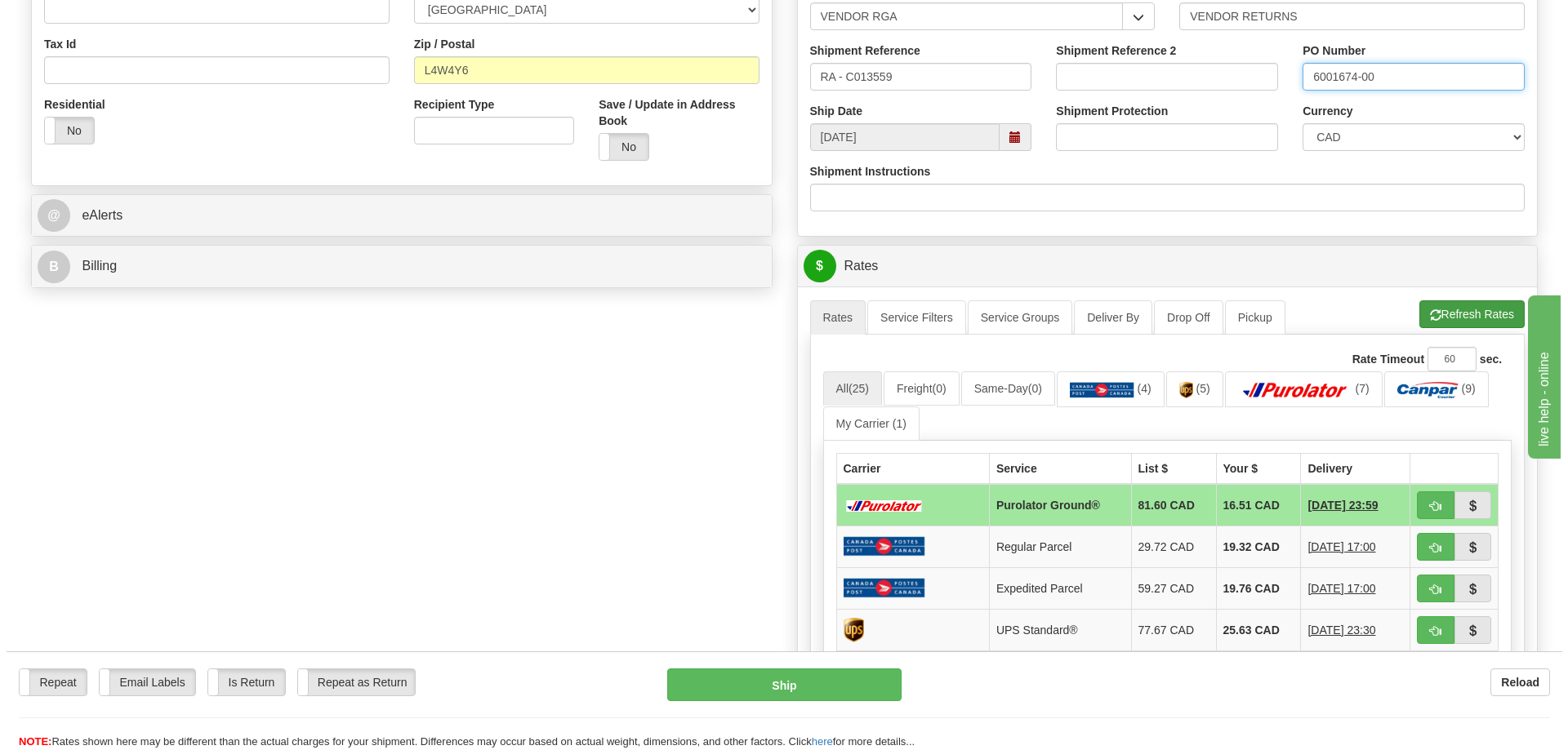
scroll to position [490, 0]
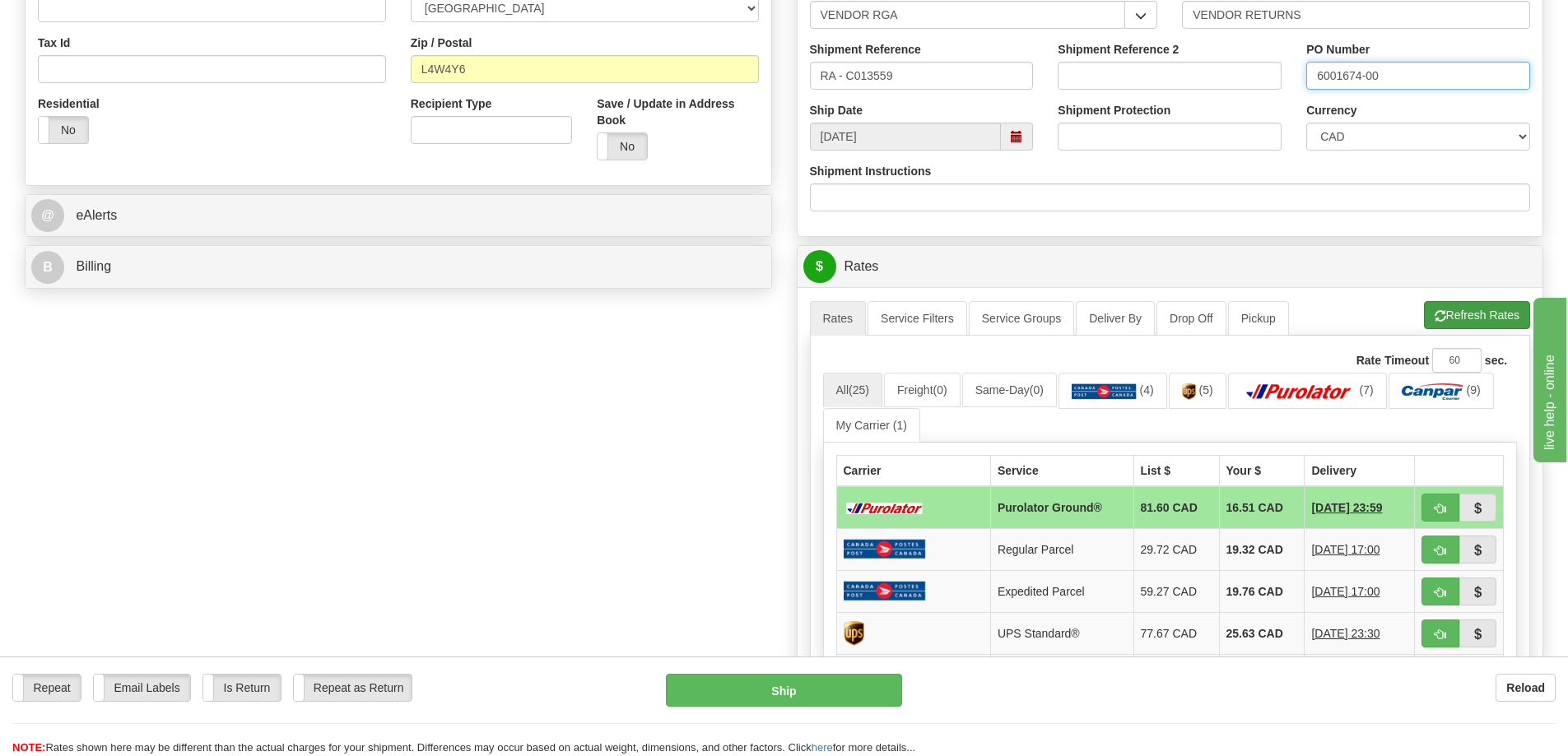
type input "6001674-00"
click at [1490, 323] on button "Refresh Rates" at bounding box center [1477, 315] width 106 height 28
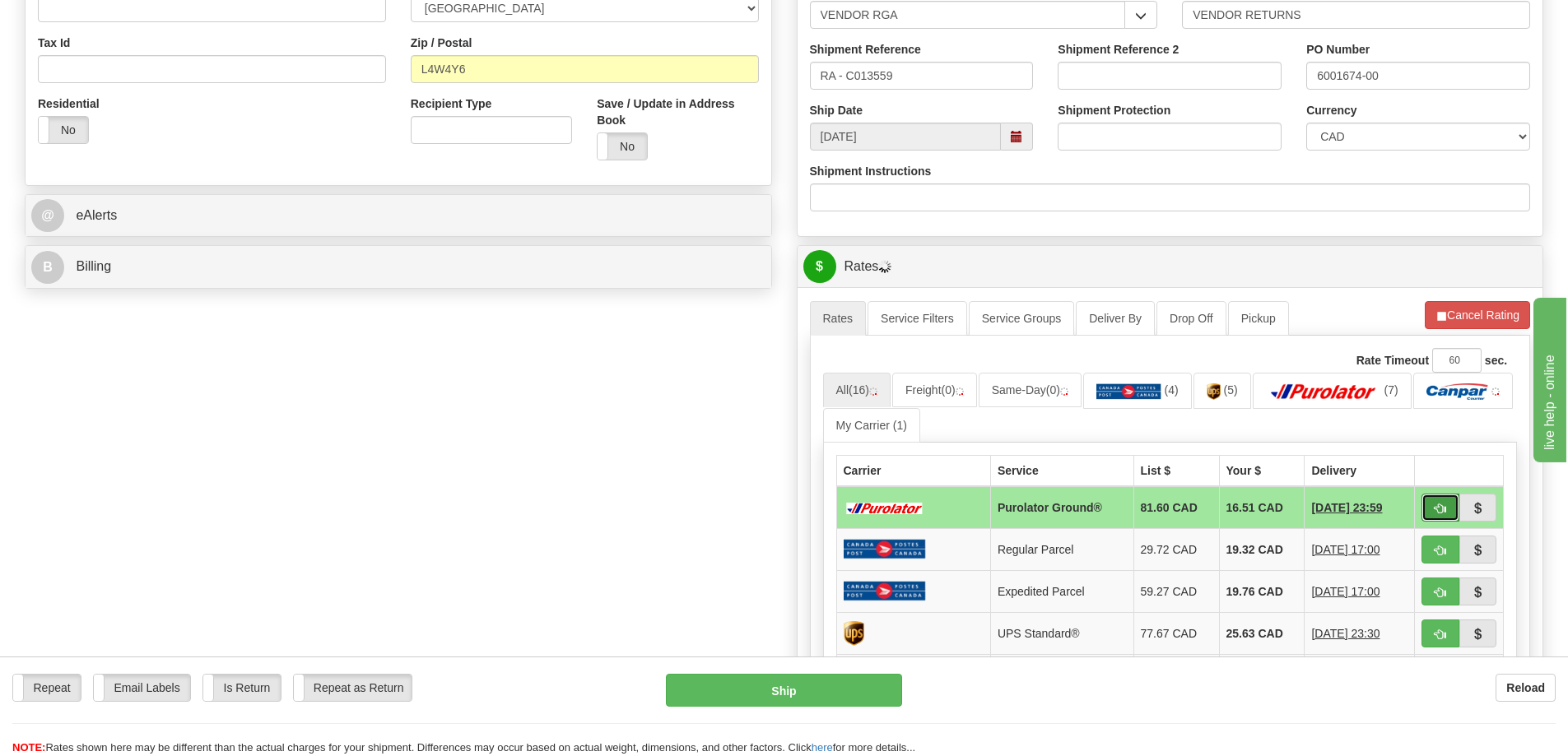
click at [1436, 514] on span "button" at bounding box center [1440, 510] width 11 height 11
click at [1441, 504] on button "button" at bounding box center [1440, 508] width 38 height 28
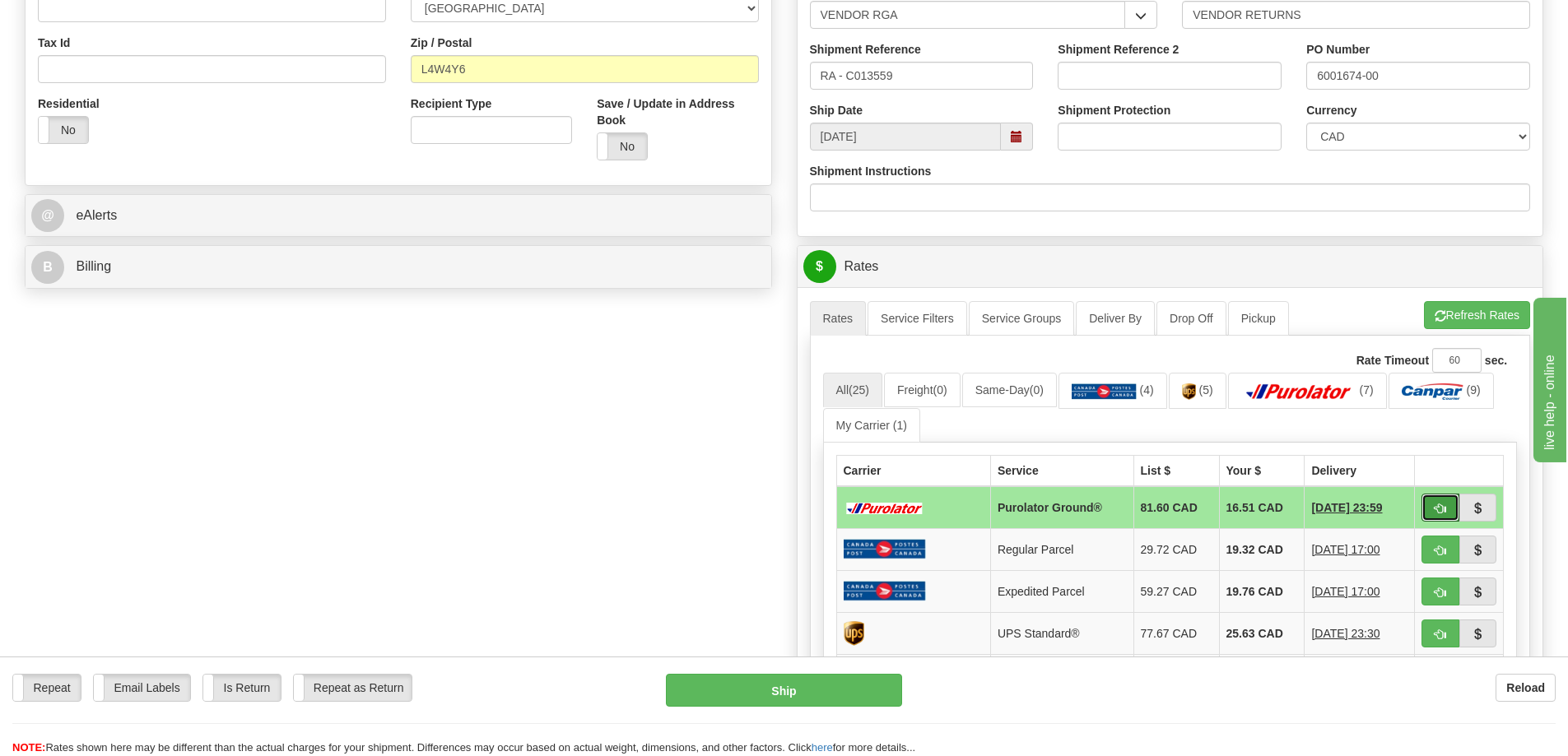
click at [1441, 504] on button "button" at bounding box center [1440, 508] width 38 height 28
type input "260"
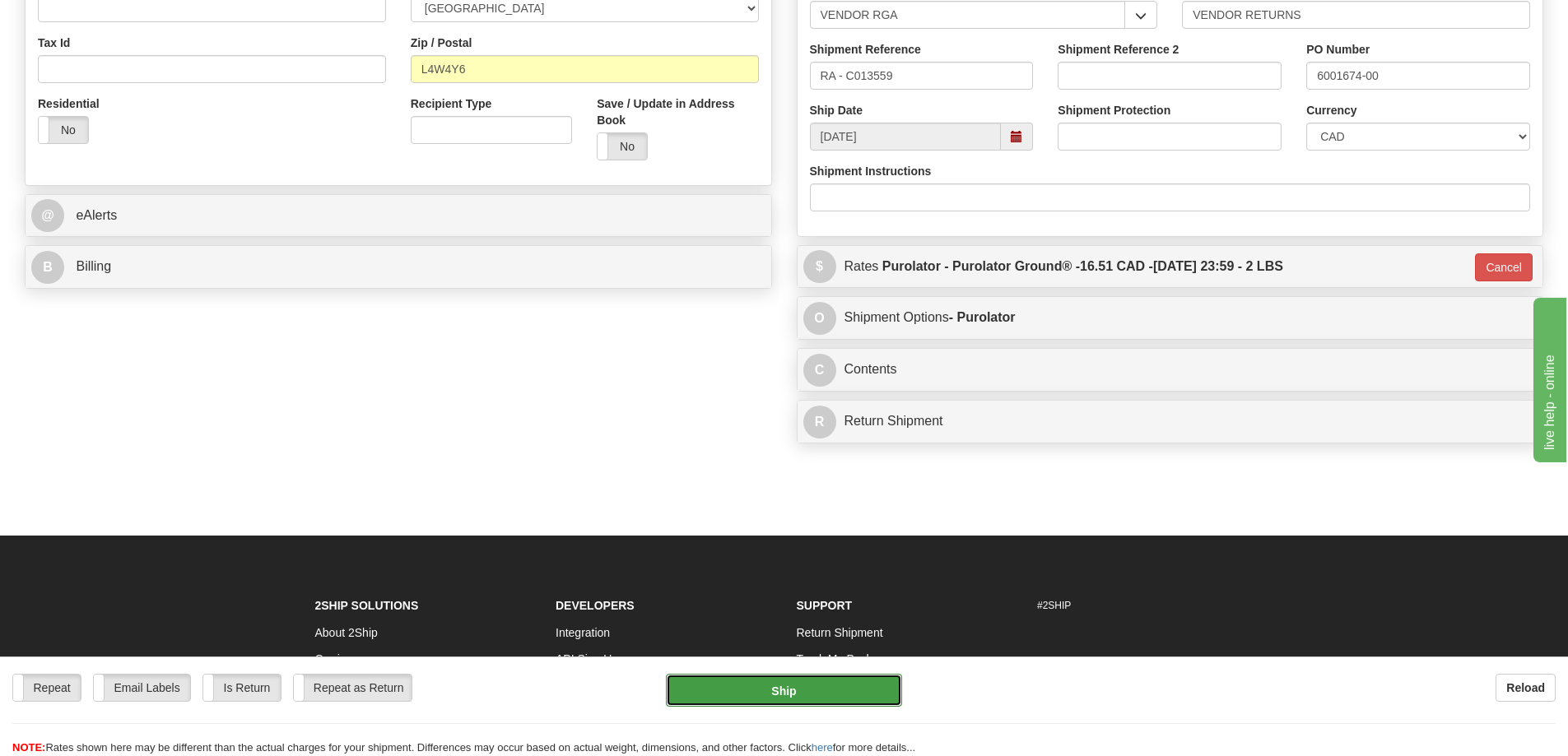
click at [823, 686] on button "Ship" at bounding box center [784, 690] width 236 height 33
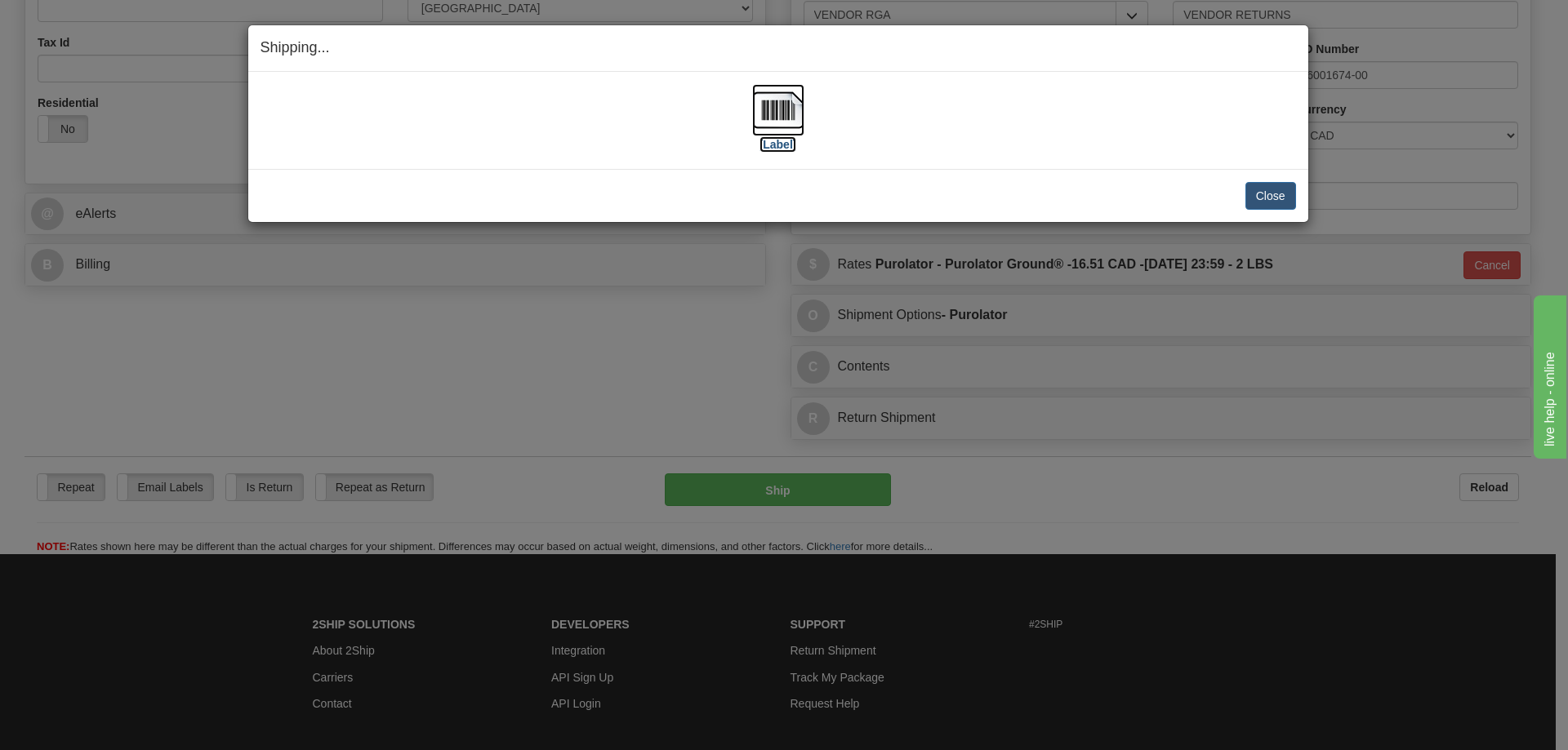
click at [772, 139] on label "[Label]" at bounding box center [778, 145] width 38 height 17
